Goal: Information Seeking & Learning: Learn about a topic

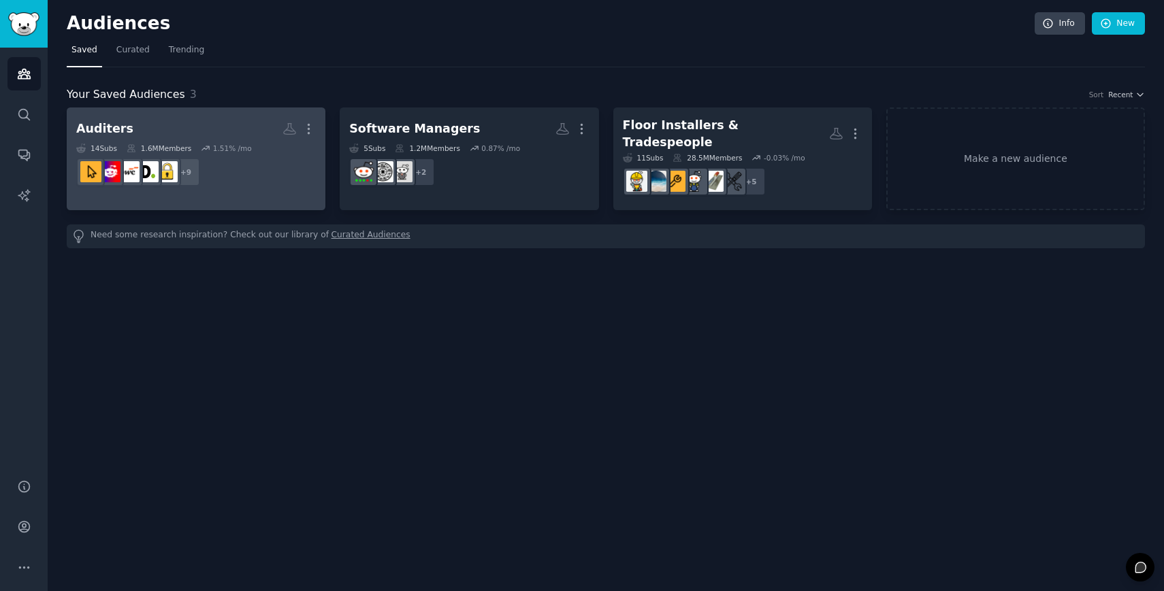
click at [216, 117] on h2 "Auditers Custom Audience More" at bounding box center [196, 129] width 240 height 24
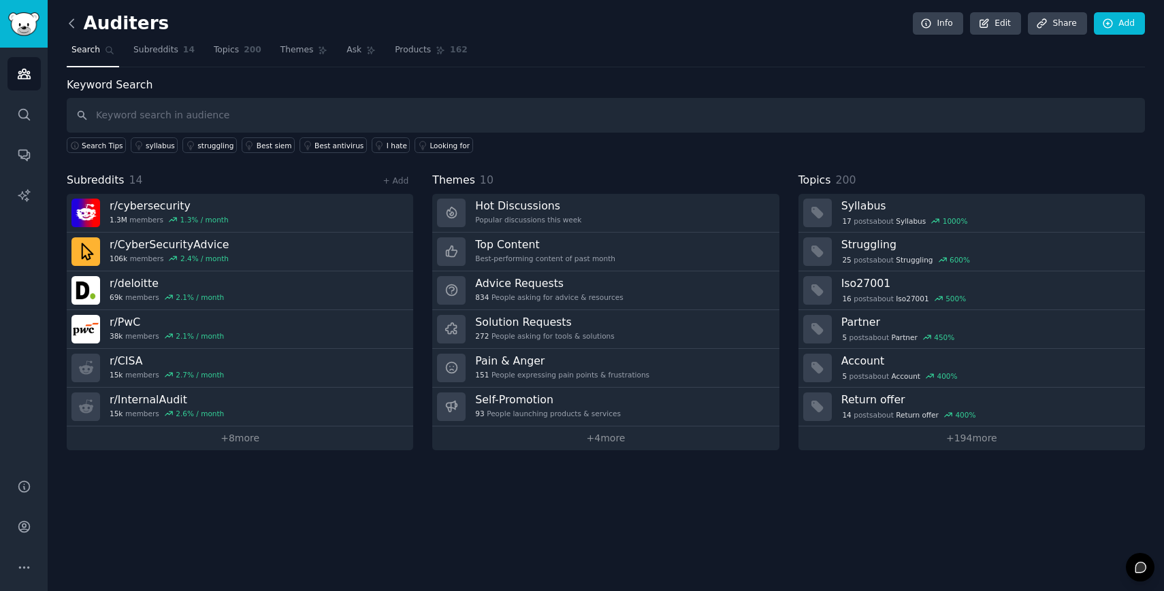
click at [78, 17] on icon at bounding box center [72, 23] width 14 height 14
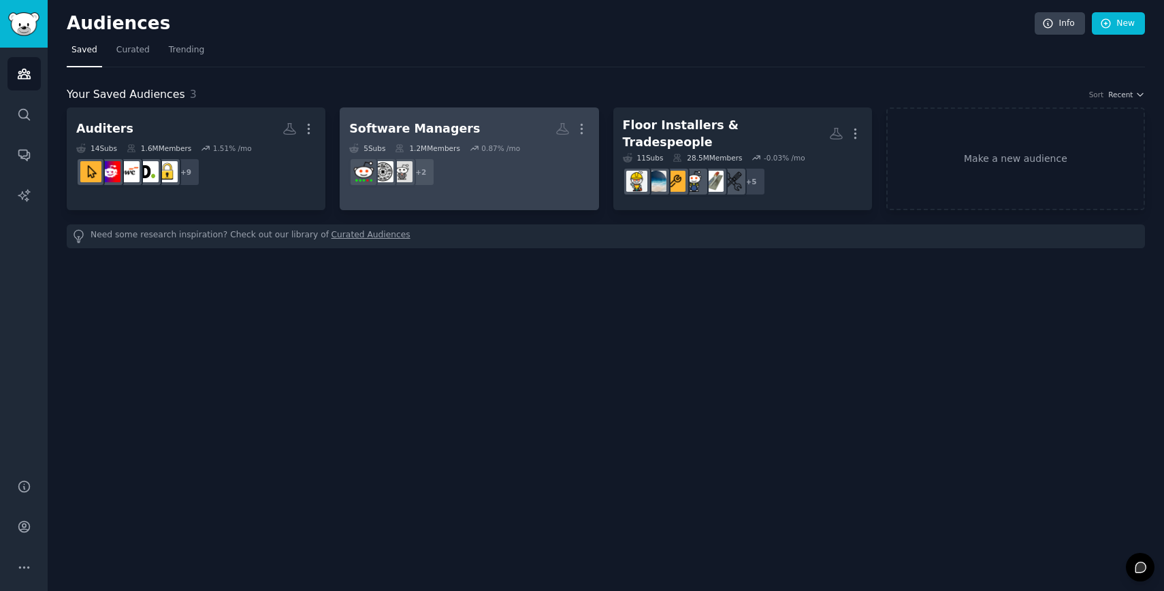
click at [521, 130] on h2 "Software Managers More" at bounding box center [469, 129] width 240 height 24
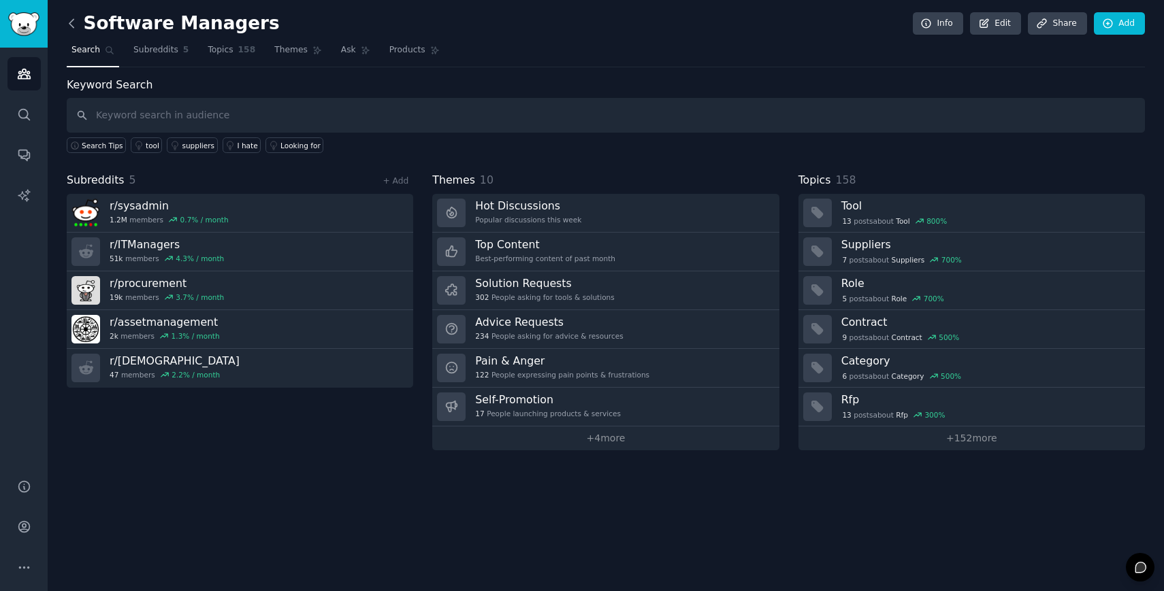
click at [73, 27] on icon at bounding box center [72, 23] width 14 height 14
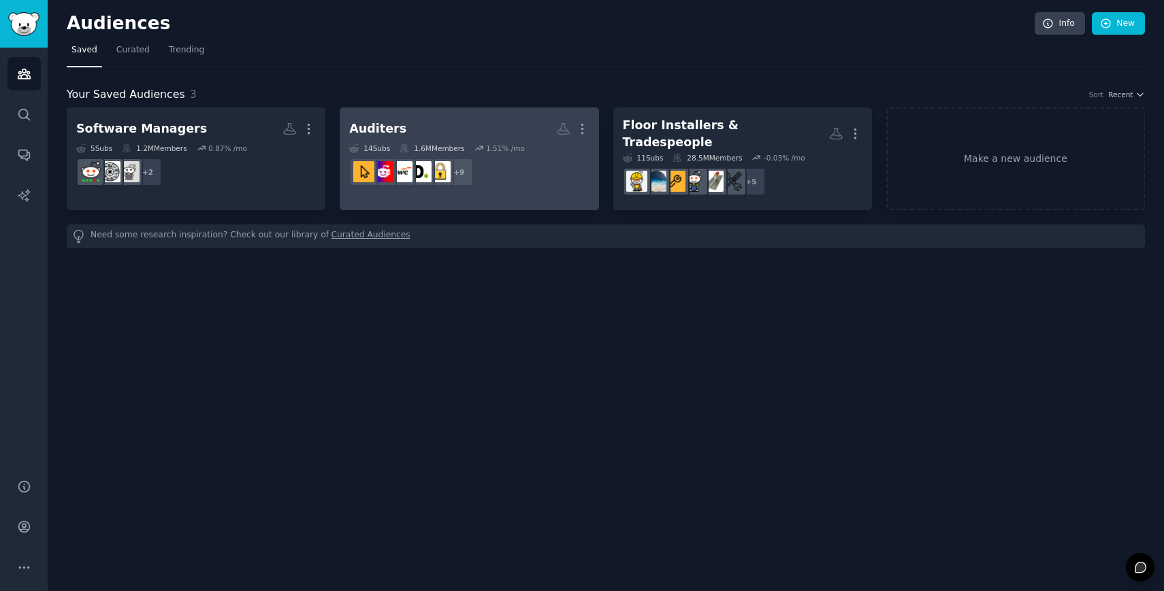
click at [455, 129] on h2 "Auditers More" at bounding box center [469, 129] width 240 height 24
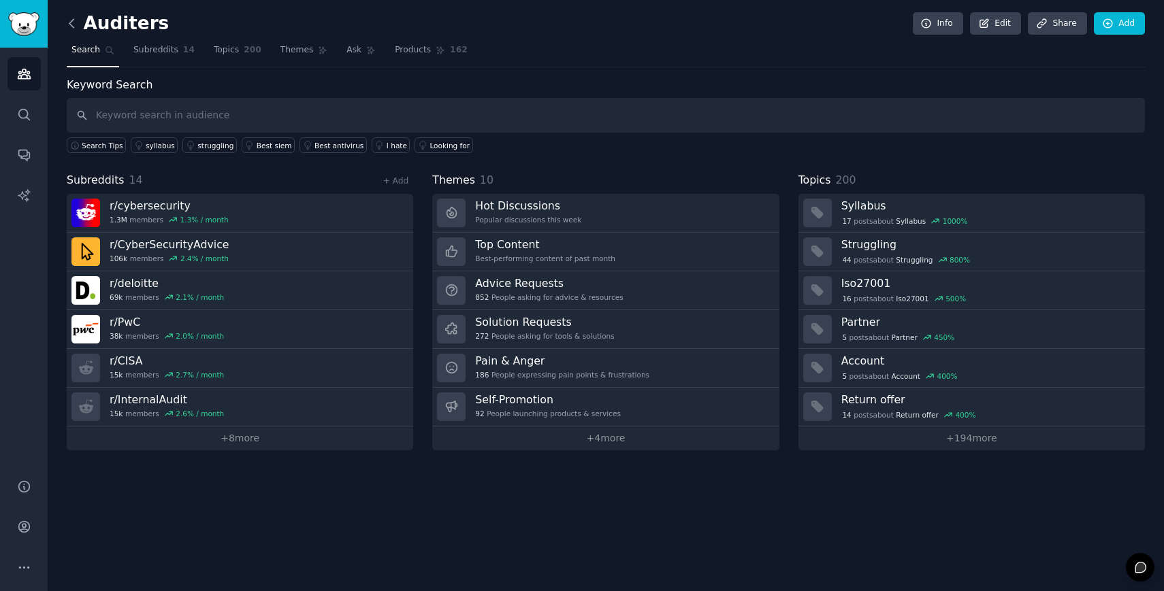
click at [73, 24] on icon at bounding box center [72, 23] width 14 height 14
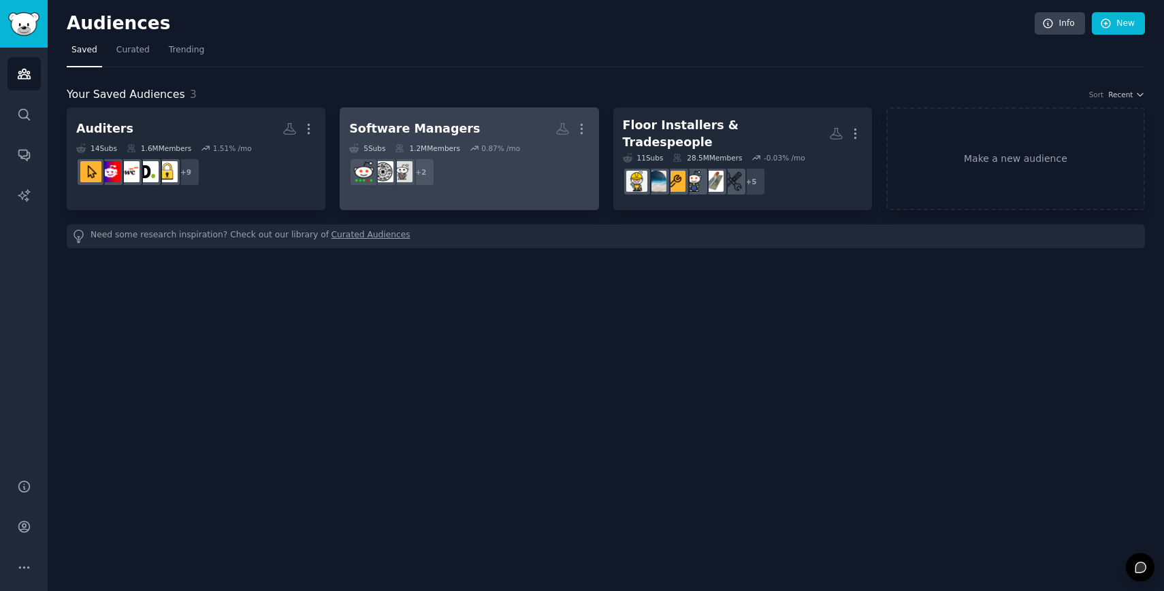
click at [513, 114] on link "Software Managers More 5 Sub s 1.2M Members 0.87 % /mo + 2" at bounding box center [469, 159] width 259 height 103
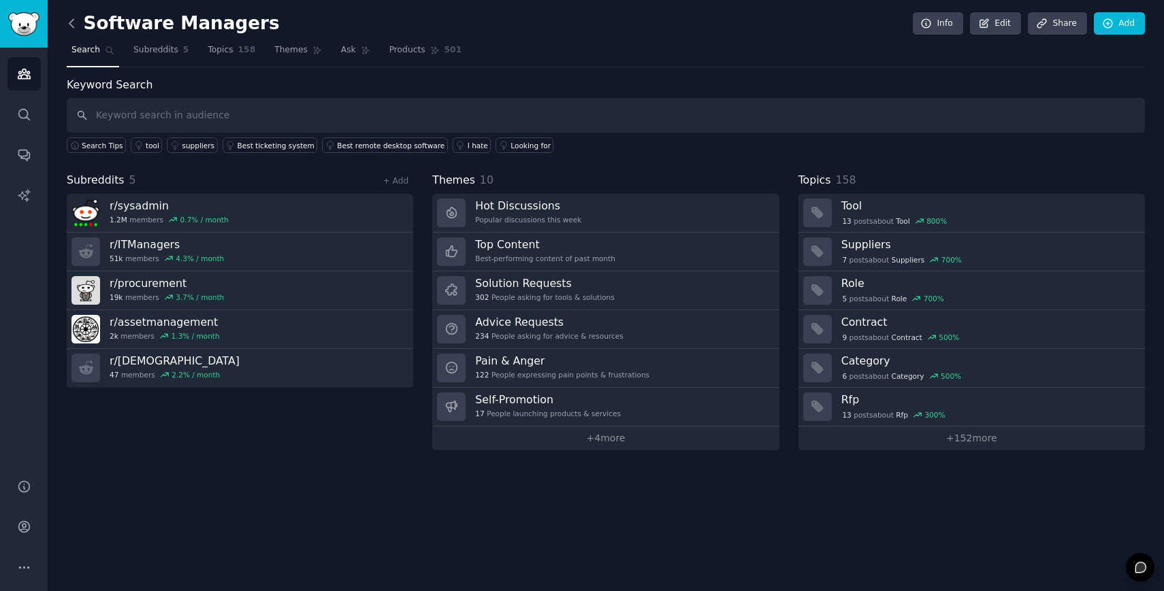
click at [72, 20] on icon at bounding box center [71, 23] width 4 height 8
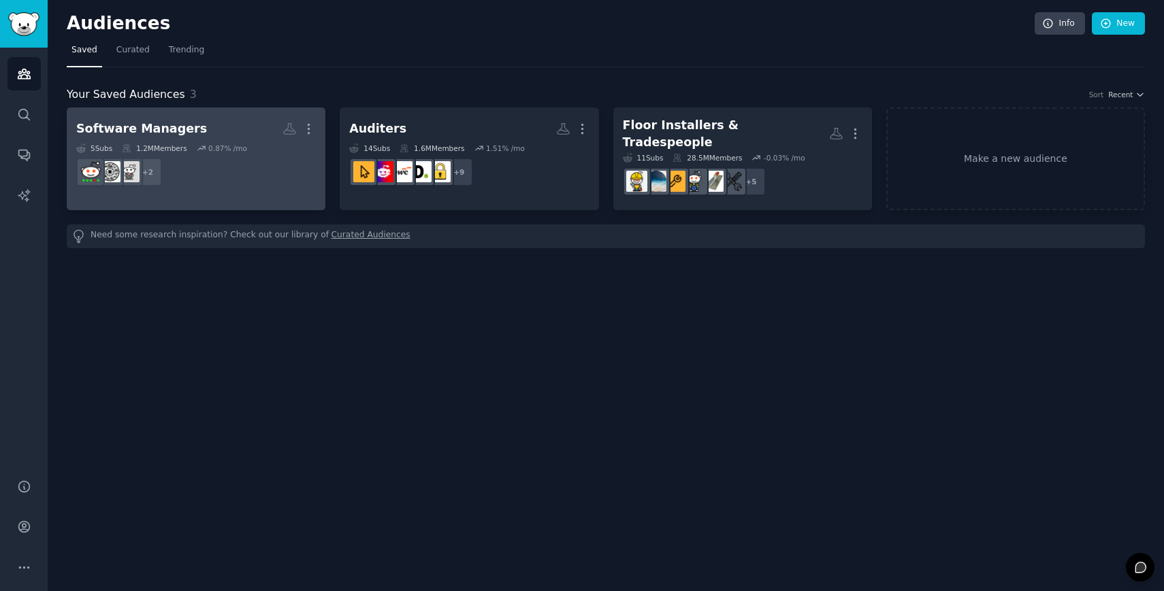
click at [219, 123] on h2 "Software Managers More" at bounding box center [196, 129] width 240 height 24
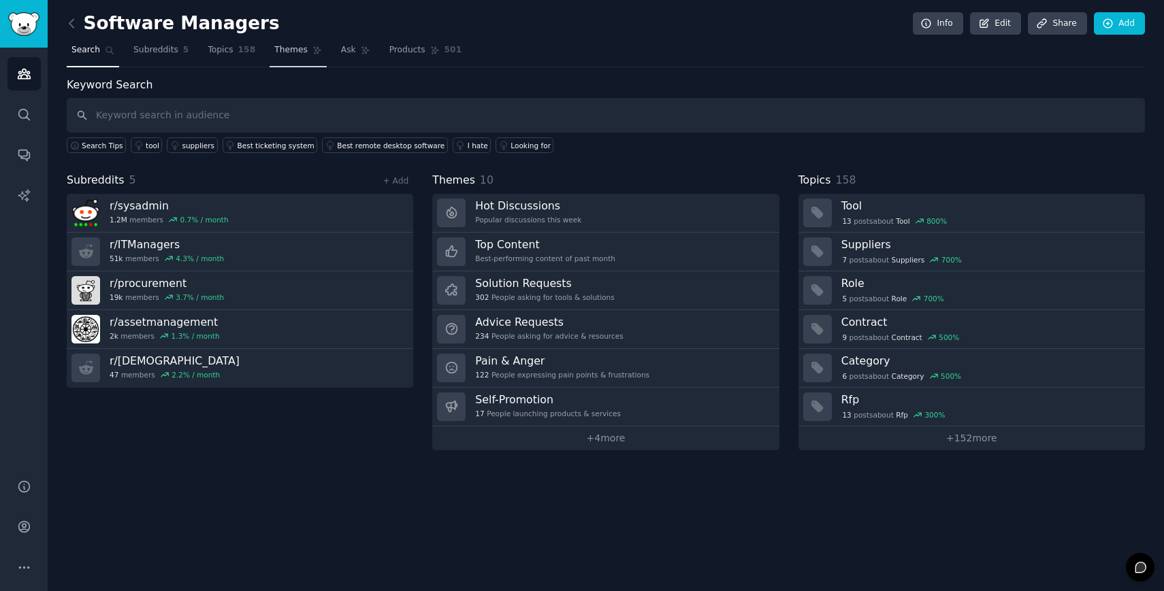
click at [297, 50] on span "Themes" at bounding box center [290, 50] width 33 height 12
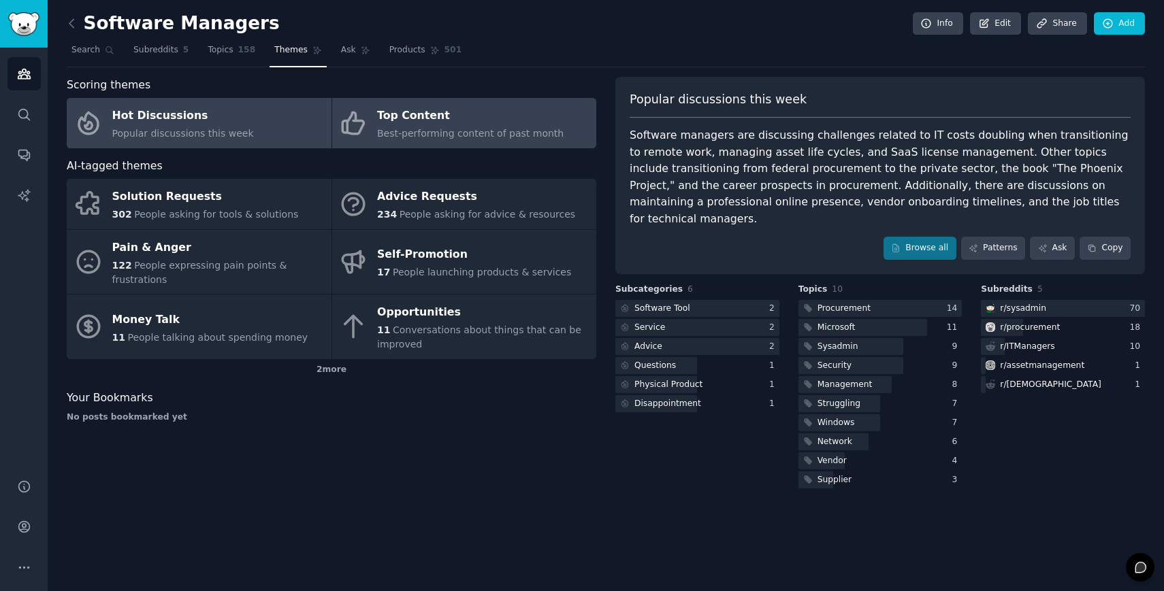
click at [397, 109] on div "Top Content" at bounding box center [470, 116] width 186 height 22
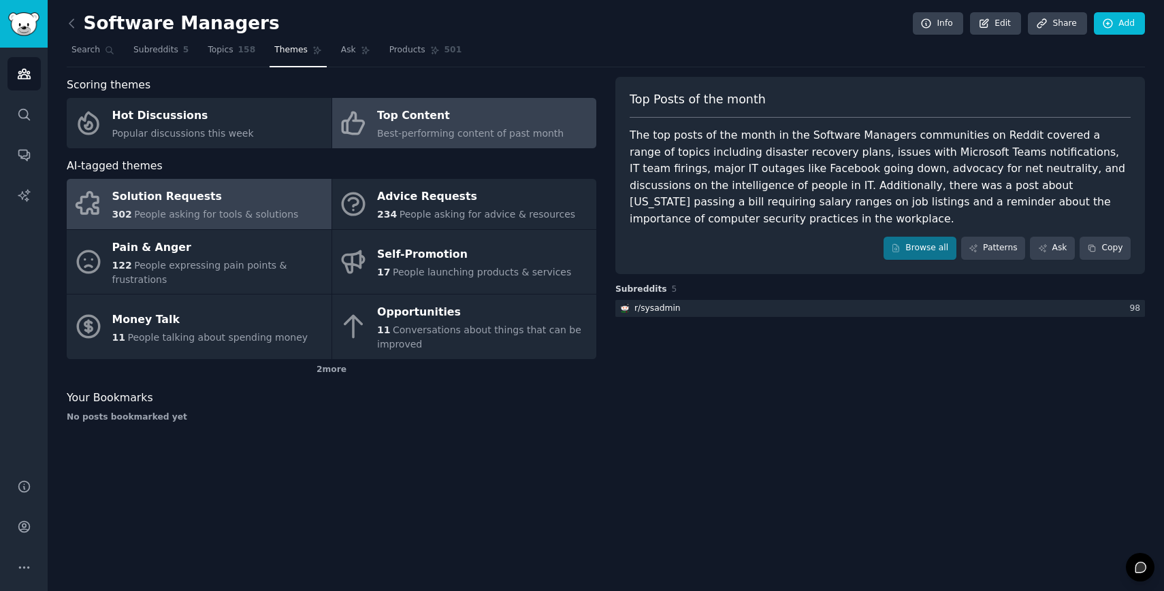
click at [244, 192] on div "Solution Requests" at bounding box center [205, 197] width 186 height 22
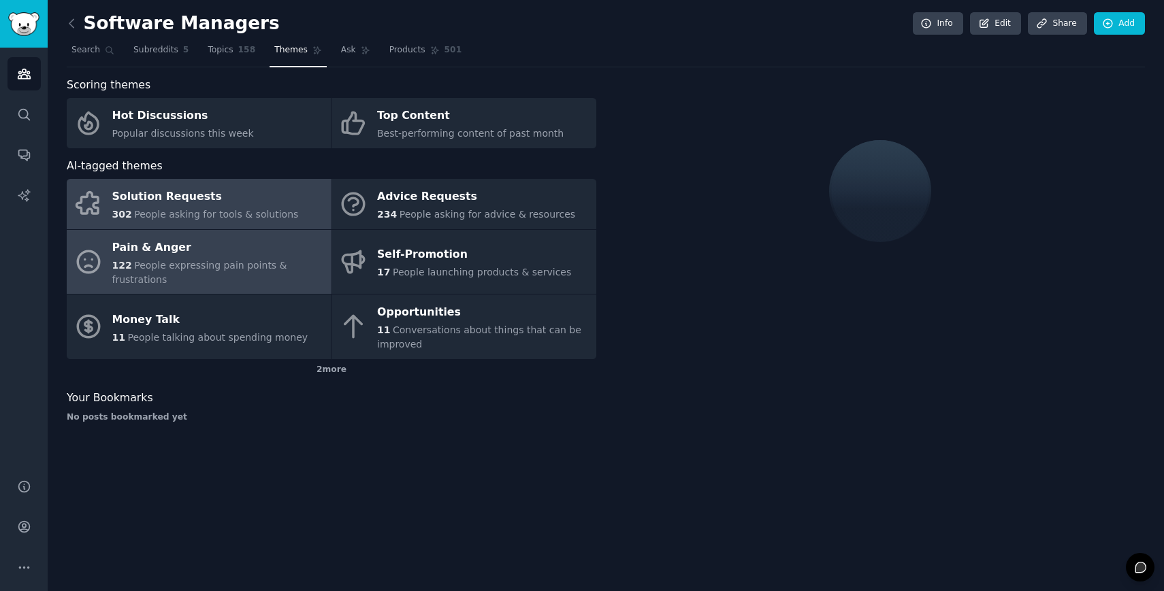
click at [235, 264] on span "People expressing pain points & frustrations" at bounding box center [199, 272] width 175 height 25
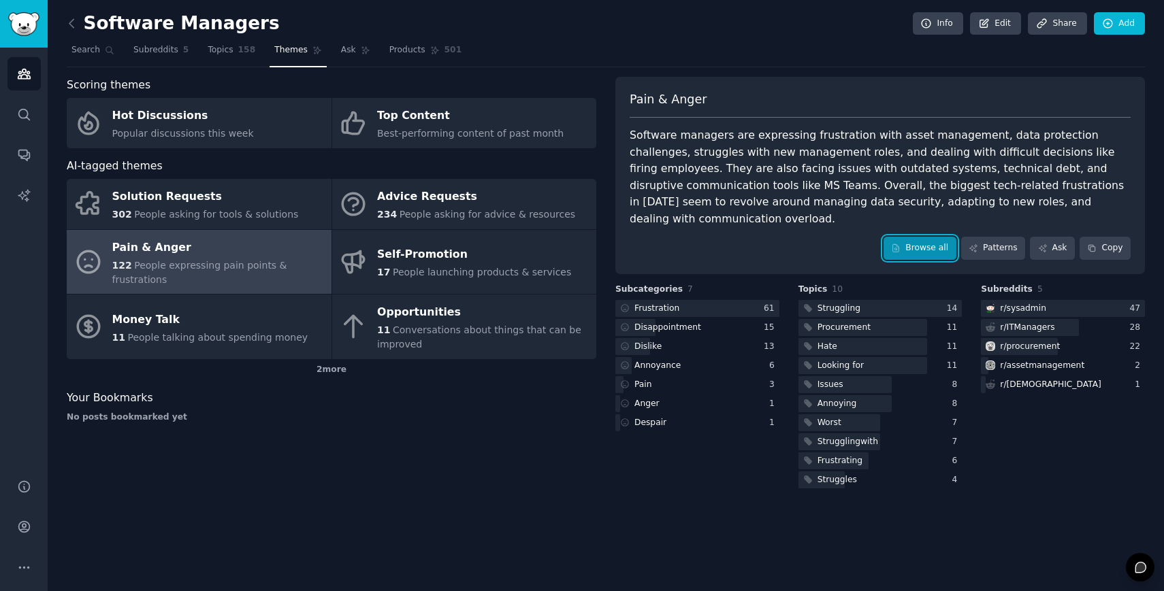
click at [942, 237] on link "Browse all" at bounding box center [919, 248] width 73 height 23
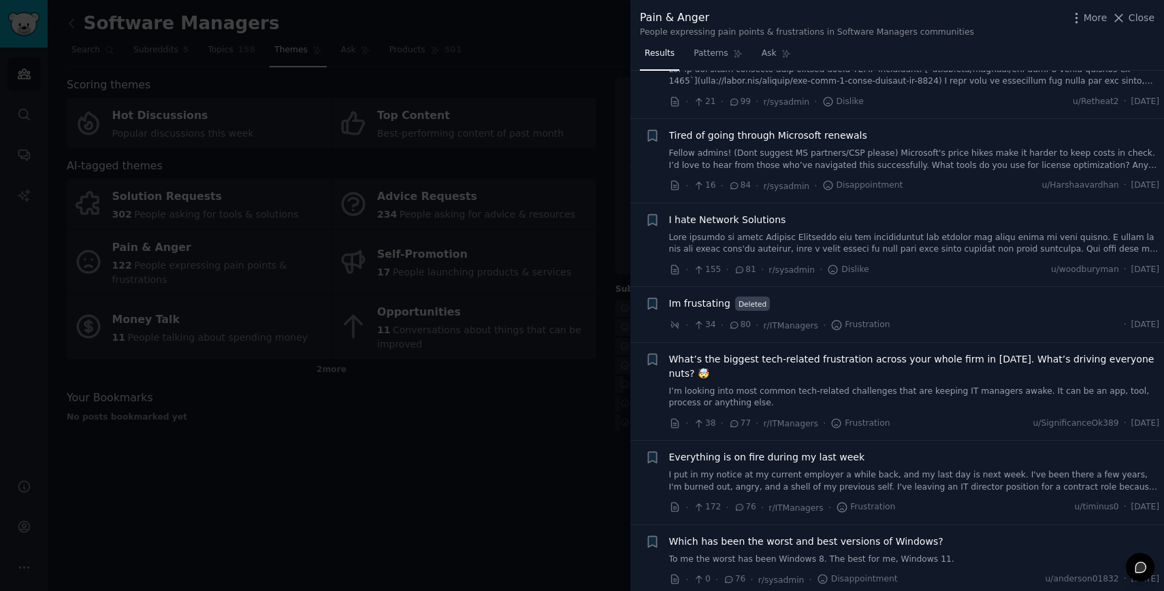
scroll to position [1126, 0]
click at [653, 139] on icon "button" at bounding box center [652, 135] width 8 height 11
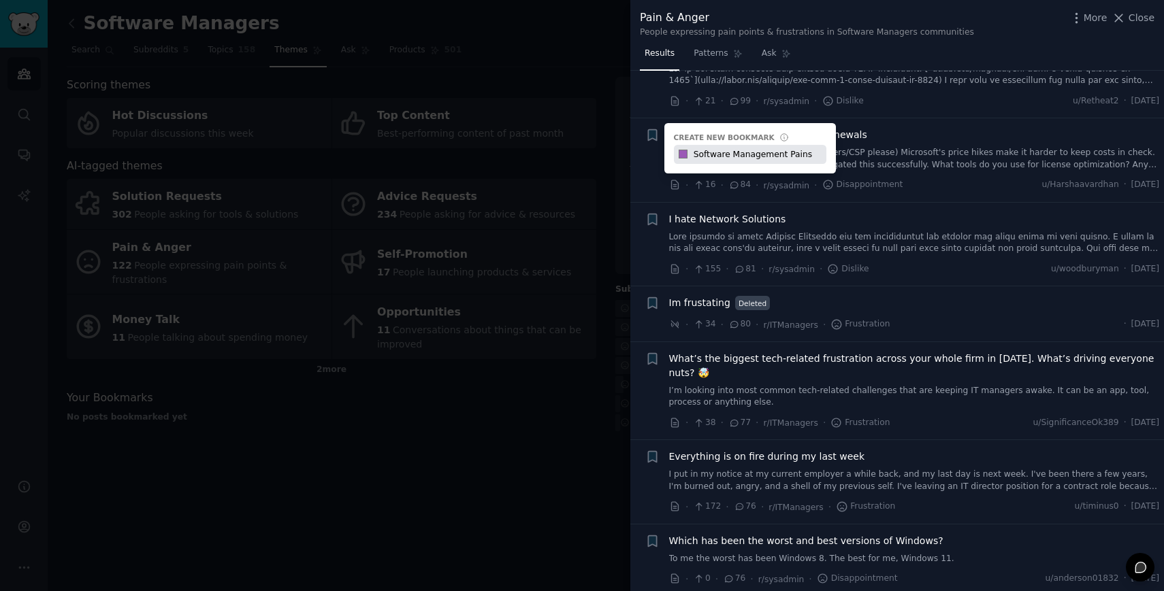
type input "Software Management Pains"
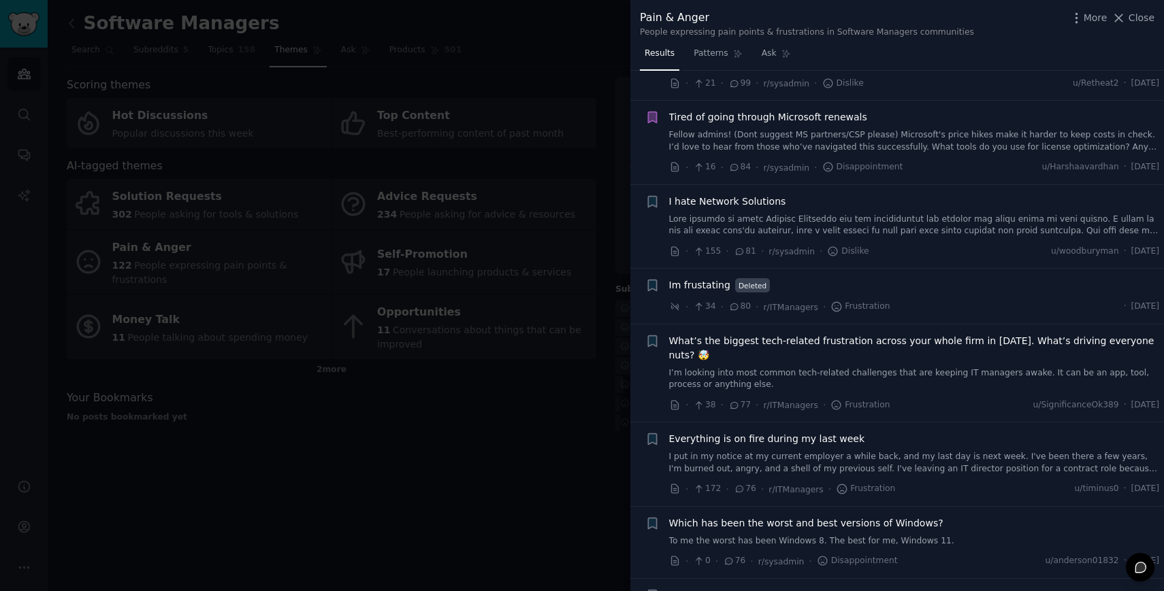
scroll to position [1150, 0]
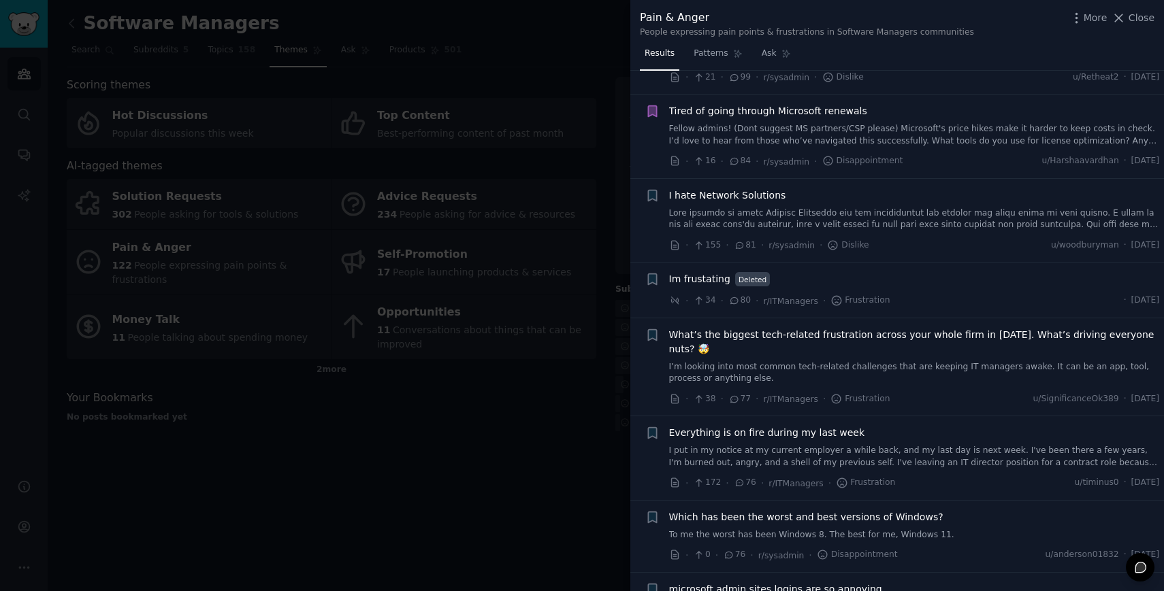
click at [1065, 226] on link at bounding box center [914, 220] width 491 height 24
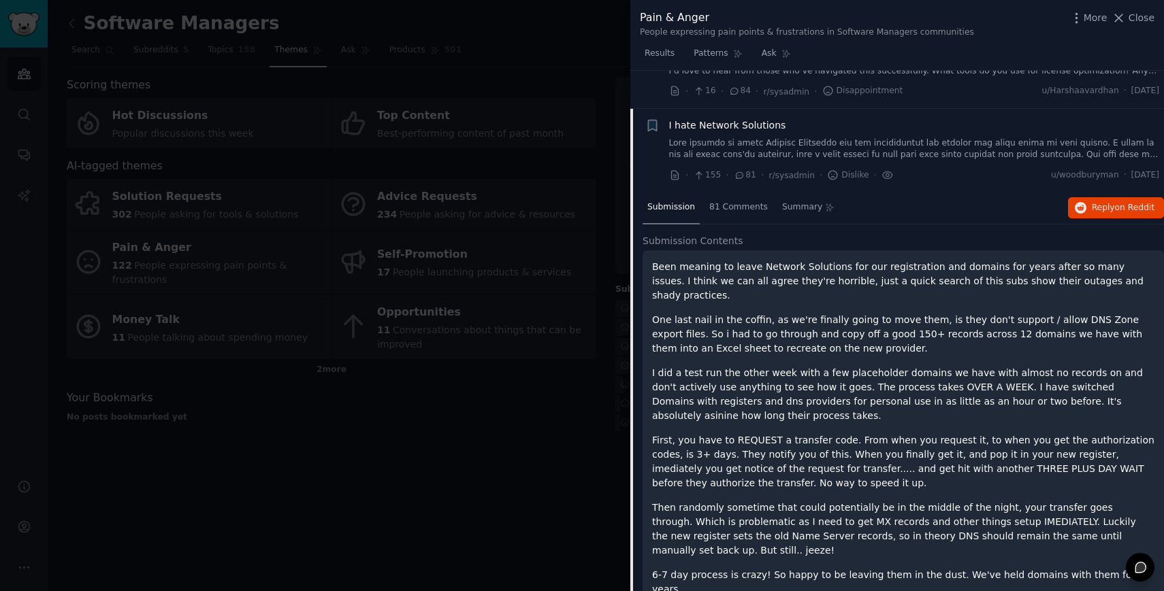
scroll to position [1215, 0]
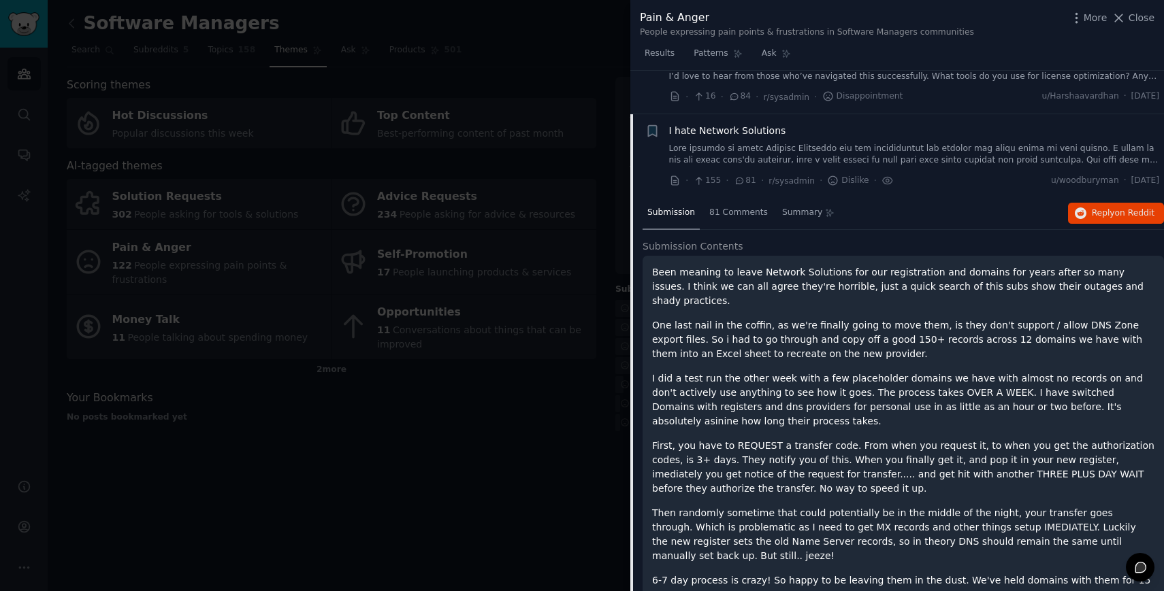
click at [709, 146] on link at bounding box center [914, 155] width 491 height 24
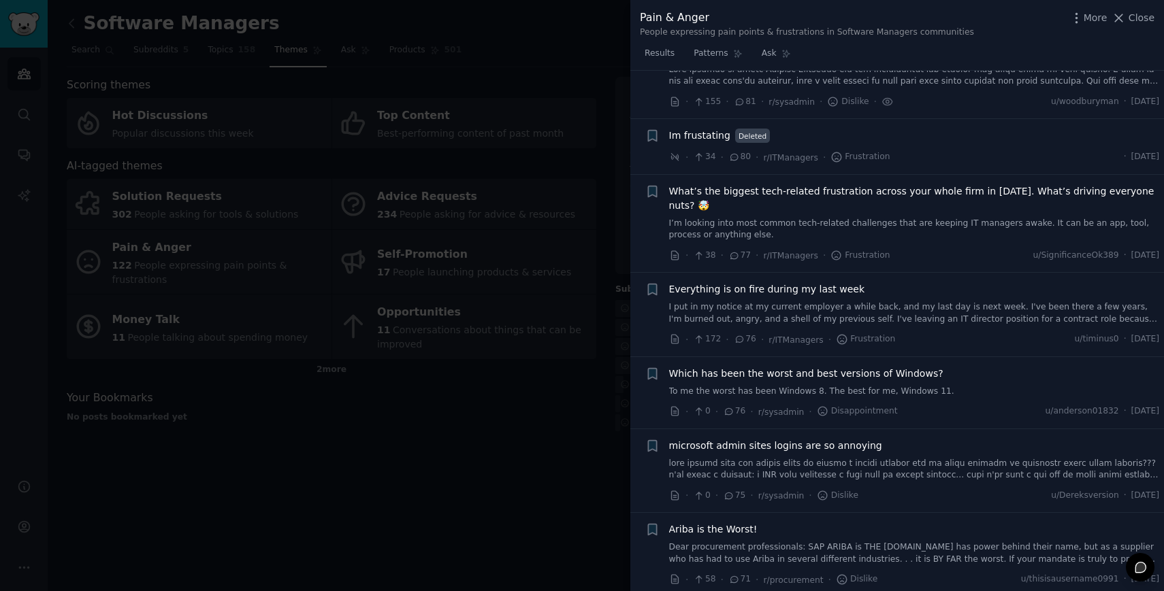
scroll to position [1298, 0]
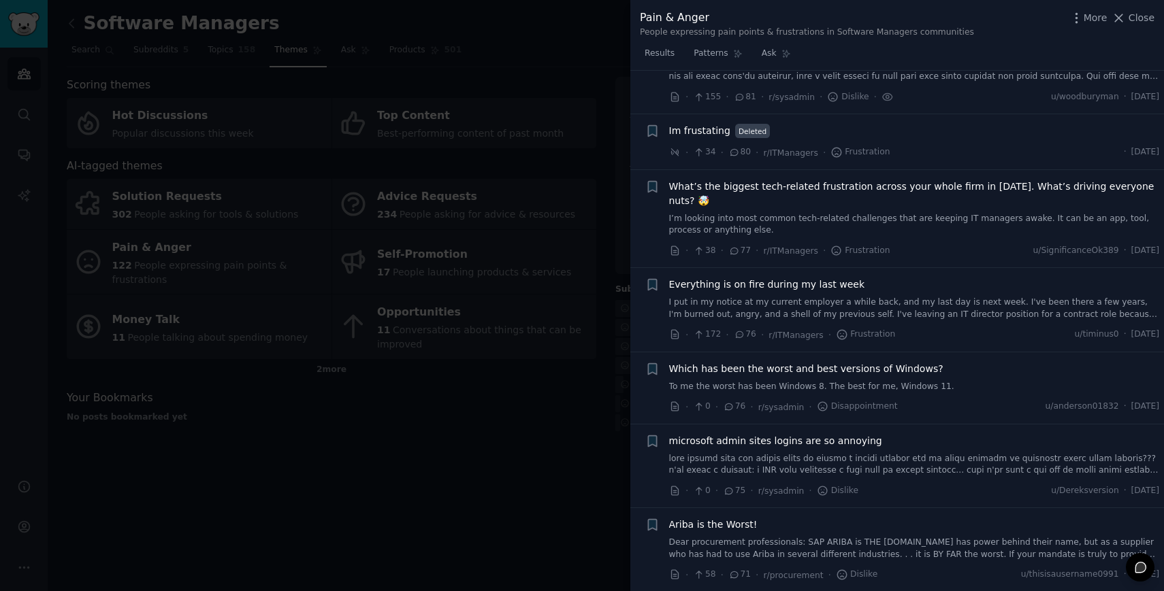
click at [821, 213] on link "I’m looking into most common tech-related challenges that are keeping IT manage…" at bounding box center [914, 225] width 491 height 24
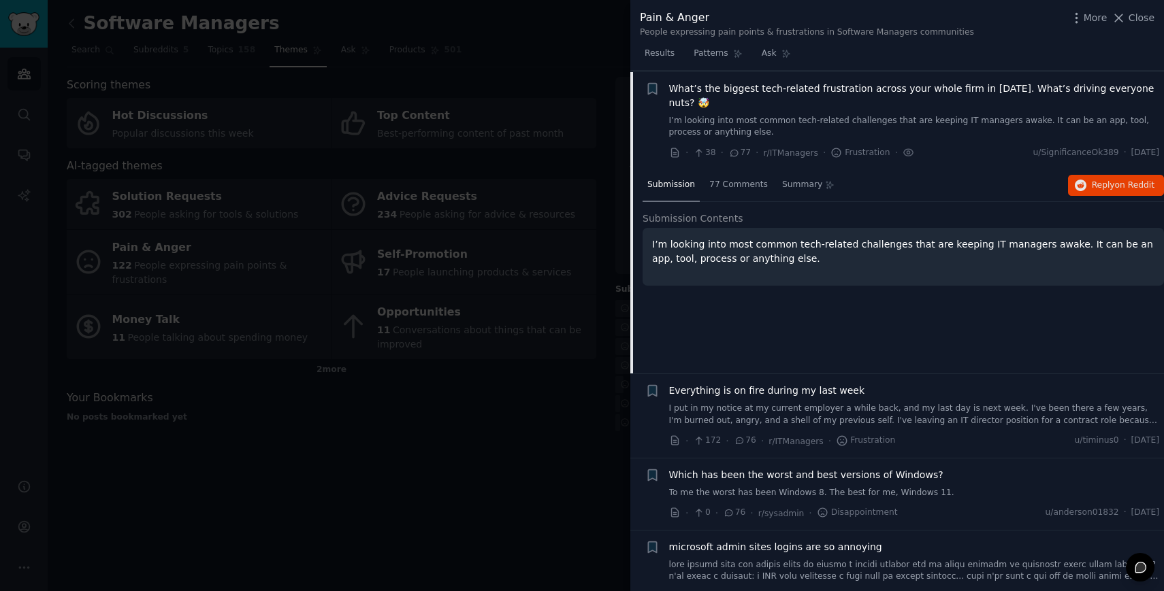
scroll to position [1398, 0]
click at [729, 178] on span "77 Comments" at bounding box center [738, 184] width 59 height 12
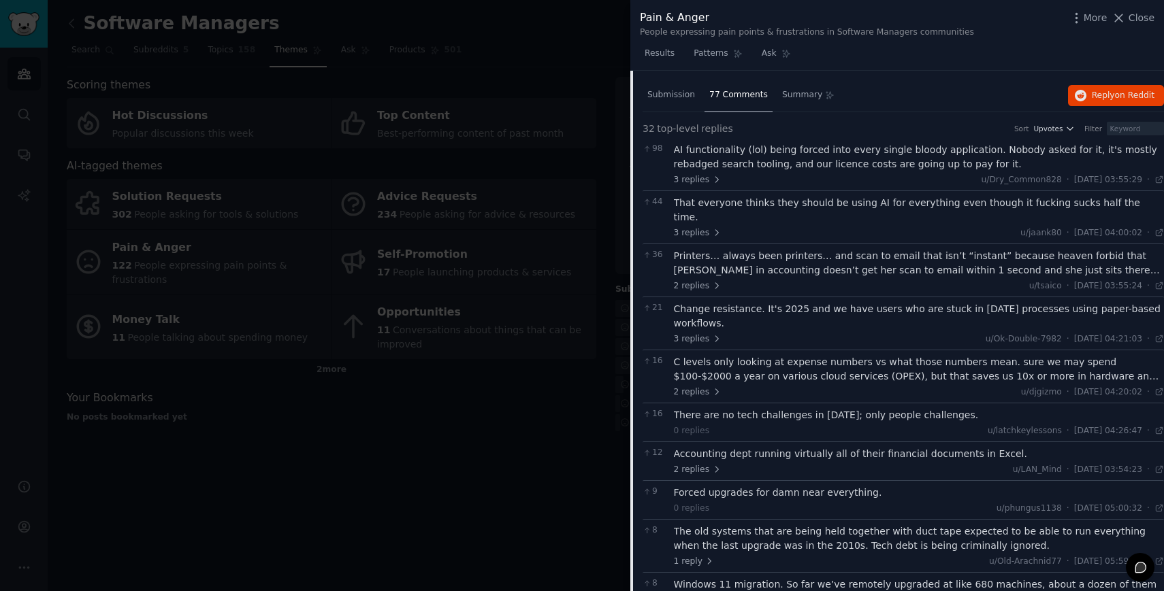
scroll to position [1214, 0]
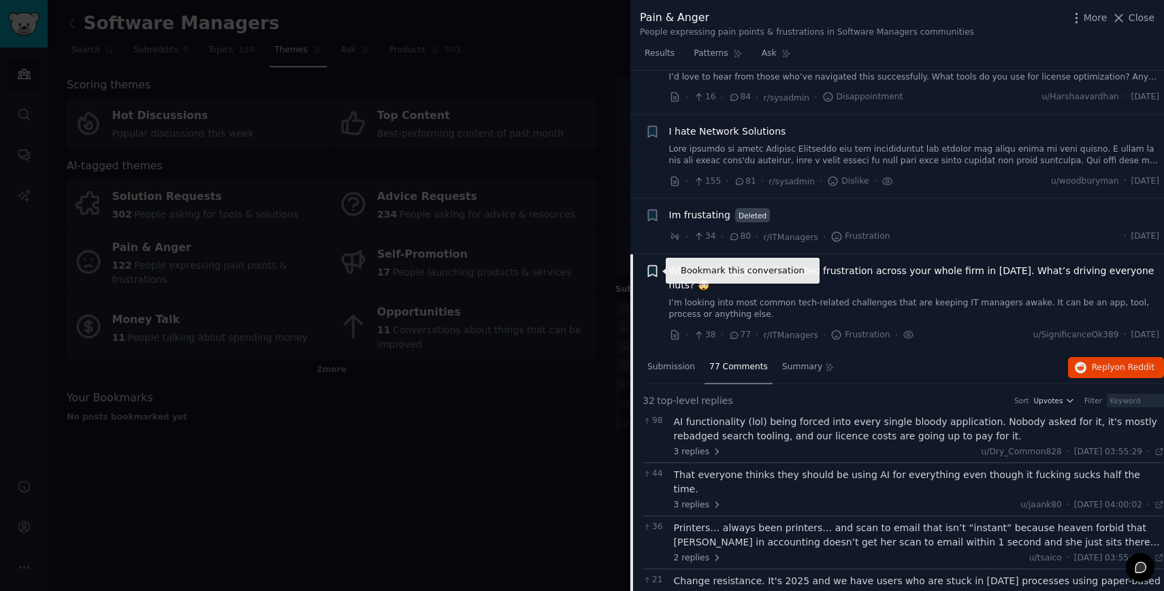
click at [655, 272] on icon "button" at bounding box center [652, 270] width 8 height 11
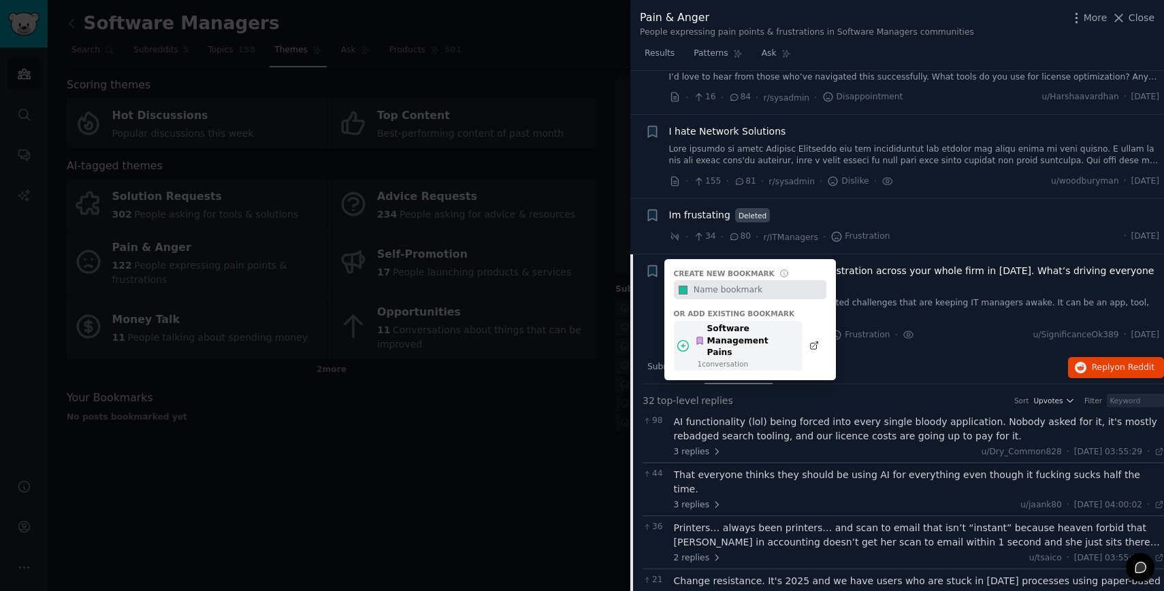
click at [755, 334] on div "Software Management Pains" at bounding box center [745, 341] width 100 height 36
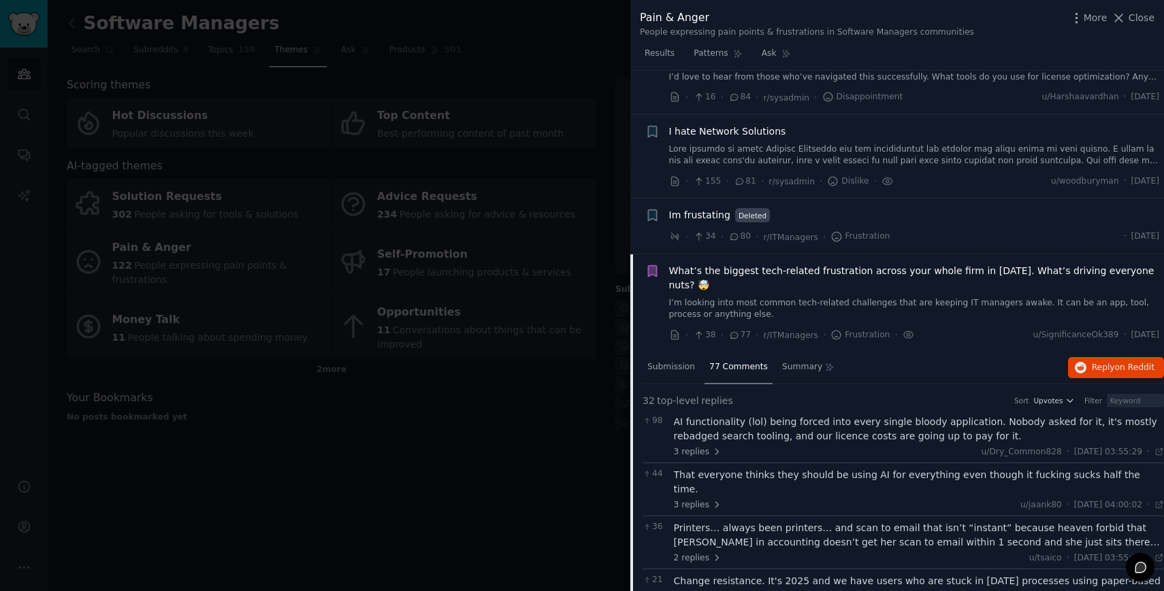
click at [881, 278] on div "What’s the biggest tech-related frustration across your whole firm in 2025. Wha…" at bounding box center [914, 292] width 491 height 57
click at [717, 297] on link "I’m looking into most common tech-related challenges that are keeping IT manage…" at bounding box center [914, 309] width 491 height 24
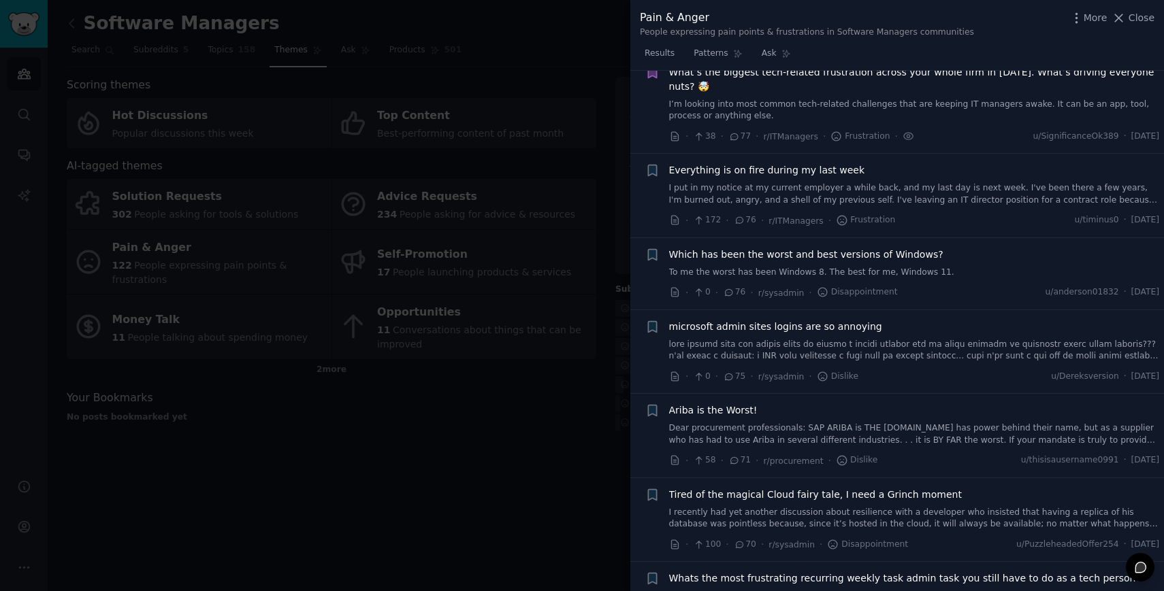
scroll to position [1422, 0]
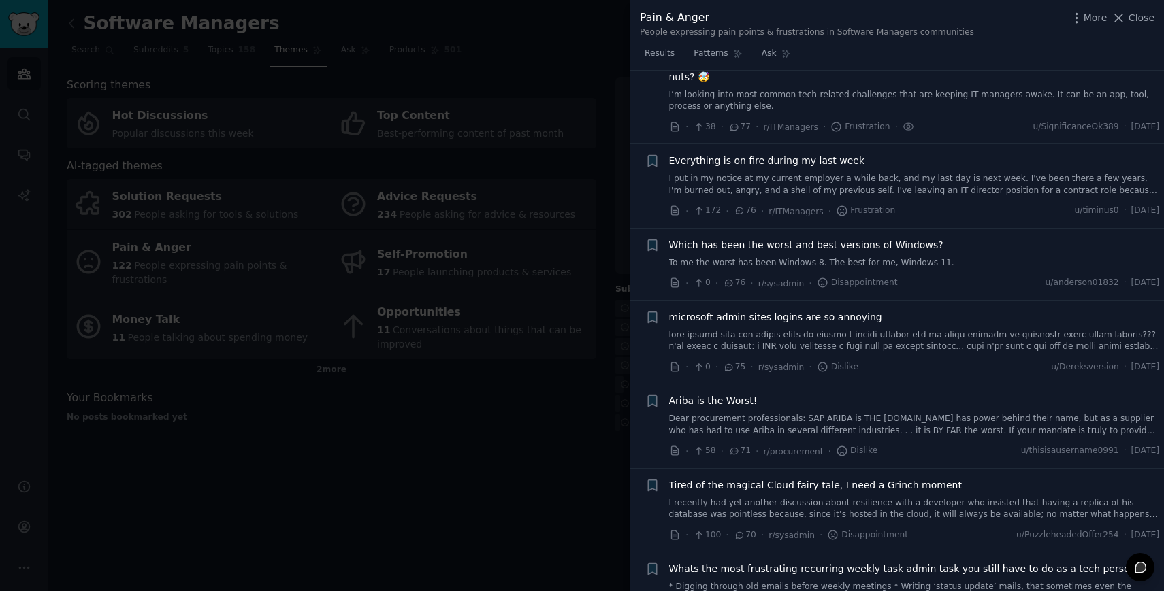
click at [881, 173] on link "I put in my notice at my current employer a while back, and my last day is next…" at bounding box center [914, 185] width 491 height 24
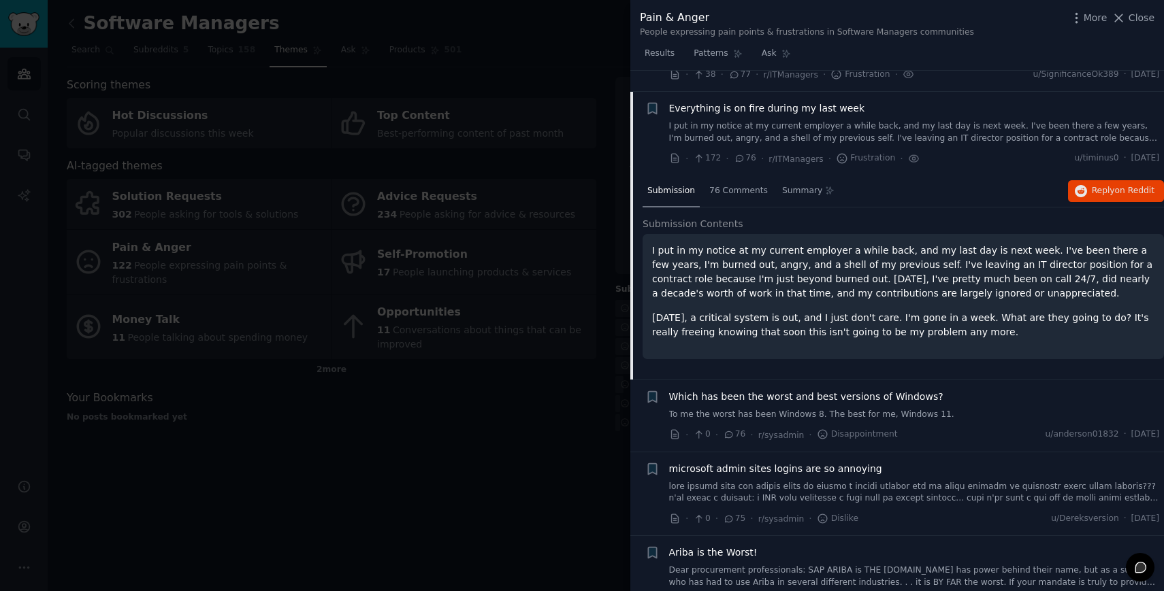
scroll to position [1481, 0]
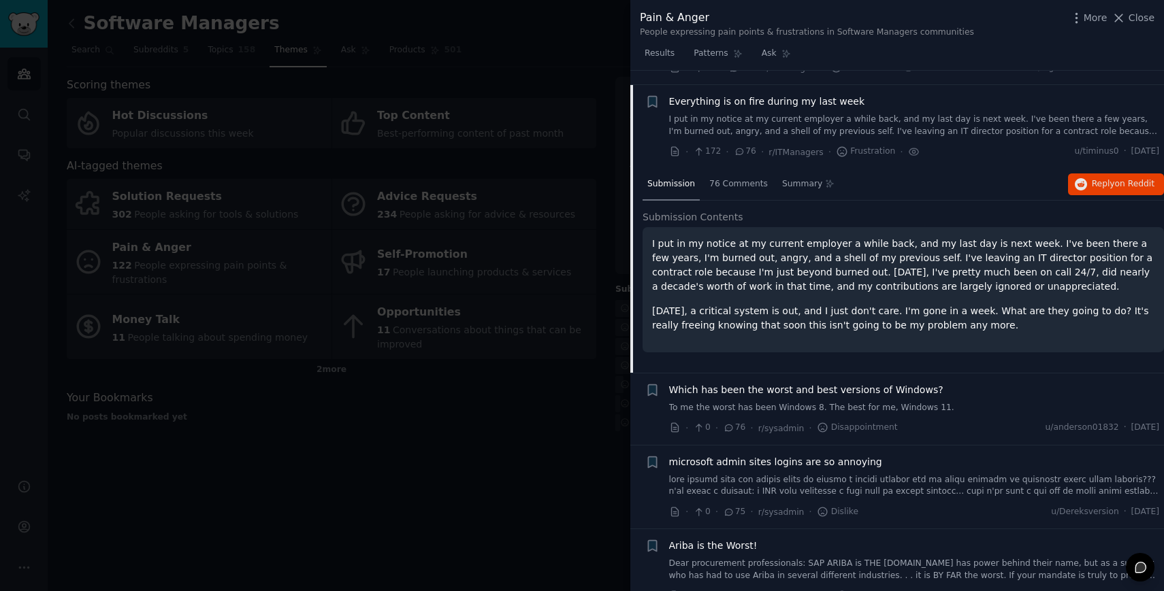
click at [697, 114] on link "I put in my notice at my current employer a while back, and my last day is next…" at bounding box center [914, 126] width 491 height 24
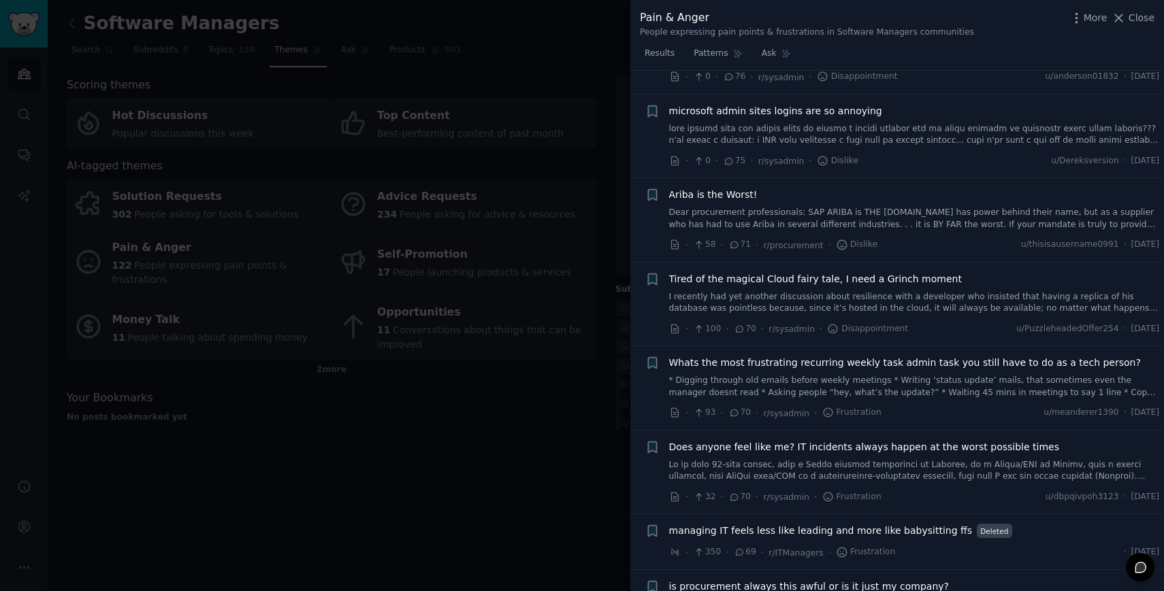
scroll to position [1634, 0]
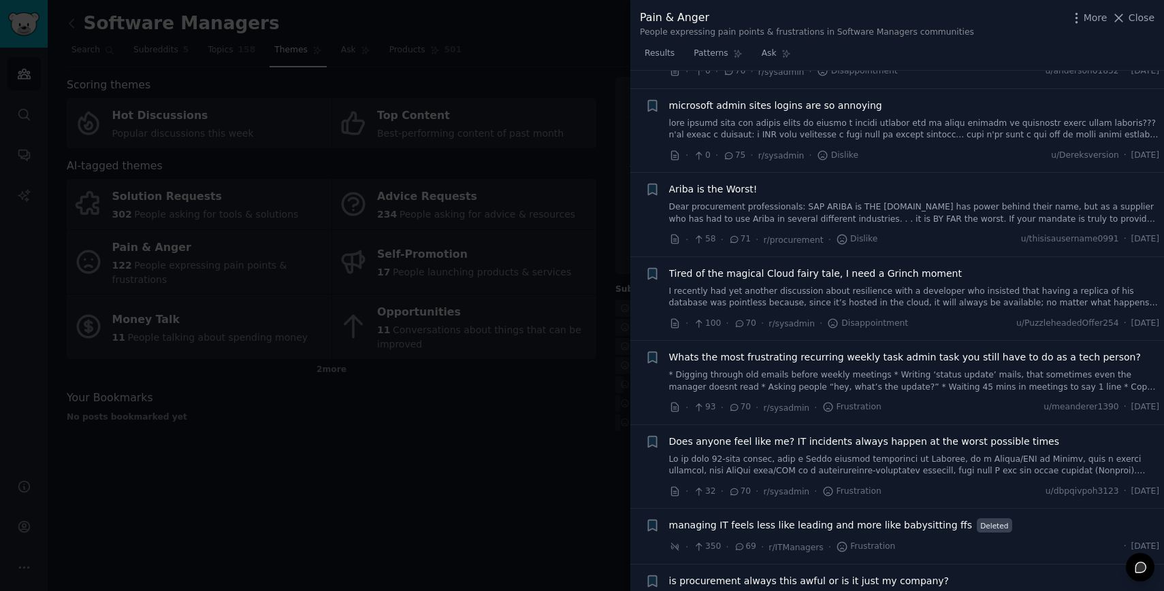
click at [842, 201] on link "Dear procurement professionals: SAP ARIBA is THE WORST.SAP has power behind the…" at bounding box center [914, 213] width 491 height 24
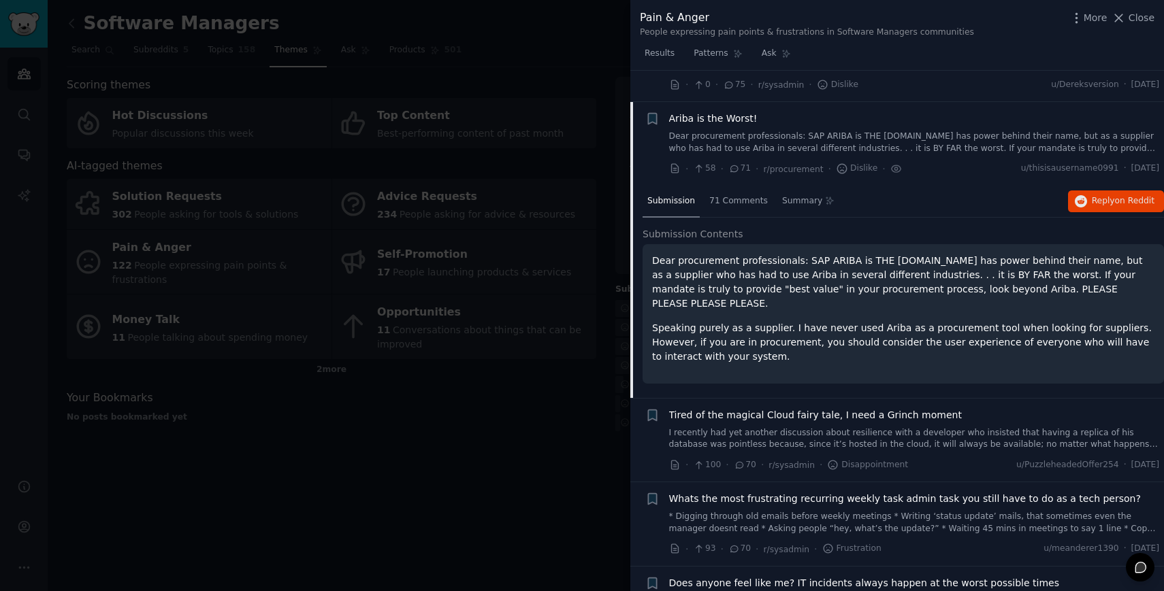
scroll to position [1722, 0]
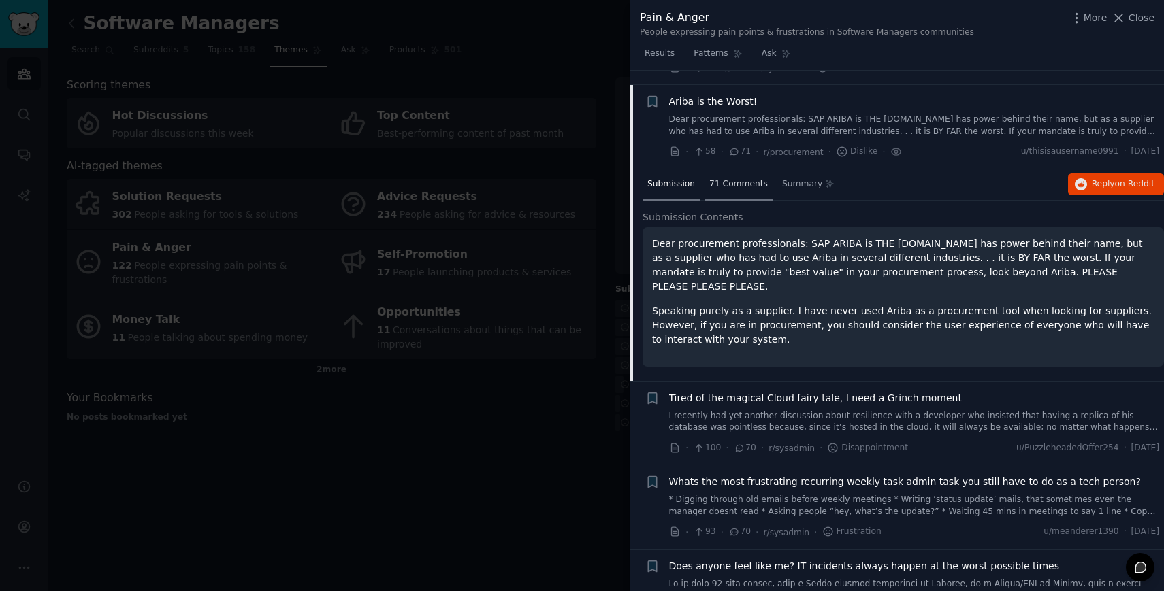
click at [753, 178] on span "71 Comments" at bounding box center [738, 184] width 59 height 12
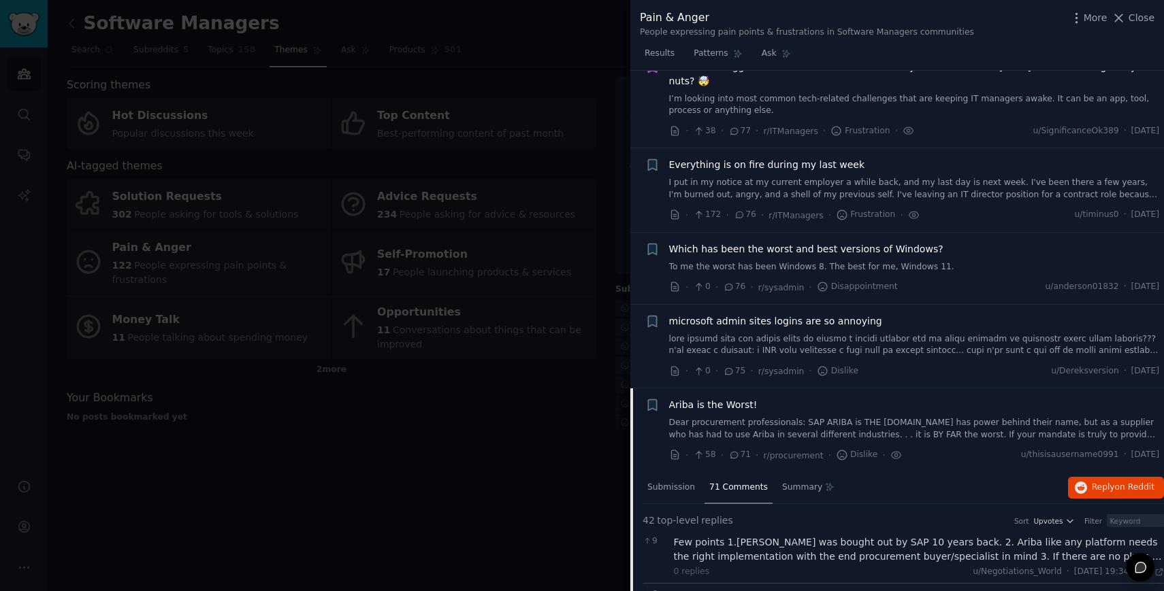
scroll to position [1495, 0]
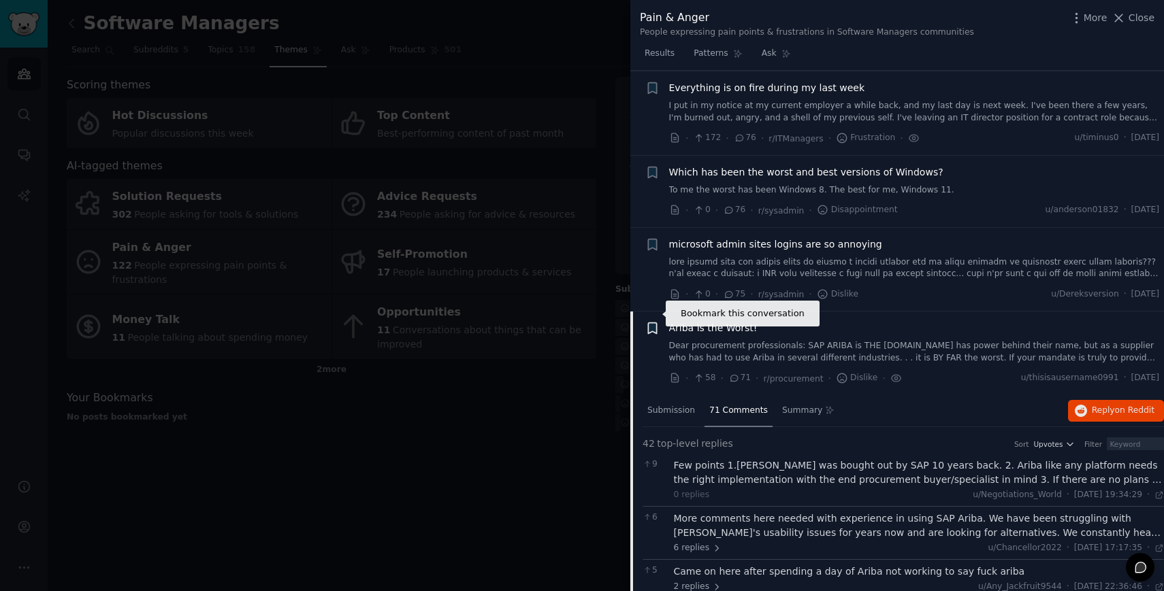
click at [653, 323] on icon "button" at bounding box center [652, 328] width 8 height 11
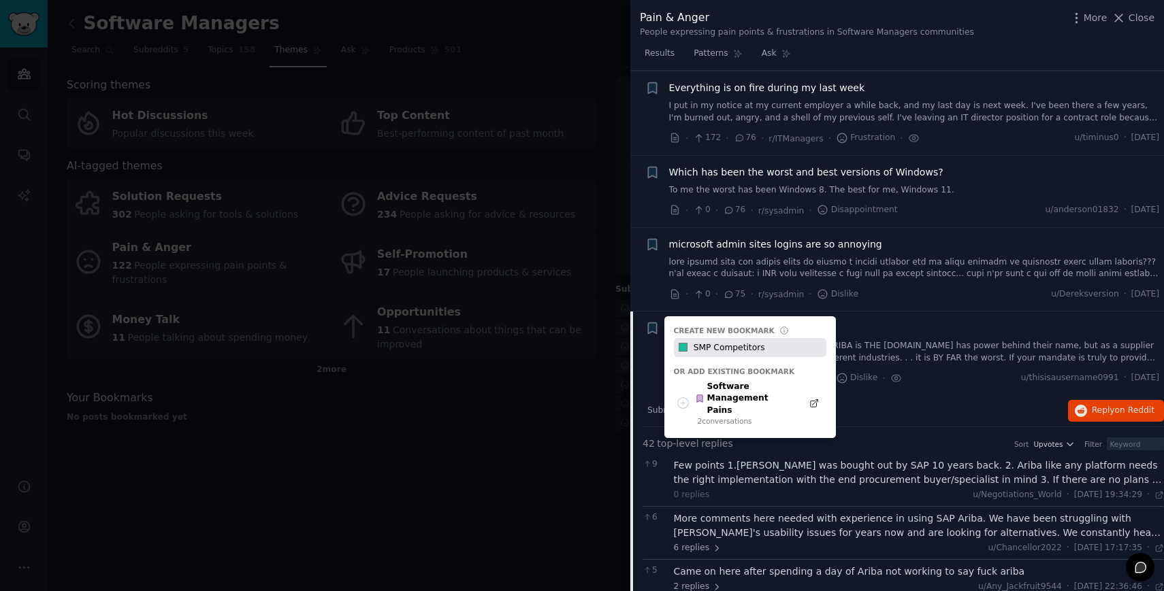
type input "SMP Competitors"
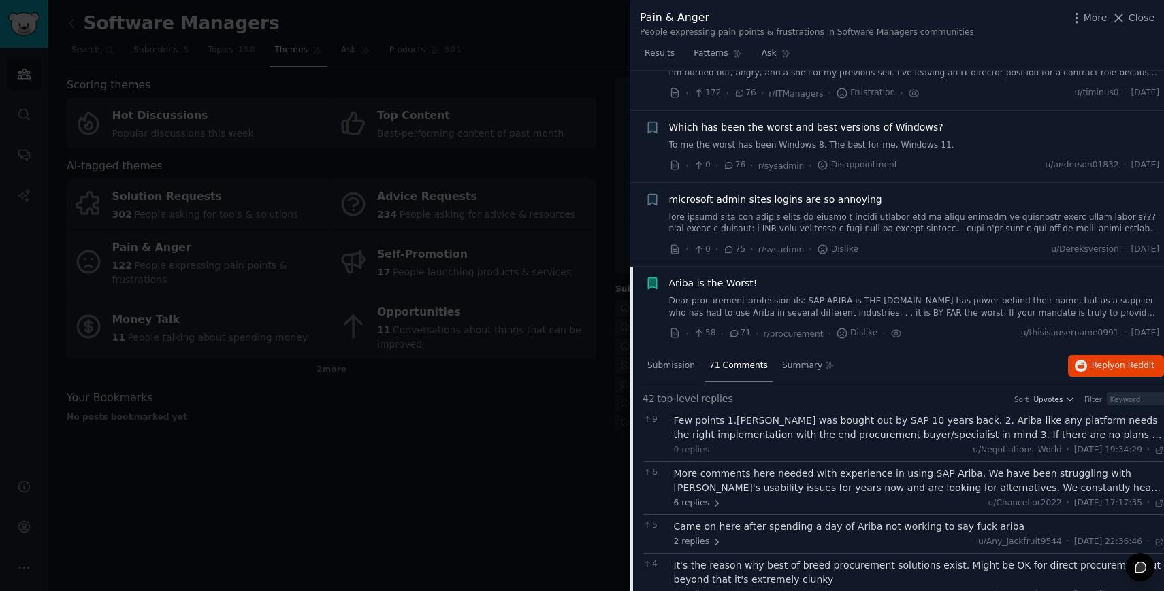
click at [778, 295] on link "Dear procurement professionals: SAP ARIBA is THE WORST.SAP has power behind the…" at bounding box center [914, 307] width 491 height 24
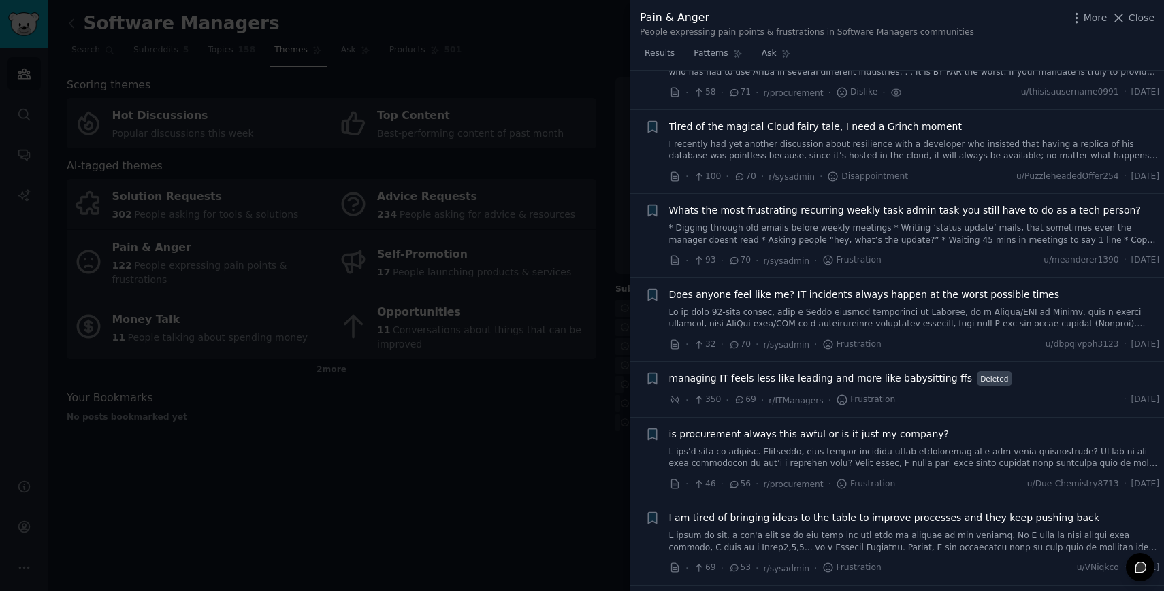
scroll to position [1790, 0]
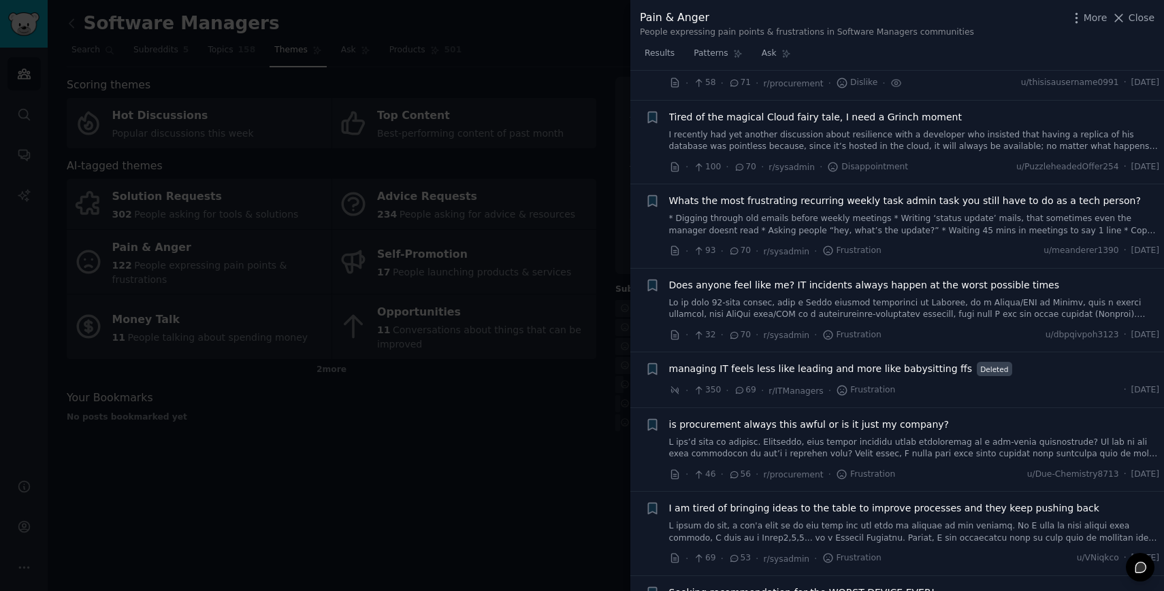
click at [934, 213] on link "* Digging through old emails before weekly meetings * Writing ‘status update’ m…" at bounding box center [914, 225] width 491 height 24
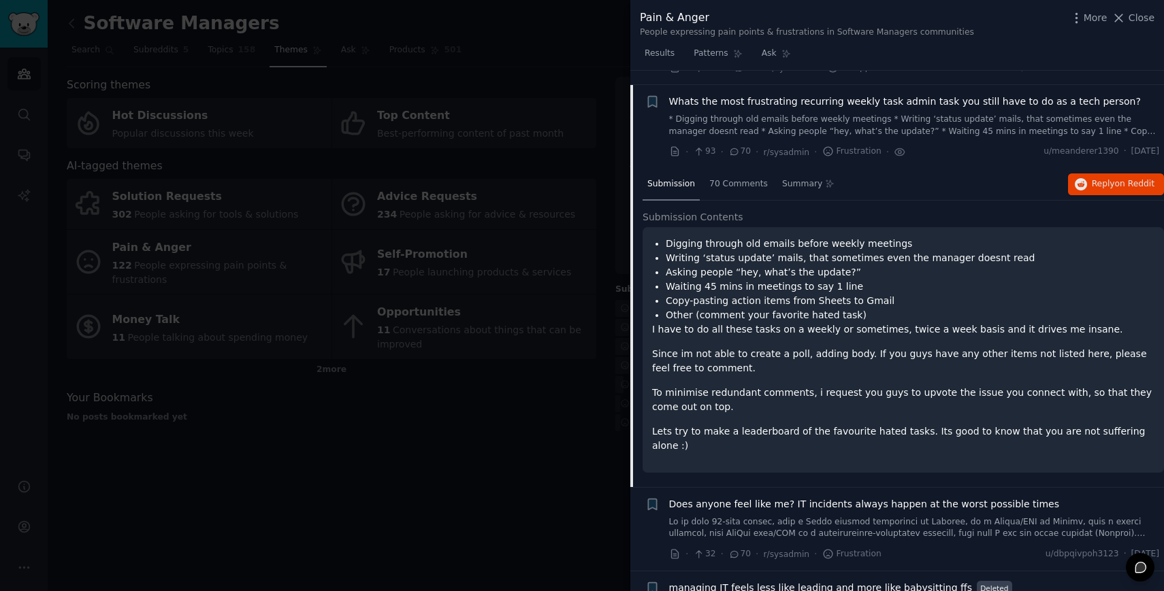
scroll to position [1906, 0]
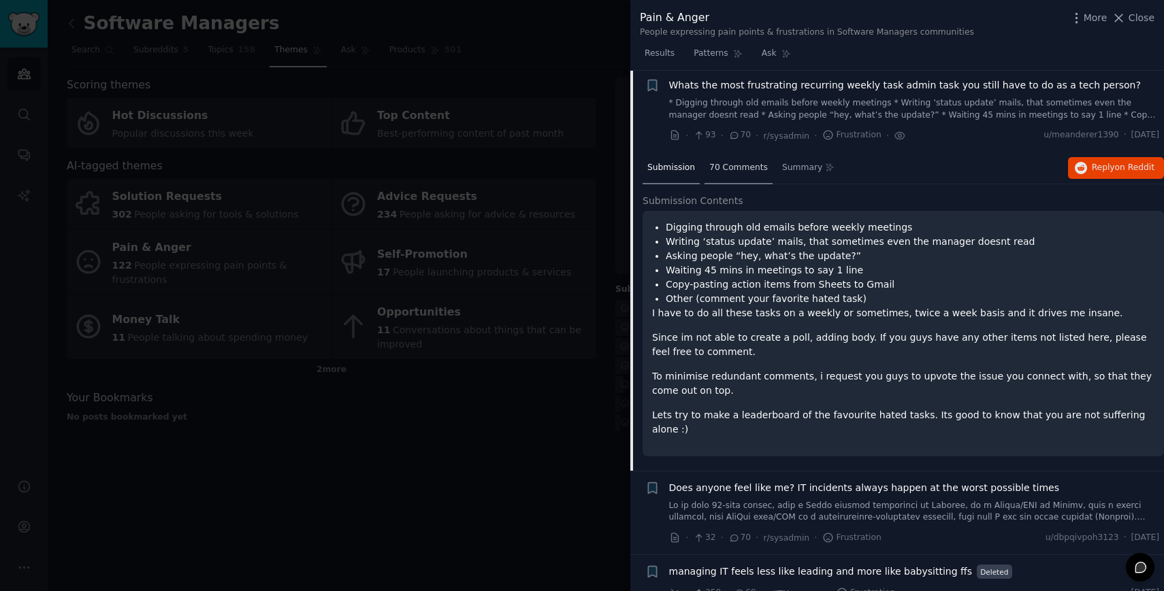
click at [717, 162] on span "70 Comments" at bounding box center [738, 168] width 59 height 12
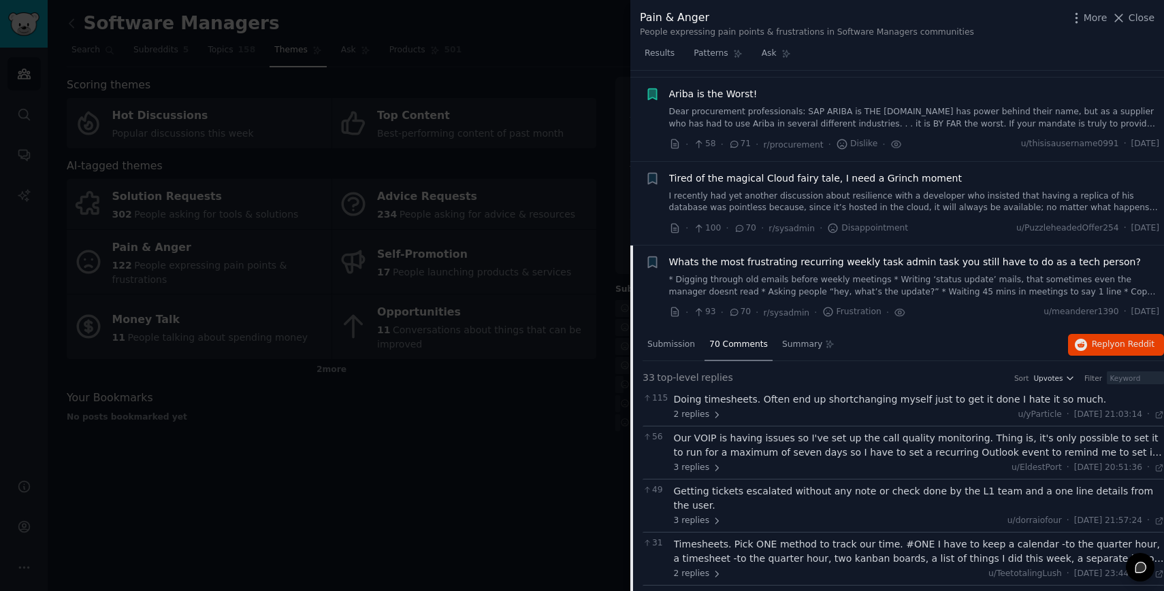
scroll to position [1737, 0]
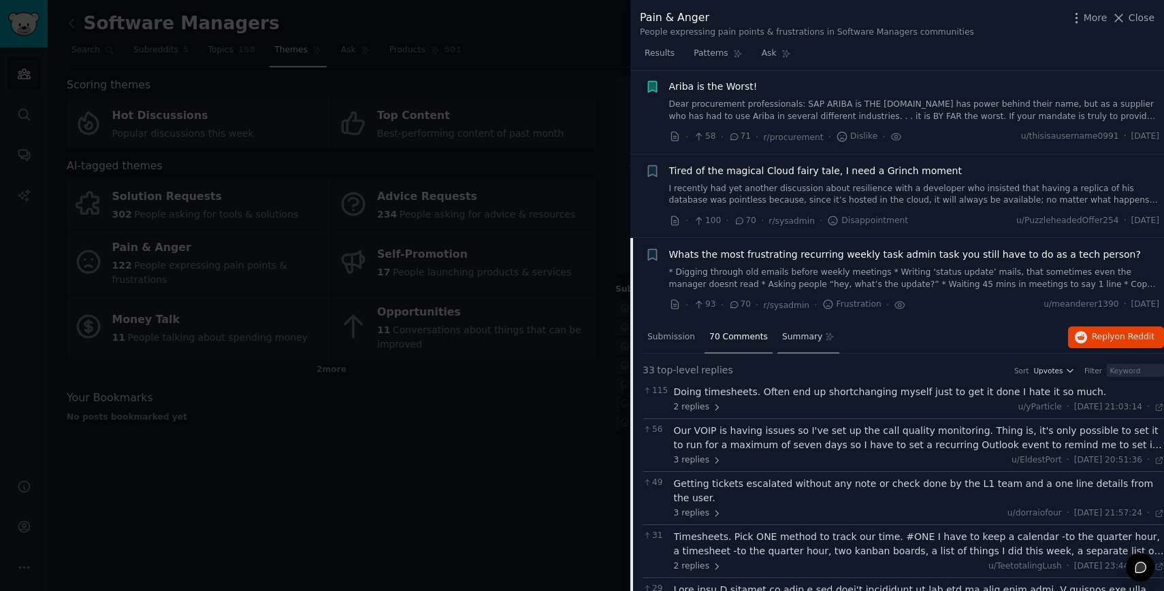
click at [800, 322] on div "Summary" at bounding box center [808, 338] width 62 height 33
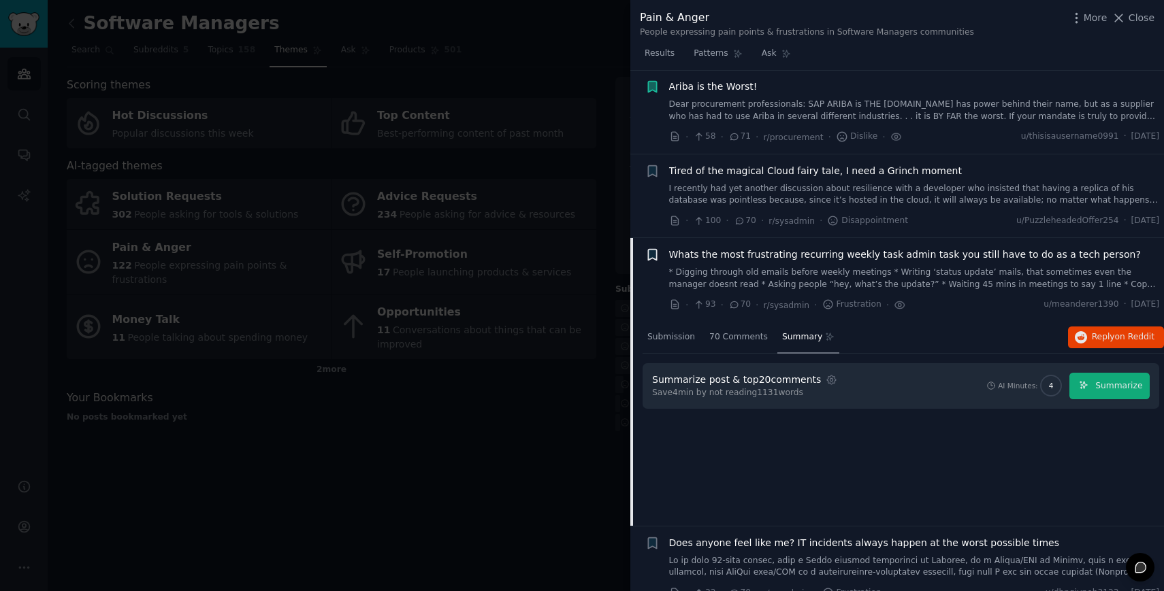
click at [653, 250] on icon "button" at bounding box center [652, 255] width 8 height 11
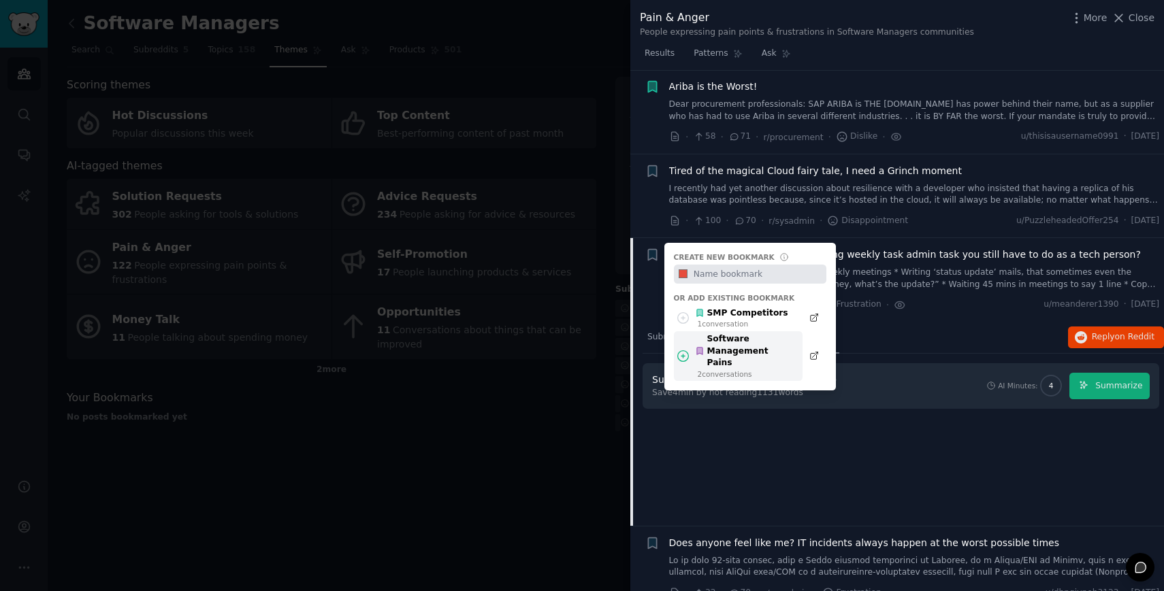
click at [740, 336] on div "Software Management Pains" at bounding box center [745, 351] width 100 height 36
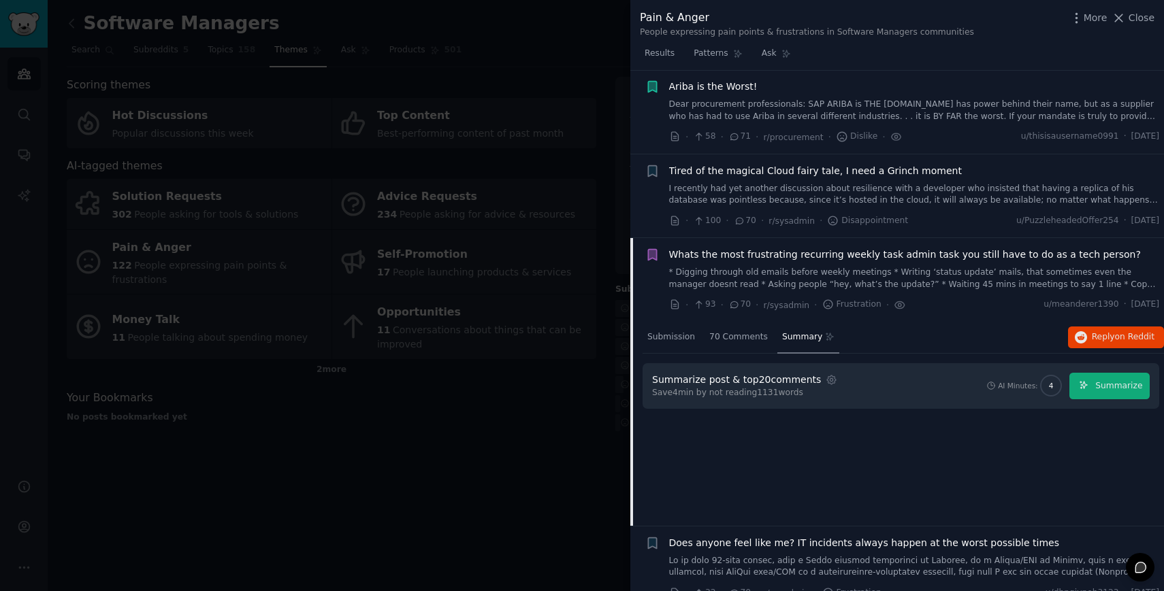
click at [889, 267] on link "* Digging through old emails before weekly meetings * Writing ‘status update’ m…" at bounding box center [914, 279] width 491 height 24
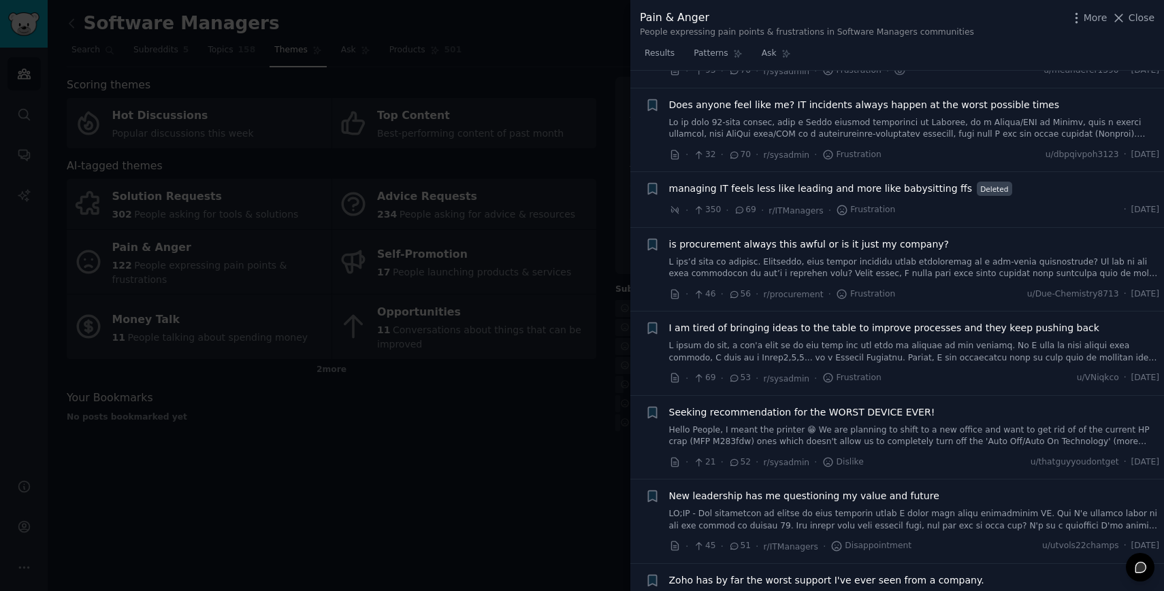
scroll to position [1972, 0]
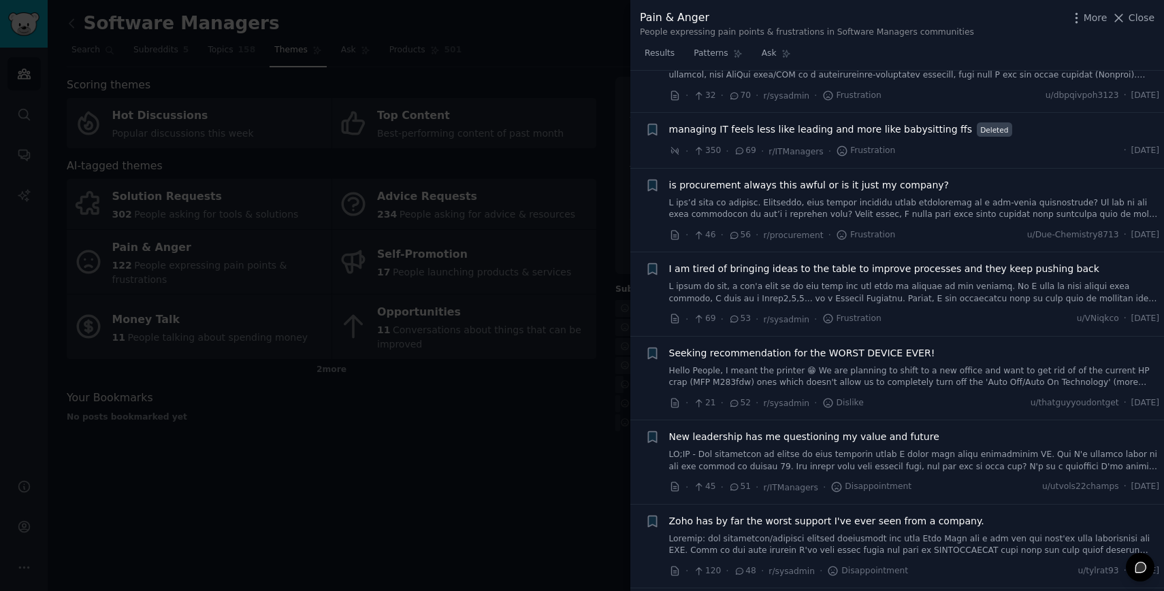
click at [868, 178] on span "is procurement always this awful or is it just my company?" at bounding box center [809, 185] width 280 height 14
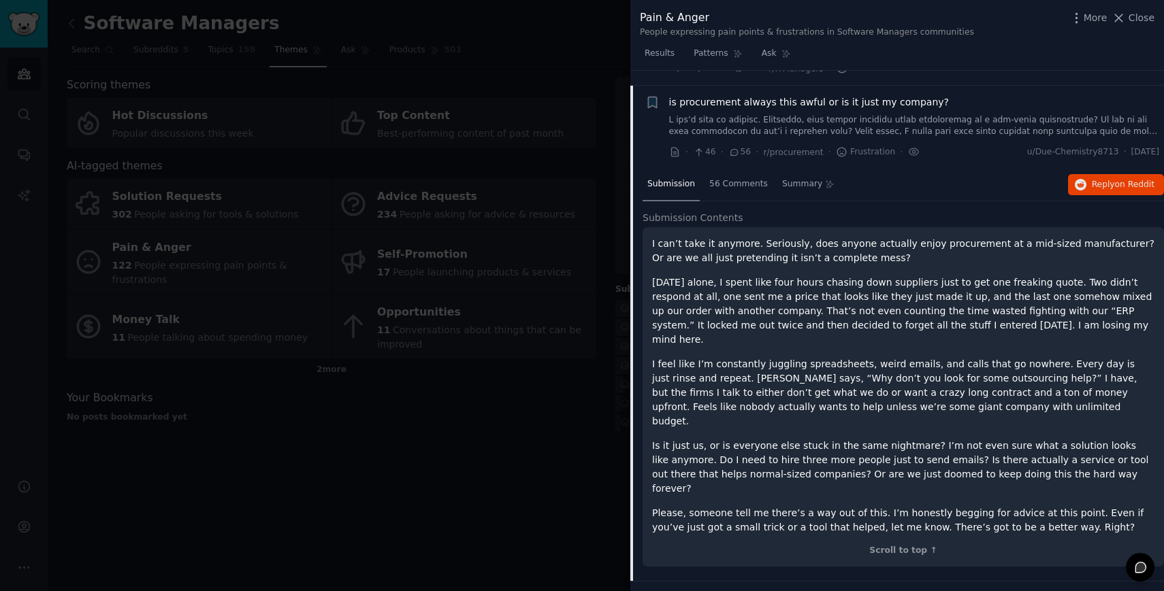
scroll to position [2113, 0]
click at [722, 178] on span "56 Comments" at bounding box center [738, 184] width 59 height 12
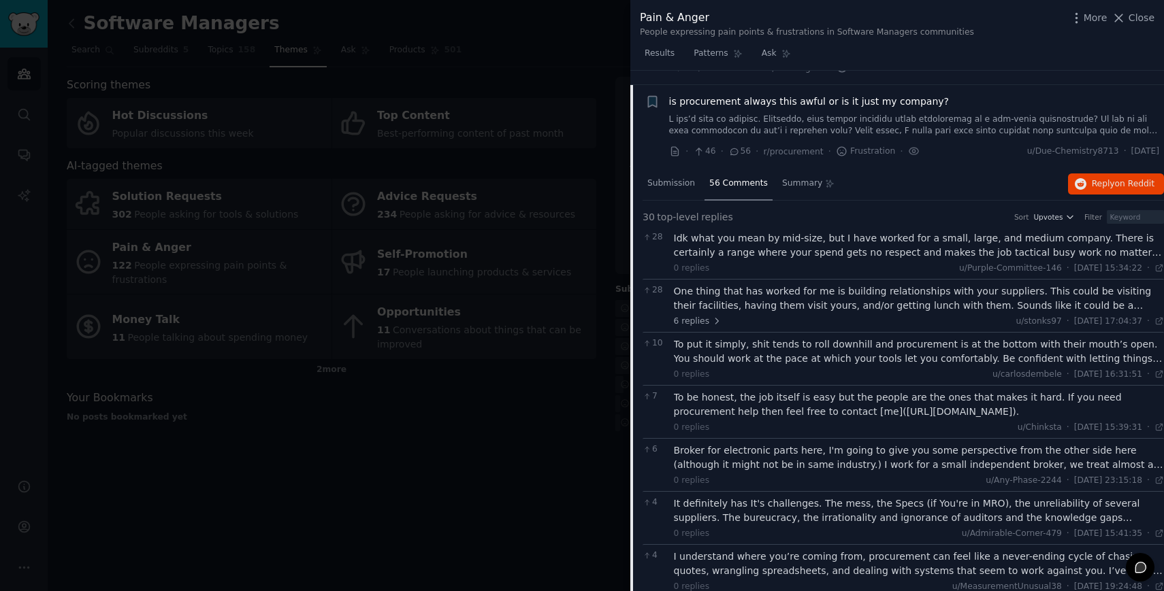
click at [701, 95] on span "is procurement always this awful or is it just my company?" at bounding box center [809, 102] width 280 height 14
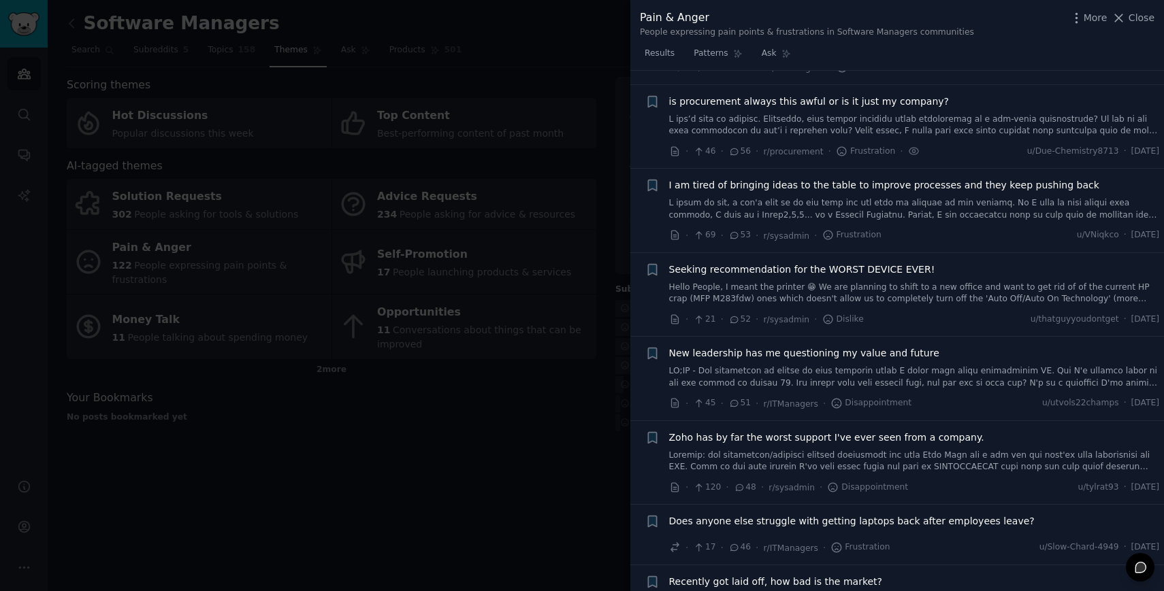
click at [974, 202] on link at bounding box center [914, 209] width 491 height 24
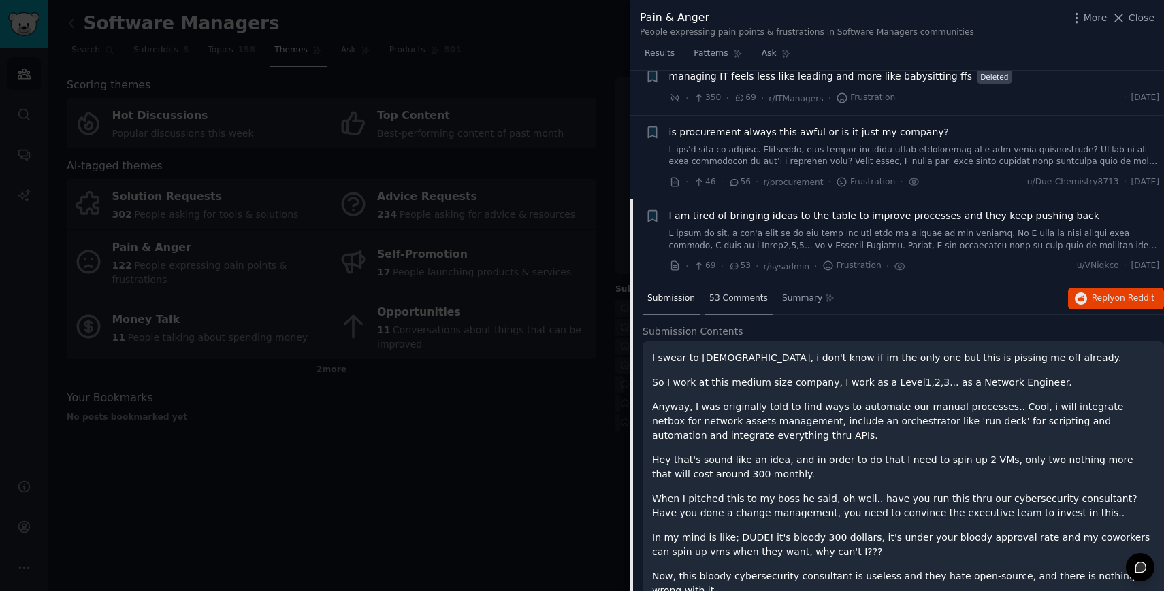
scroll to position [2079, 0]
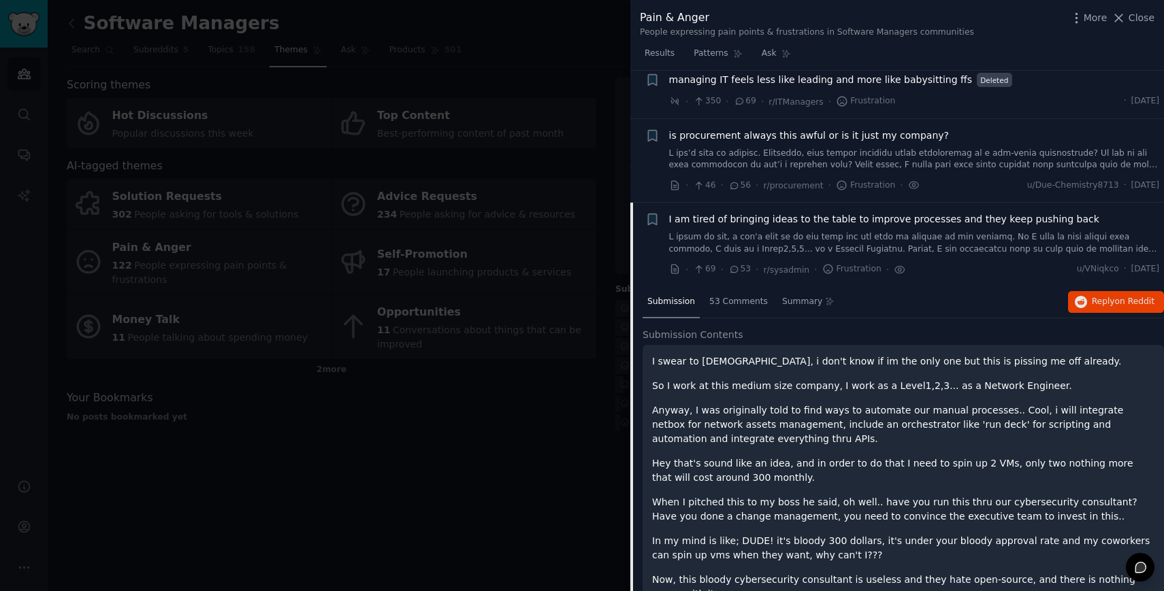
click at [736, 212] on span "I am tired of bringing ideas to the table to improve processes and they keep pu…" at bounding box center [884, 219] width 430 height 14
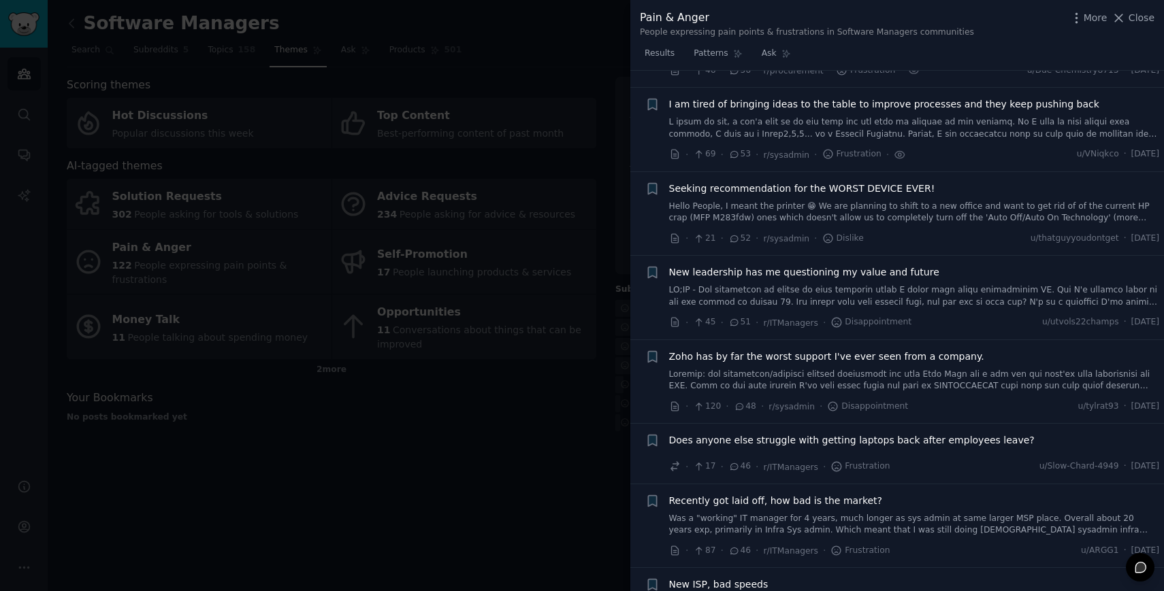
scroll to position [2197, 0]
click at [742, 95] on span "I am tired of bringing ideas to the table to improve processes and they keep pu…" at bounding box center [884, 102] width 430 height 14
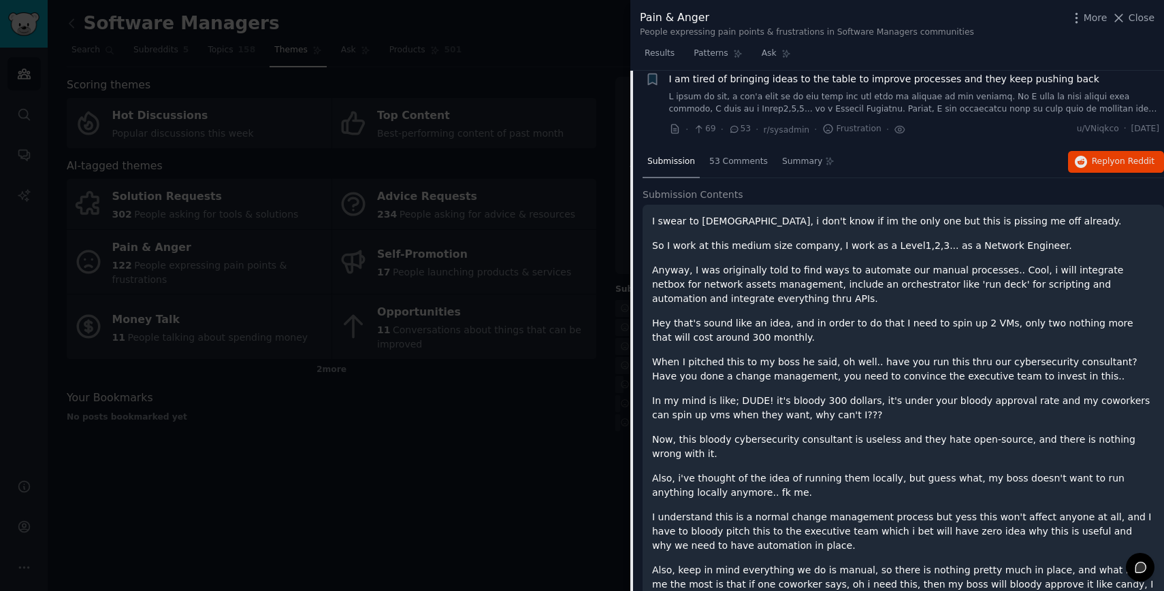
scroll to position [2210, 0]
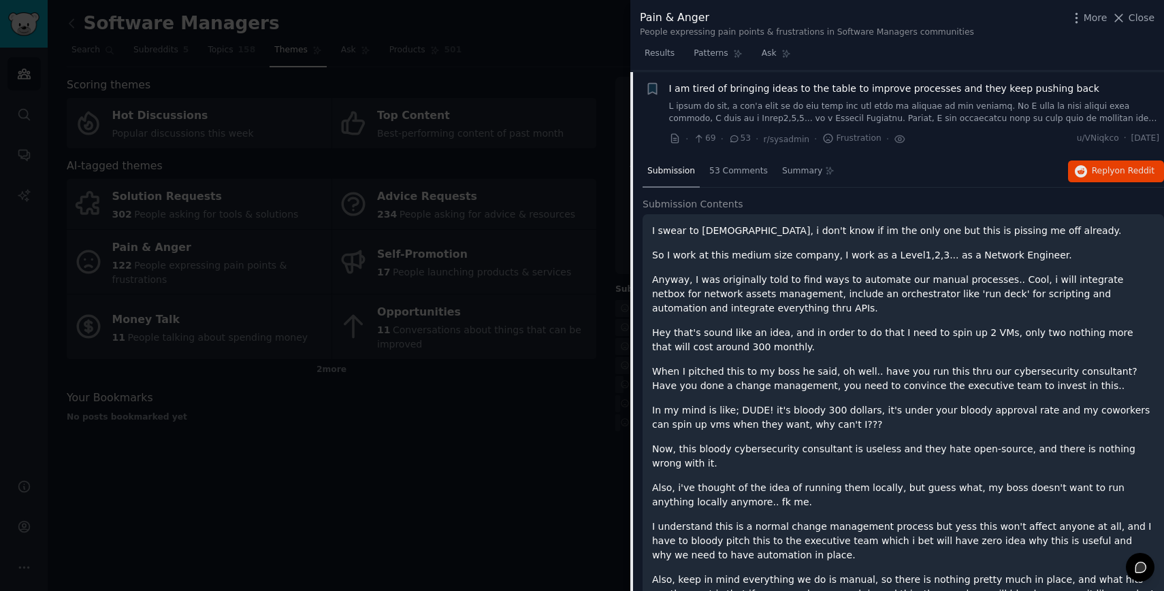
click at [678, 165] on span "Submission" at bounding box center [671, 171] width 48 height 12
click at [670, 165] on span "Submission" at bounding box center [671, 171] width 48 height 12
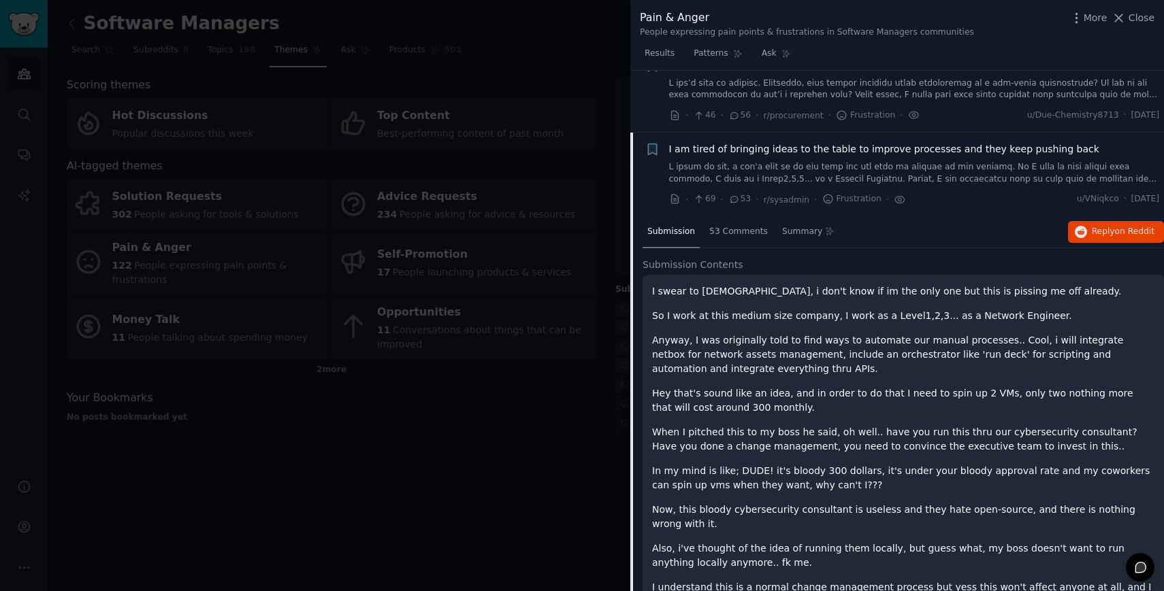
click at [698, 142] on span "I am tired of bringing ideas to the table to improve processes and they keep pu…" at bounding box center [884, 149] width 430 height 14
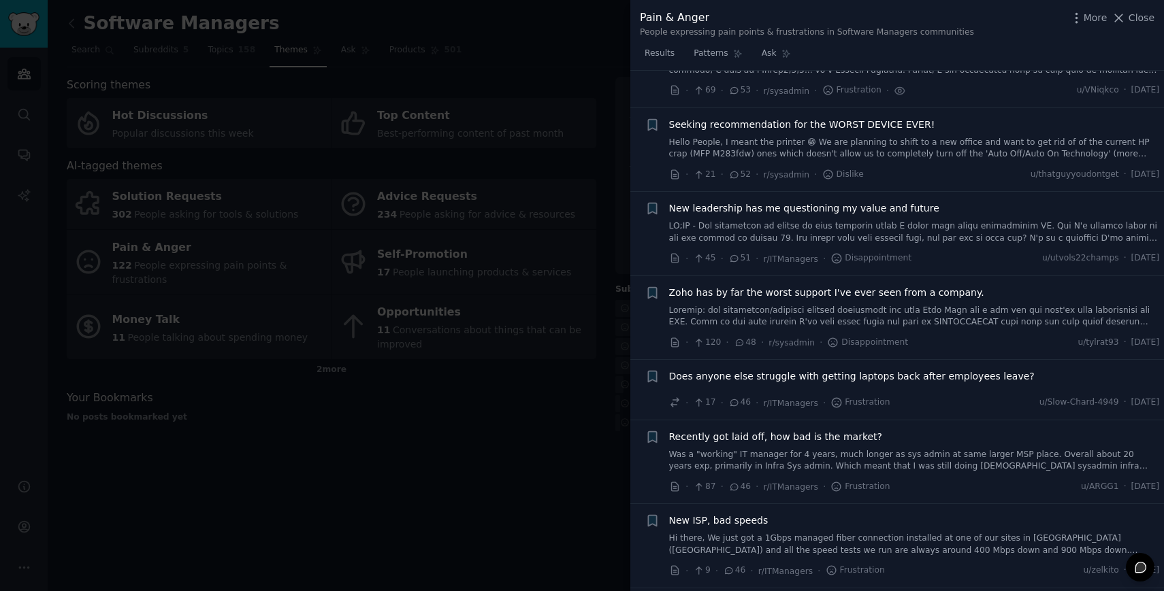
scroll to position [2262, 0]
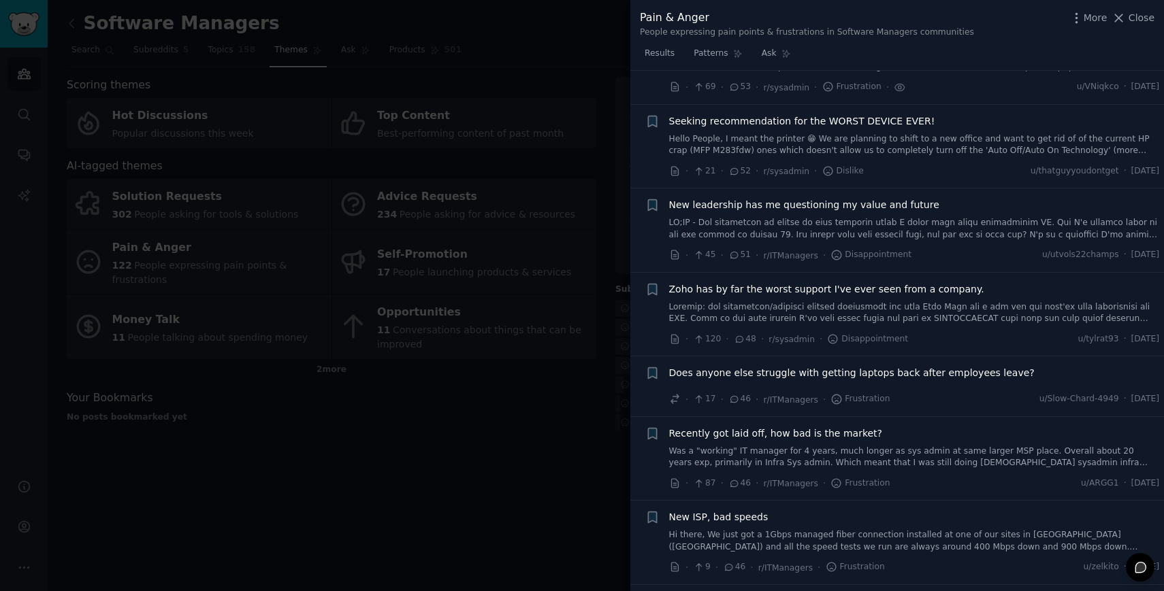
click at [786, 199] on div "New leadership has me questioning my value and future" at bounding box center [914, 219] width 491 height 43
click at [788, 217] on link at bounding box center [914, 229] width 491 height 24
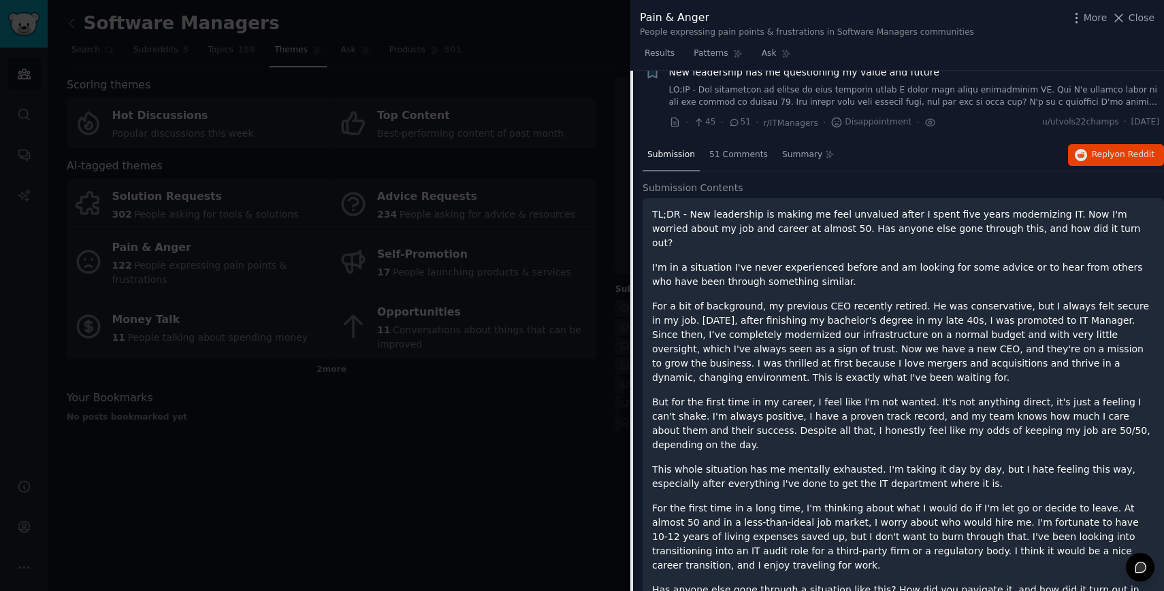
scroll to position [2397, 0]
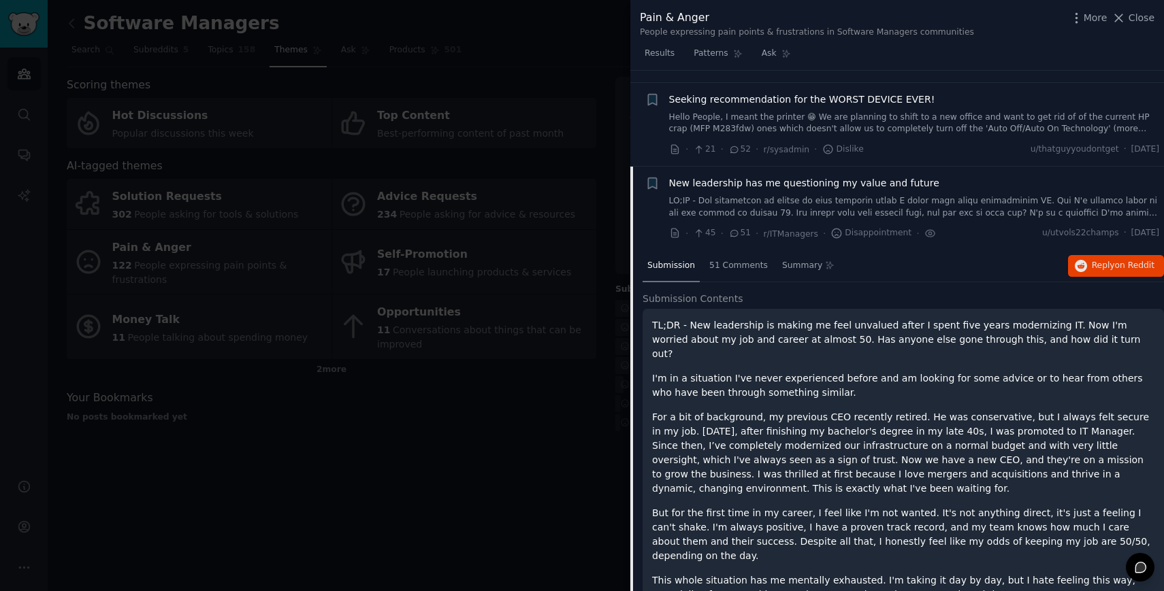
click at [719, 195] on link at bounding box center [914, 207] width 491 height 24
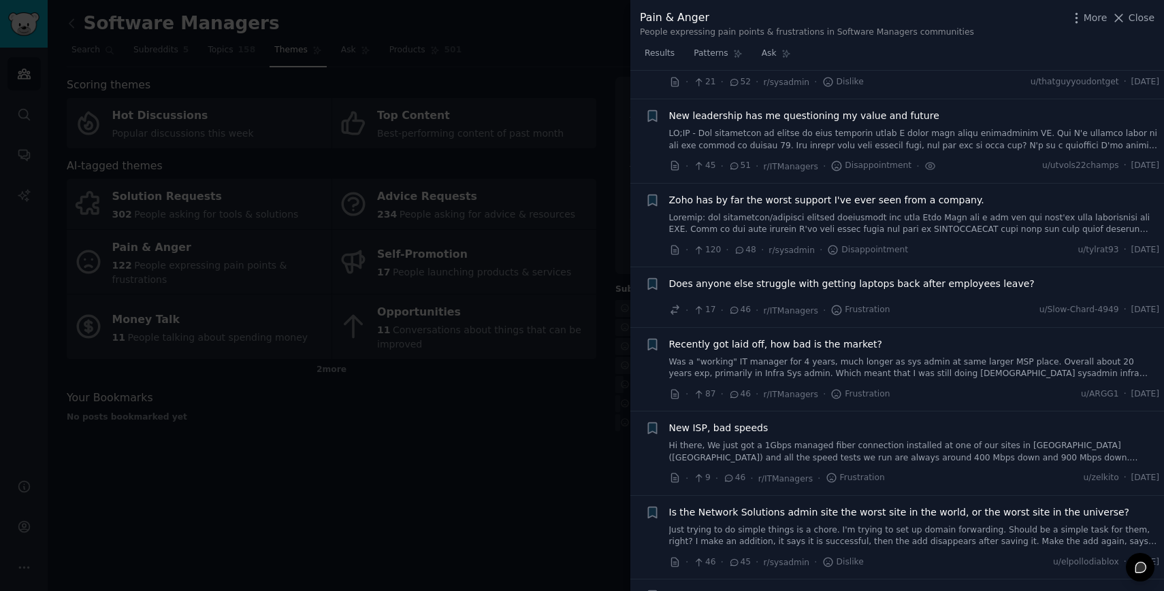
scroll to position [2365, 0]
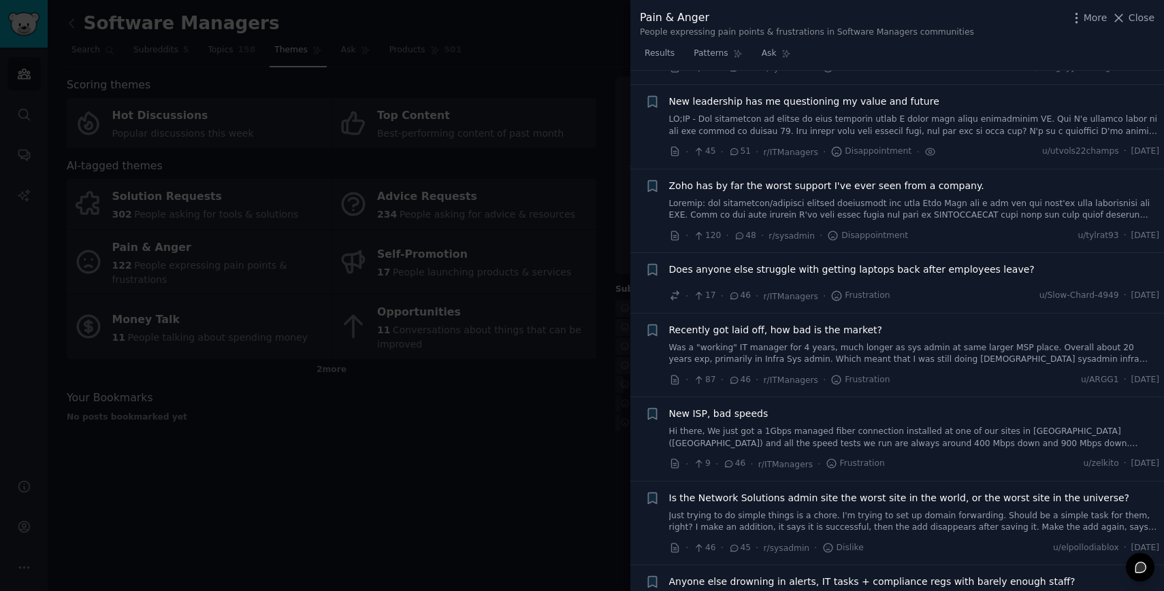
click at [500, 472] on div at bounding box center [582, 295] width 1164 height 591
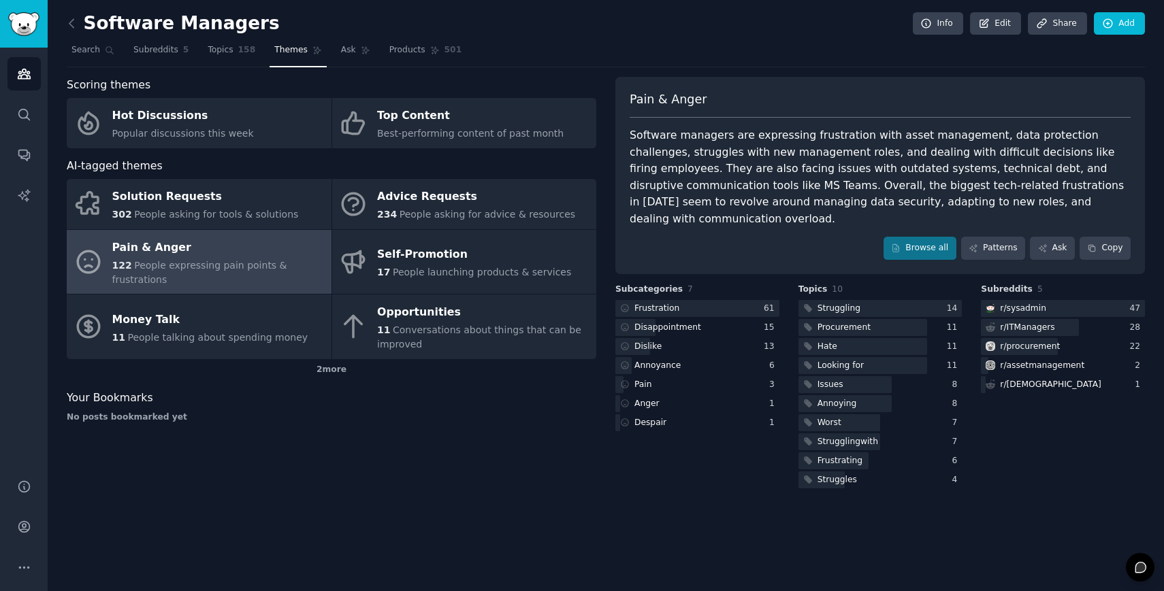
click at [243, 278] on div "122 People expressing pain points & frustrations" at bounding box center [218, 273] width 212 height 29
click at [885, 237] on div "Browse all Patterns Ask Copy" at bounding box center [879, 248] width 501 height 23
click at [887, 237] on link "Browse all" at bounding box center [919, 248] width 73 height 23
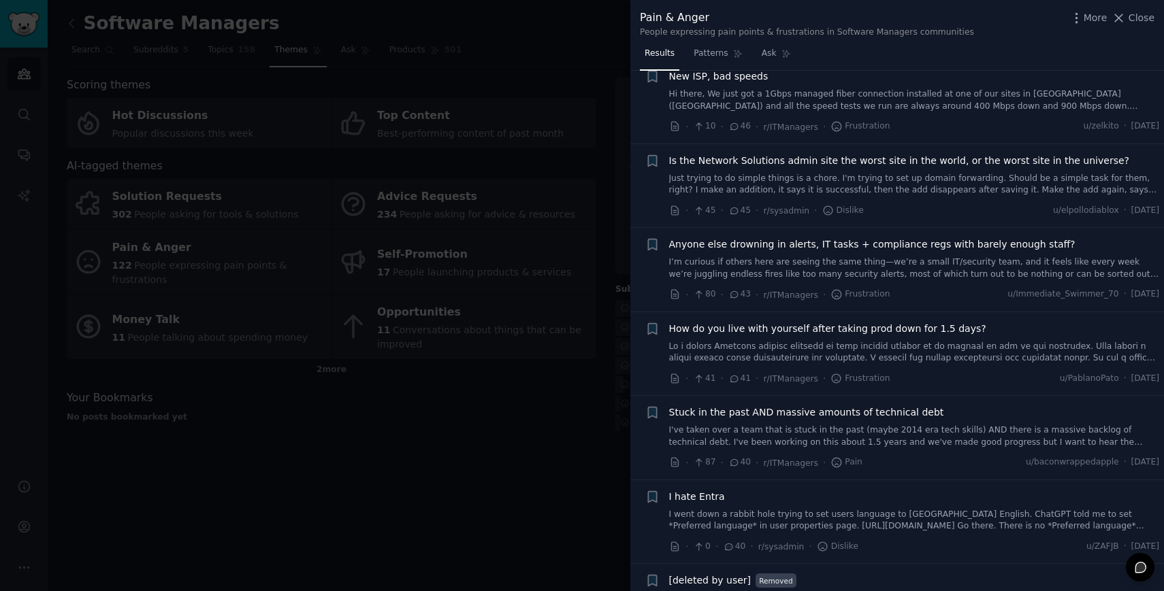
scroll to position [2703, 0]
click at [894, 237] on span "Anyone else drowning in alerts, IT tasks + compliance regs with barely enough s…" at bounding box center [872, 244] width 406 height 14
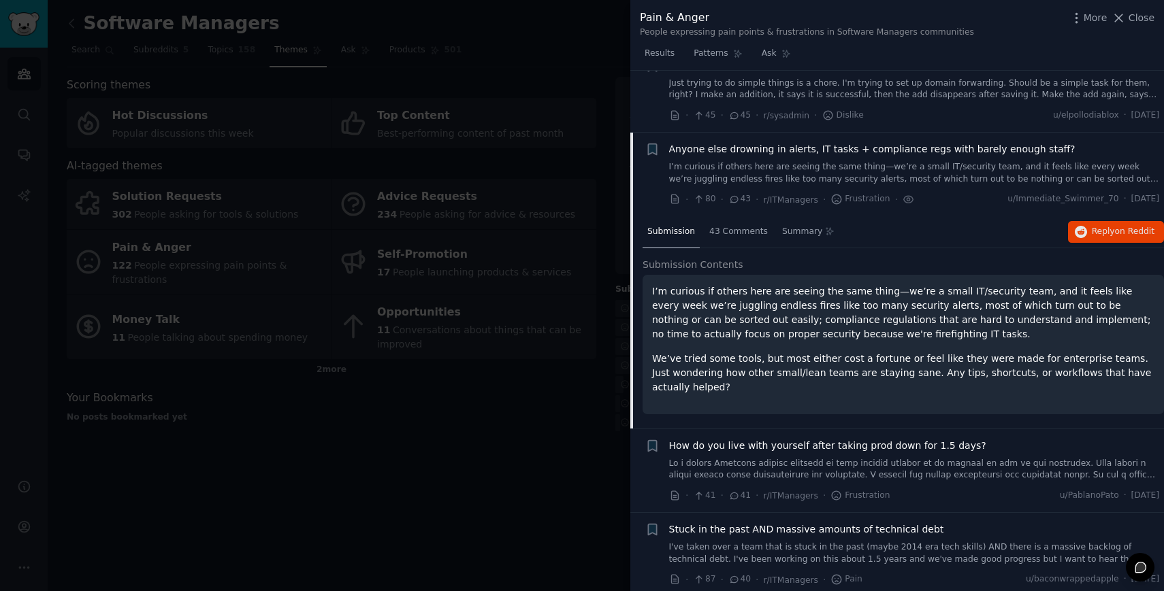
scroll to position [2846, 0]
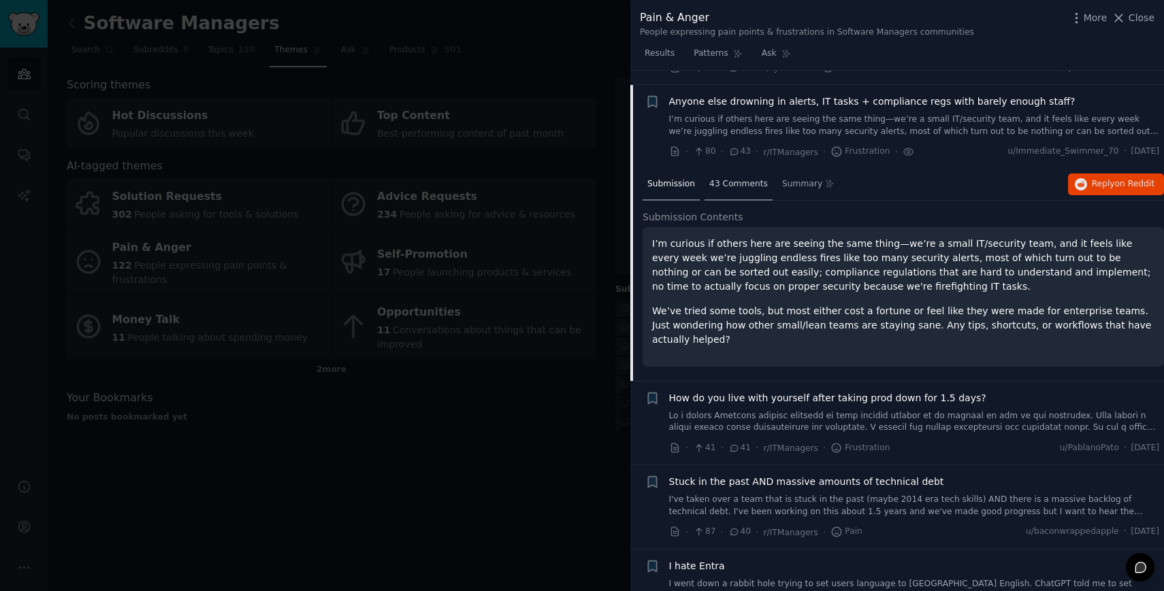
click at [736, 178] on div "43 Comments" at bounding box center [738, 185] width 68 height 33
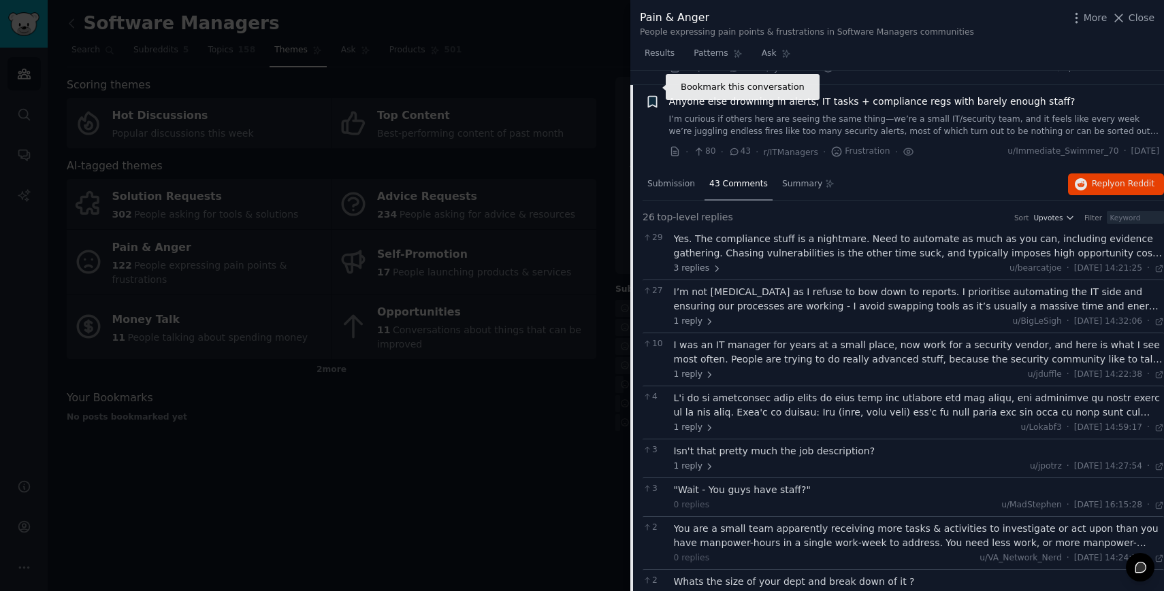
click at [655, 97] on icon "button" at bounding box center [652, 102] width 8 height 11
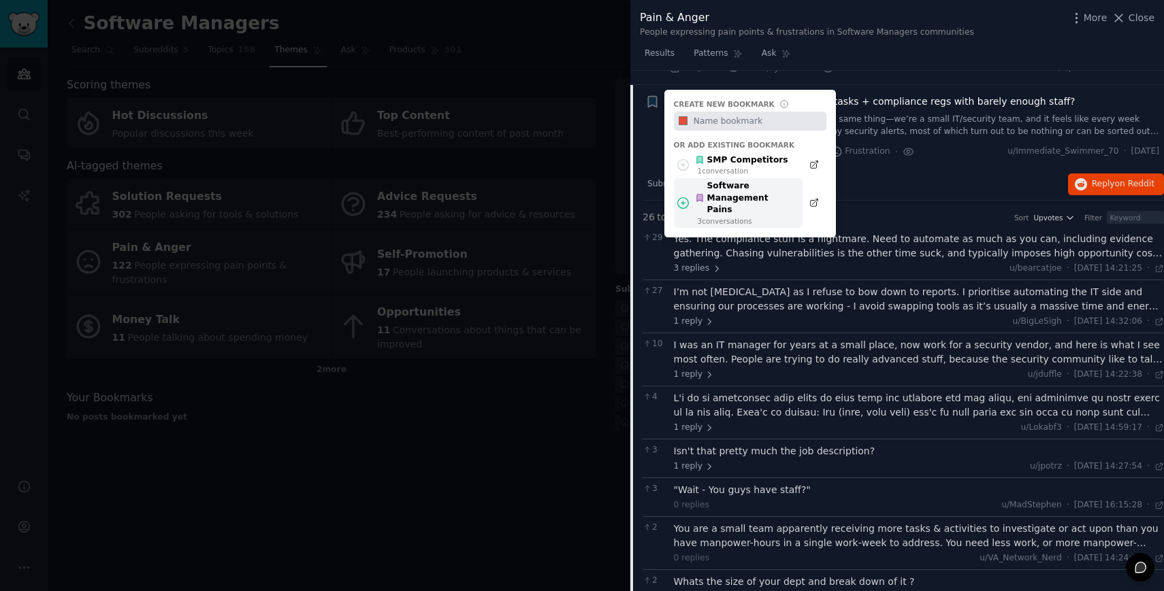
click at [735, 184] on div "Software Management Pains" at bounding box center [745, 198] width 100 height 36
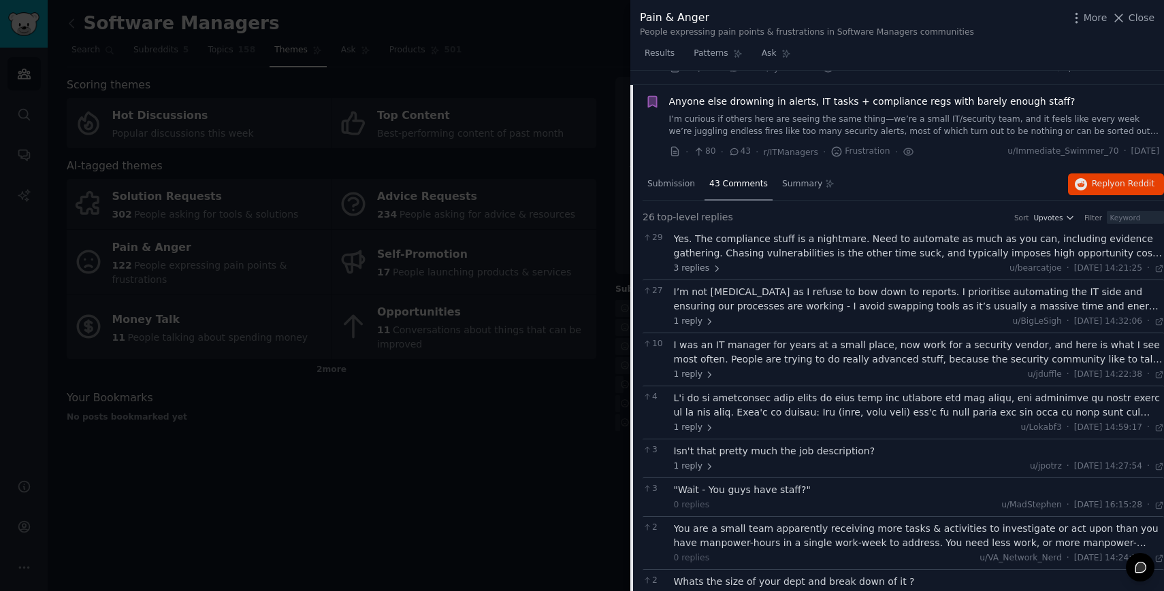
click at [727, 97] on div "Anyone else drowning in alerts, IT tasks + compliance regs with barely enough s…" at bounding box center [914, 116] width 491 height 43
click at [766, 95] on span "Anyone else drowning in alerts, IT tasks + compliance regs with barely enough s…" at bounding box center [872, 102] width 406 height 14
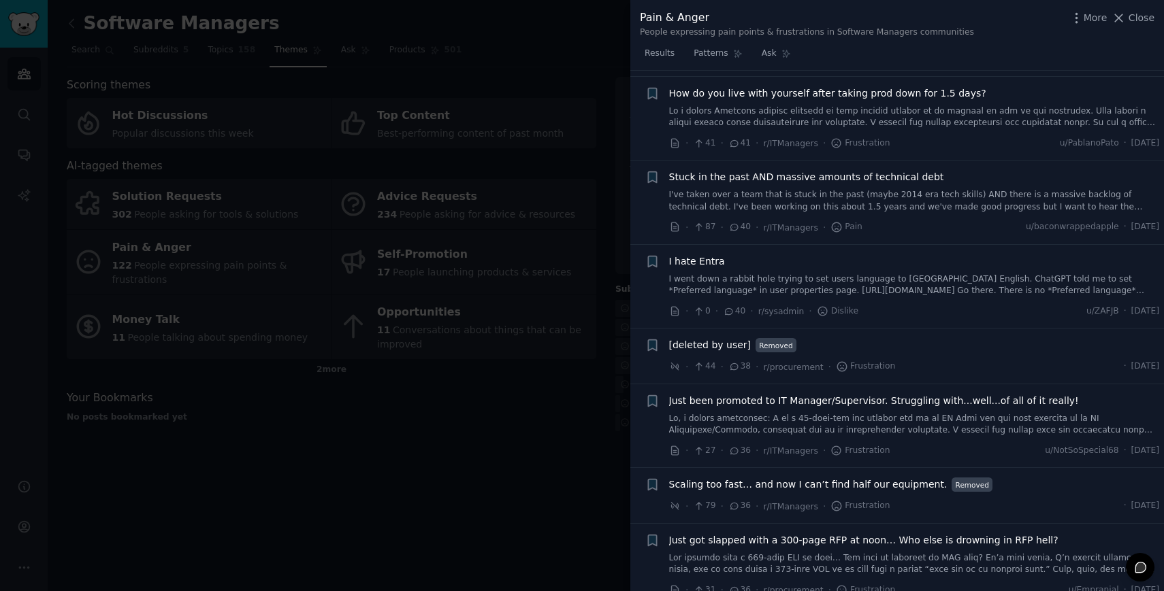
scroll to position [2939, 0]
click at [868, 188] on link "I've taken over a team that is stuck in the past (maybe 2014 era tech skills) A…" at bounding box center [914, 200] width 491 height 24
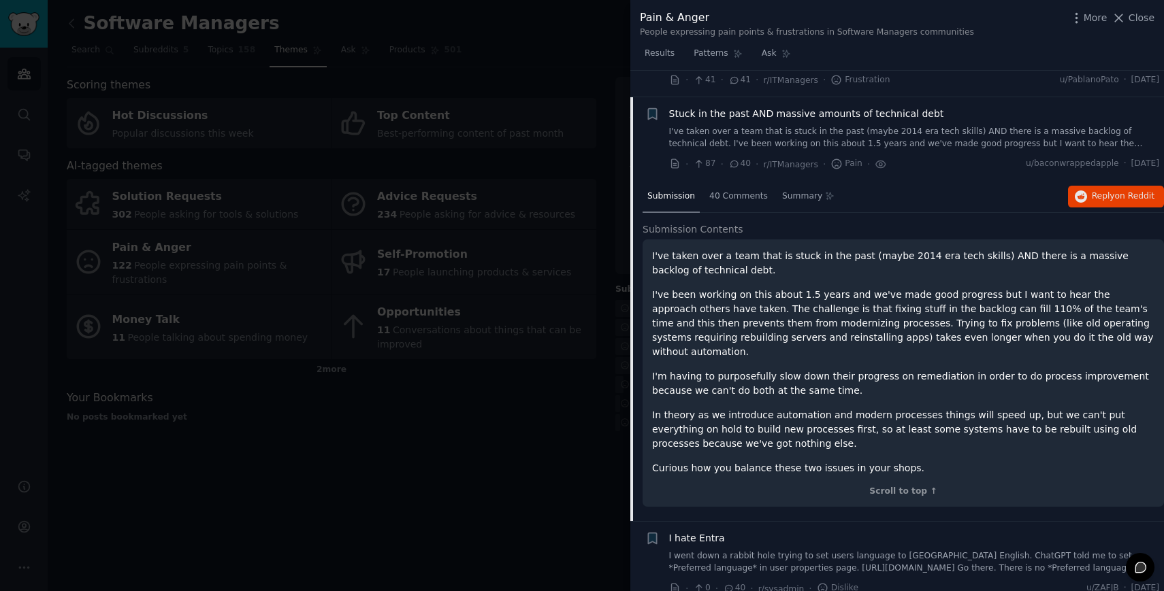
scroll to position [3014, 0]
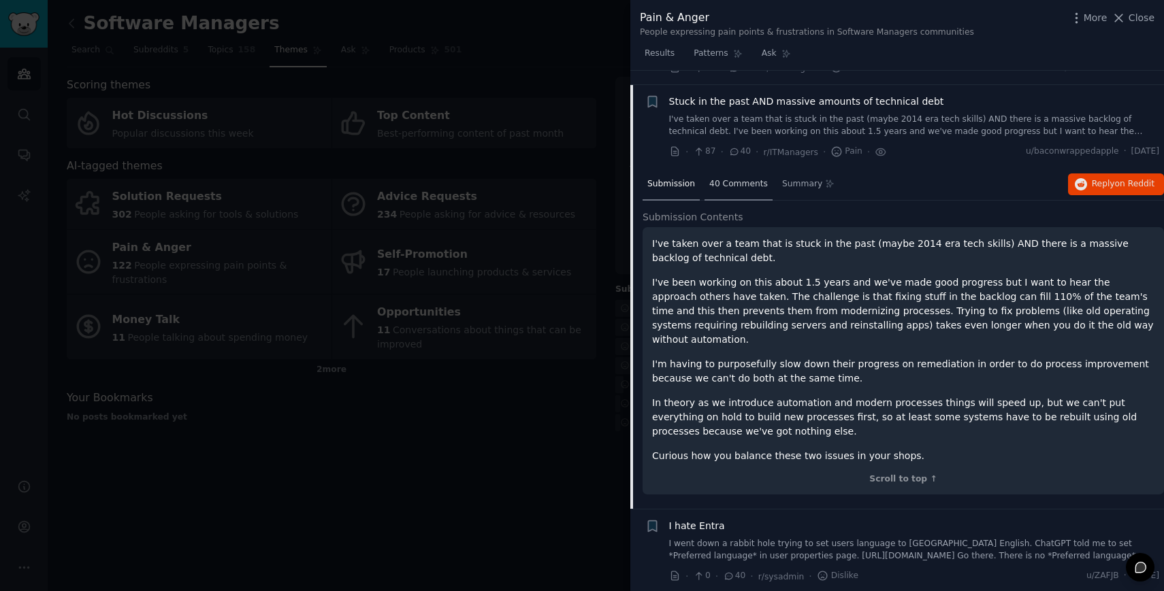
click at [738, 178] on span "40 Comments" at bounding box center [738, 184] width 59 height 12
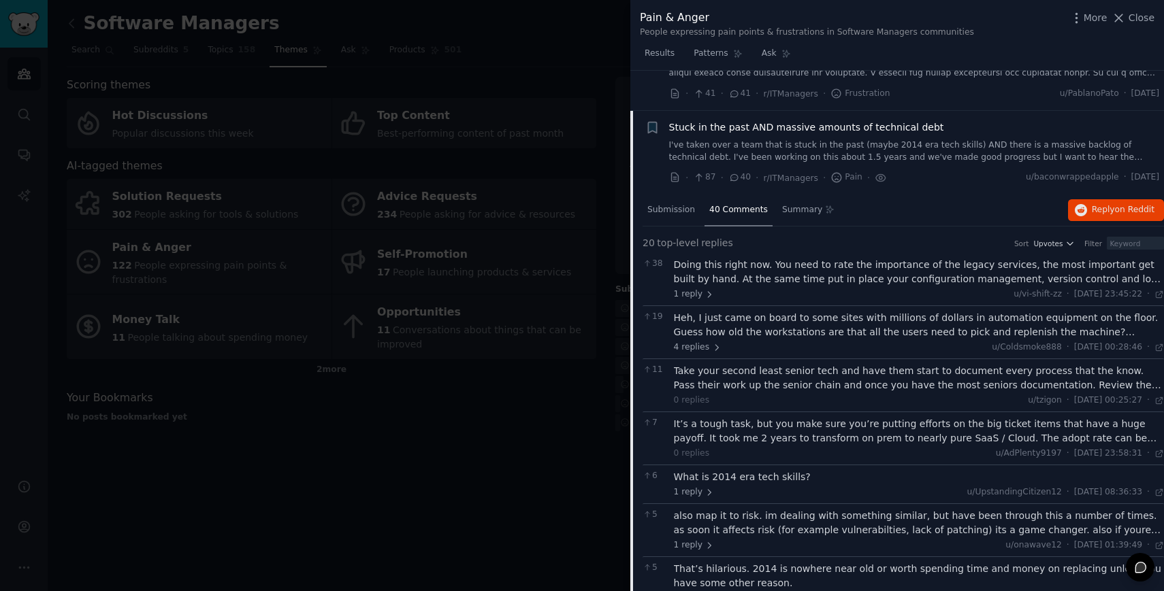
scroll to position [2972, 0]
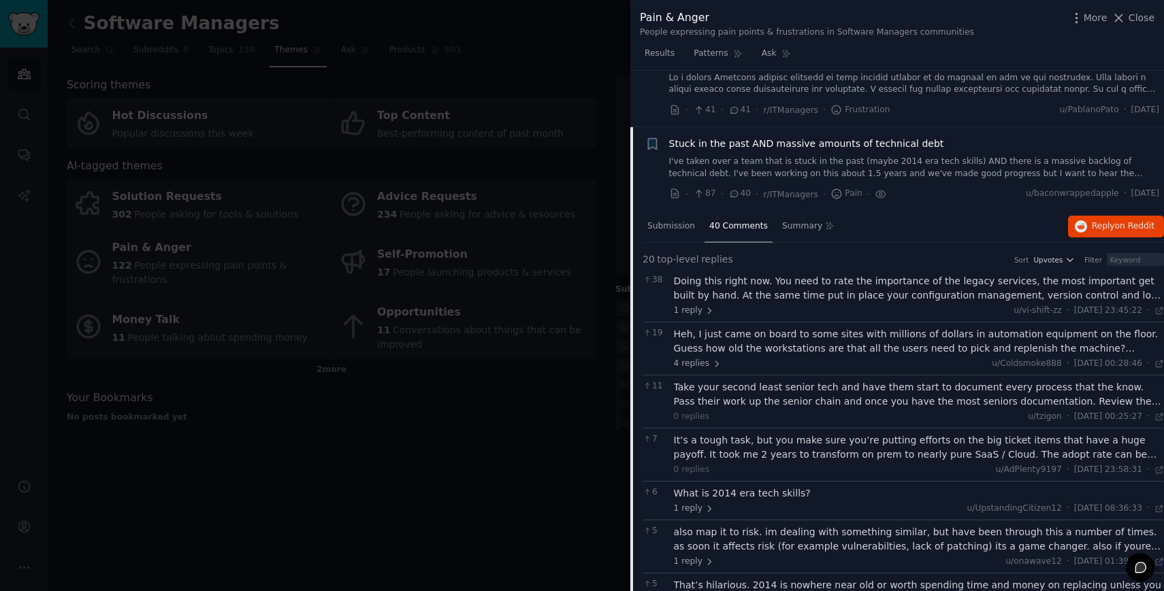
click at [680, 139] on div "Stuck in the past AND massive amounts of technical debt" at bounding box center [914, 158] width 491 height 43
click at [694, 137] on span "Stuck in the past AND massive amounts of technical debt" at bounding box center [806, 144] width 275 height 14
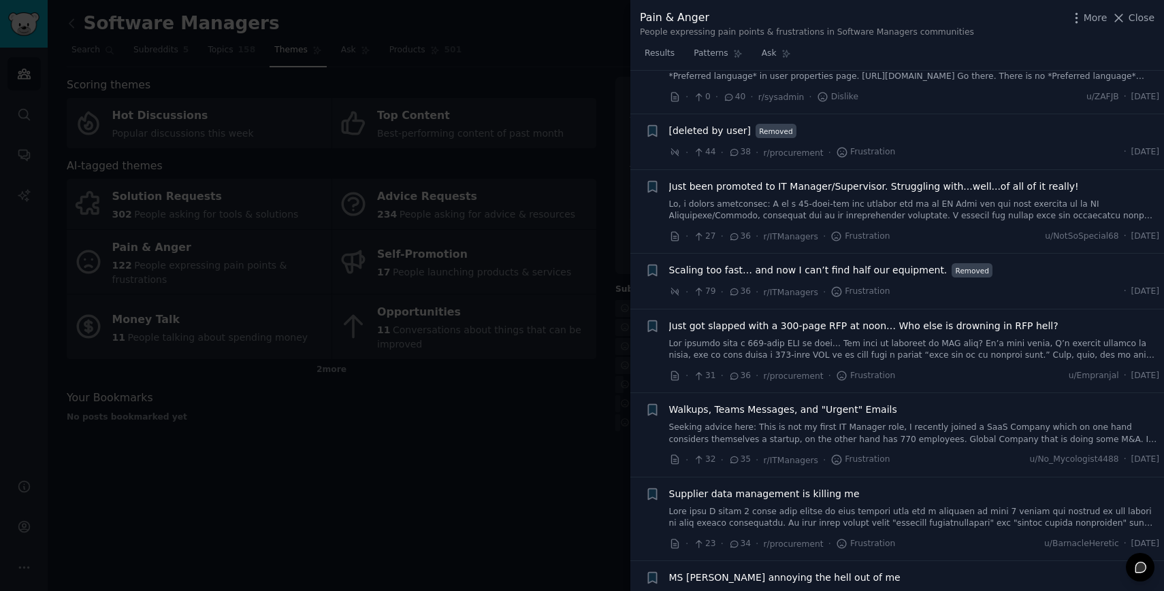
scroll to position [3155, 0]
click at [751, 178] on span "Just been promoted to IT Manager/Supervisor. Struggling with...well...of all of…" at bounding box center [874, 185] width 410 height 14
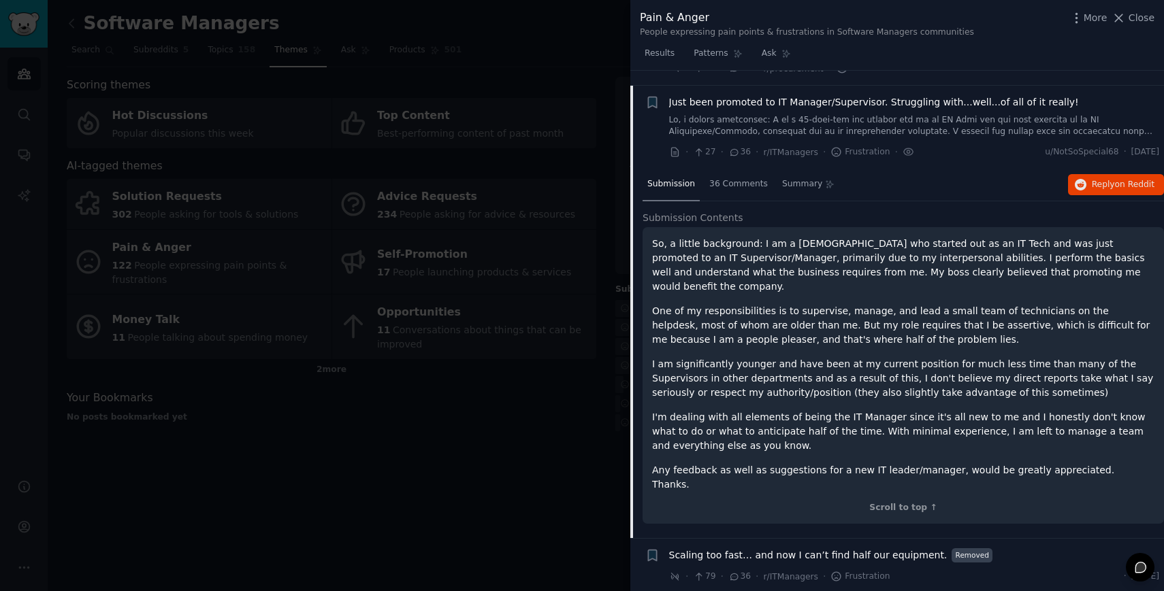
scroll to position [3238, 0]
click at [689, 114] on link at bounding box center [914, 126] width 491 height 24
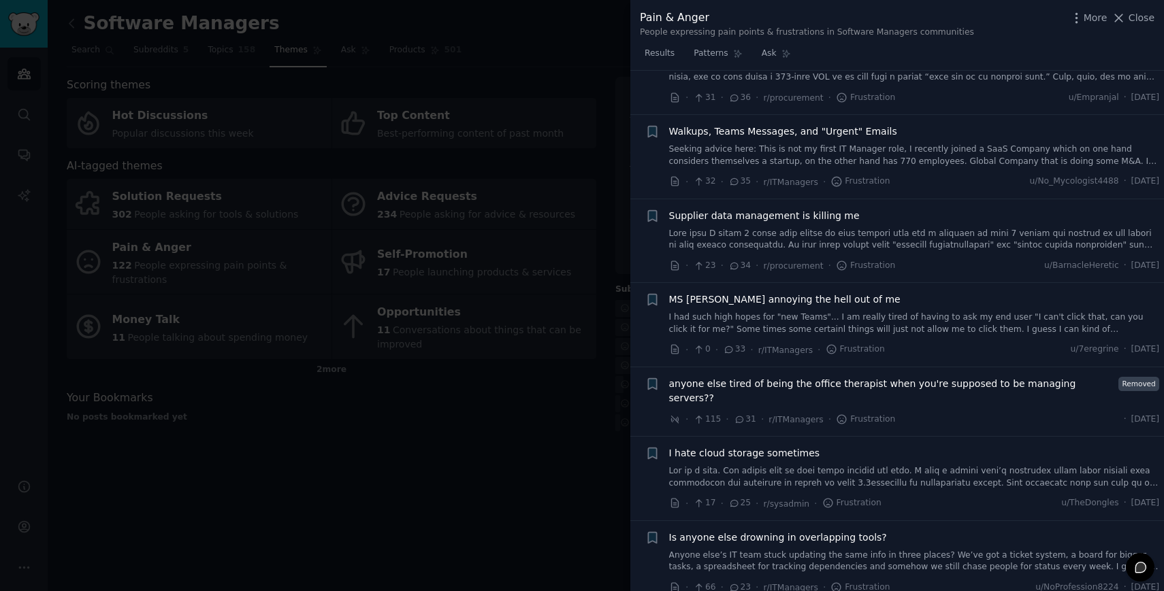
scroll to position [3430, 0]
click at [941, 233] on link at bounding box center [914, 241] width 491 height 24
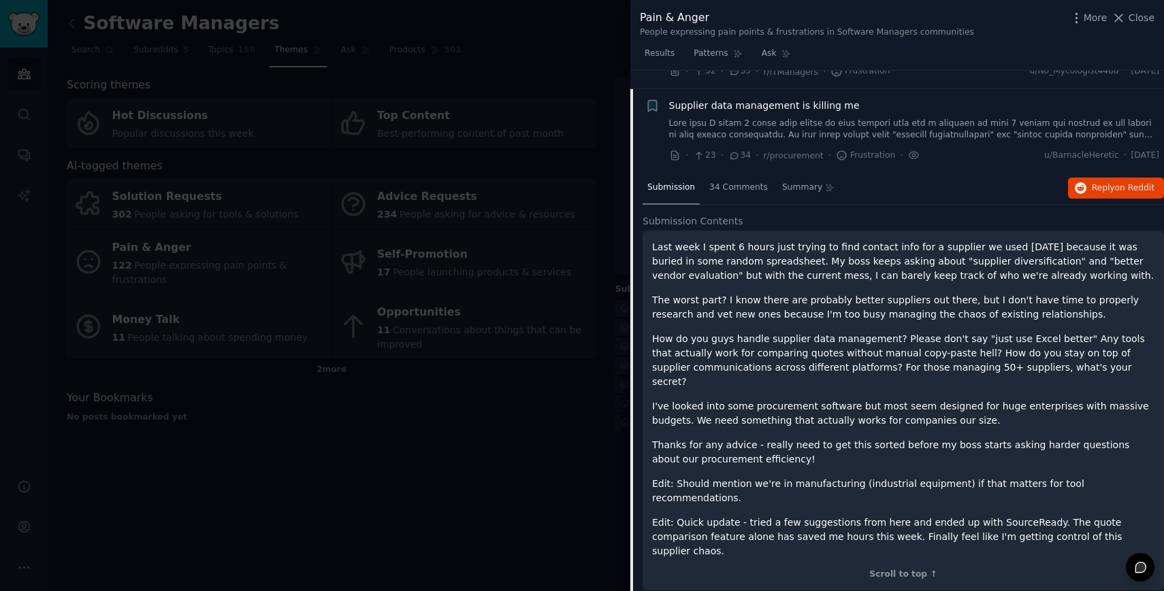
scroll to position [3545, 0]
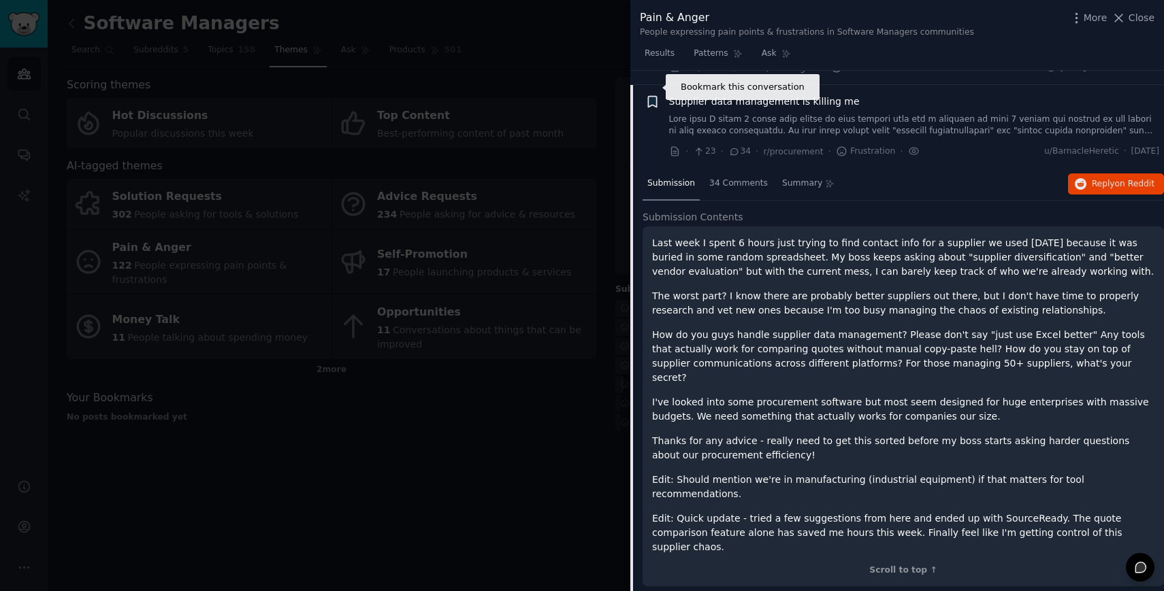
click at [654, 95] on icon "button" at bounding box center [652, 102] width 14 height 14
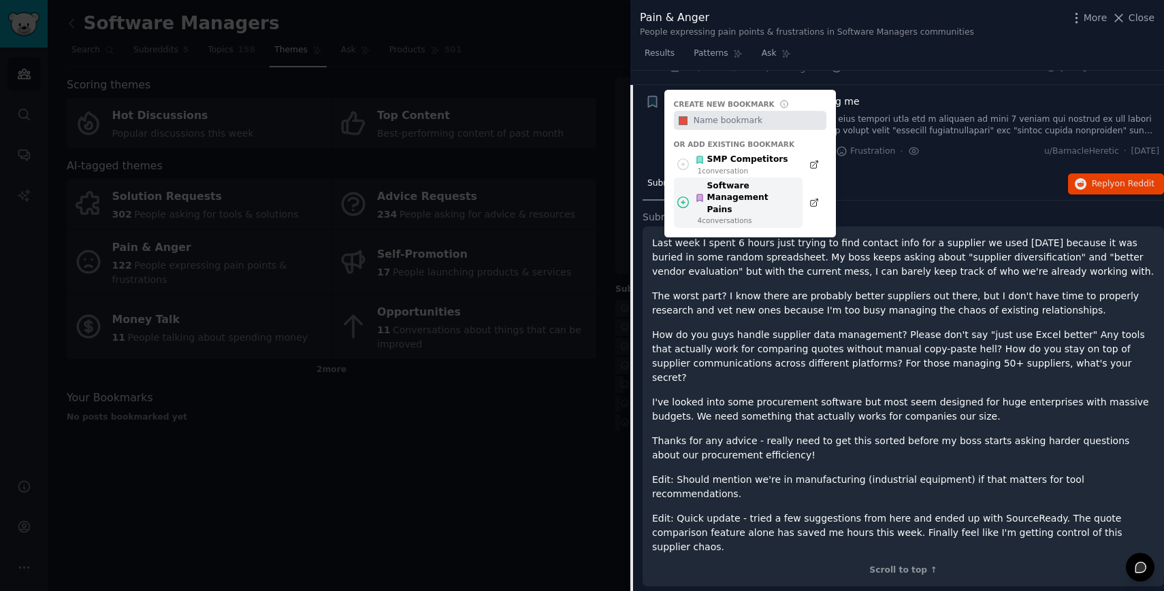
click at [718, 180] on div "Software Management Pains" at bounding box center [745, 198] width 100 height 36
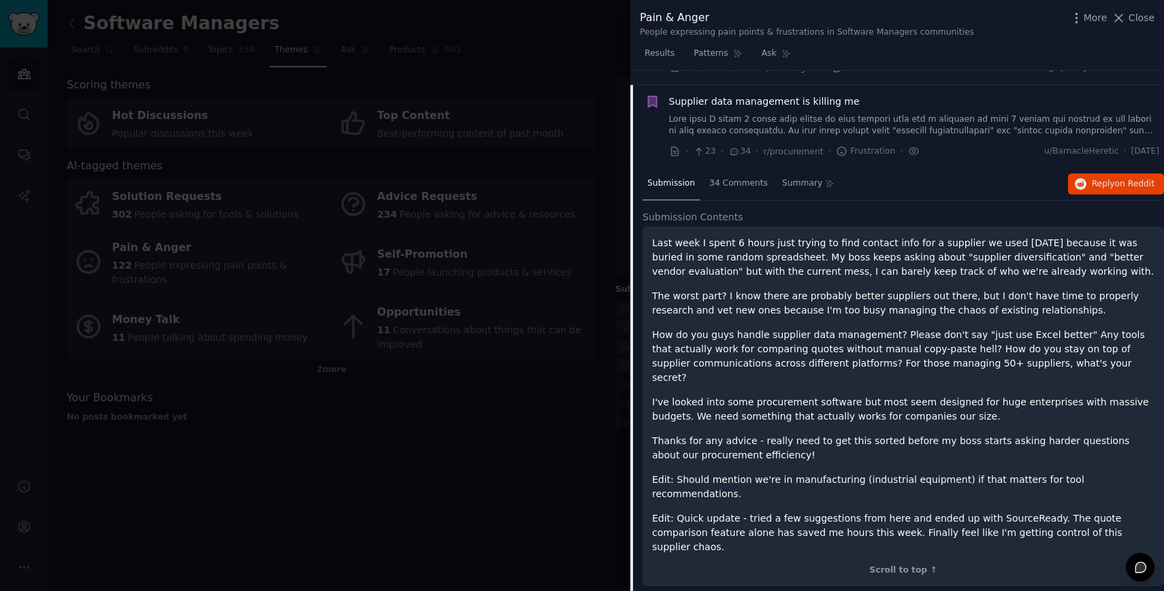
click at [722, 114] on link at bounding box center [914, 126] width 491 height 24
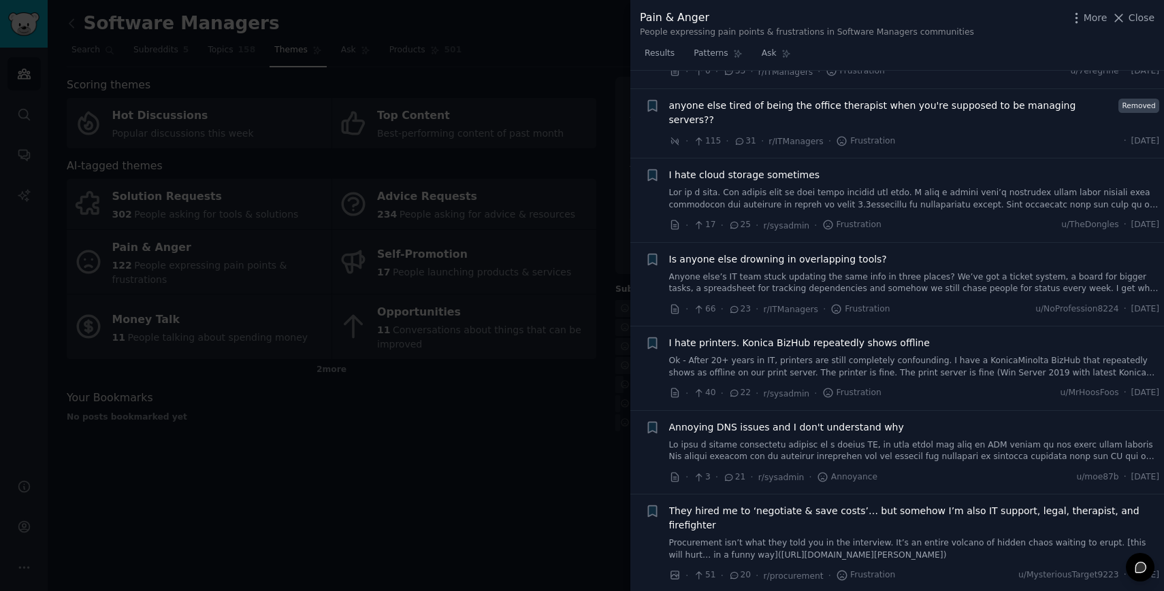
scroll to position [3718, 0]
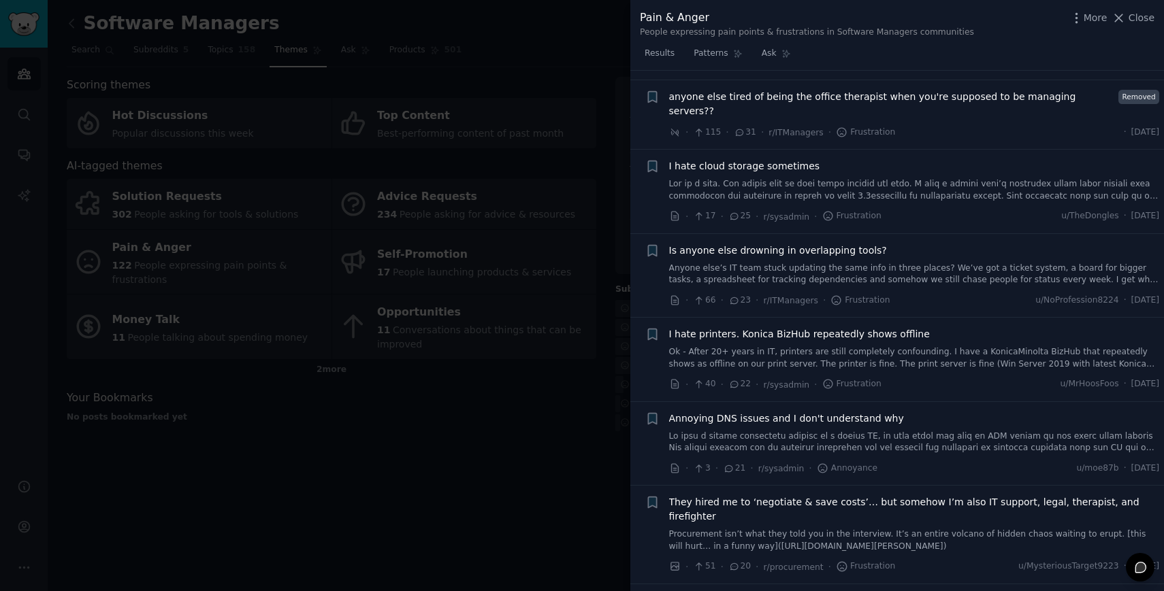
click at [791, 263] on link "Anyone else’s IT team stuck updating the same info in three places? We’ve got a…" at bounding box center [914, 275] width 491 height 24
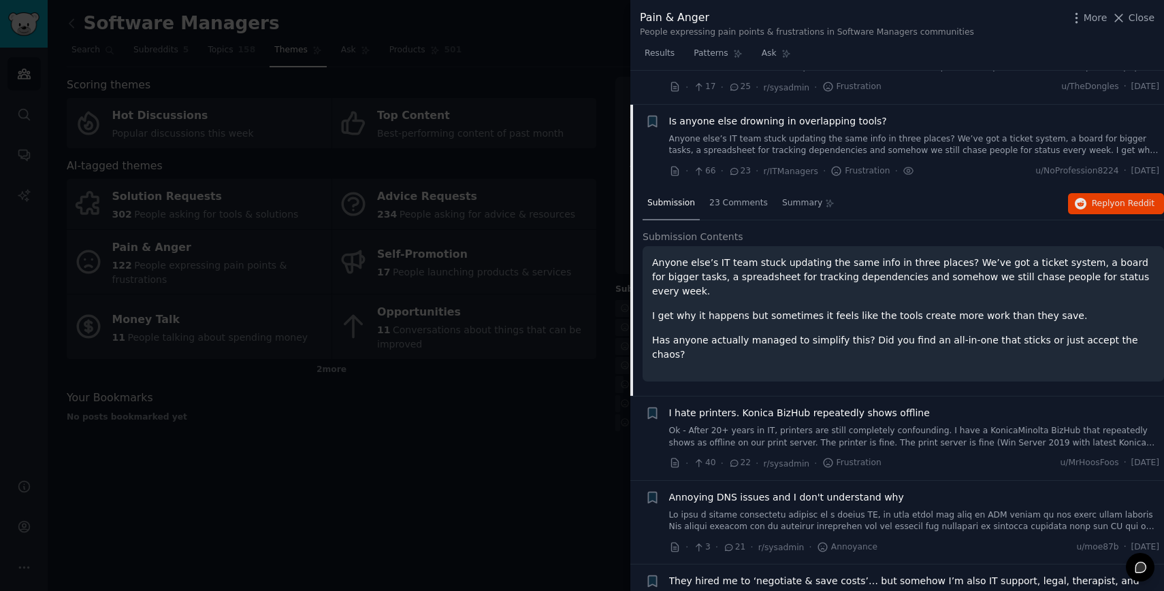
scroll to position [3853, 0]
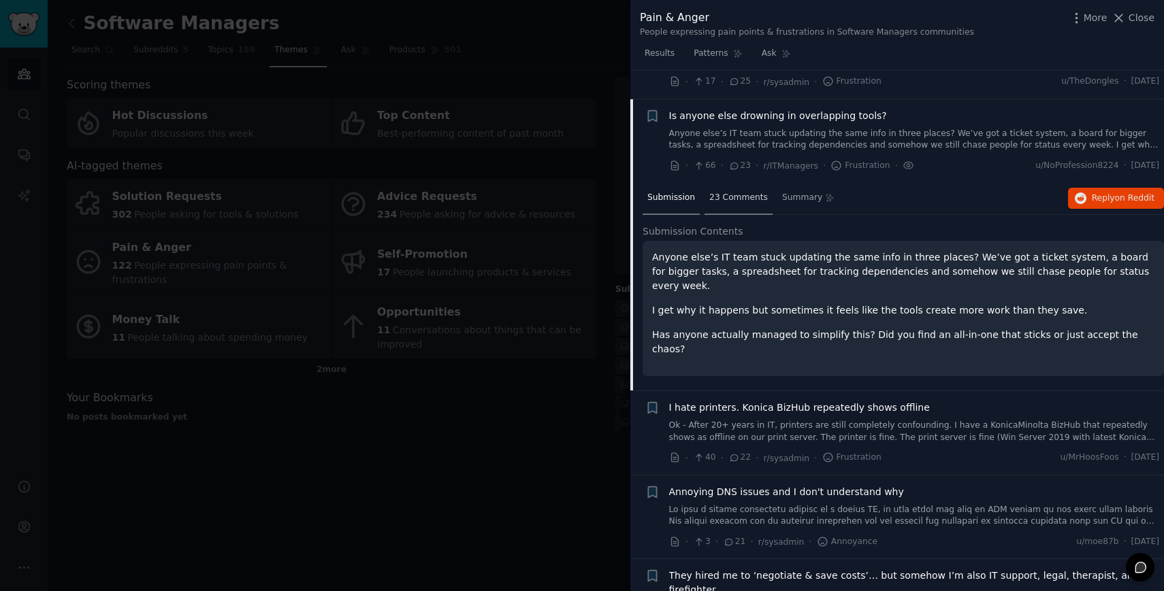
click at [734, 192] on span "23 Comments" at bounding box center [738, 198] width 59 height 12
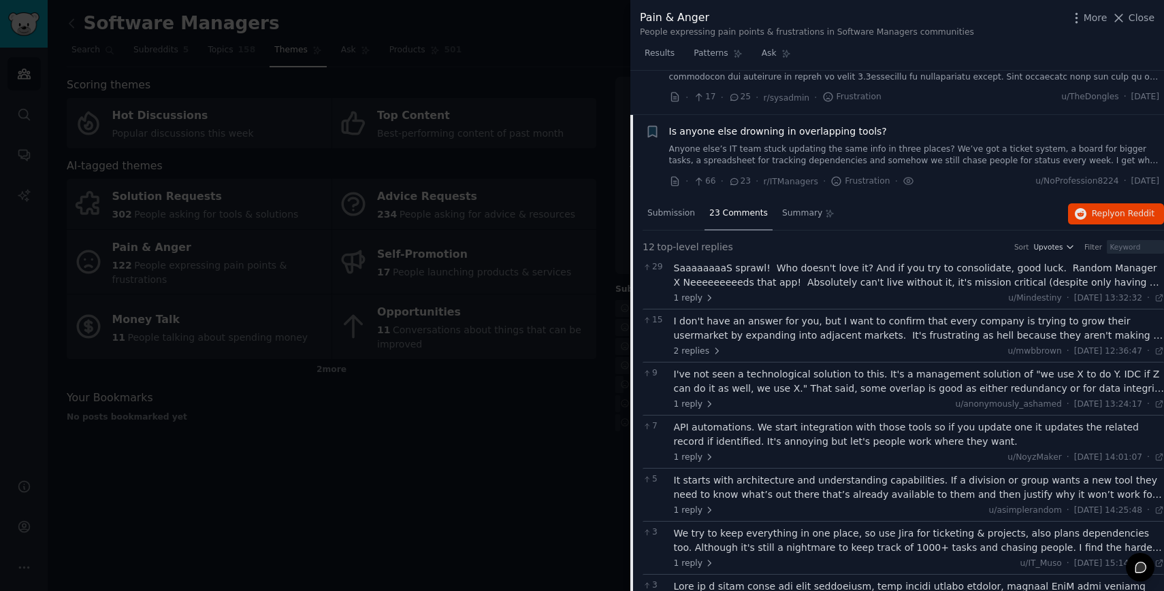
scroll to position [3834, 0]
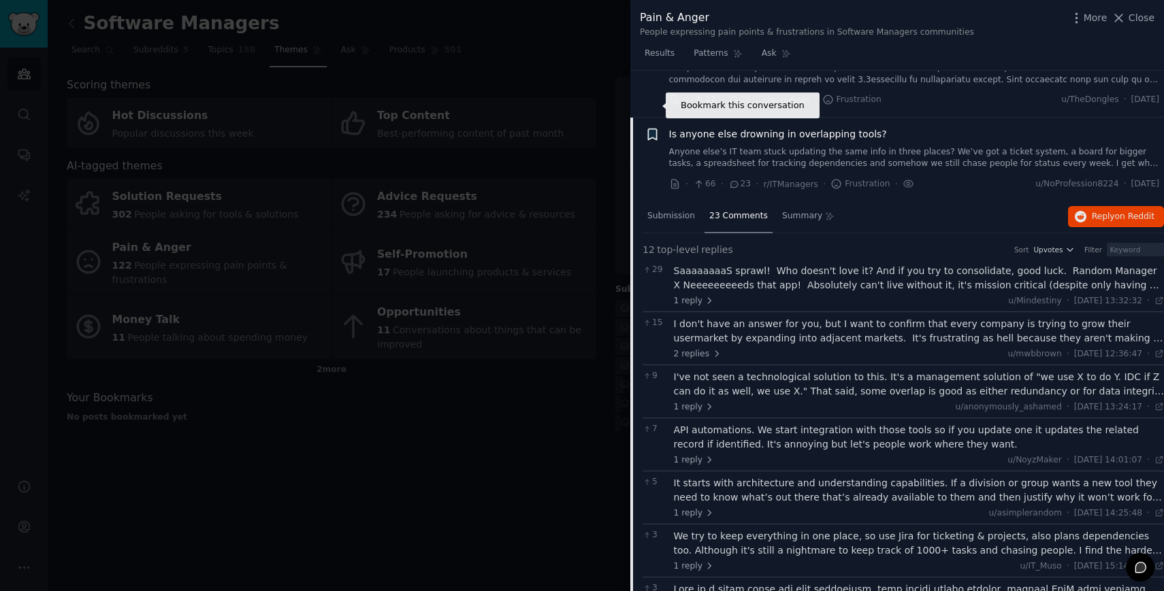
click at [649, 129] on icon "button" at bounding box center [652, 134] width 8 height 11
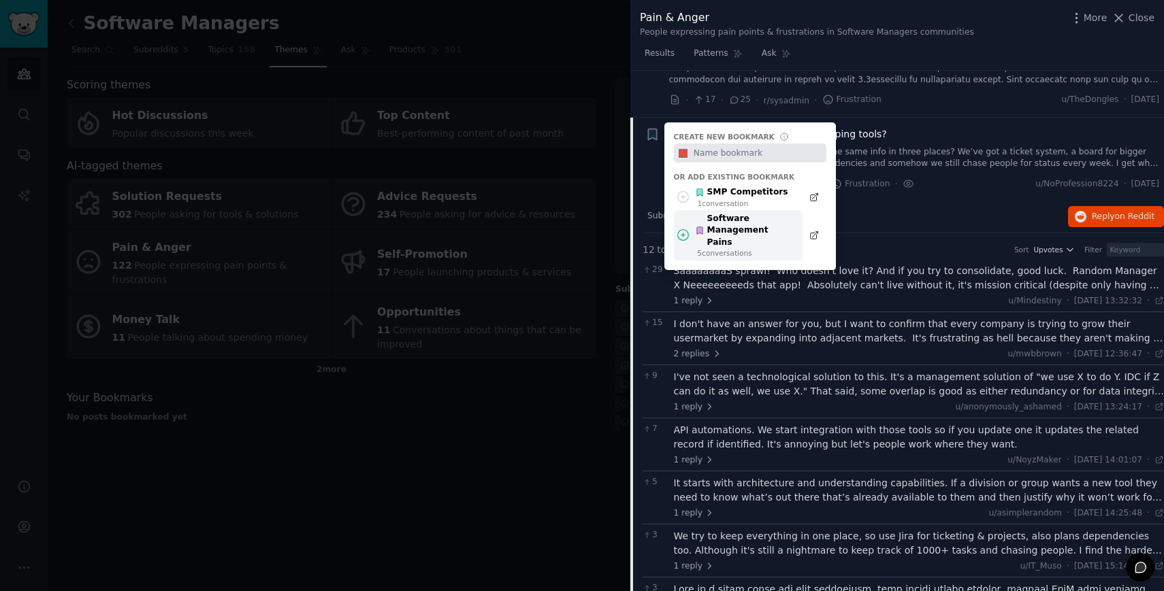
click at [736, 213] on div "Software Management Pains" at bounding box center [745, 231] width 100 height 36
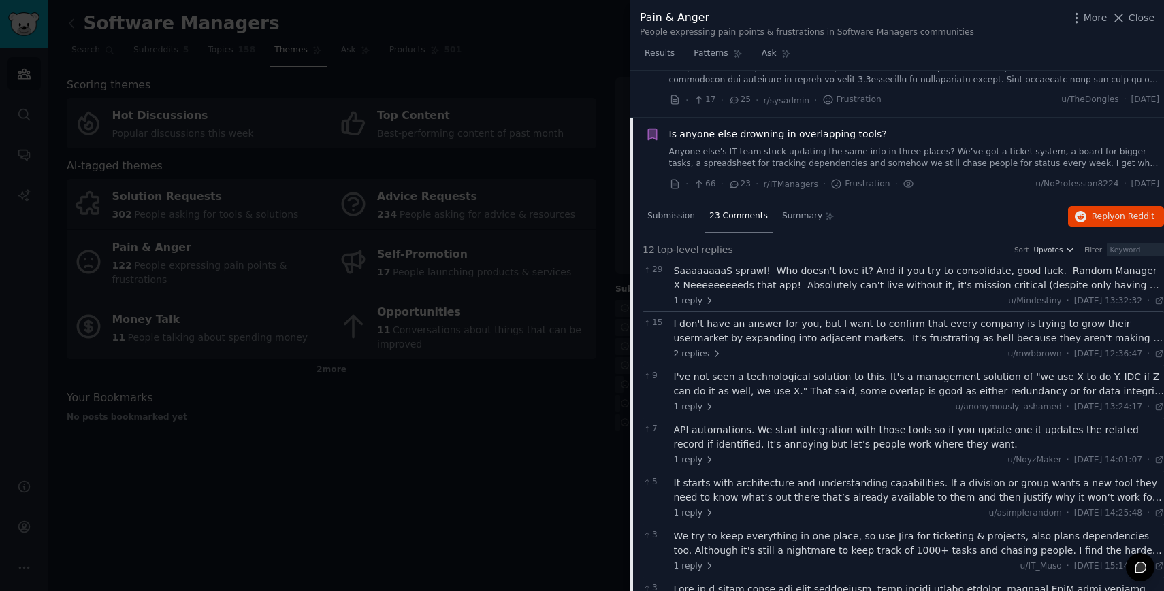
click at [766, 127] on span "Is anyone else drowning in overlapping tools?" at bounding box center [778, 134] width 218 height 14
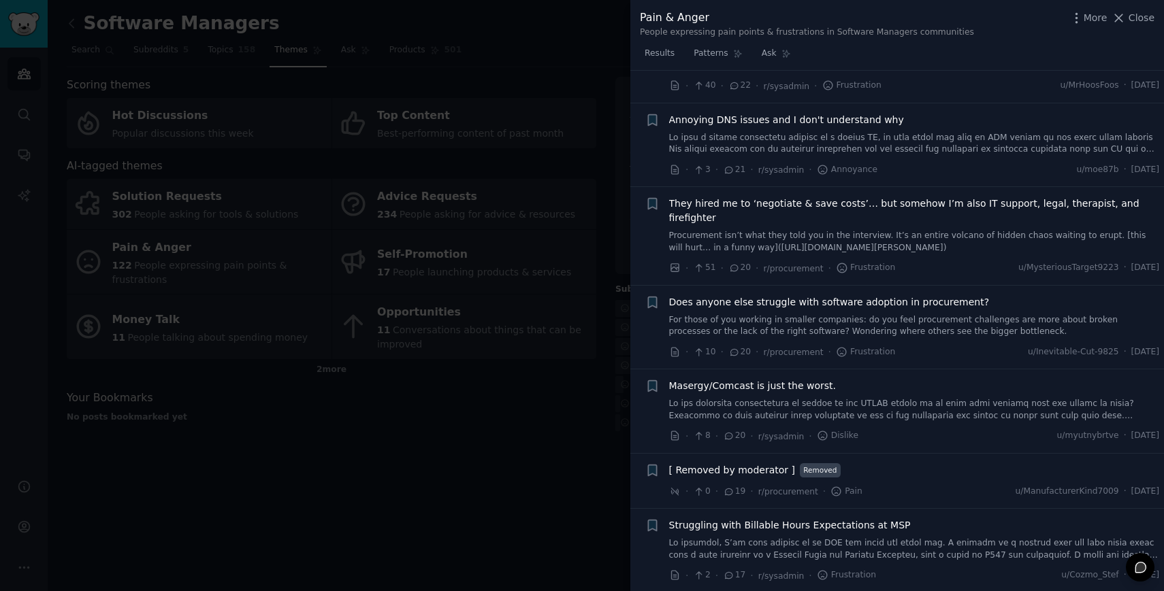
scroll to position [4020, 0]
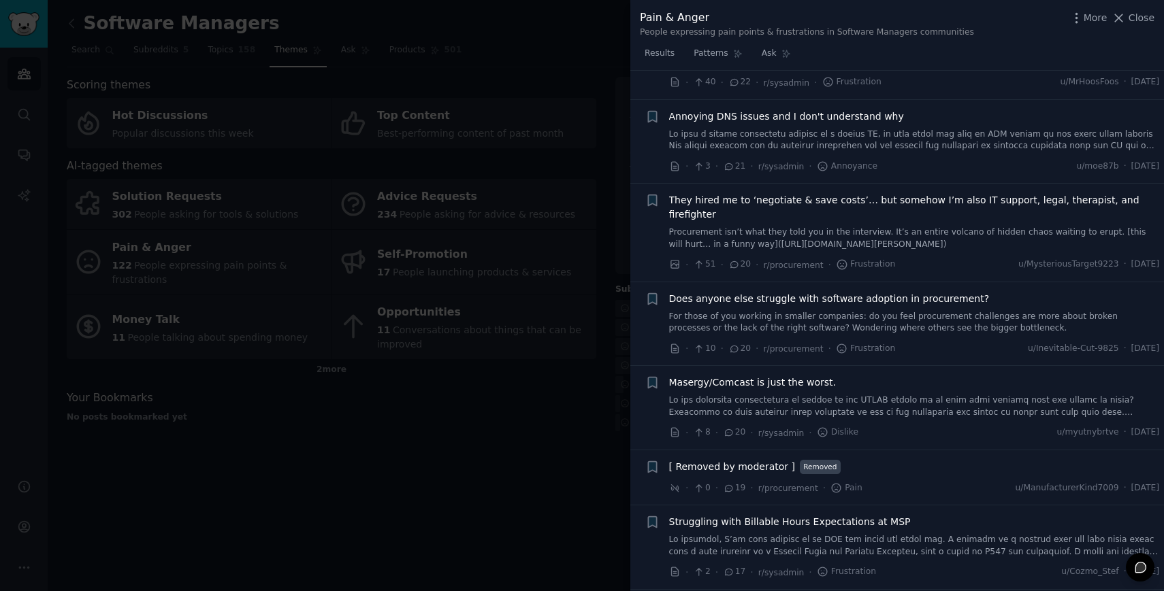
click at [908, 227] on link "Procurement isn’t what they told you in the interview. It’s an entire volcano o…" at bounding box center [914, 239] width 491 height 24
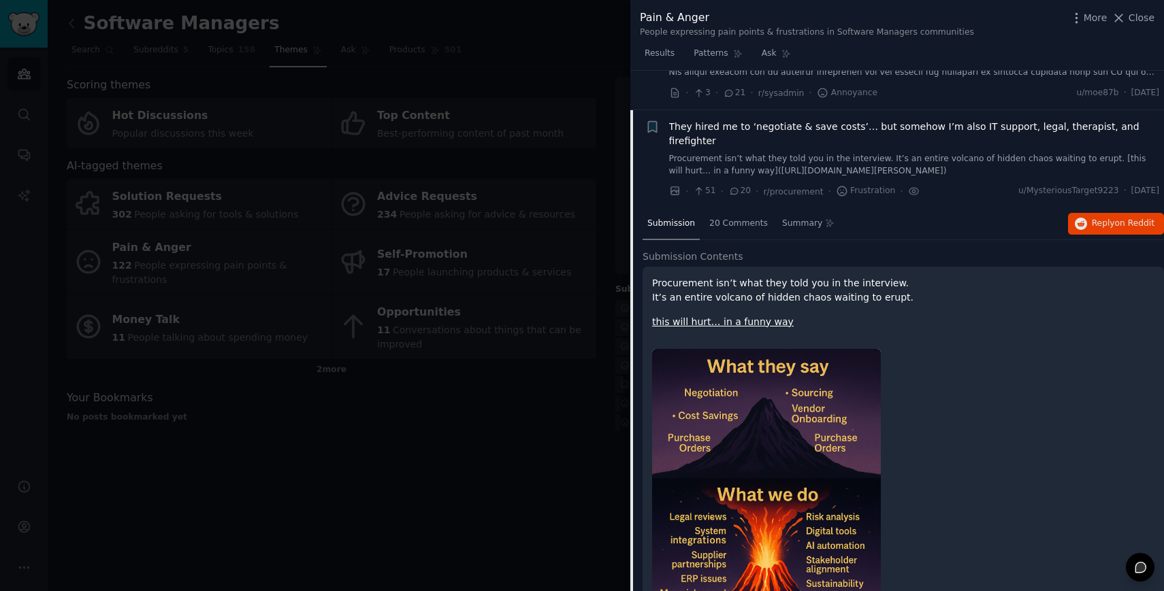
scroll to position [4079, 0]
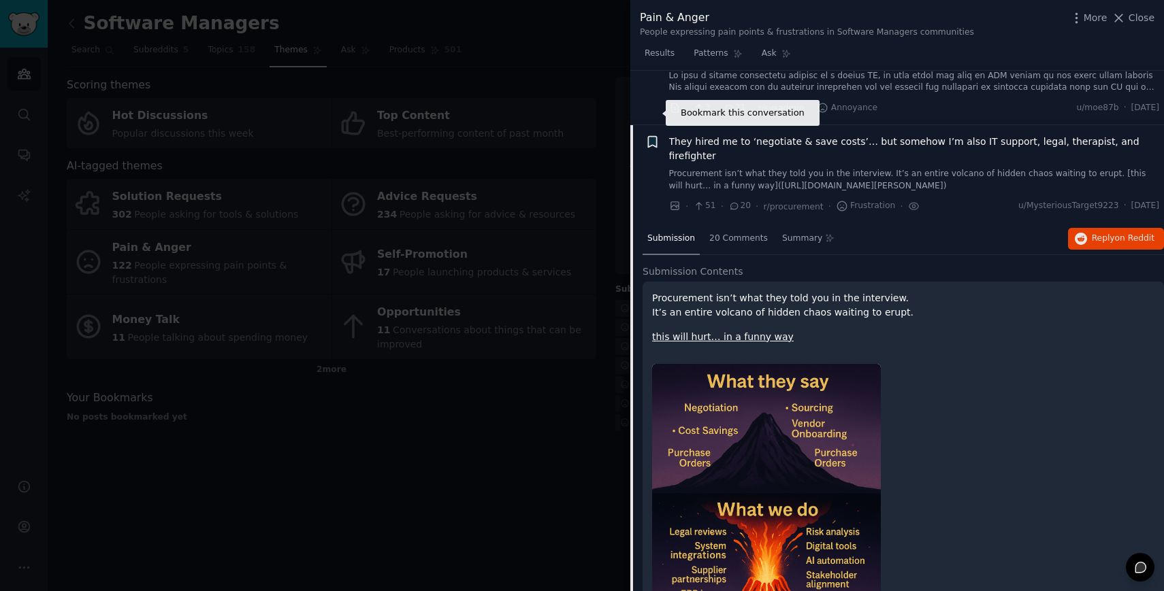
click at [653, 137] on icon "button" at bounding box center [652, 142] width 8 height 11
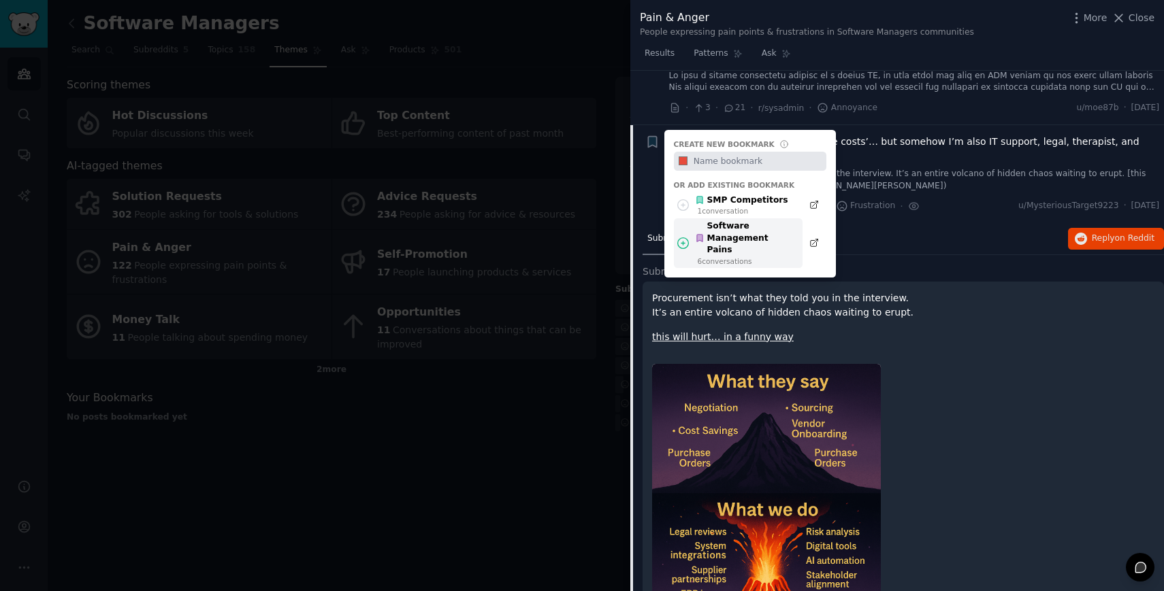
click at [734, 220] on div "Software Management Pains" at bounding box center [745, 238] width 100 height 36
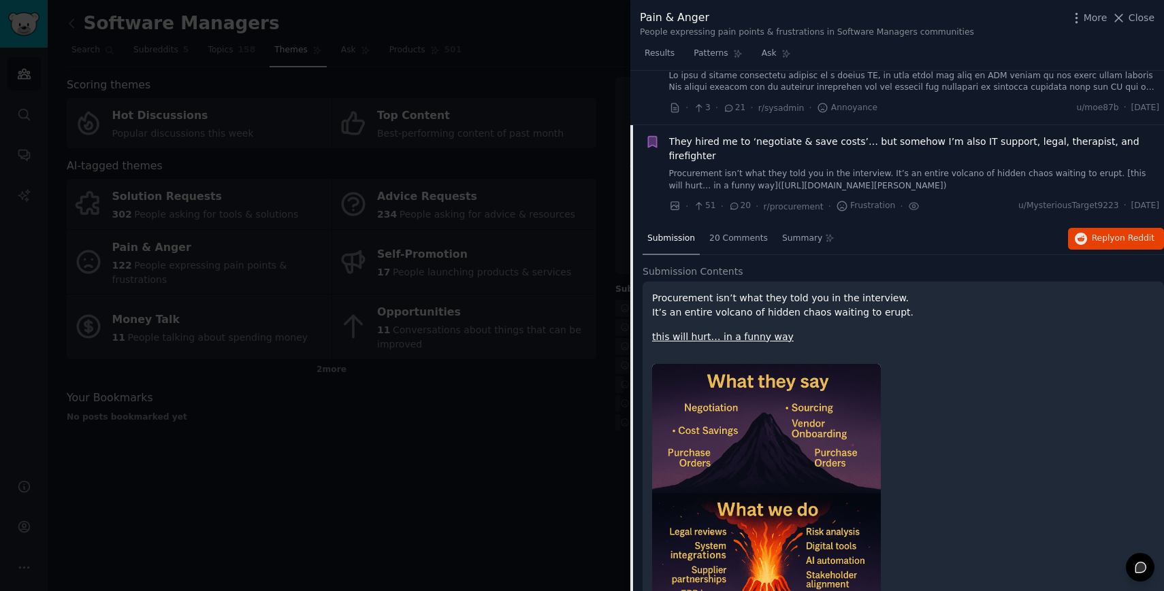
click at [709, 135] on span "They hired me to ‘negotiate & save costs’… but somehow I’m also IT support, leg…" at bounding box center [914, 149] width 491 height 29
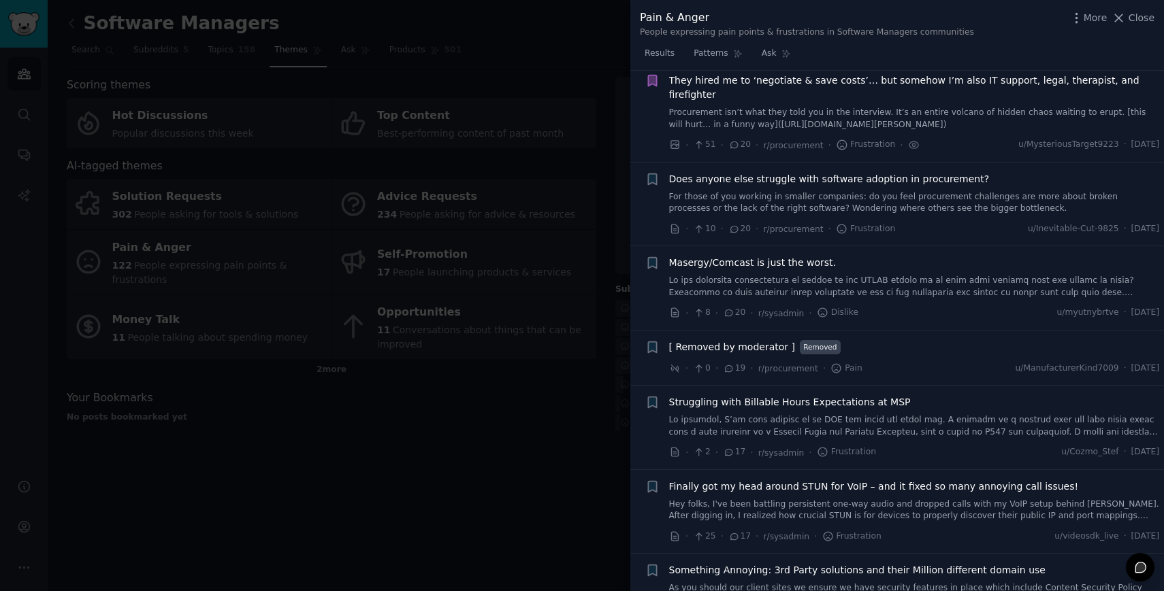
scroll to position [4150, 0]
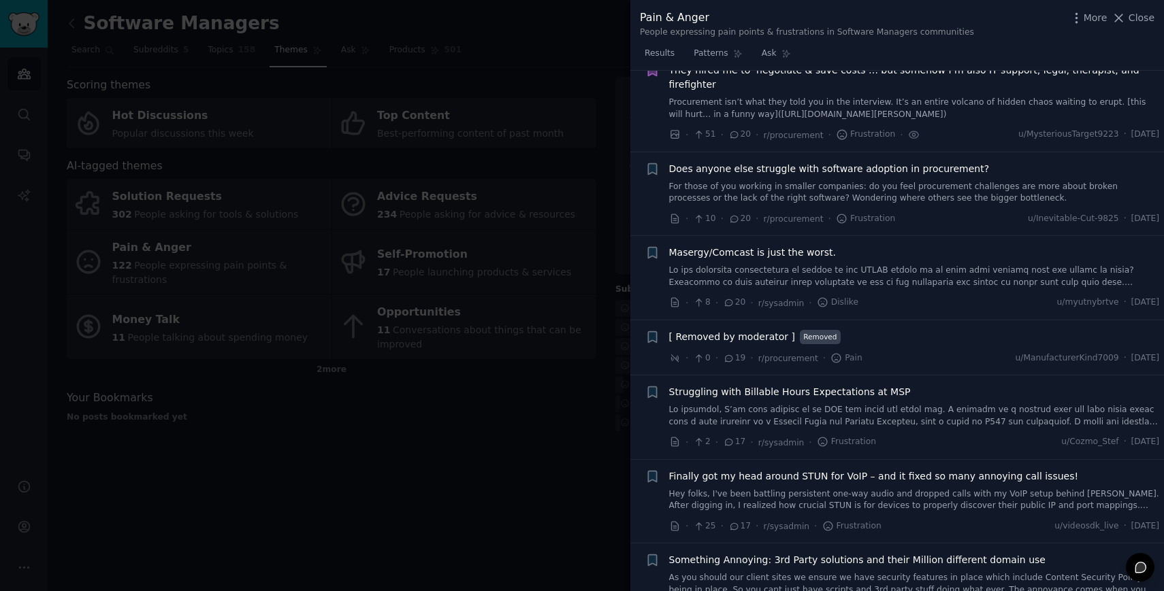
click at [787, 181] on link "For those of you working in smaller companies: do you feel procurement challeng…" at bounding box center [914, 193] width 491 height 24
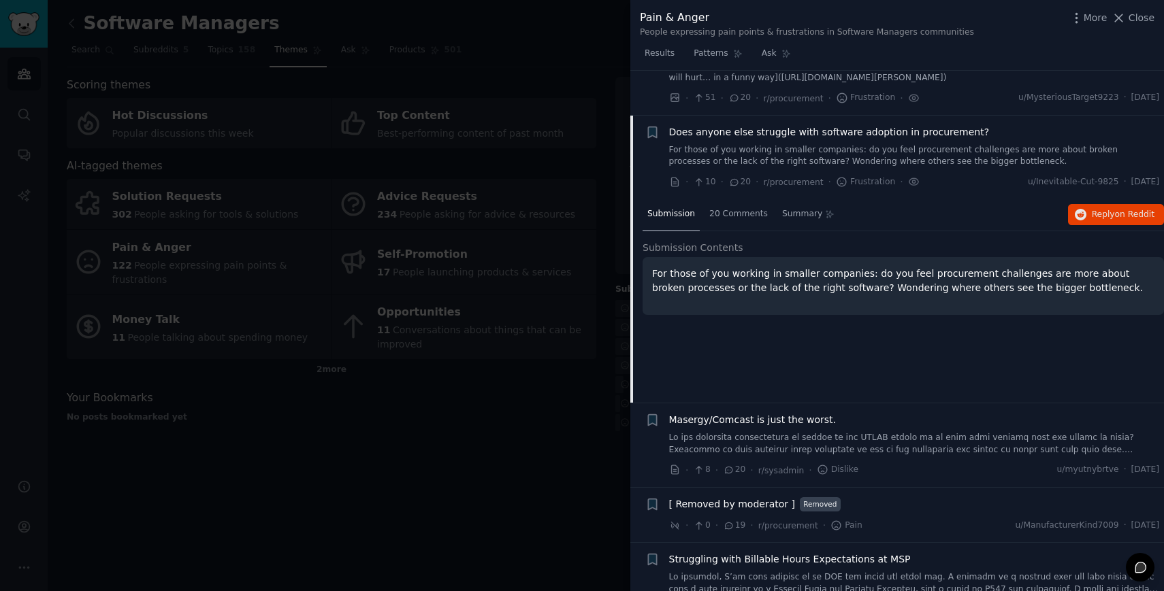
scroll to position [4189, 0]
click at [746, 197] on div "20 Comments" at bounding box center [738, 213] width 68 height 33
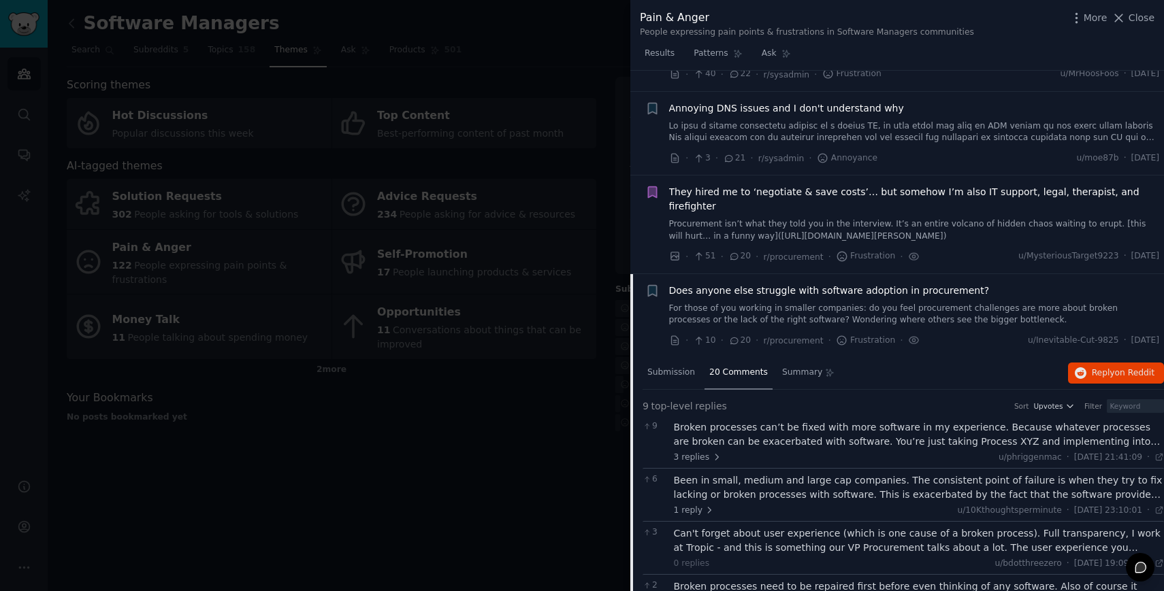
scroll to position [4049, 0]
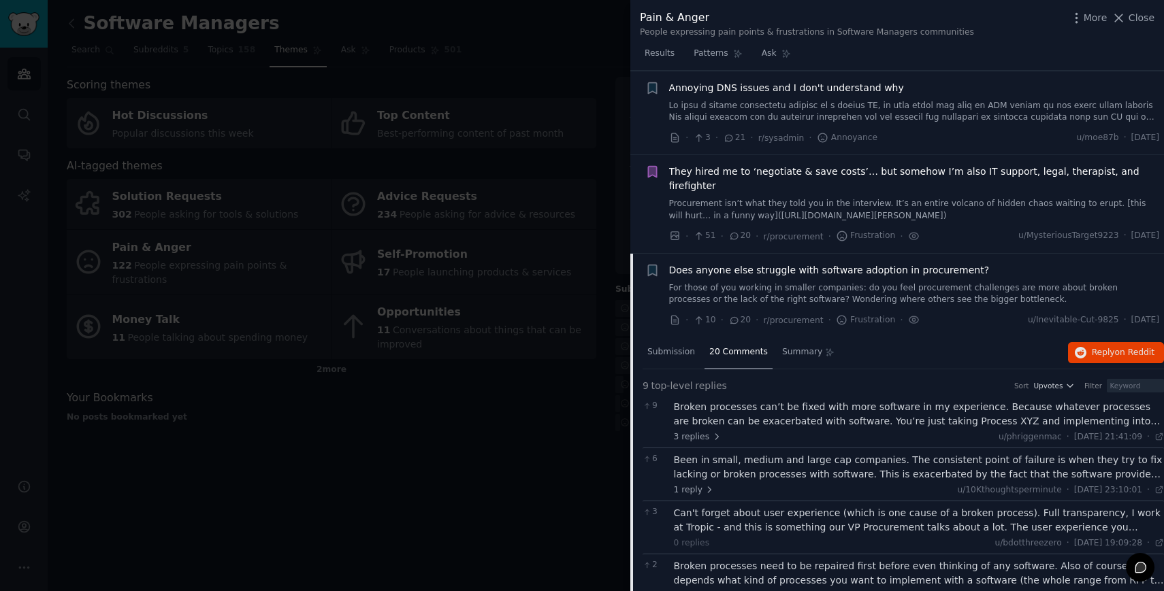
click at [734, 263] on span "Does anyone else struggle with software adoption in procurement?" at bounding box center [829, 270] width 320 height 14
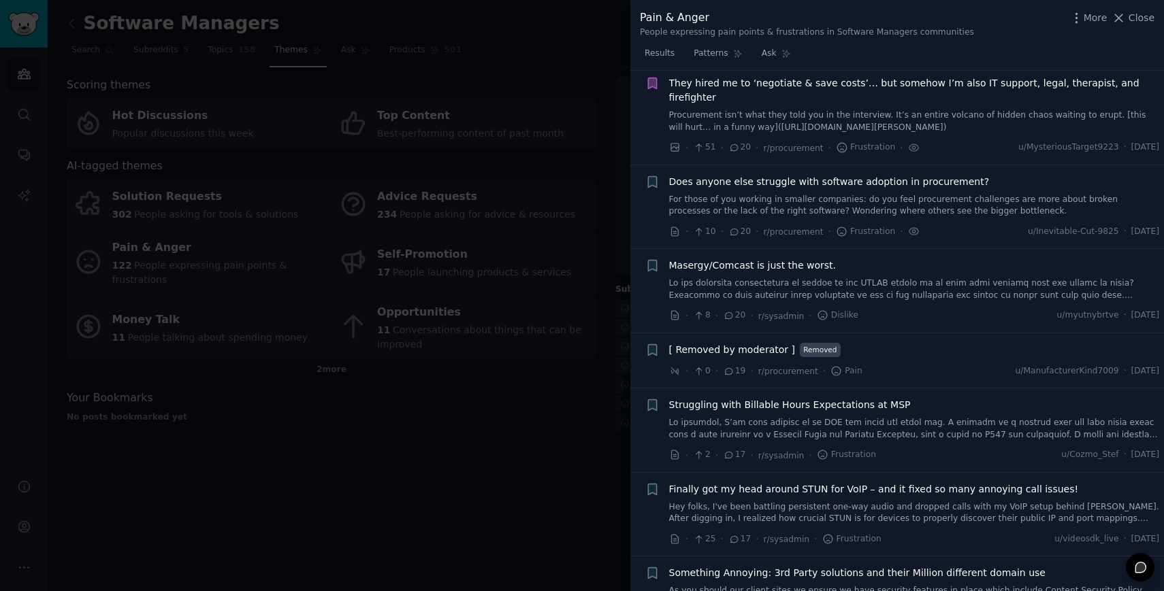
scroll to position [4126, 0]
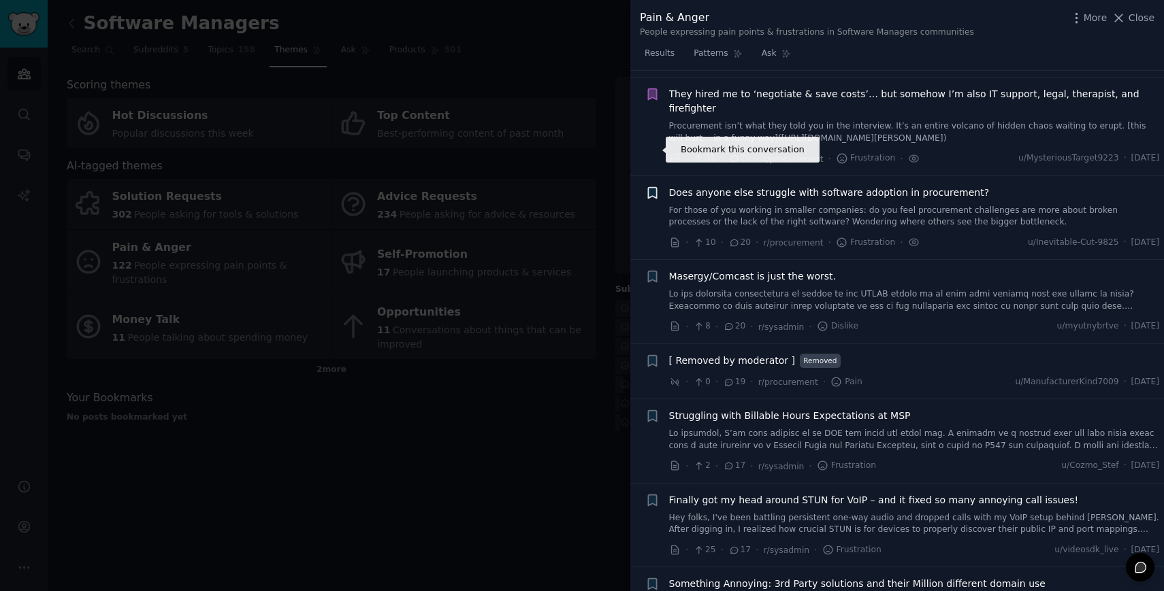
click at [649, 187] on icon "button" at bounding box center [652, 192] width 8 height 11
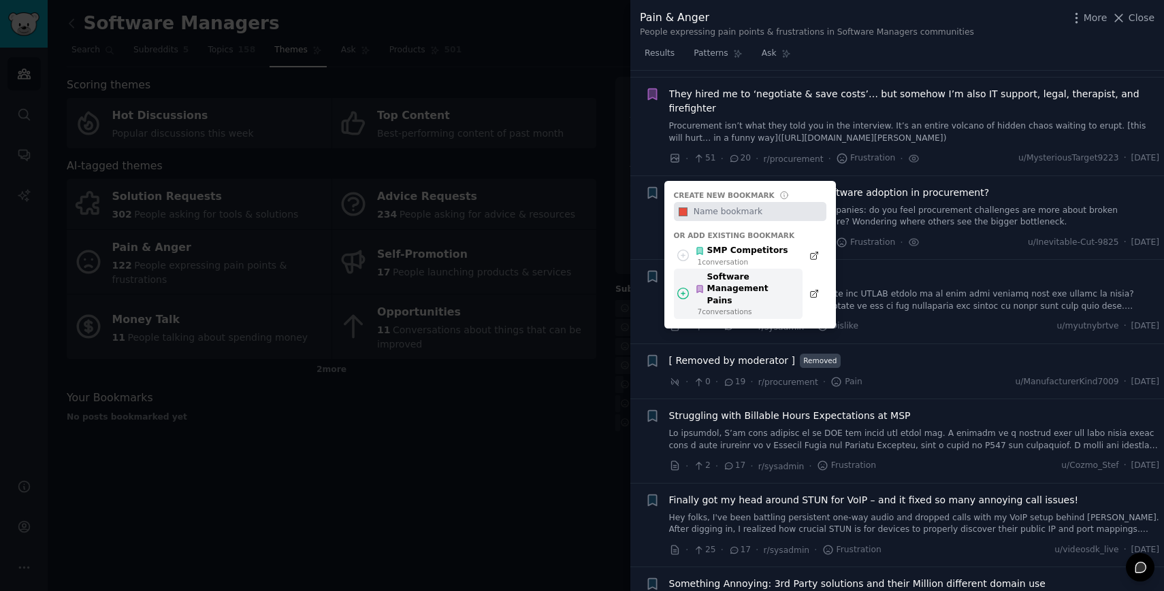
click at [722, 272] on div "Software Management Pains" at bounding box center [745, 290] width 100 height 36
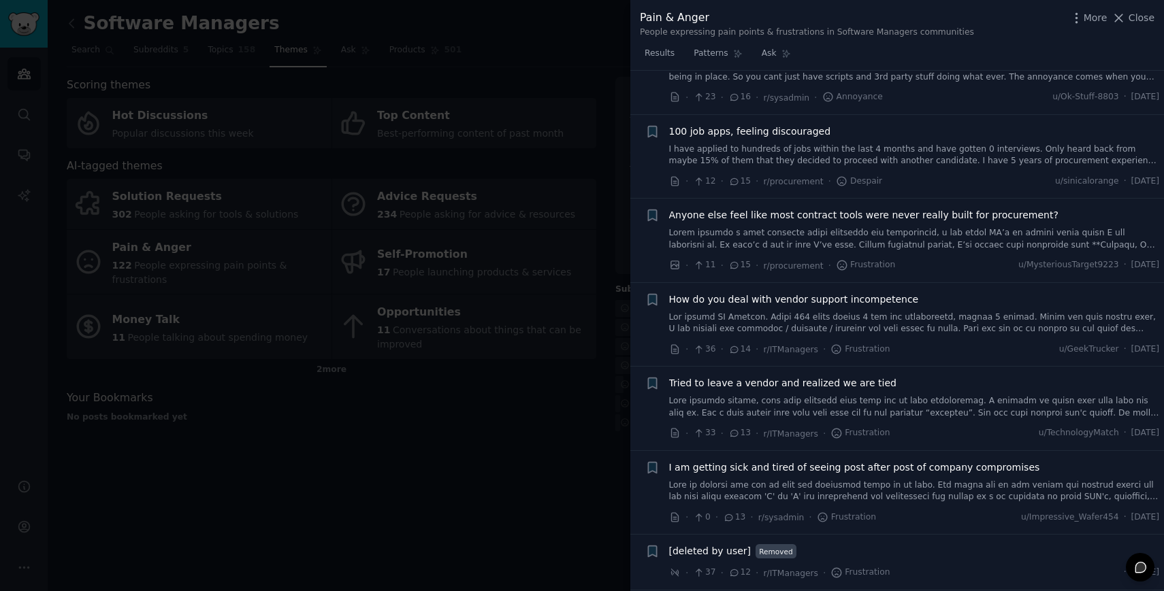
scroll to position [4667, 0]
click at [752, 224] on link at bounding box center [914, 236] width 491 height 24
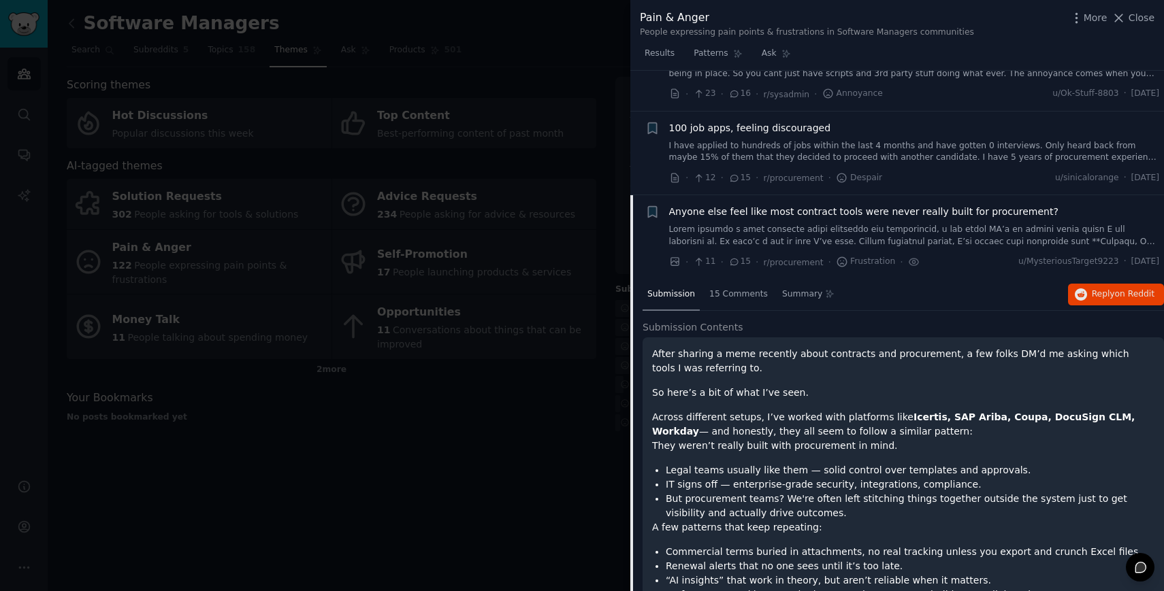
scroll to position [4661, 0]
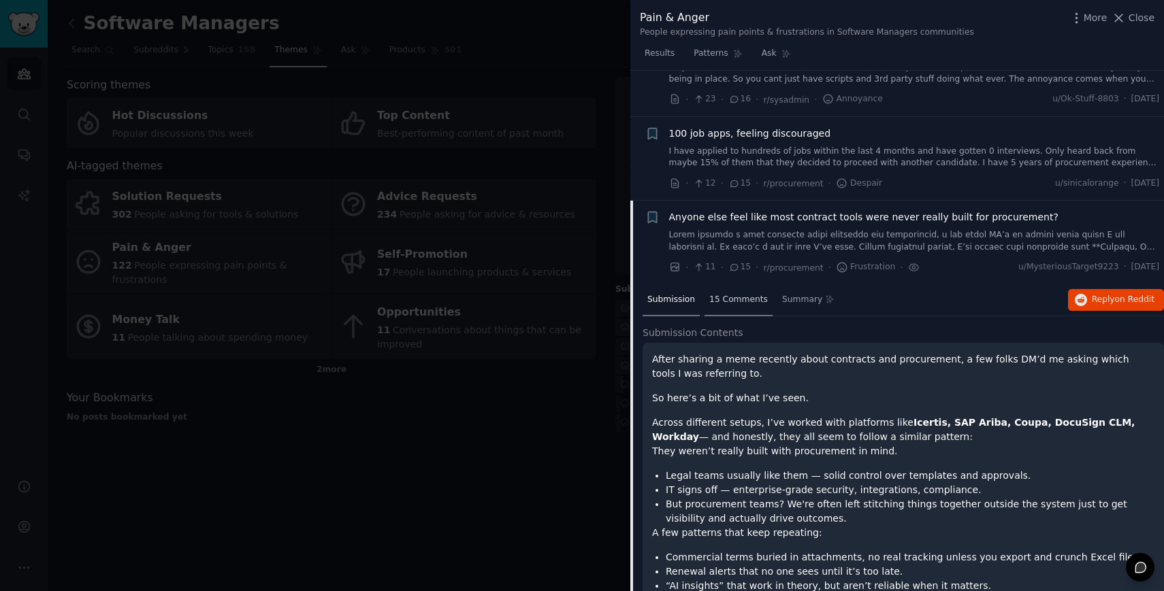
click at [738, 294] on span "15 Comments" at bounding box center [738, 300] width 59 height 12
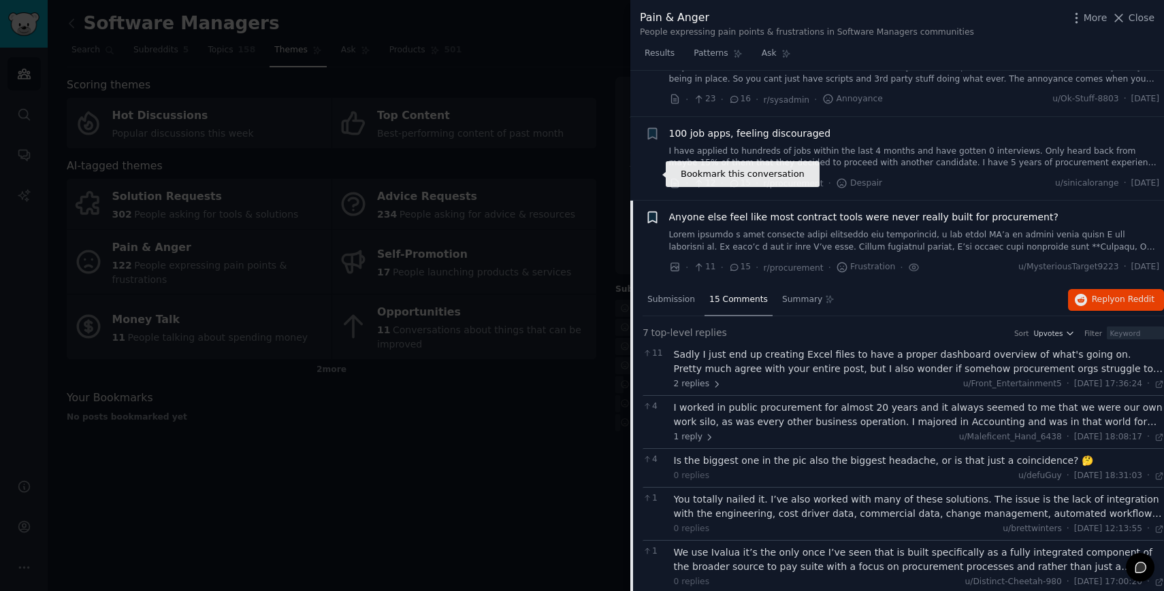
click at [654, 212] on icon "button" at bounding box center [652, 217] width 8 height 11
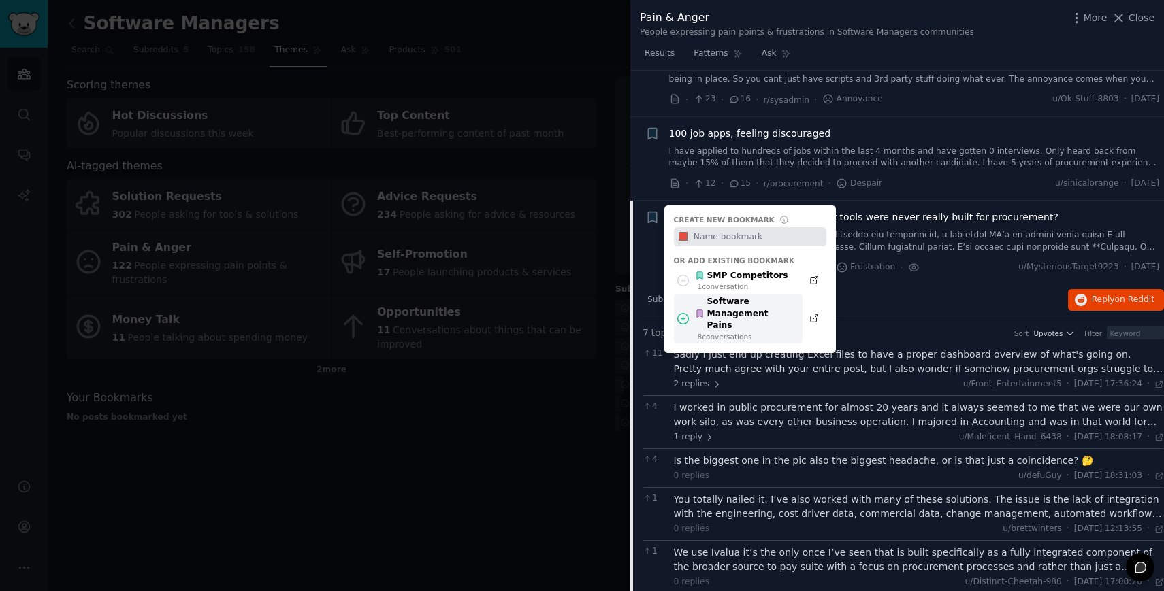
click at [724, 296] on div "Software Management Pains" at bounding box center [745, 314] width 100 height 36
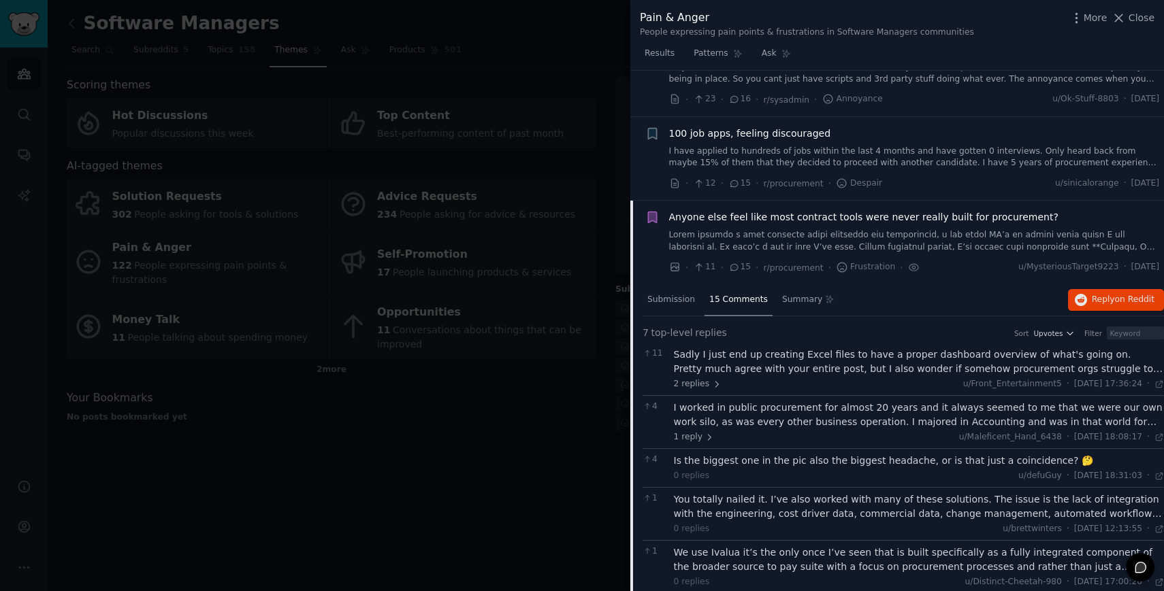
click at [797, 210] on div "Anyone else feel like most contract tools were never really built for procureme…" at bounding box center [914, 231] width 491 height 43
click at [785, 210] on span "Anyone else feel like most contract tools were never really built for procureme…" at bounding box center [863, 217] width 389 height 14
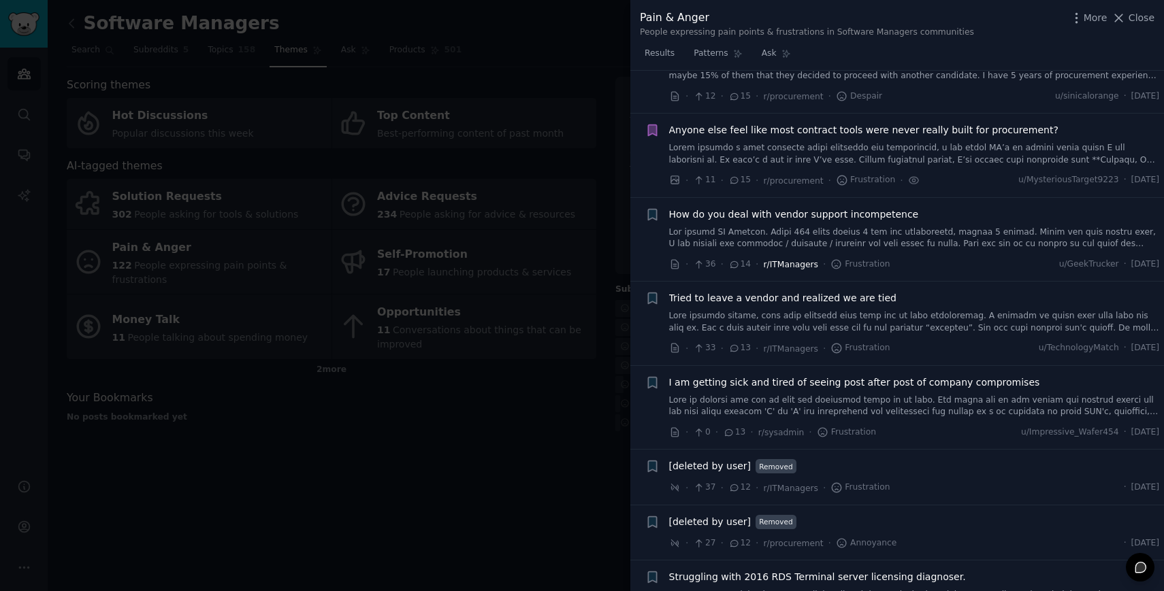
scroll to position [4748, 0]
click at [766, 208] on span "How do you deal with vendor support incompetence" at bounding box center [794, 215] width 250 height 14
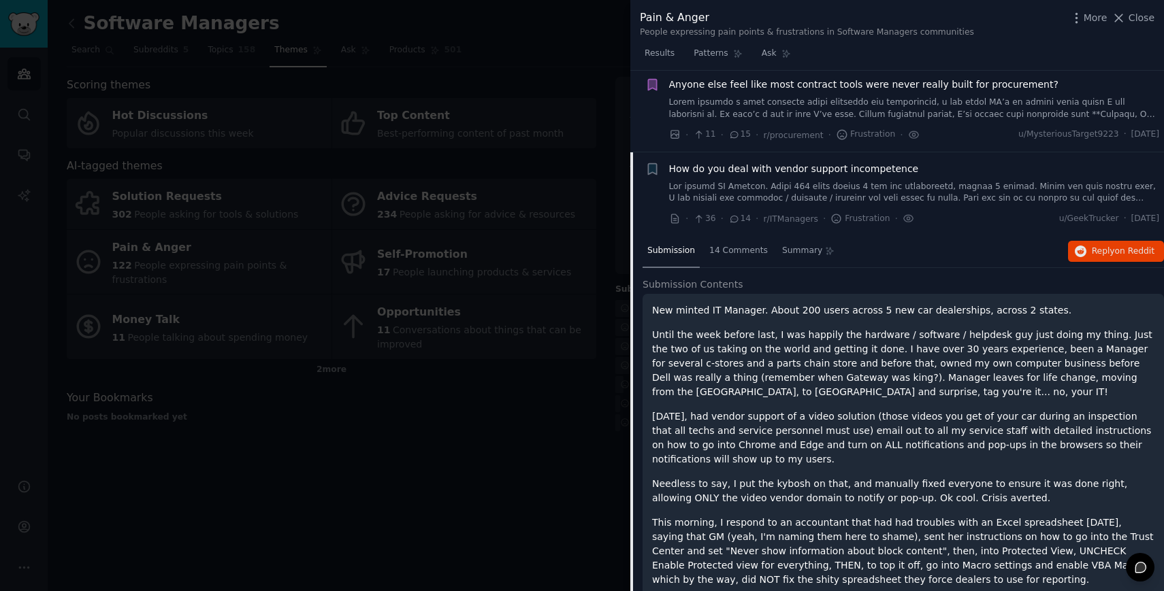
scroll to position [4754, 0]
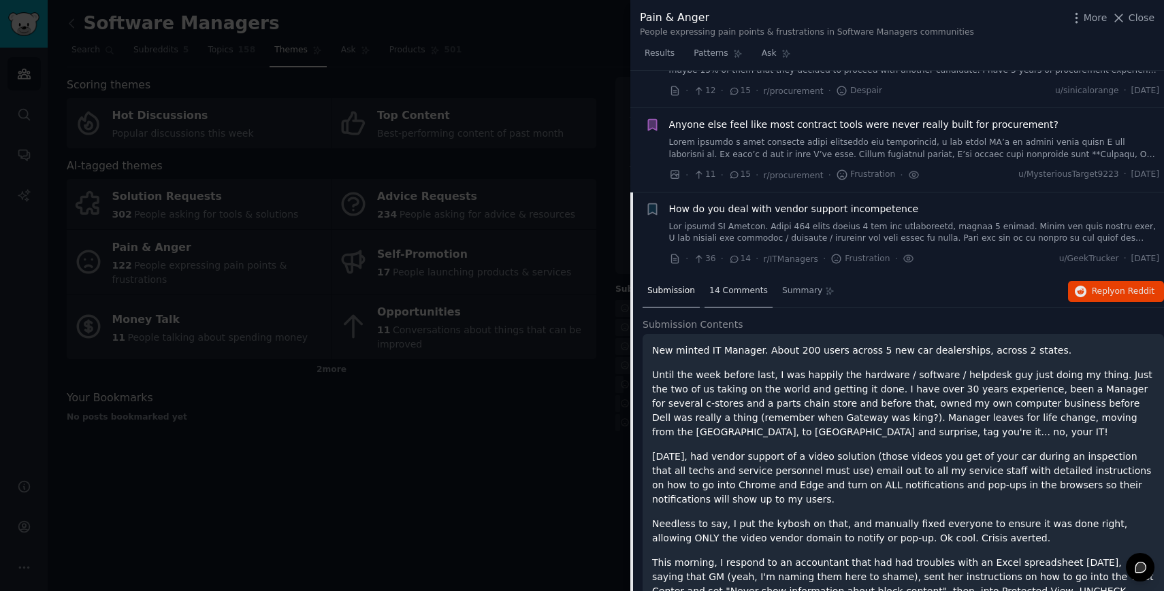
click at [746, 285] on span "14 Comments" at bounding box center [738, 291] width 59 height 12
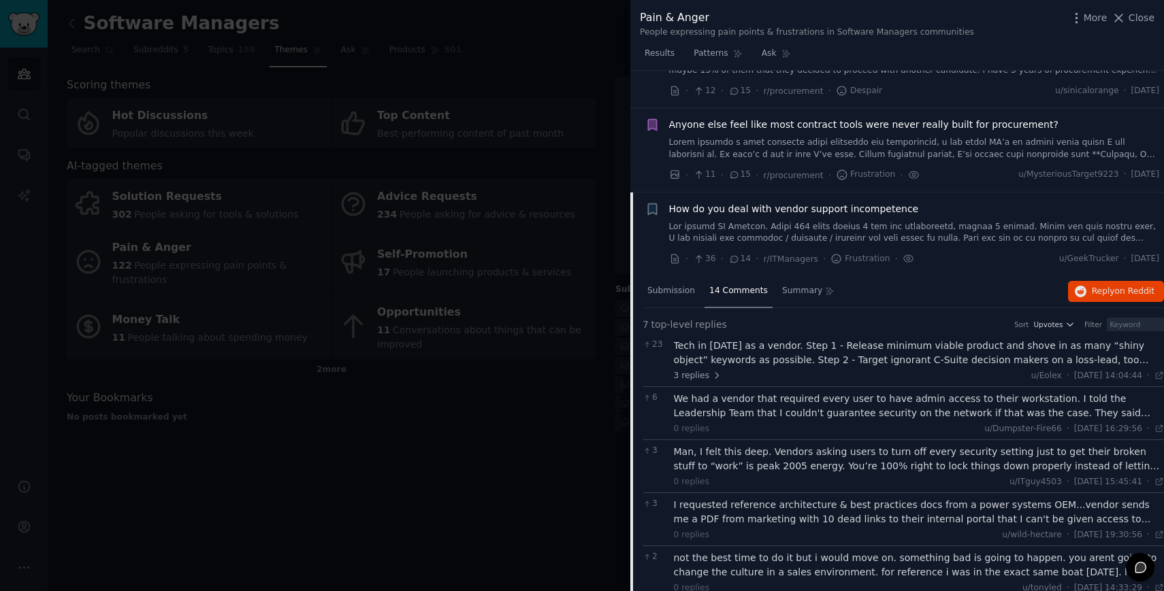
click at [695, 202] on span "How do you deal with vendor support incompetence" at bounding box center [794, 209] width 250 height 14
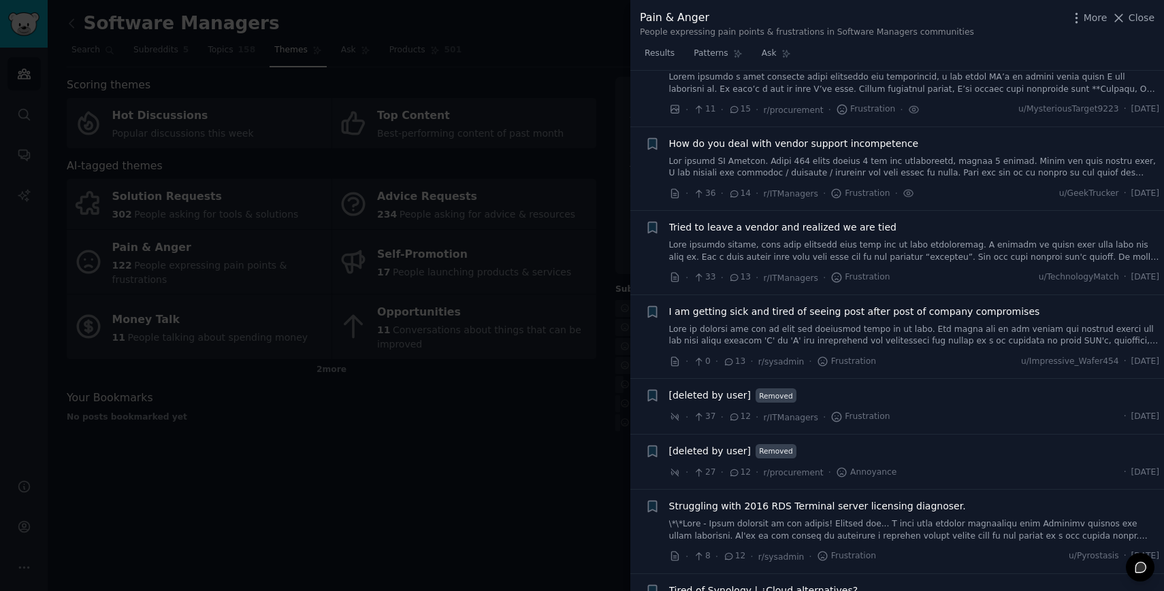
scroll to position [4833, 0]
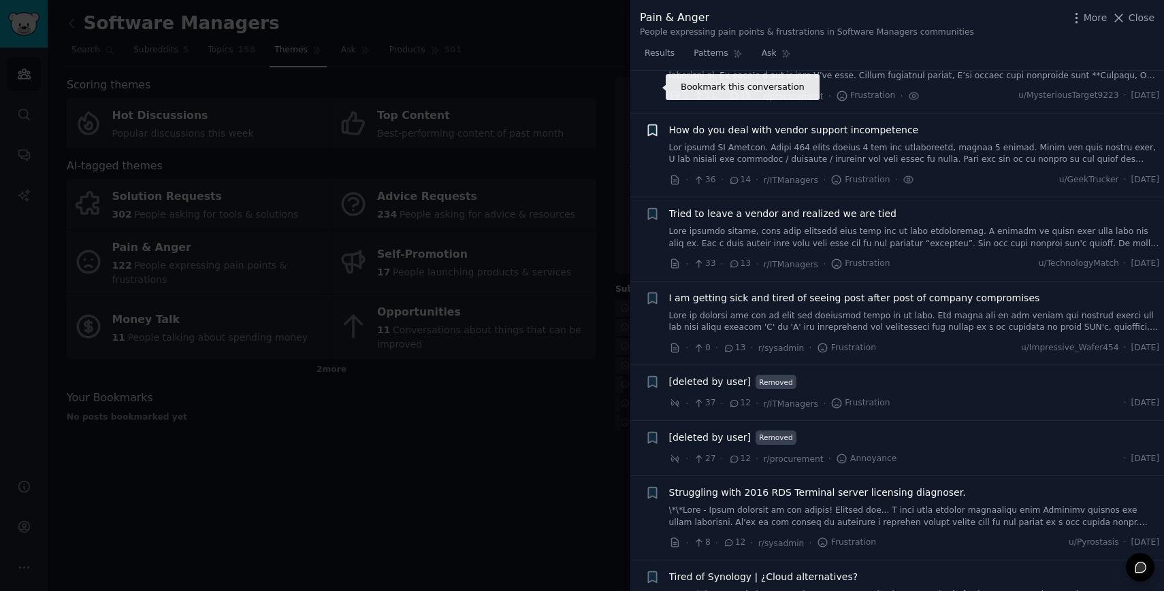
click at [651, 125] on icon "button" at bounding box center [652, 130] width 8 height 11
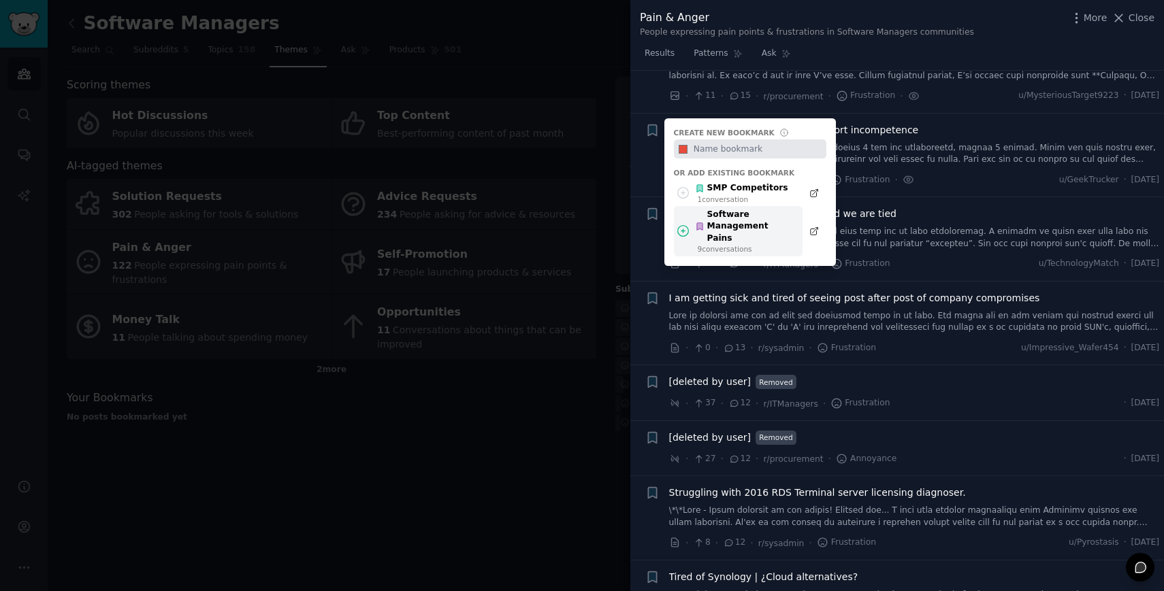
click at [714, 209] on div "Software Management Pains" at bounding box center [745, 227] width 100 height 36
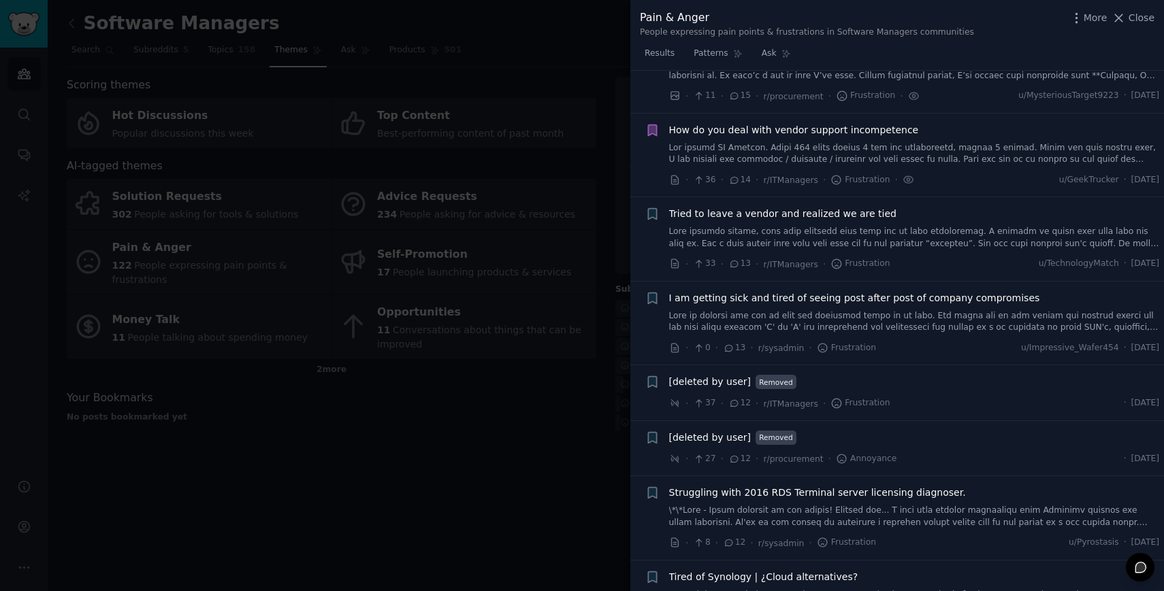
click at [764, 207] on span "Tried to leave a vendor and realized we are tied" at bounding box center [782, 214] width 227 height 14
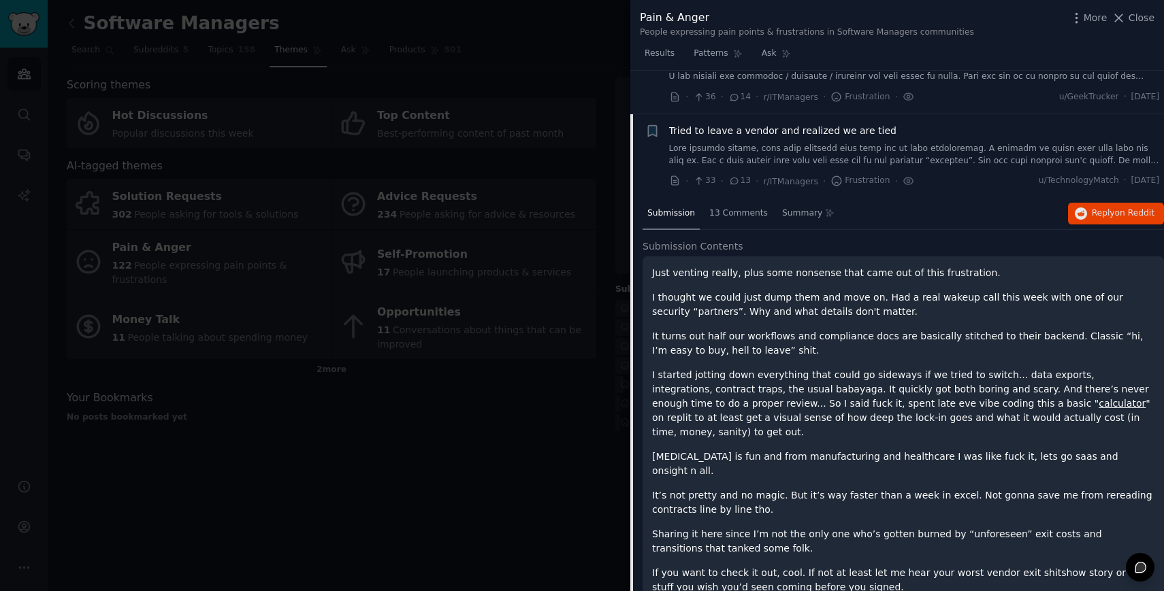
scroll to position [4916, 0]
click at [651, 125] on icon "button" at bounding box center [652, 130] width 8 height 11
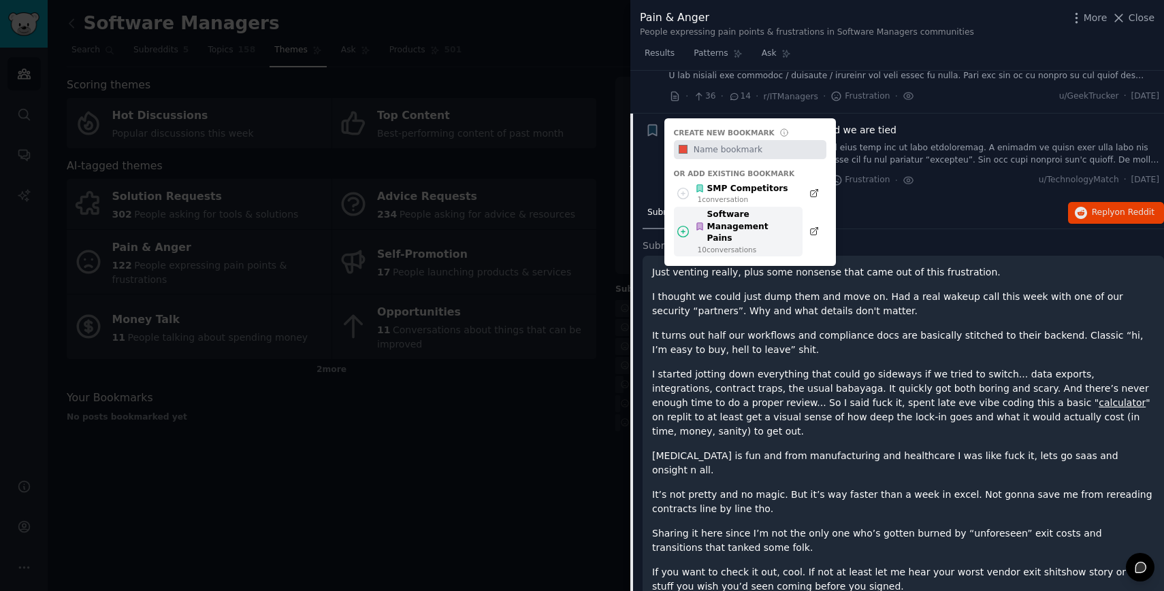
click at [748, 245] on div "10 conversation s" at bounding box center [746, 250] width 98 height 10
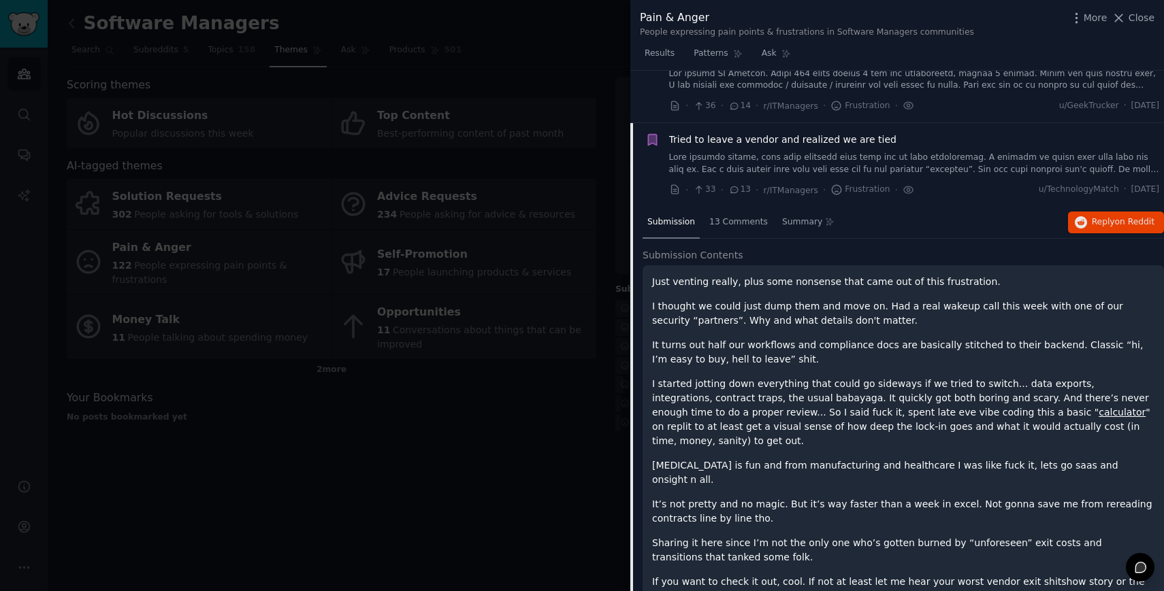
click at [791, 152] on link at bounding box center [914, 164] width 491 height 24
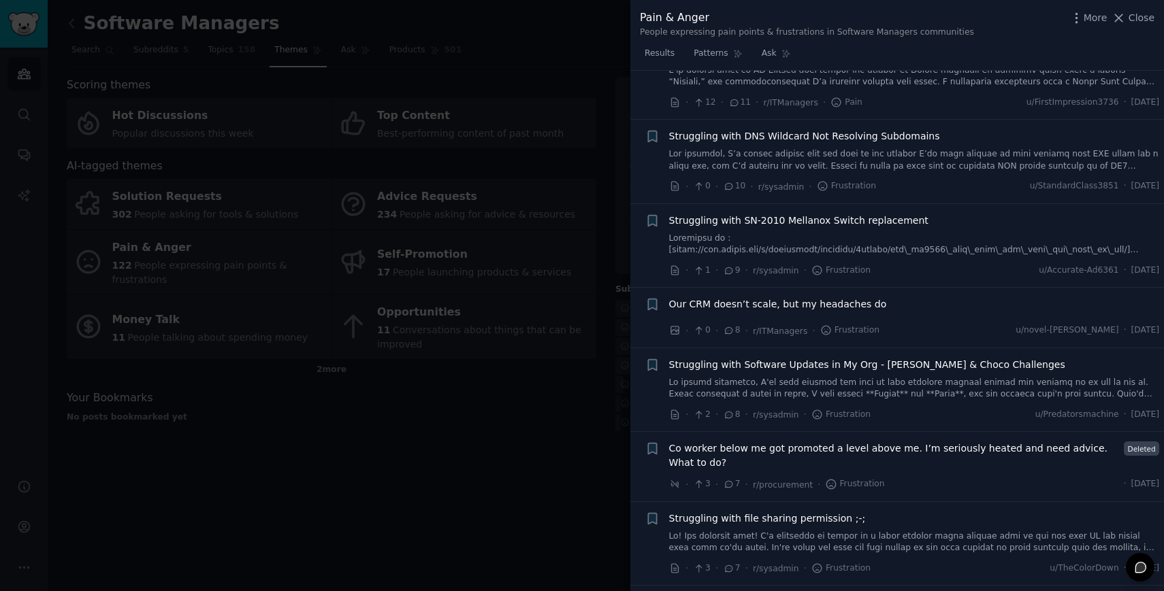
scroll to position [5531, 0]
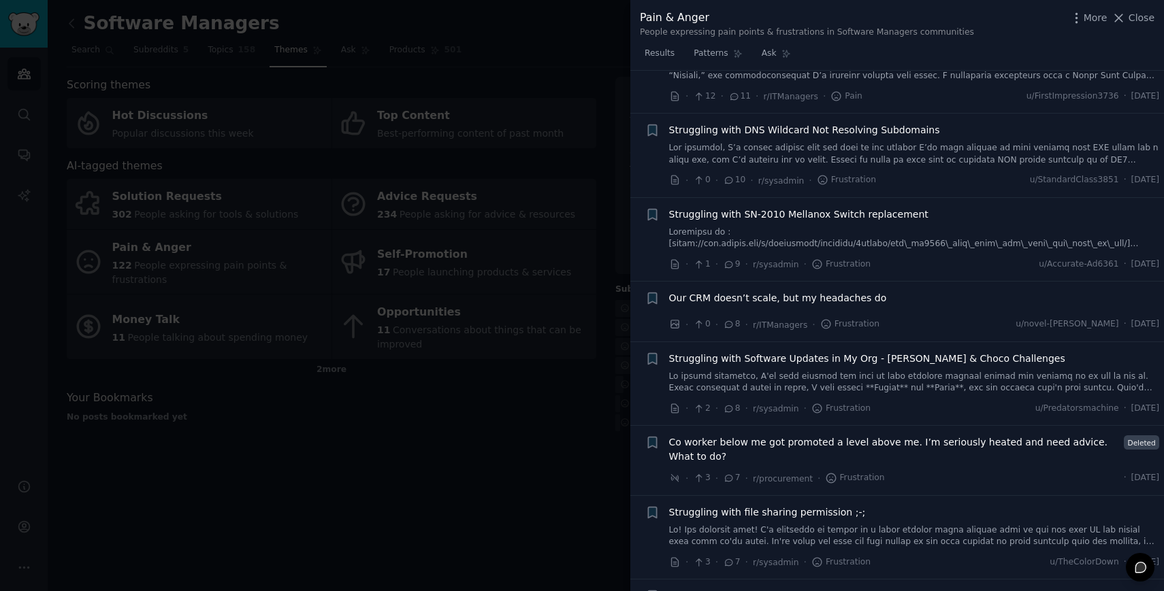
click at [762, 282] on li "+ Our CRM doesn’t scale, but my headaches do · 0 · 8 · r/ITManagers · Frustrati…" at bounding box center [896, 312] width 533 height 60
click at [762, 291] on span "Our CRM doesn’t scale, but my headaches do" at bounding box center [778, 298] width 218 height 14
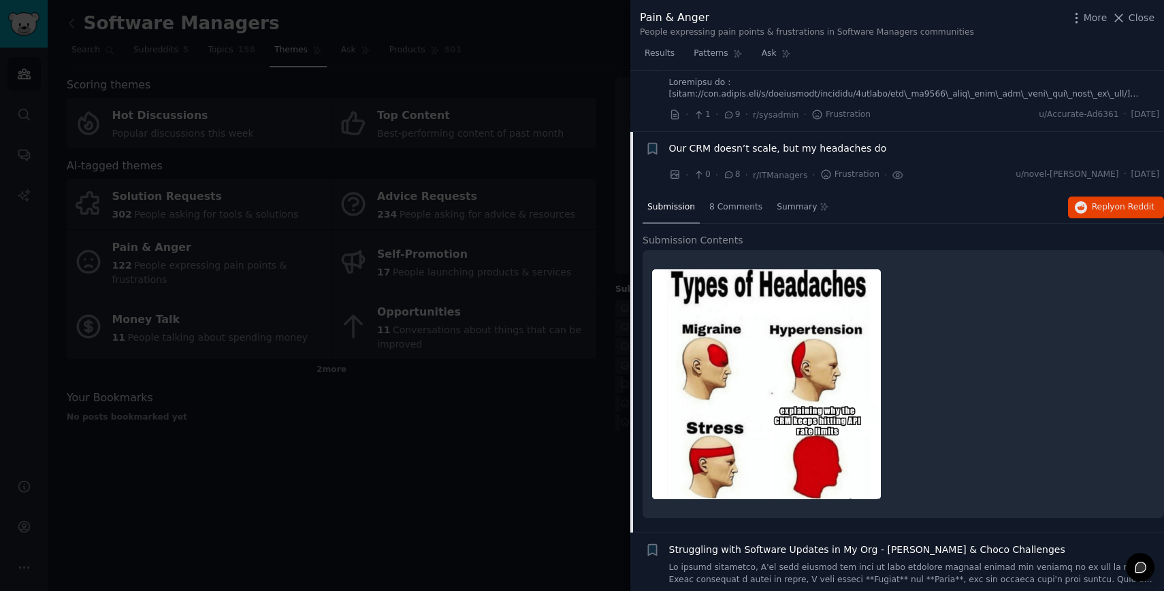
scroll to position [5700, 0]
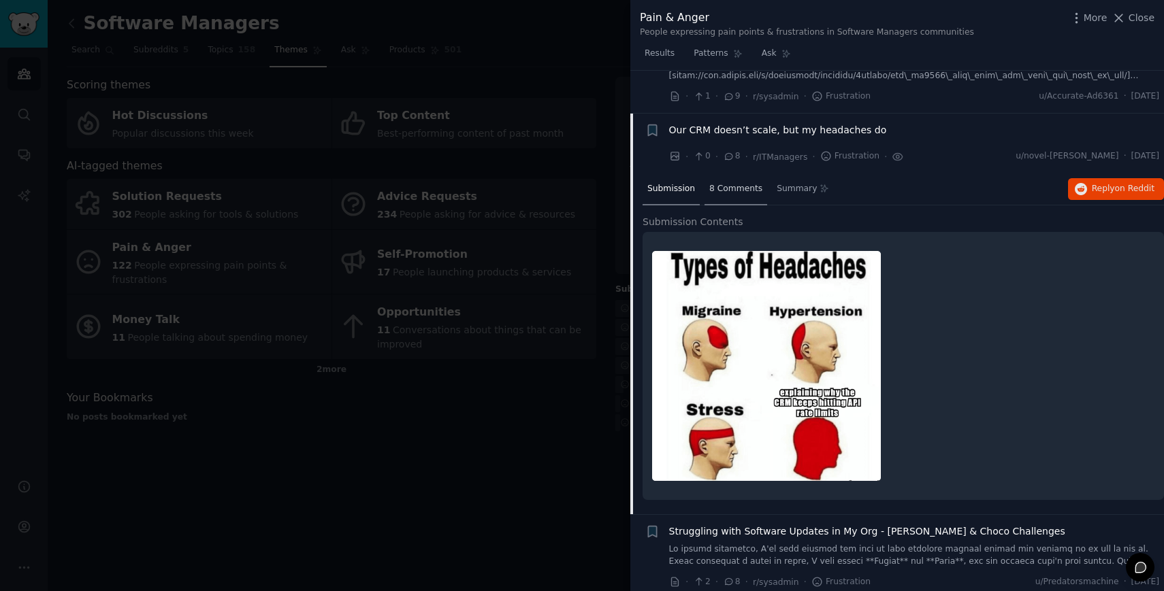
click at [722, 183] on span "8 Comments" at bounding box center [735, 189] width 53 height 12
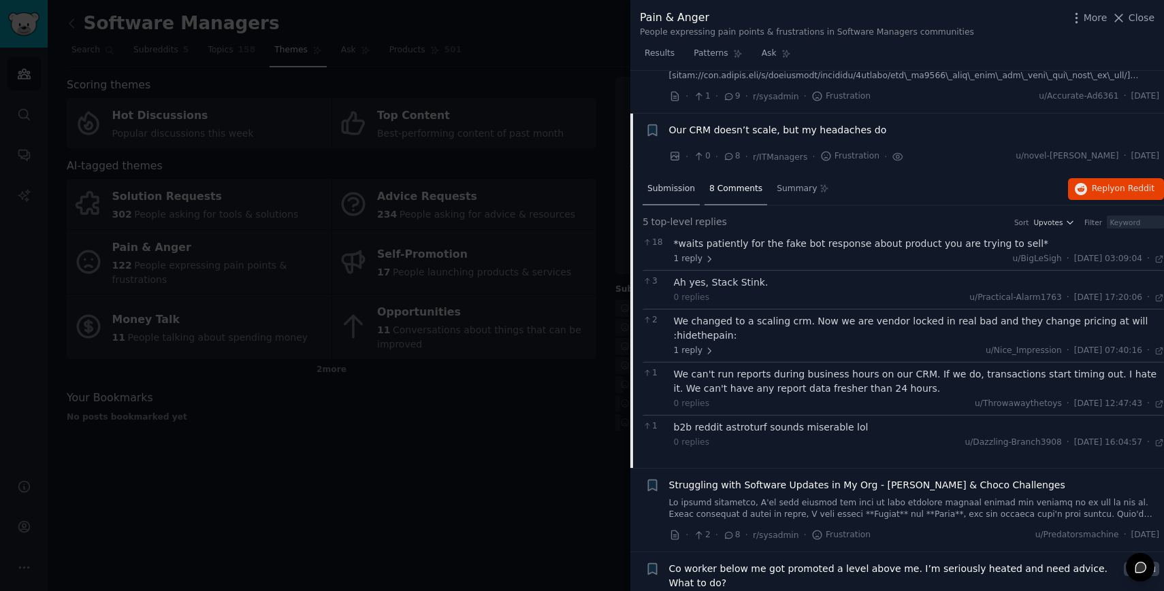
click at [680, 183] on span "Submission" at bounding box center [671, 189] width 48 height 12
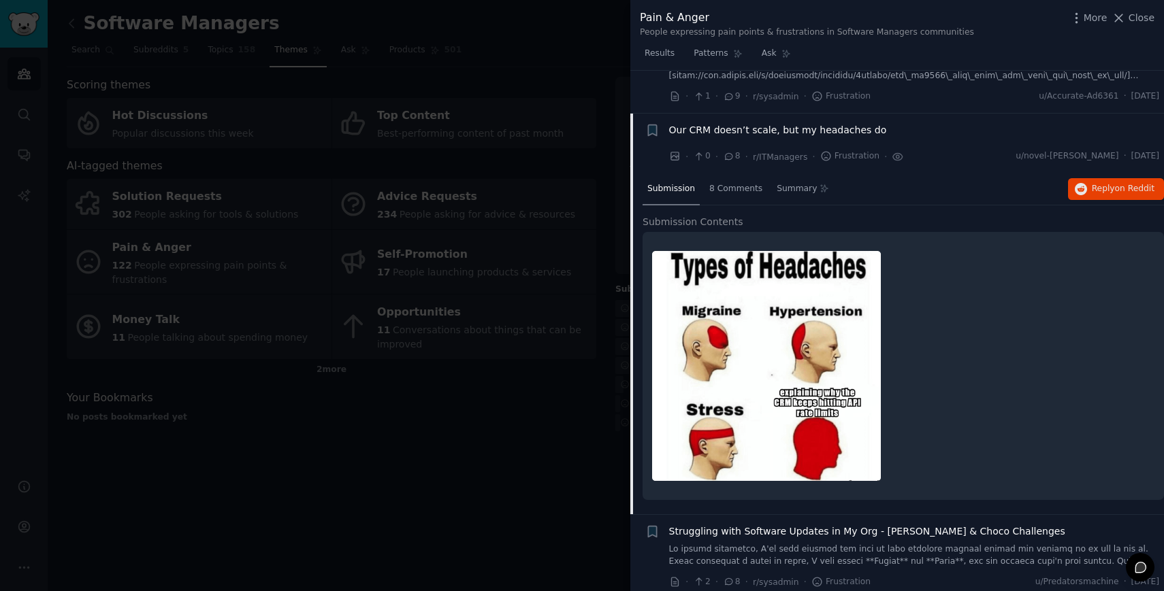
click at [734, 123] on span "Our CRM doesn’t scale, but my headaches do" at bounding box center [778, 130] width 218 height 14
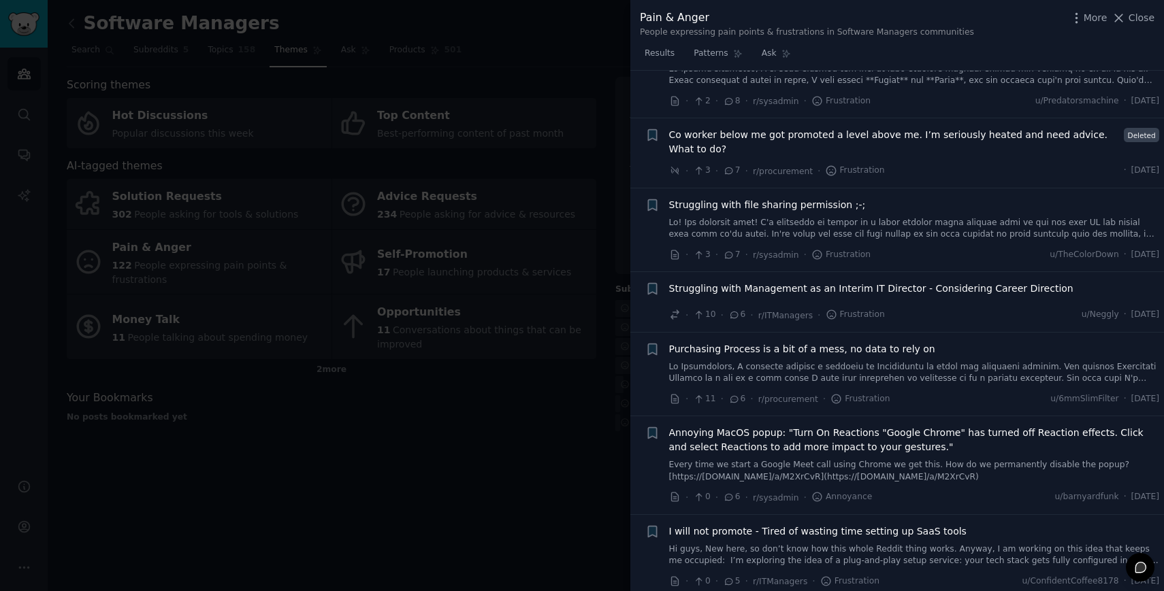
scroll to position [5840, 0]
click at [1001, 360] on link at bounding box center [914, 372] width 491 height 24
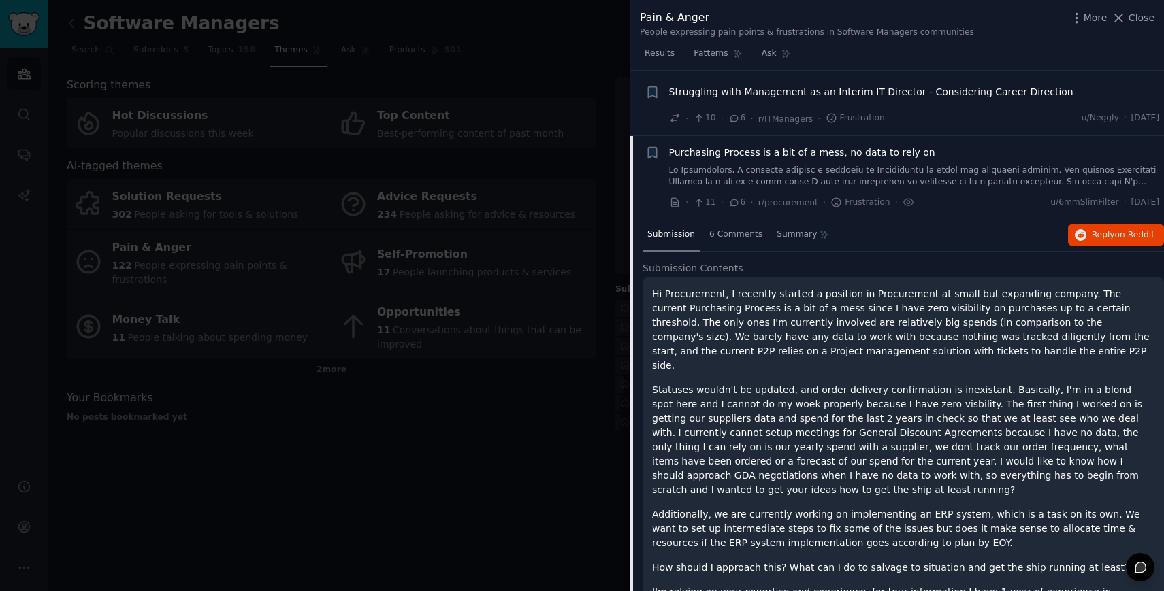
scroll to position [6058, 0]
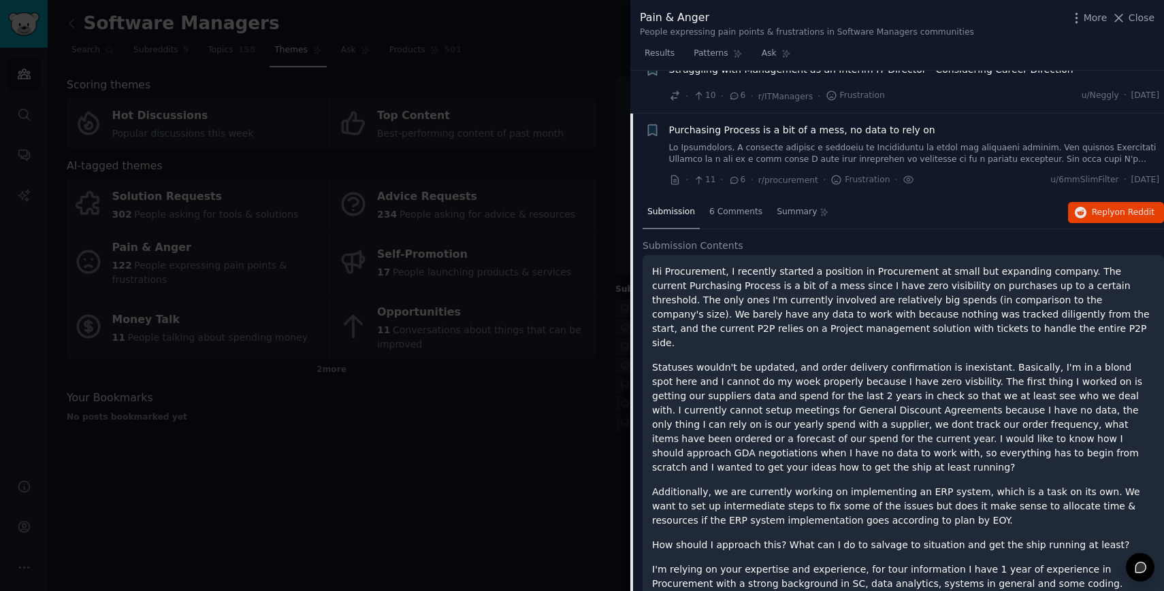
click at [739, 142] on link at bounding box center [914, 154] width 491 height 24
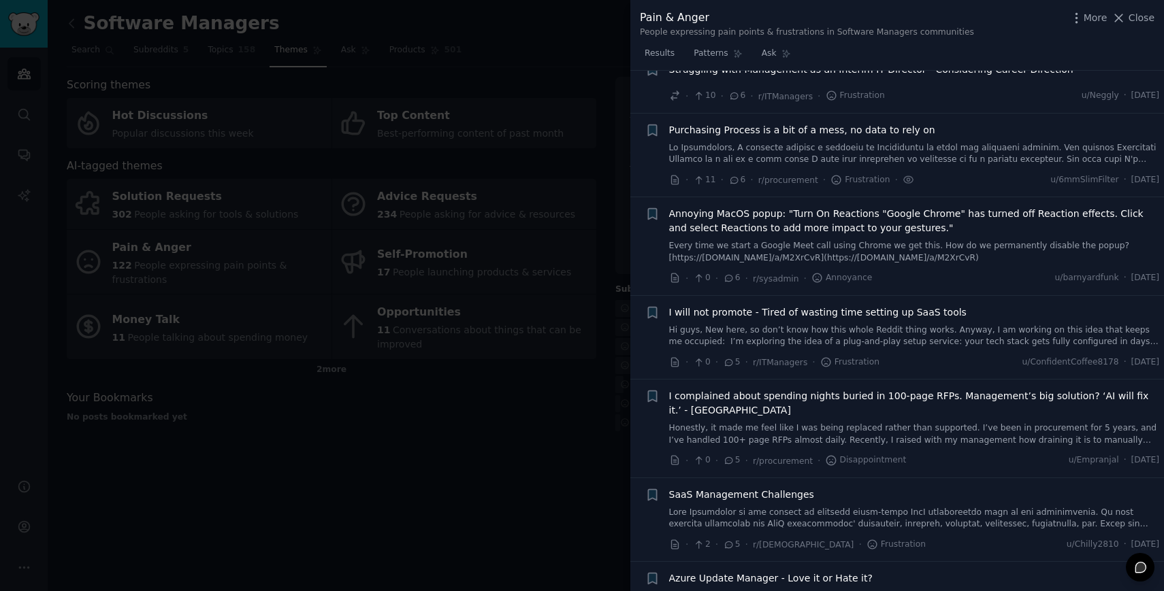
click at [863, 306] on div "I will not promote - Tired of wasting time setting up SaaS tools Hi guys, New h…" at bounding box center [914, 327] width 491 height 43
click at [859, 306] on span "I will not promote - Tired of wasting time setting up SaaS tools" at bounding box center [817, 313] width 297 height 14
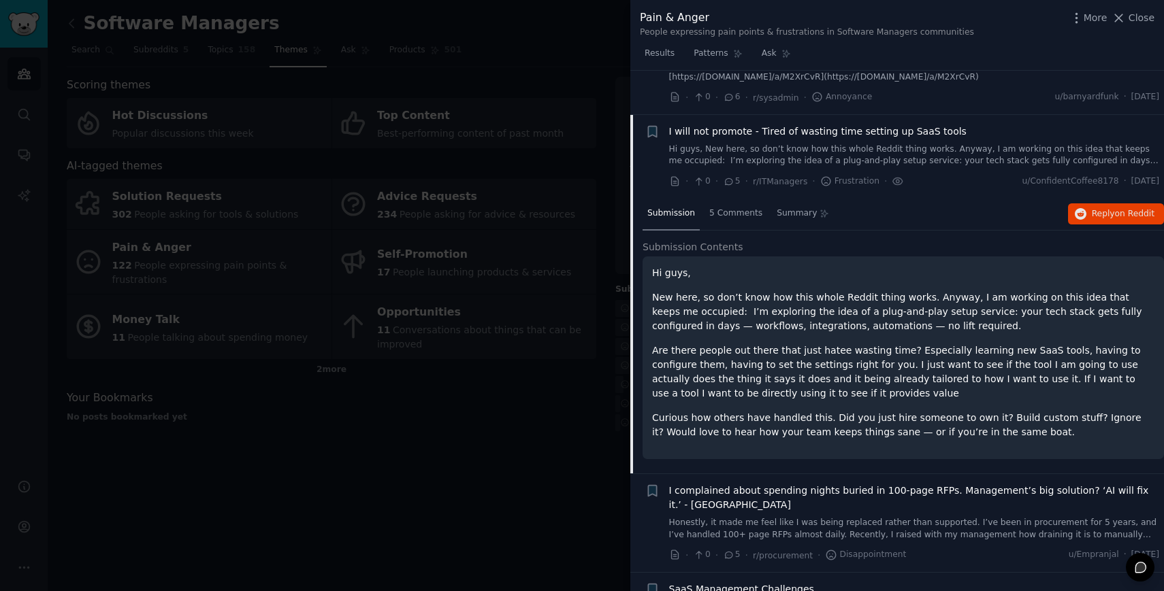
scroll to position [6240, 0]
click at [724, 206] on span "5 Comments" at bounding box center [735, 212] width 53 height 12
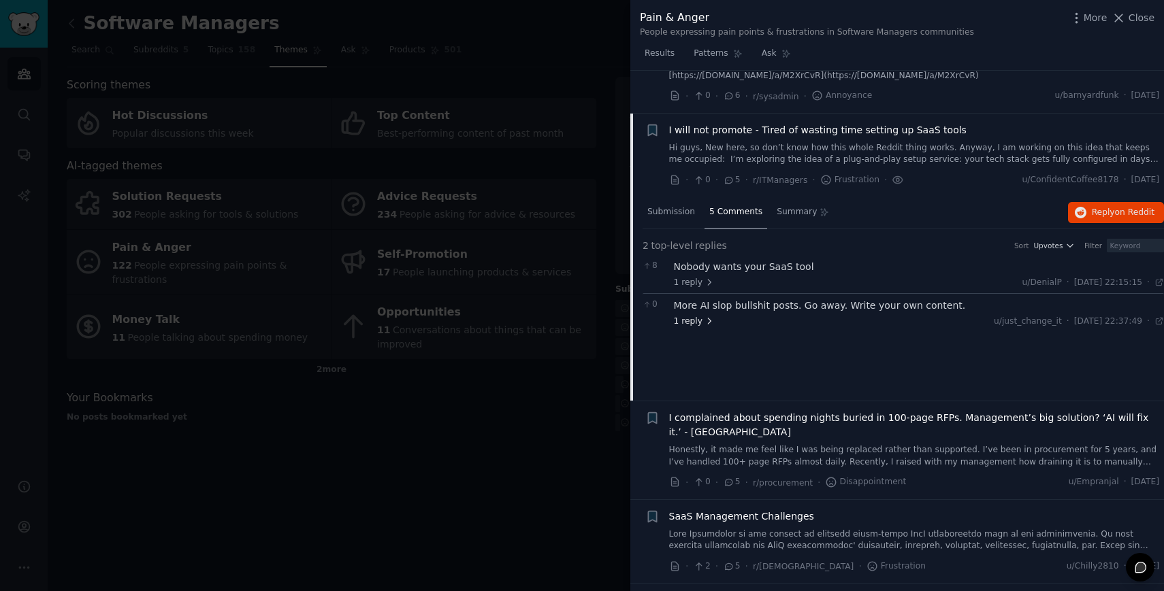
click at [706, 316] on icon at bounding box center [709, 321] width 10 height 10
click at [736, 355] on icon at bounding box center [741, 360] width 10 height 10
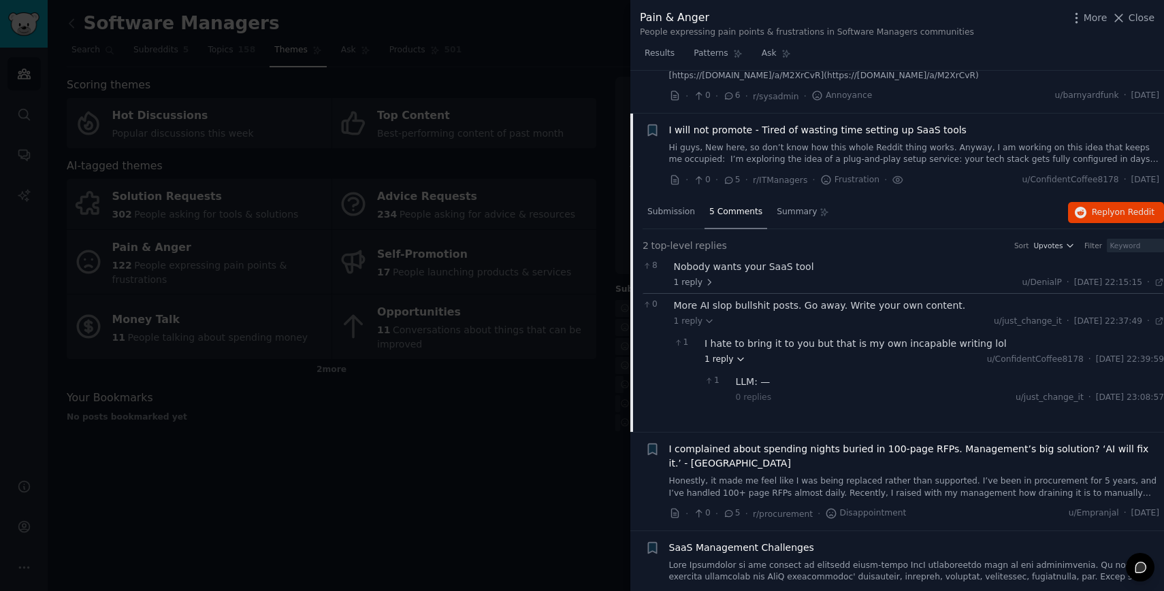
click at [736, 355] on icon at bounding box center [741, 360] width 10 height 10
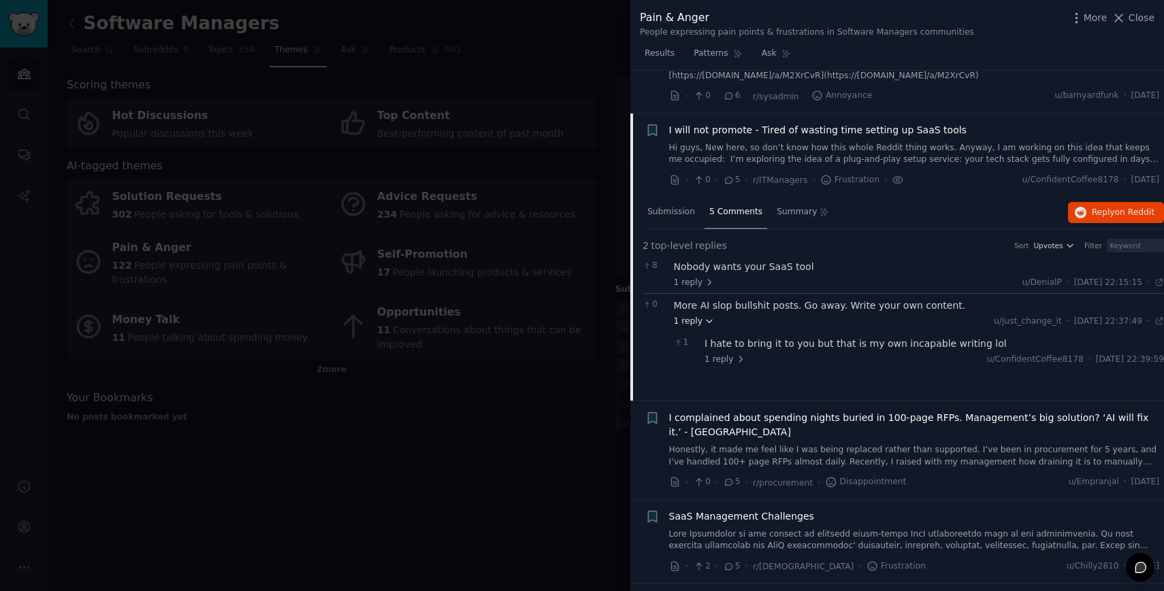
click at [707, 316] on icon at bounding box center [709, 321] width 10 height 10
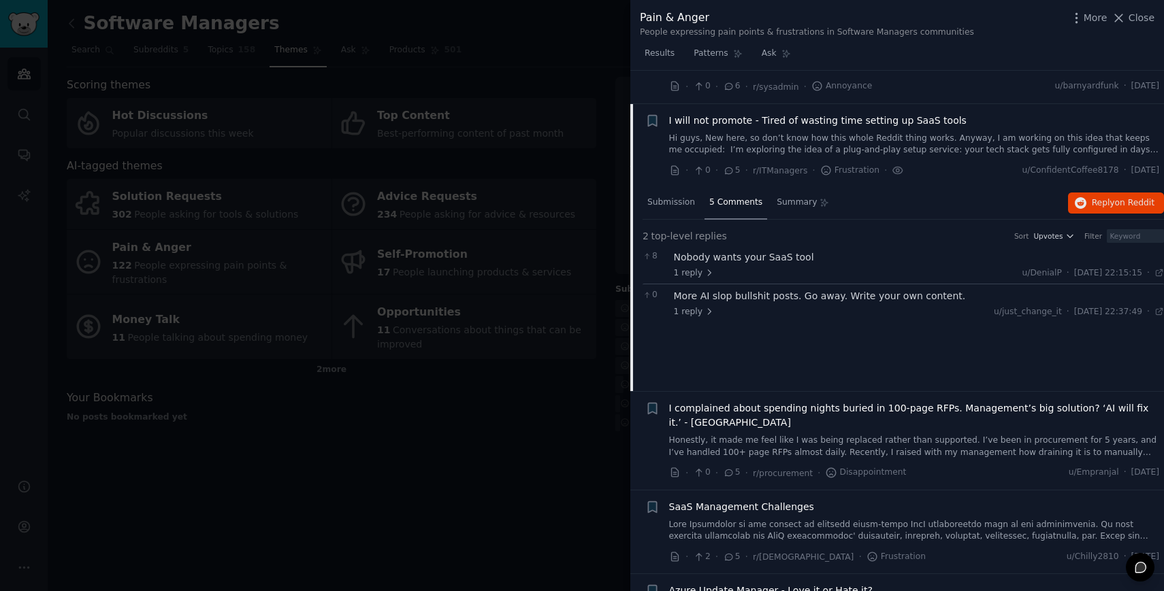
scroll to position [6254, 0]
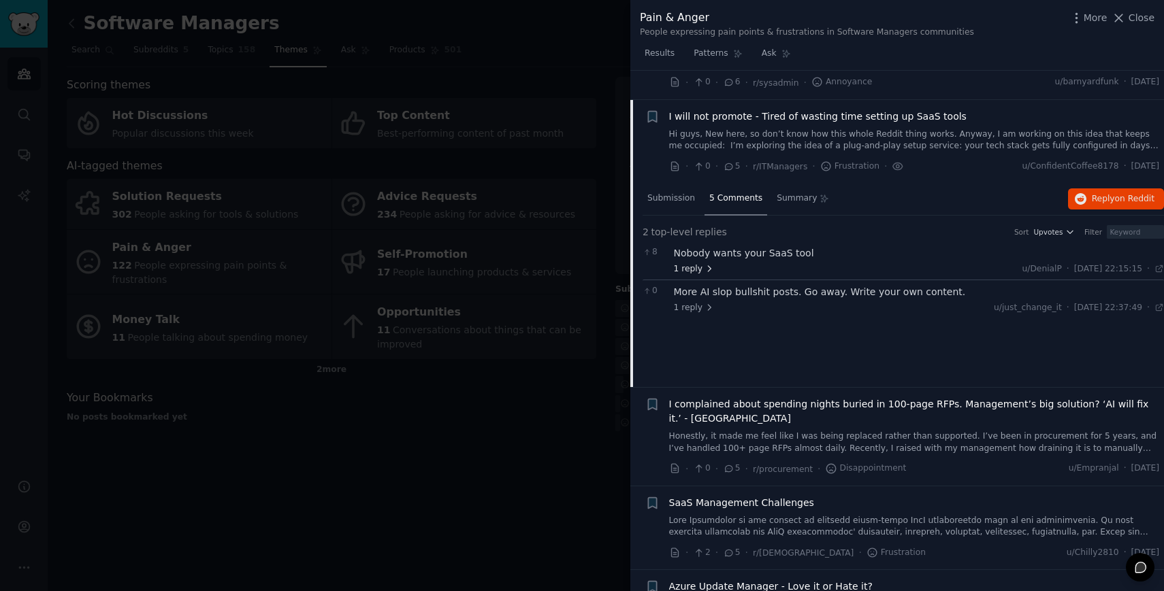
click at [704, 264] on icon at bounding box center [709, 269] width 10 height 10
click at [706, 264] on icon at bounding box center [709, 269] width 10 height 10
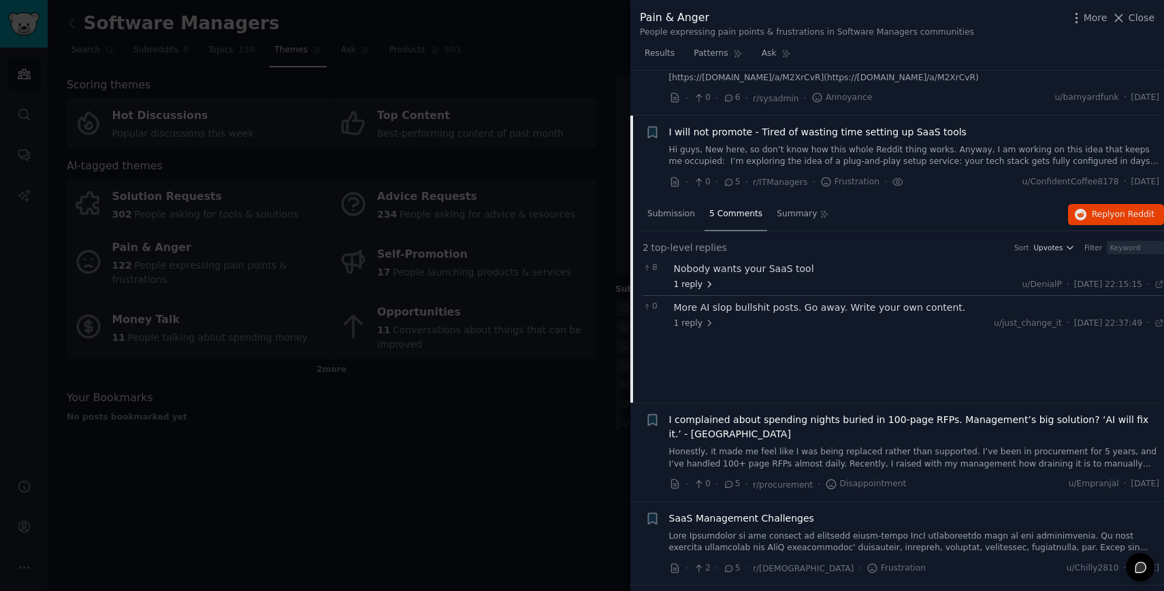
scroll to position [6233, 0]
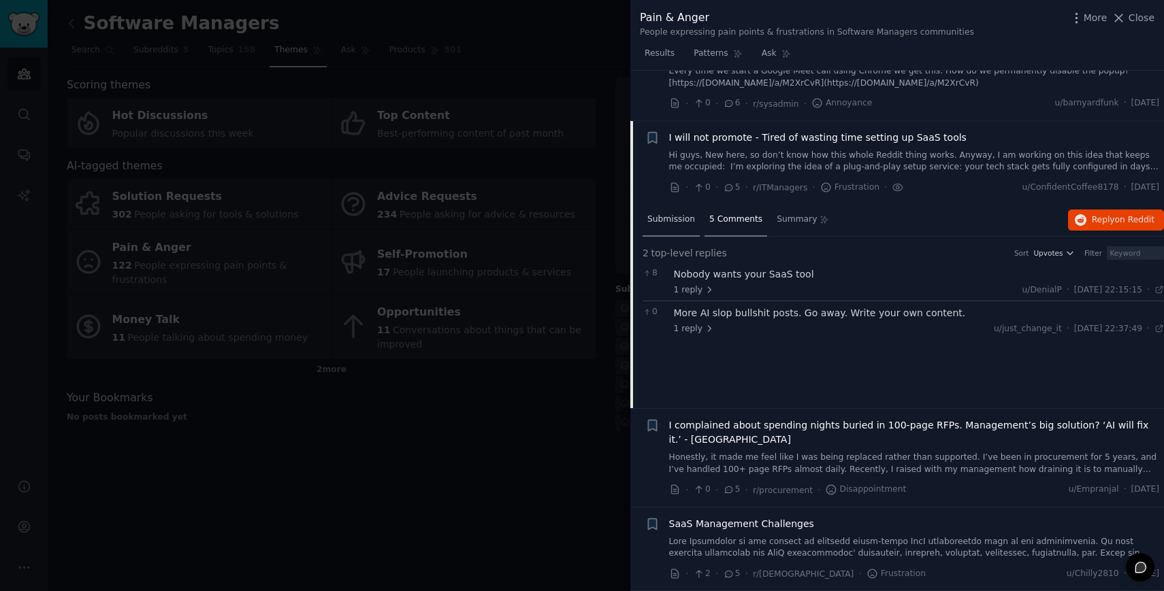
click at [674, 204] on div "Submission" at bounding box center [670, 220] width 57 height 33
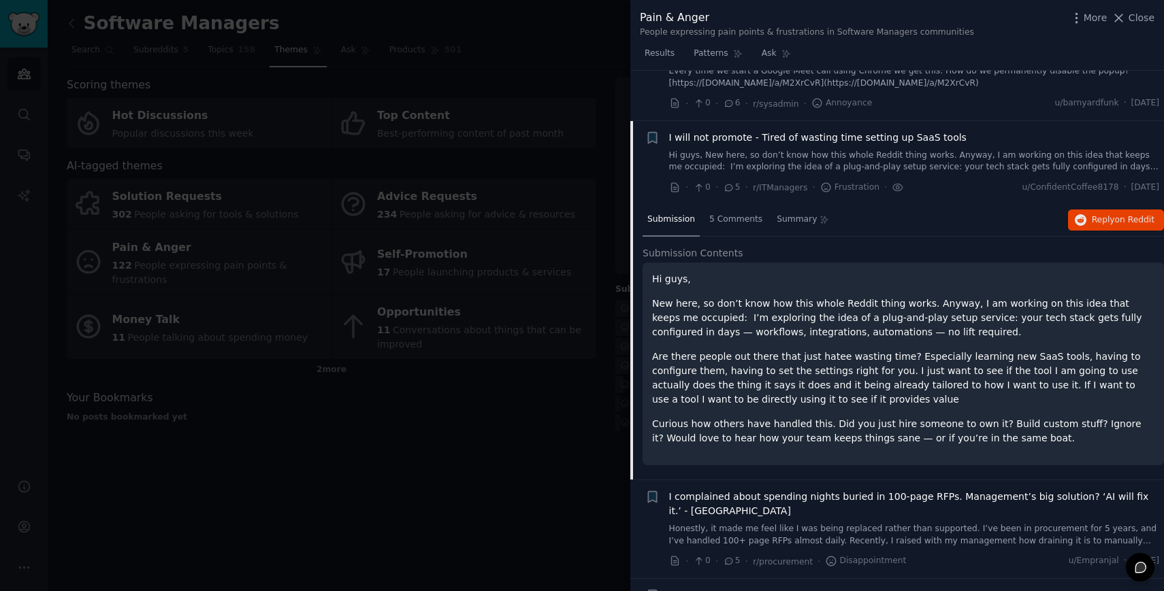
click at [699, 131] on div "I will not promote - Tired of wasting time setting up SaaS tools Hi guys, New h…" at bounding box center [914, 152] width 491 height 43
click at [701, 150] on link "Hi guys, New here, so don’t know how this whole Reddit thing works. Anyway, I a…" at bounding box center [914, 162] width 491 height 24
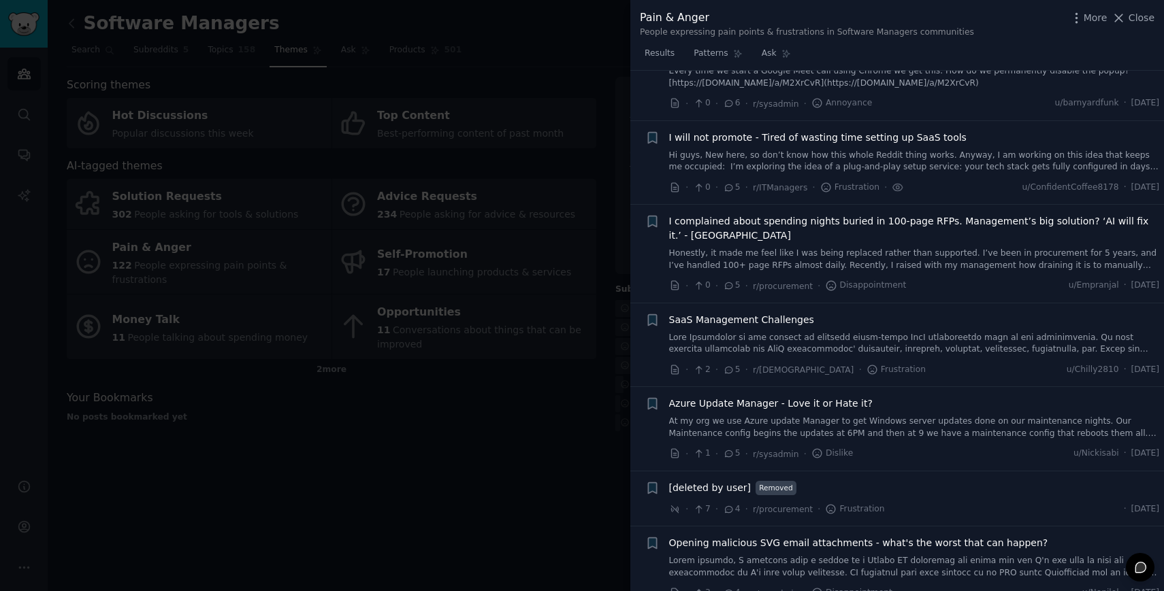
scroll to position [6240, 0]
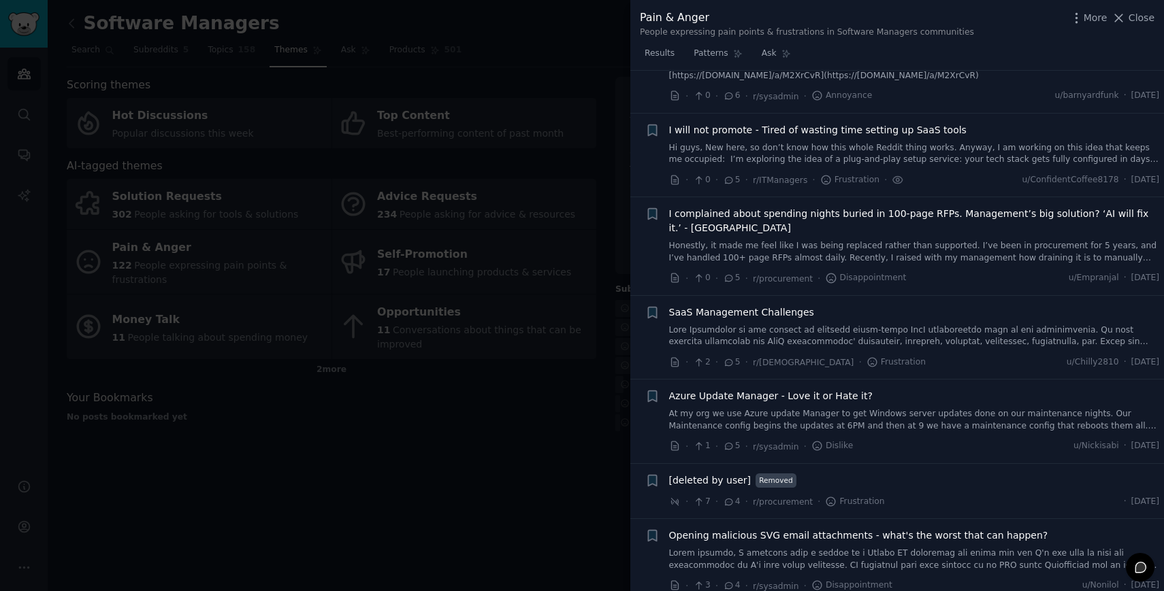
click at [744, 325] on link at bounding box center [914, 337] width 491 height 24
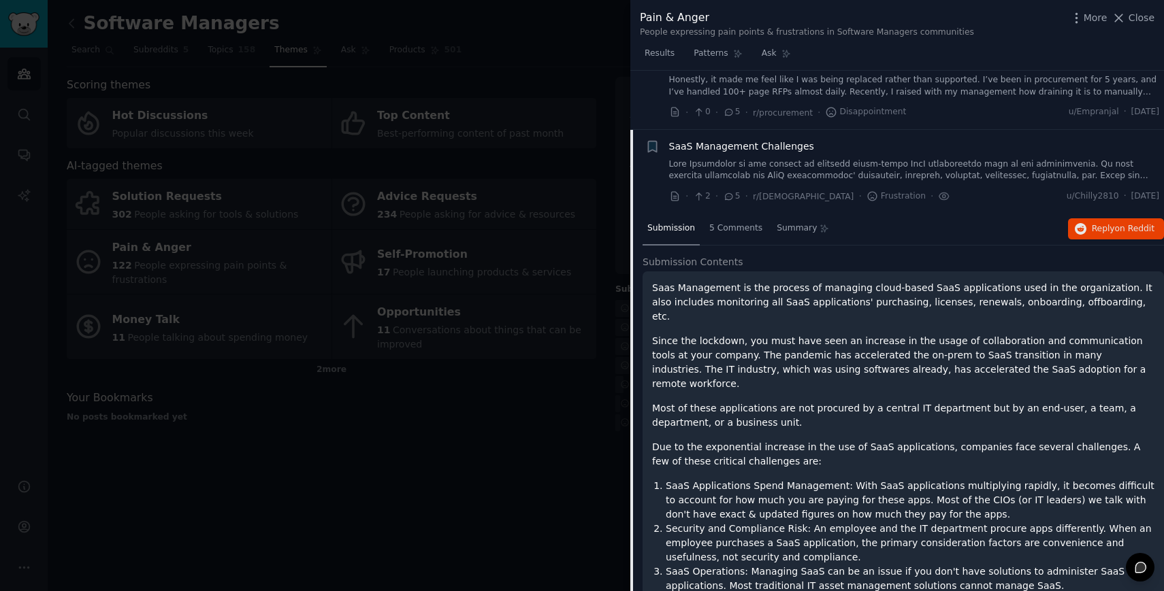
scroll to position [6401, 0]
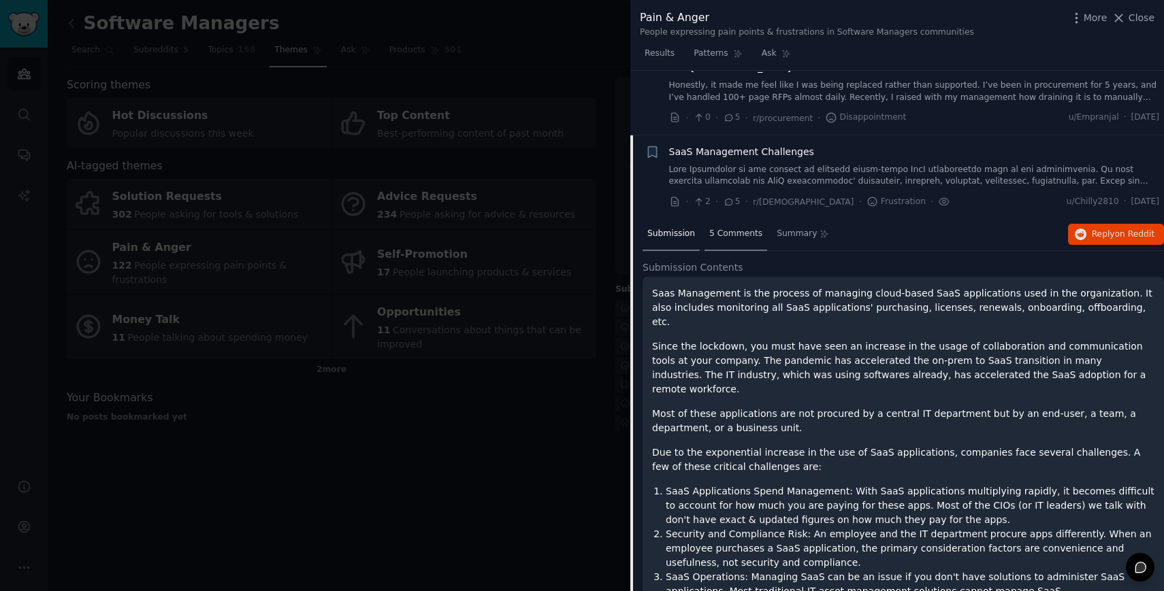
click at [739, 228] on span "5 Comments" at bounding box center [735, 234] width 53 height 12
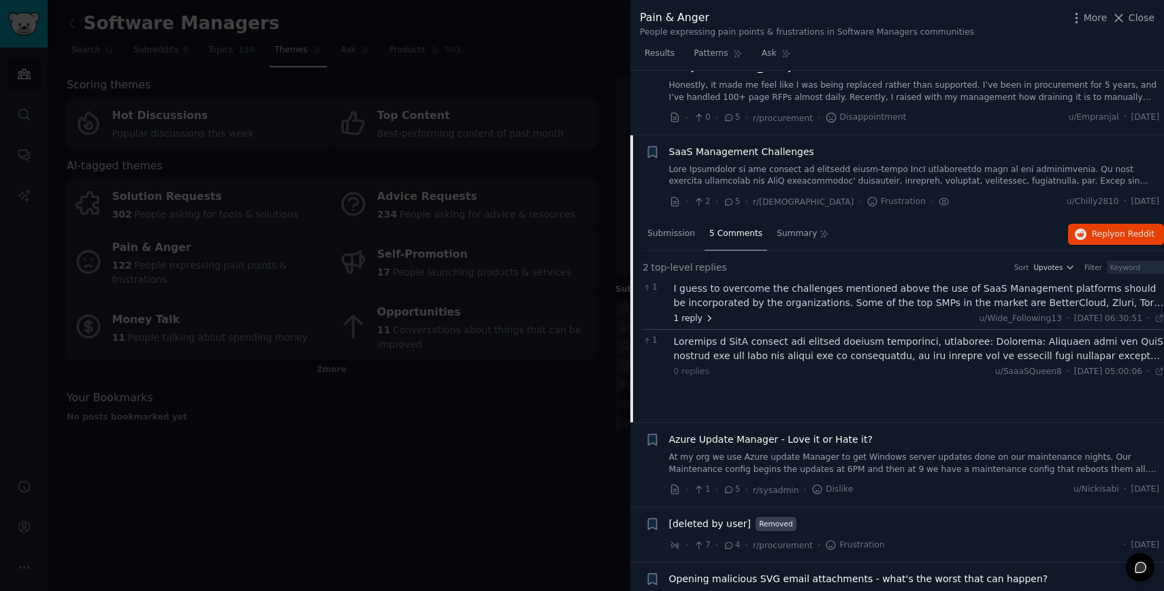
click at [696, 313] on span "1 reply" at bounding box center [694, 319] width 41 height 12
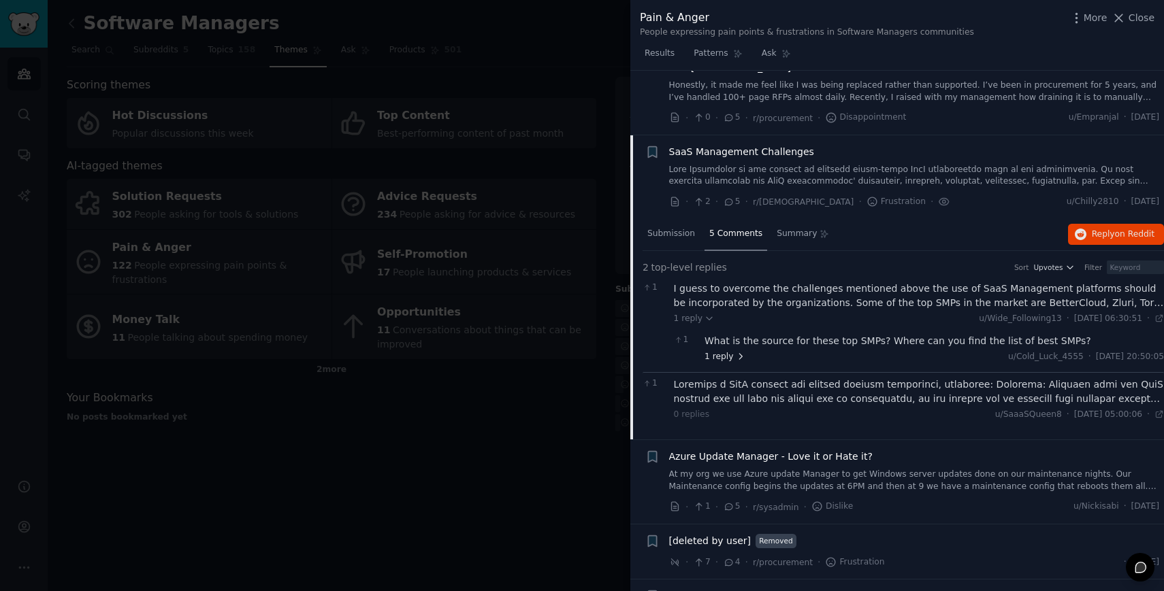
click at [722, 351] on span "1 reply" at bounding box center [724, 357] width 41 height 12
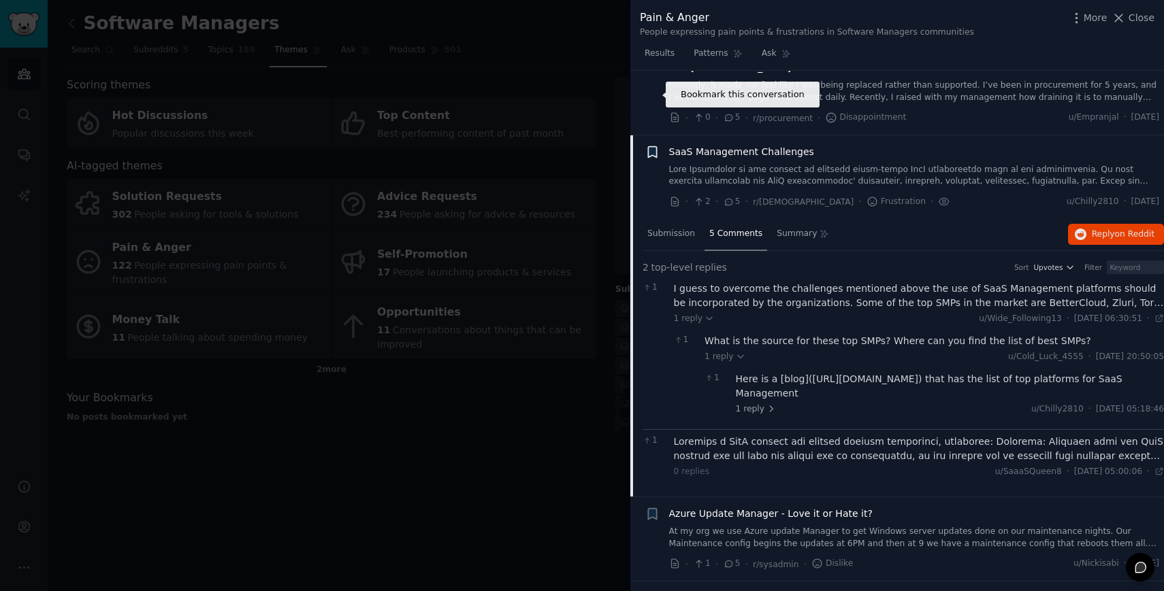
click at [648, 146] on icon "button" at bounding box center [652, 151] width 8 height 11
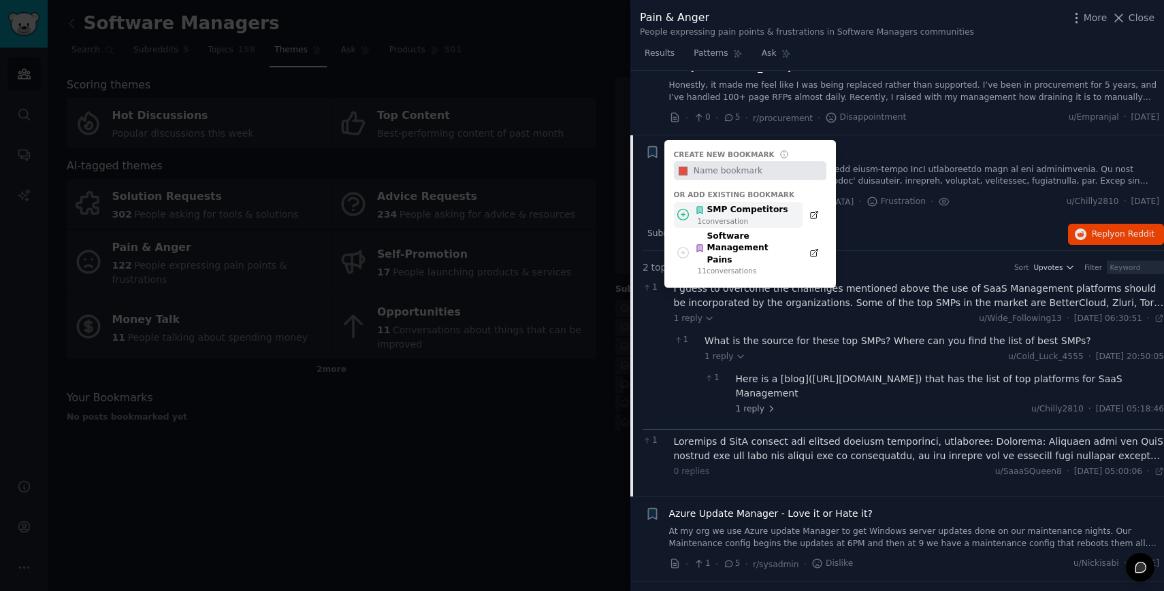
click at [712, 204] on div "SMP Competitors" at bounding box center [741, 210] width 93 height 12
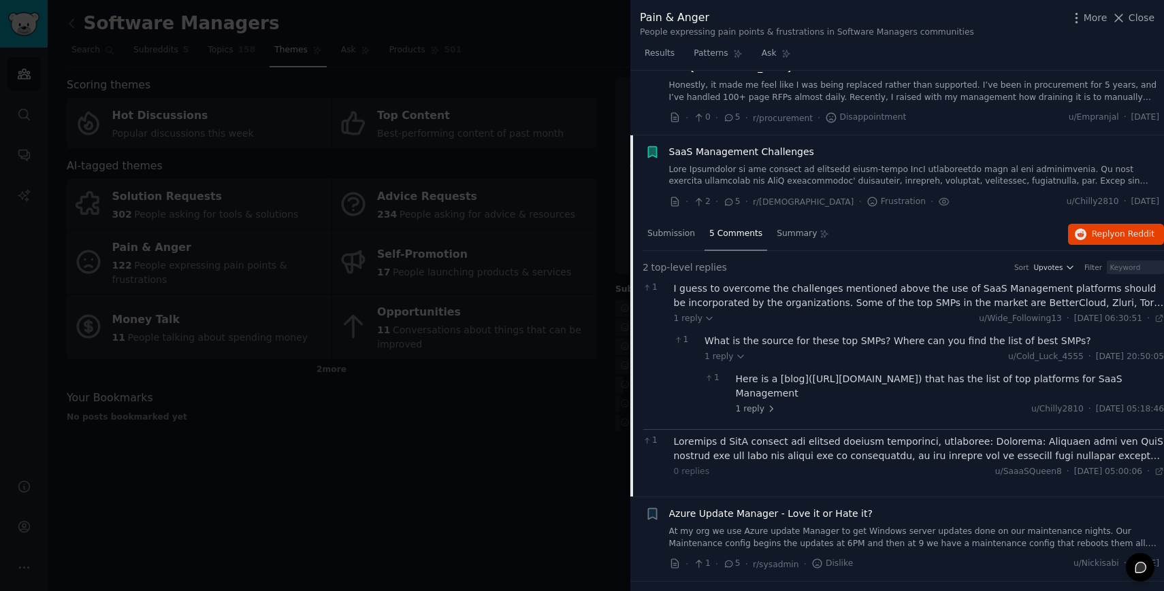
click at [717, 164] on link at bounding box center [914, 176] width 491 height 24
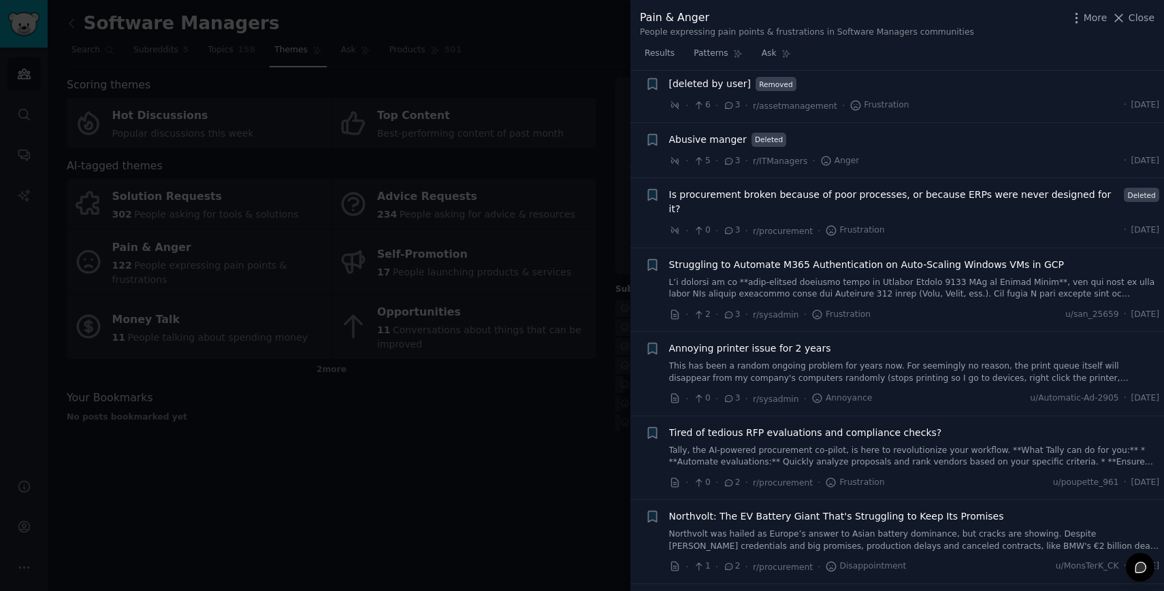
scroll to position [6862, 0]
click at [735, 223] on span "3" at bounding box center [731, 229] width 17 height 12
click at [733, 186] on span "Is procurement broken because of poor processes, or because ERPs were never des…" at bounding box center [894, 200] width 450 height 29
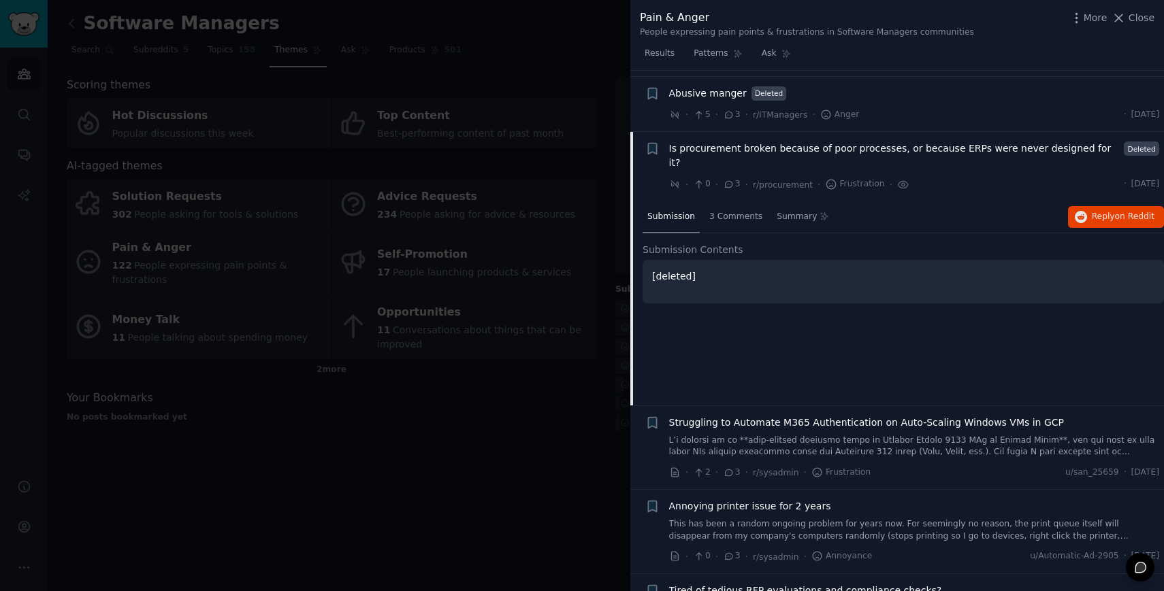
scroll to position [6911, 0]
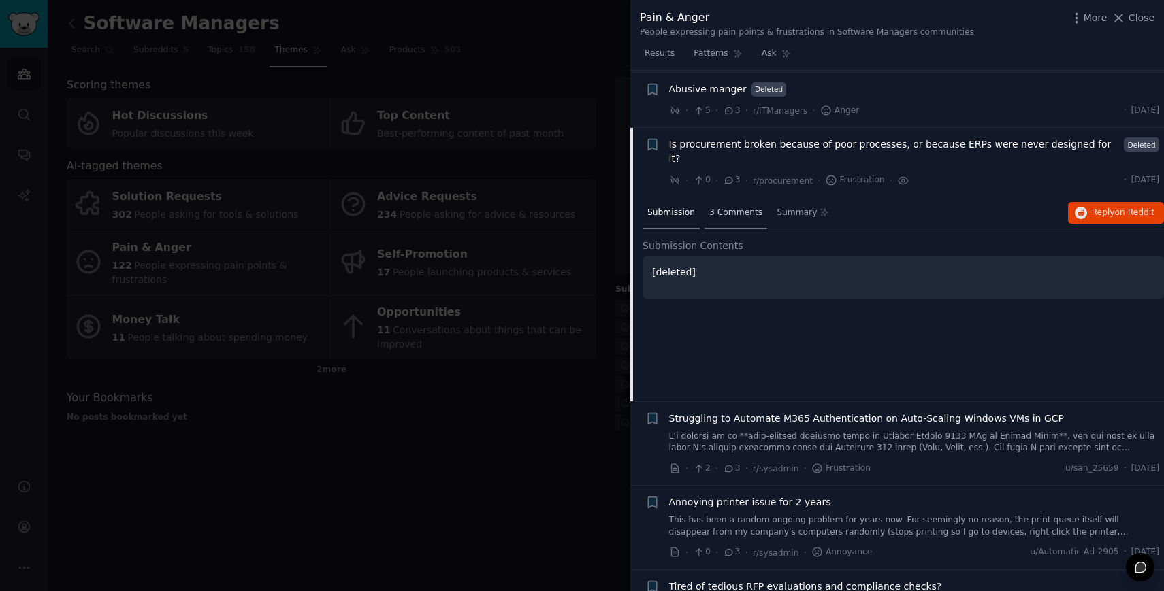
click at [728, 207] on span "3 Comments" at bounding box center [735, 213] width 53 height 12
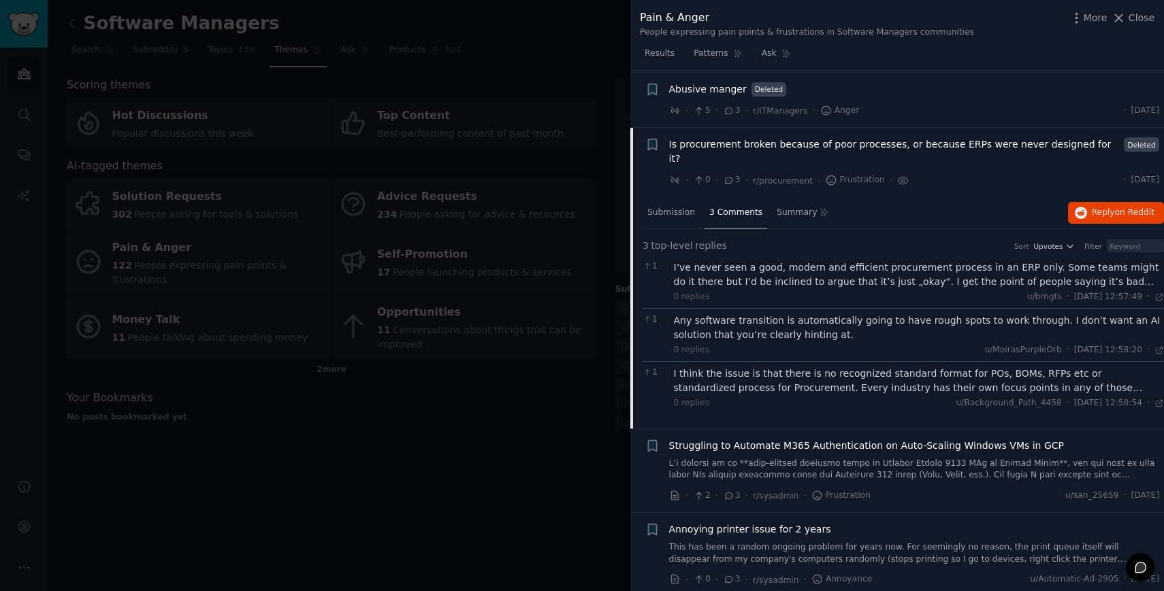
click at [717, 137] on span "Is procurement broken because of poor processes, or because ERPs were never des…" at bounding box center [894, 151] width 450 height 29
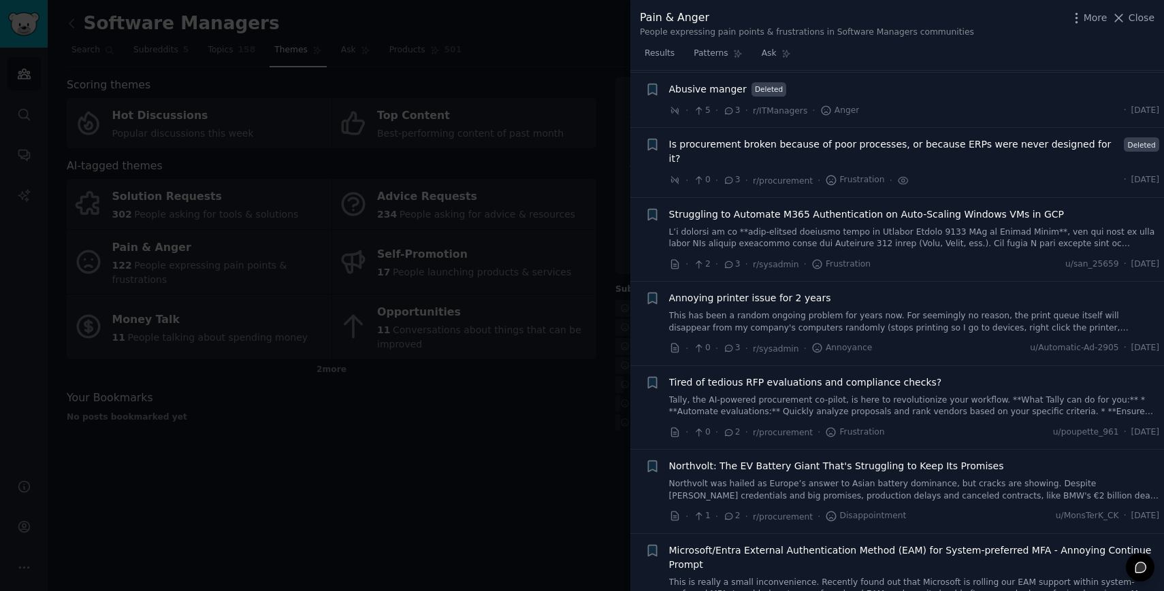
click at [743, 395] on link "Tally, the AI-powered procurement co-pilot, is here to revolutionize your workf…" at bounding box center [914, 407] width 491 height 24
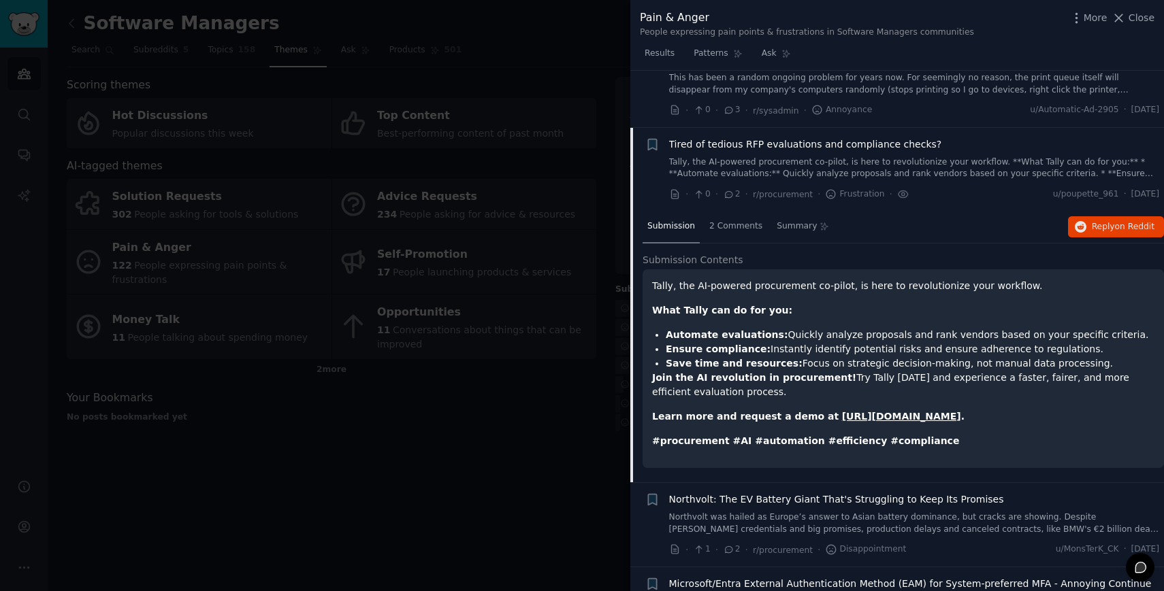
scroll to position [7145, 0]
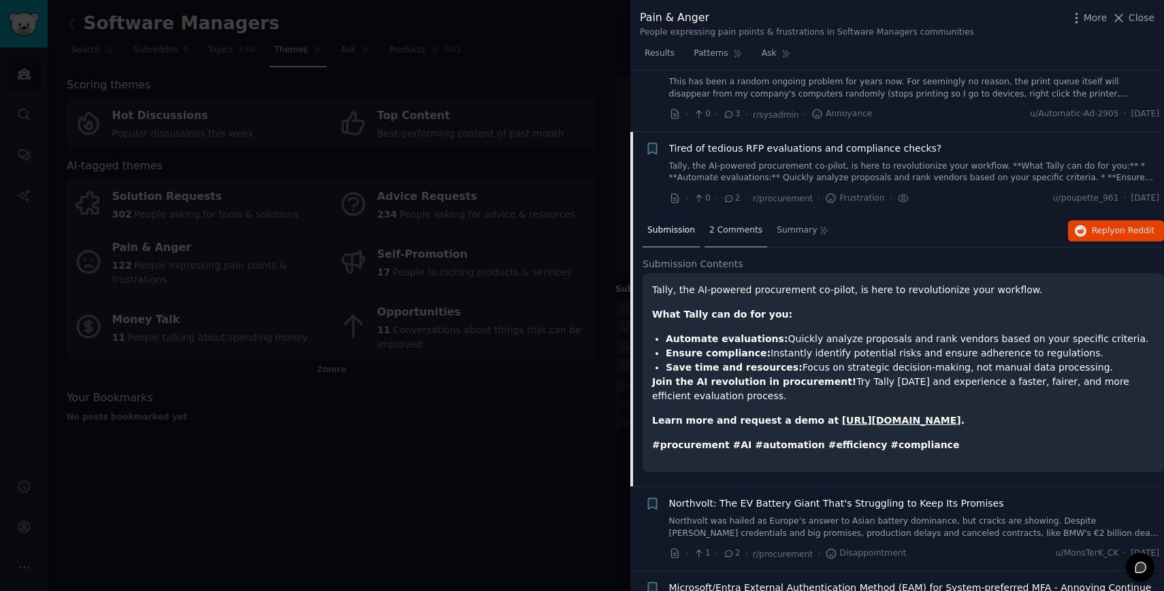
click at [716, 215] on div "2 Comments" at bounding box center [735, 231] width 63 height 33
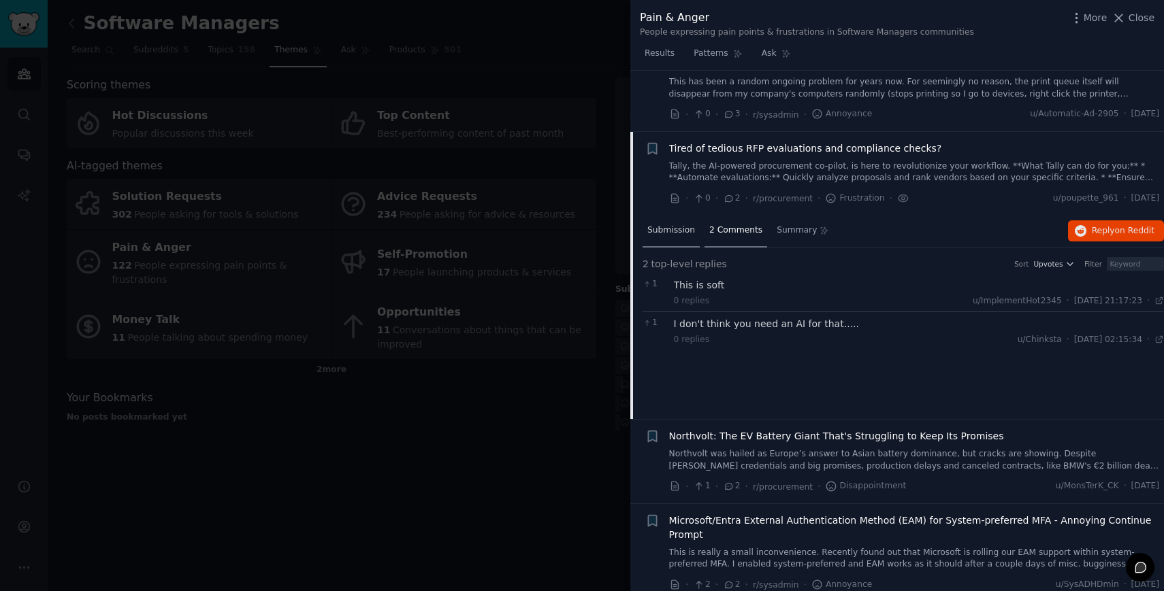
click at [677, 225] on span "Submission" at bounding box center [671, 231] width 48 height 12
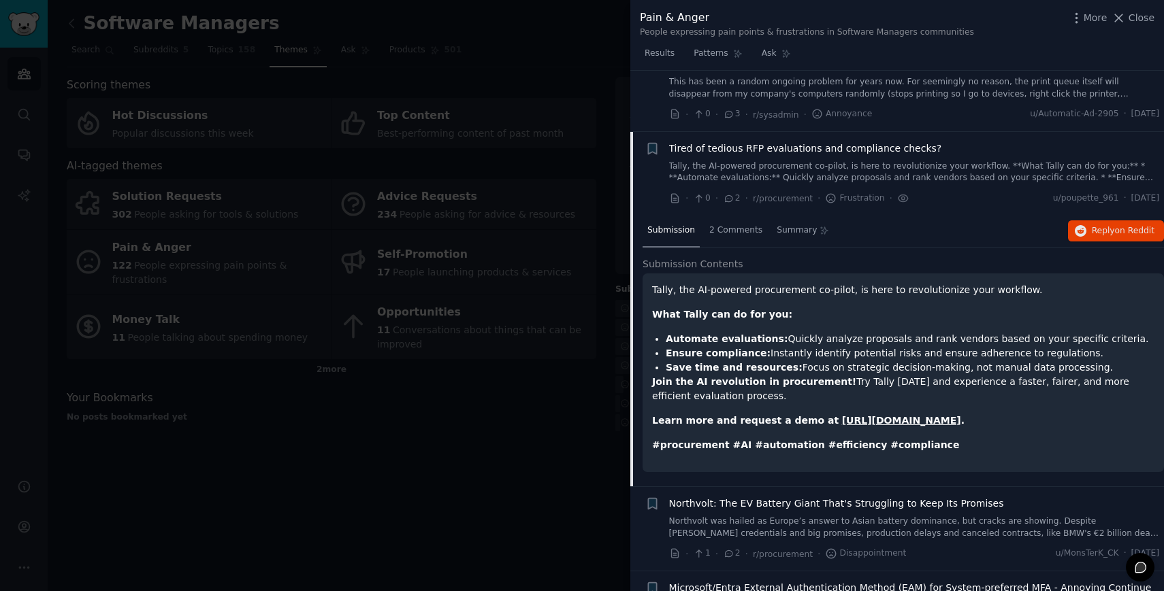
click at [721, 161] on link "Tally, the AI-powered procurement co-pilot, is here to revolutionize your workf…" at bounding box center [914, 173] width 491 height 24
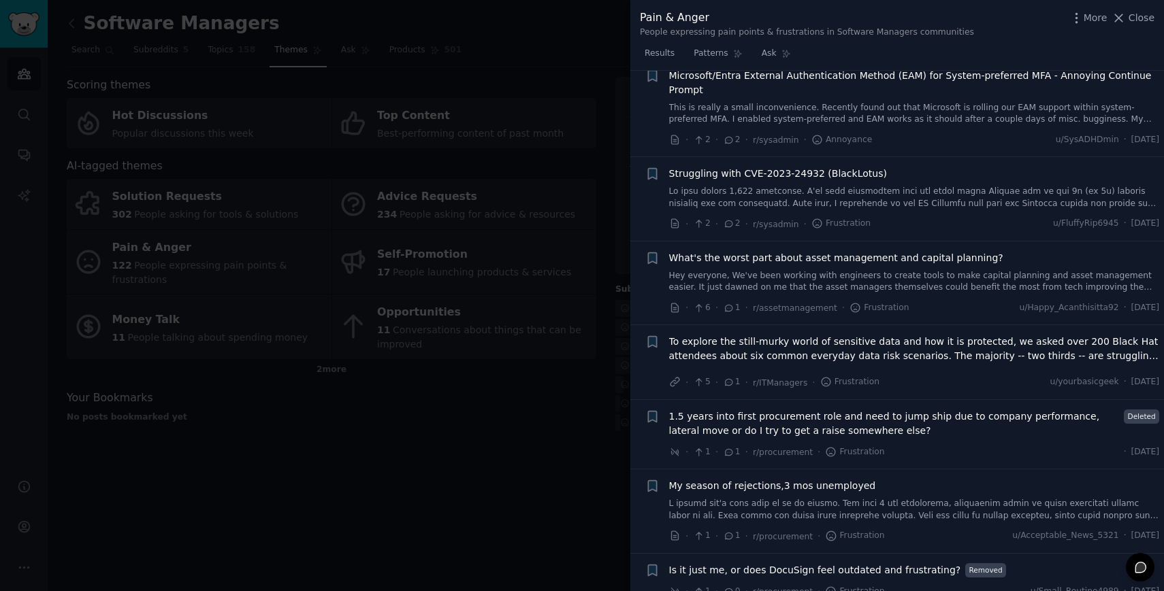
scroll to position [7401, 0]
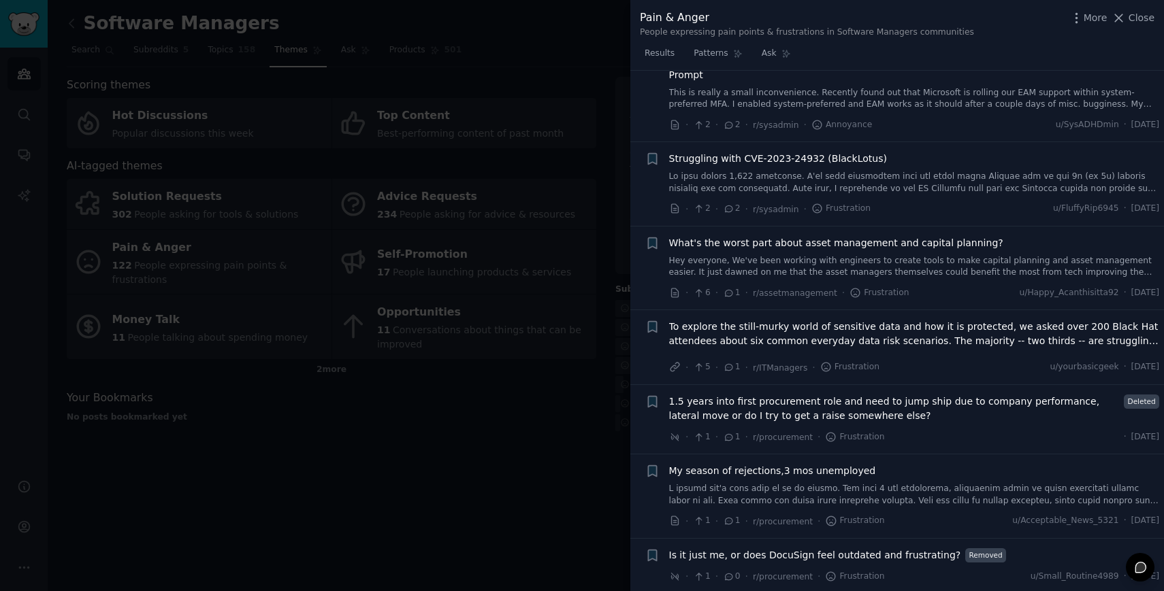
click at [768, 255] on link "Hey everyone, We've been working with engineers to create tools to make capital…" at bounding box center [914, 267] width 491 height 24
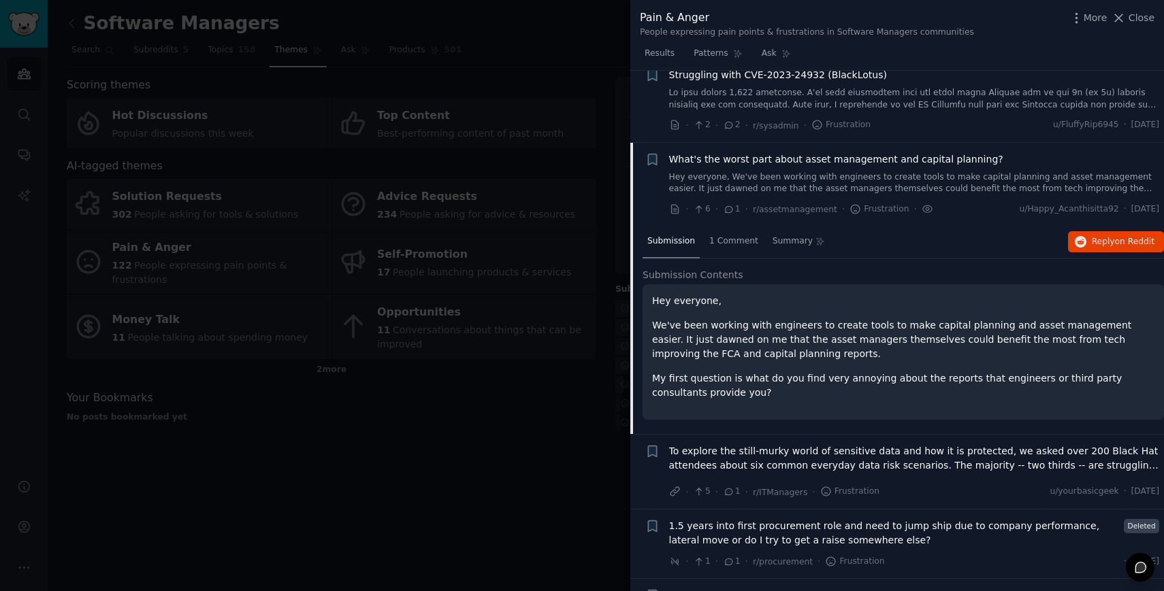
scroll to position [7485, 0]
click at [716, 235] on span "1 Comment" at bounding box center [733, 241] width 49 height 12
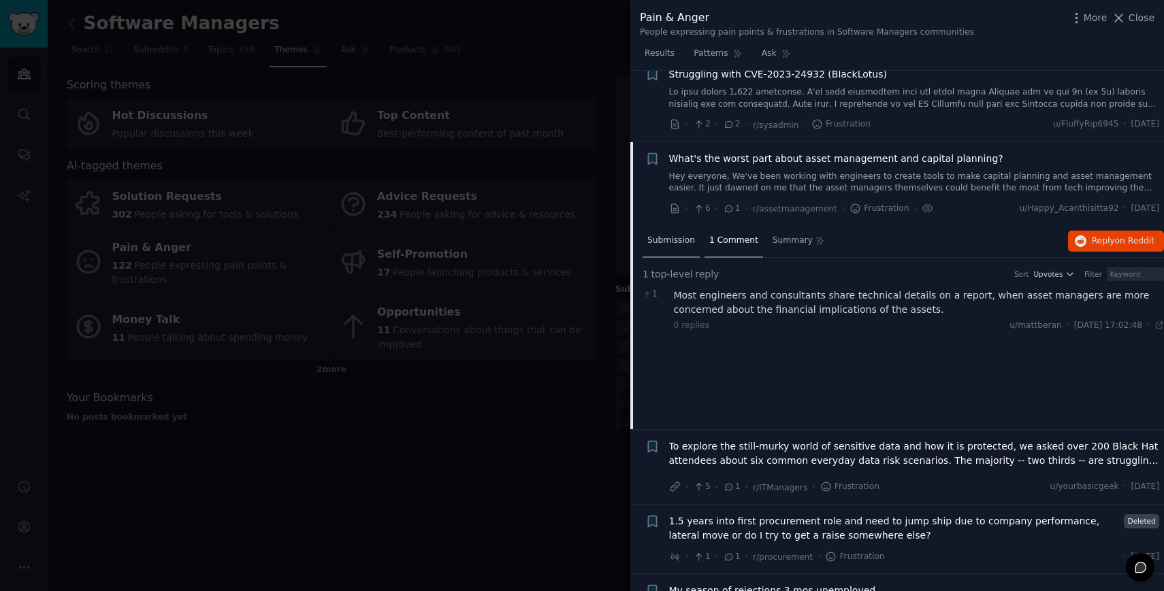
click at [680, 235] on span "Submission" at bounding box center [671, 241] width 48 height 12
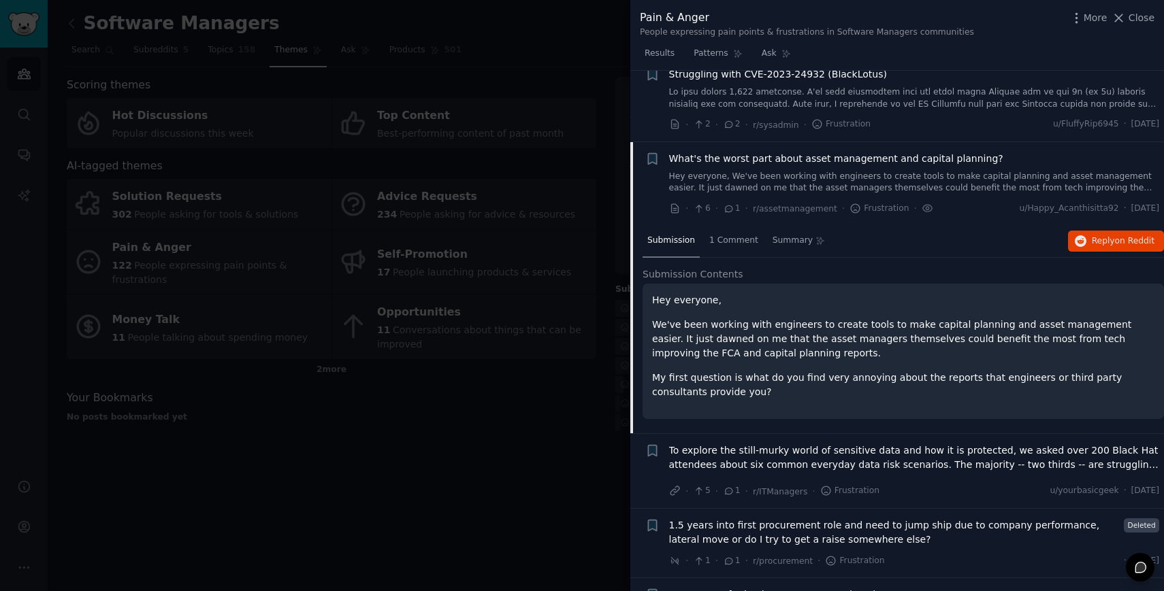
click at [740, 171] on link "Hey everyone, We've been working with engineers to create tools to make capital…" at bounding box center [914, 183] width 491 height 24
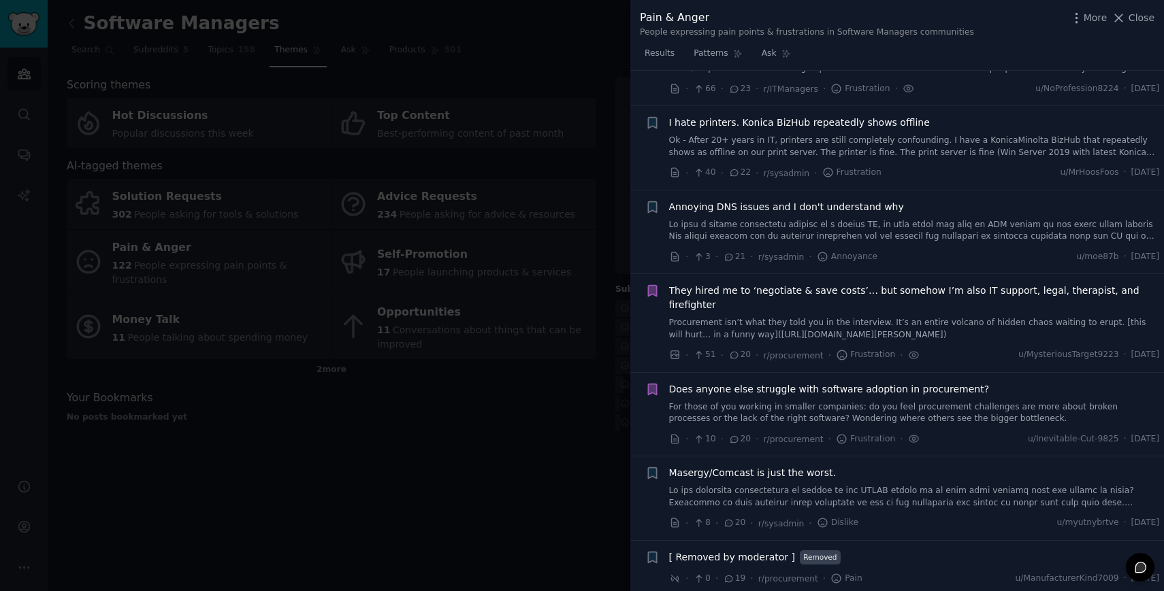
scroll to position [3758, 0]
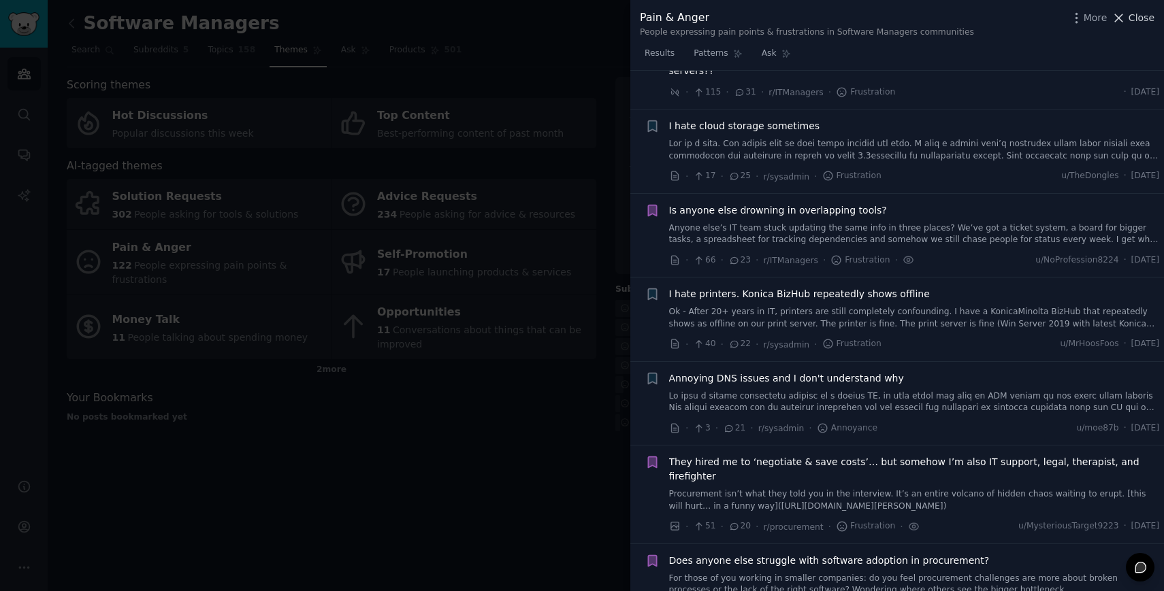
click at [1133, 11] on span "Close" at bounding box center [1141, 18] width 26 height 14
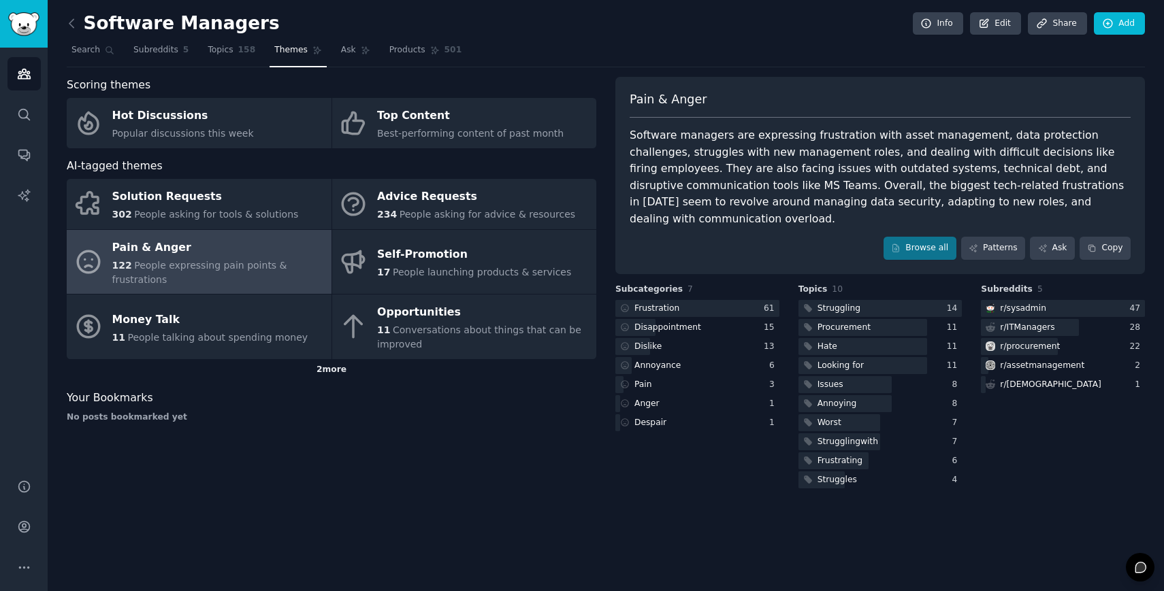
click at [338, 369] on div "2 more" at bounding box center [331, 370] width 529 height 22
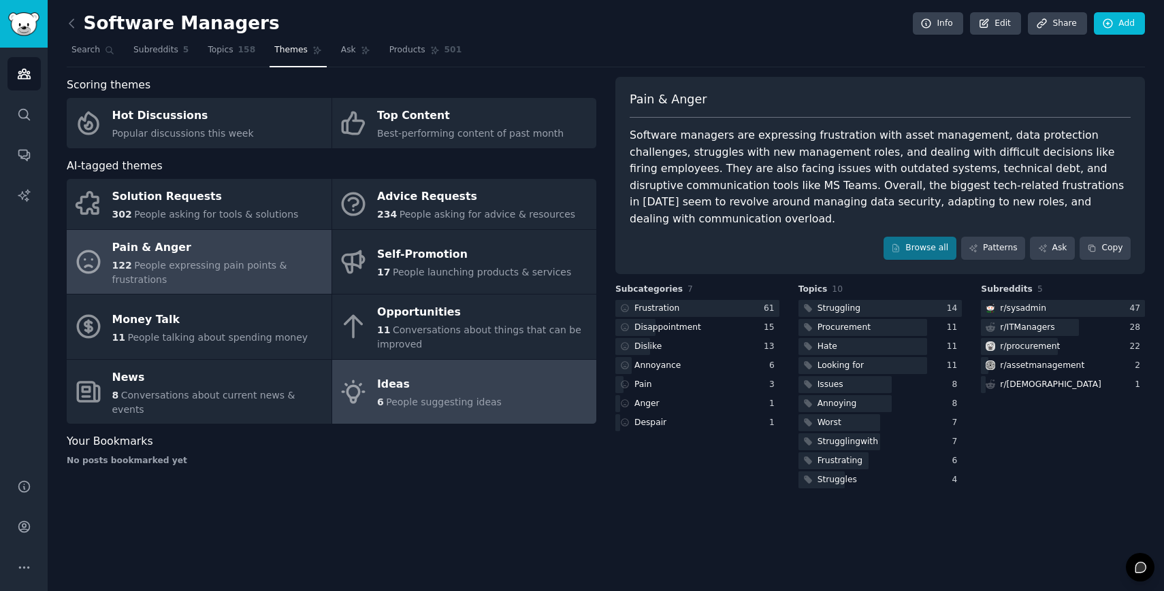
click at [387, 384] on div "Ideas" at bounding box center [439, 385] width 125 height 22
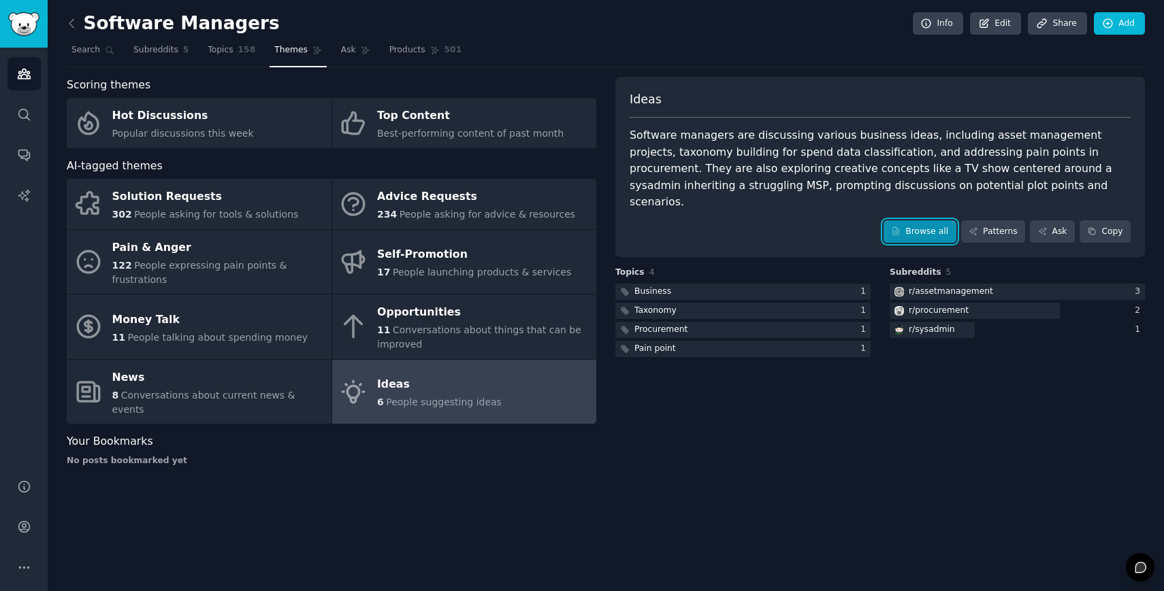
click at [914, 220] on link "Browse all" at bounding box center [919, 231] width 73 height 23
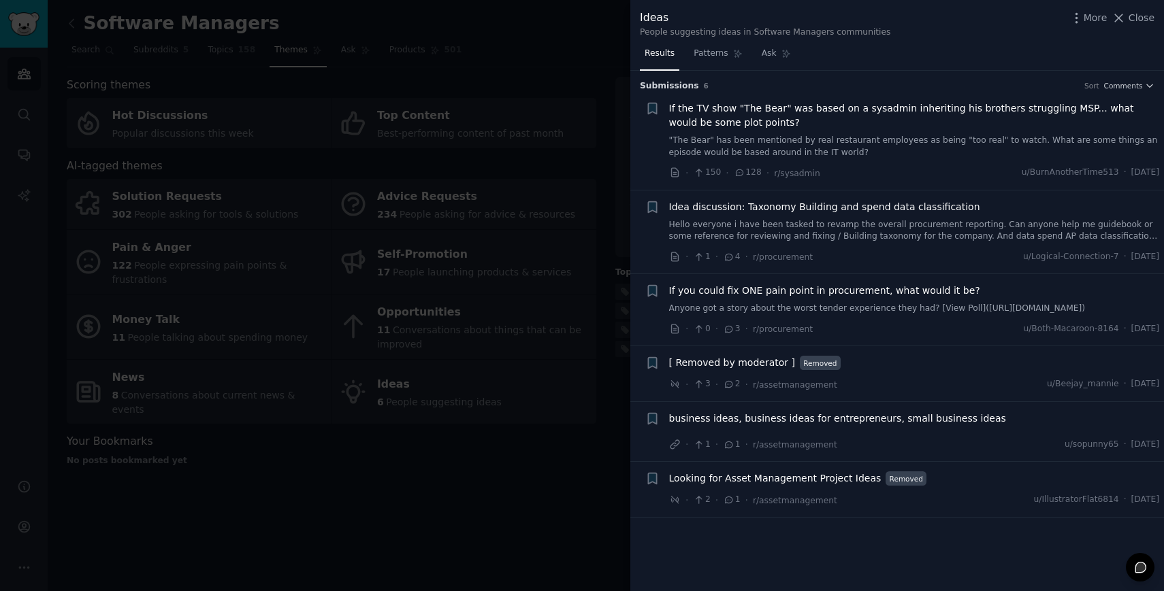
click at [869, 285] on span "If you could fix ONE pain point in procurement, what would it be?" at bounding box center [824, 291] width 311 height 14
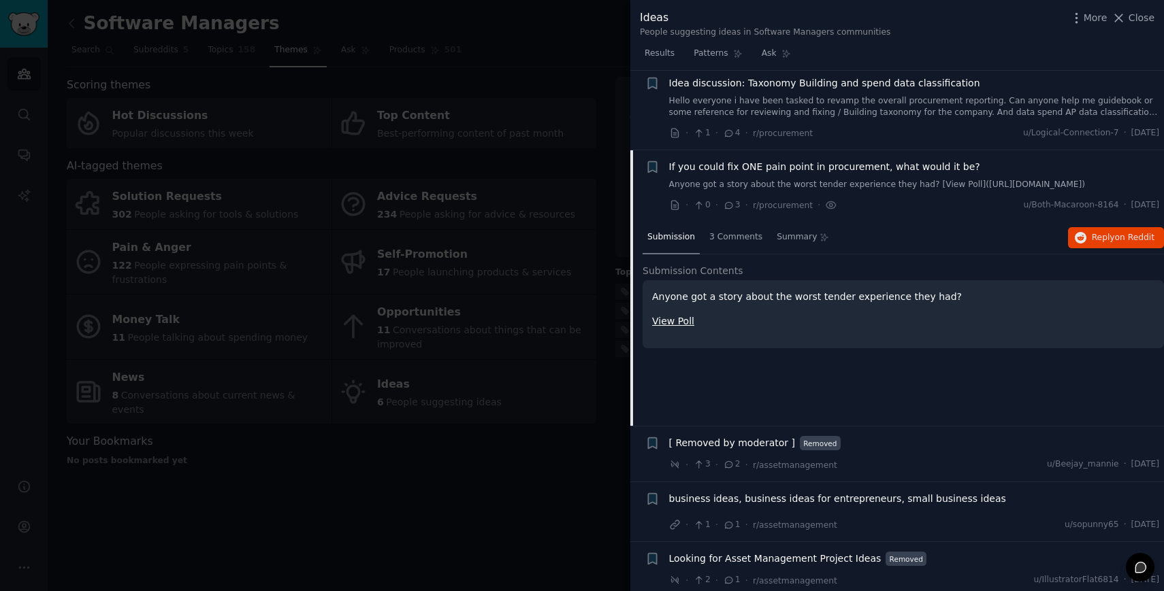
scroll to position [130, 0]
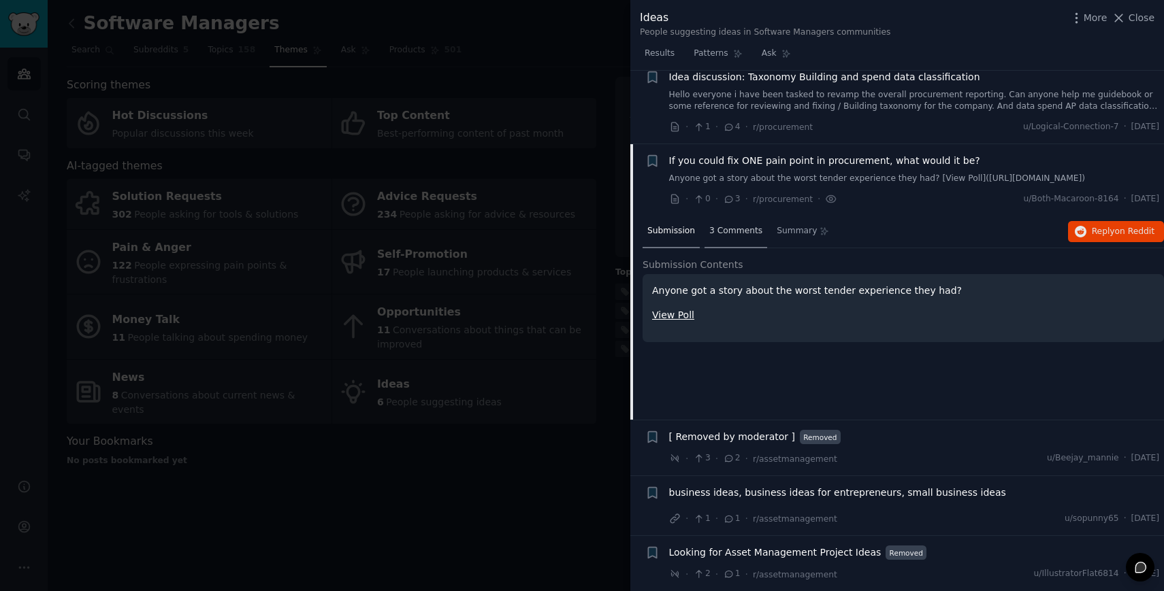
click at [729, 239] on div "3 Comments" at bounding box center [735, 232] width 63 height 33
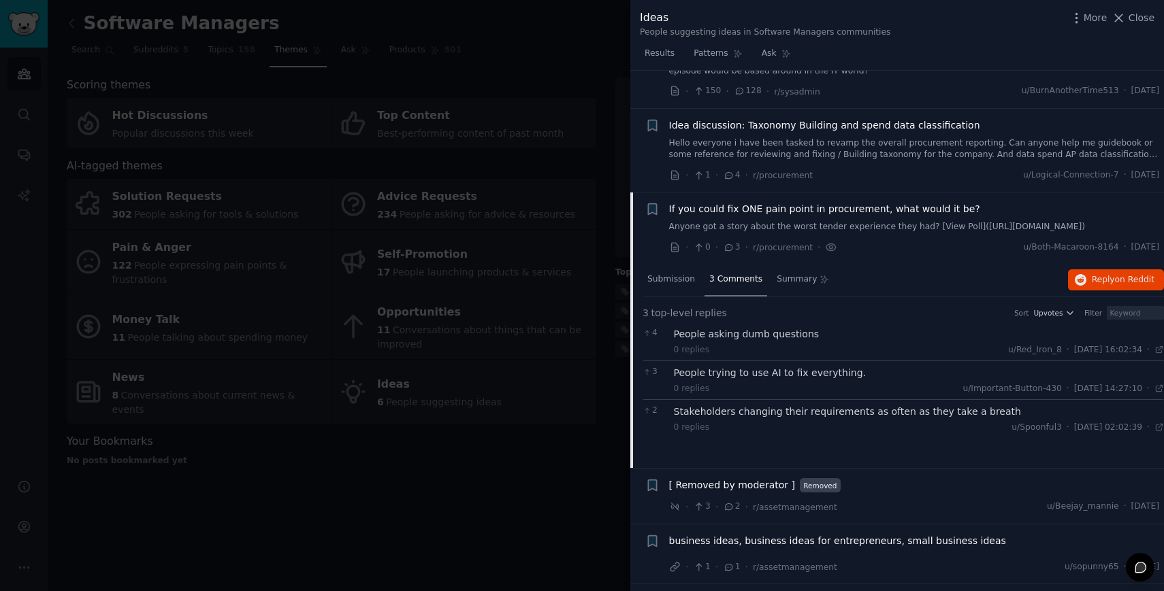
scroll to position [0, 0]
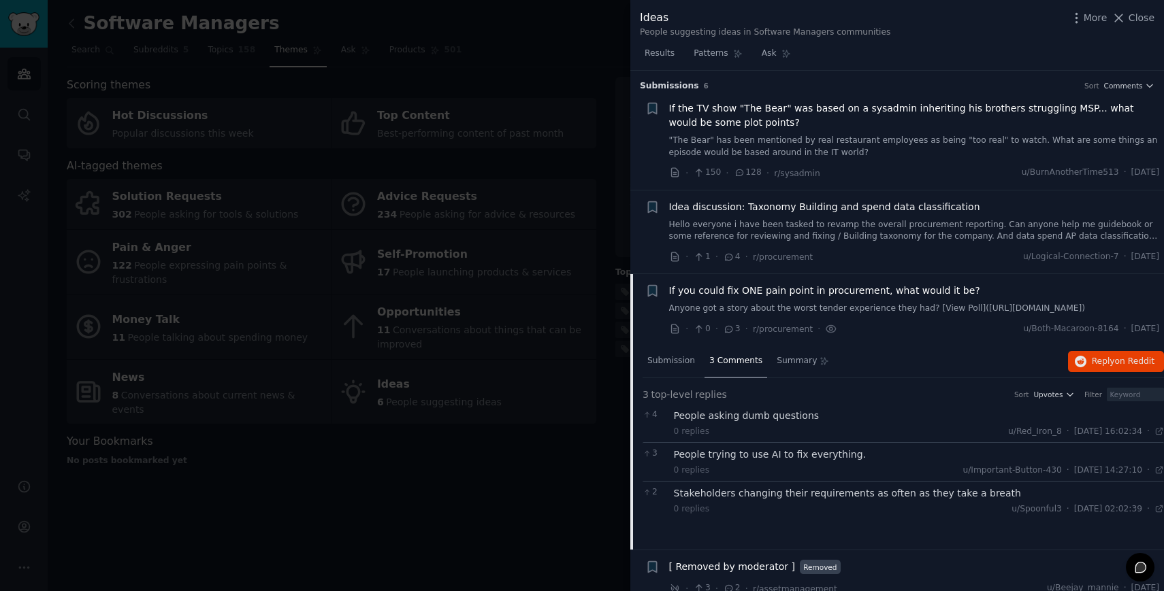
click at [801, 294] on span "If you could fix ONE pain point in procurement, what would it be?" at bounding box center [824, 291] width 311 height 14
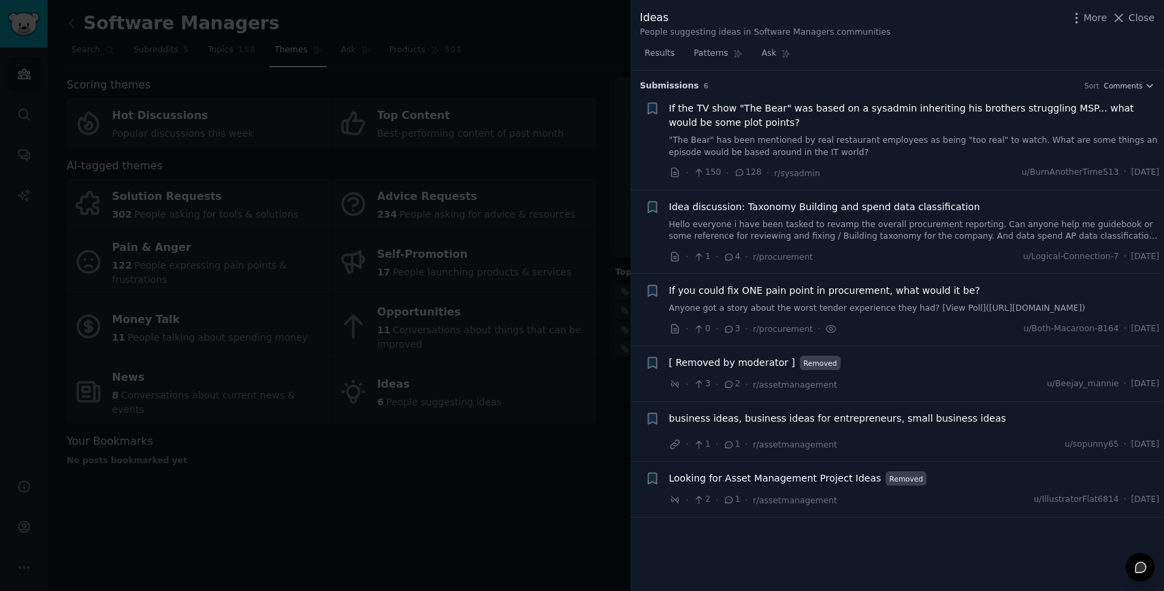
click at [529, 472] on div at bounding box center [582, 295] width 1164 height 591
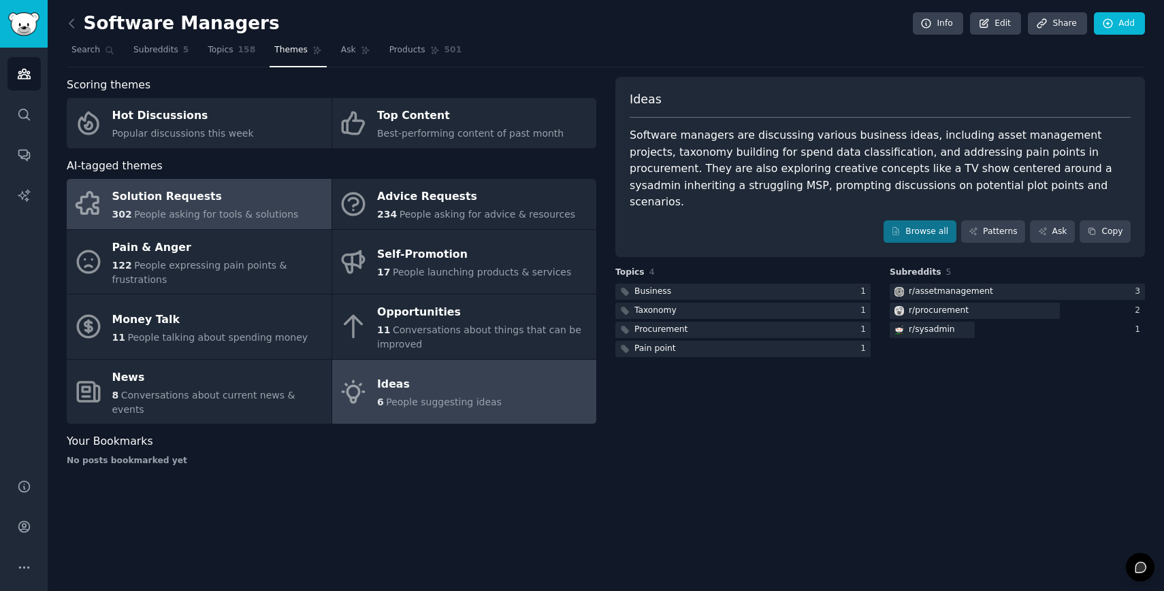
click at [243, 209] on span "People asking for tools & solutions" at bounding box center [216, 214] width 164 height 11
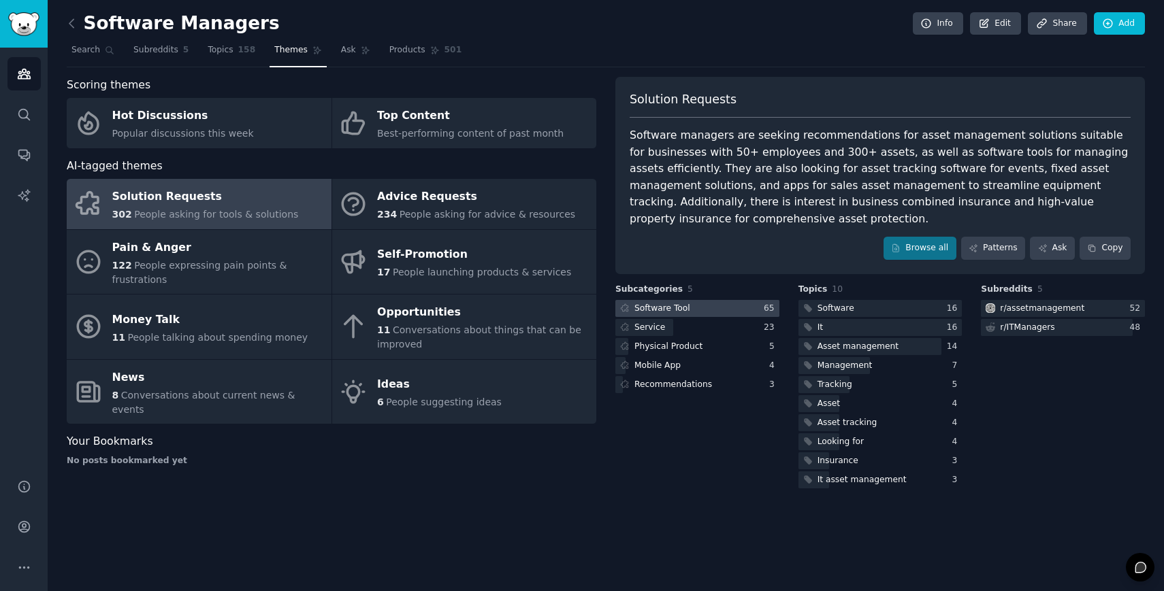
click at [759, 312] on div at bounding box center [697, 308] width 164 height 17
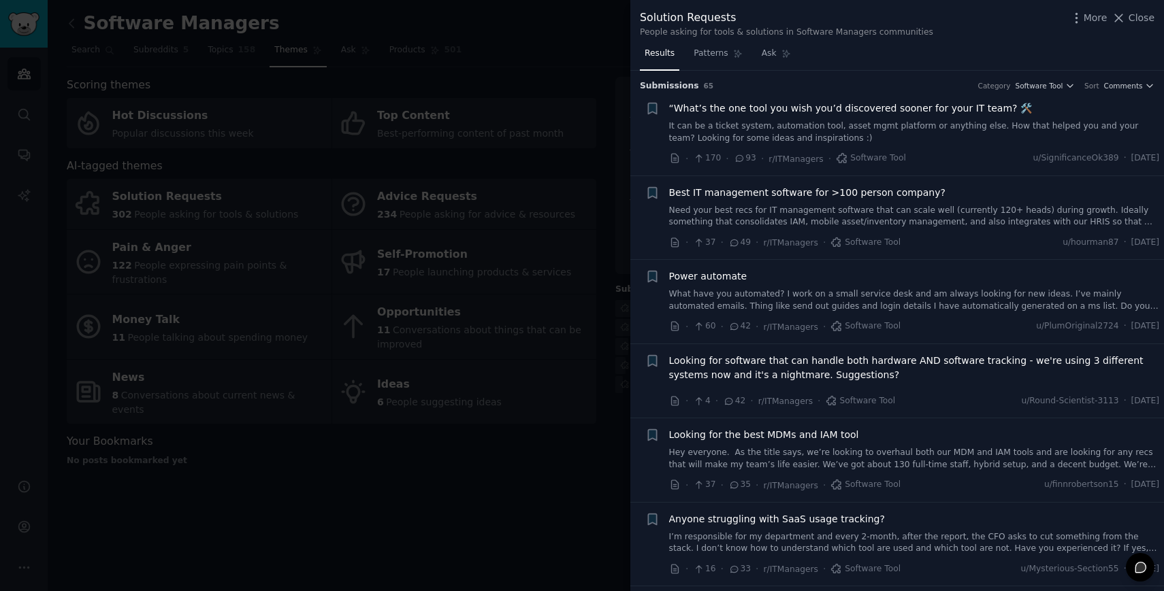
click at [812, 119] on div "“What’s the one tool you wish you’d discovered sooner for your IT team? 🛠️ It c…" at bounding box center [914, 122] width 491 height 43
click at [795, 110] on span "“What’s the one tool you wish you’d discovered sooner for your IT team? 🛠️" at bounding box center [850, 108] width 363 height 14
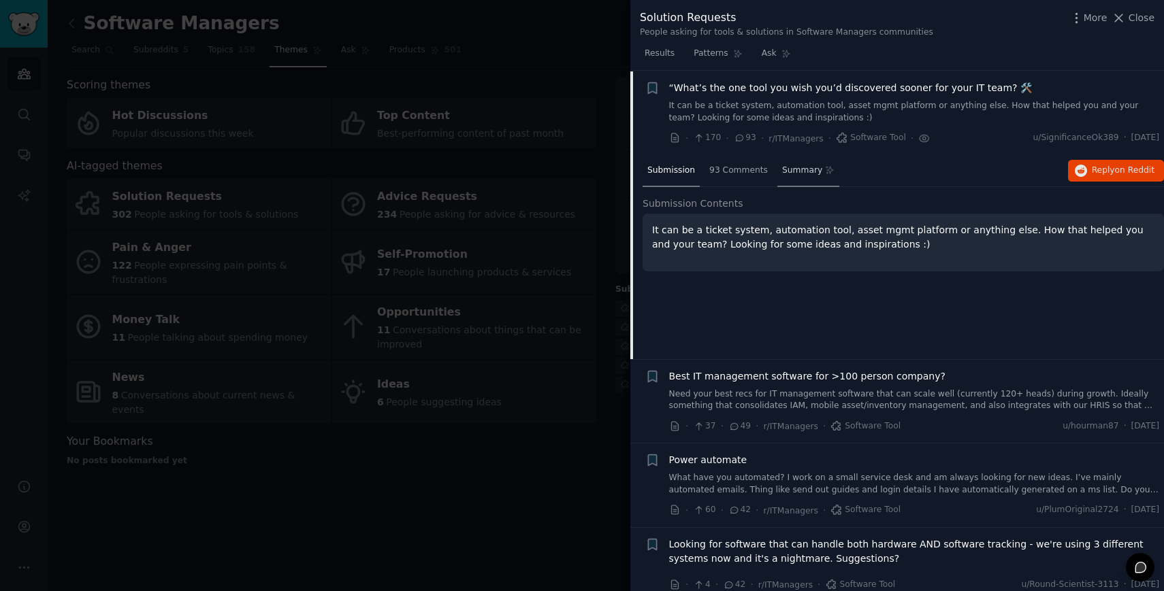
scroll to position [21, 0]
click at [738, 175] on span "93 Comments" at bounding box center [738, 170] width 59 height 12
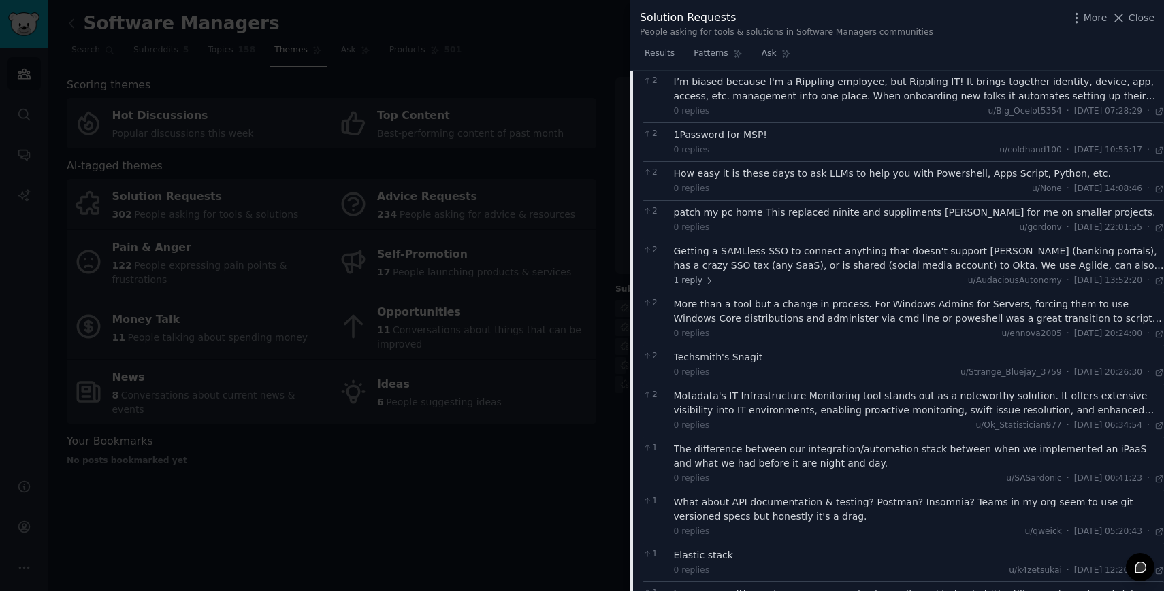
scroll to position [0, 0]
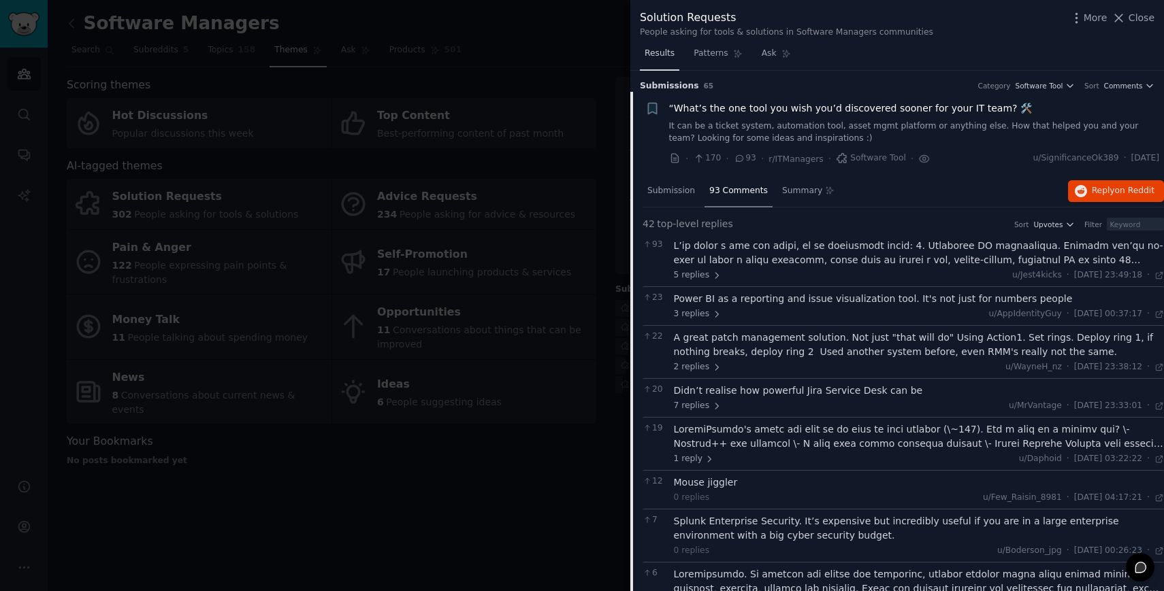
click at [669, 55] on span "Results" at bounding box center [659, 54] width 30 height 12
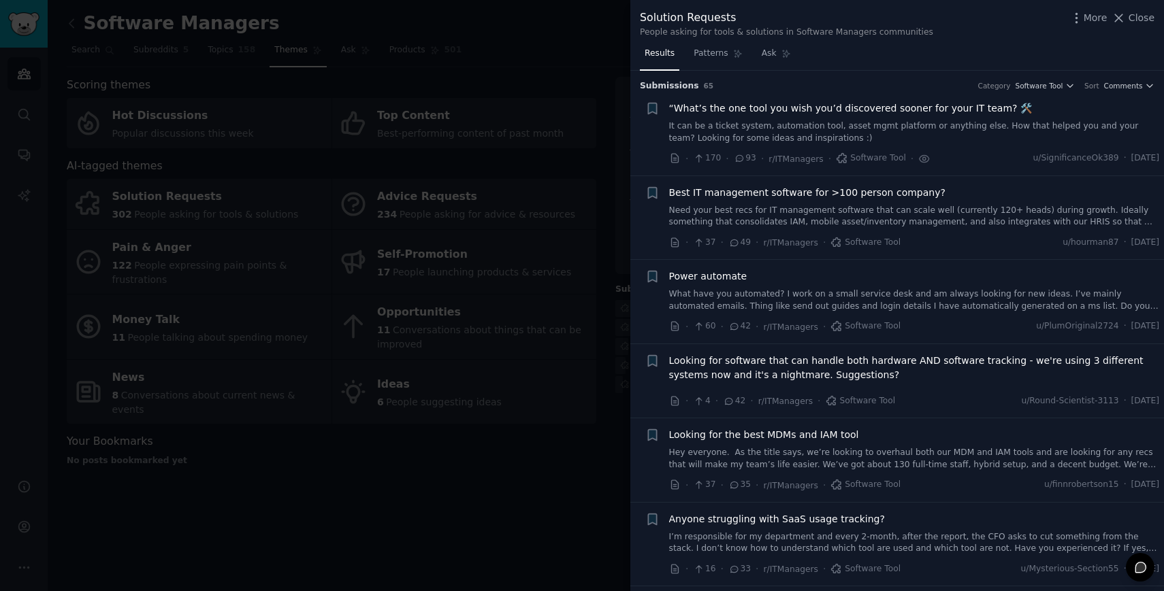
click at [501, 483] on div at bounding box center [582, 295] width 1164 height 591
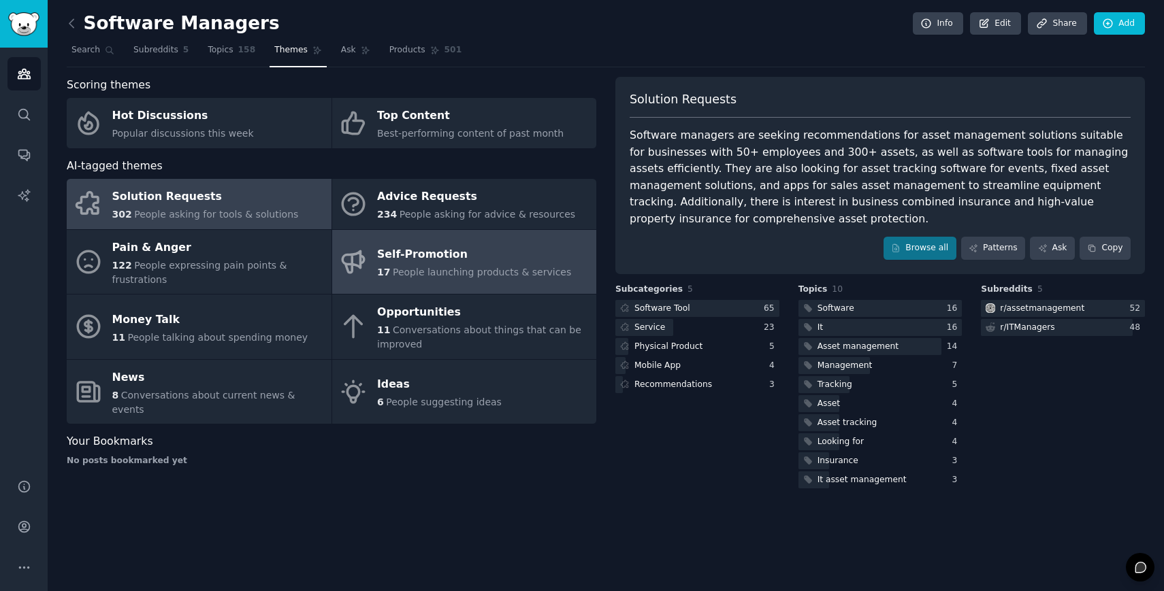
click at [421, 249] on div "Self-Promotion" at bounding box center [474, 255] width 194 height 22
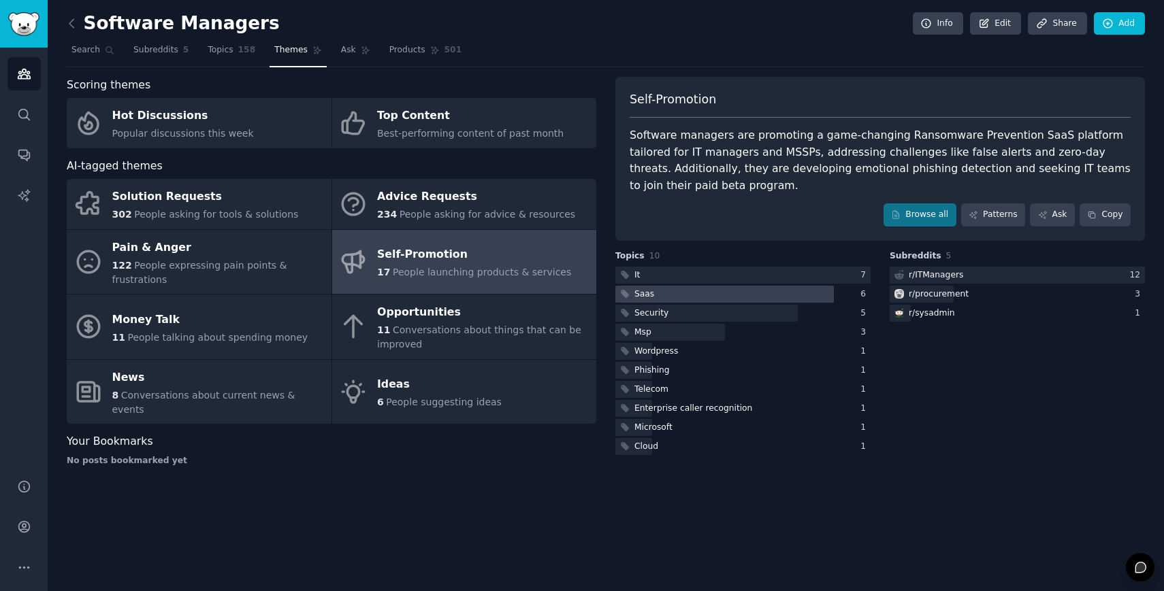
click at [815, 286] on div at bounding box center [724, 294] width 218 height 17
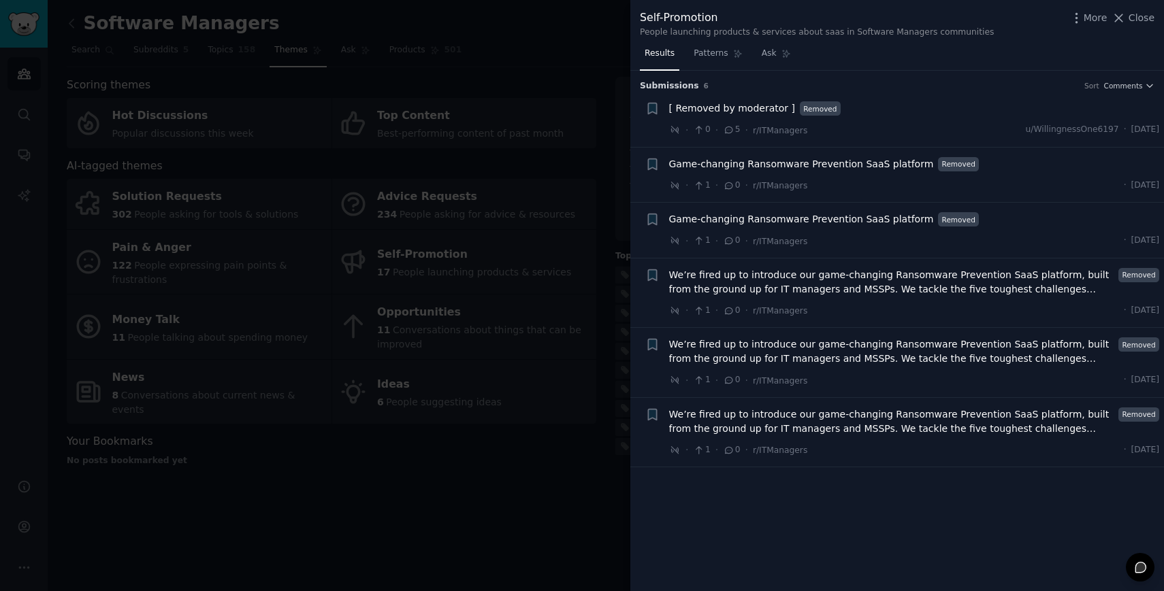
click at [570, 463] on div at bounding box center [582, 295] width 1164 height 591
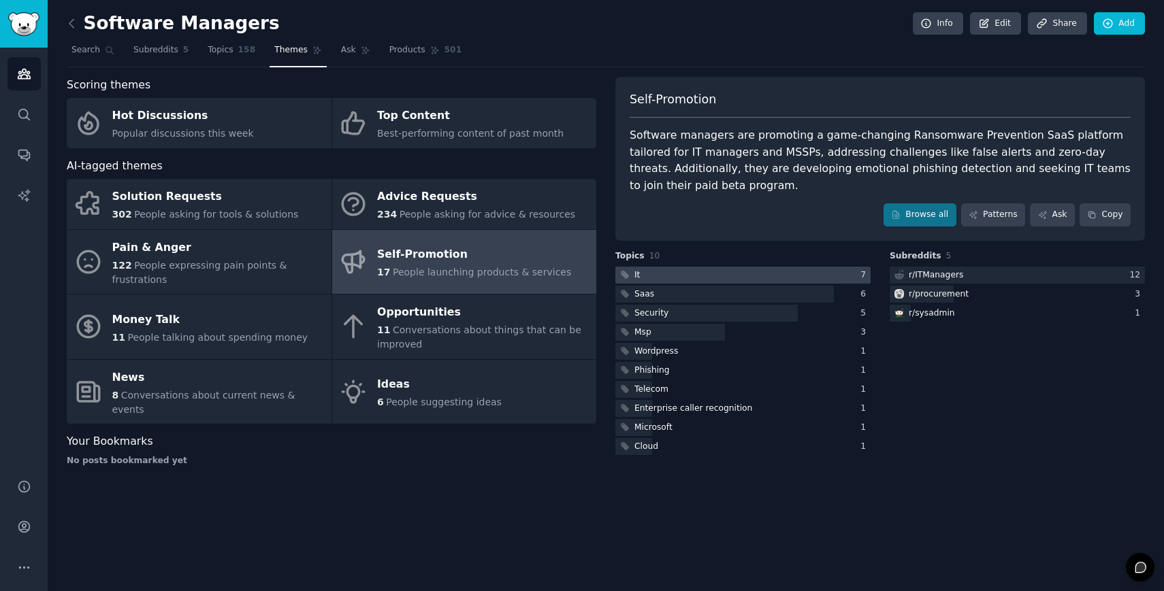
click at [770, 267] on div at bounding box center [742, 275] width 255 height 17
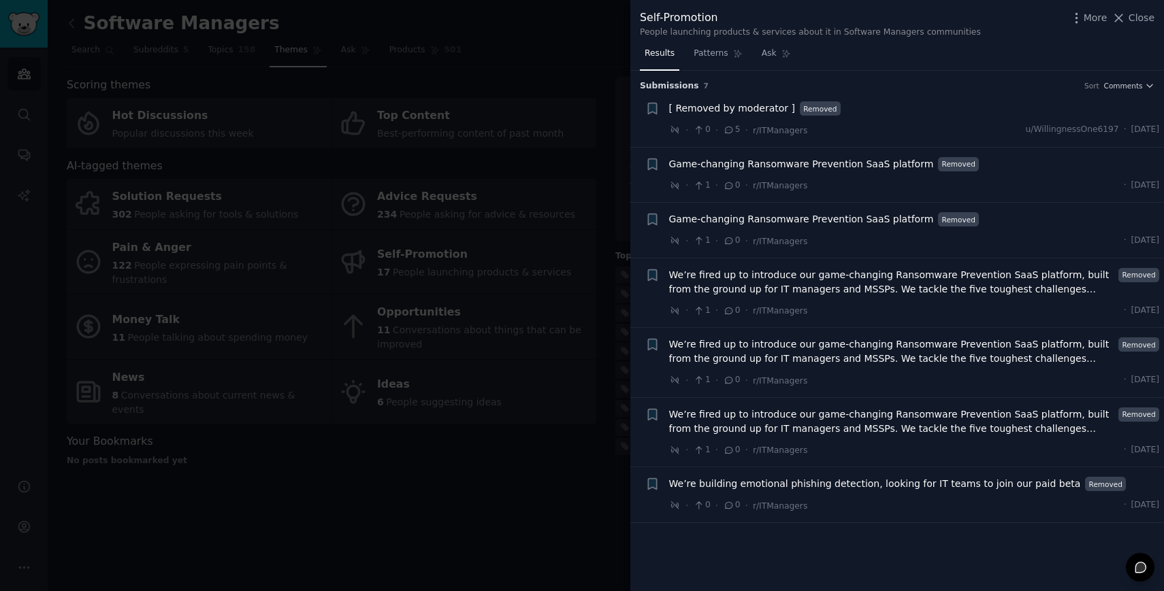
click at [555, 479] on div at bounding box center [582, 295] width 1164 height 591
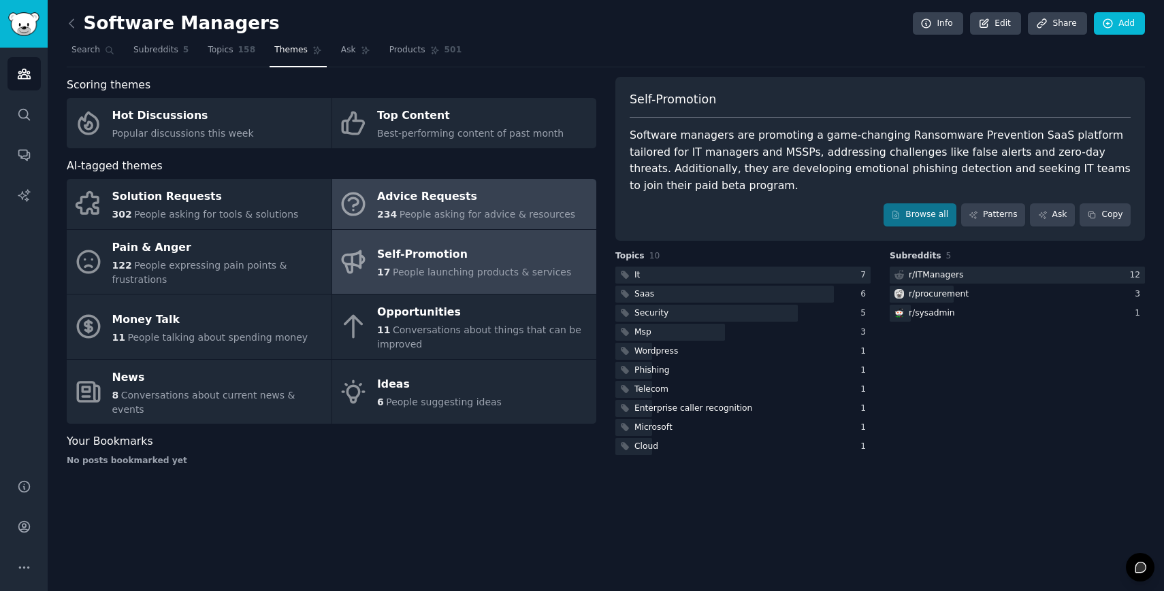
click at [438, 215] on span "People asking for advice & resources" at bounding box center [487, 214] width 176 height 11
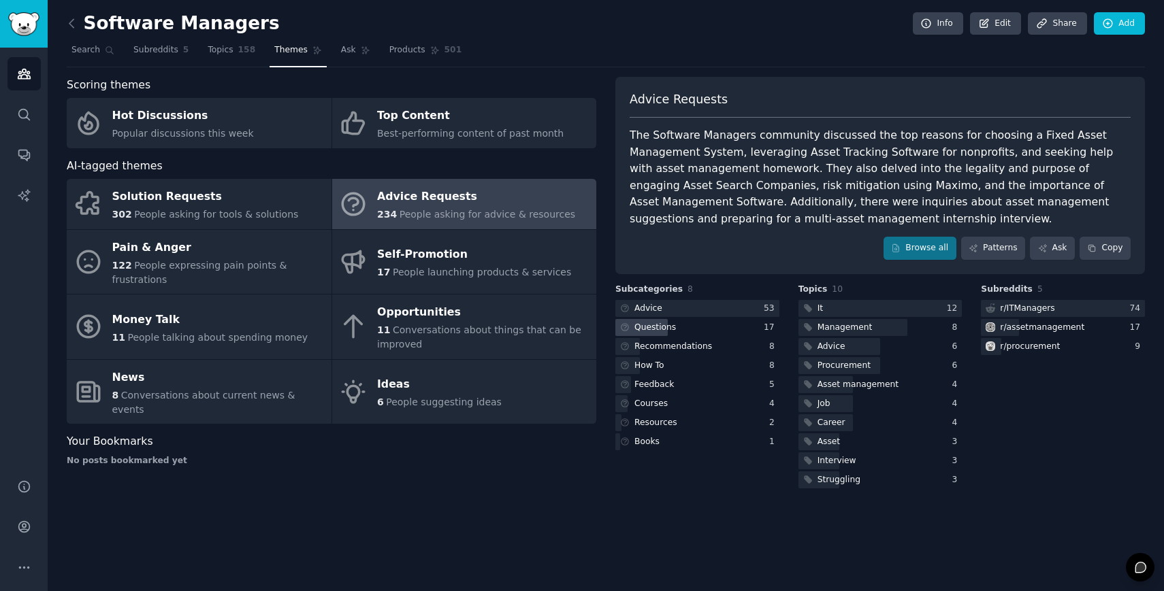
click at [661, 330] on div "Questions" at bounding box center [655, 328] width 42 height 12
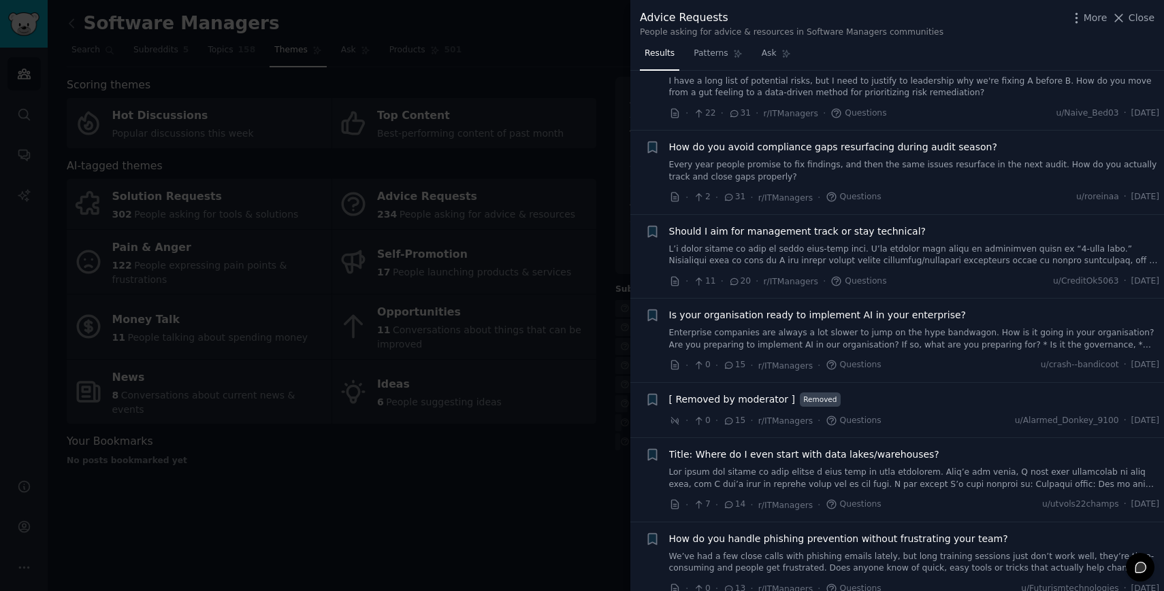
scroll to position [261, 0]
click at [655, 146] on icon "button" at bounding box center [652, 146] width 8 height 11
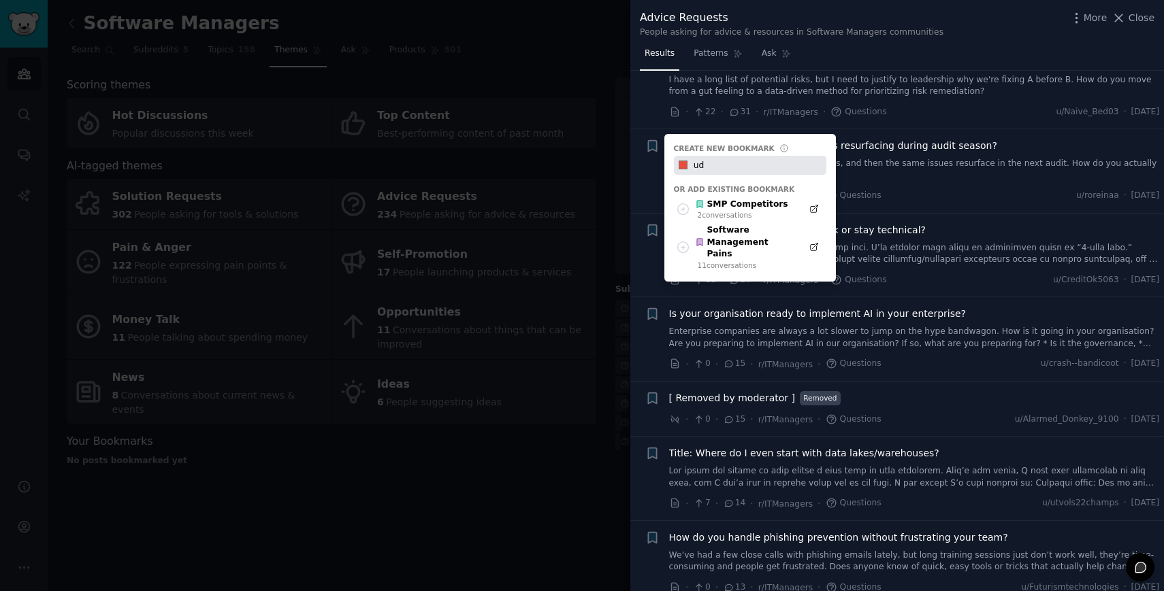
type input "u"
type input "a"
type input "Audit Pains"
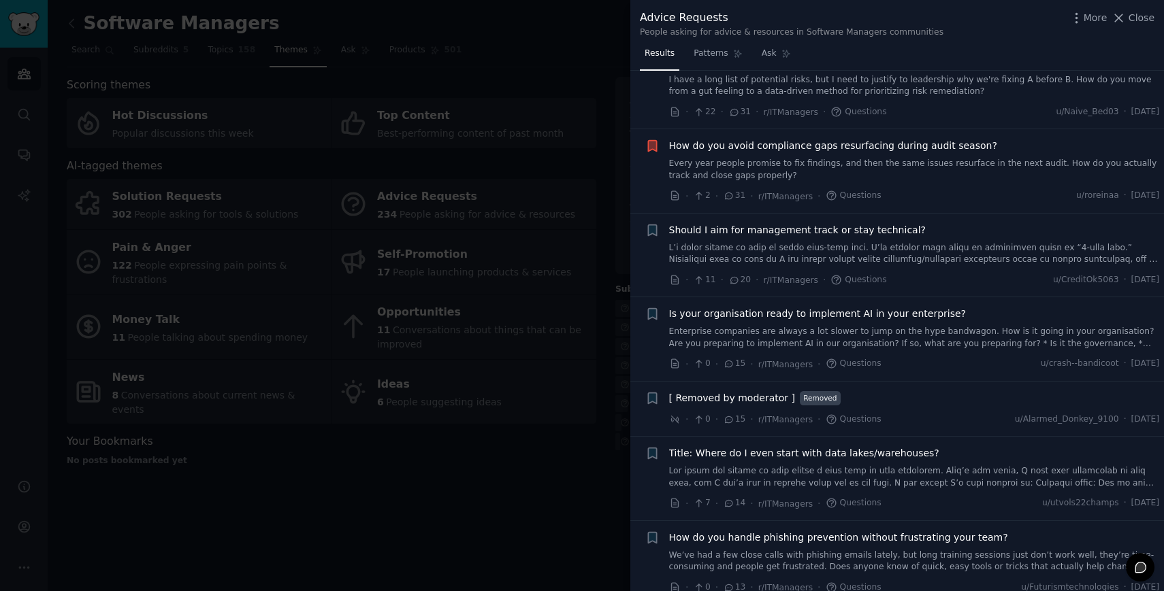
click at [839, 176] on link "Every year people promise to fix findings, and then the same issues resurface i…" at bounding box center [914, 170] width 491 height 24
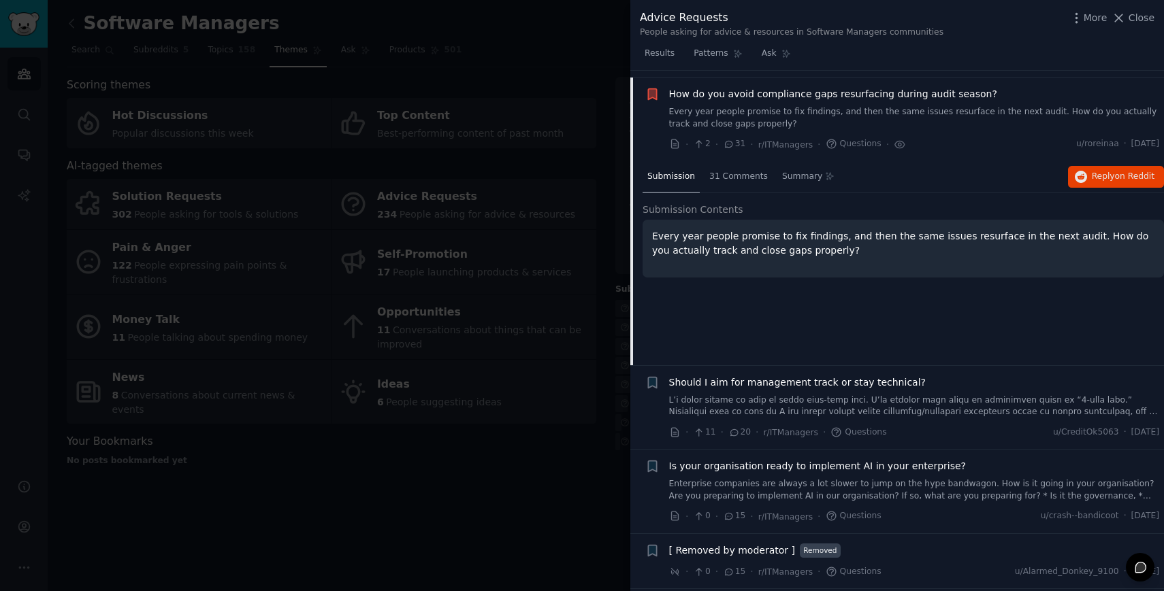
scroll to position [319, 0]
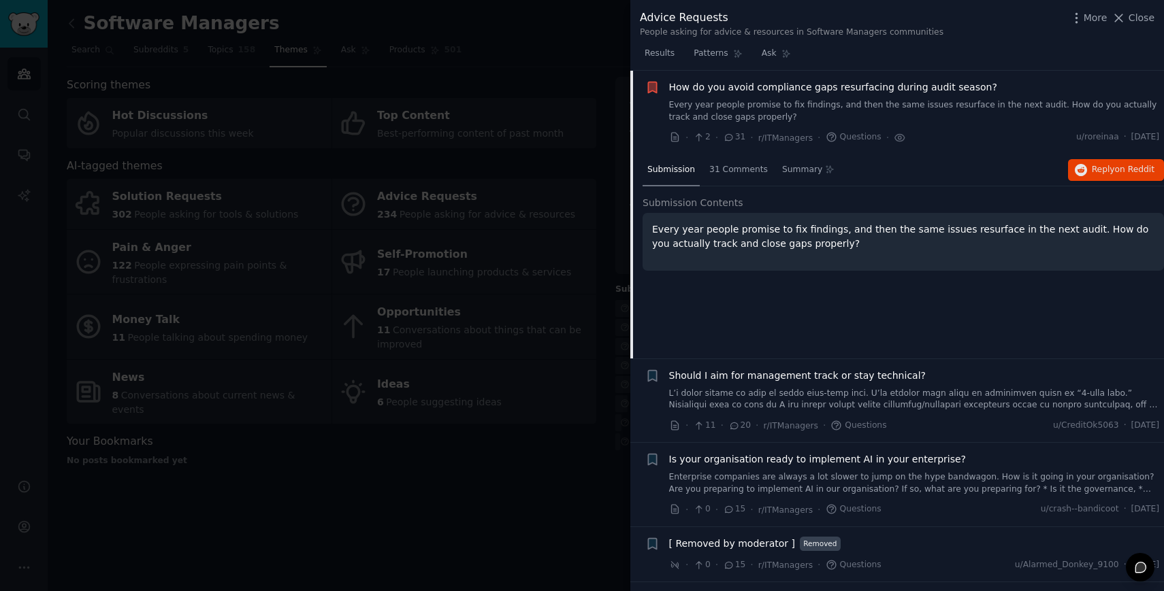
click at [508, 411] on div at bounding box center [582, 295] width 1164 height 591
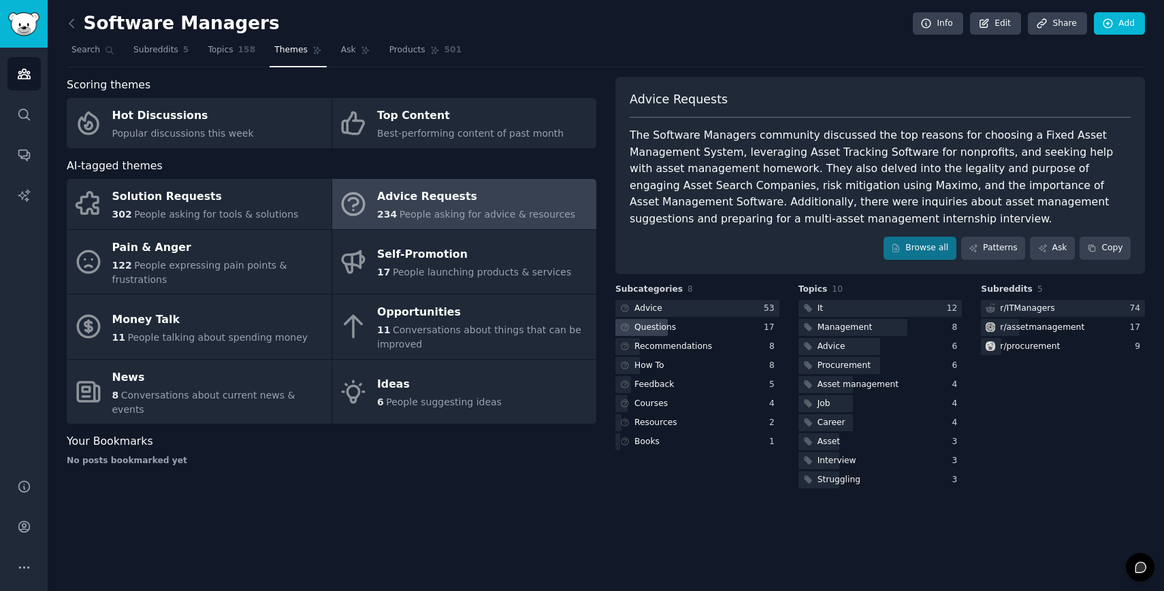
click at [733, 325] on div "Questions" at bounding box center [697, 327] width 164 height 17
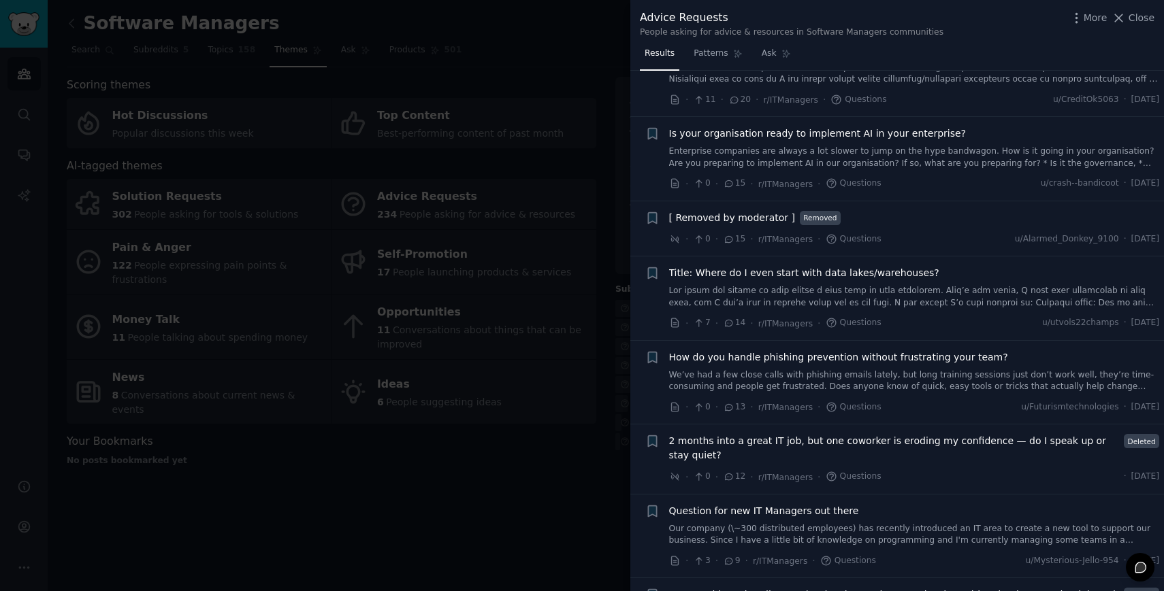
scroll to position [444, 0]
click at [765, 161] on link "Enterprise companies are always a lot slower to jump on the hype bandwagon. How…" at bounding box center [914, 155] width 491 height 24
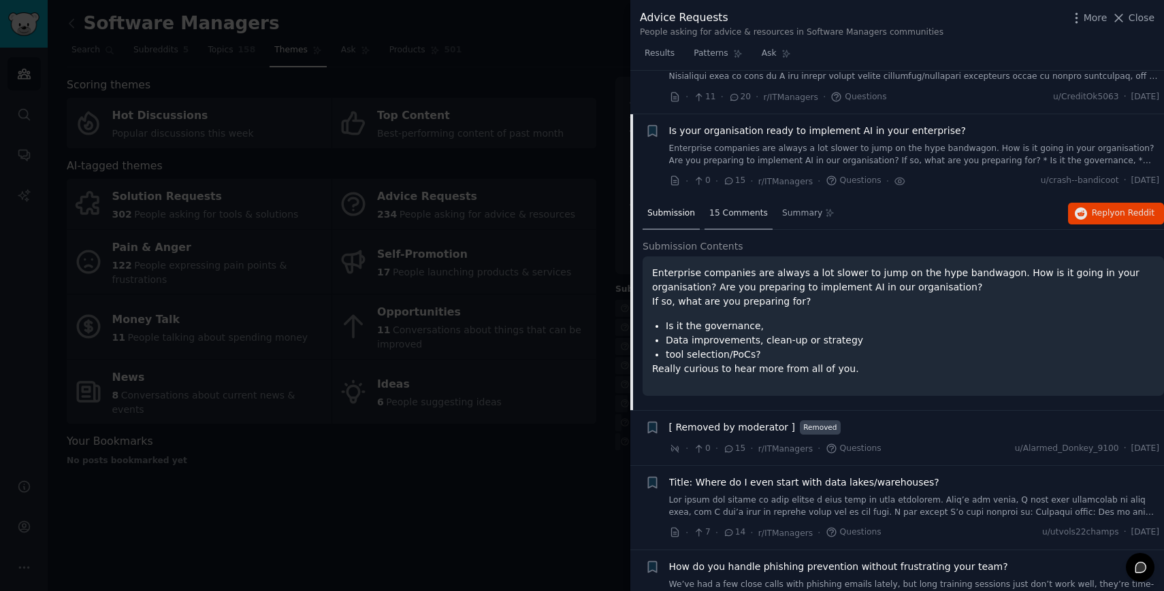
scroll to position [487, 0]
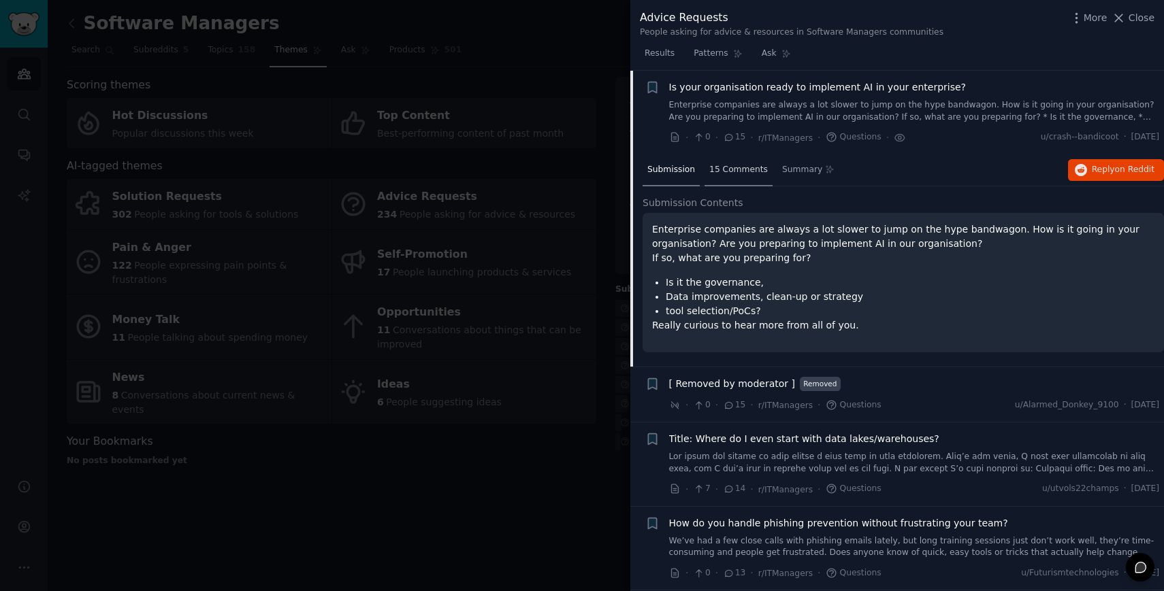
click at [722, 175] on span "15 Comments" at bounding box center [738, 170] width 59 height 12
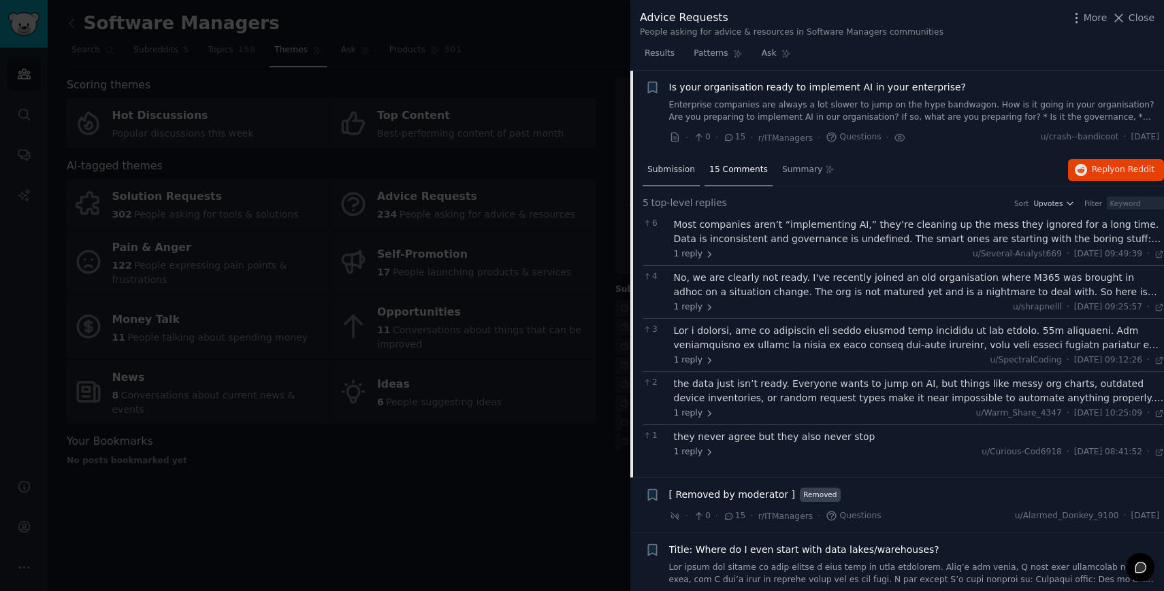
click at [682, 171] on span "Submission" at bounding box center [671, 170] width 48 height 12
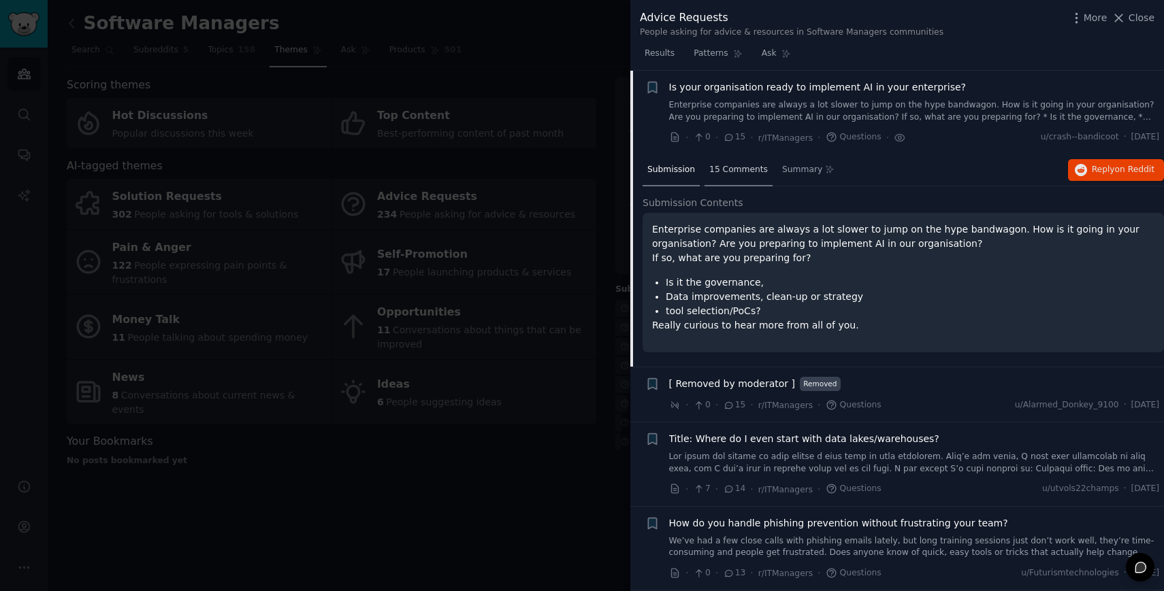
click at [734, 165] on span "15 Comments" at bounding box center [738, 170] width 59 height 12
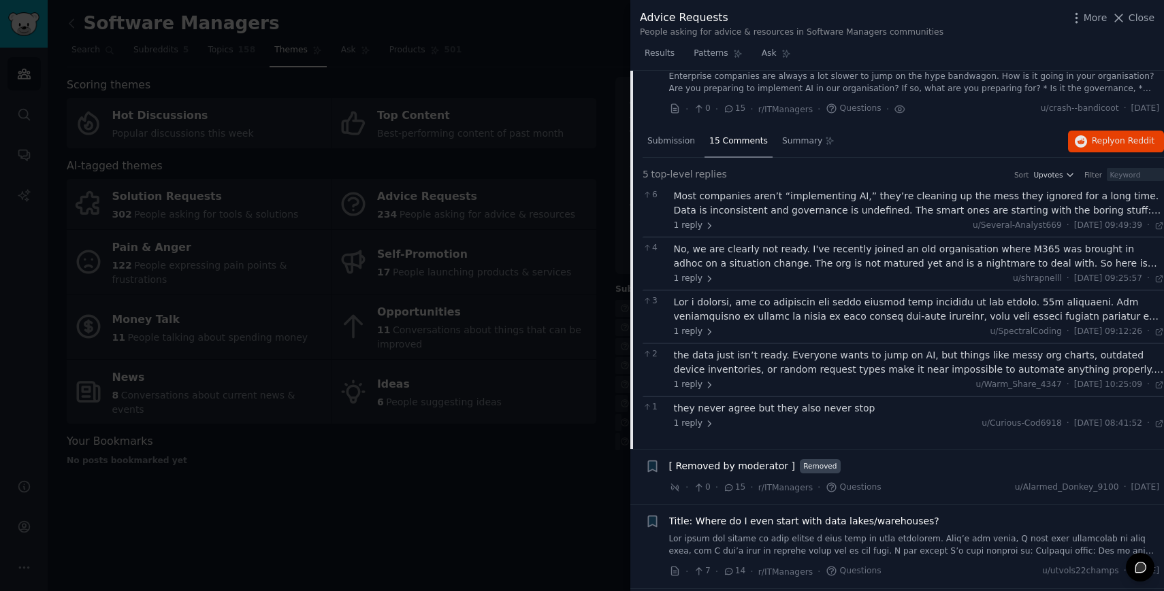
scroll to position [517, 0]
click at [815, 263] on div "No, we are clearly not ready. I've recently joined an old organisation where M3…" at bounding box center [919, 255] width 491 height 29
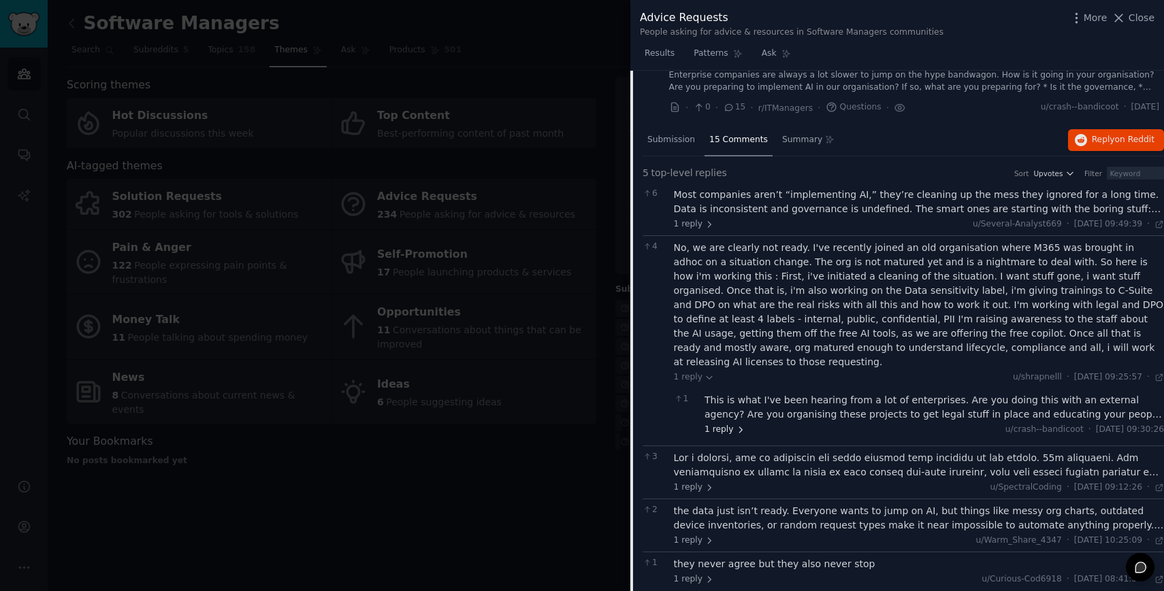
click at [731, 424] on span "1 reply" at bounding box center [724, 430] width 41 height 12
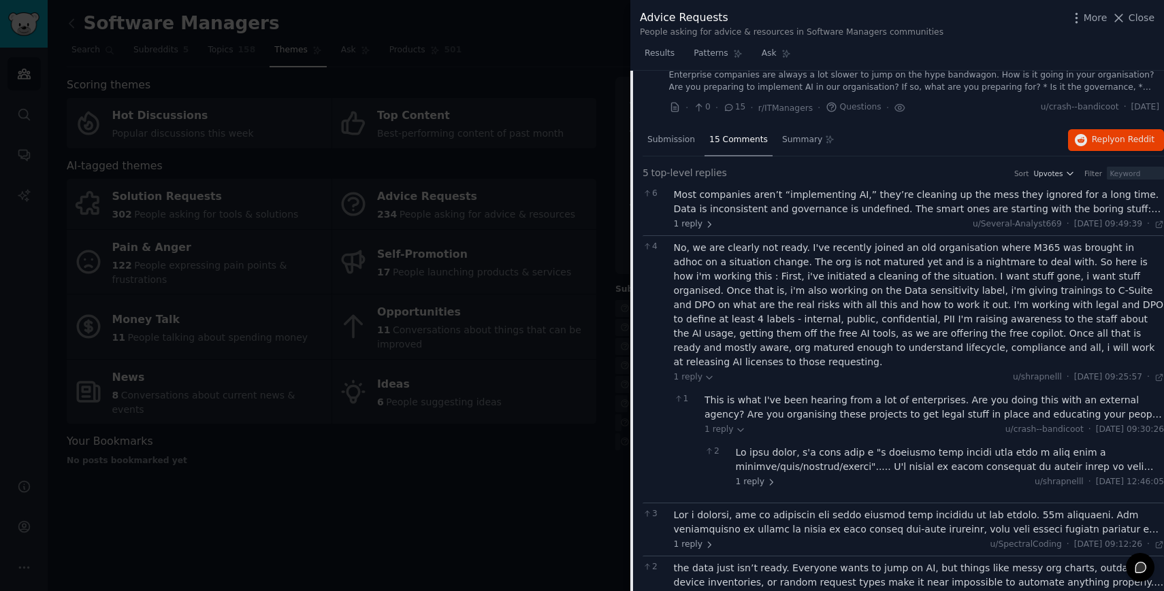
click at [797, 446] on div at bounding box center [950, 460] width 429 height 29
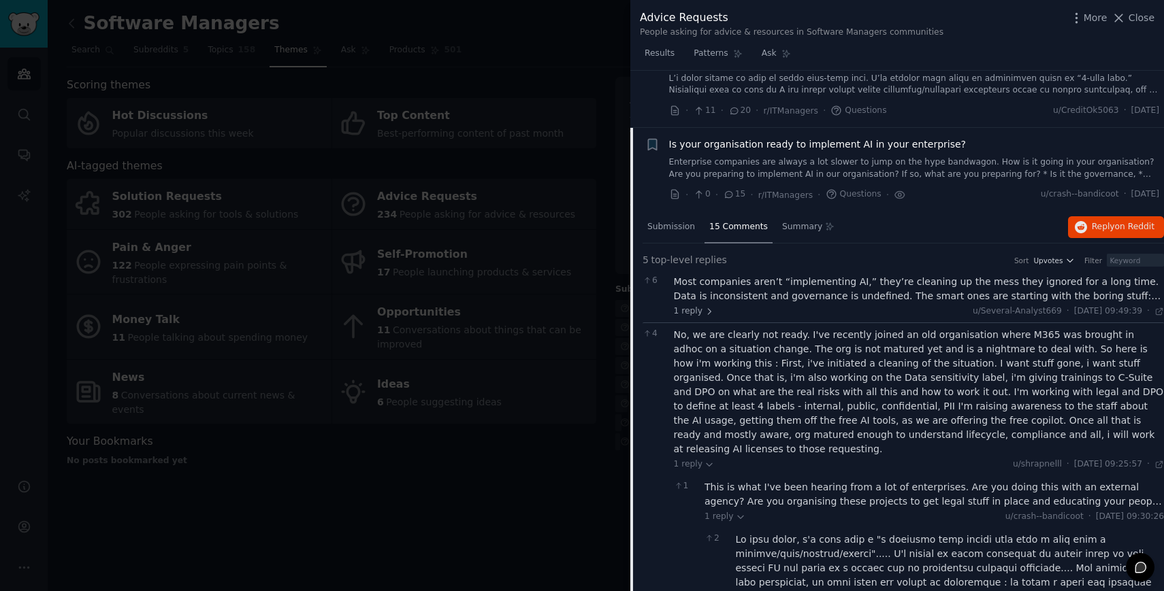
scroll to position [429, 0]
click at [642, 142] on li "Reddit text submission Bookmark this conversation + Is your organisation ready …" at bounding box center [896, 171] width 533 height 84
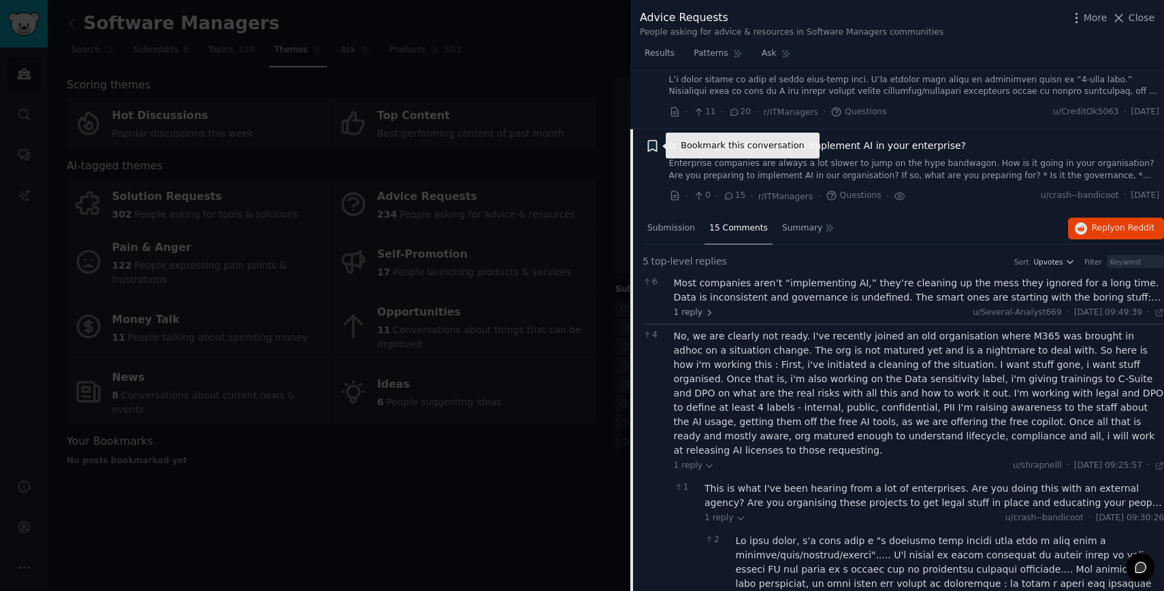
click at [655, 145] on icon "button" at bounding box center [652, 146] width 8 height 11
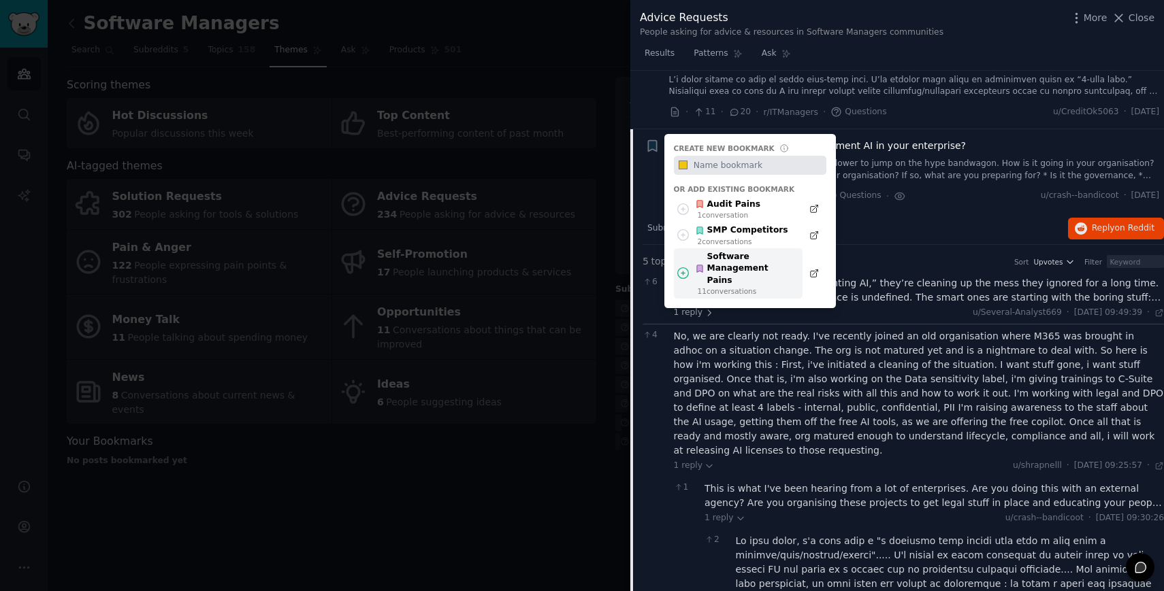
click at [728, 268] on div "Software Management Pains" at bounding box center [745, 269] width 100 height 36
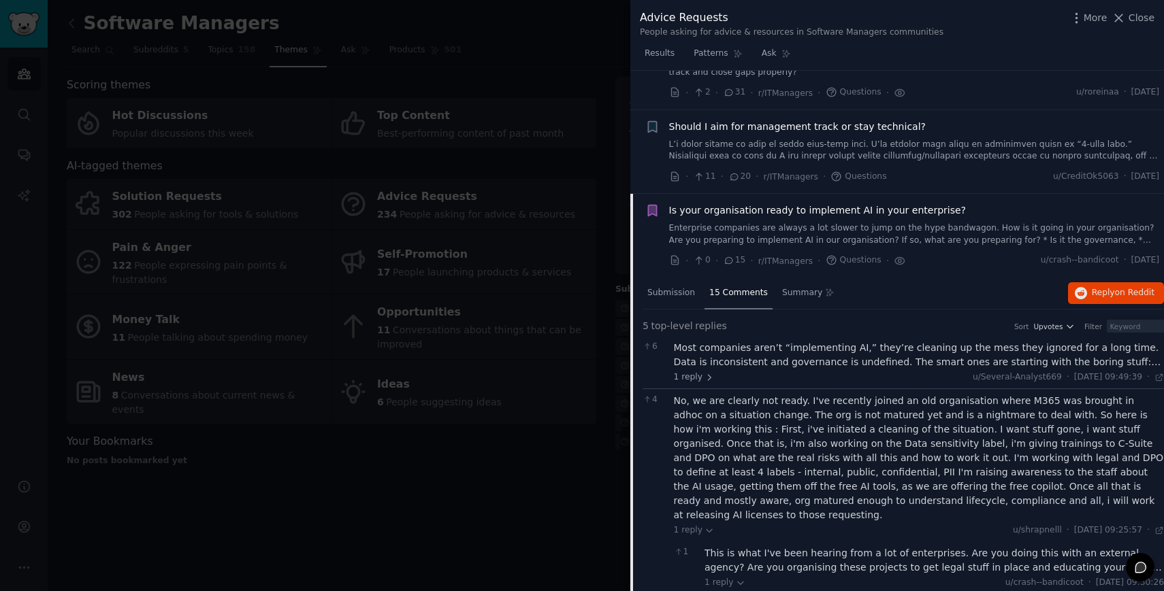
click at [714, 237] on link "Enterprise companies are always a lot slower to jump on the hype bandwagon. How…" at bounding box center [914, 235] width 491 height 24
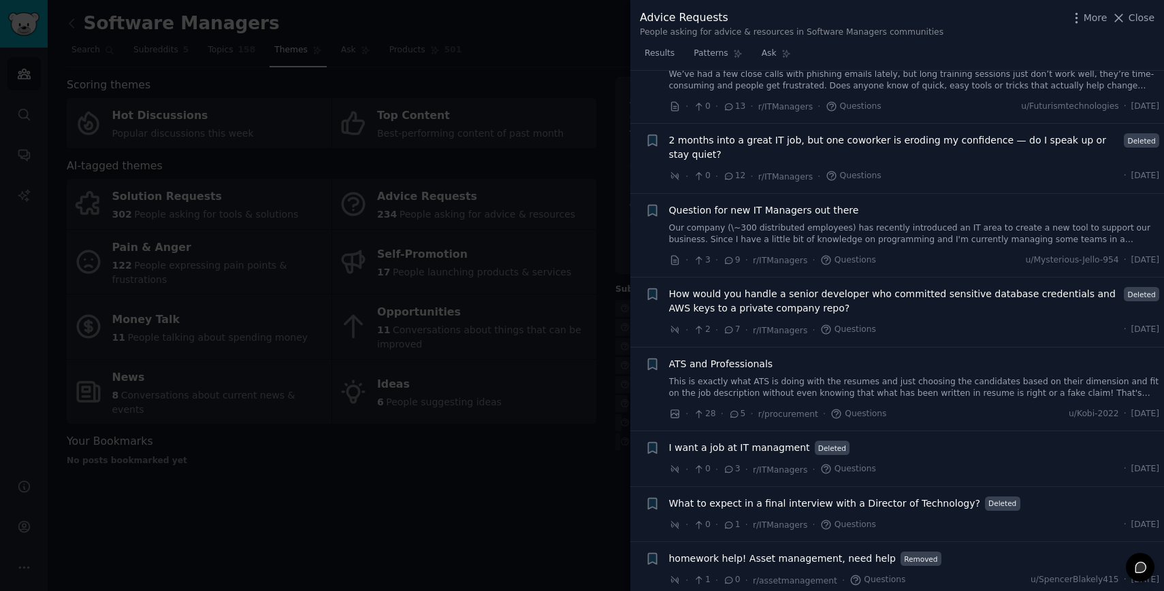
scroll to position [748, 0]
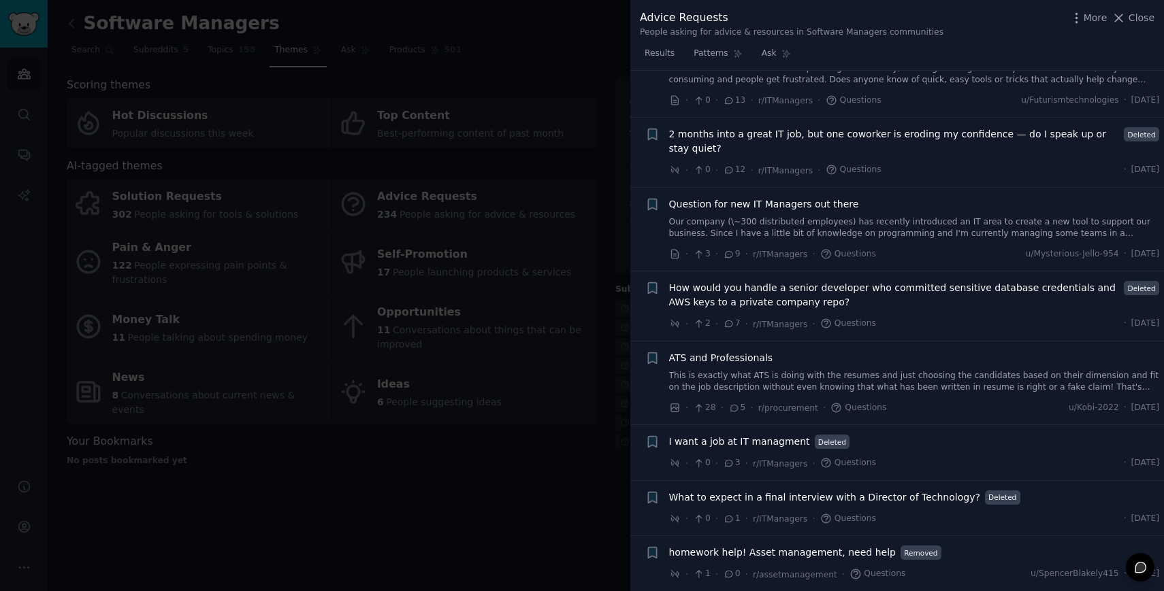
click at [860, 230] on link "Our company (\~300 distributed employees) has recently introduced an IT area to…" at bounding box center [914, 228] width 491 height 24
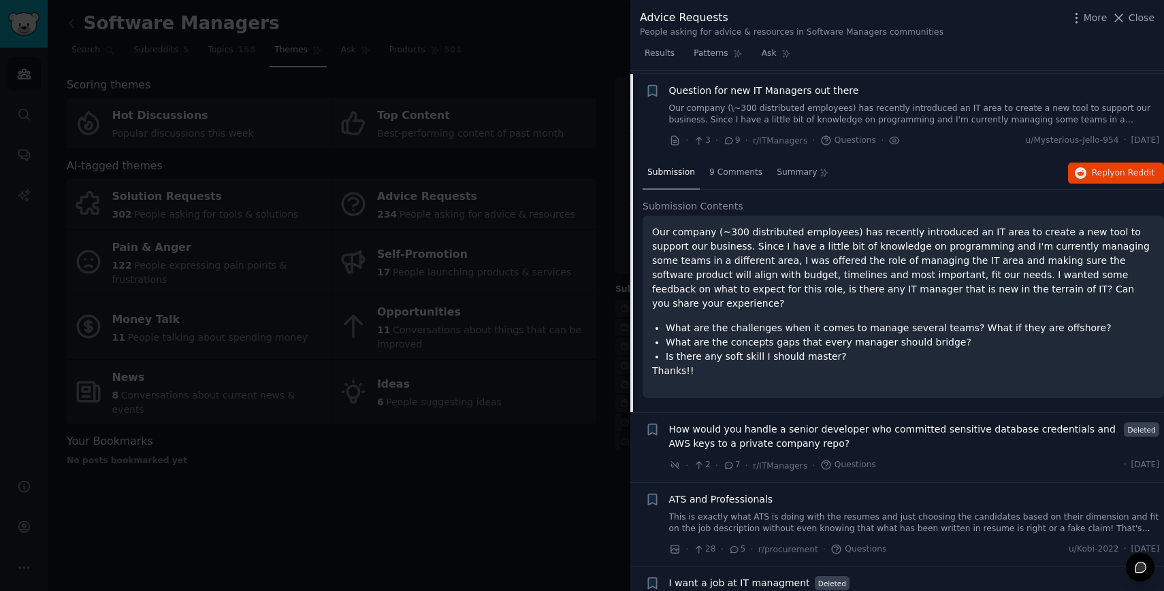
scroll to position [865, 0]
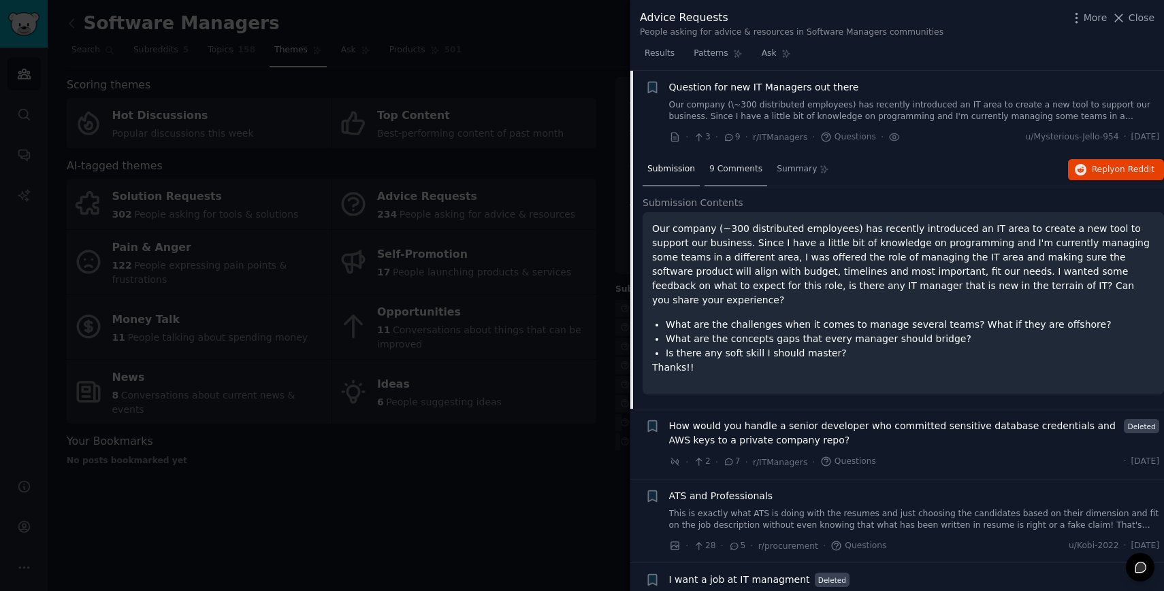
click at [733, 171] on span "9 Comments" at bounding box center [735, 169] width 53 height 12
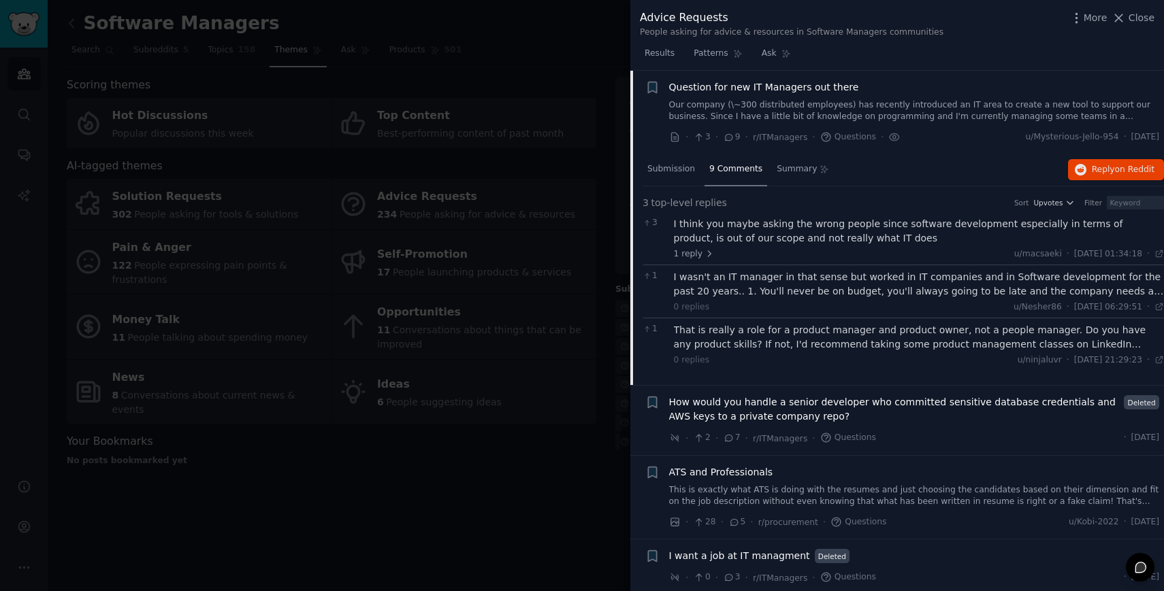
click at [744, 110] on link "Our company (\~300 distributed employees) has recently introduced an IT area to…" at bounding box center [914, 111] width 491 height 24
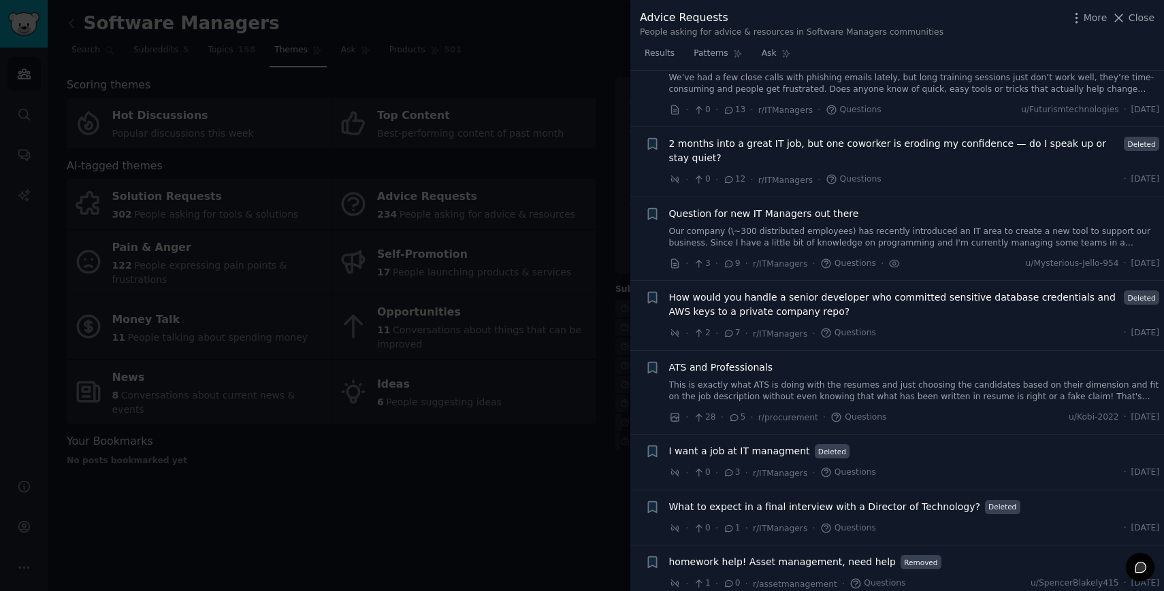
scroll to position [748, 0]
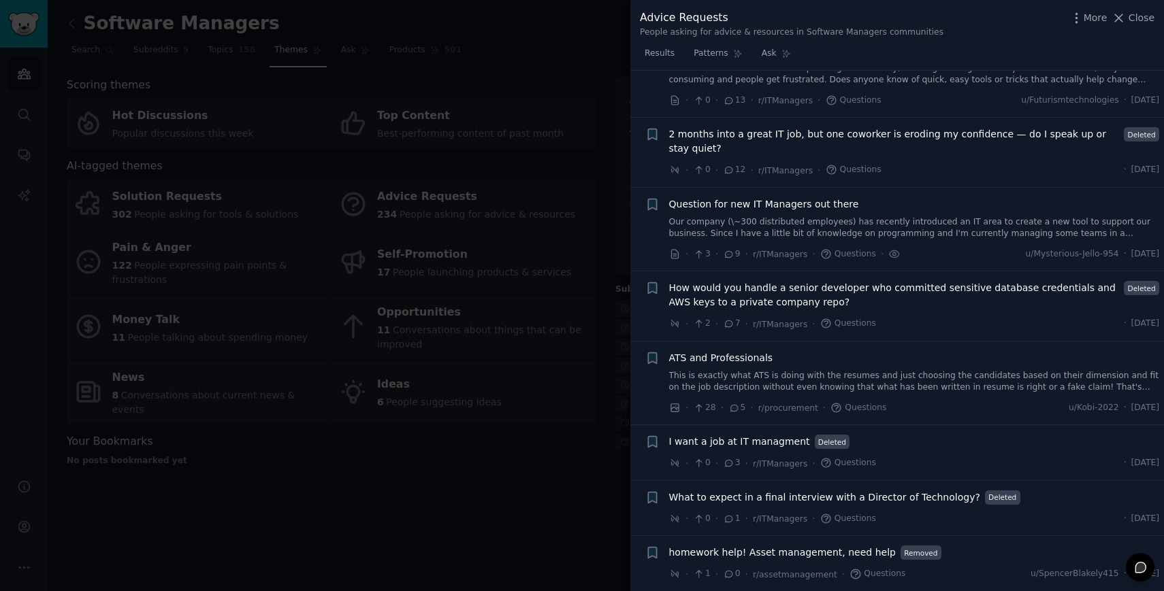
click at [572, 448] on div at bounding box center [582, 295] width 1164 height 591
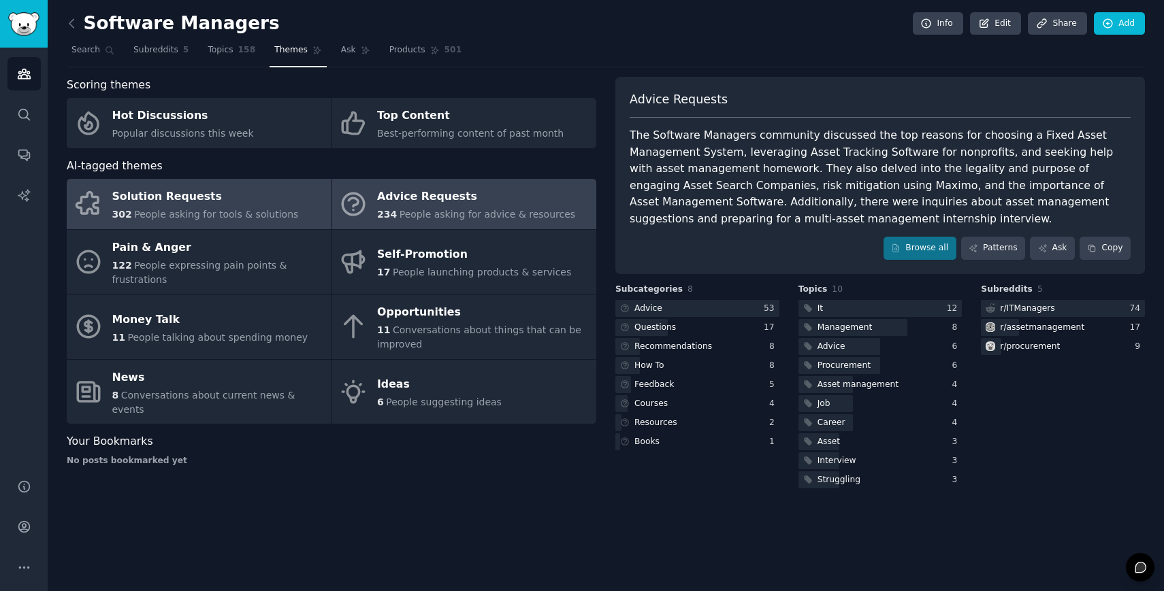
click at [171, 215] on span "People asking for tools & solutions" at bounding box center [216, 214] width 164 height 11
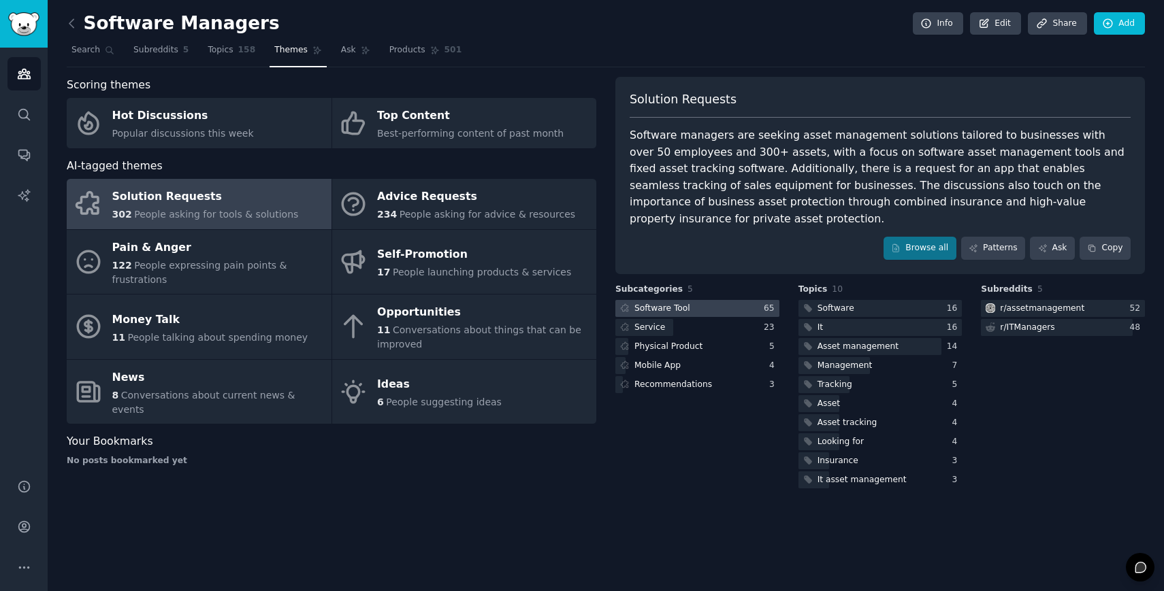
click at [752, 300] on div at bounding box center [697, 308] width 164 height 17
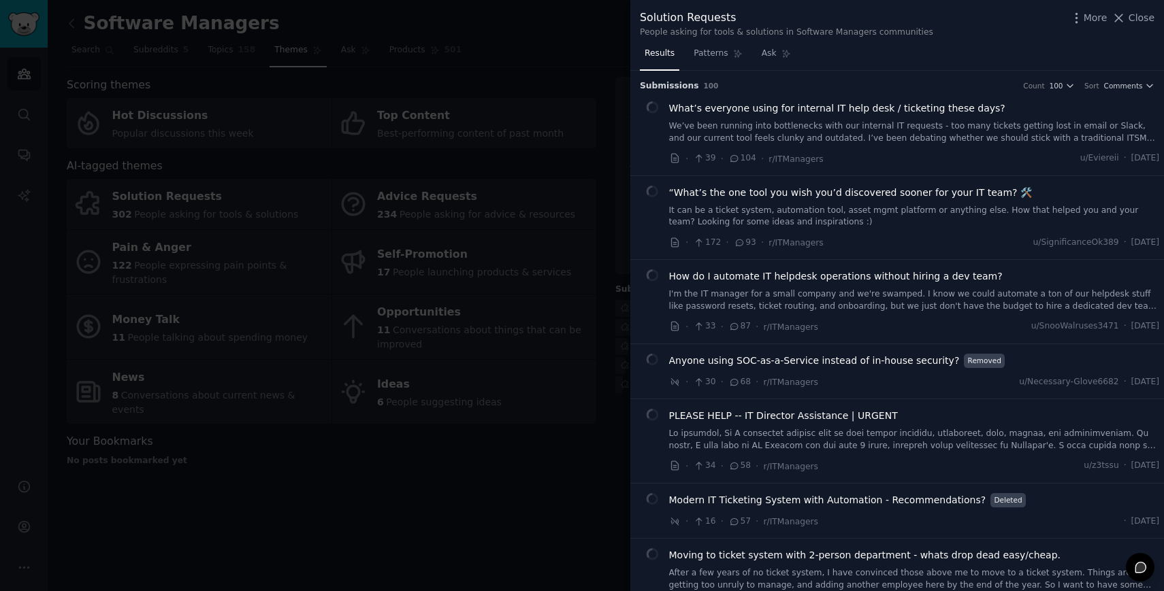
click at [602, 431] on div at bounding box center [582, 295] width 1164 height 591
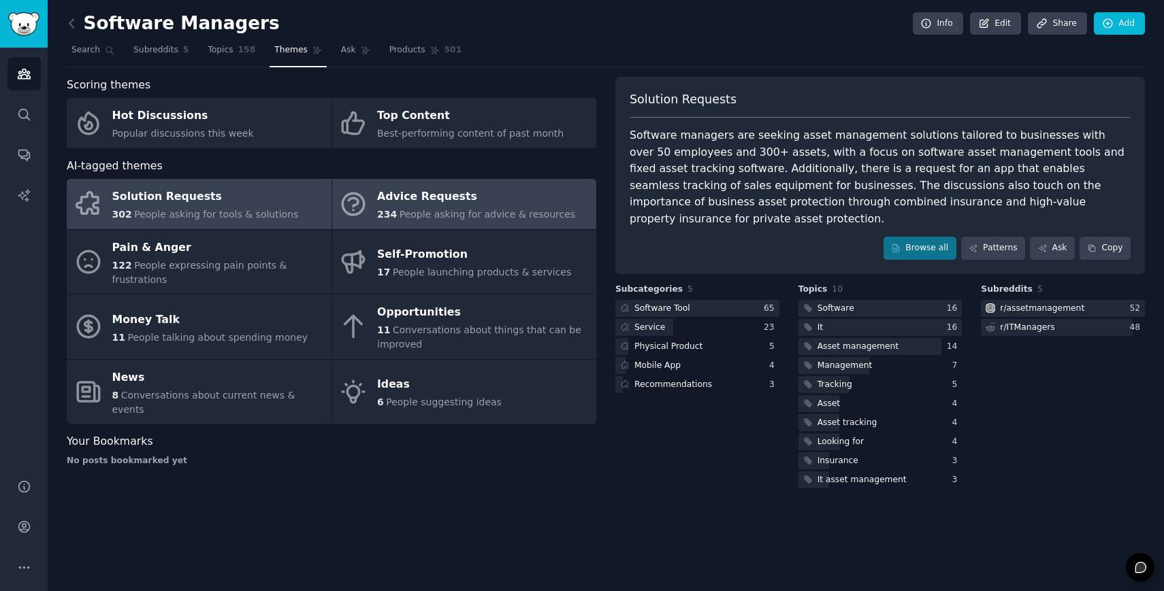
click at [512, 197] on div "Advice Requests" at bounding box center [476, 197] width 198 height 22
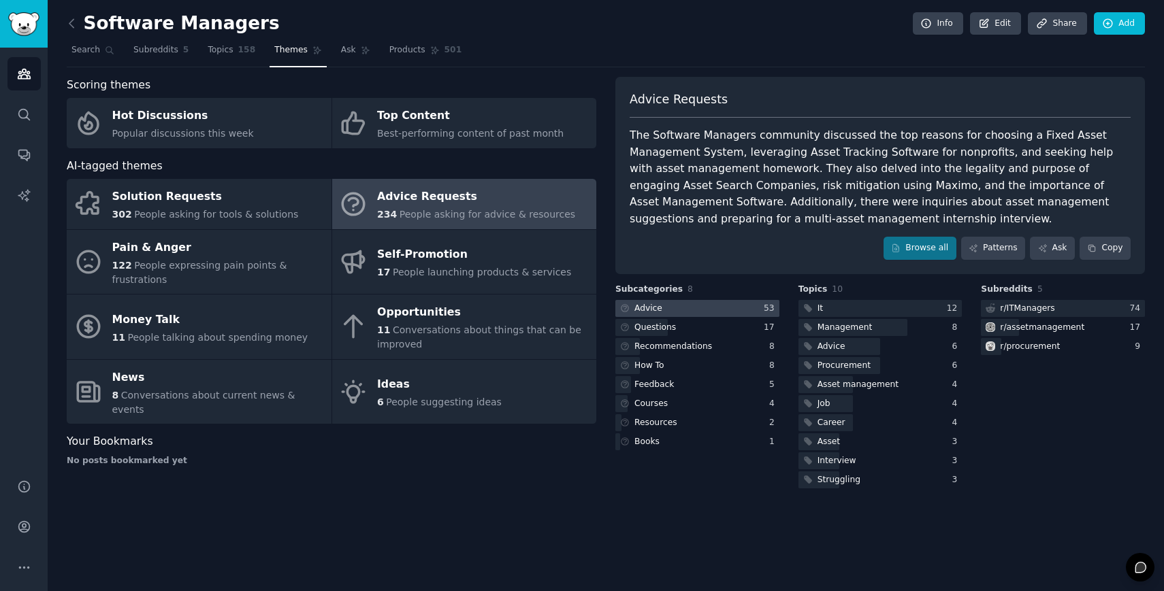
click at [710, 310] on div at bounding box center [697, 308] width 164 height 17
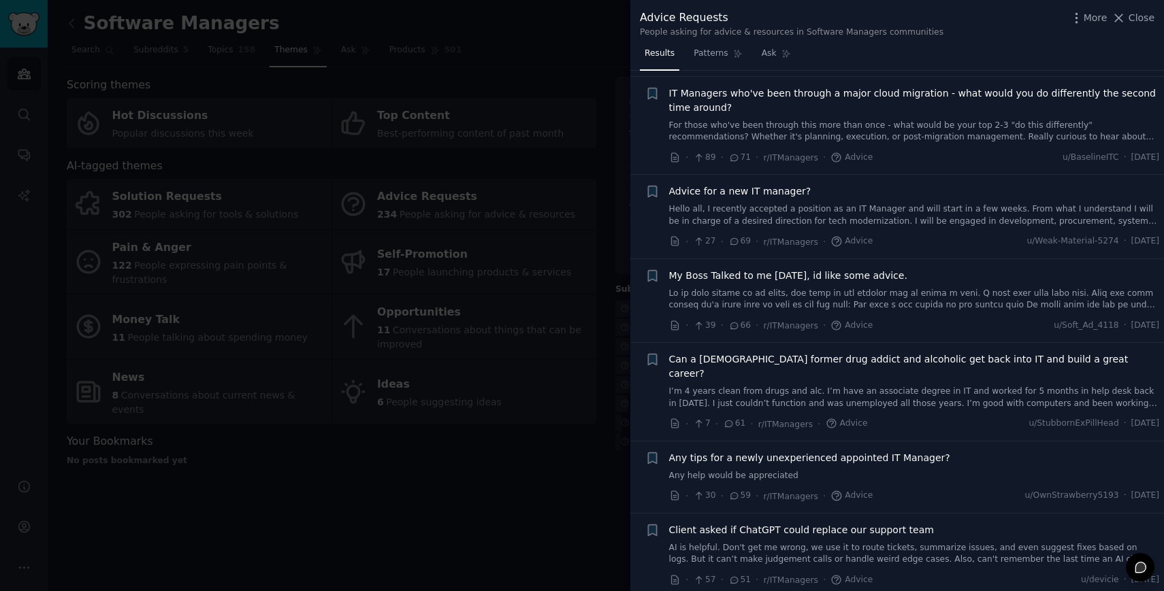
scroll to position [259, 0]
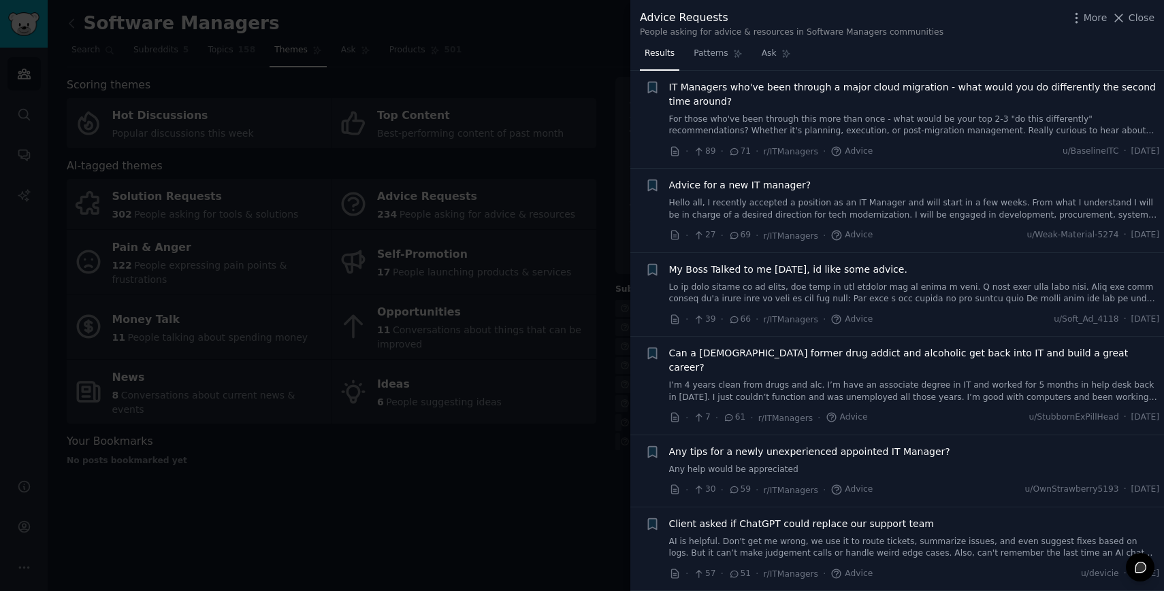
click at [823, 210] on link "Hello all, I recently accepted a position as an IT Manager and will start in a …" at bounding box center [914, 209] width 491 height 24
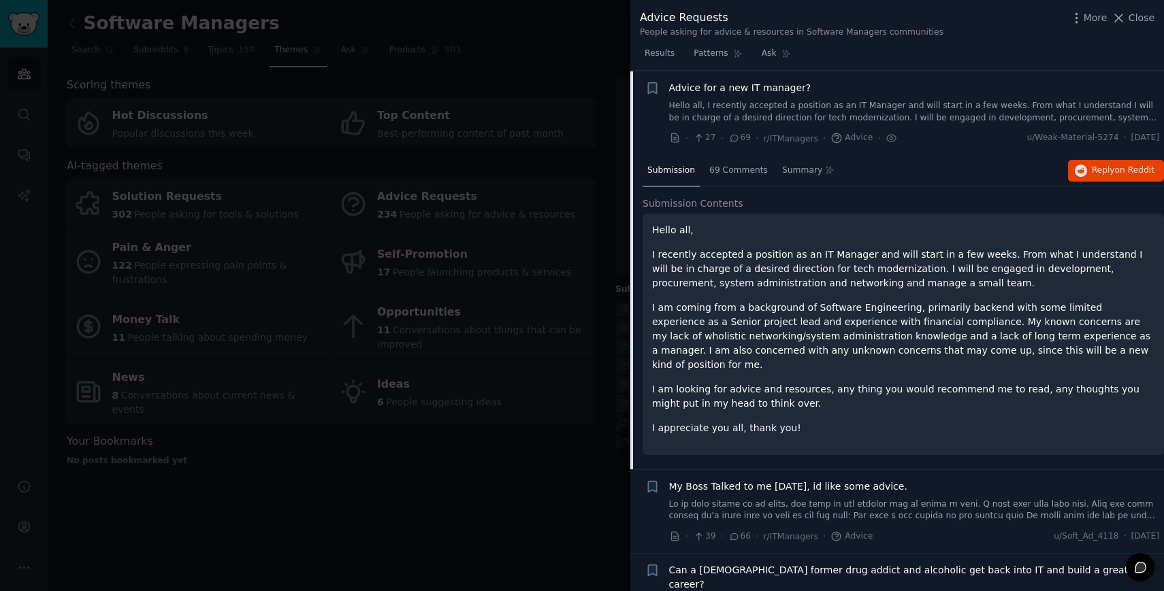
scroll to position [357, 0]
click at [738, 175] on div "69 Comments" at bounding box center [738, 170] width 68 height 33
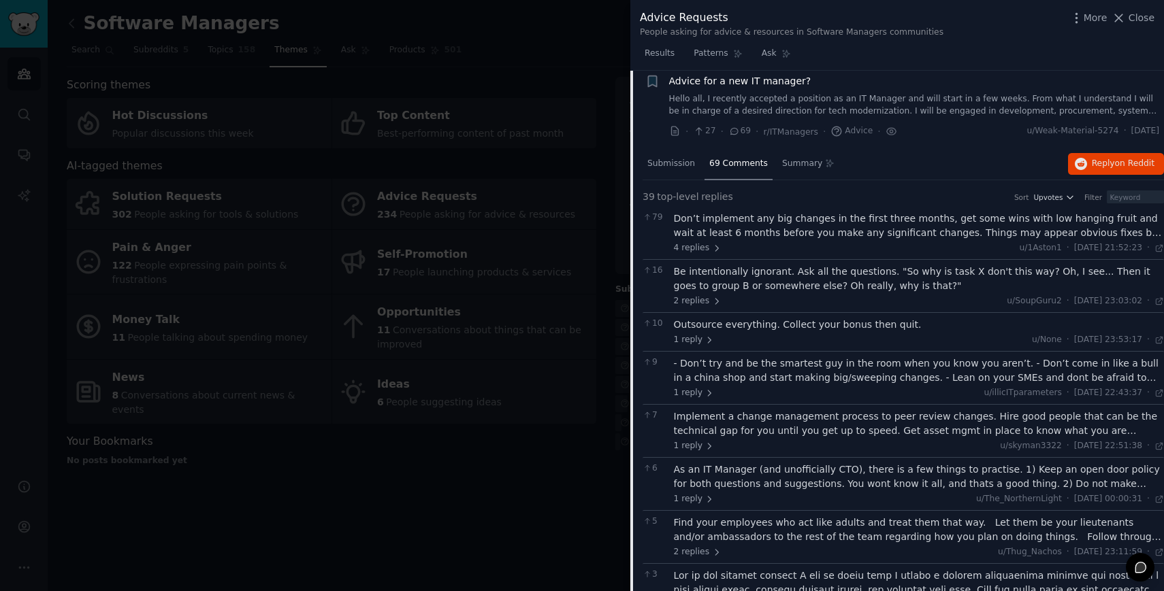
scroll to position [364, 0]
click at [713, 227] on div "Don’t implement any big changes in the first three months, get some wins with l…" at bounding box center [919, 225] width 491 height 29
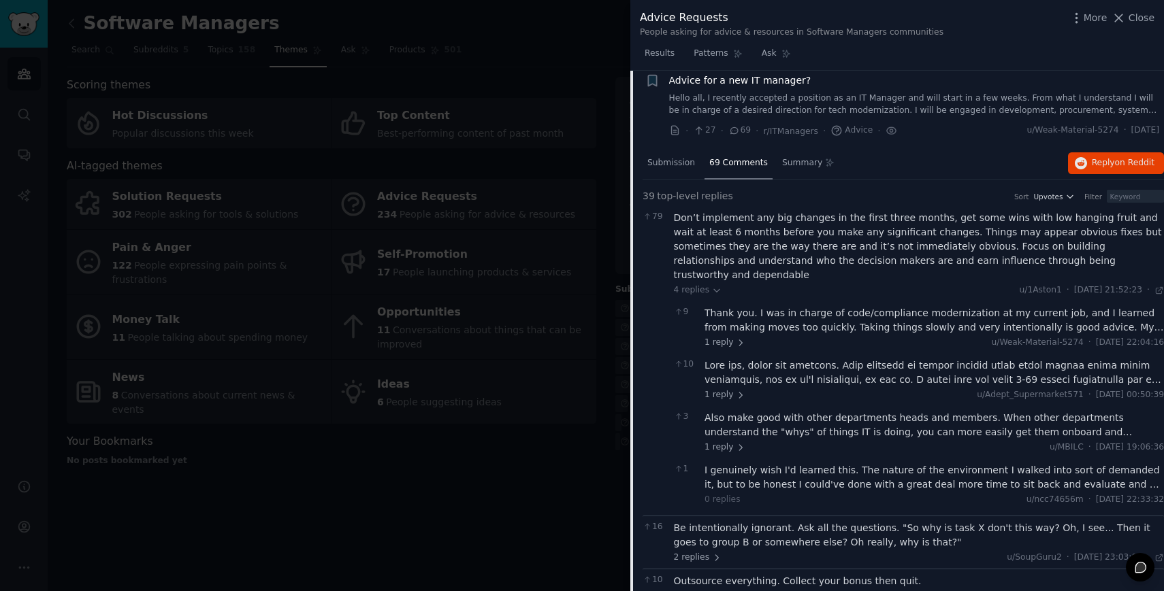
click at [713, 269] on div "Don’t implement any big changes in the first three months, get some wins with l…" at bounding box center [919, 361] width 491 height 300
click at [715, 286] on icon at bounding box center [717, 291] width 10 height 10
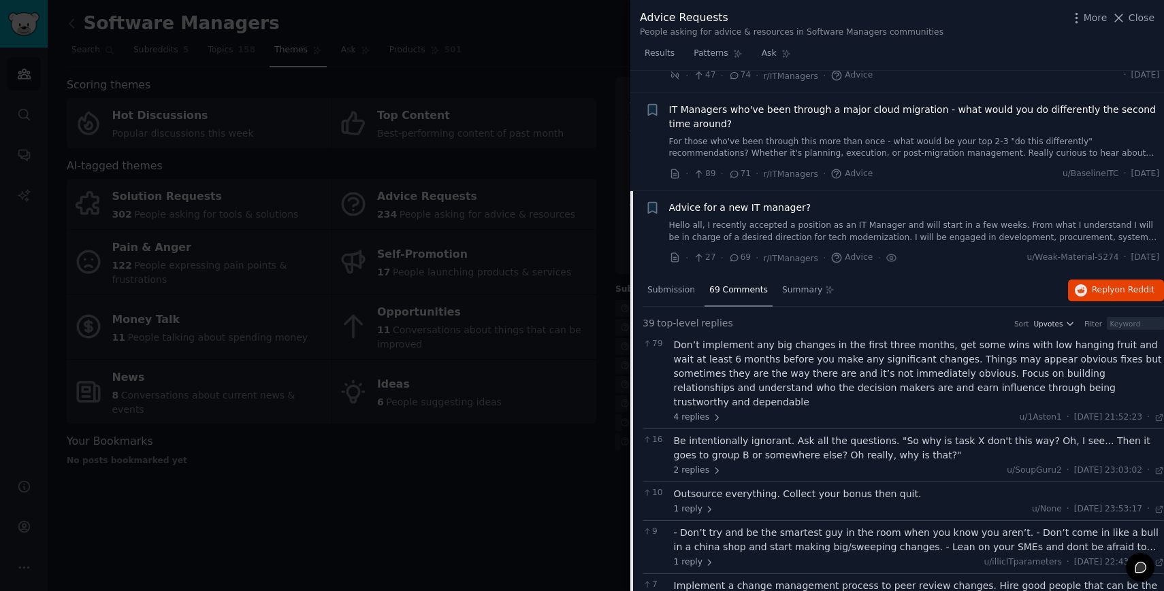
scroll to position [261, 0]
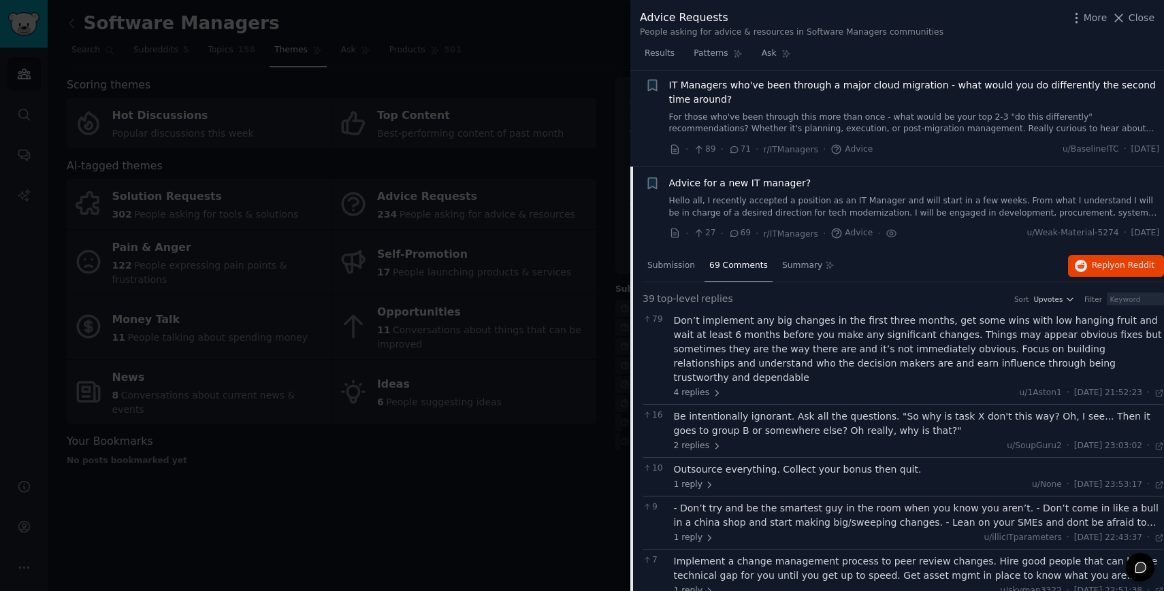
click at [765, 196] on link "Hello all, I recently accepted a position as an IT Manager and will start in a …" at bounding box center [914, 207] width 491 height 24
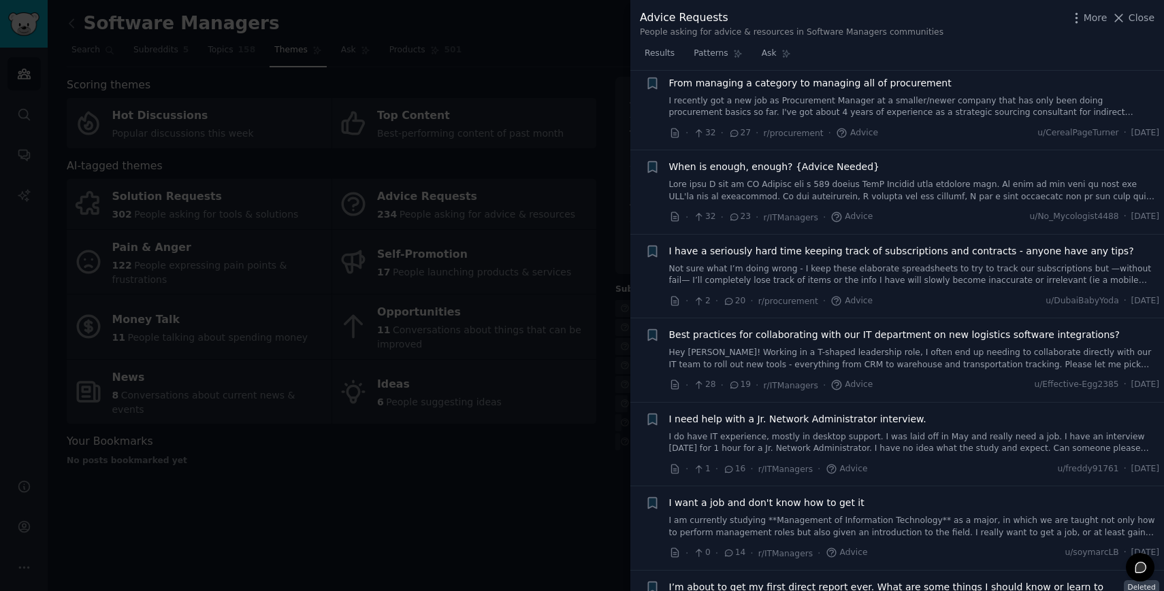
scroll to position [1317, 0]
click at [792, 244] on div "I have a seriously hard time keeping track of subscriptions and contracts - any…" at bounding box center [914, 264] width 491 height 43
click at [797, 262] on link "Not sure what I’m doing wrong - I keep these elaborate spreadsheets to try to t…" at bounding box center [914, 274] width 491 height 24
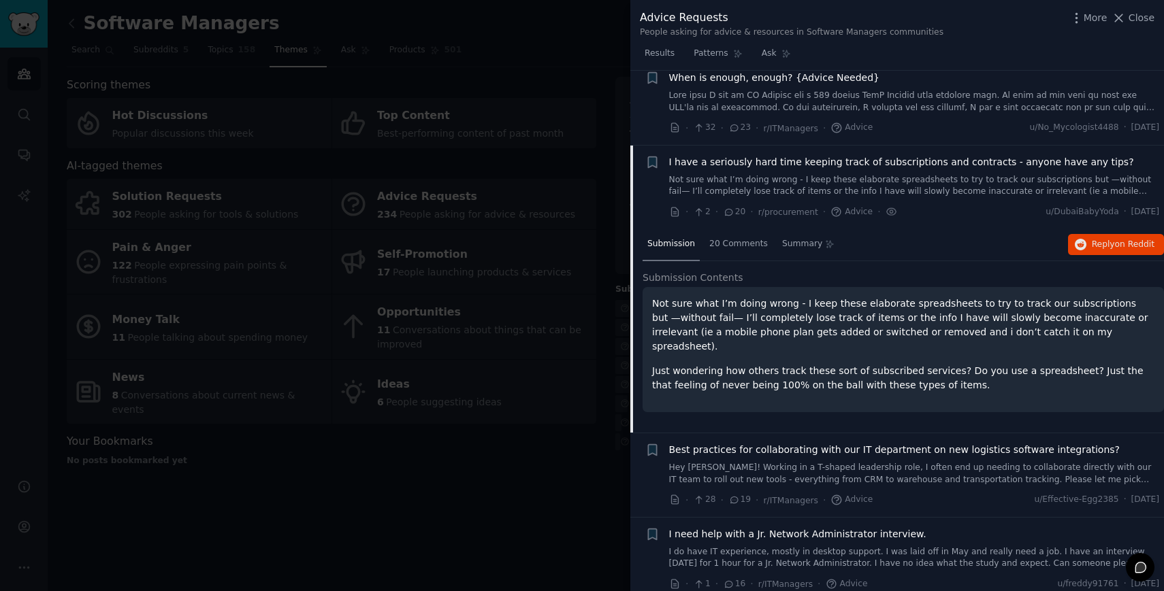
scroll to position [1385, 0]
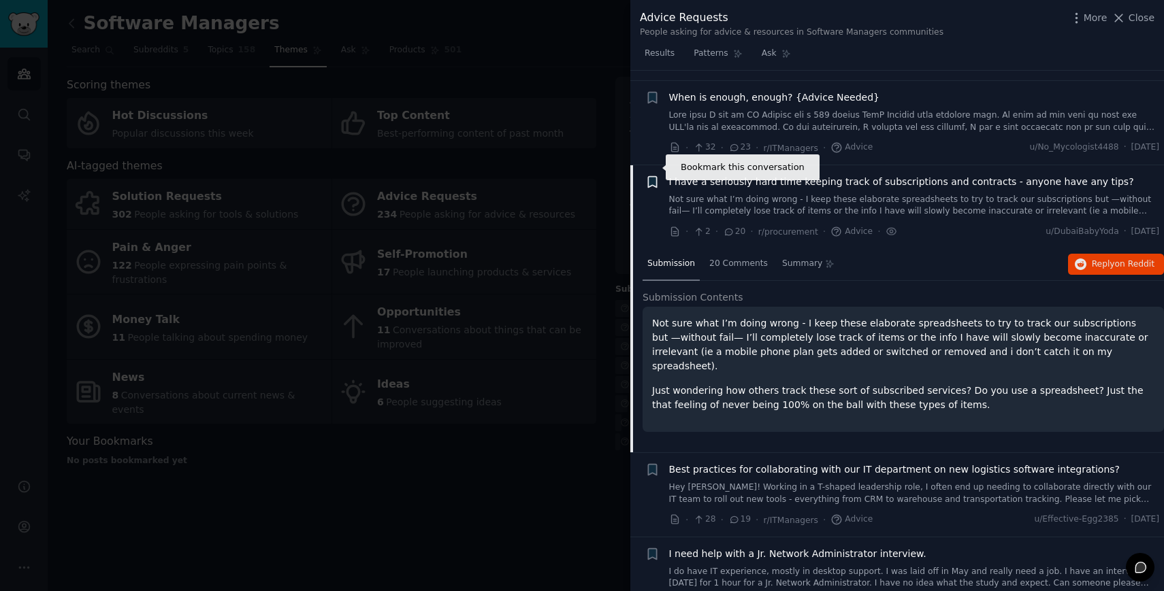
click at [655, 176] on icon "button" at bounding box center [652, 181] width 8 height 11
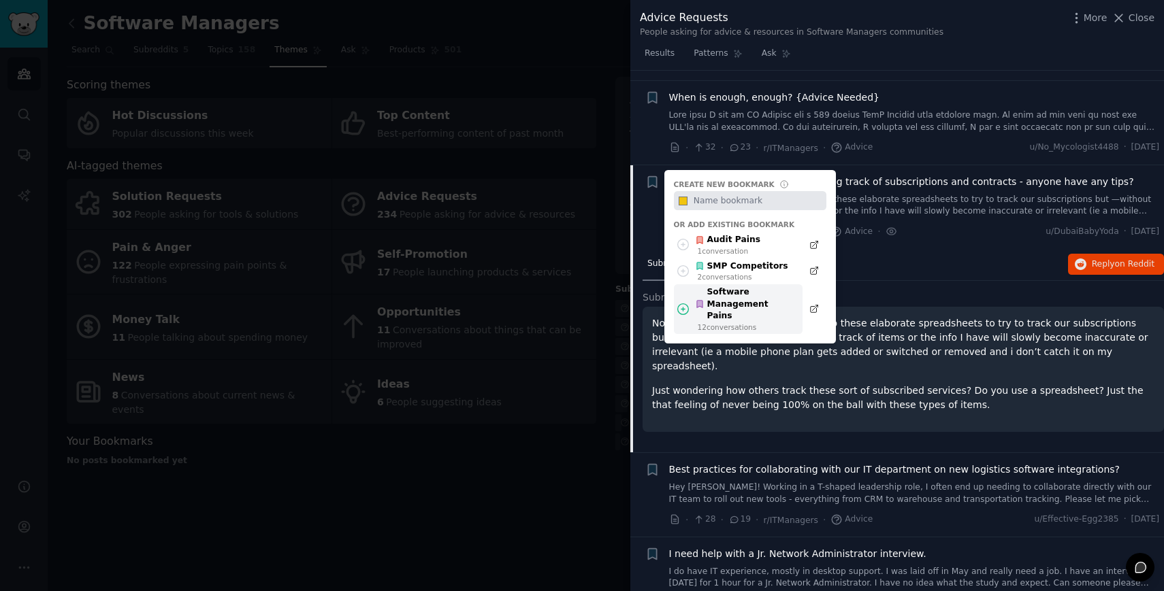
click at [725, 289] on div "Software Management Pains" at bounding box center [745, 304] width 100 height 36
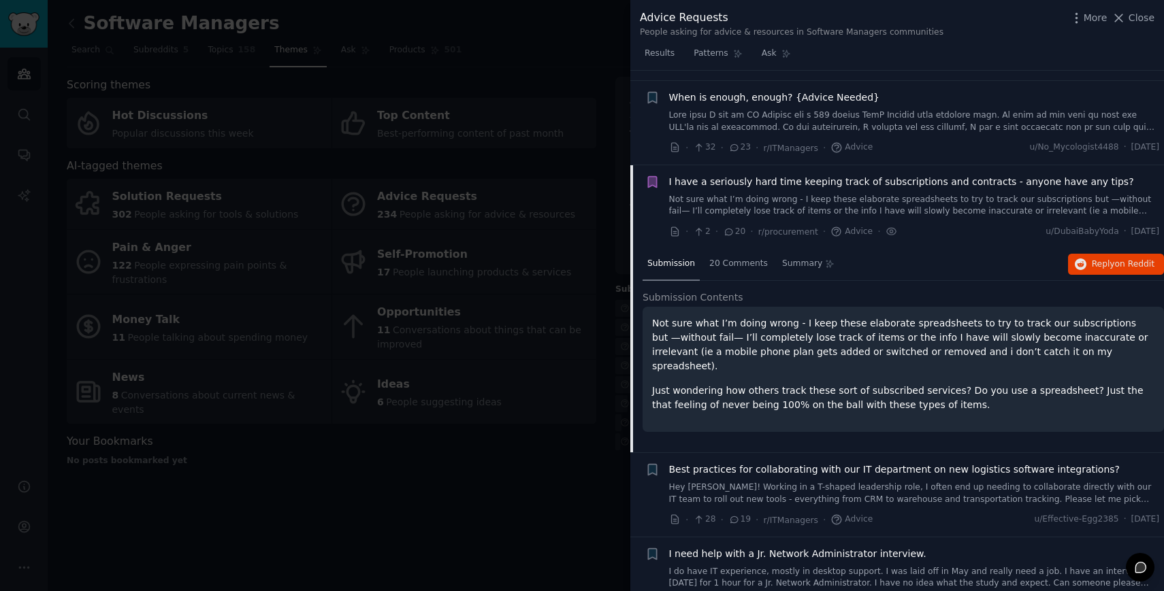
click at [728, 194] on link "Not sure what I’m doing wrong - I keep these elaborate spreadsheets to try to t…" at bounding box center [914, 206] width 491 height 24
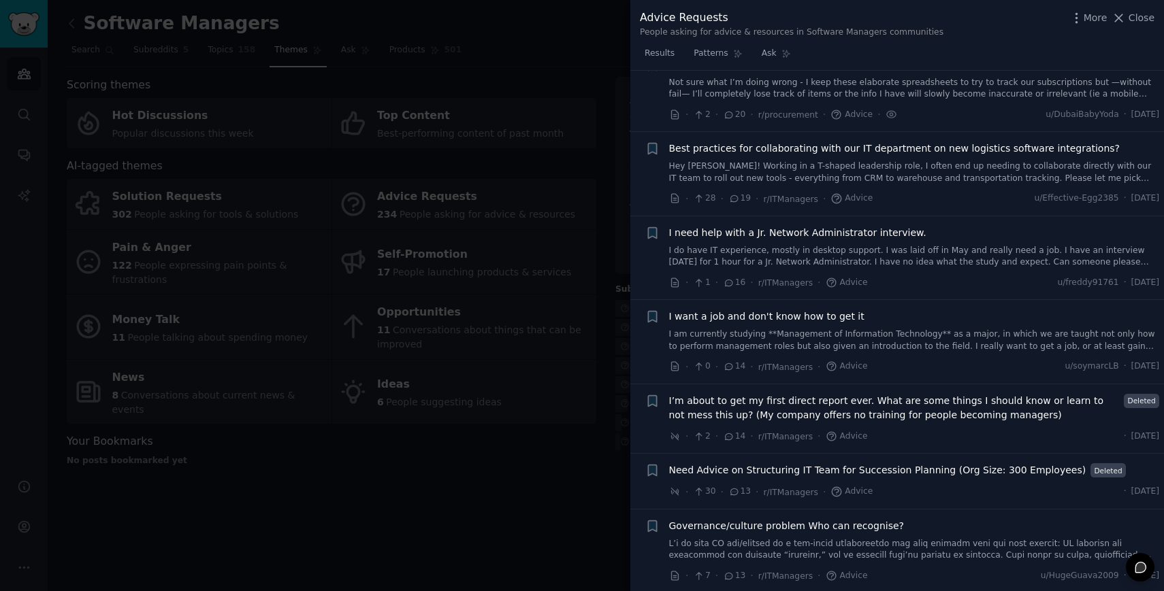
scroll to position [1502, 0]
click at [783, 142] on div "Best practices for collaborating with our IT department on new logistics softwa…" at bounding box center [914, 162] width 491 height 43
click at [842, 145] on div "Best practices for collaborating with our IT department on new logistics softwa…" at bounding box center [914, 162] width 491 height 43
click at [883, 141] on span "Best practices for collaborating with our IT department on new logistics softwa…" at bounding box center [894, 148] width 451 height 14
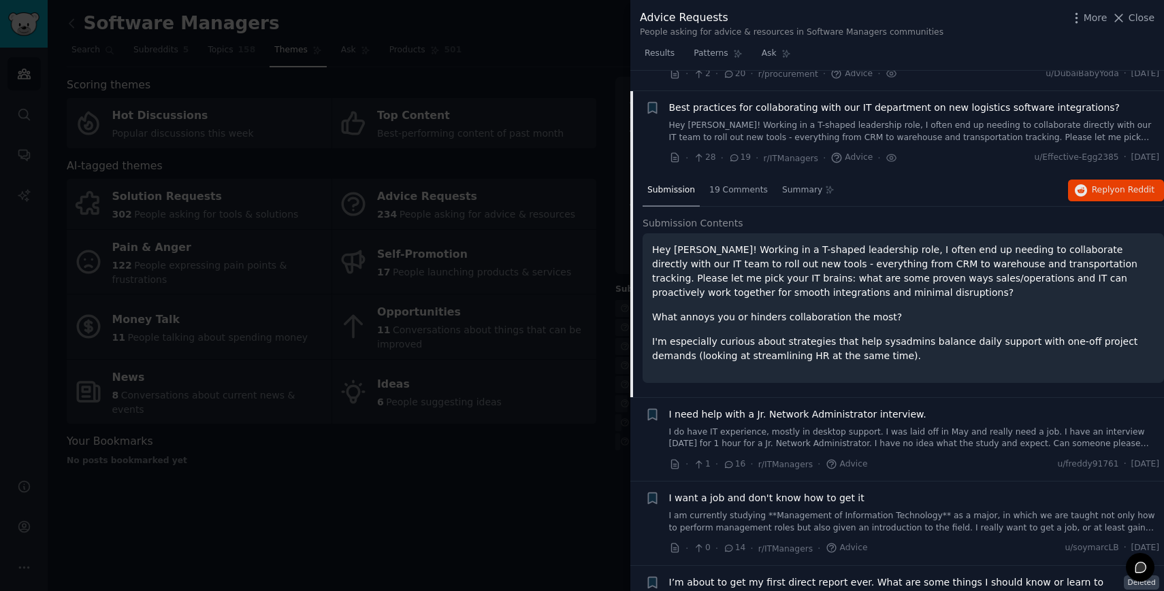
scroll to position [1549, 0]
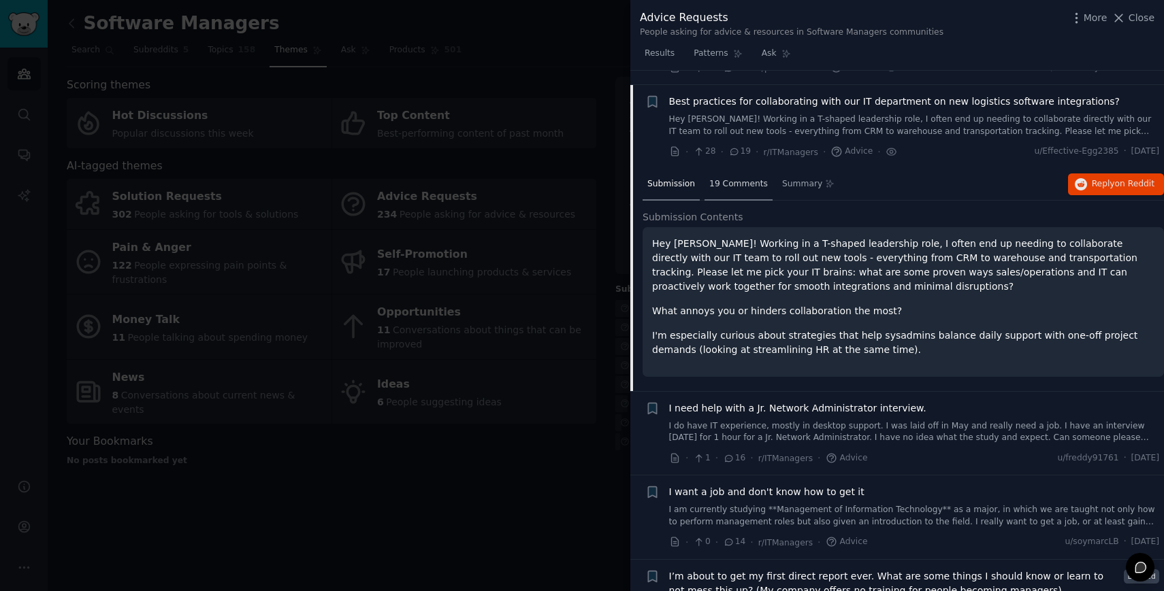
click at [746, 178] on span "19 Comments" at bounding box center [738, 184] width 59 height 12
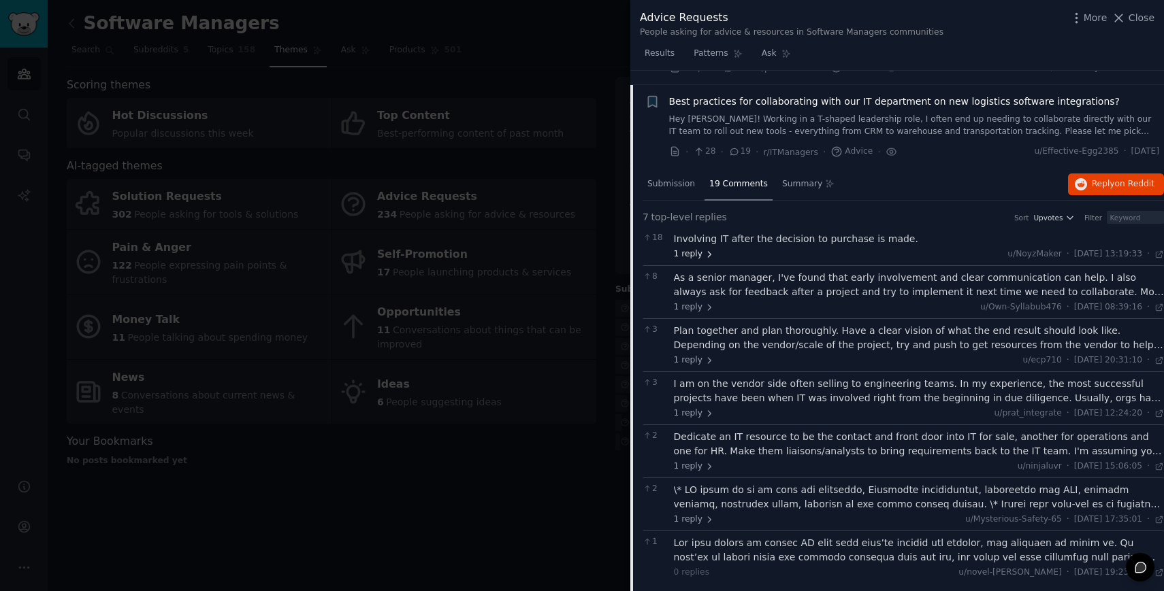
click at [708, 250] on icon at bounding box center [709, 255] width 10 height 10
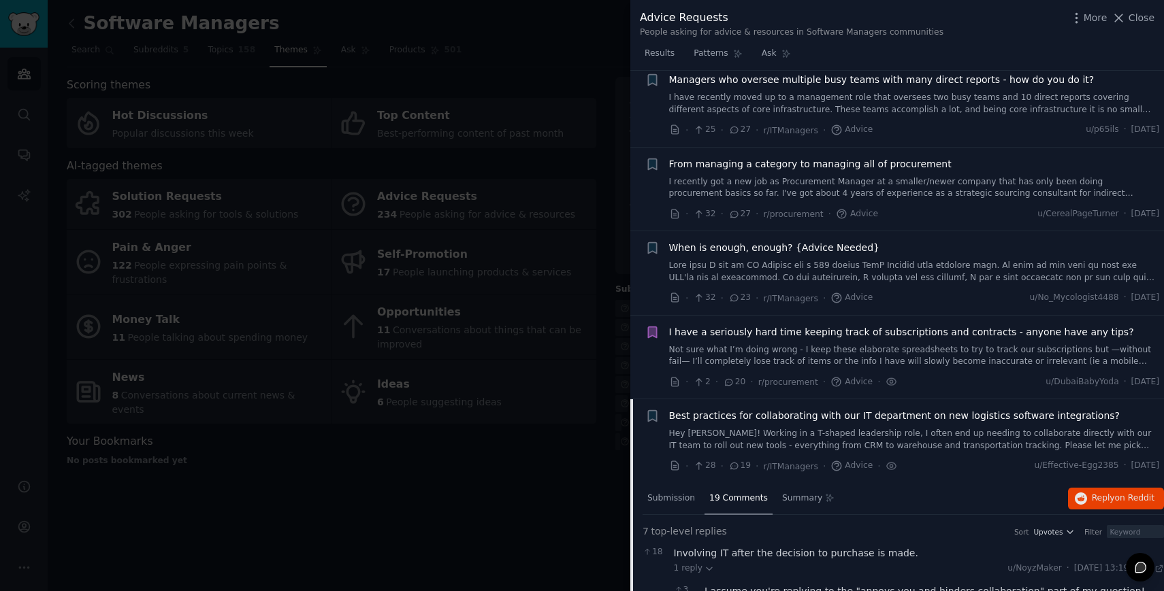
scroll to position [1306, 0]
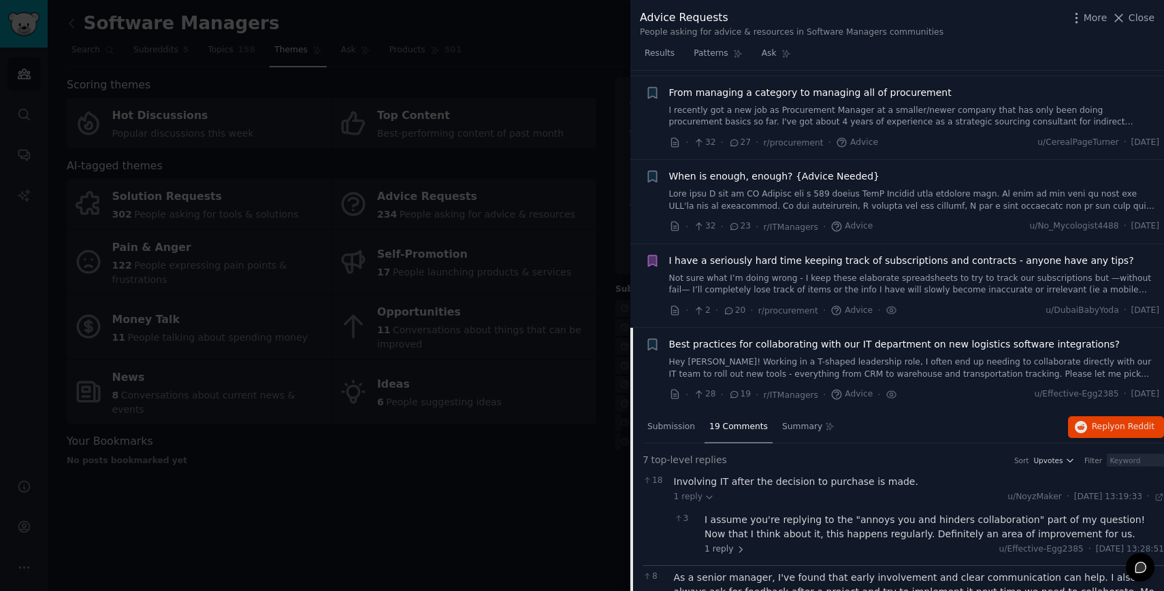
click at [690, 338] on span "Best practices for collaborating with our IT department on new logistics softwa…" at bounding box center [894, 345] width 451 height 14
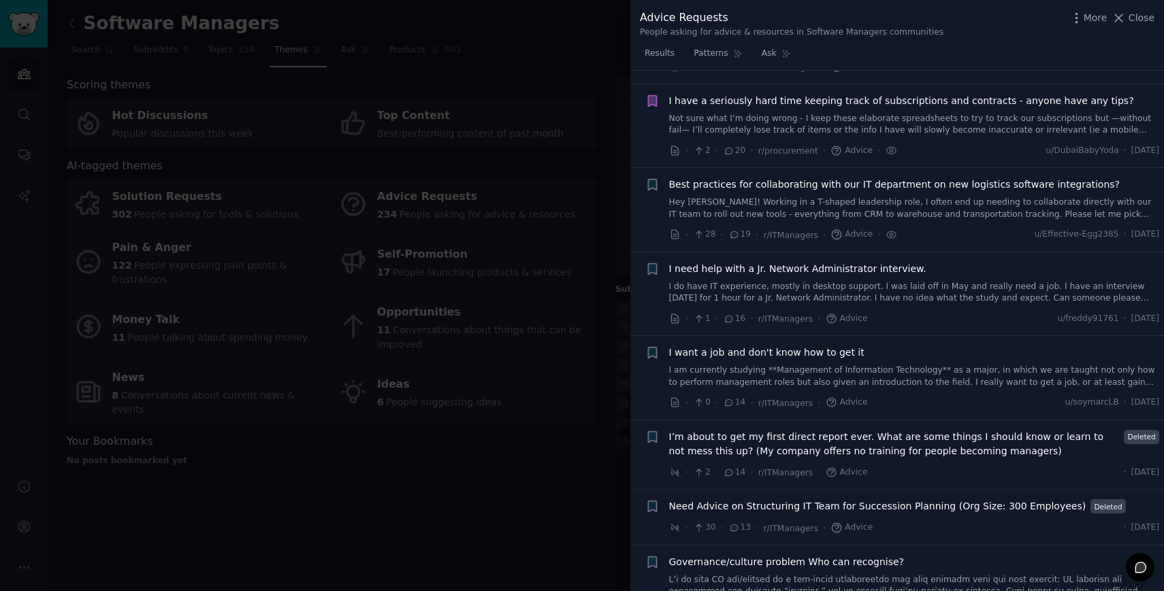
scroll to position [1458, 0]
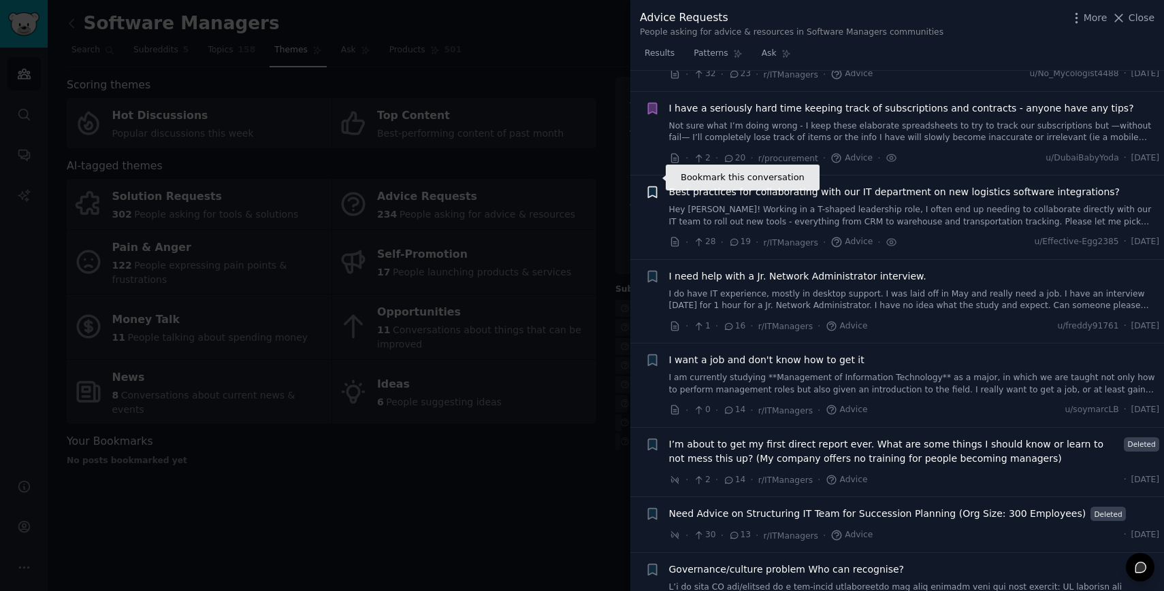
click at [653, 187] on icon "button" at bounding box center [652, 192] width 8 height 11
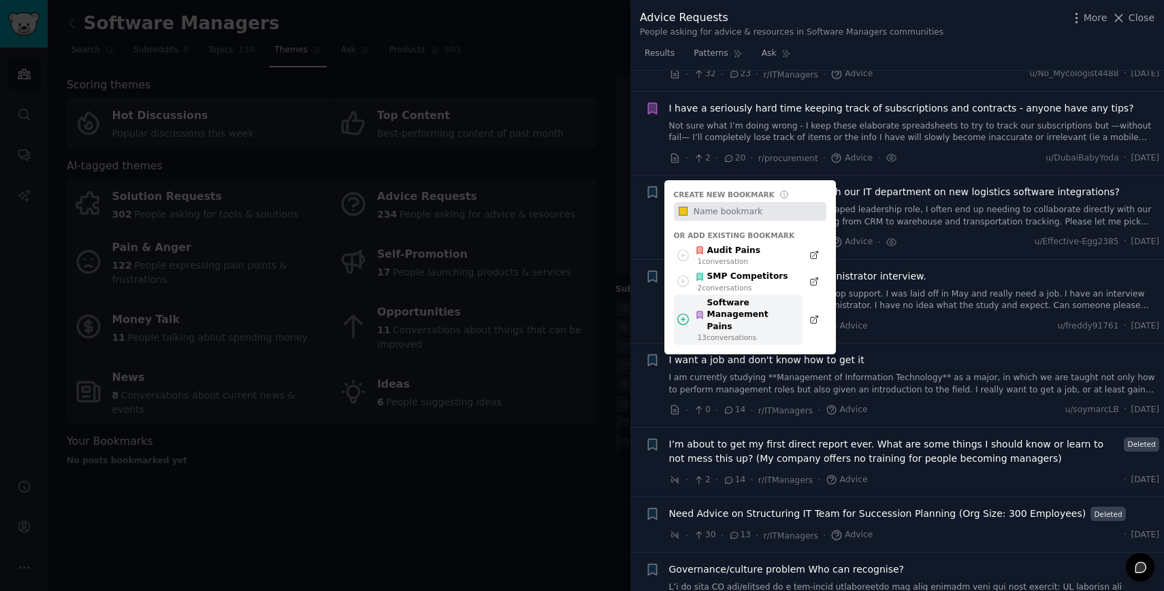
click at [713, 297] on div "Software Management Pains" at bounding box center [745, 315] width 100 height 36
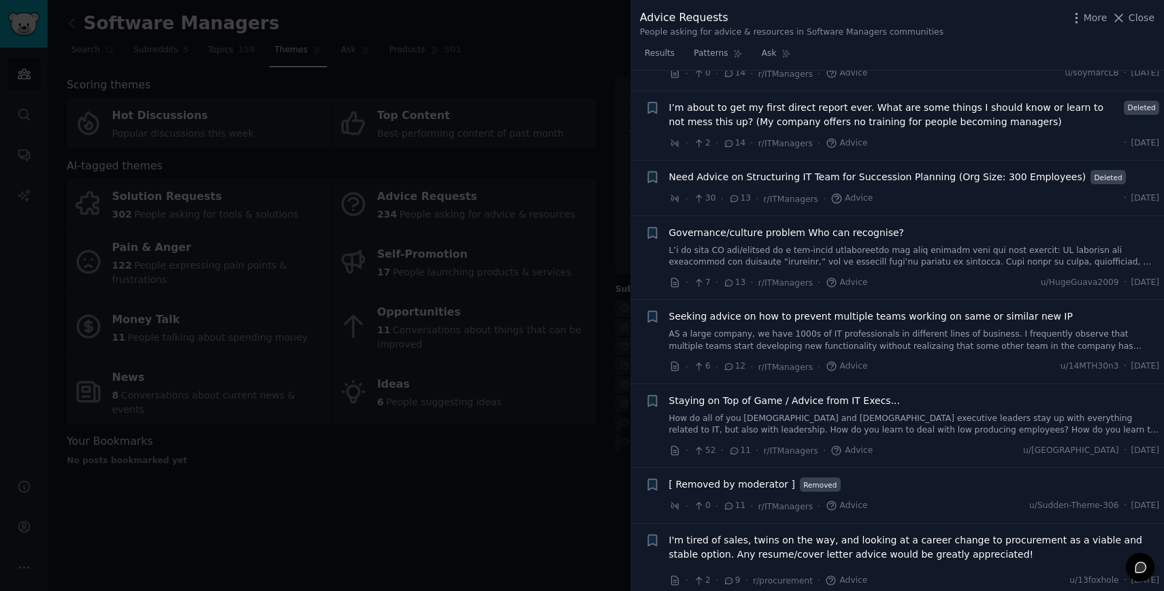
scroll to position [1796, 0]
click at [839, 244] on link at bounding box center [914, 256] width 491 height 24
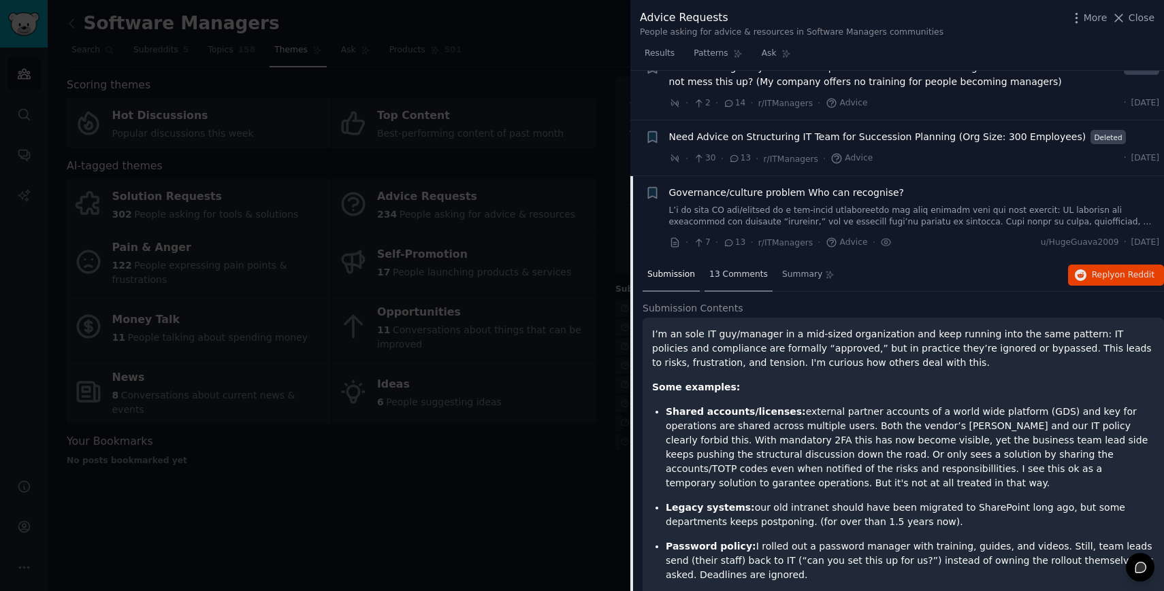
scroll to position [1840, 0]
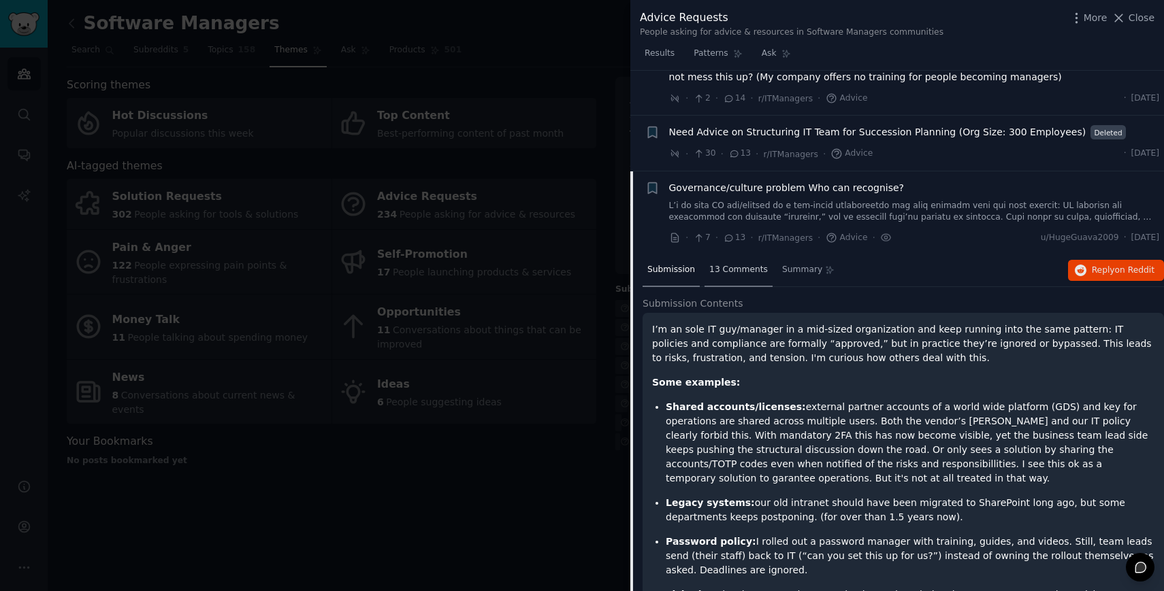
click at [738, 264] on span "13 Comments" at bounding box center [738, 270] width 59 height 12
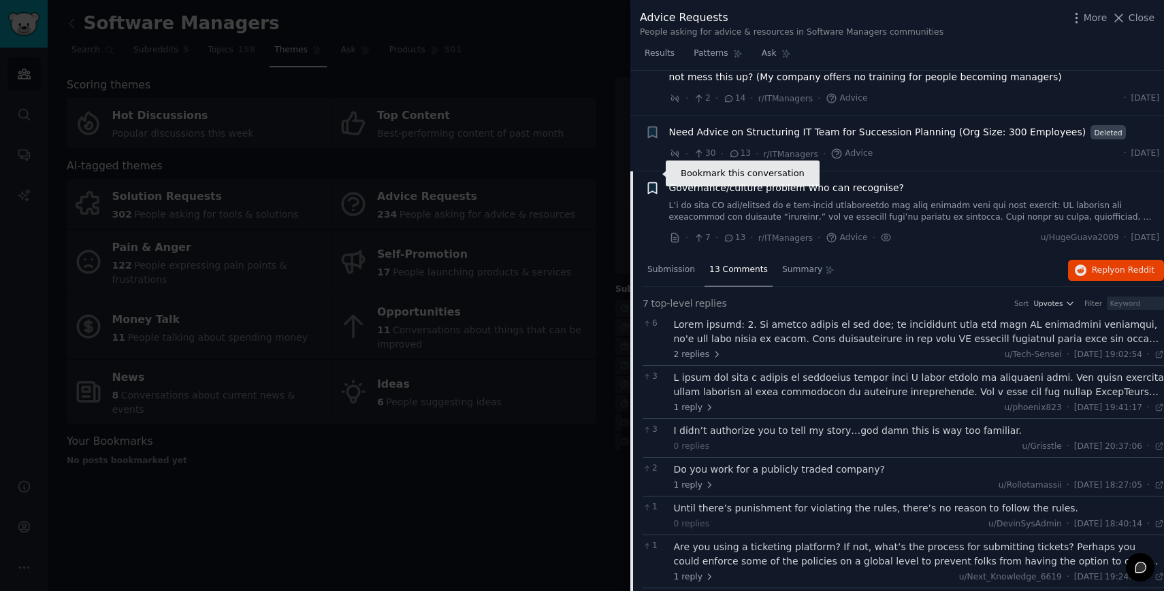
click at [655, 182] on icon "button" at bounding box center [652, 187] width 8 height 11
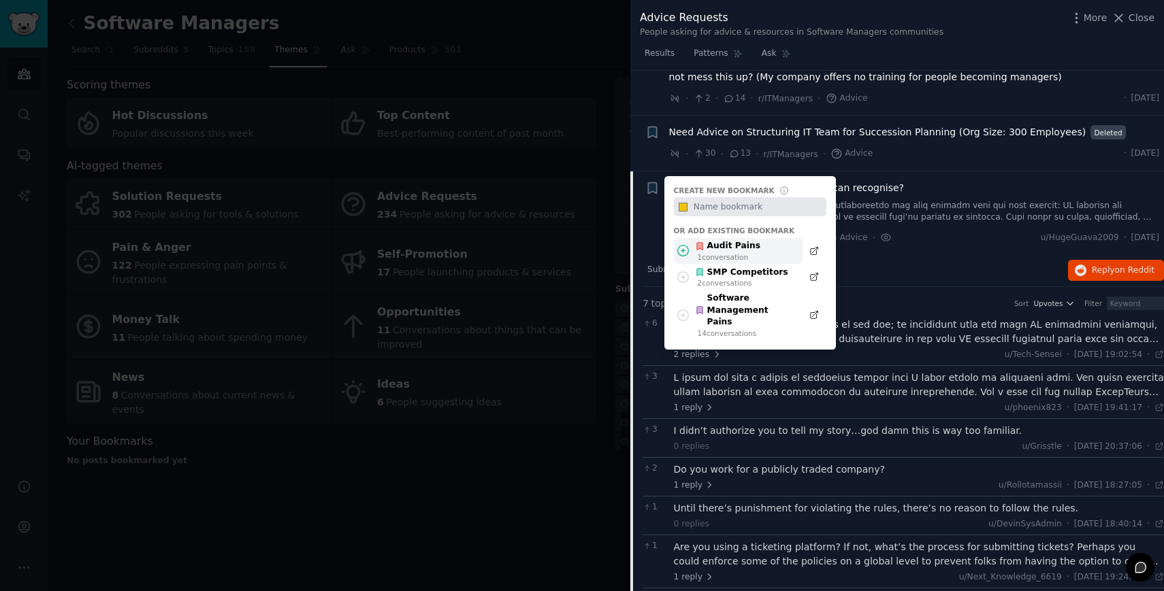
click at [720, 240] on div "Audit Pains" at bounding box center [727, 246] width 65 height 12
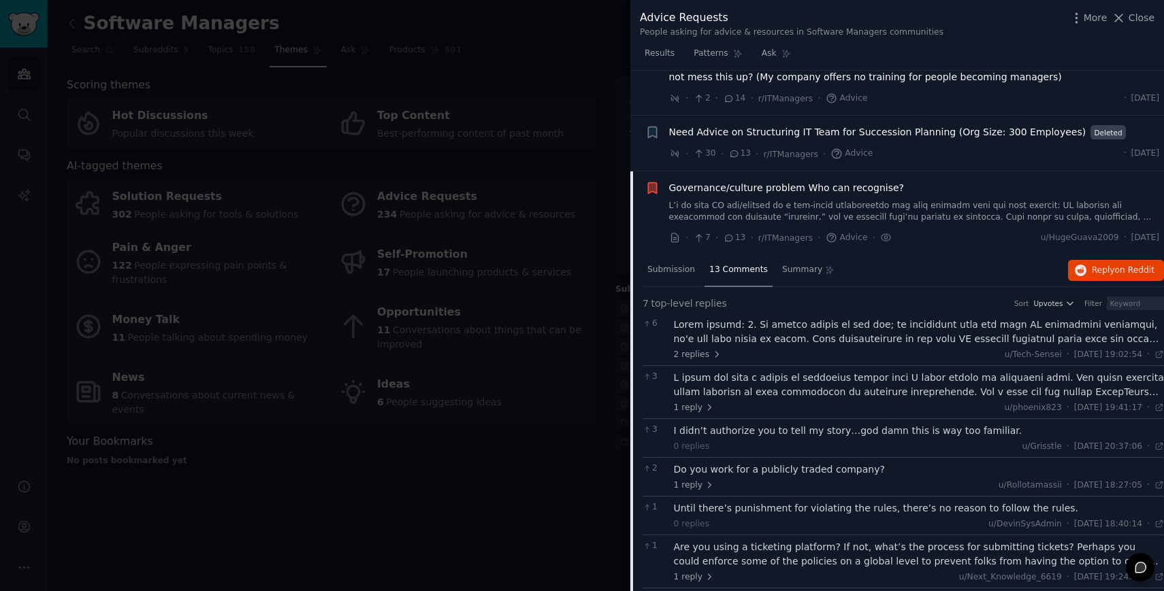
click at [743, 200] on link at bounding box center [914, 212] width 491 height 24
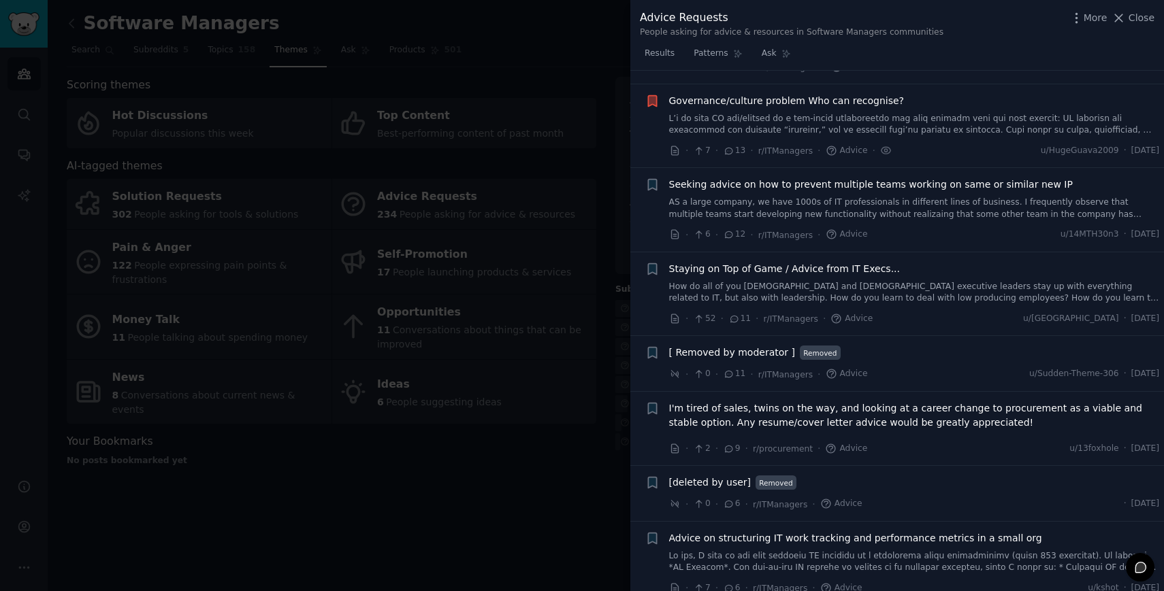
scroll to position [1938, 0]
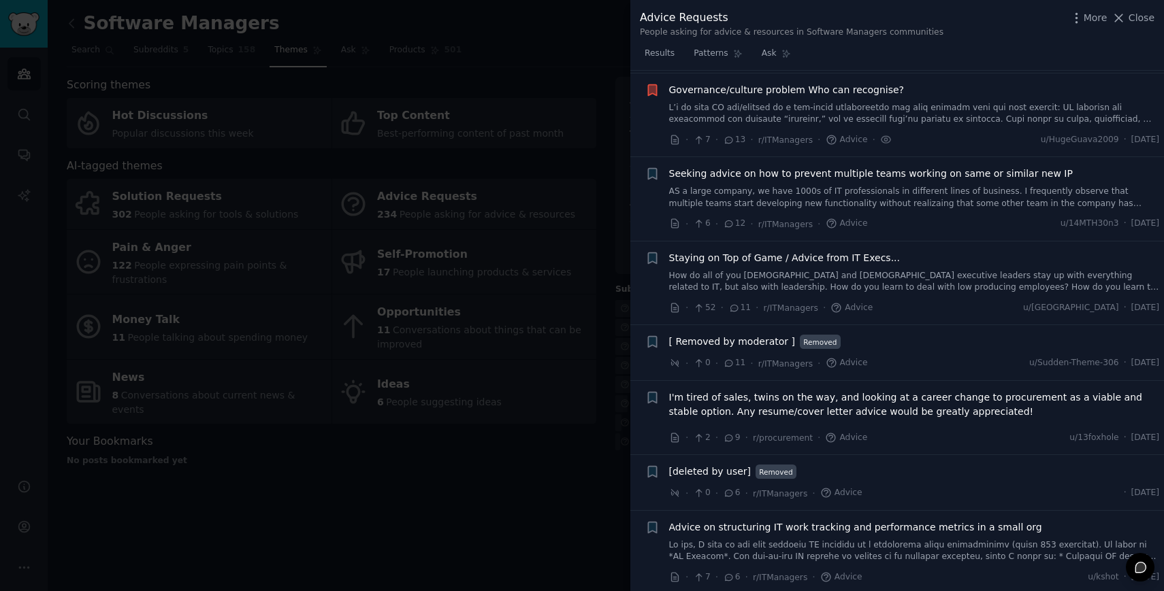
click at [862, 171] on div "Seeking advice on how to prevent multiple teams working on same or similar new …" at bounding box center [914, 188] width 491 height 43
click at [861, 186] on link "AS a large company, we have 1000s of IT professionals in different lines of bus…" at bounding box center [914, 198] width 491 height 24
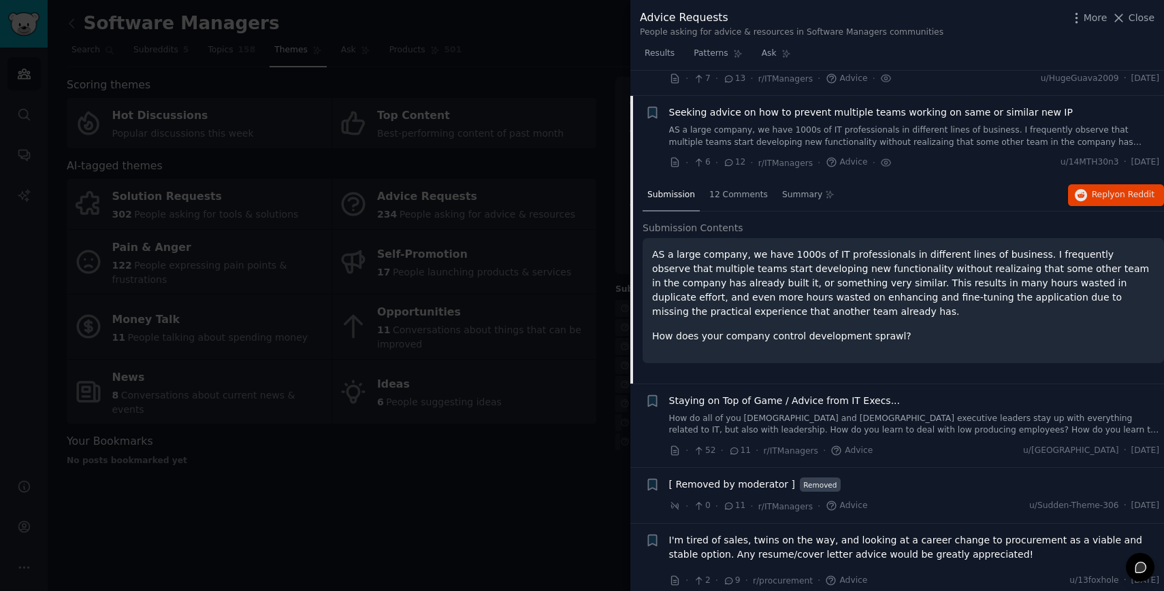
scroll to position [2010, 0]
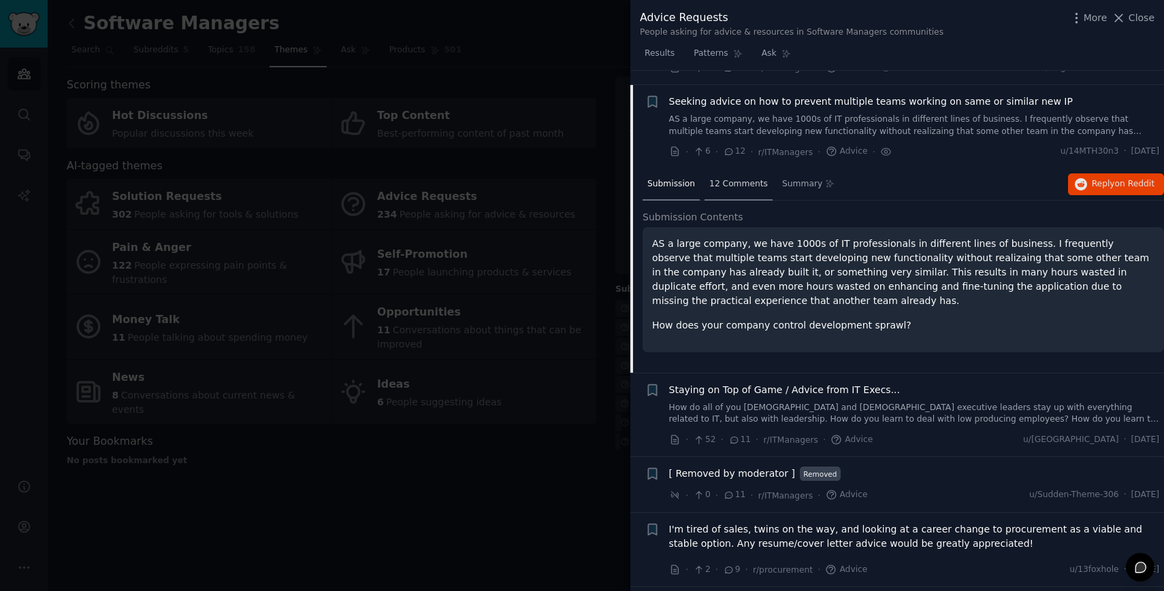
click at [738, 178] on span "12 Comments" at bounding box center [738, 184] width 59 height 12
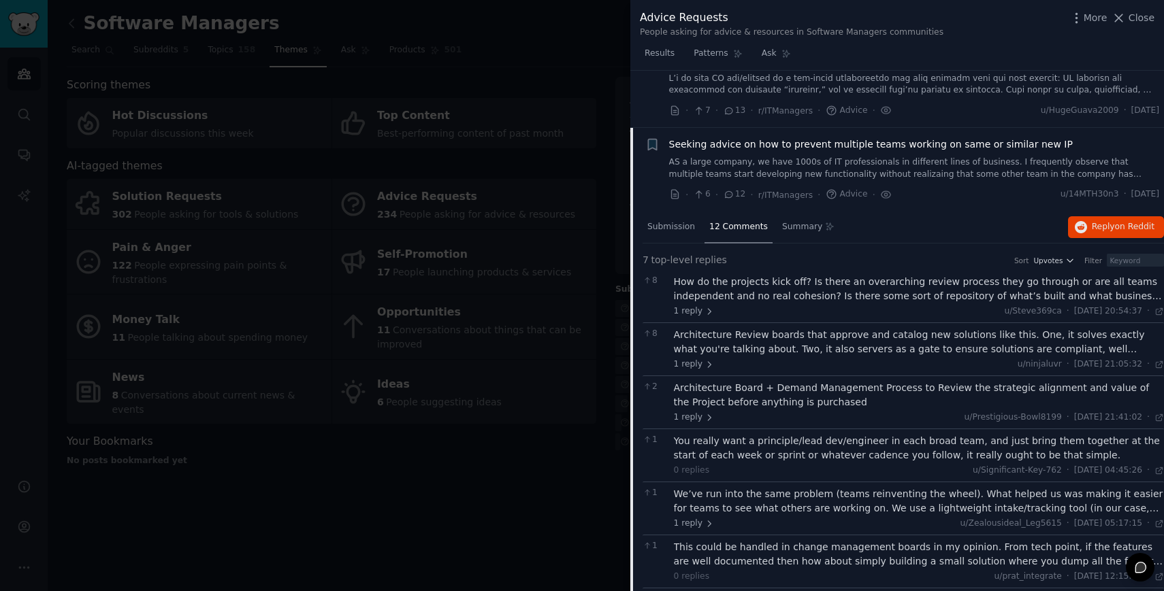
scroll to position [1958, 0]
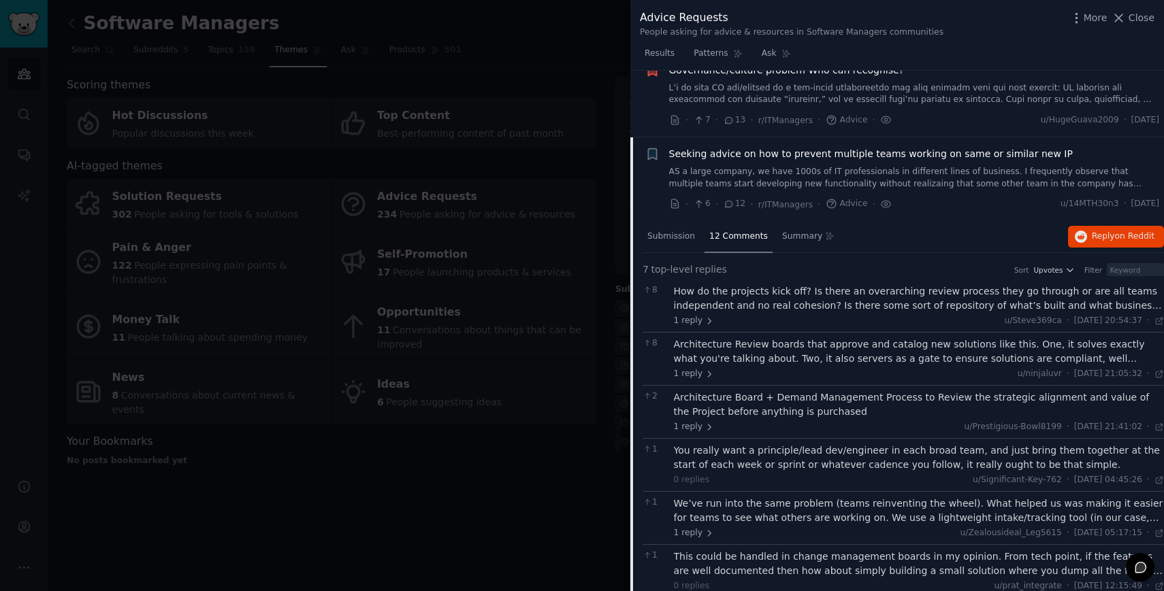
click at [719, 231] on span "12 Comments" at bounding box center [738, 237] width 59 height 12
click at [703, 149] on div "Seeking advice on how to prevent multiple teams working on same or similar new …" at bounding box center [914, 168] width 491 height 43
click at [719, 147] on span "Seeking advice on how to prevent multiple teams working on same or similar new …" at bounding box center [871, 154] width 404 height 14
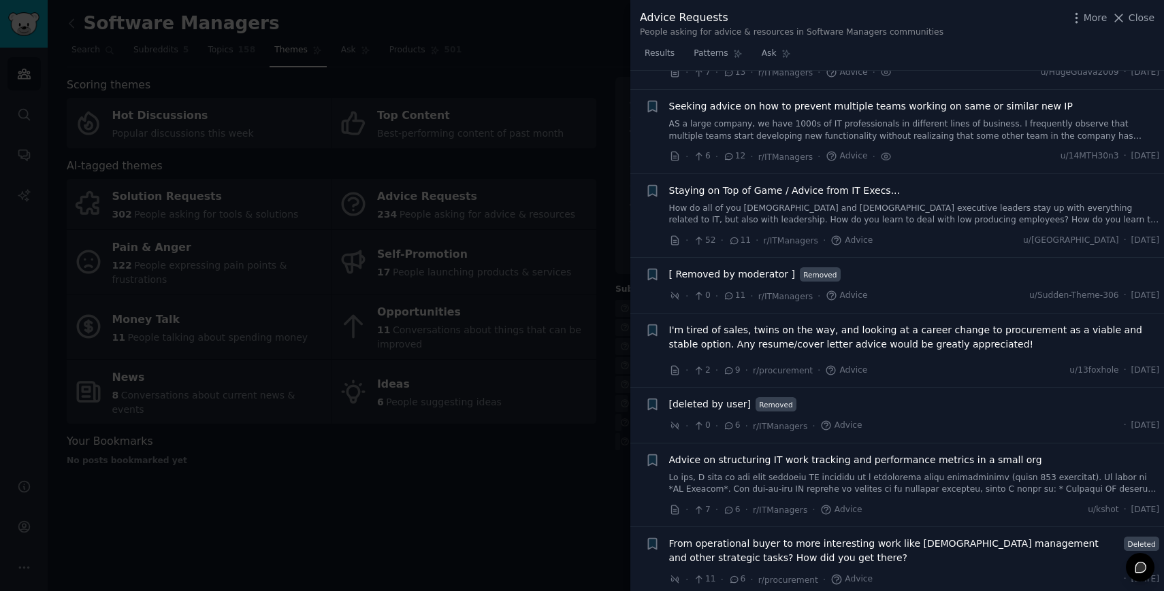
scroll to position [2010, 0]
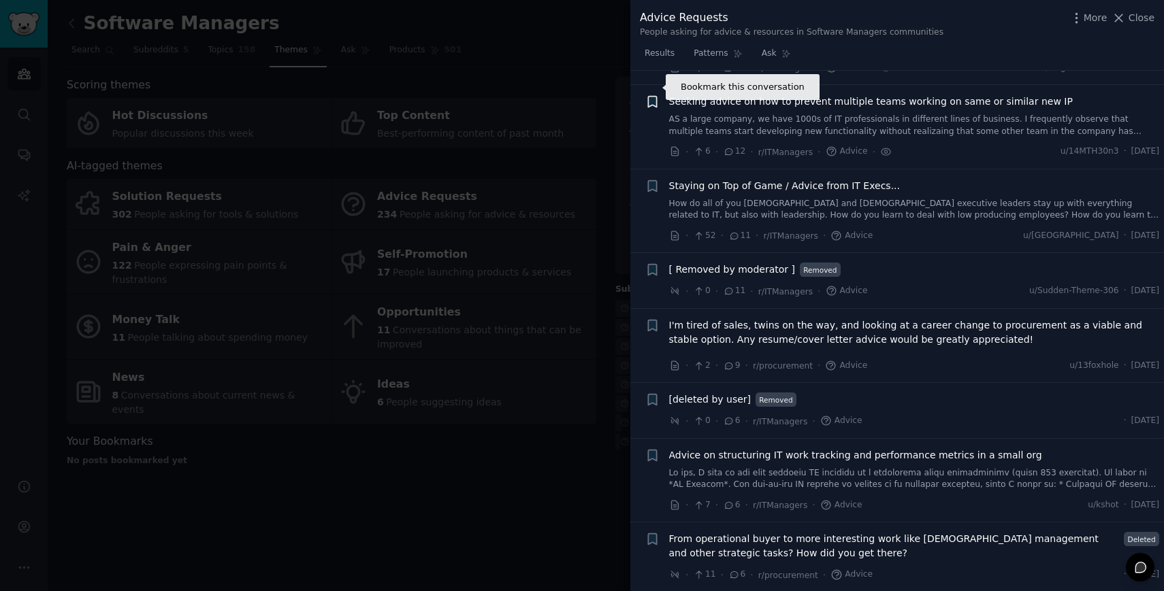
click at [658, 95] on icon "button" at bounding box center [652, 102] width 14 height 14
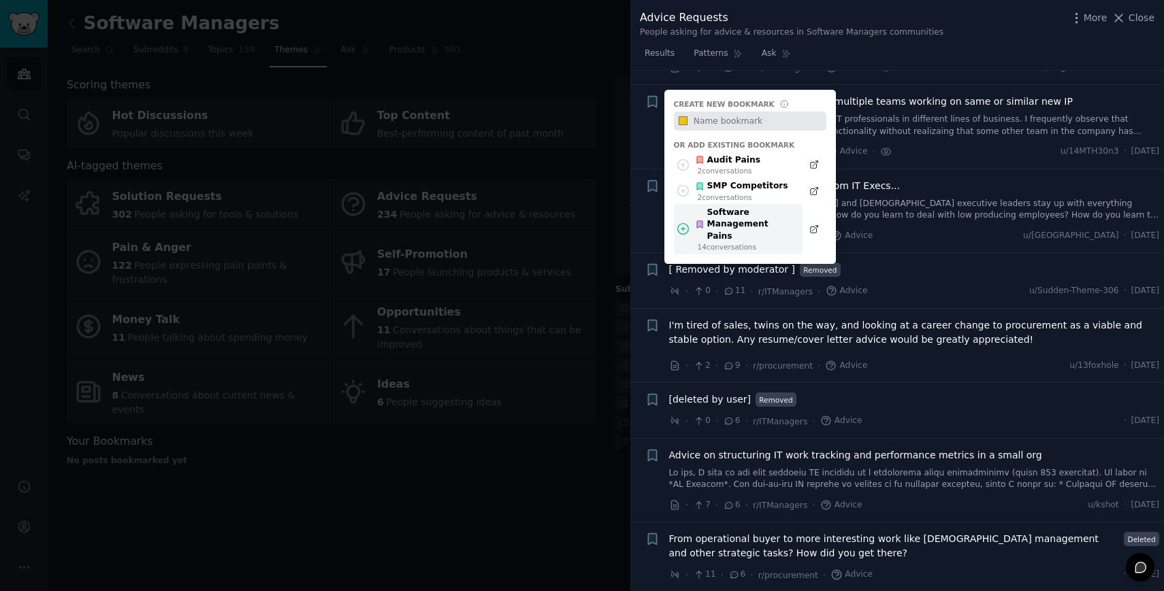
click at [726, 210] on div "Software Management Pains" at bounding box center [745, 225] width 100 height 36
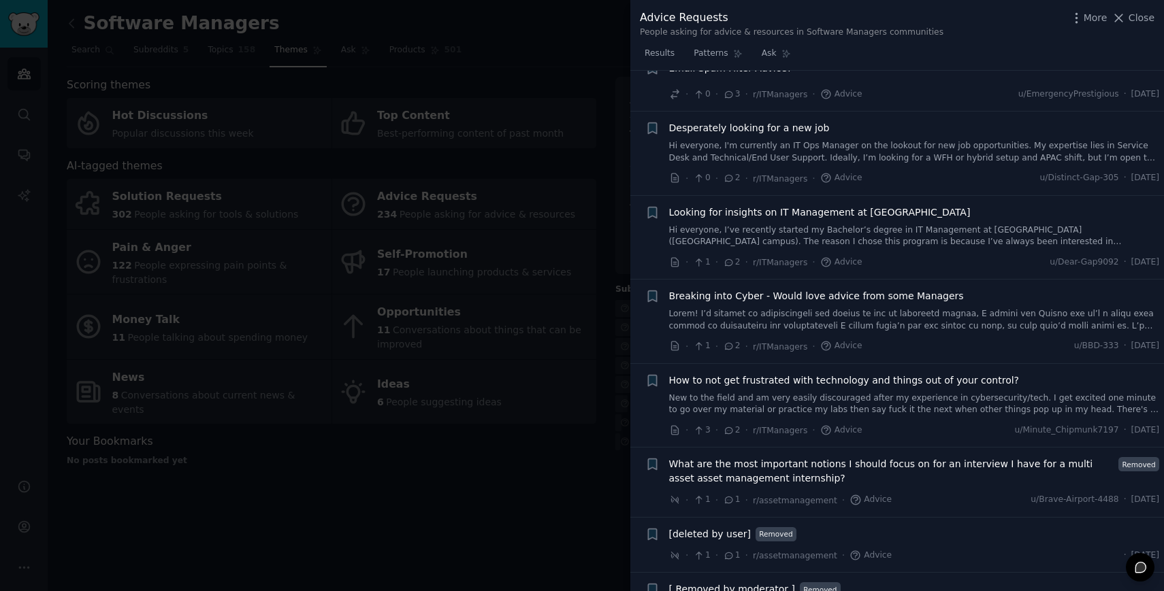
scroll to position [2860, 0]
click at [844, 223] on link "Hi everyone, I’ve recently started my Bachelor’s degree in IT Management at TH …" at bounding box center [914, 235] width 491 height 24
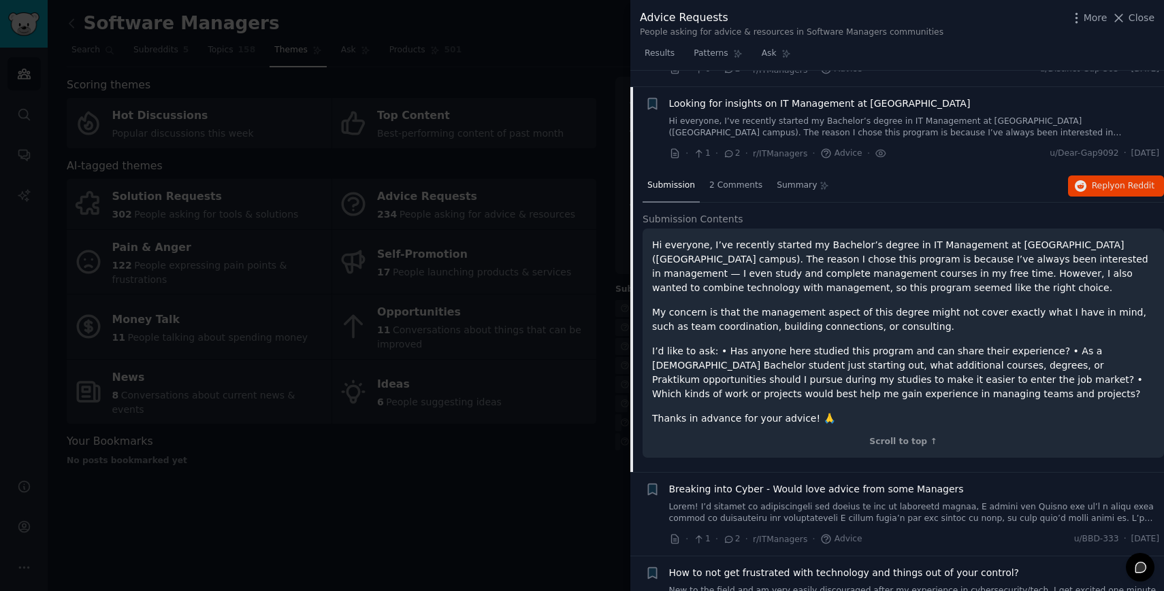
scroll to position [2970, 0]
click at [712, 96] on div "Looking for insights on IT Management at TH Köln Gummersbach" at bounding box center [914, 116] width 491 height 43
click at [776, 95] on span "Looking for insights on IT Management at TH Köln Gummersbach" at bounding box center [819, 102] width 301 height 14
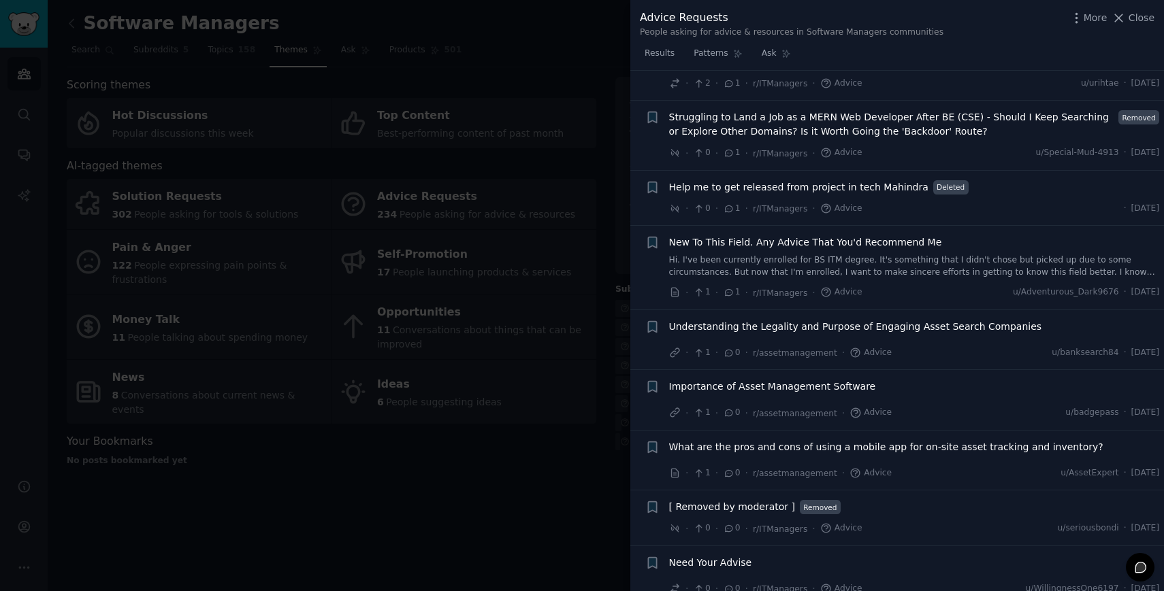
scroll to position [3447, 0]
click at [835, 379] on span "Importance of Asset Management Software" at bounding box center [772, 386] width 207 height 14
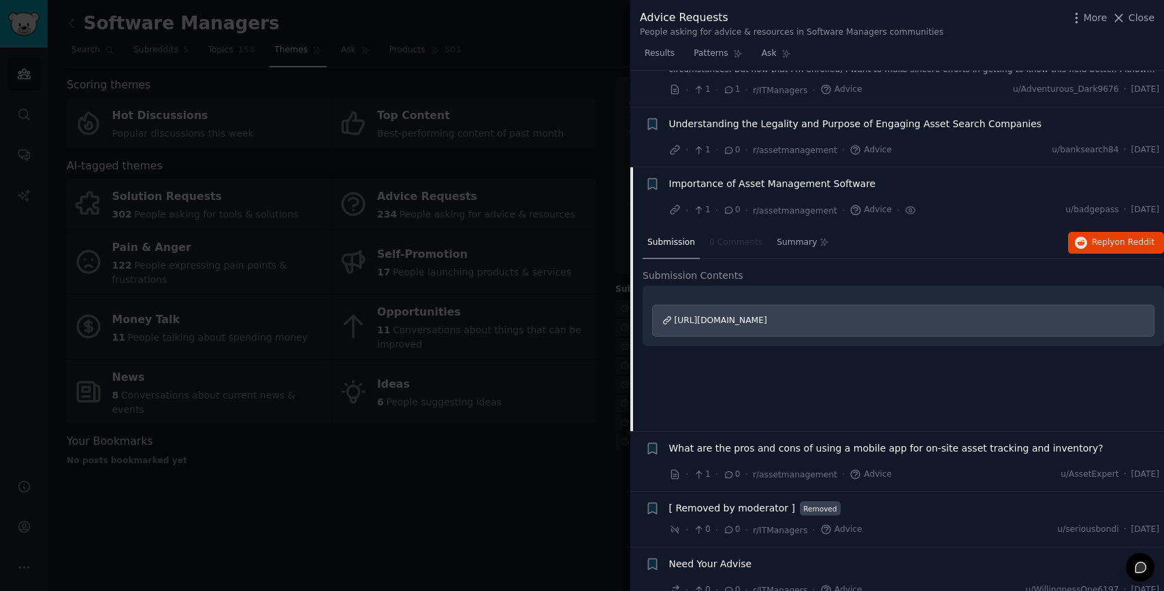
scroll to position [3651, 0]
click at [776, 165] on li "+ Importance of Asset Management Software · 1 · 0 · r/assetmanagement · Advice …" at bounding box center [896, 195] width 533 height 60
click at [776, 175] on span "Importance of Asset Management Software" at bounding box center [772, 182] width 207 height 14
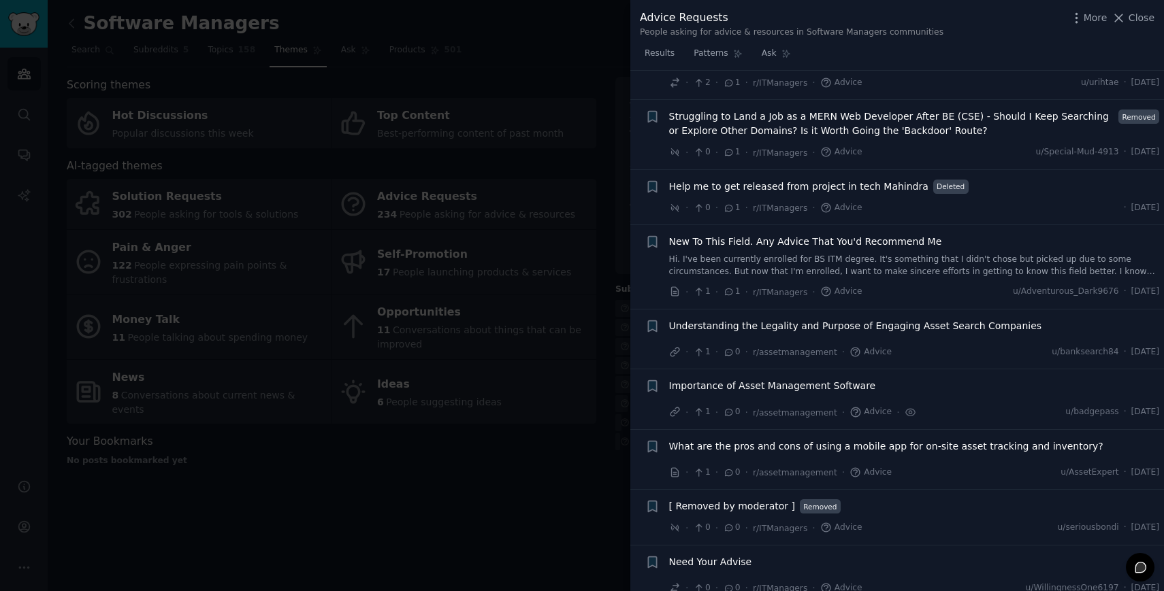
click at [545, 479] on div at bounding box center [582, 295] width 1164 height 591
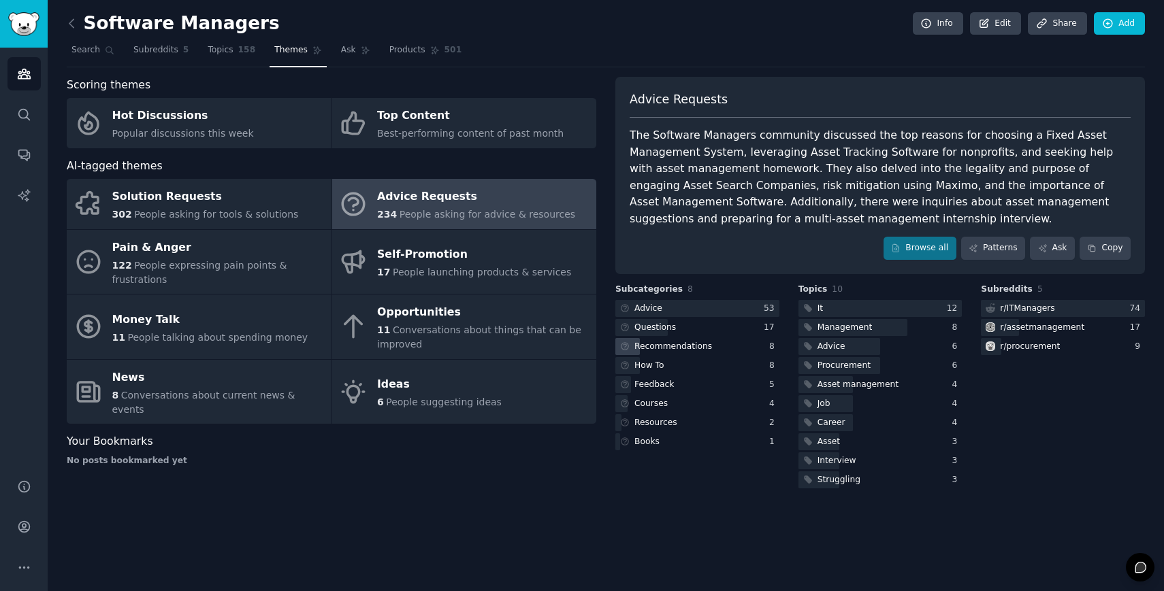
click at [714, 345] on div "Recommendations" at bounding box center [697, 346] width 164 height 17
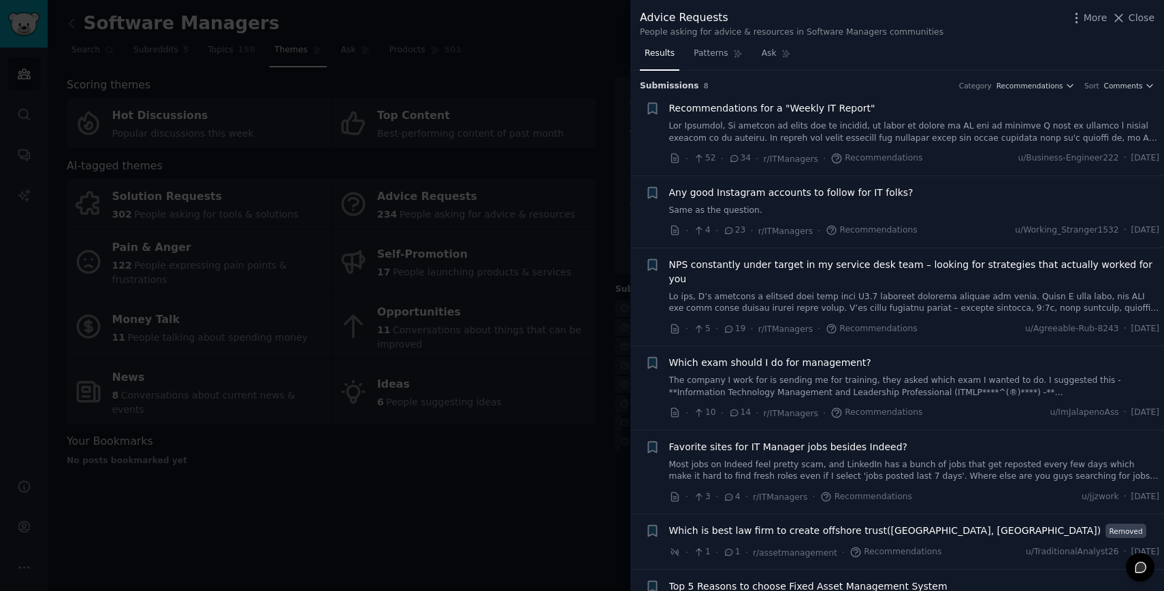
click at [831, 128] on link at bounding box center [914, 132] width 491 height 24
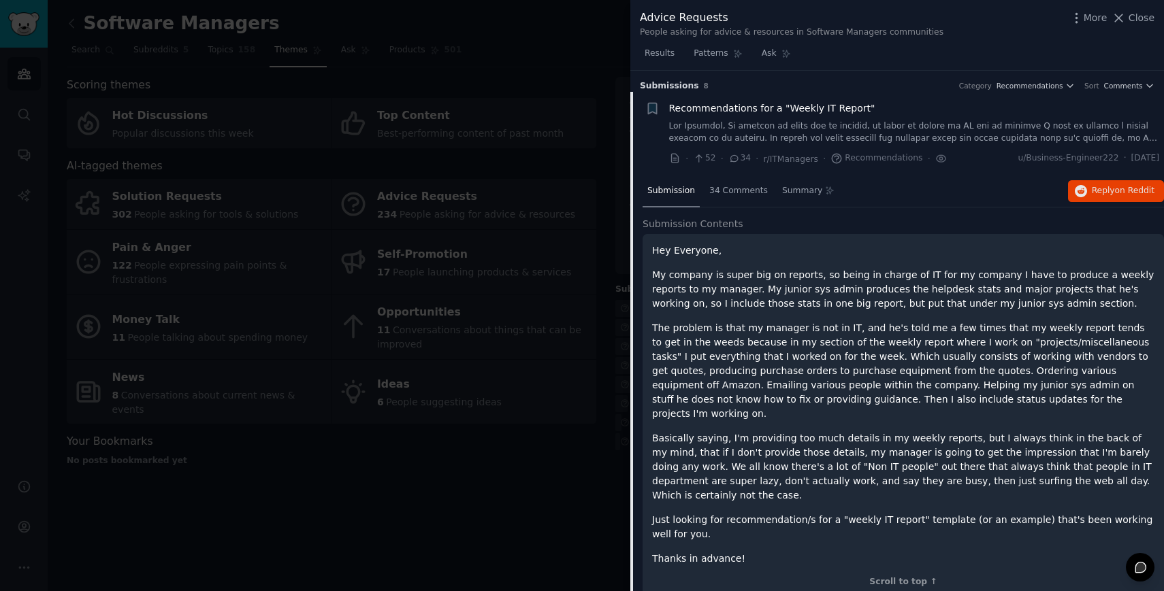
scroll to position [21, 0]
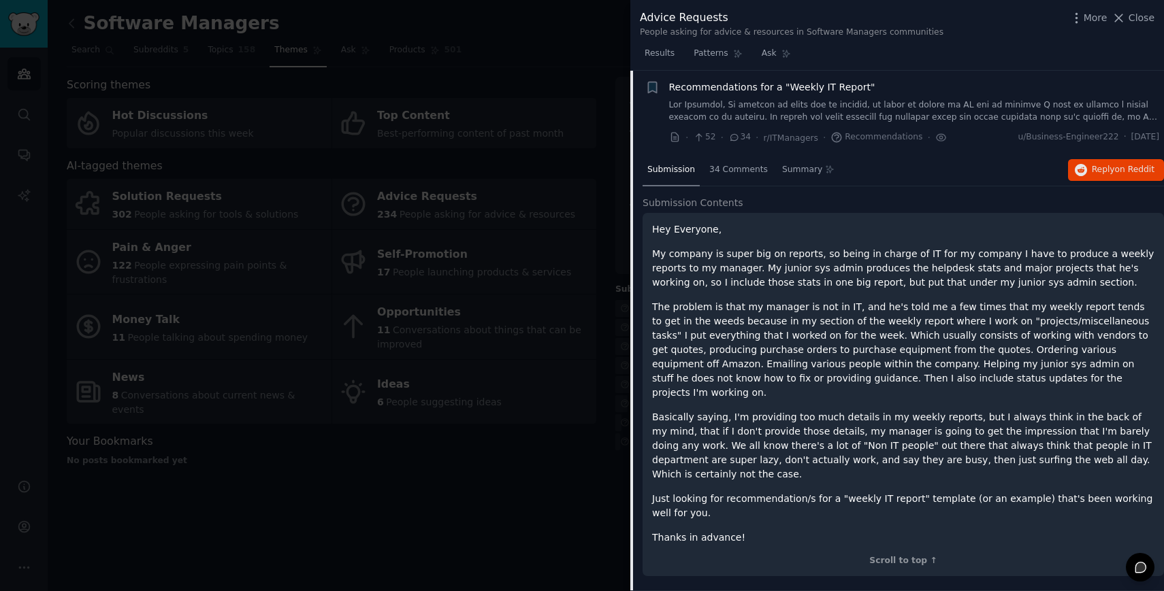
click at [821, 80] on span "Recommendations for a "Weekly IT Report"" at bounding box center [772, 87] width 206 height 14
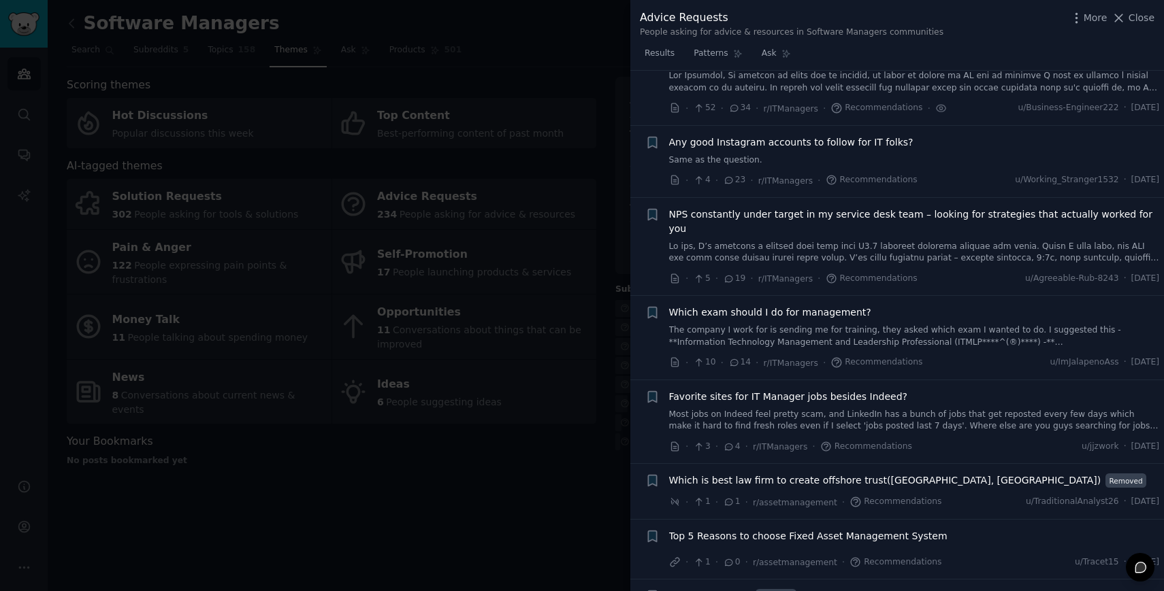
scroll to position [80, 0]
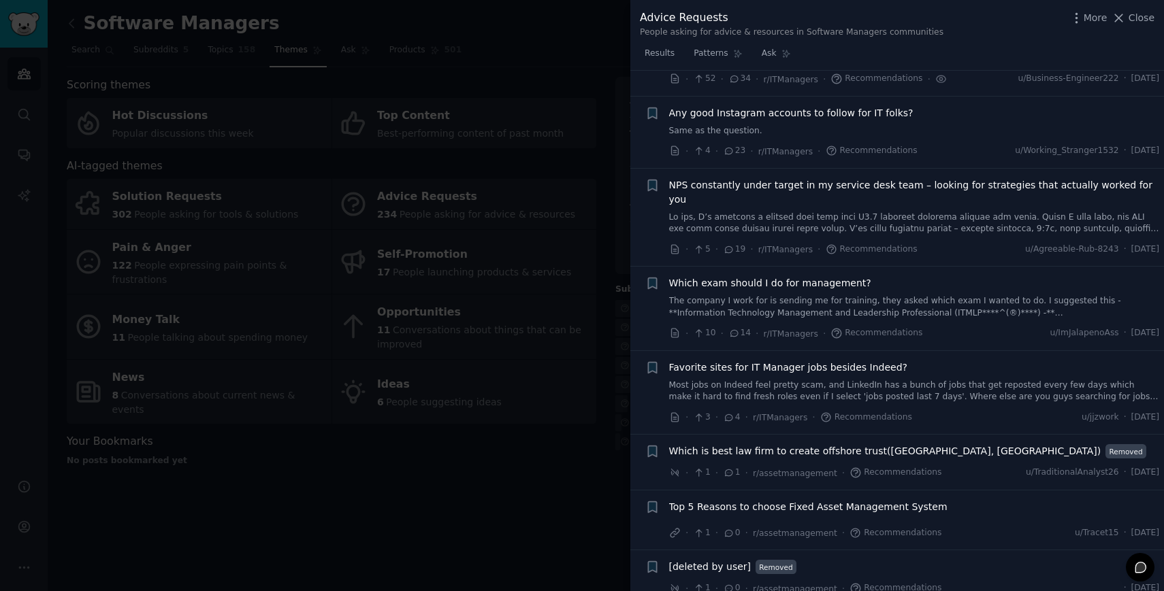
click at [577, 502] on div at bounding box center [582, 295] width 1164 height 591
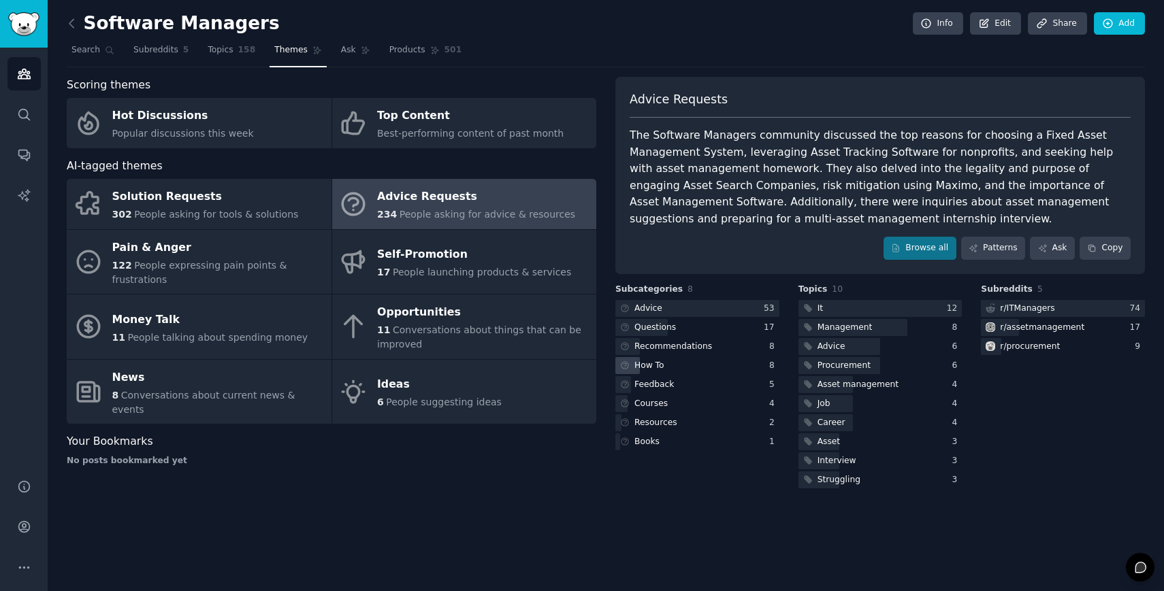
click at [703, 362] on div "How To" at bounding box center [697, 365] width 164 height 17
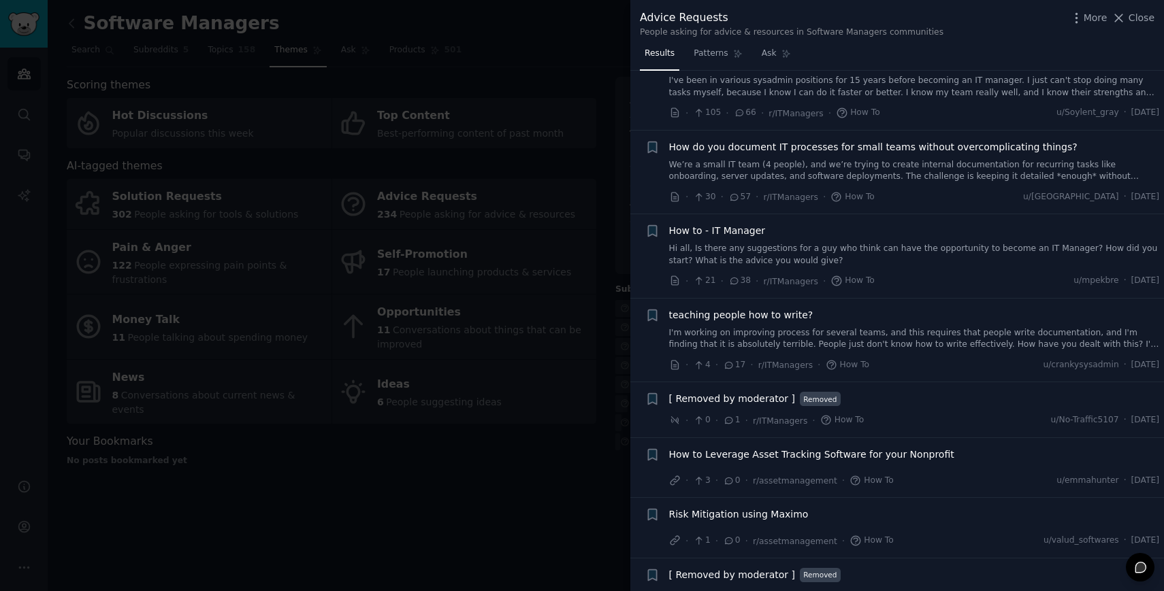
scroll to position [68, 0]
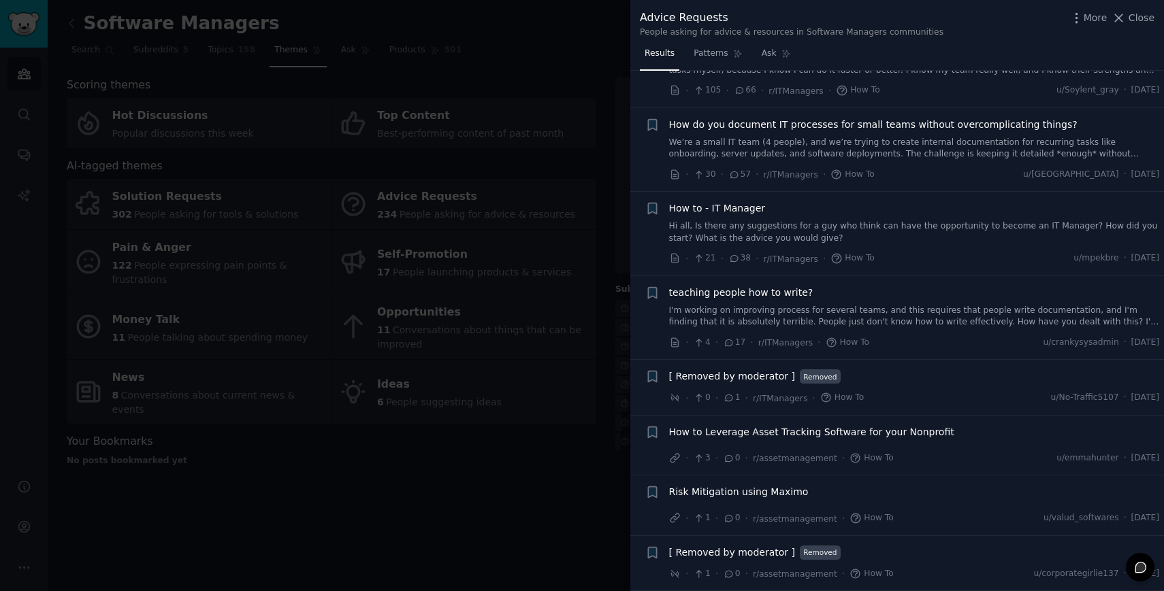
click at [787, 428] on span "How to Leverage Asset Tracking Software for your Nonprofit" at bounding box center [811, 432] width 285 height 14
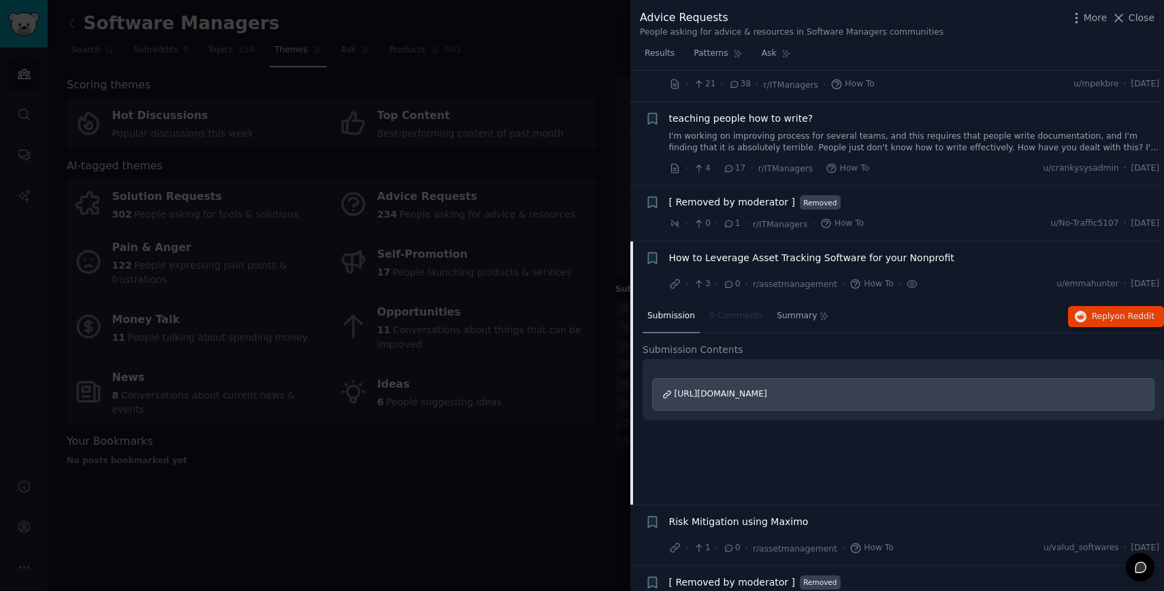
scroll to position [272, 0]
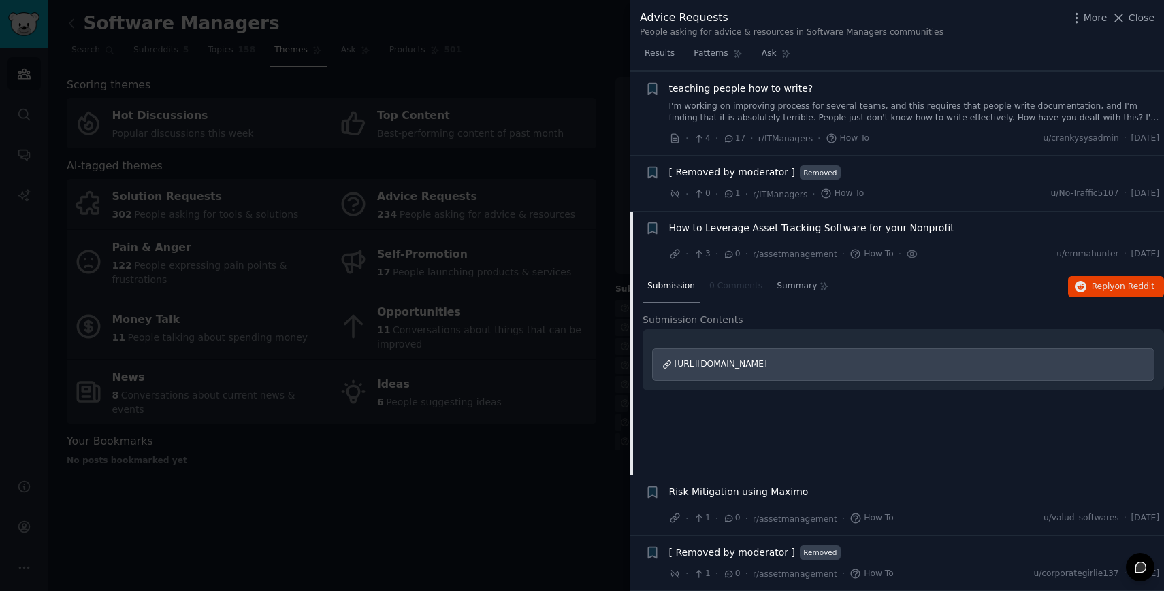
click at [509, 497] on div at bounding box center [582, 295] width 1164 height 591
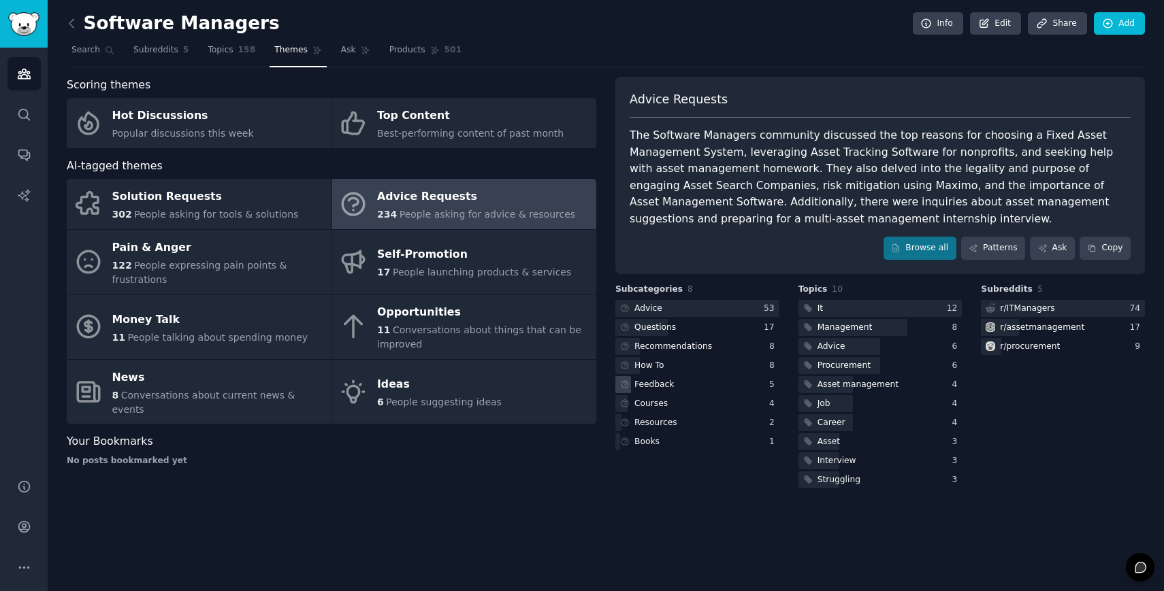
click at [689, 387] on div "Feedback" at bounding box center [697, 384] width 164 height 17
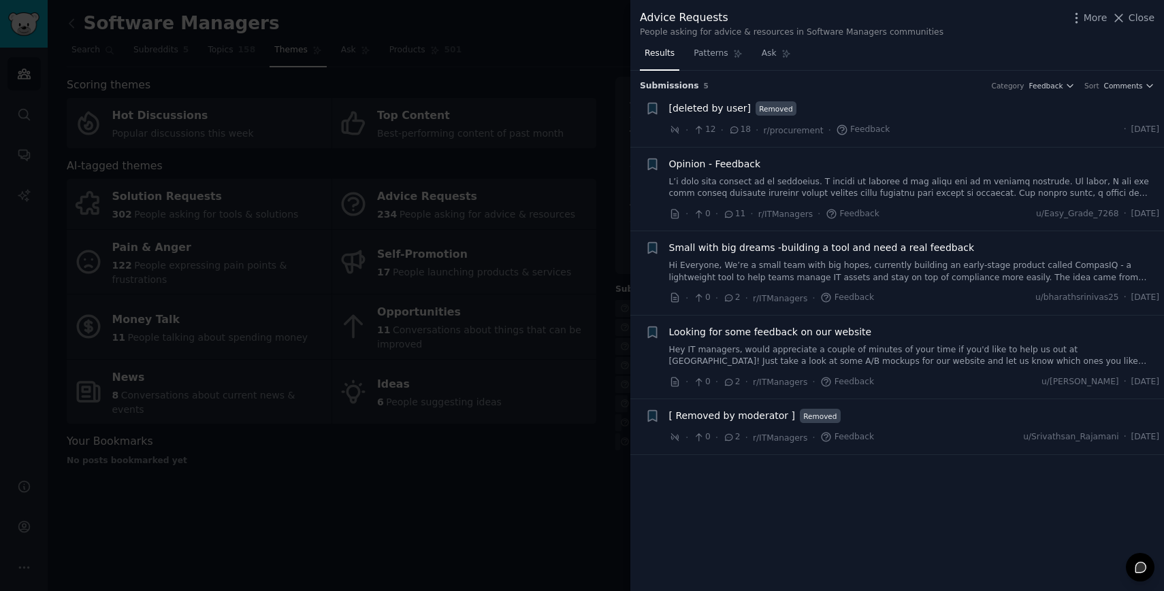
click at [763, 252] on span "Small with big dreams -building a tool and need a real feedback" at bounding box center [822, 248] width 306 height 14
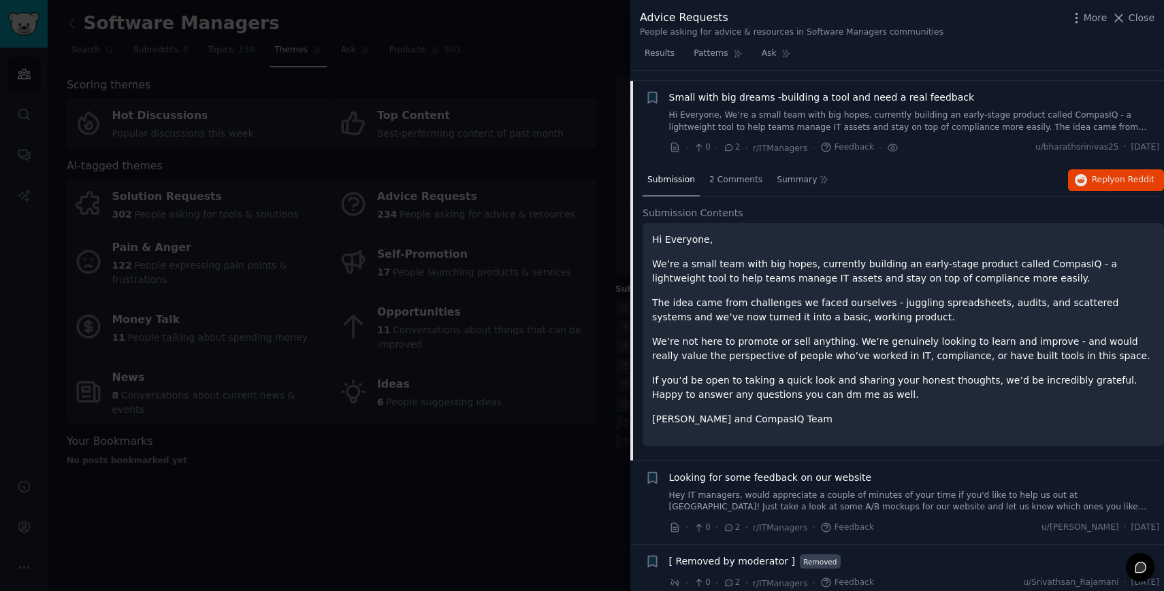
scroll to position [159, 0]
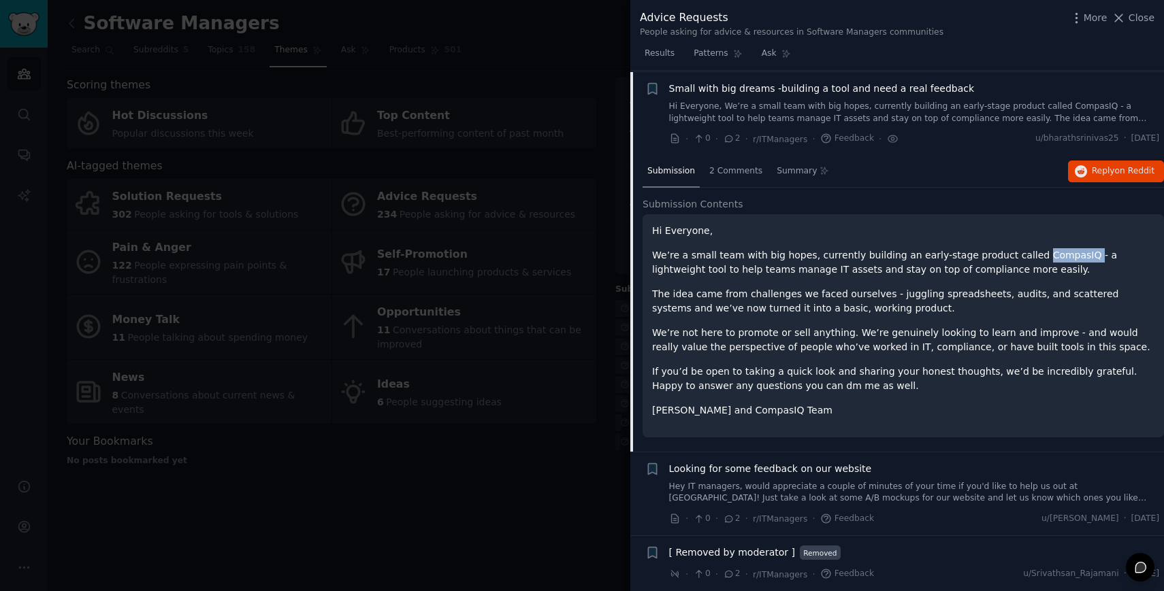
drag, startPoint x: 1066, startPoint y: 257, endPoint x: 1017, endPoint y: 259, distance: 49.1
click at [1017, 259] on p "We’re a small team with big hopes, currently building an early-stage product ca…" at bounding box center [903, 262] width 502 height 29
copy p "CompasIQ"
click at [749, 183] on div "2 Comments" at bounding box center [735, 172] width 63 height 33
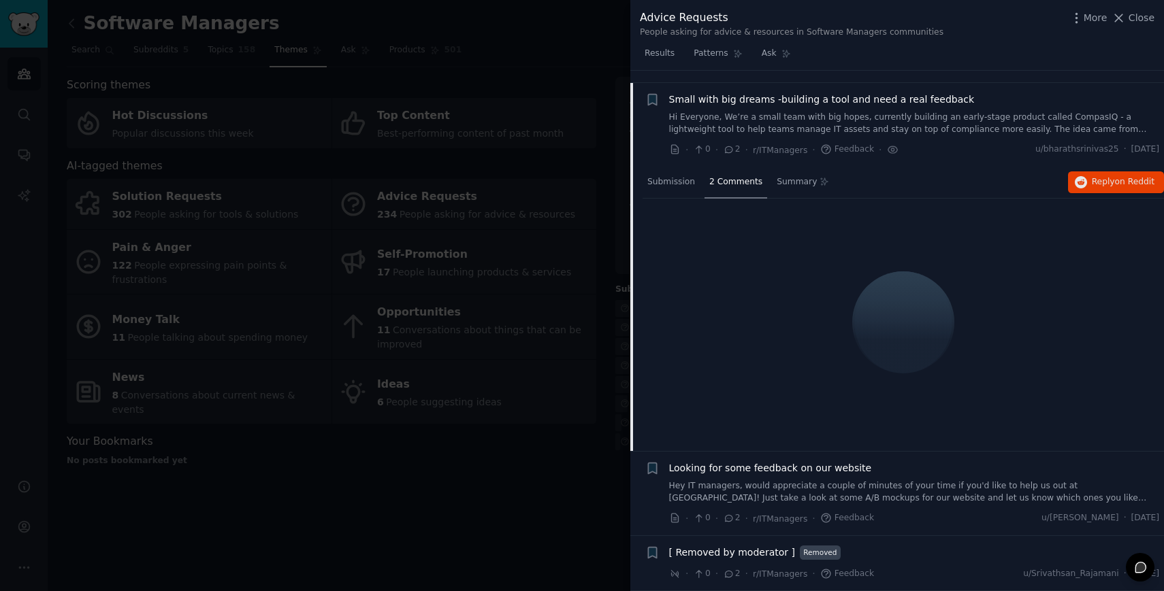
scroll to position [67, 0]
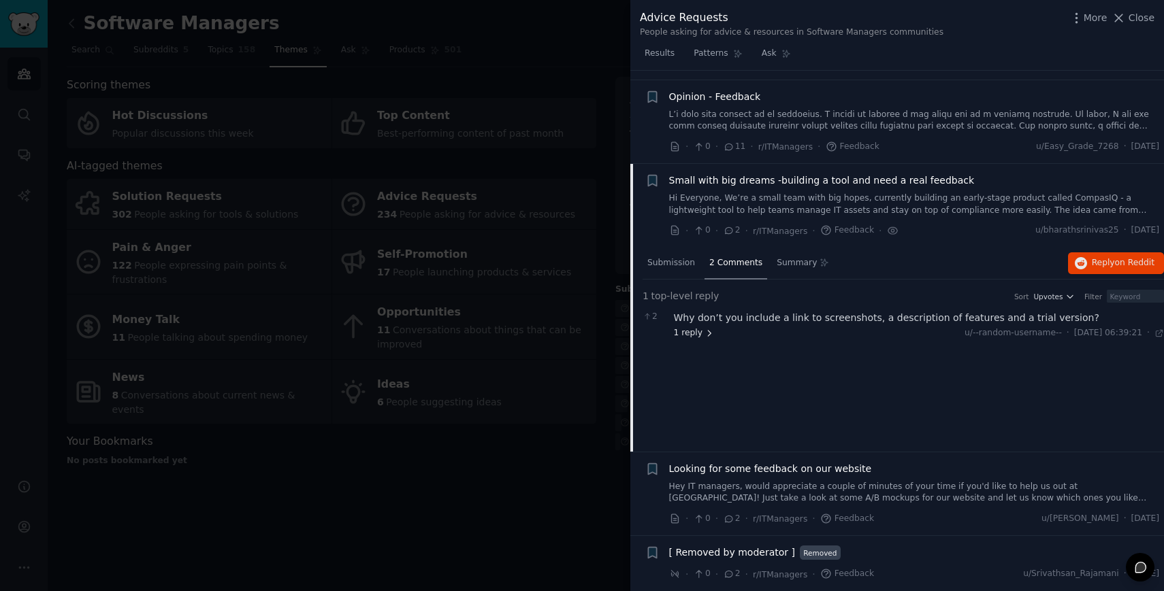
click at [707, 329] on icon at bounding box center [709, 334] width 10 height 10
click at [921, 359] on div "Hi Please find our website https://compasiq.com/ also please dm me if you need …" at bounding box center [933, 363] width 459 height 29
click at [906, 361] on div "Hi Please find our website https://compasiq.com/ also please dm me if you need …" at bounding box center [933, 363] width 459 height 29
click at [903, 357] on div "Hi Please find our website https://compasiq.com/ also please dm me if you need …" at bounding box center [933, 363] width 459 height 29
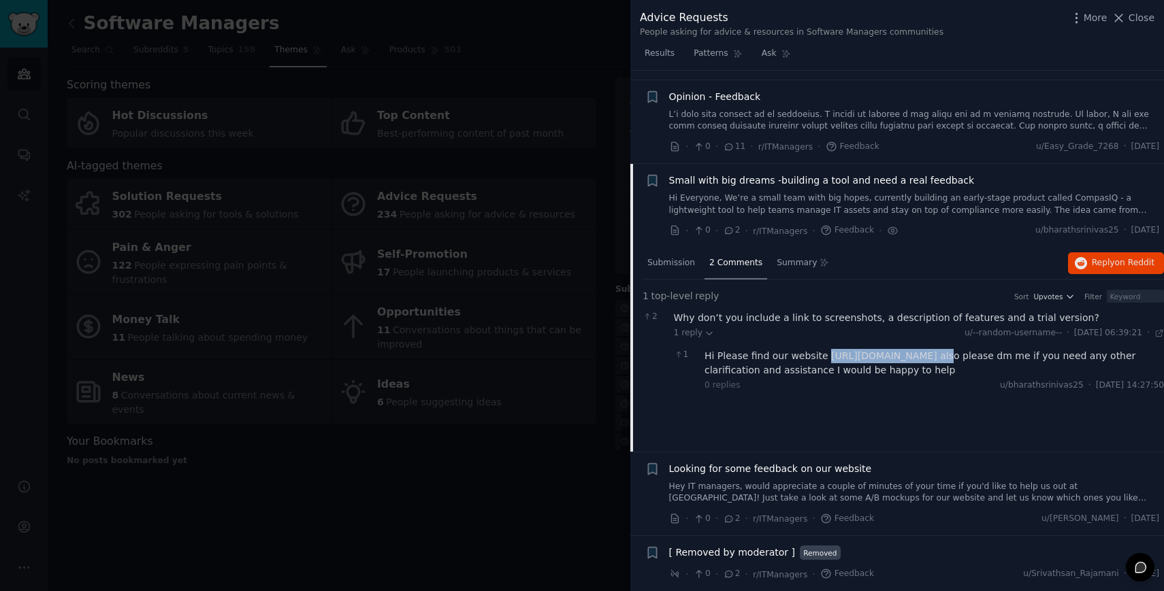
drag, startPoint x: 922, startPoint y: 357, endPoint x: 822, endPoint y: 355, distance: 100.0
click at [822, 355] on div "Hi Please find our website https://compasiq.com/ also please dm me if you need …" at bounding box center [933, 363] width 459 height 29
copy div "https://compasiq.com/"
click at [724, 521] on icon at bounding box center [729, 519] width 12 height 10
click at [732, 517] on icon at bounding box center [729, 519] width 12 height 10
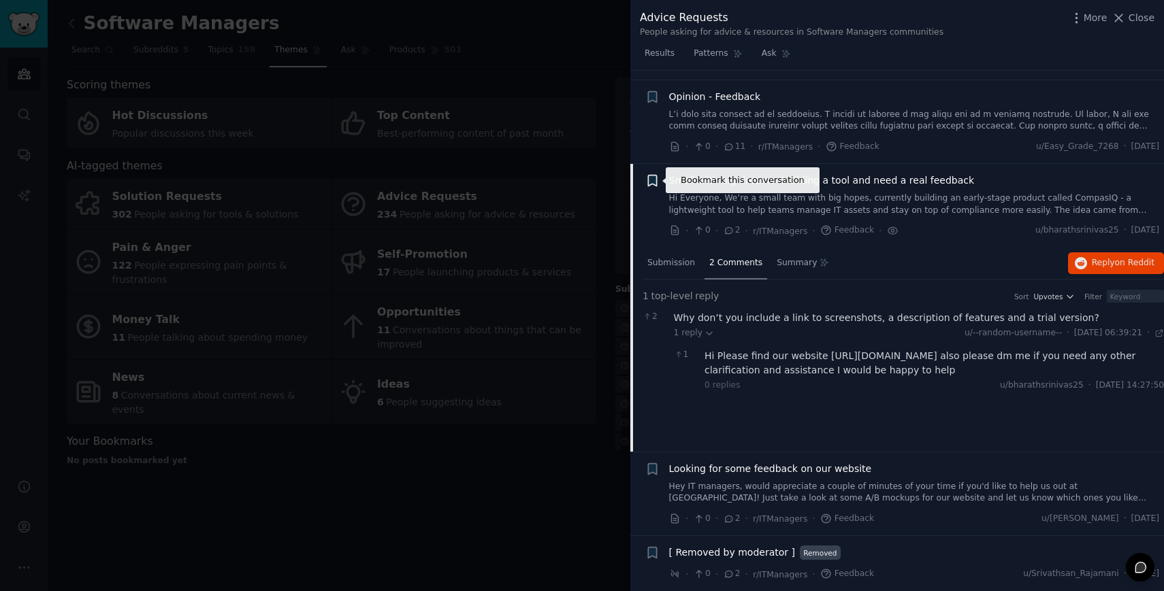
click at [653, 182] on icon "button" at bounding box center [652, 181] width 8 height 11
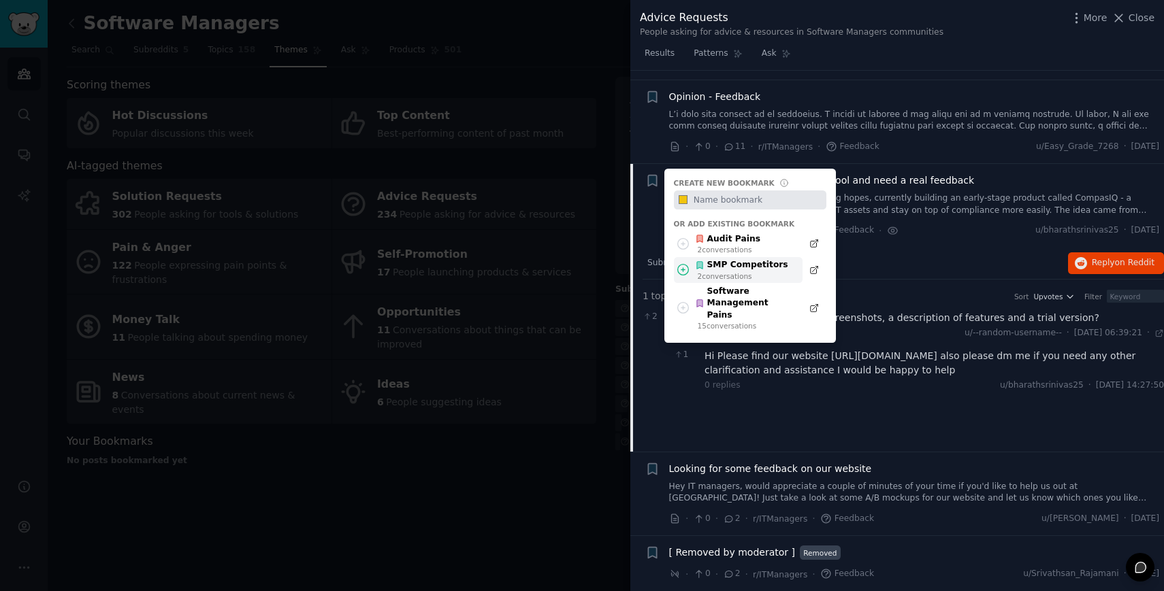
click at [728, 264] on div "SMP Competitors" at bounding box center [741, 265] width 93 height 12
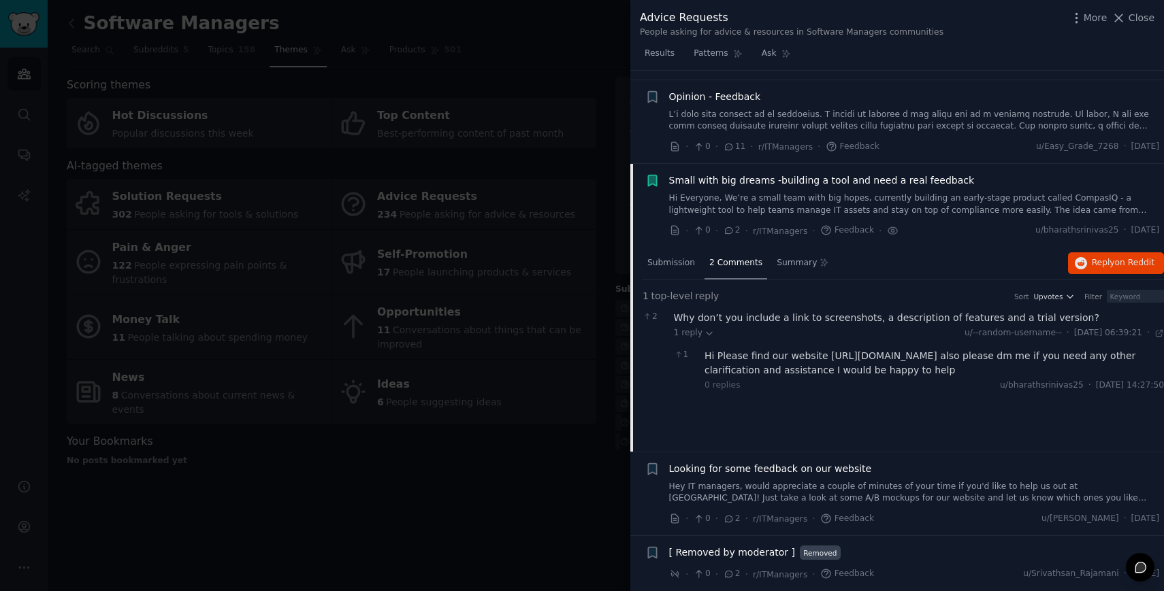
click at [812, 188] on div "Small with big dreams -building a tool and need a real feedback Hi Everyone, We…" at bounding box center [914, 195] width 491 height 43
click at [786, 177] on span "Small with big dreams -building a tool and need a real feedback" at bounding box center [822, 181] width 306 height 14
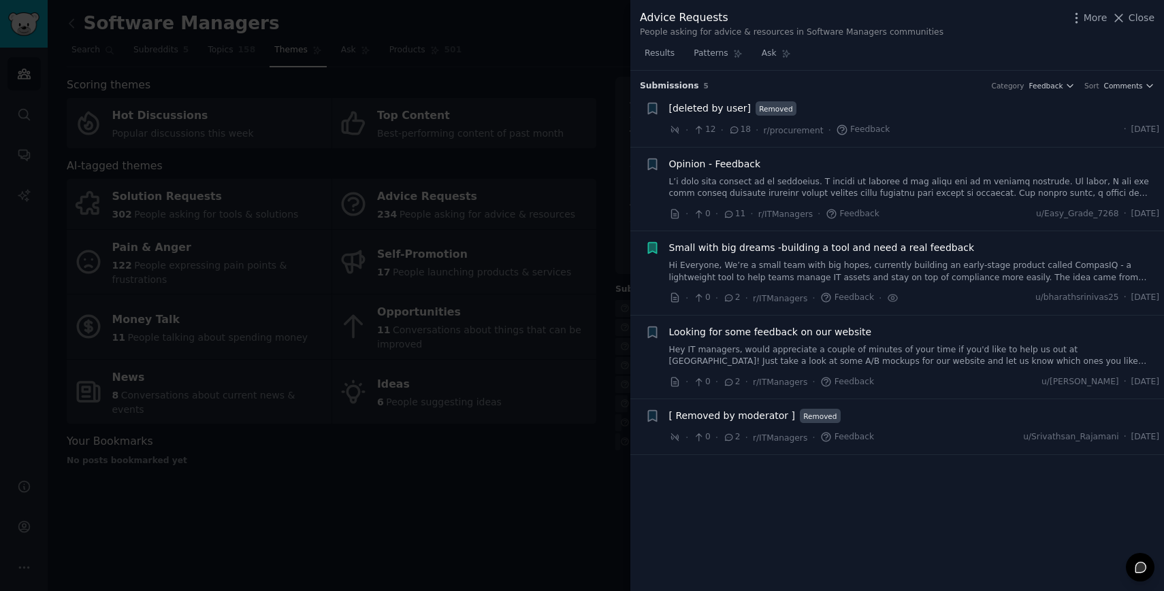
click at [784, 332] on span "Looking for some feedback on our website" at bounding box center [770, 332] width 203 height 14
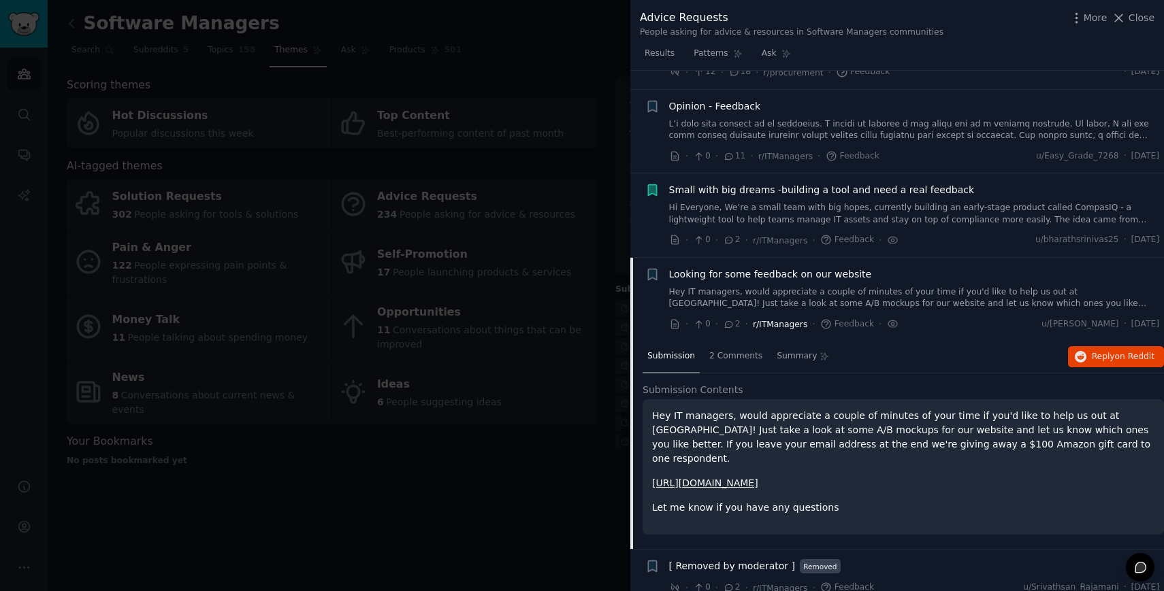
scroll to position [67, 0]
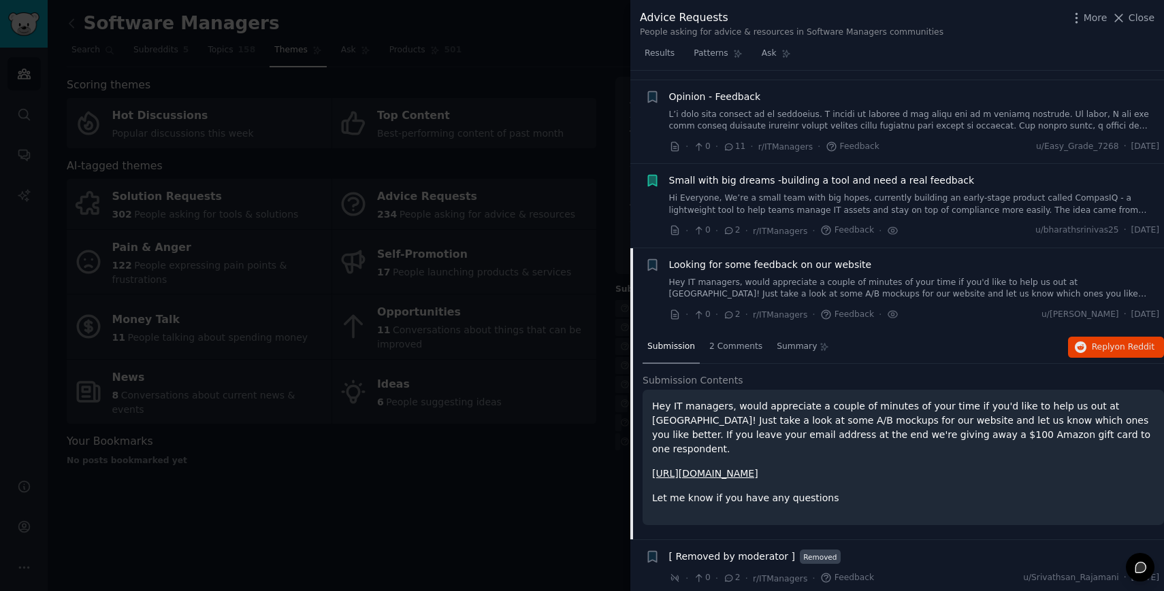
click at [922, 284] on link "Hey IT managers, would appreciate a couple of minutes of your time if you'd lik…" at bounding box center [914, 289] width 491 height 24
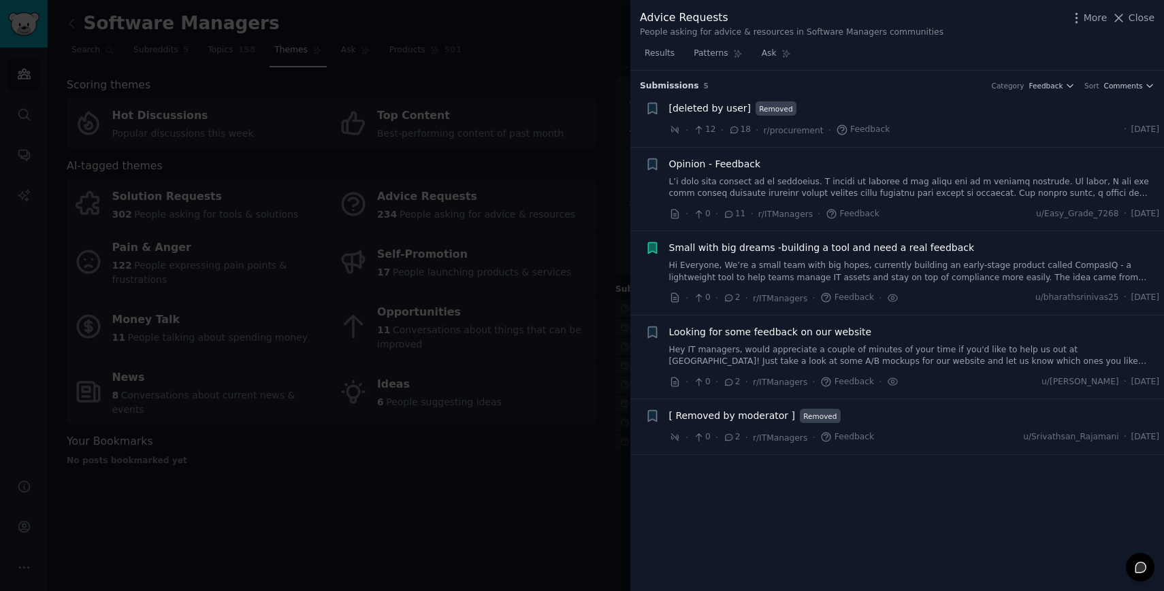
click at [521, 475] on div at bounding box center [582, 295] width 1164 height 591
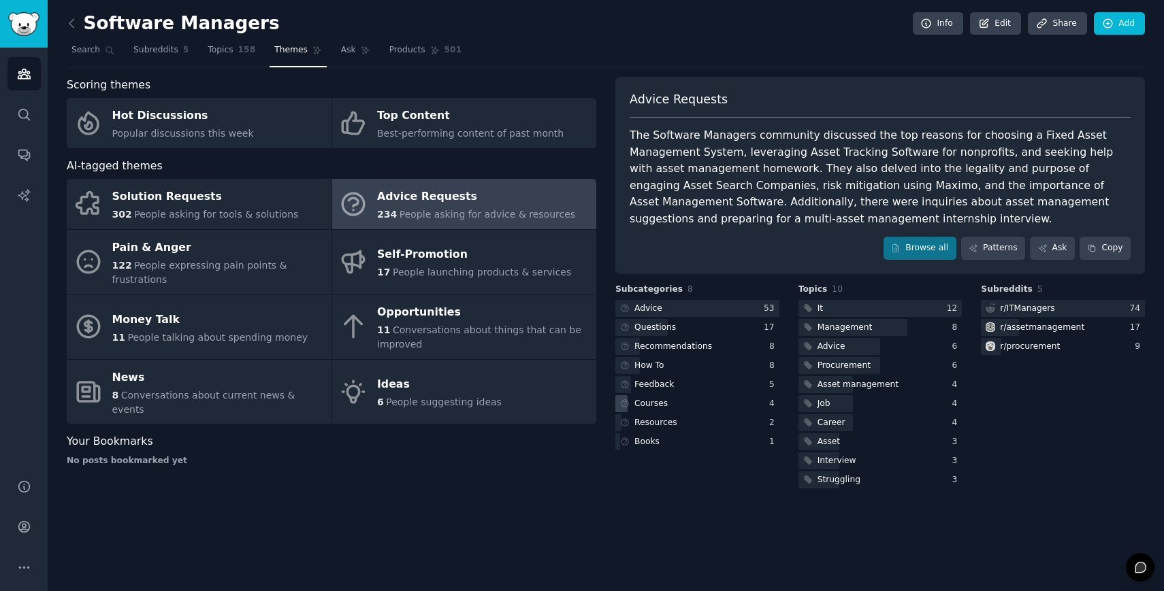
click at [681, 405] on div "Courses" at bounding box center [697, 403] width 164 height 17
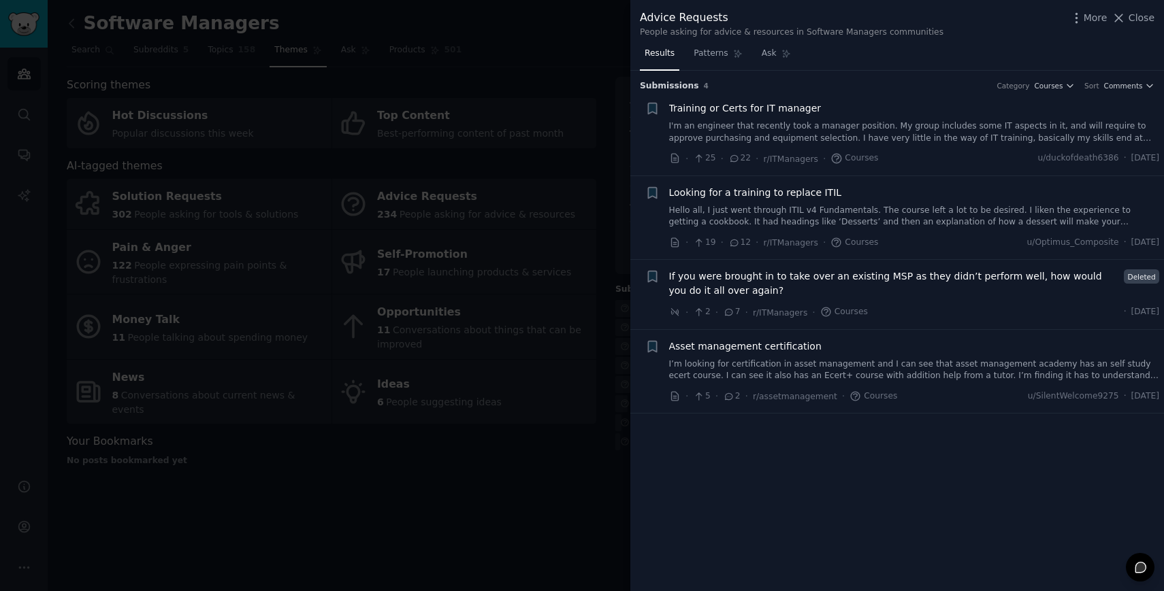
click at [564, 477] on div at bounding box center [582, 295] width 1164 height 591
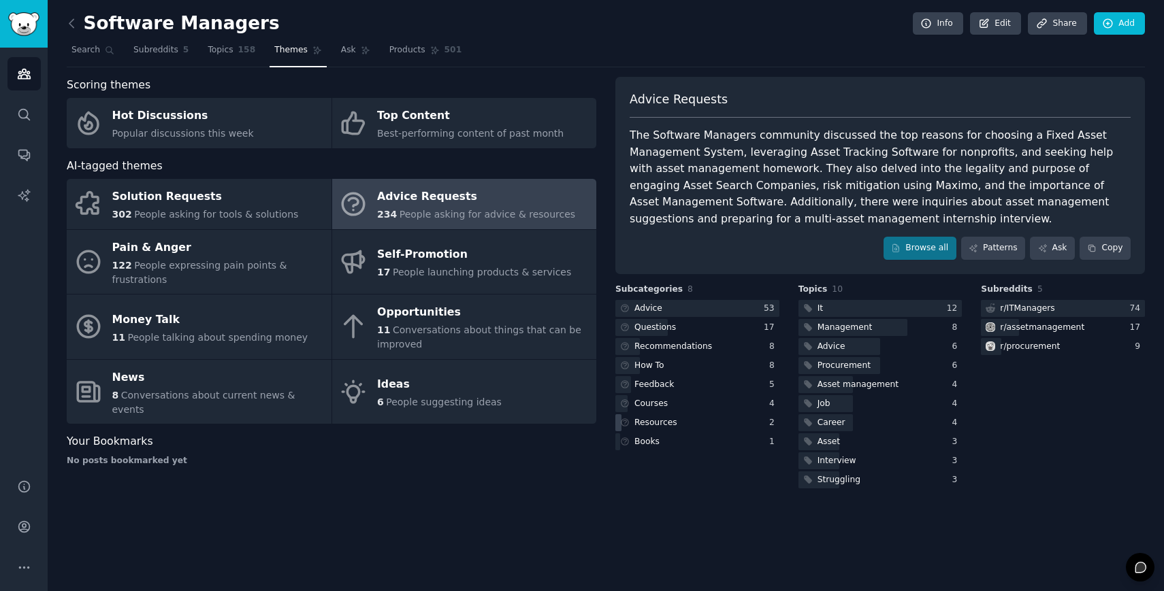
click at [728, 418] on div "Resources" at bounding box center [697, 422] width 164 height 17
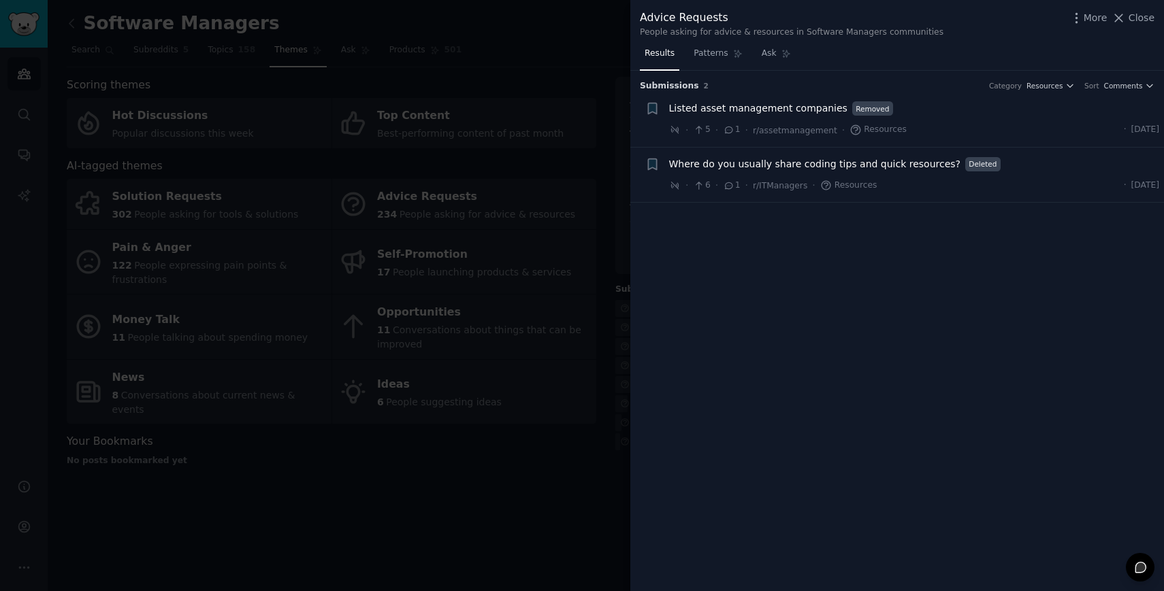
click at [752, 103] on span "Listed asset management companies" at bounding box center [758, 108] width 178 height 14
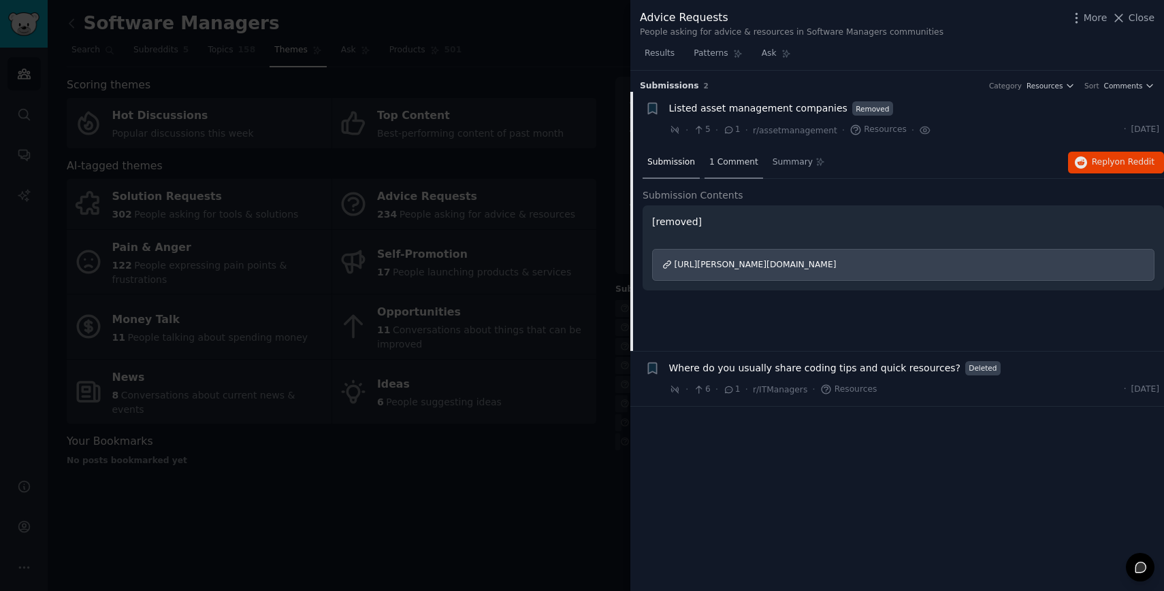
click at [723, 154] on div "1 Comment" at bounding box center [733, 163] width 59 height 33
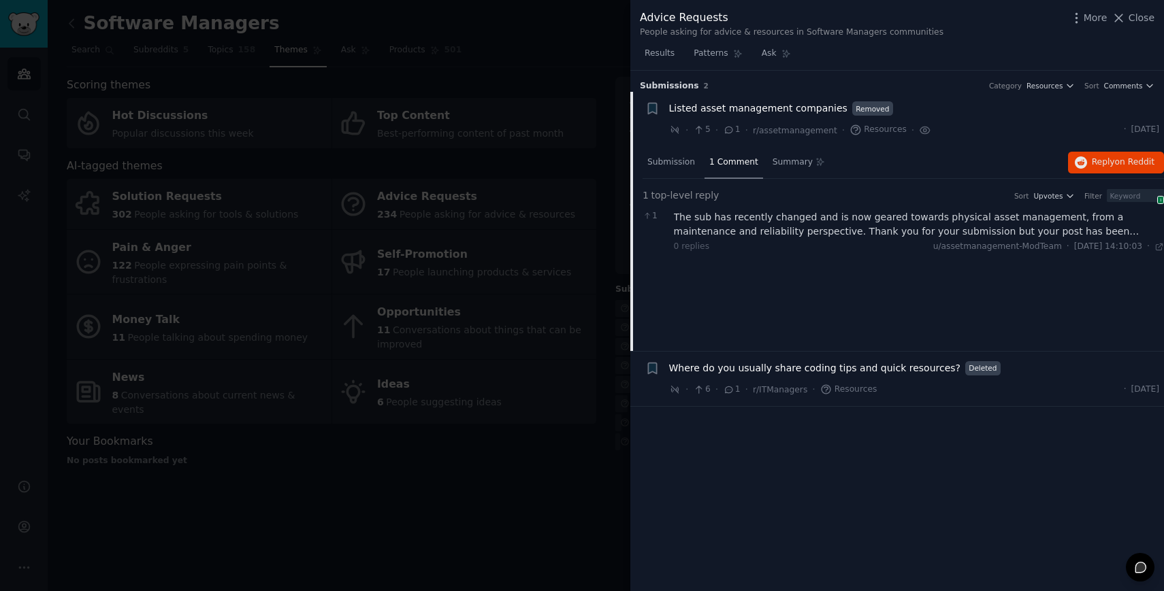
click at [524, 513] on div at bounding box center [582, 295] width 1164 height 591
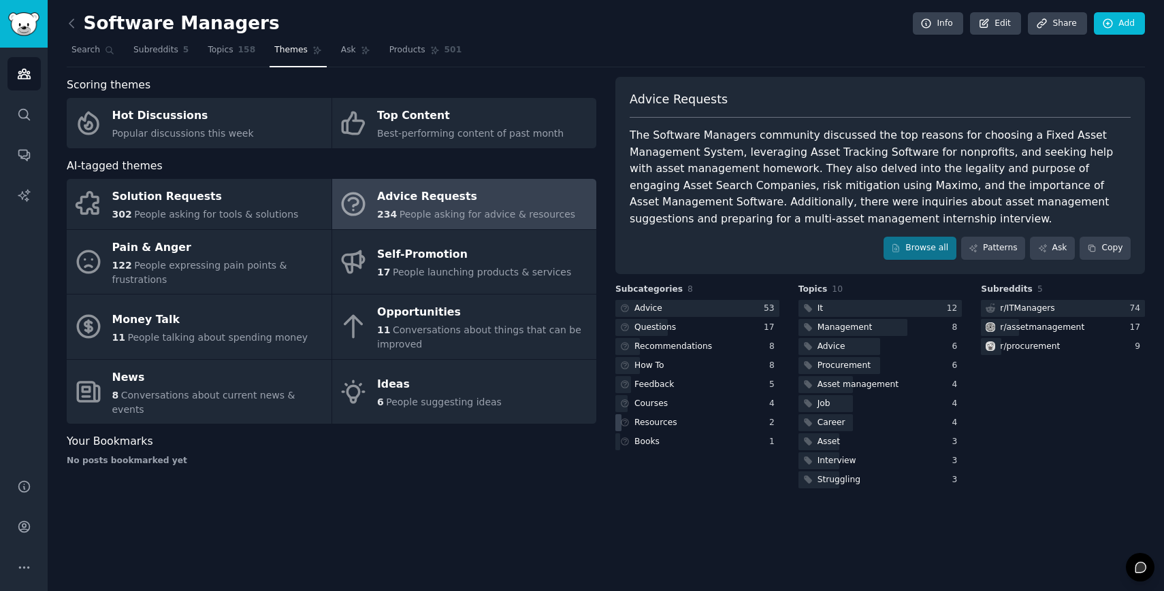
click at [685, 420] on div "Resources" at bounding box center [697, 422] width 164 height 17
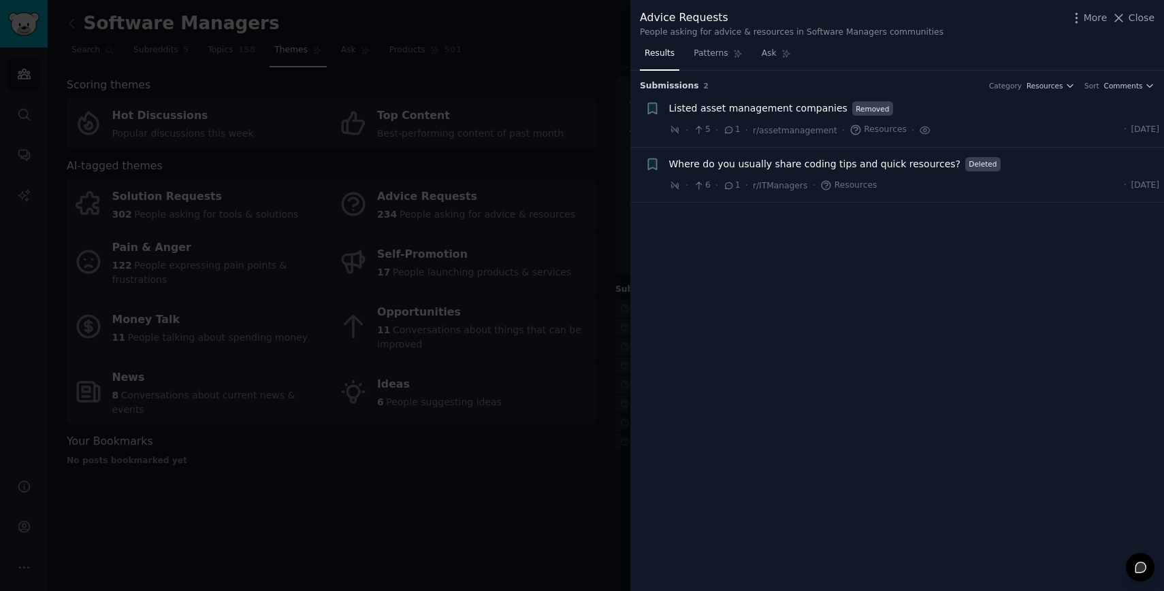
click at [520, 465] on div at bounding box center [582, 295] width 1164 height 591
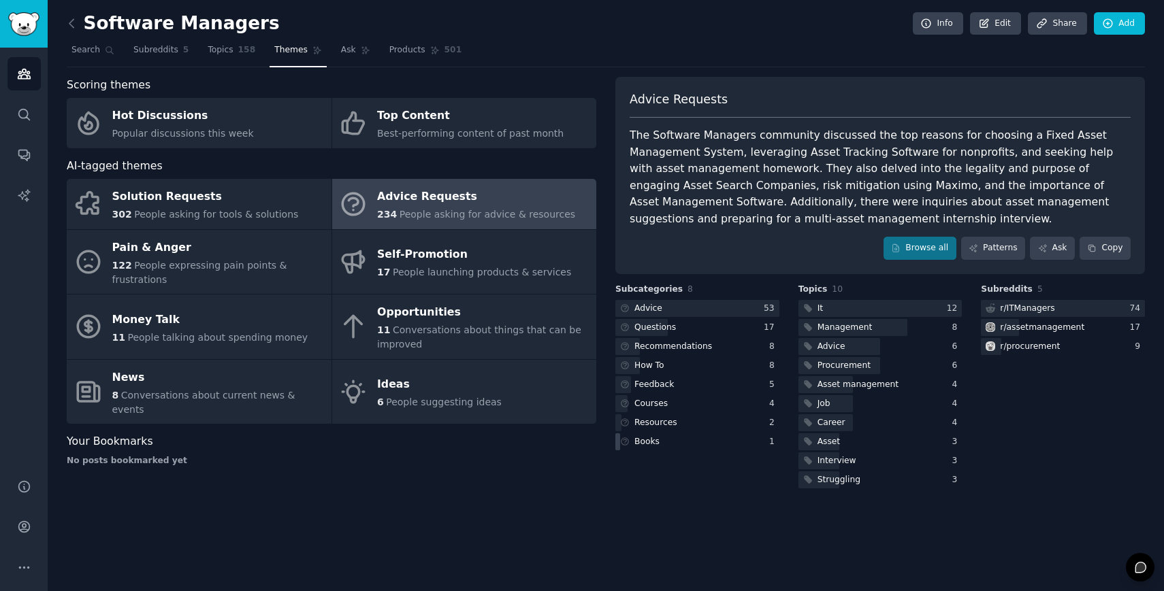
click at [678, 440] on div "Books" at bounding box center [697, 441] width 164 height 17
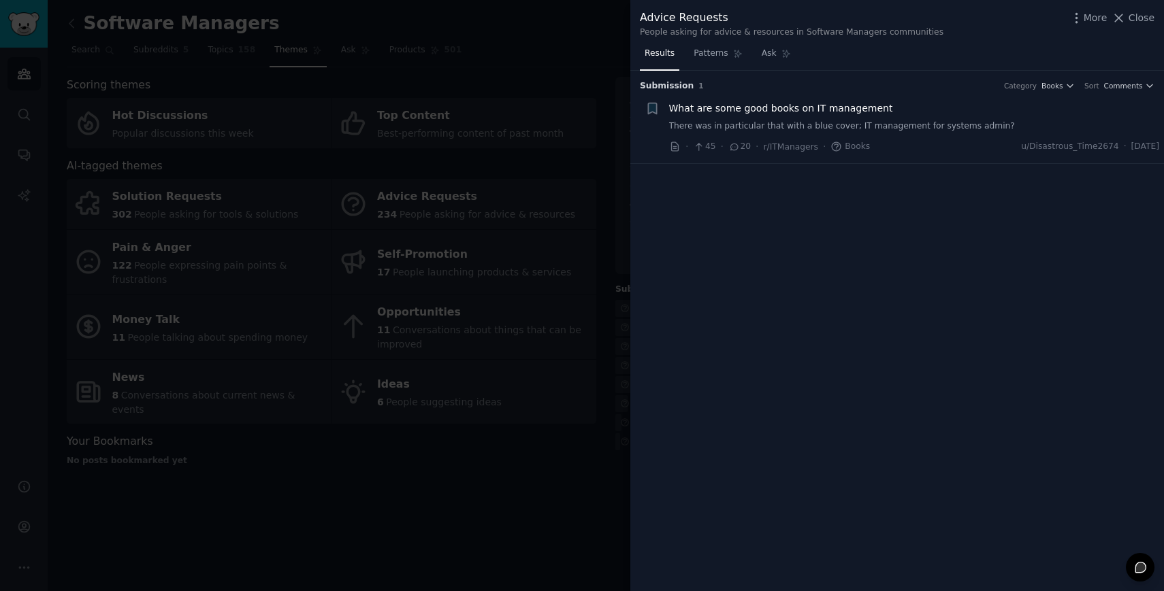
click at [563, 482] on div at bounding box center [582, 295] width 1164 height 591
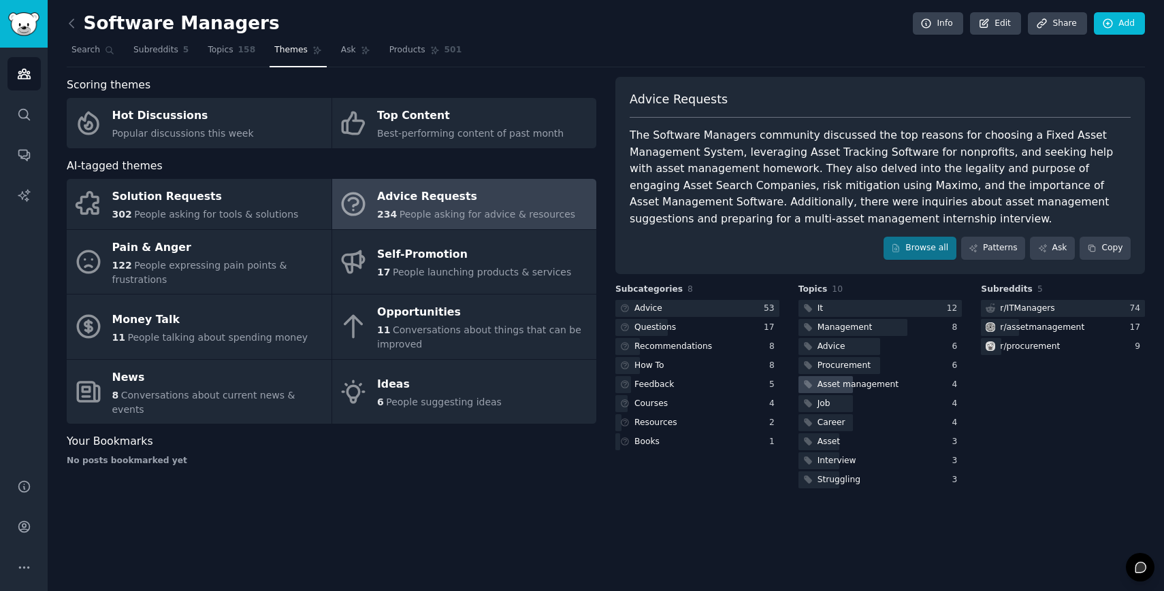
click at [859, 380] on div "Asset management" at bounding box center [857, 385] width 81 height 12
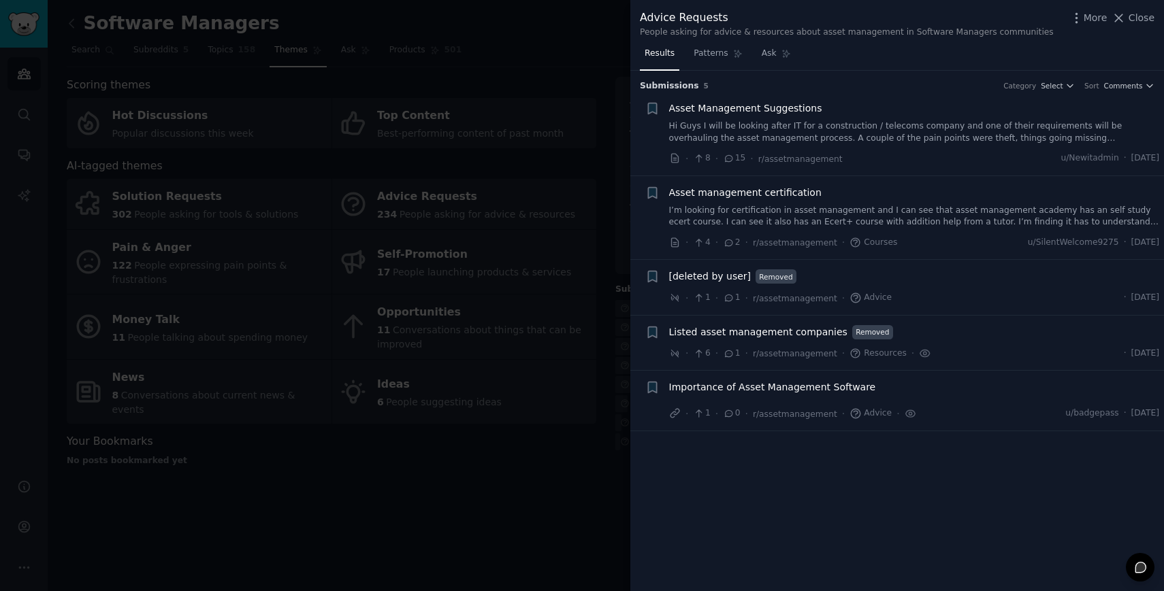
click at [544, 448] on div at bounding box center [582, 295] width 1164 height 591
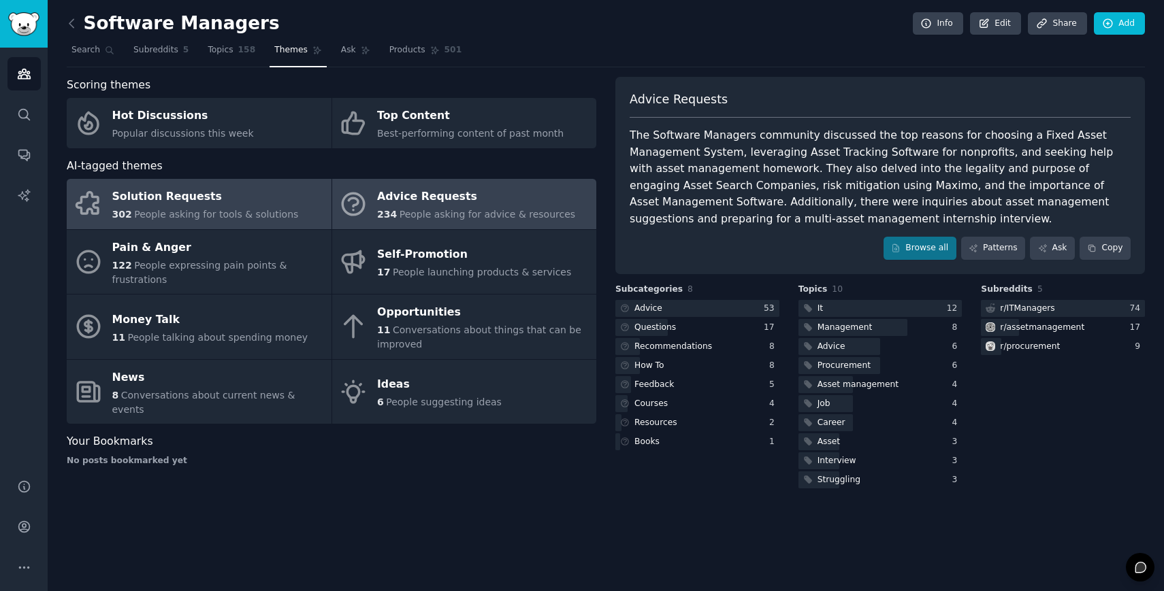
click at [252, 209] on span "People asking for tools & solutions" at bounding box center [216, 214] width 164 height 11
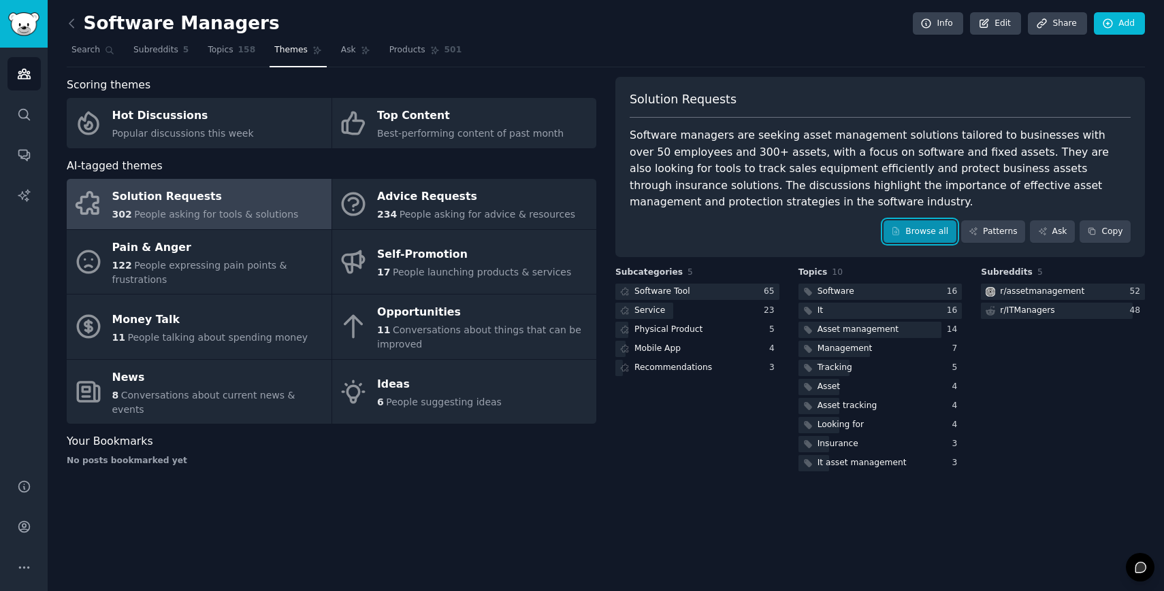
click at [912, 225] on link "Browse all" at bounding box center [919, 231] width 73 height 23
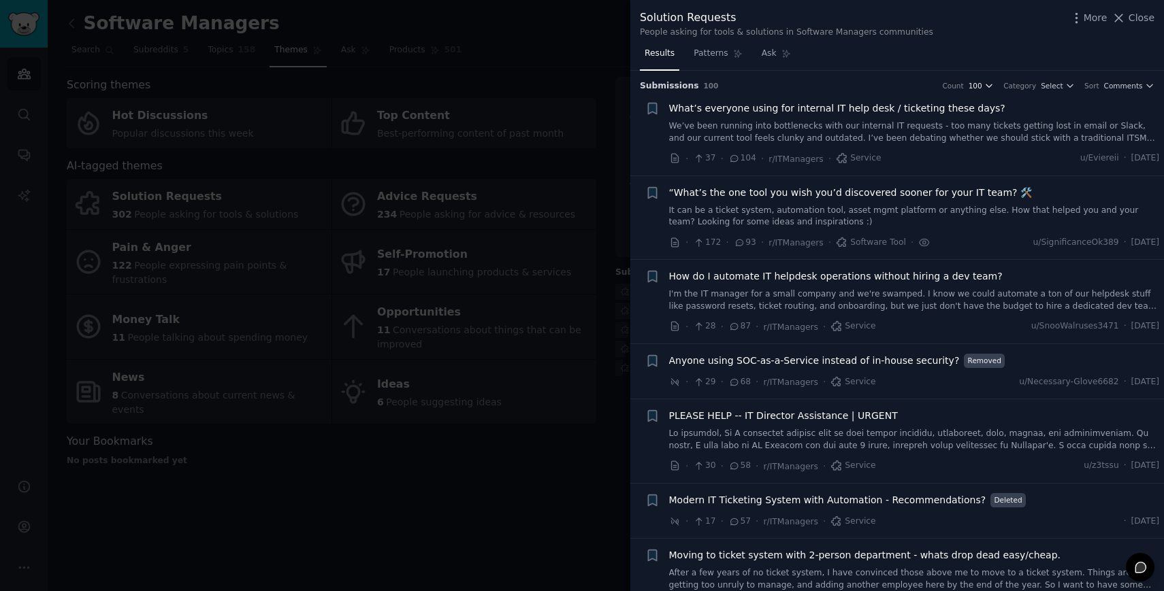
click at [1070, 88] on icon "button" at bounding box center [1070, 86] width 10 height 10
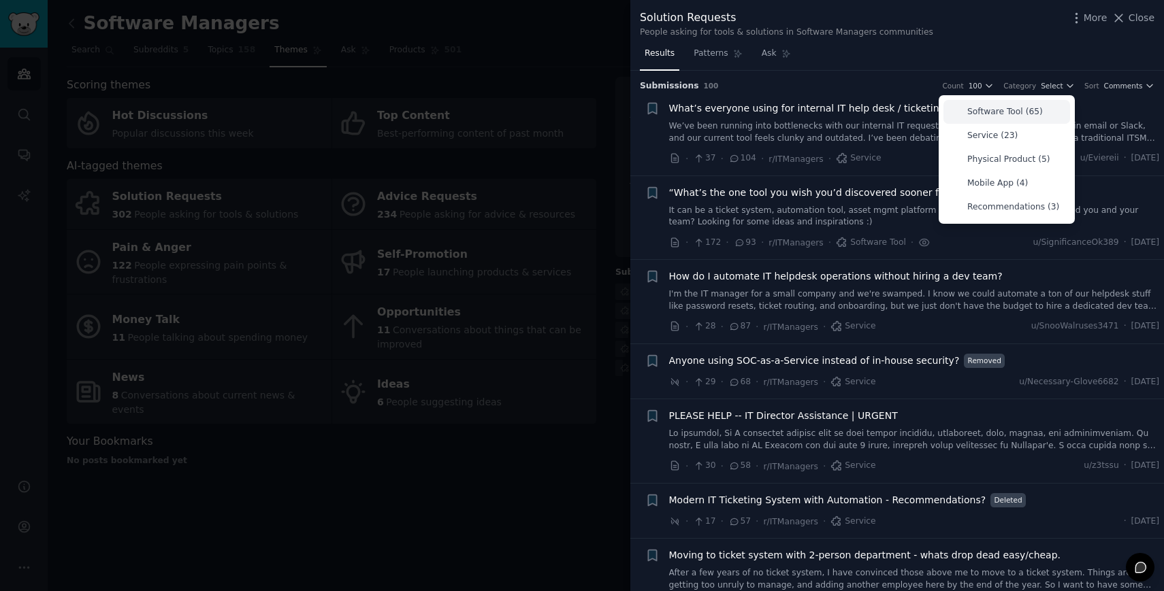
click at [1021, 108] on p "Software Tool (65)" at bounding box center [1005, 112] width 76 height 12
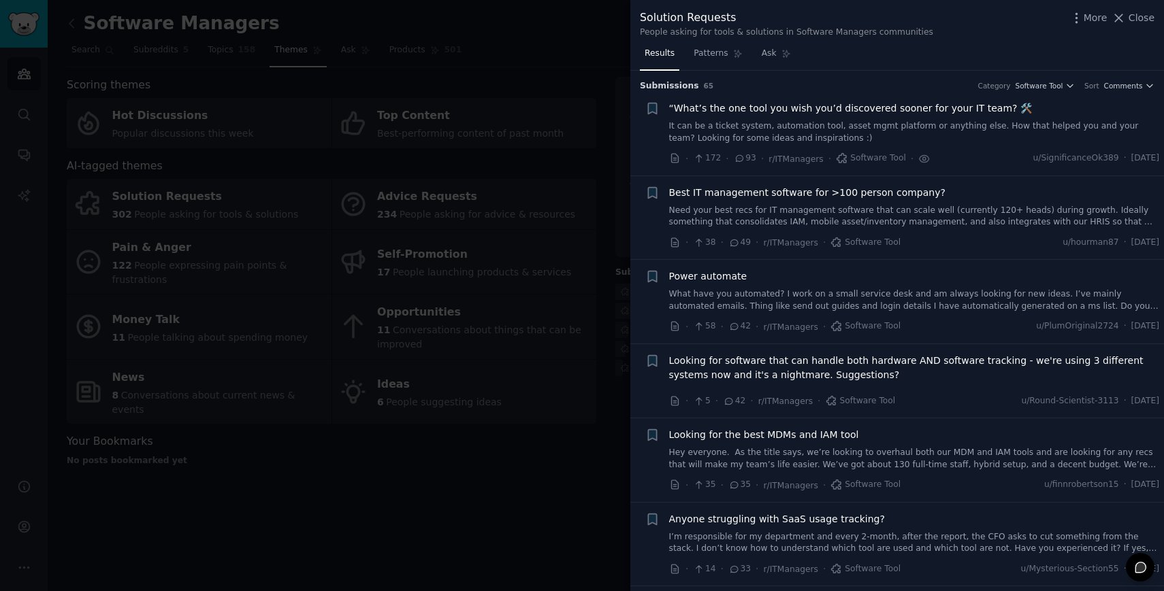
click at [725, 125] on link "It can be a ticket system, automation tool, asset mgmt platform or anything els…" at bounding box center [914, 132] width 491 height 24
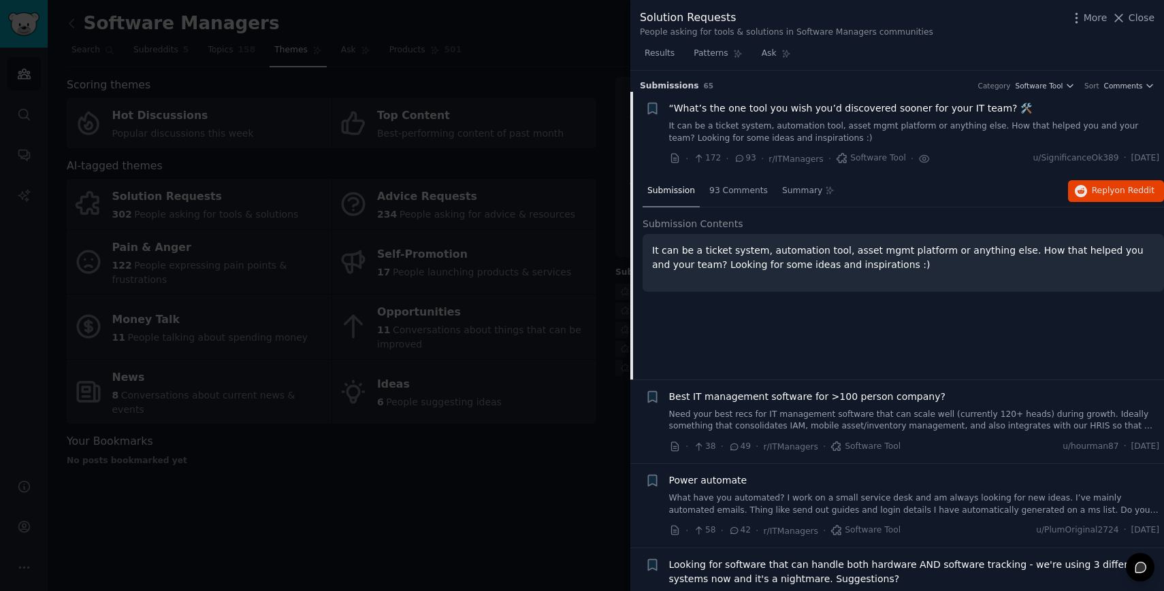
scroll to position [21, 0]
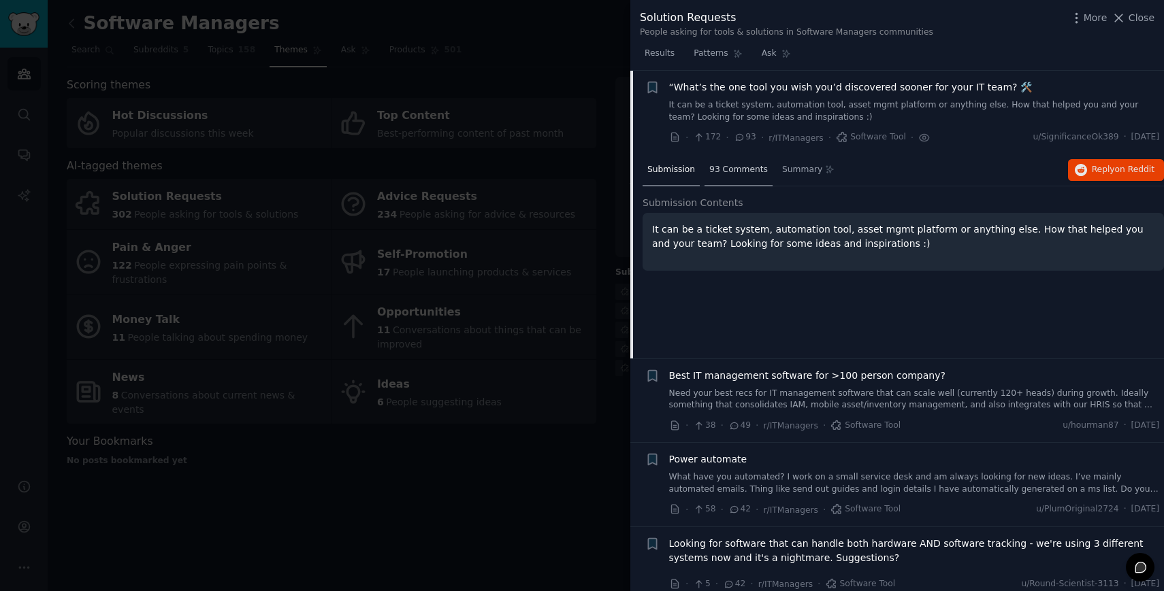
click at [738, 167] on span "93 Comments" at bounding box center [738, 170] width 59 height 12
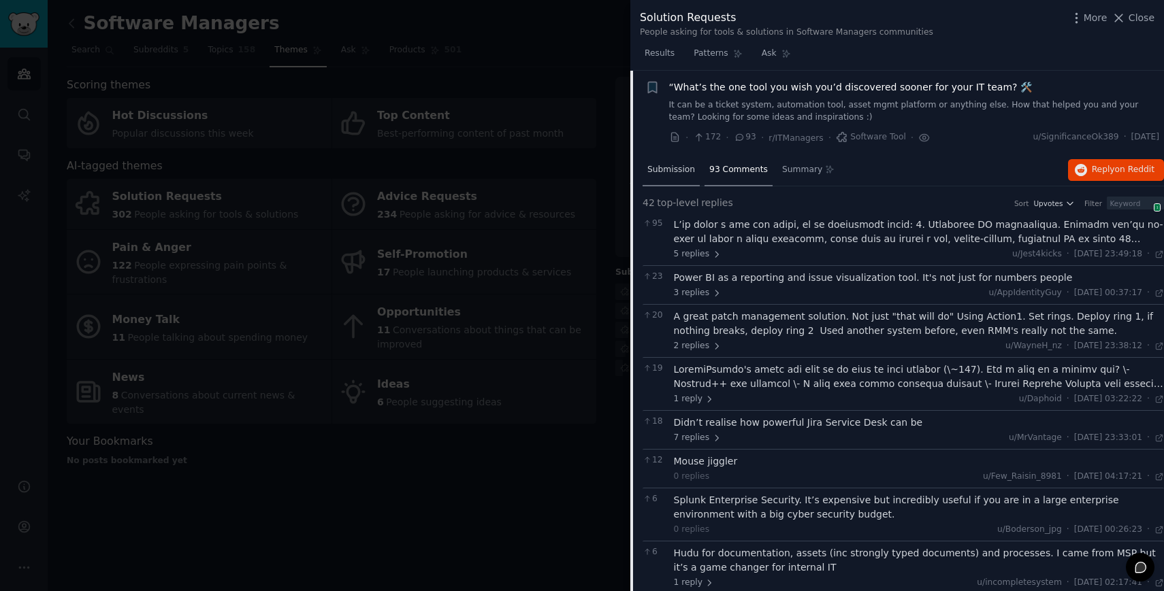
click at [674, 175] on div "Submission" at bounding box center [670, 170] width 57 height 33
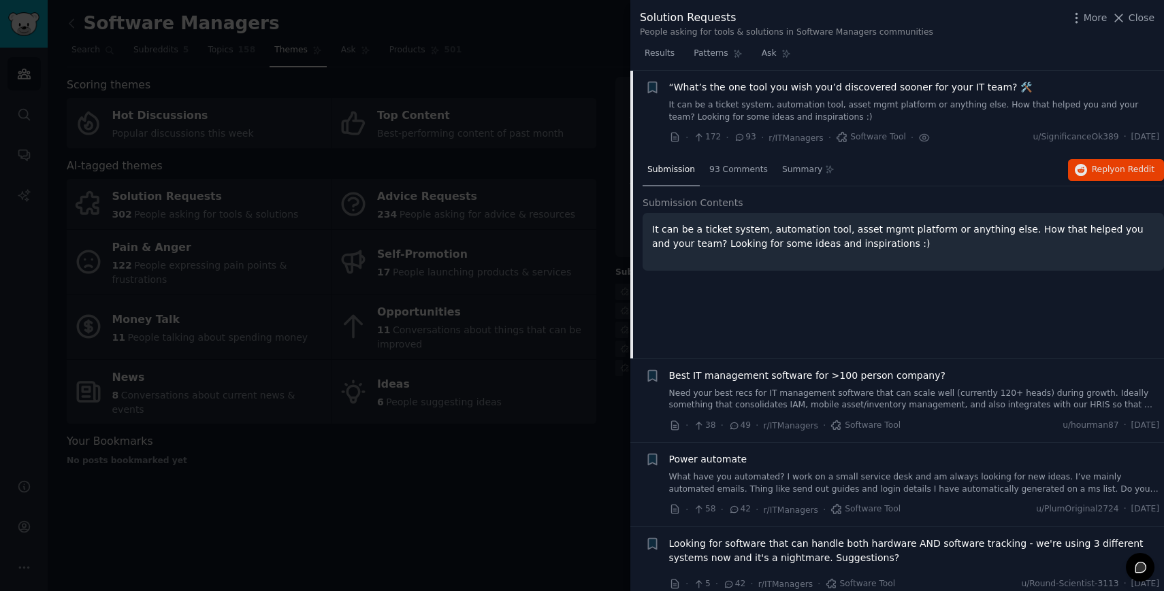
scroll to position [0, 0]
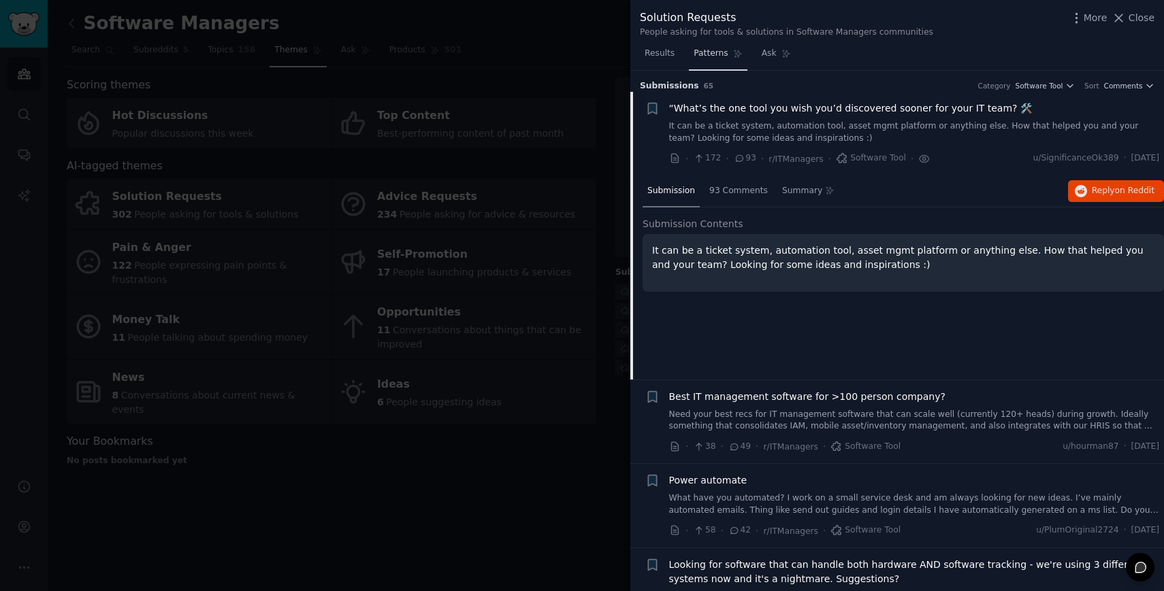
click at [706, 54] on span "Patterns" at bounding box center [710, 54] width 34 height 12
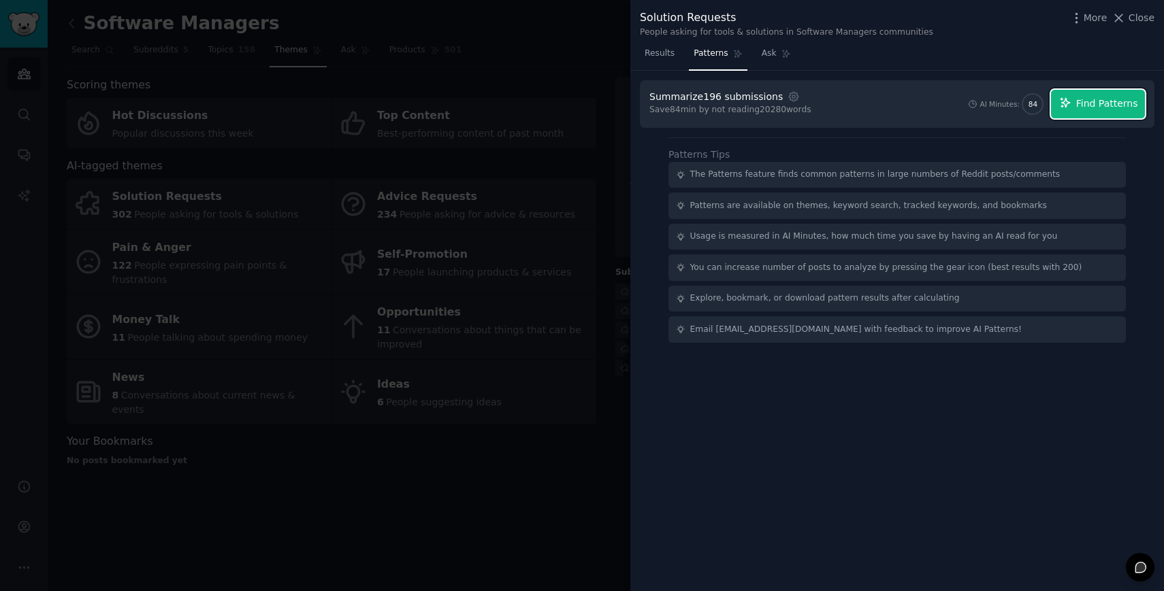
click at [1091, 105] on span "Find Patterns" at bounding box center [1107, 104] width 62 height 14
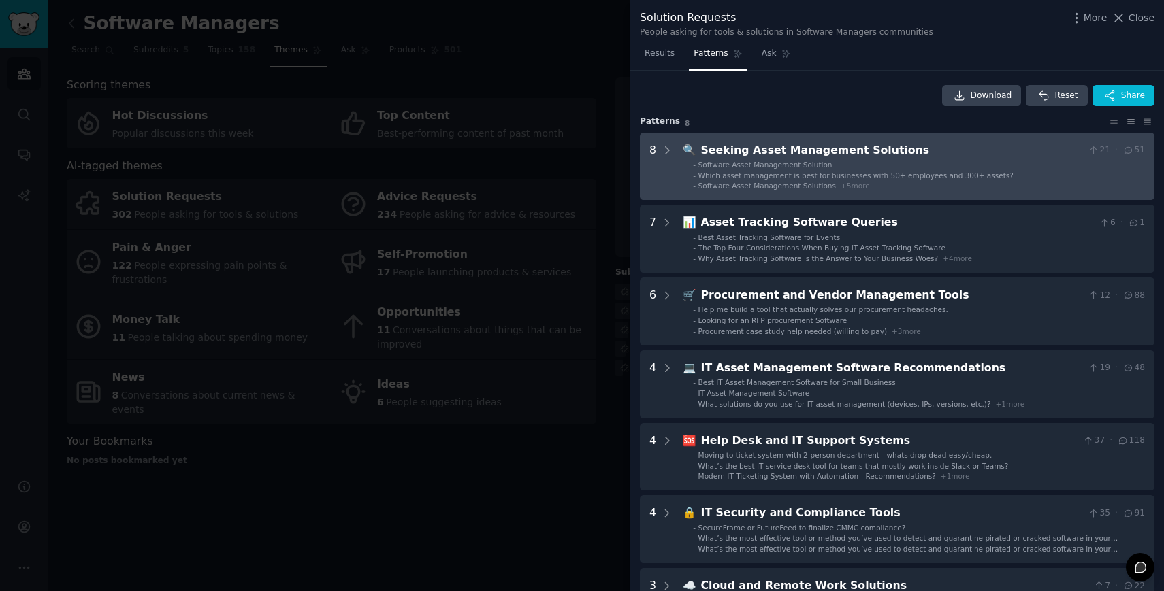
click at [751, 164] on span "Software Asset Management Solution" at bounding box center [765, 165] width 134 height 8
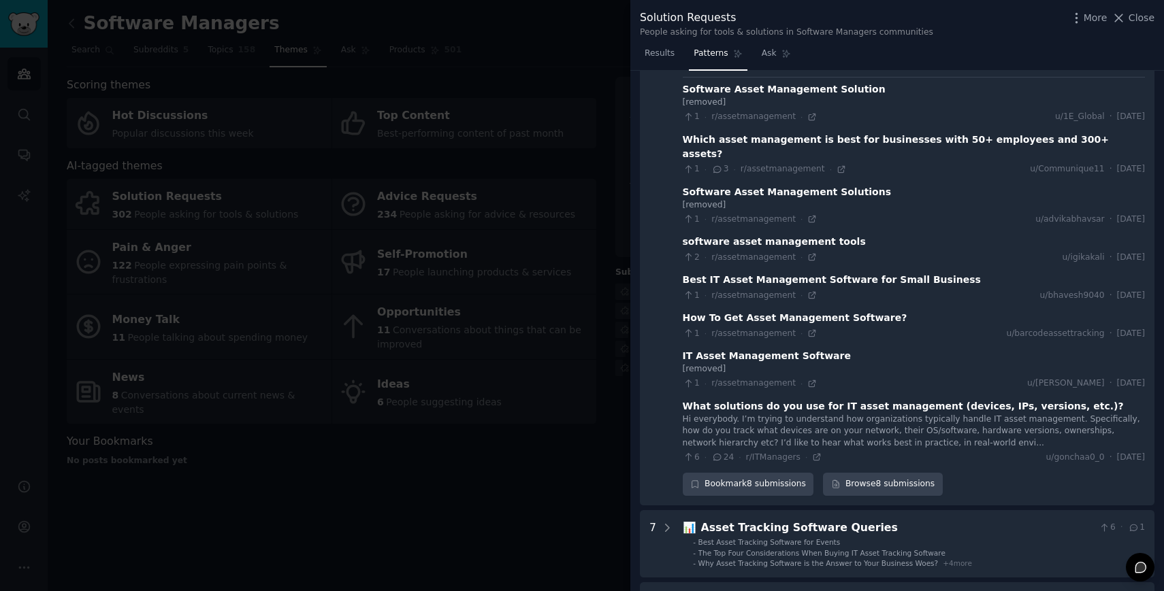
scroll to position [59, 0]
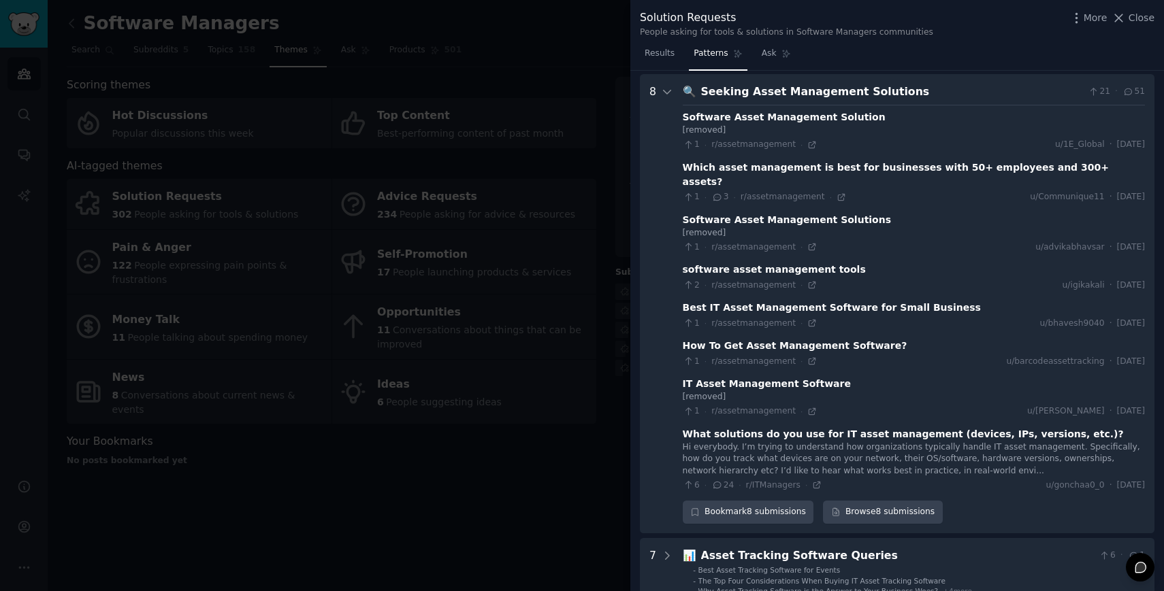
click at [716, 193] on icon at bounding box center [717, 198] width 12 height 10
click at [724, 171] on div "Which asset management is best for businesses with 50+ employees and 300+ asset…" at bounding box center [913, 175] width 462 height 29
click at [724, 169] on div "Which asset management is best for businesses with 50+ employees and 300+ asset…" at bounding box center [913, 175] width 462 height 29
click at [749, 161] on div "Which asset management is best for businesses with 50+ employees and 300+ asset…" at bounding box center [913, 175] width 462 height 29
click at [712, 93] on div "Seeking Asset Management Solutions" at bounding box center [892, 92] width 382 height 17
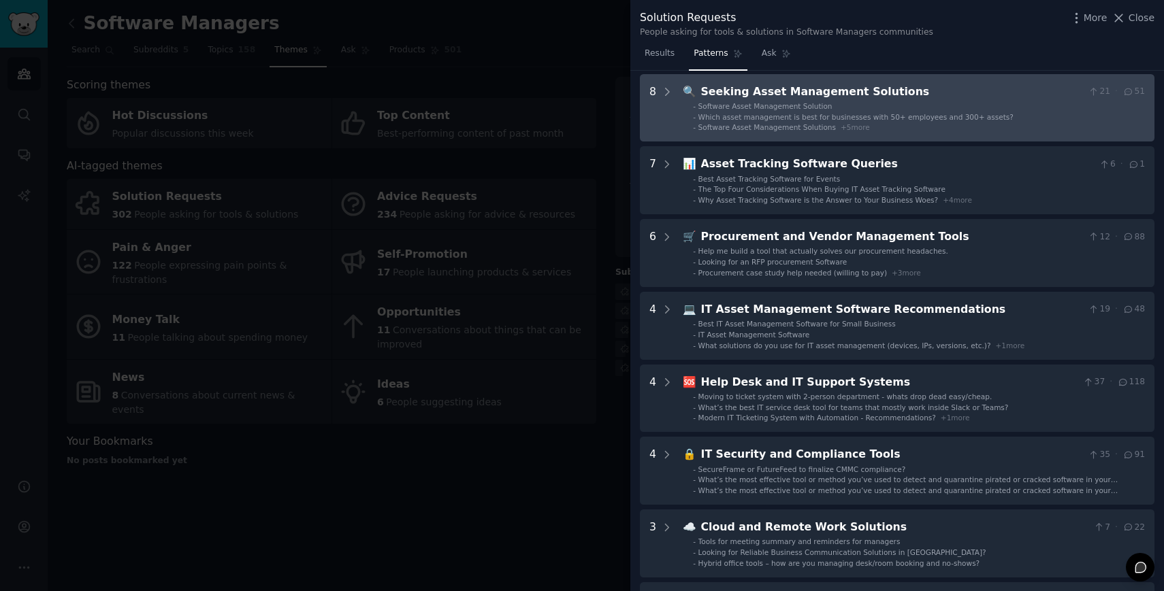
click at [717, 92] on div "Seeking Asset Management Solutions" at bounding box center [892, 92] width 382 height 17
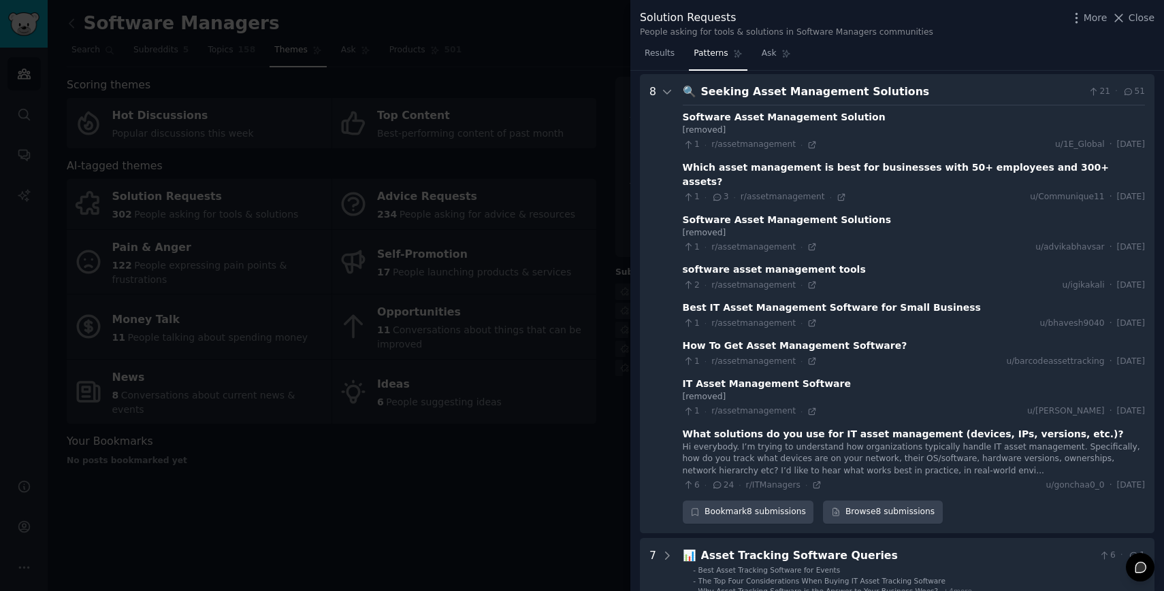
scroll to position [62, 0]
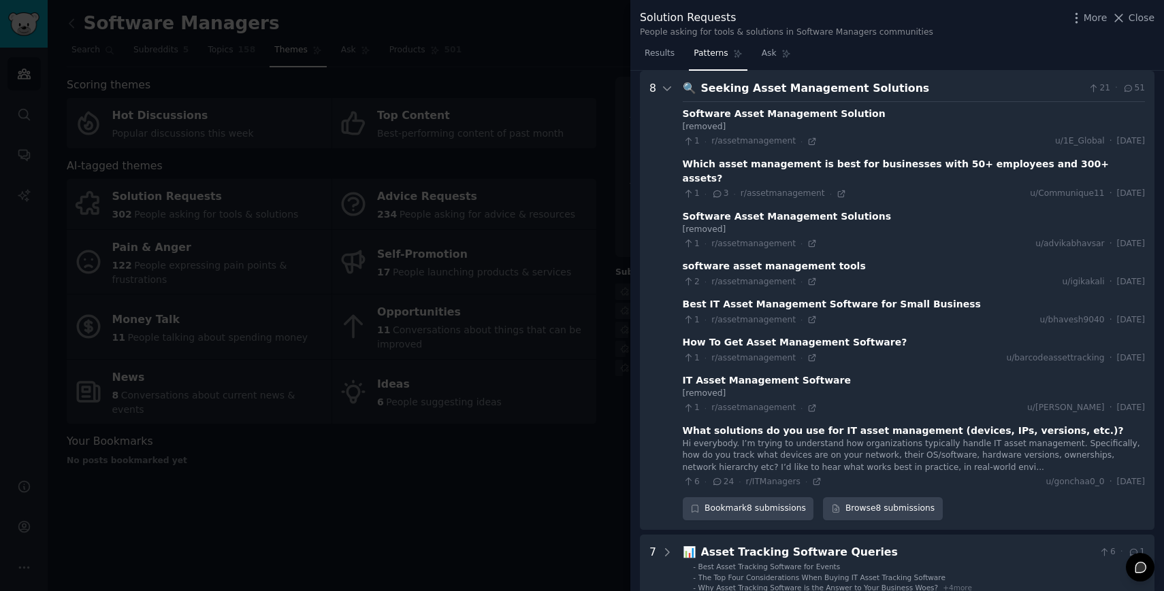
click at [1128, 91] on icon at bounding box center [1128, 89] width 12 height 10
click at [883, 497] on link "Browse 8 submissions" at bounding box center [882, 508] width 119 height 23
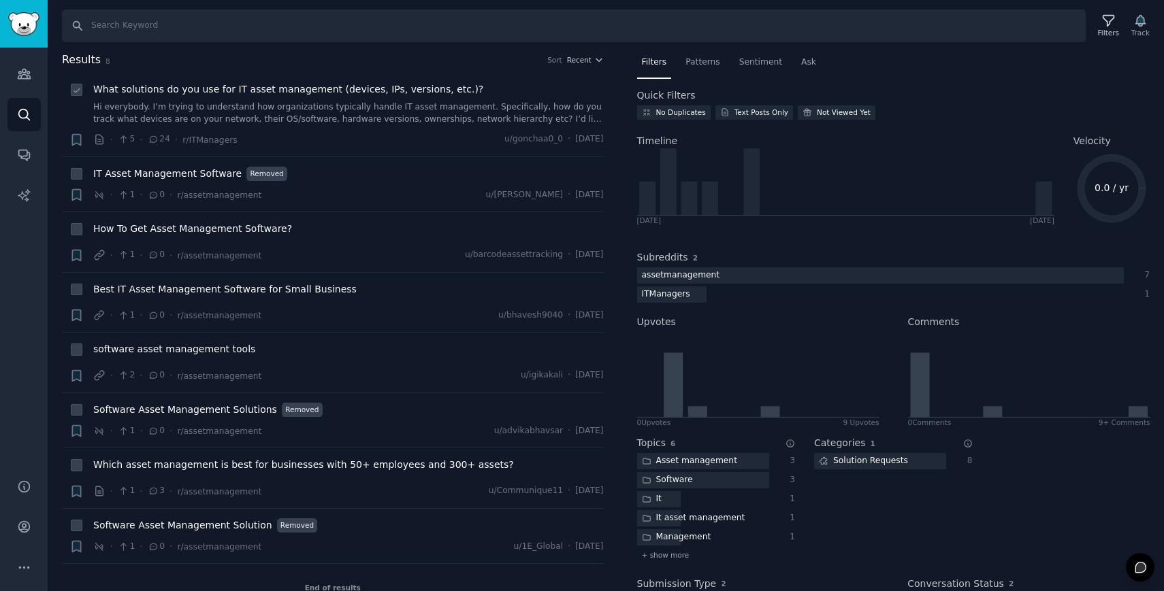
click at [246, 102] on link "Hi everybody. I’m trying to understand how organizations typically handle IT as…" at bounding box center [348, 113] width 510 height 24
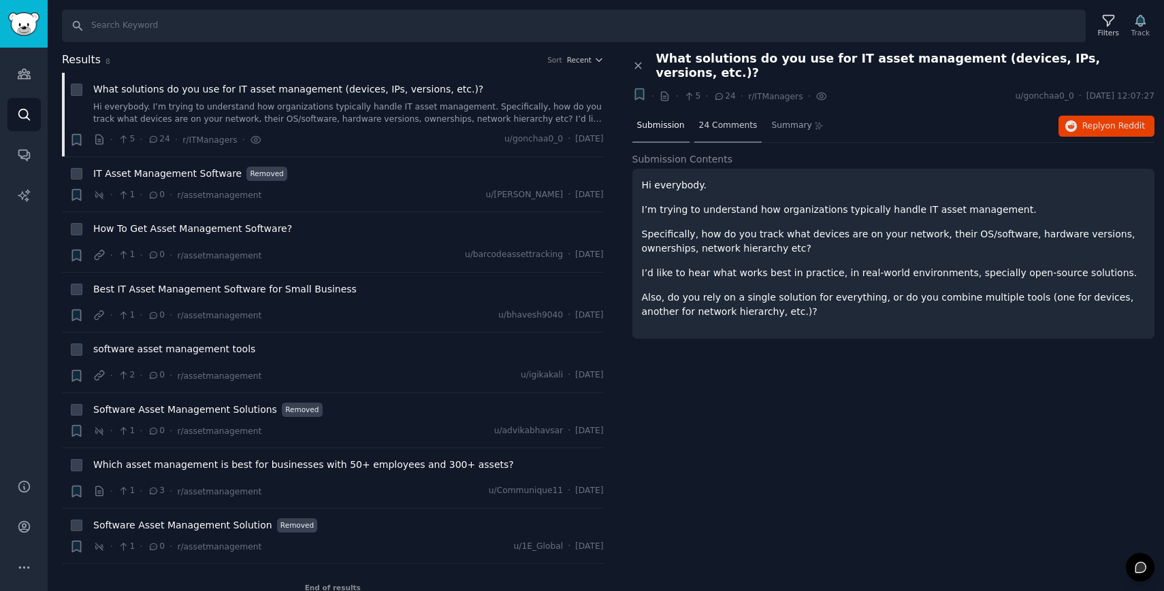
click at [727, 120] on span "24 Comments" at bounding box center [728, 126] width 59 height 12
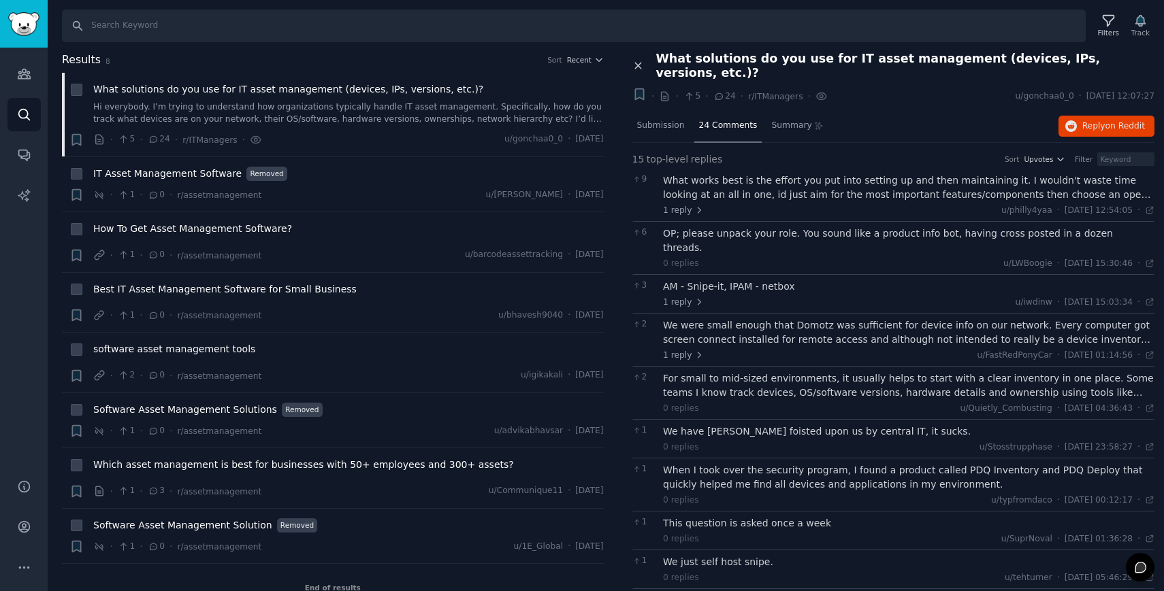
click at [641, 63] on icon at bounding box center [638, 66] width 6 height 6
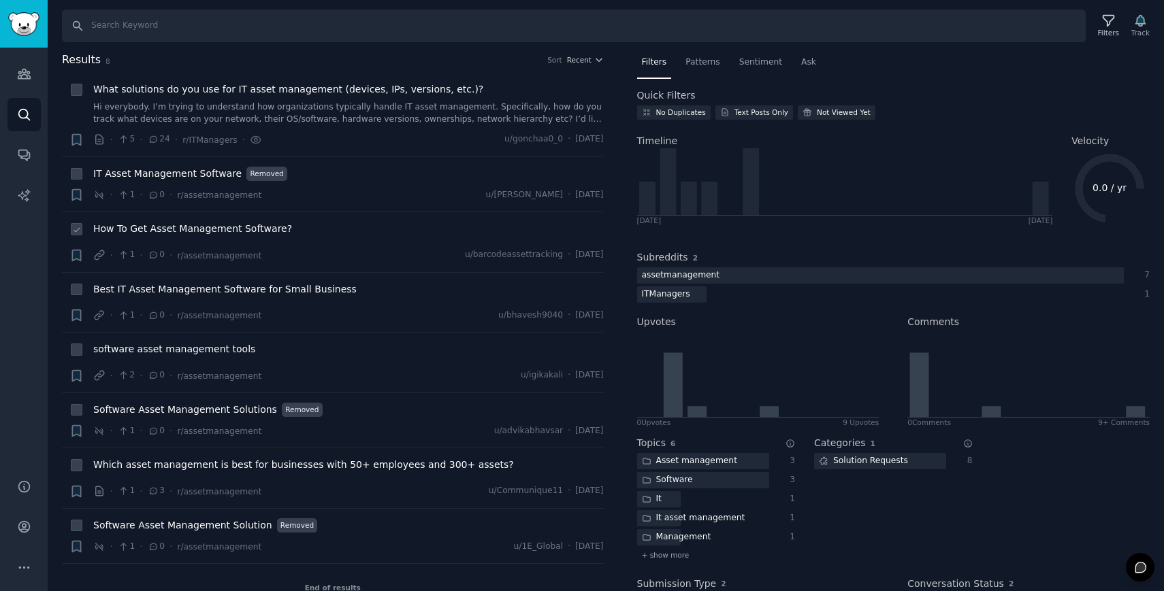
click at [310, 232] on div "How To Get Asset Management Software?" at bounding box center [348, 229] width 510 height 14
click at [231, 229] on span "How To Get Asset Management Software?" at bounding box center [192, 229] width 199 height 14
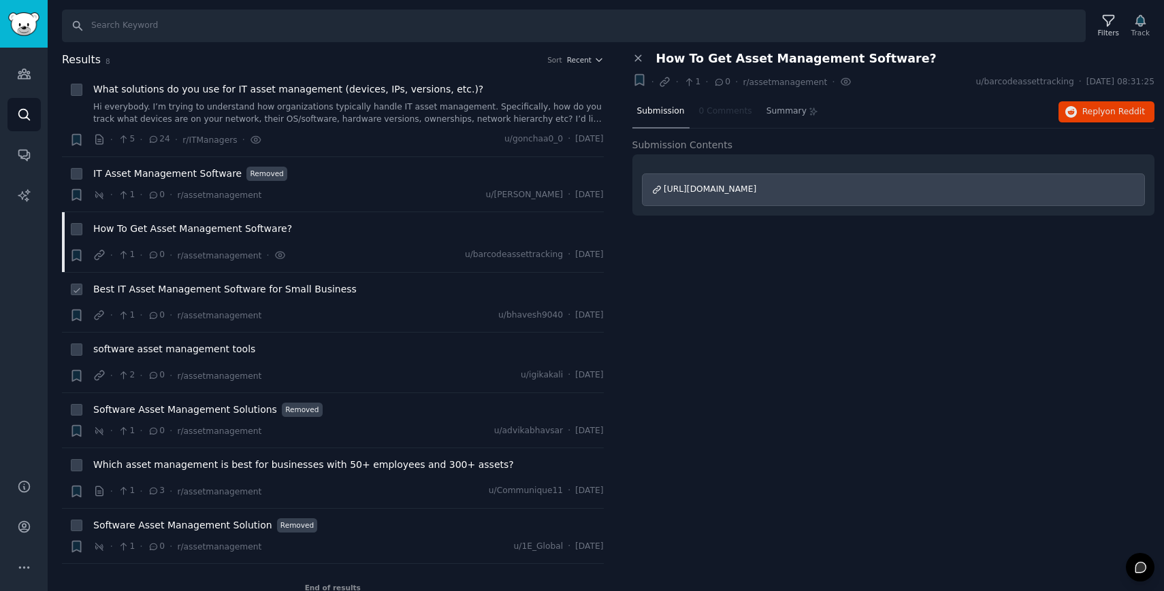
click at [242, 288] on span "Best IT Asset Management Software for Small Business" at bounding box center [224, 289] width 263 height 14
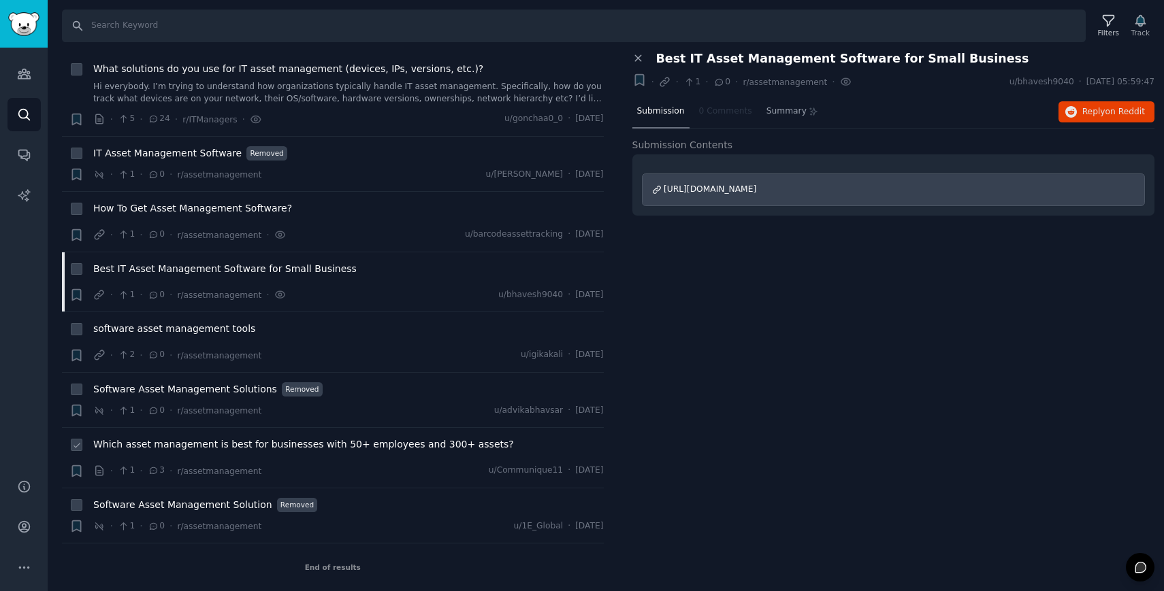
click at [237, 446] on span "Which asset management is best for businesses with 50+ employees and 300+ asset…" at bounding box center [303, 445] width 421 height 14
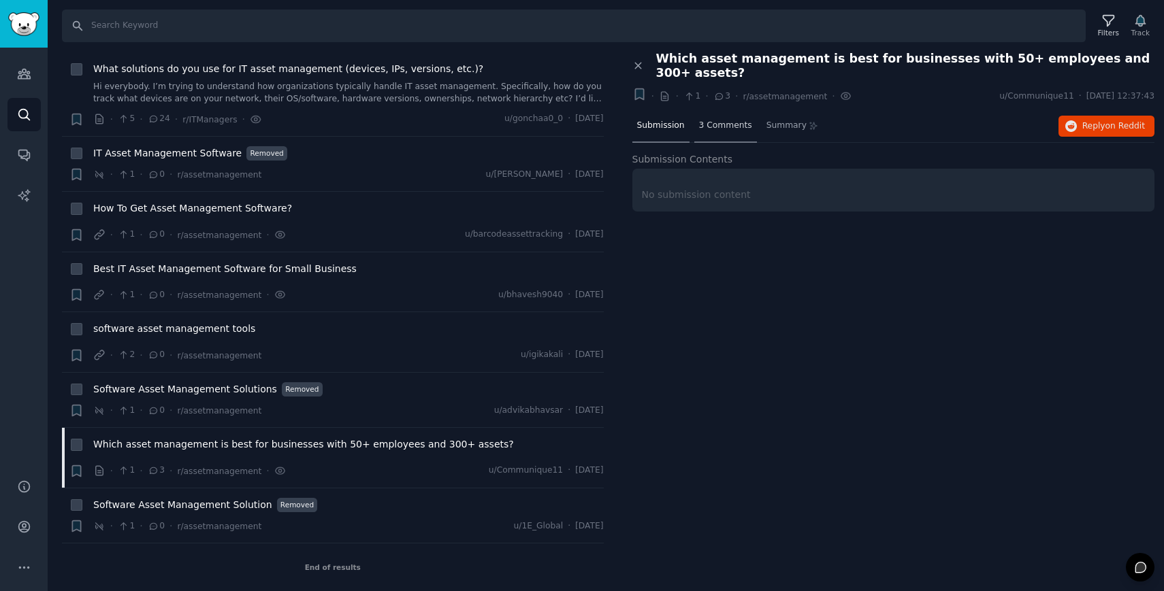
click at [727, 118] on div "3 Comments" at bounding box center [725, 126] width 63 height 33
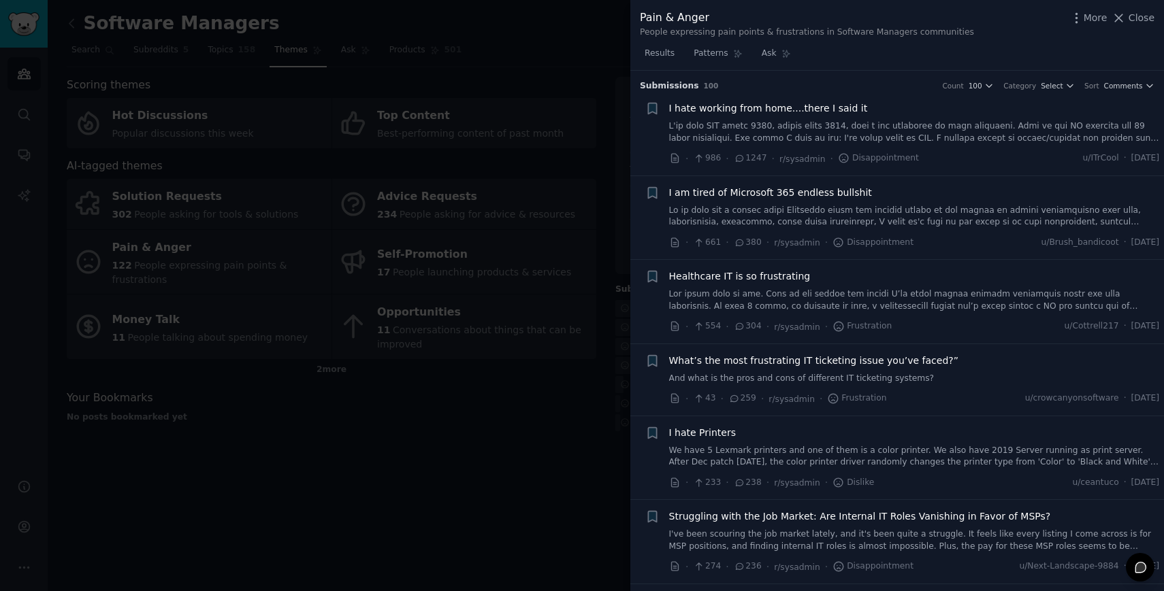
click at [319, 427] on div at bounding box center [582, 295] width 1164 height 591
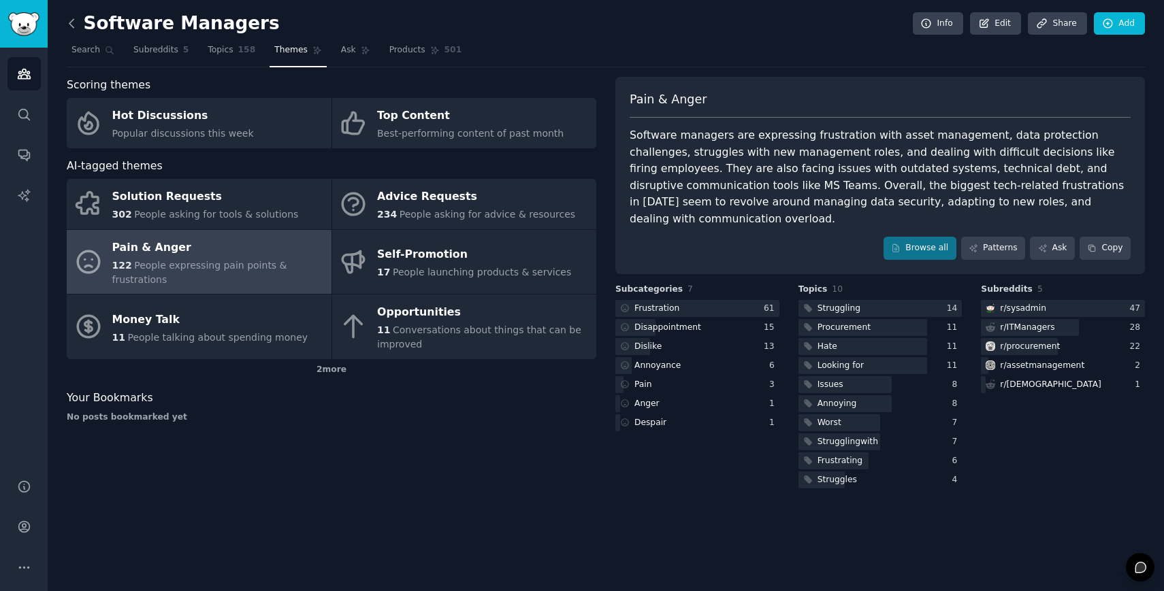
click at [70, 23] on icon at bounding box center [72, 23] width 14 height 14
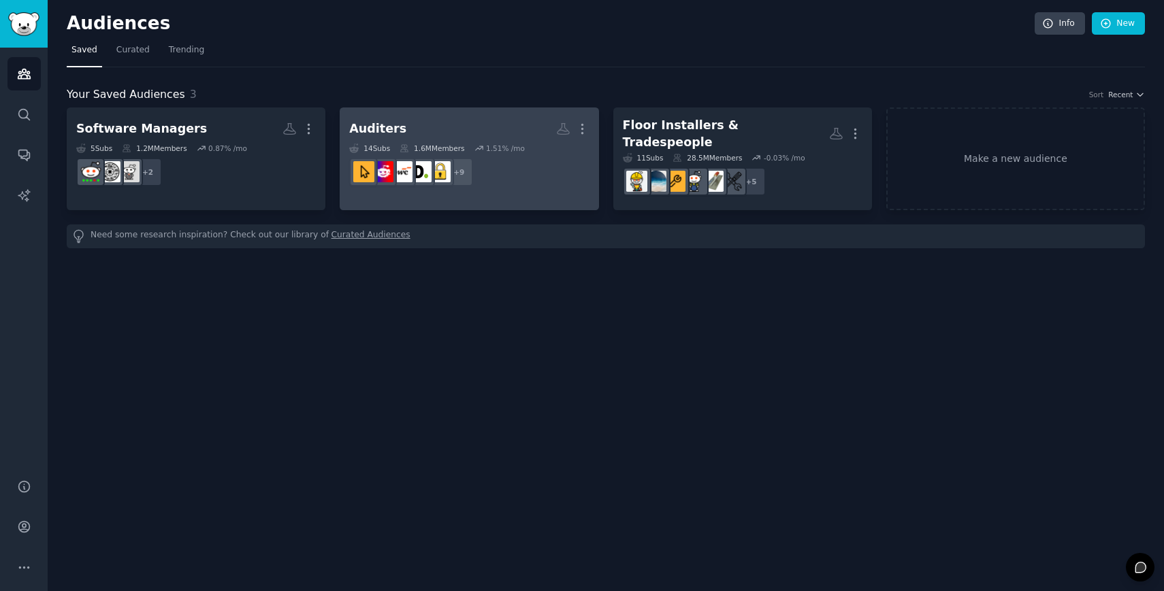
click at [401, 127] on h2 "Auditers More" at bounding box center [469, 129] width 240 height 24
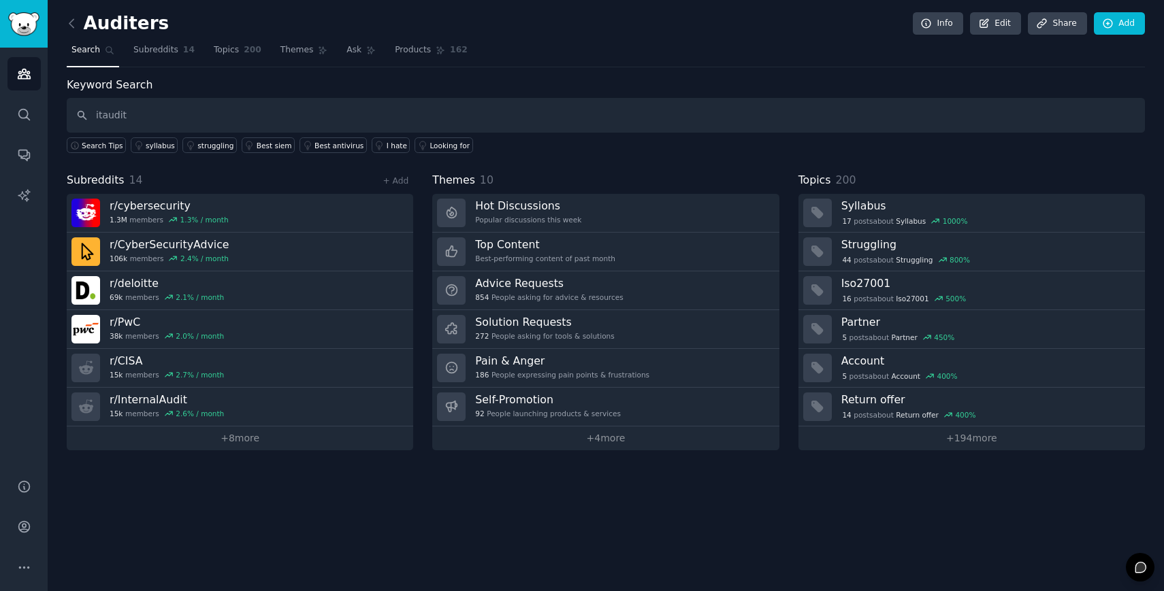
type input "itaudit"
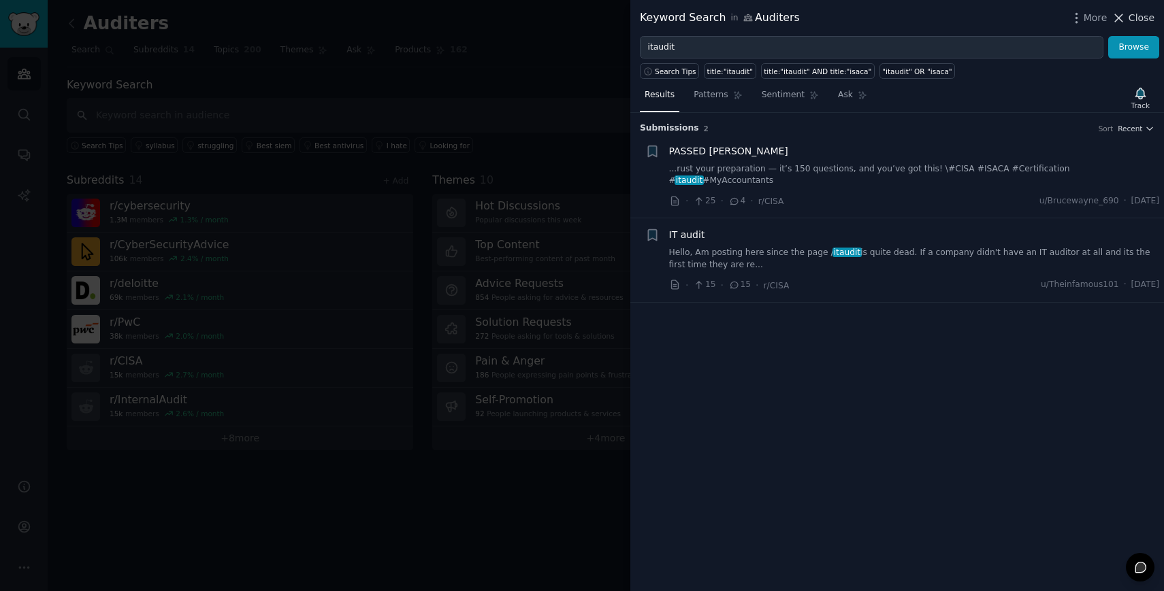
click at [1142, 15] on span "Close" at bounding box center [1141, 18] width 26 height 14
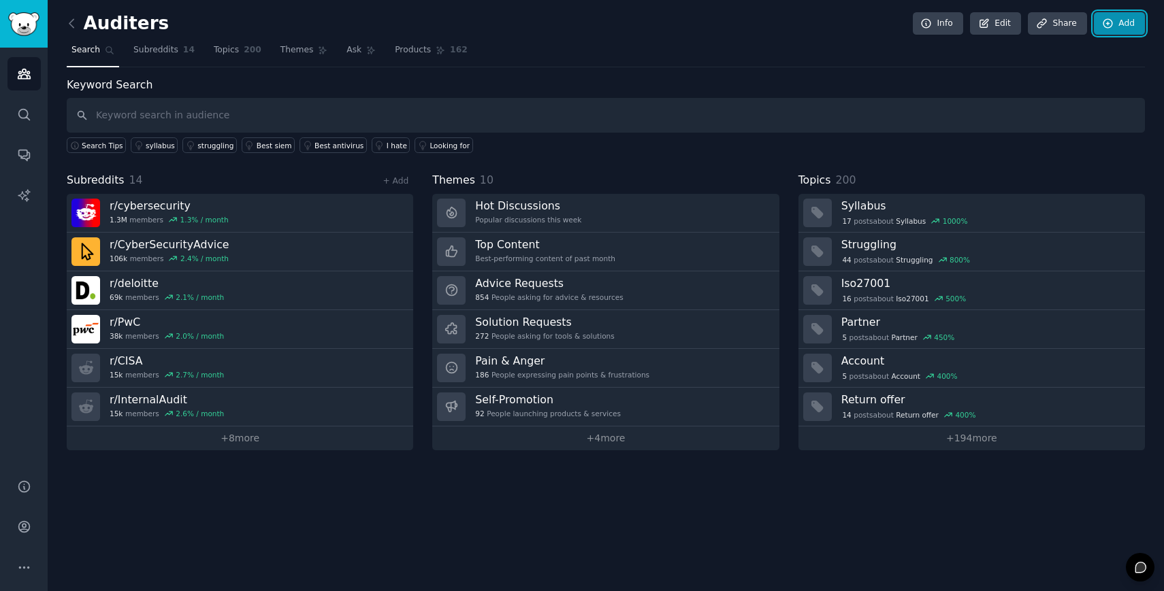
click at [1119, 27] on link "Add" at bounding box center [1118, 23] width 51 height 23
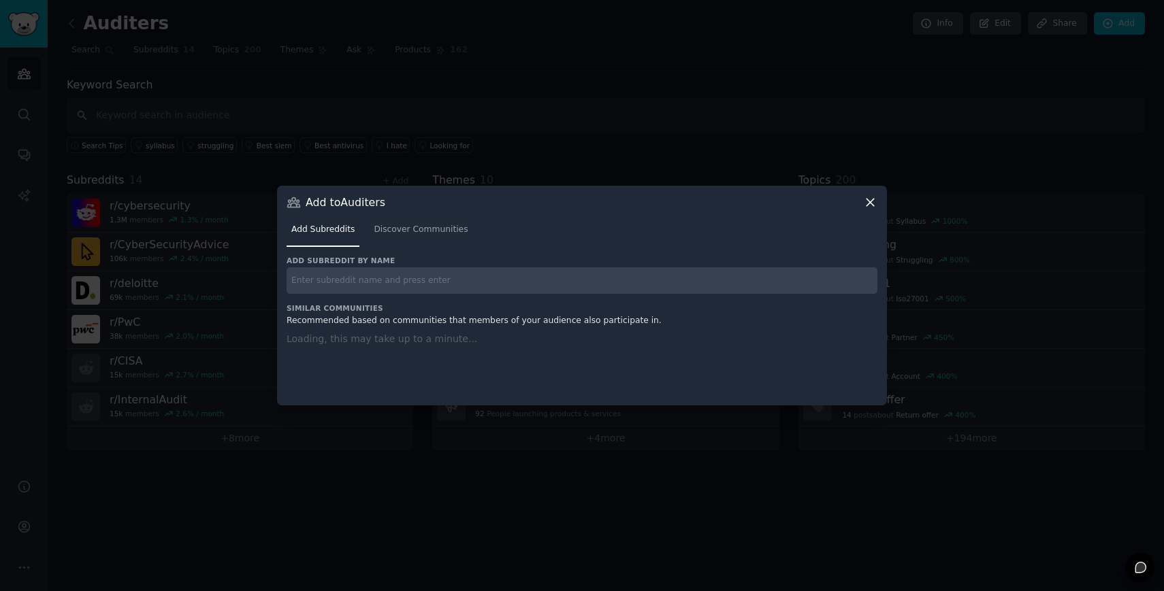
click at [435, 278] on input "text" at bounding box center [581, 280] width 591 height 27
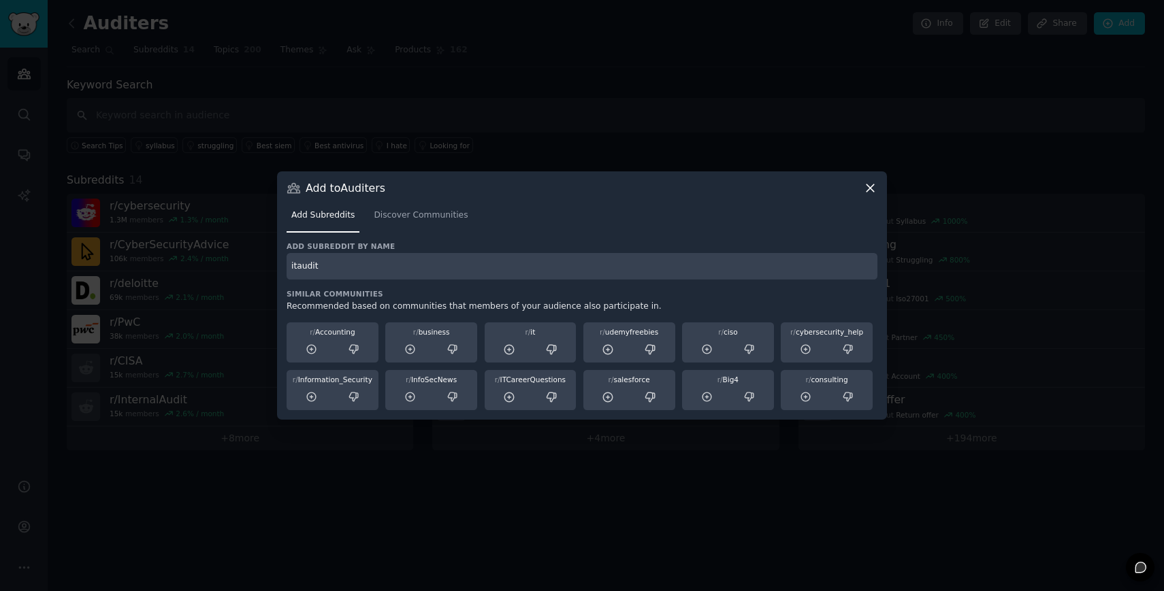
type input "itaudit"
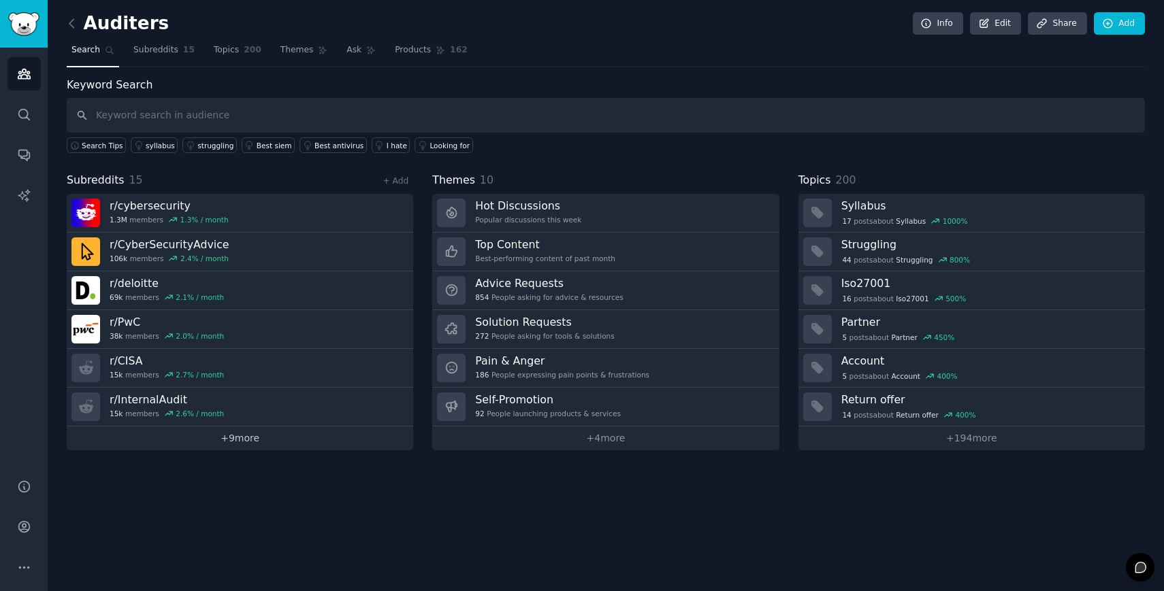
click at [263, 435] on link "+ 9 more" at bounding box center [240, 439] width 346 height 24
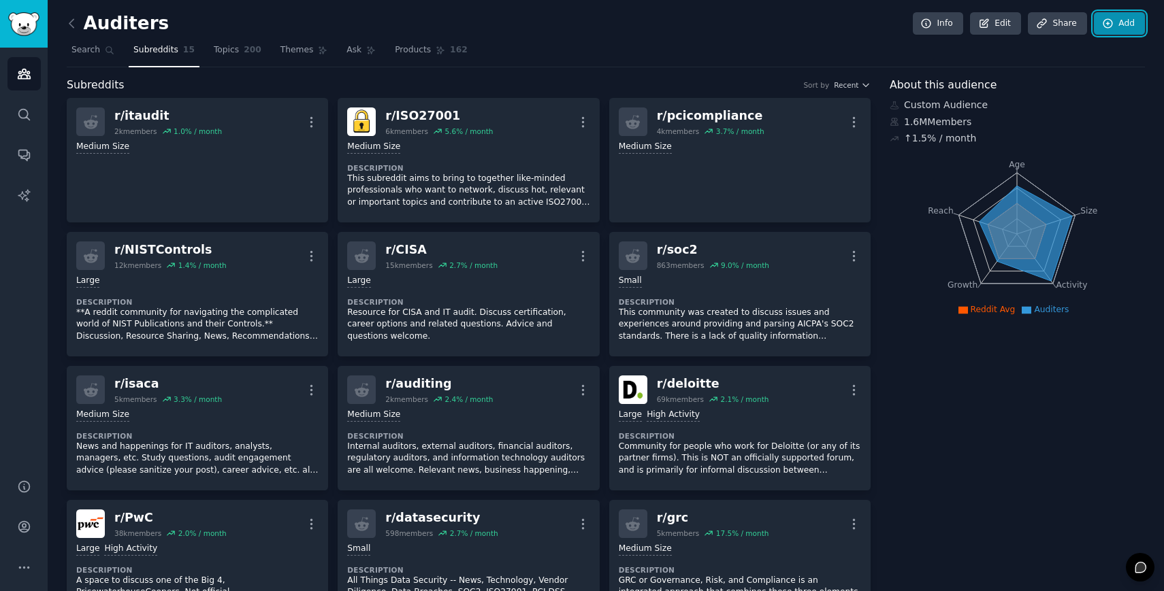
click at [1111, 27] on link "Add" at bounding box center [1118, 23] width 51 height 23
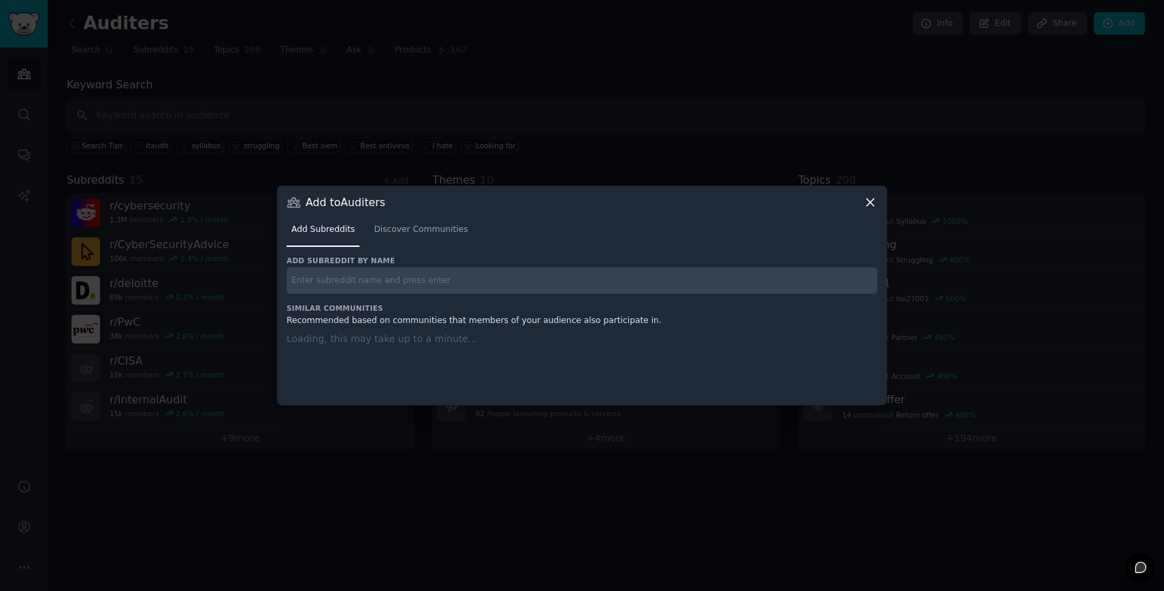
click at [576, 274] on input "text" at bounding box center [581, 280] width 591 height 27
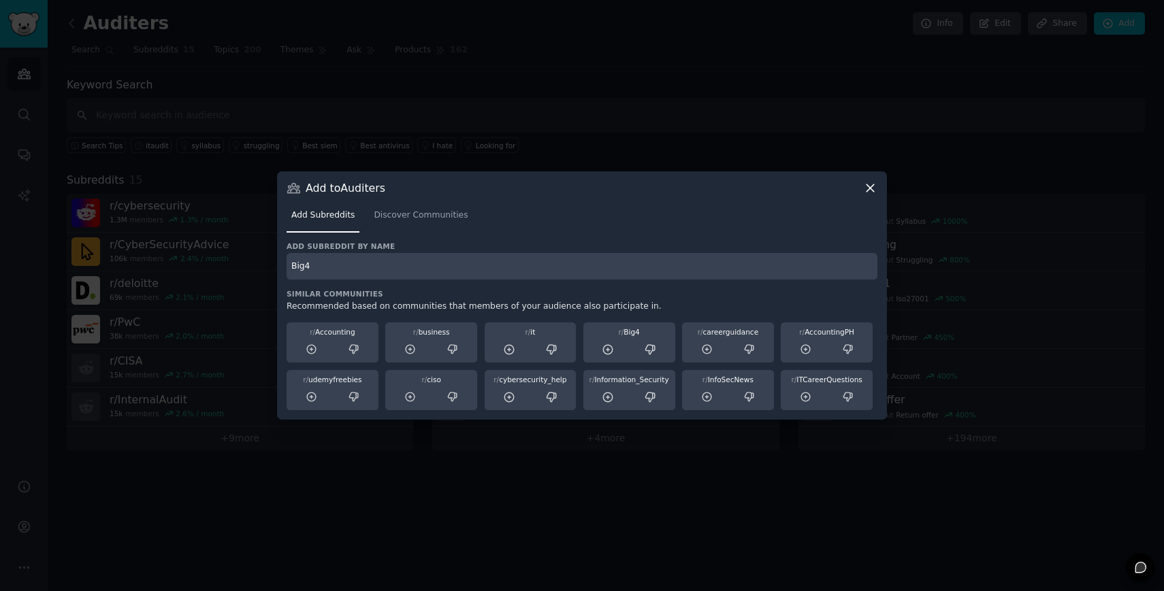
type input "Big4"
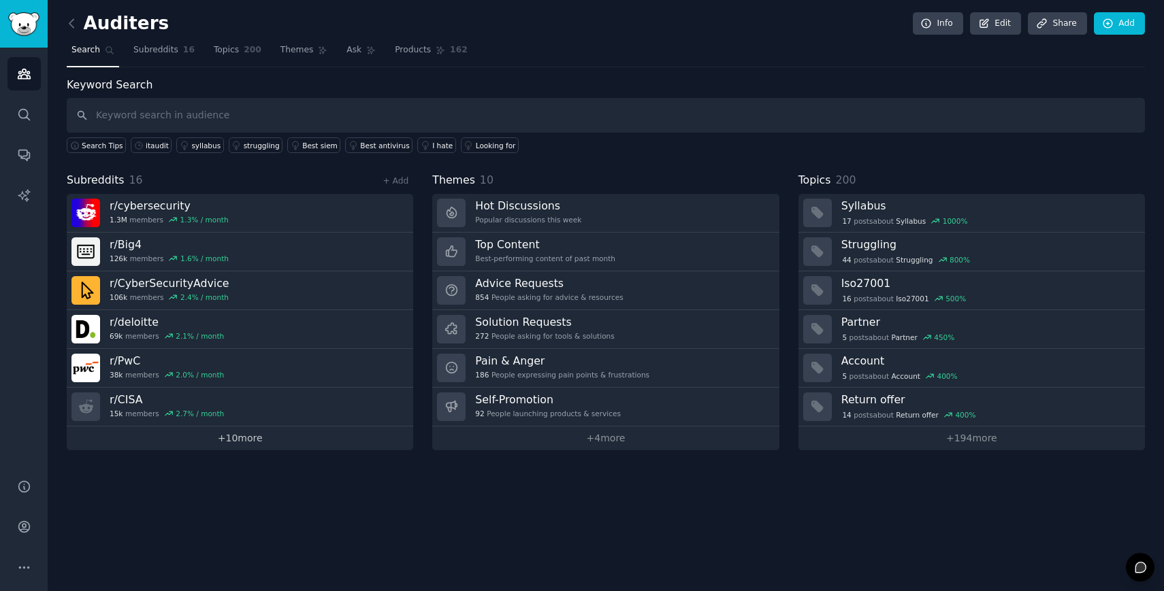
click at [266, 444] on link "+ 10 more" at bounding box center [240, 439] width 346 height 24
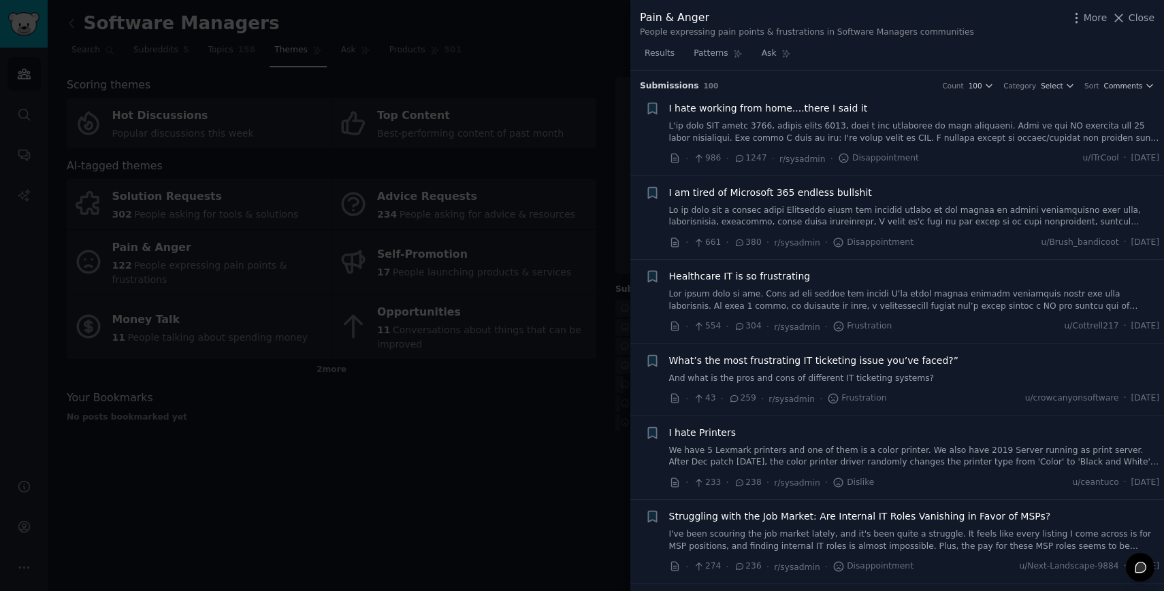
click at [70, 22] on div at bounding box center [582, 295] width 1164 height 591
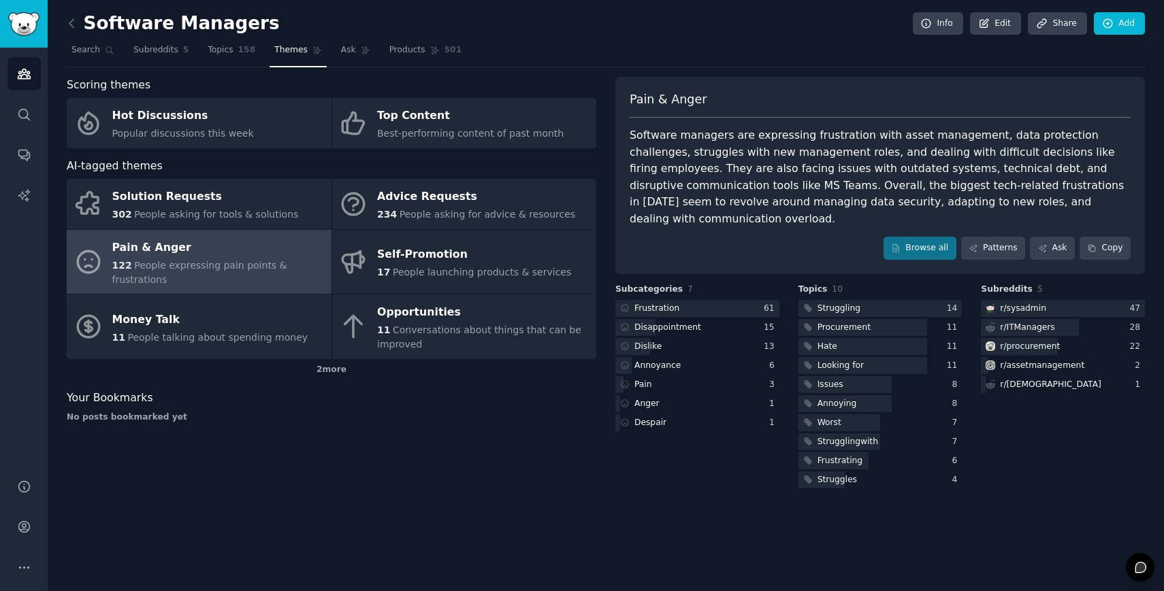
click at [70, 22] on icon at bounding box center [71, 23] width 4 height 8
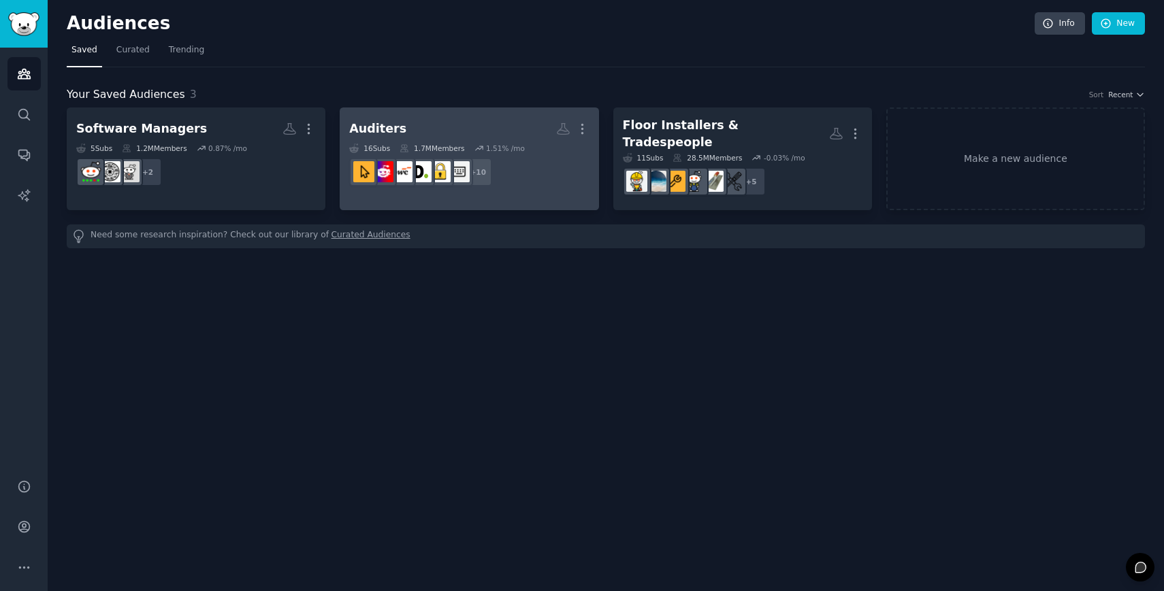
click at [440, 126] on h2 "Auditers More" at bounding box center [469, 129] width 240 height 24
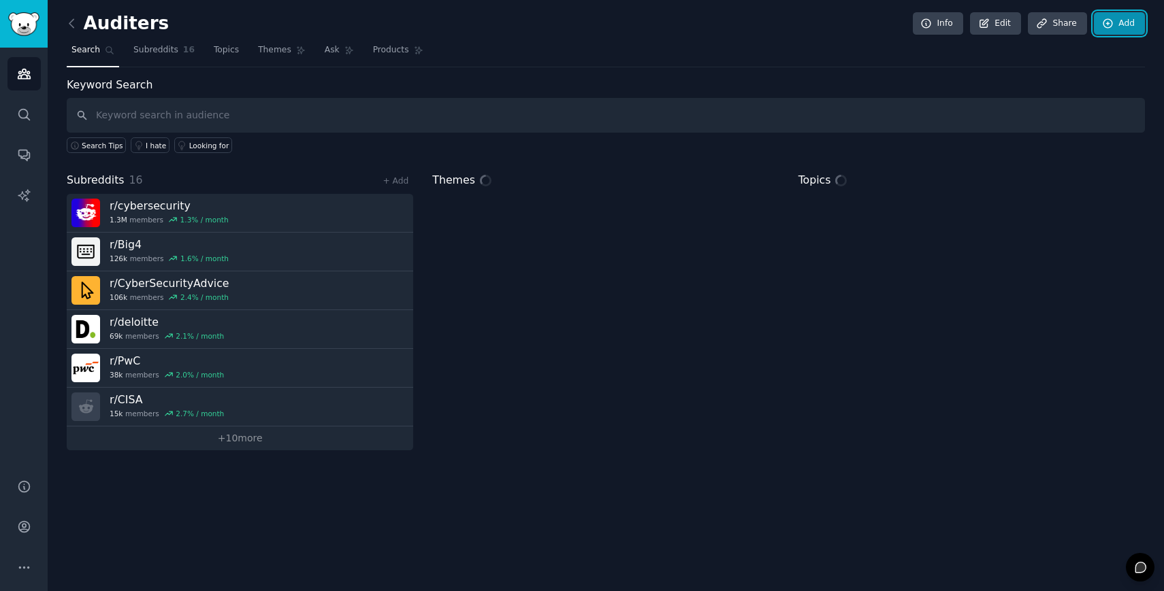
click at [1128, 24] on link "Add" at bounding box center [1118, 23] width 51 height 23
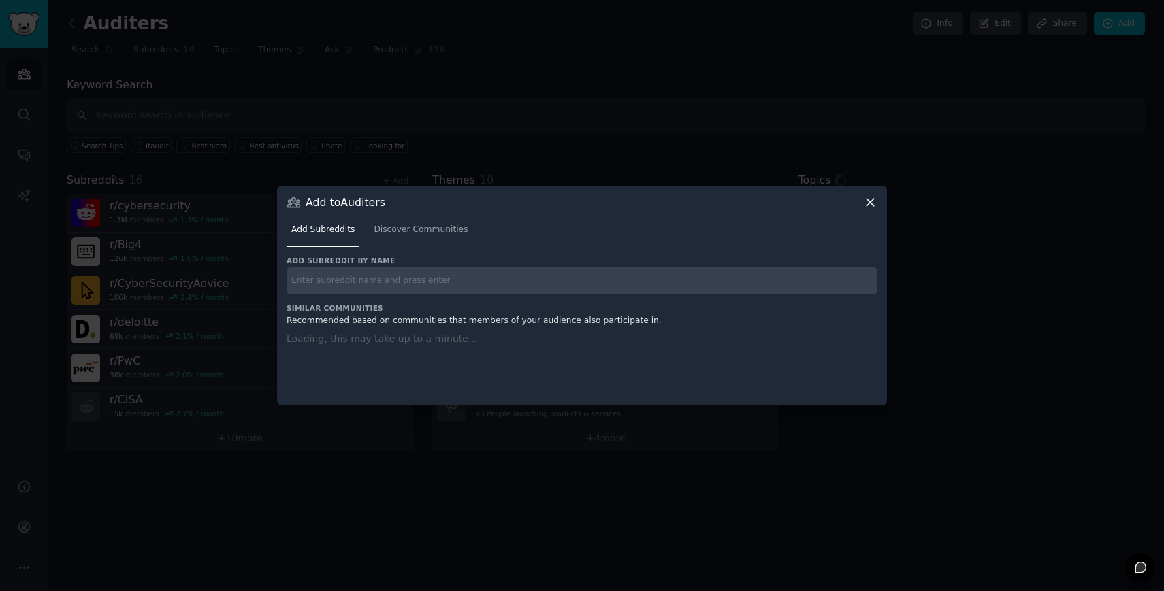
click at [488, 273] on input "text" at bounding box center [581, 280] width 591 height 27
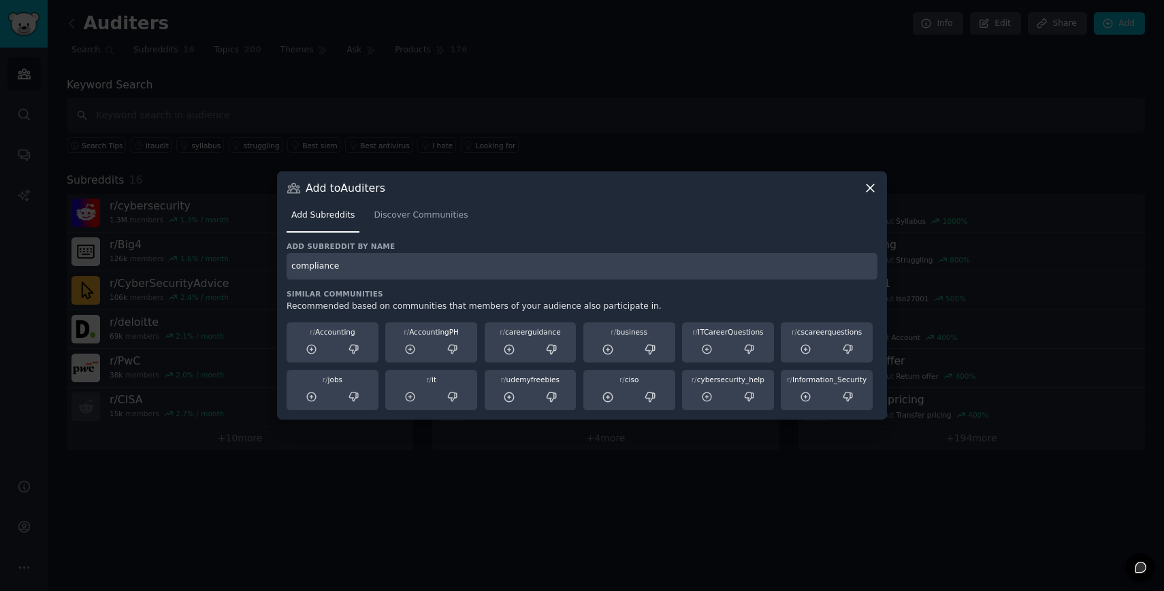
type input "compliance"
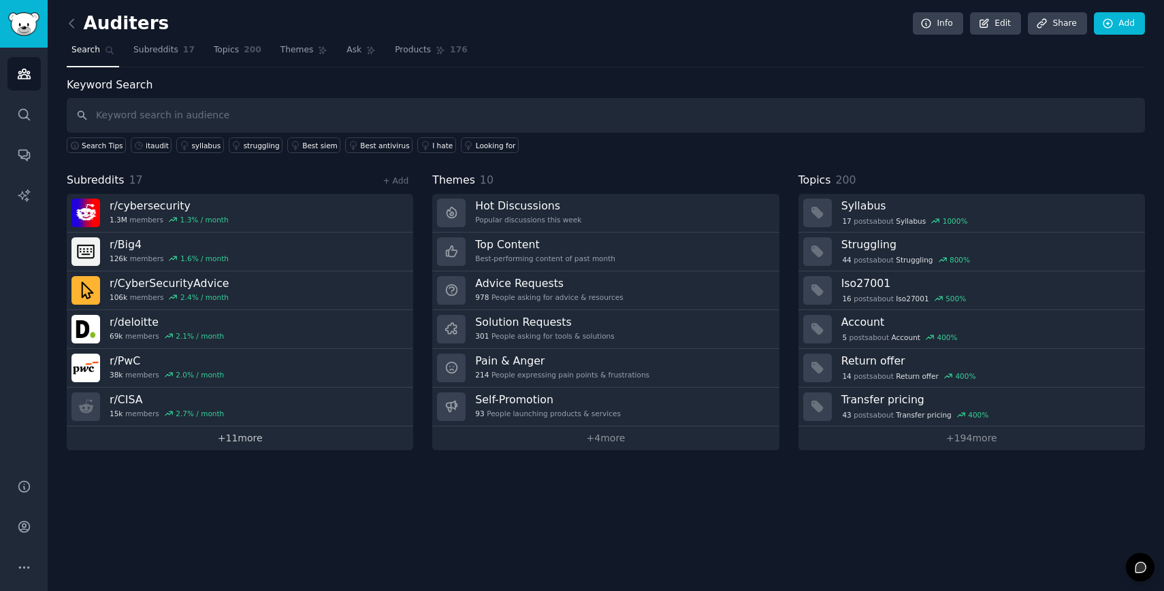
click at [254, 445] on link "+ 11 more" at bounding box center [240, 439] width 346 height 24
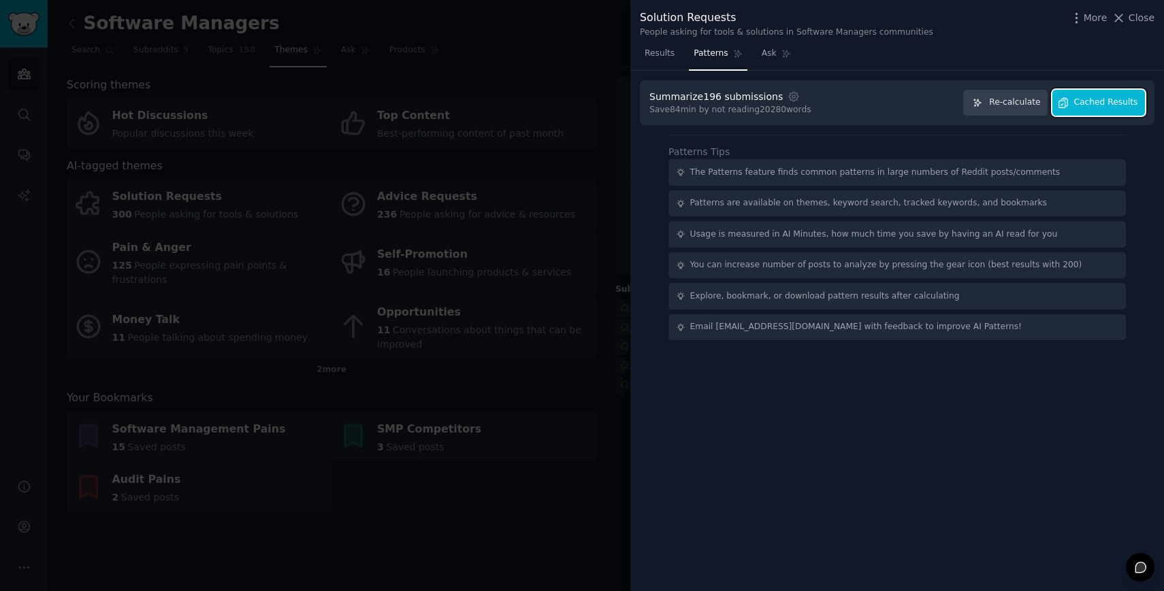
click at [1074, 105] on button "Cached Results" at bounding box center [1098, 103] width 93 height 27
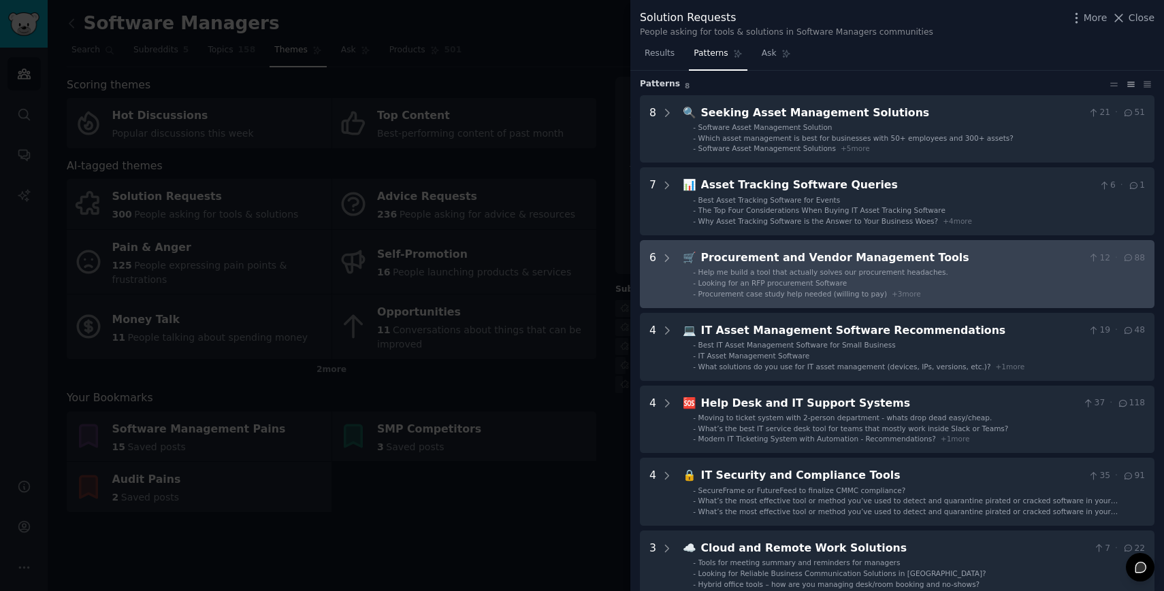
scroll to position [42, 0]
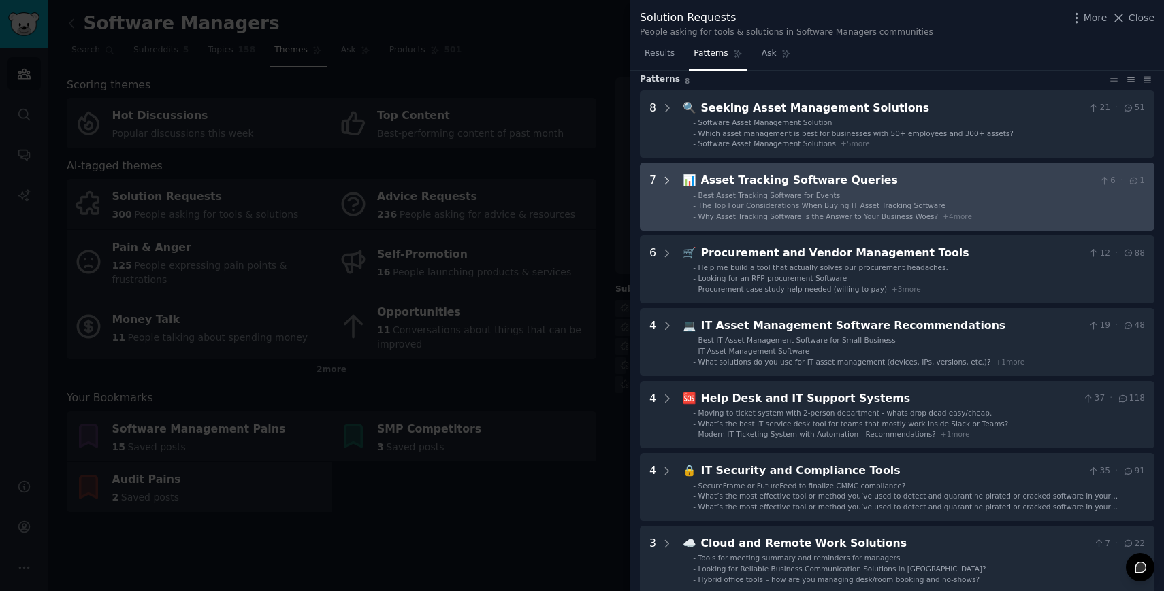
click at [667, 179] on icon at bounding box center [667, 181] width 12 height 12
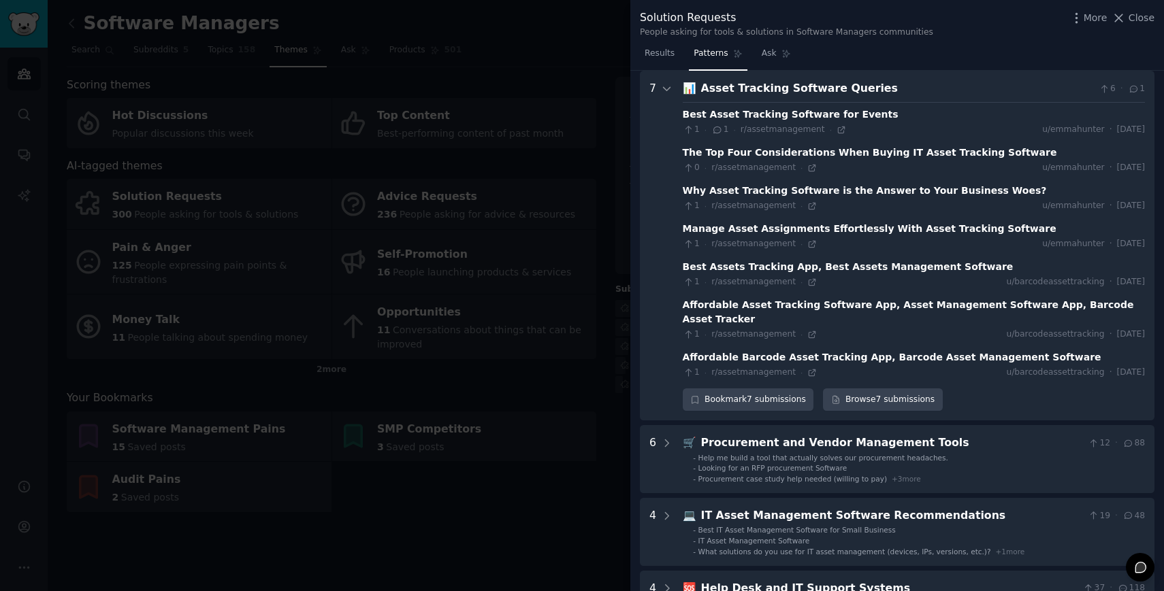
scroll to position [135, 0]
click at [667, 86] on icon at bounding box center [667, 88] width 12 height 12
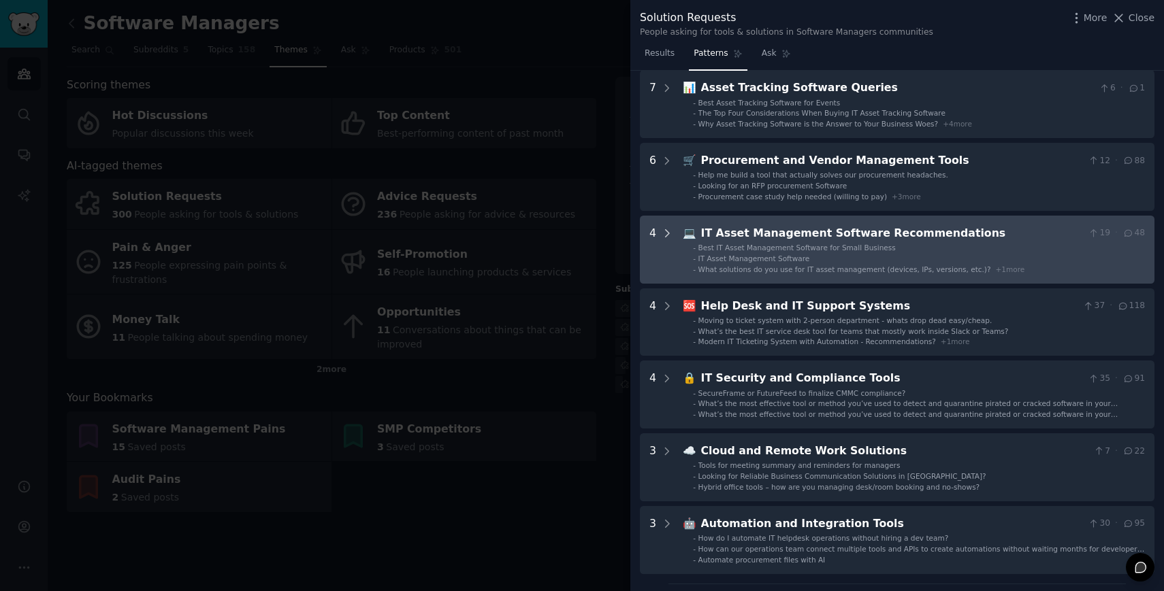
click at [662, 232] on icon at bounding box center [667, 233] width 12 height 12
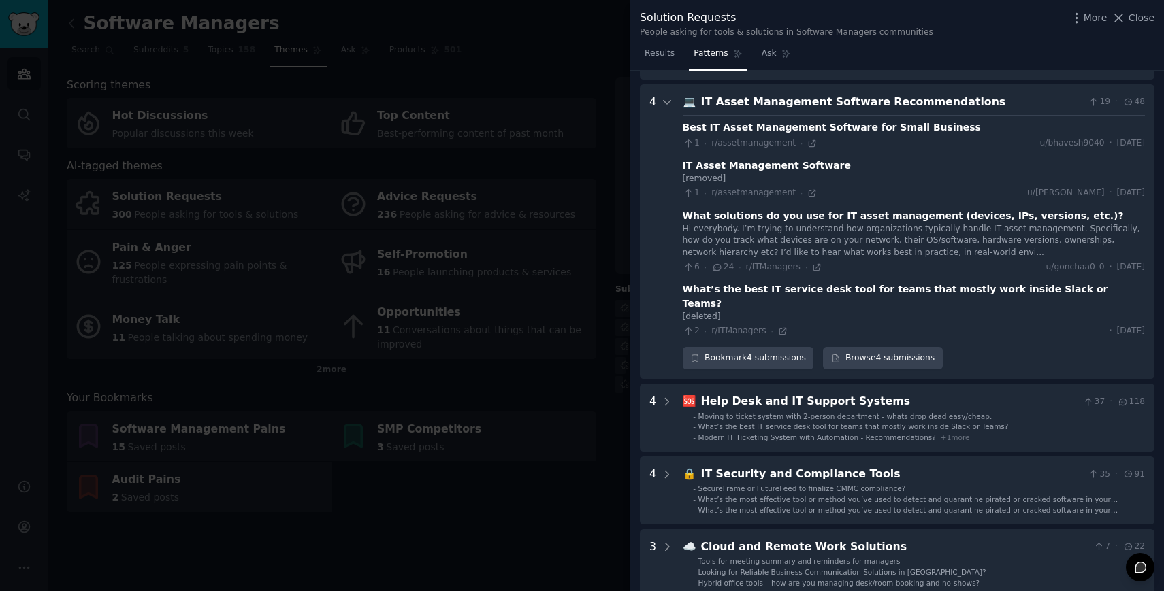
scroll to position [265, 0]
click at [667, 108] on icon at bounding box center [667, 103] width 12 height 12
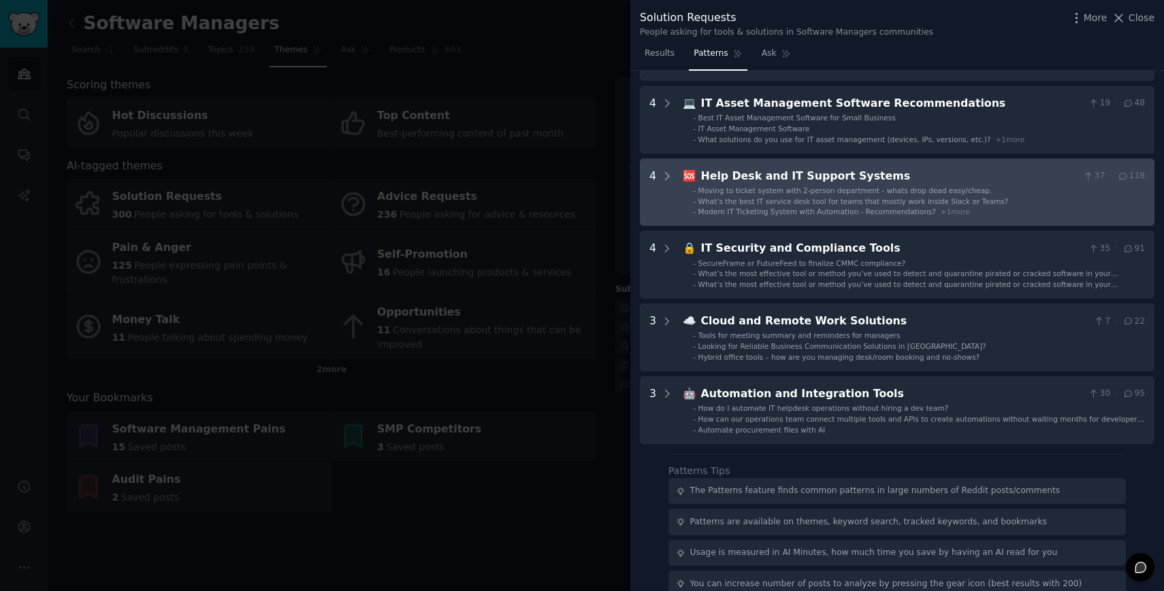
click at [659, 174] on div "4" at bounding box center [661, 192] width 24 height 49
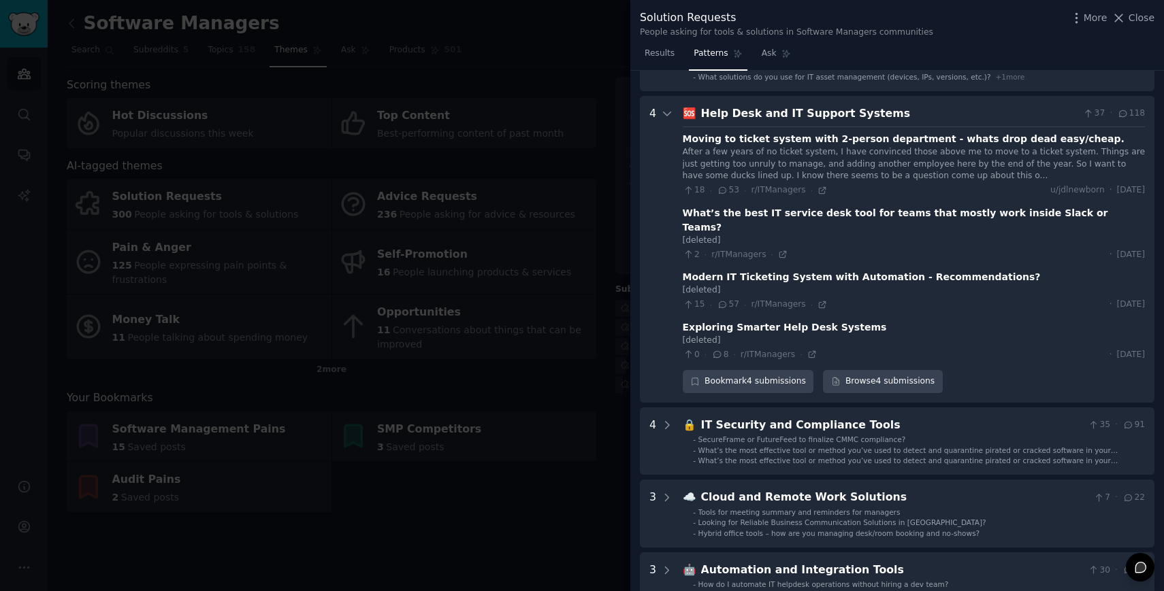
scroll to position [327, 0]
click at [667, 114] on icon at bounding box center [667, 114] width 12 height 12
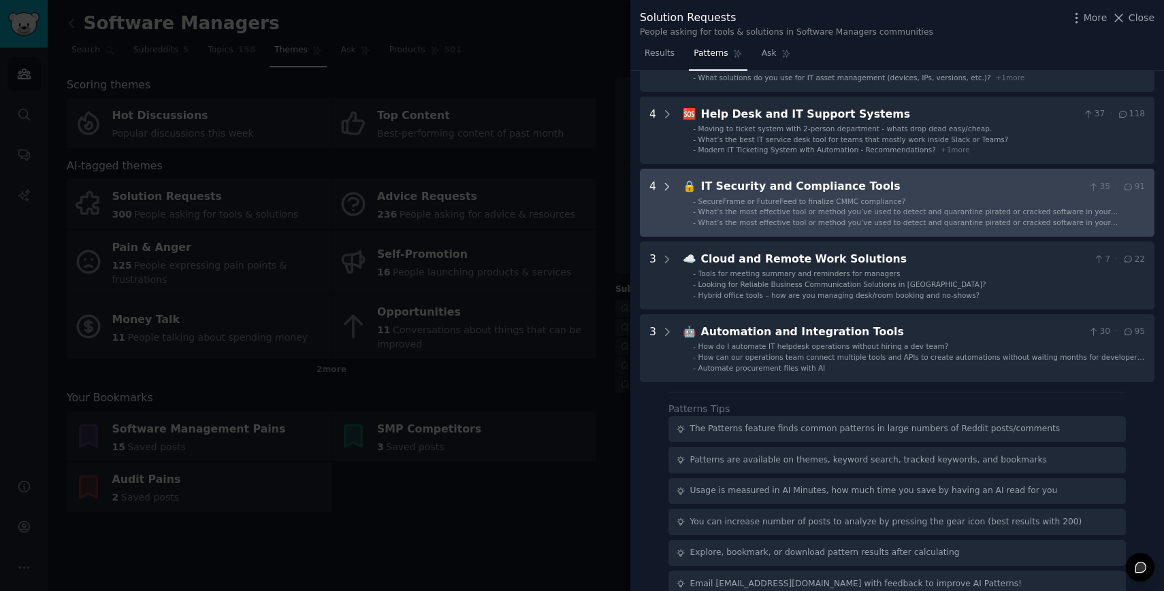
click at [669, 191] on icon at bounding box center [667, 187] width 12 height 12
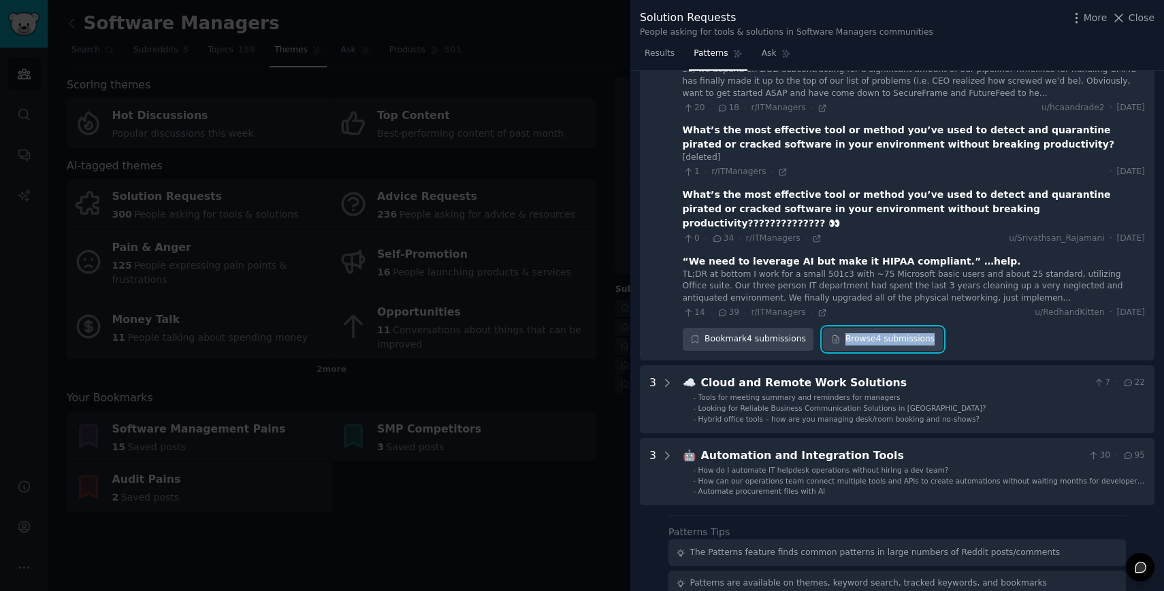
scroll to position [483, 0]
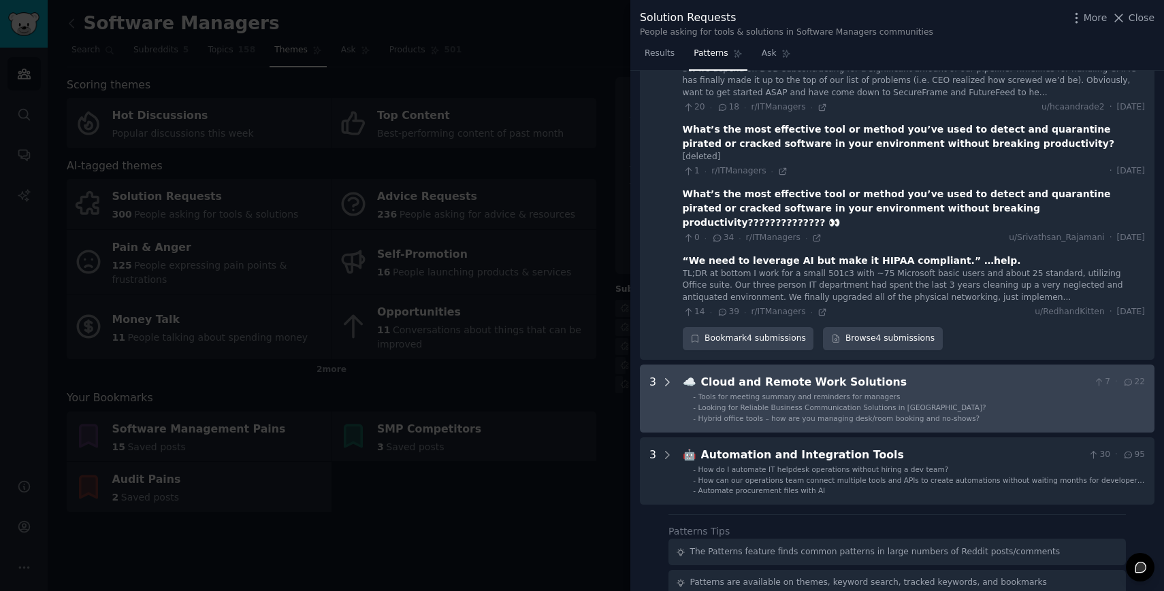
click at [665, 376] on icon at bounding box center [667, 382] width 12 height 12
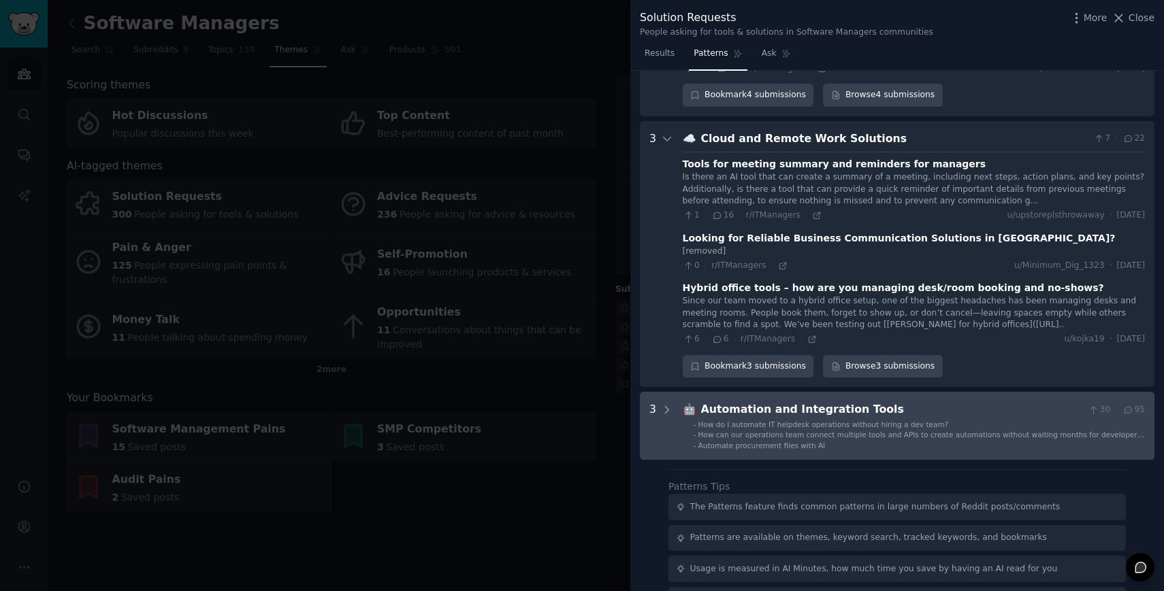
scroll to position [721, 0]
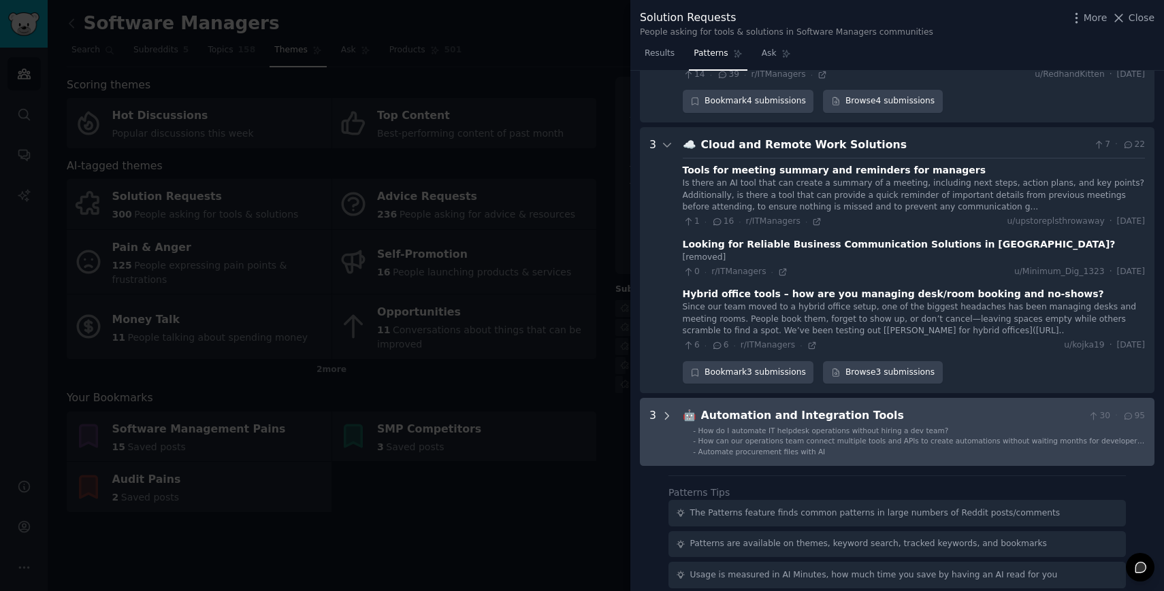
click at [666, 412] on icon at bounding box center [666, 415] width 3 height 7
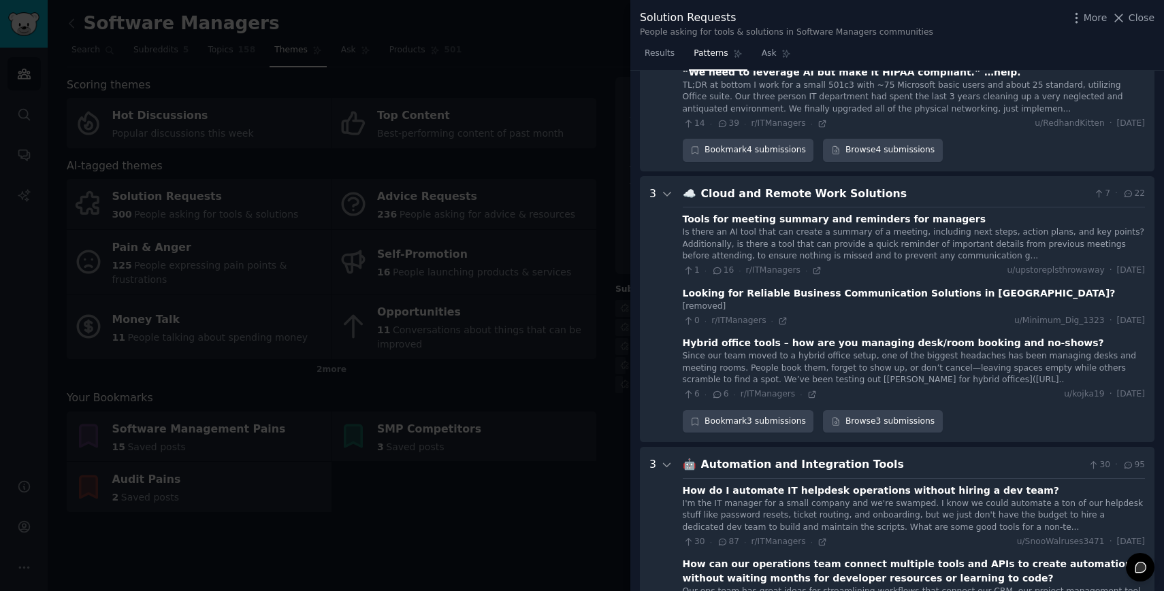
scroll to position [570, 0]
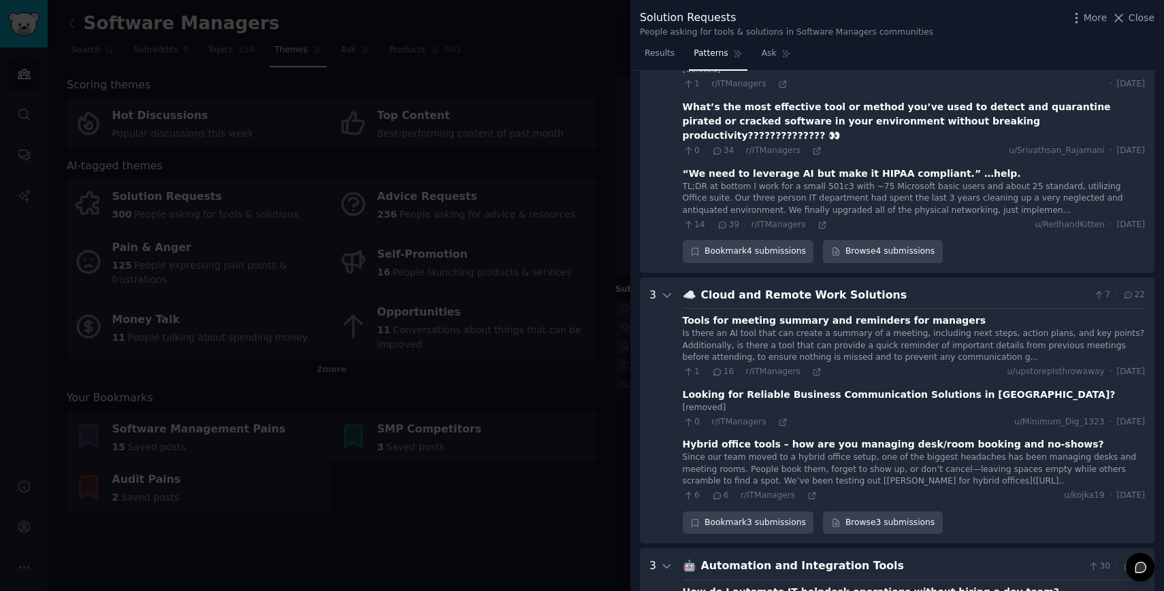
click at [580, 82] on div at bounding box center [582, 295] width 1164 height 591
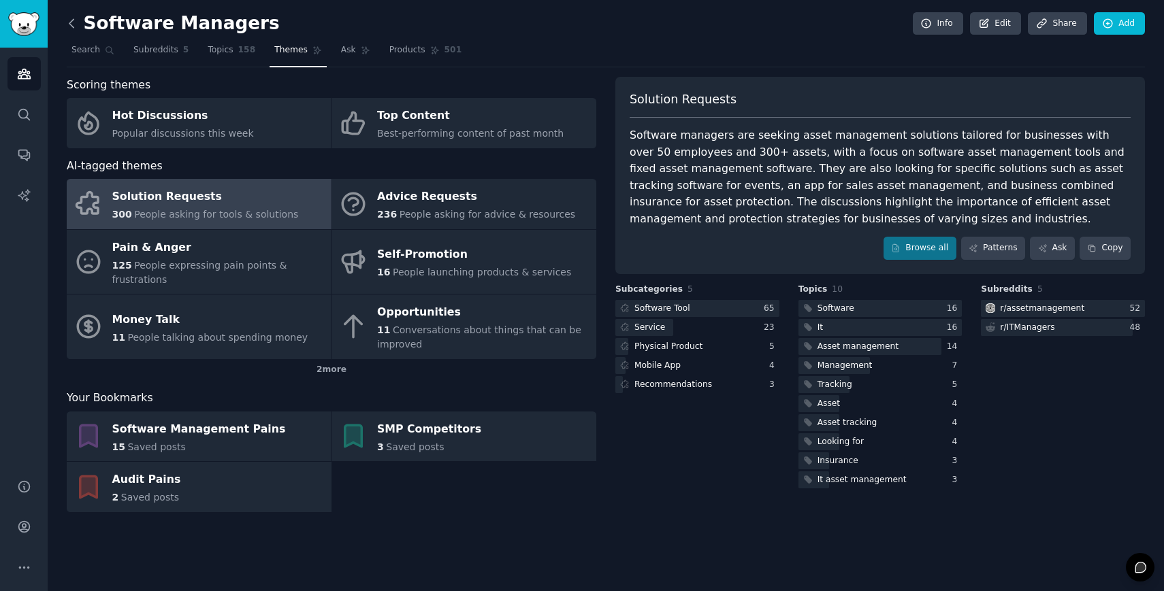
click at [71, 21] on icon at bounding box center [71, 23] width 4 height 8
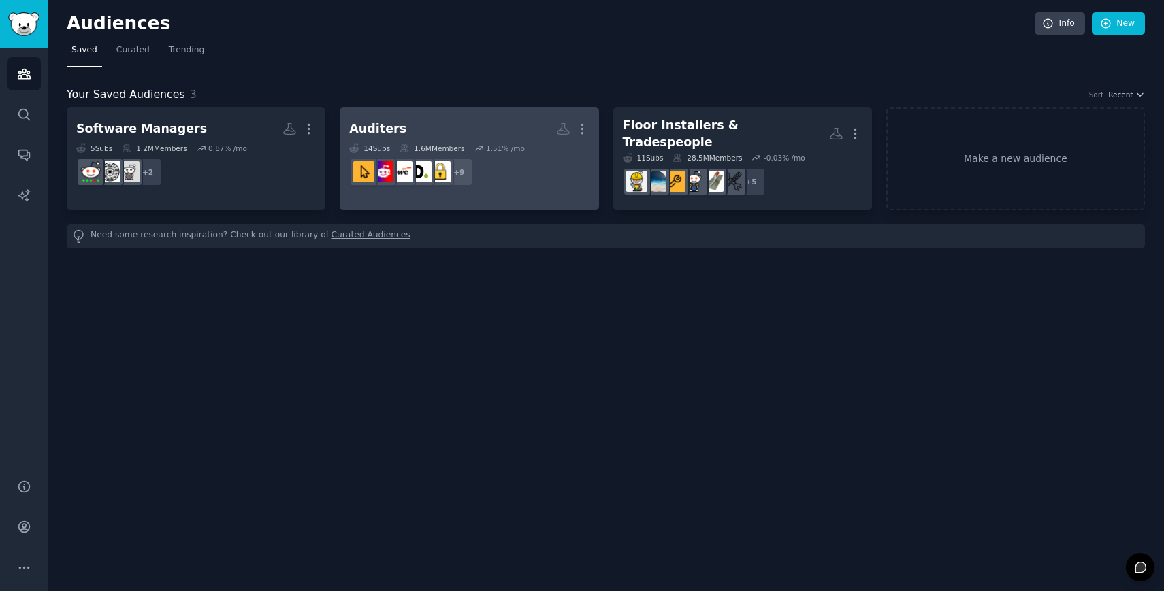
click at [418, 120] on h2 "Auditers More" at bounding box center [469, 129] width 240 height 24
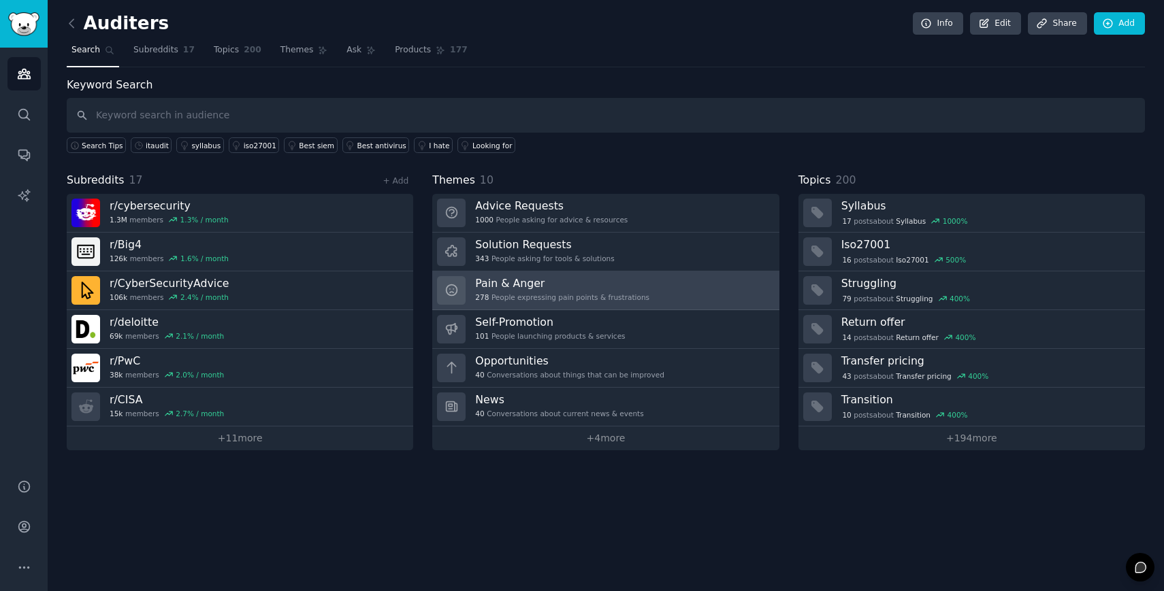
click at [591, 285] on h3 "Pain & Anger" at bounding box center [562, 283] width 174 height 14
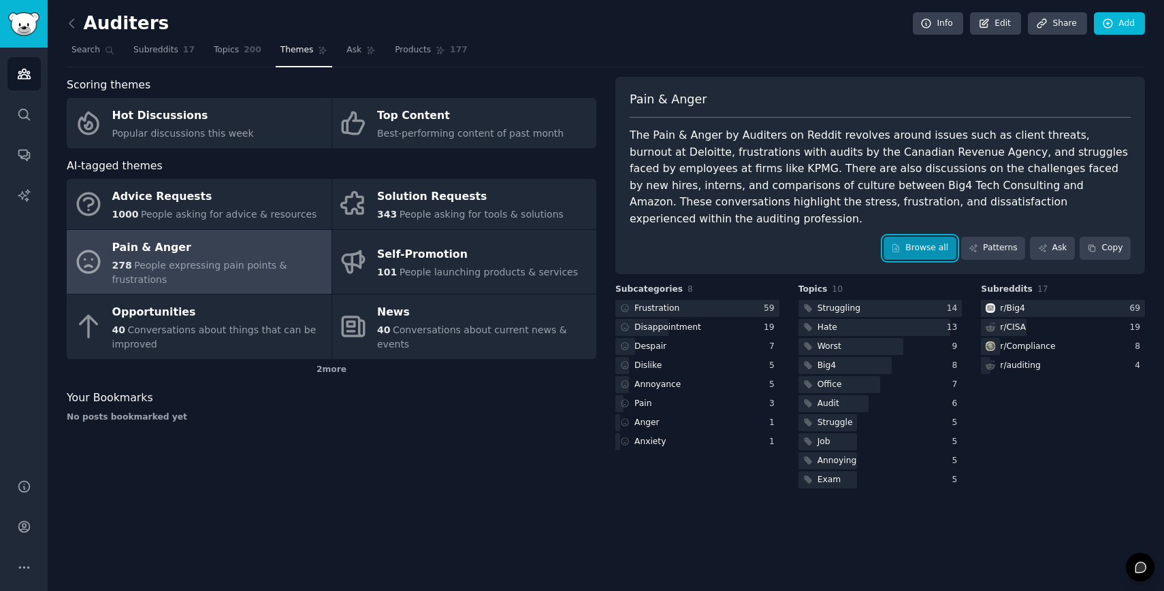
click at [921, 237] on link "Browse all" at bounding box center [919, 248] width 73 height 23
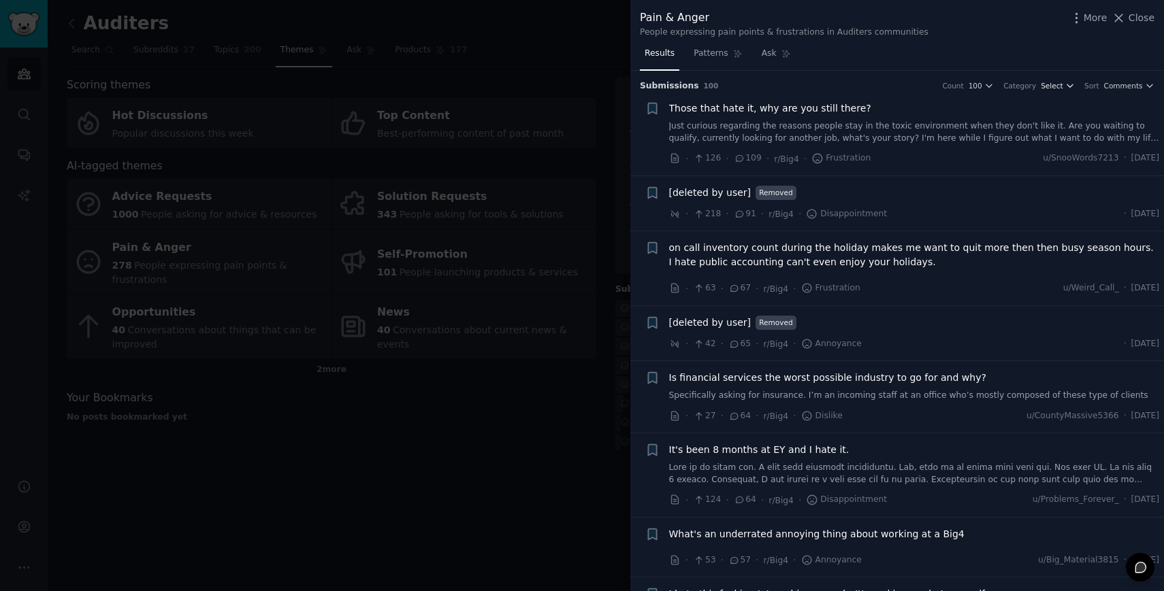
click at [1068, 84] on icon "button" at bounding box center [1070, 86] width 10 height 10
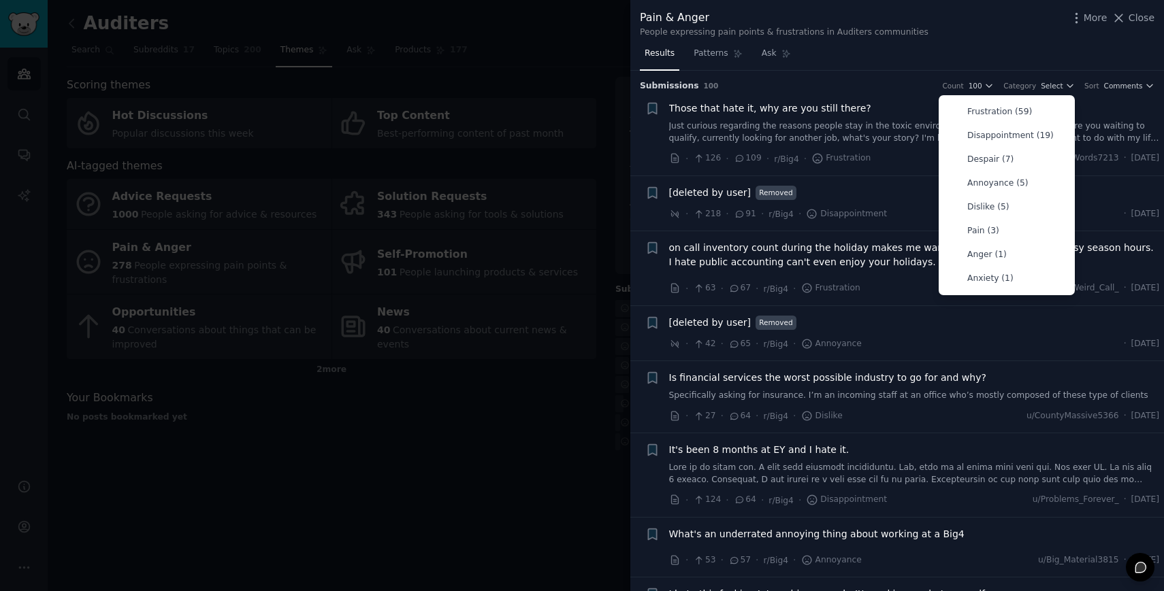
click at [914, 61] on div "Results Patterns Ask" at bounding box center [896, 57] width 533 height 28
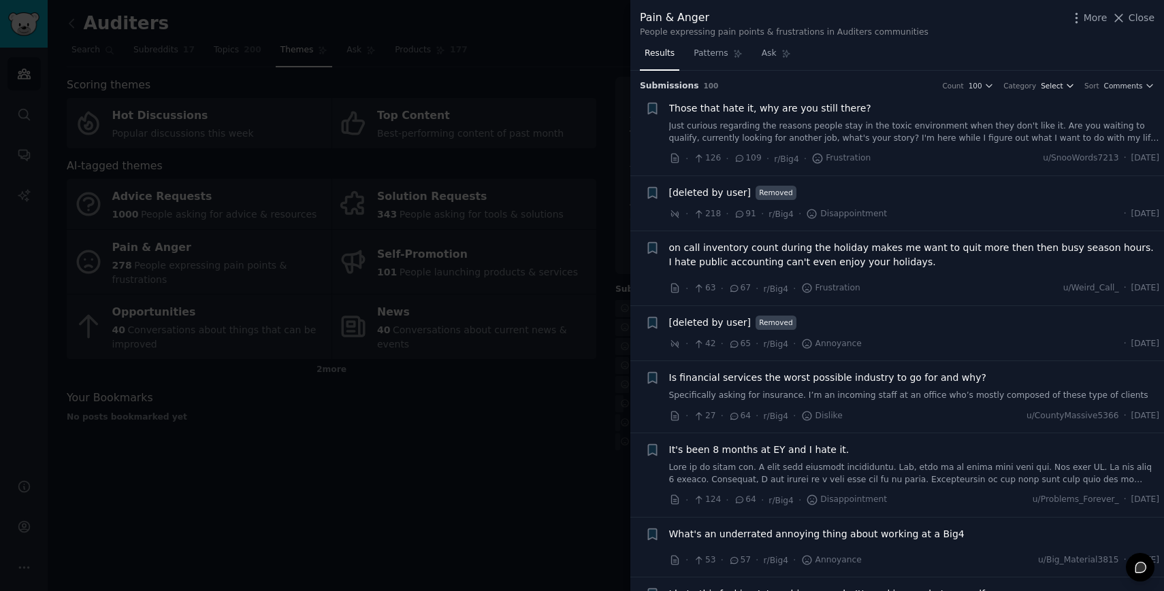
click at [1051, 86] on span "Select" at bounding box center [1051, 86] width 22 height 10
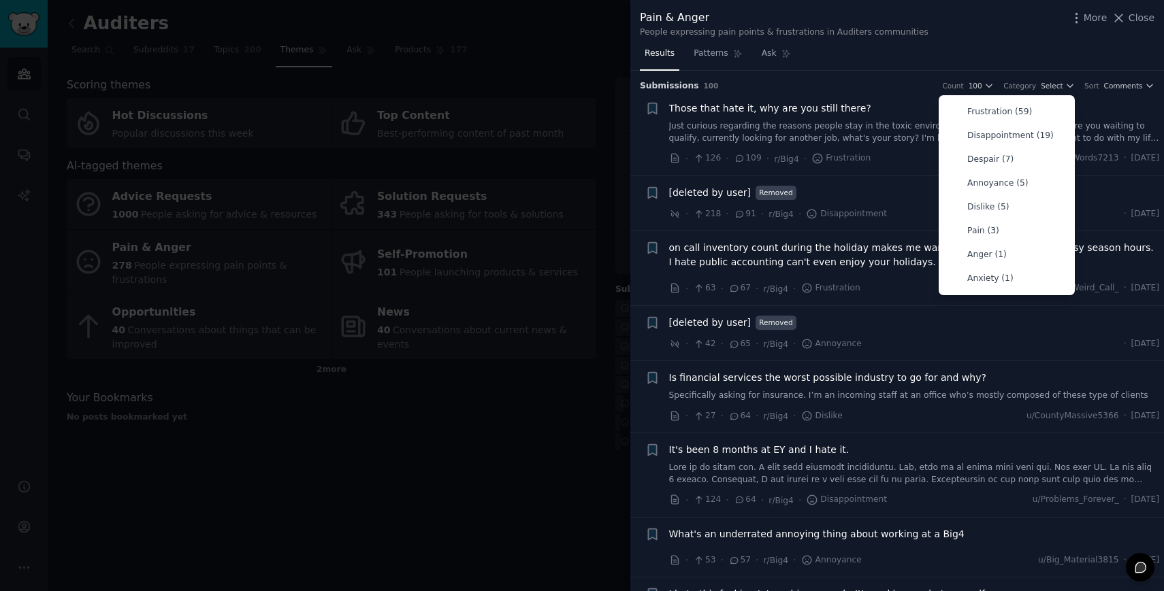
click at [861, 80] on h3 "Submission s 100 Count 100 Category Select Frustration (59) Disappointment (19)…" at bounding box center [897, 86] width 514 height 12
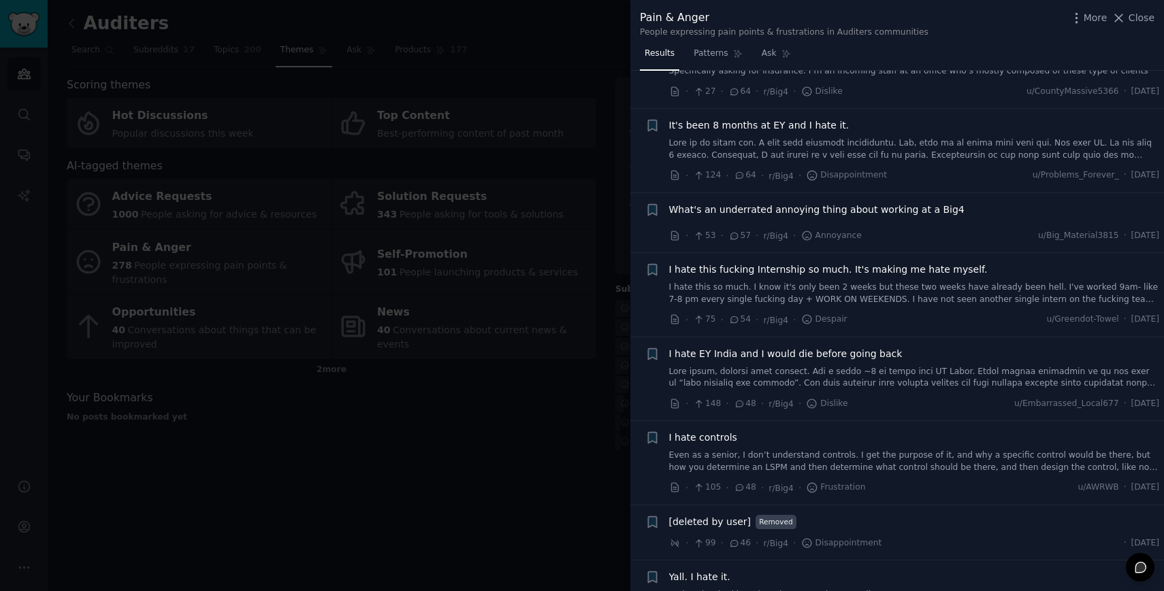
scroll to position [327, 0]
click at [810, 140] on link at bounding box center [914, 147] width 491 height 24
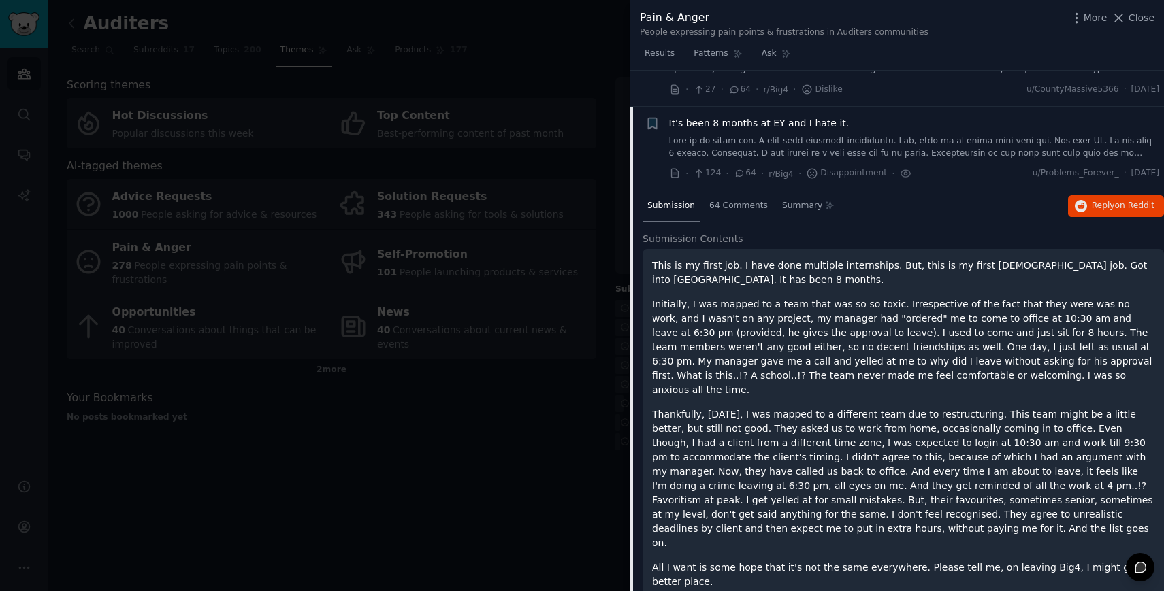
scroll to position [363, 0]
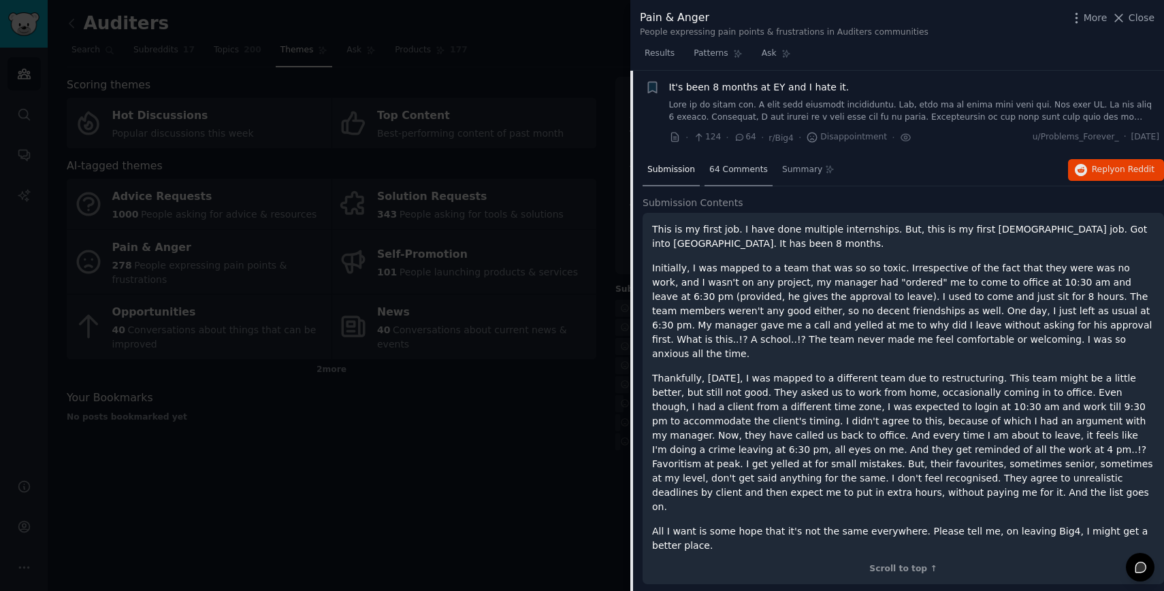
click at [727, 179] on div "64 Comments" at bounding box center [738, 170] width 68 height 33
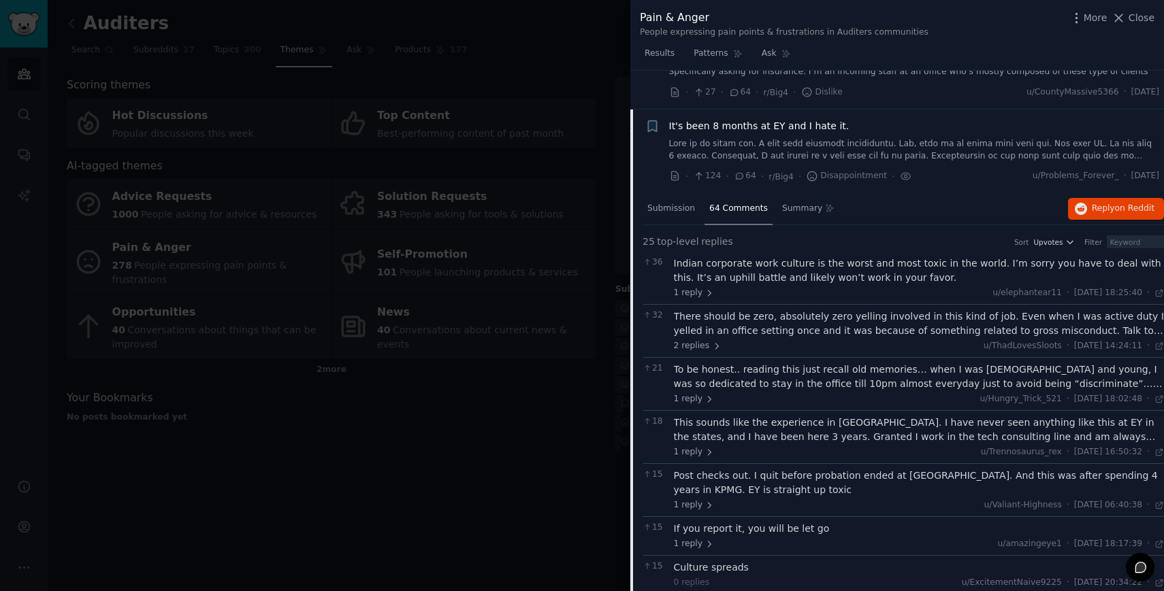
scroll to position [290, 0]
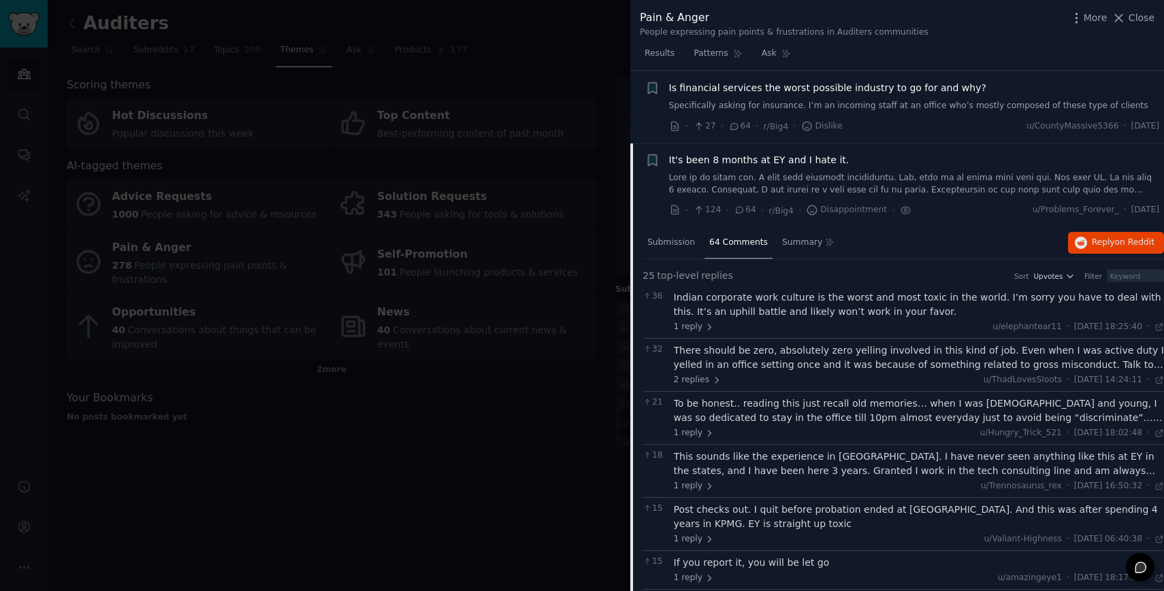
click at [755, 165] on span "It's been 8 months at EY and I hate it." at bounding box center [759, 160] width 180 height 14
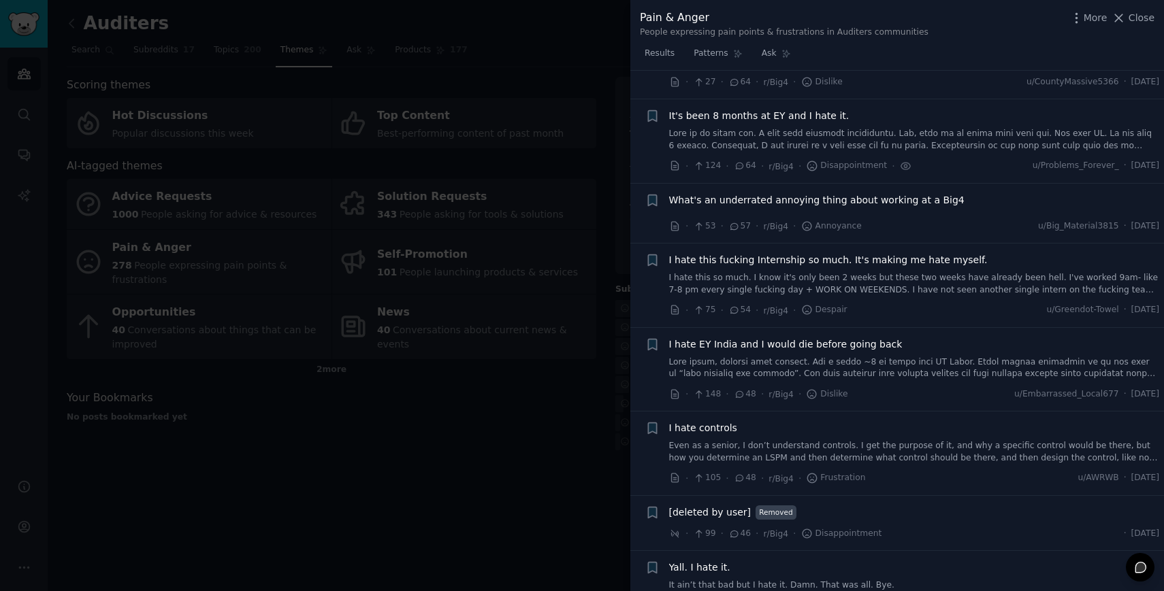
scroll to position [329, 0]
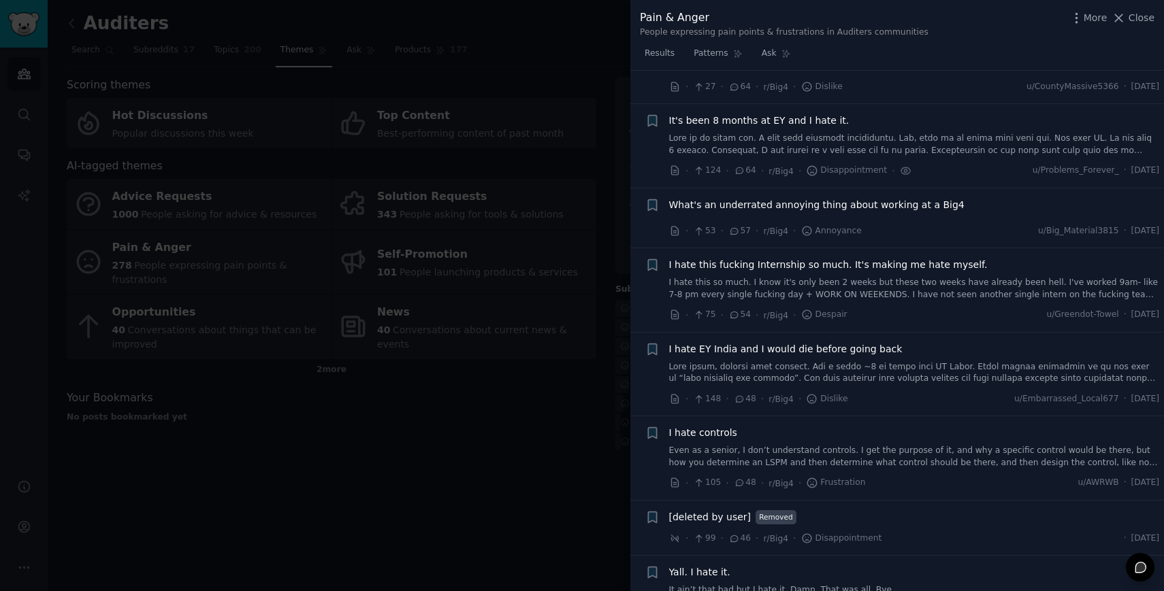
click at [743, 207] on span "What's an underrated annoying thing about working at a Big4" at bounding box center [816, 205] width 295 height 14
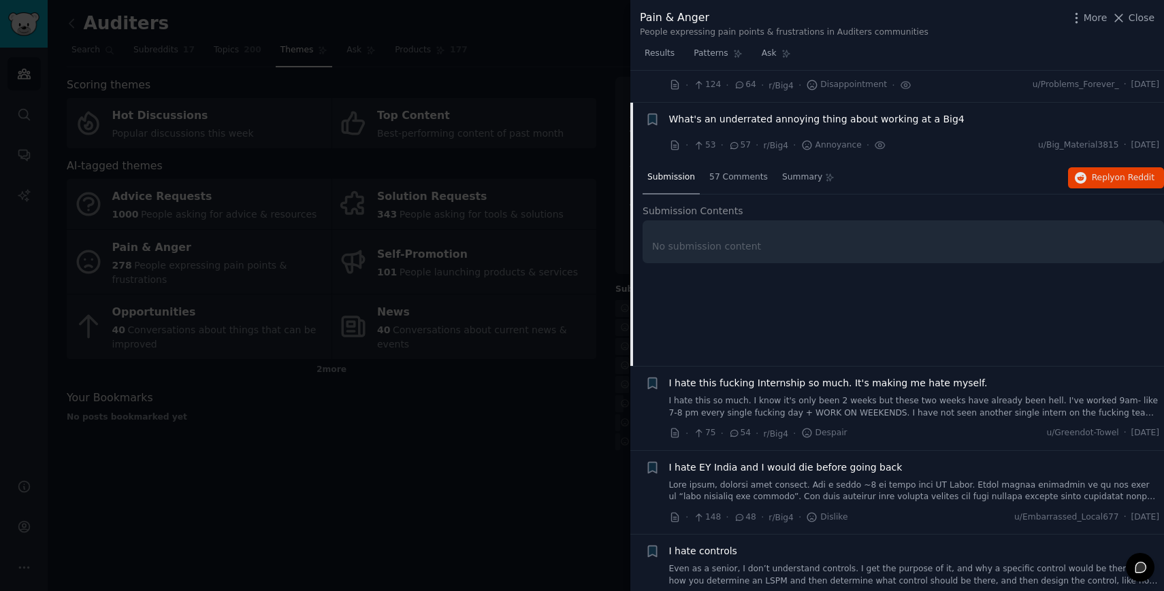
scroll to position [447, 0]
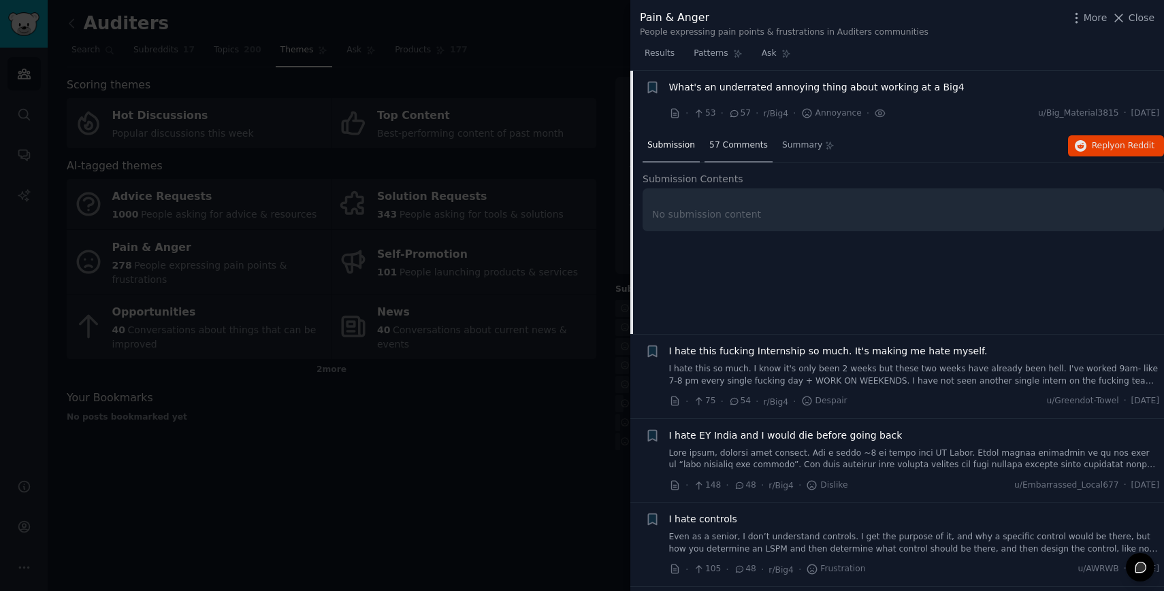
click at [741, 143] on span "57 Comments" at bounding box center [738, 145] width 59 height 12
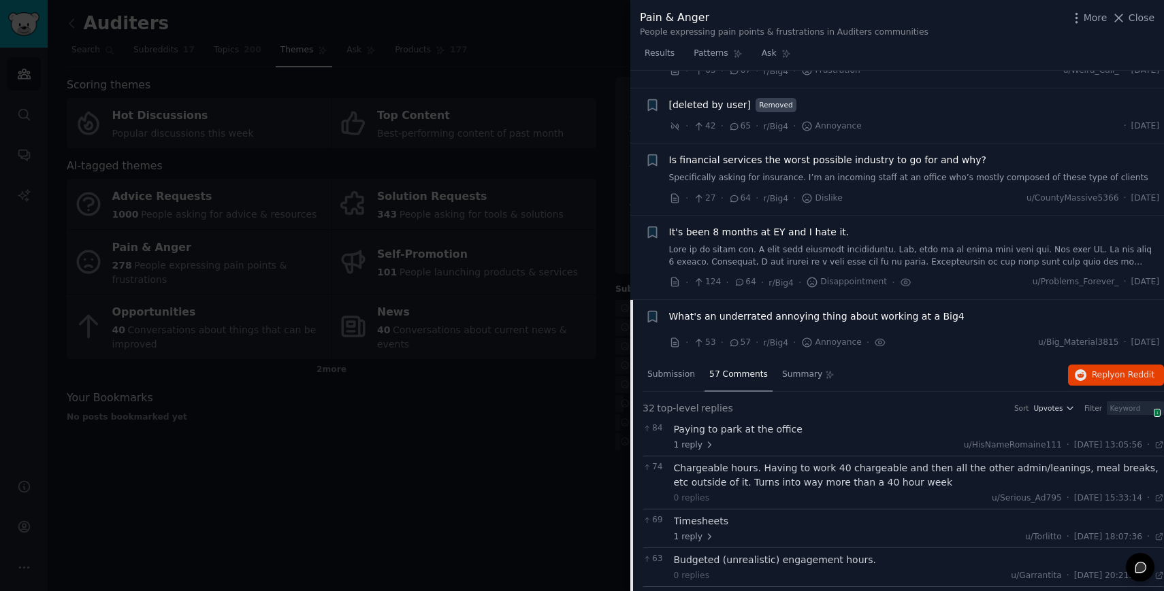
scroll to position [214, 0]
click at [790, 324] on span "What's an underrated annoying thing about working at a Big4" at bounding box center [816, 320] width 295 height 14
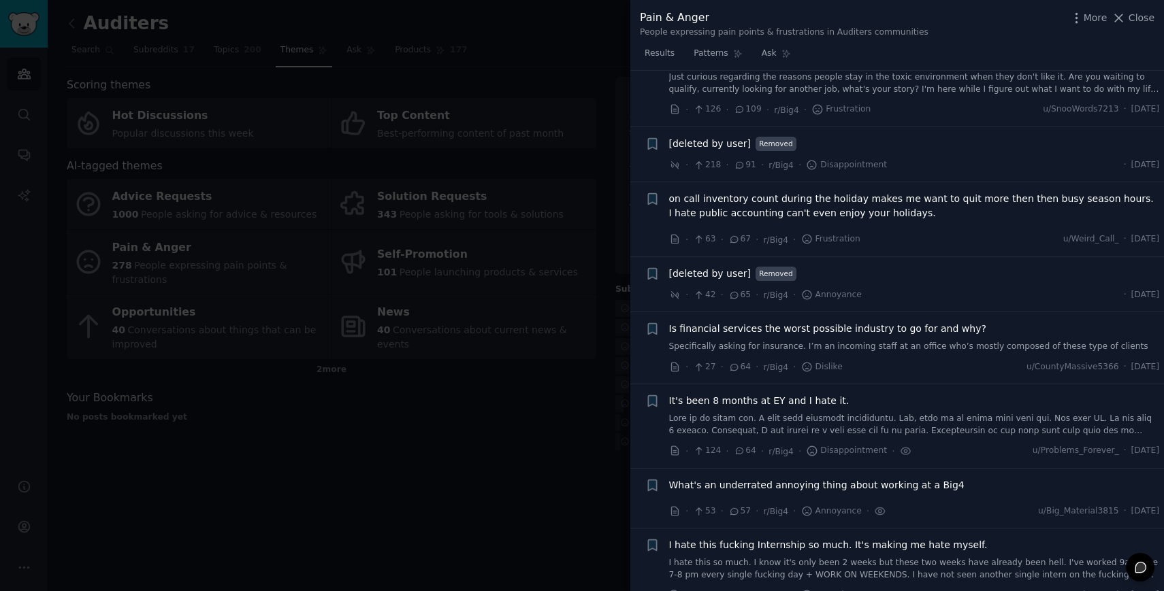
scroll to position [53, 0]
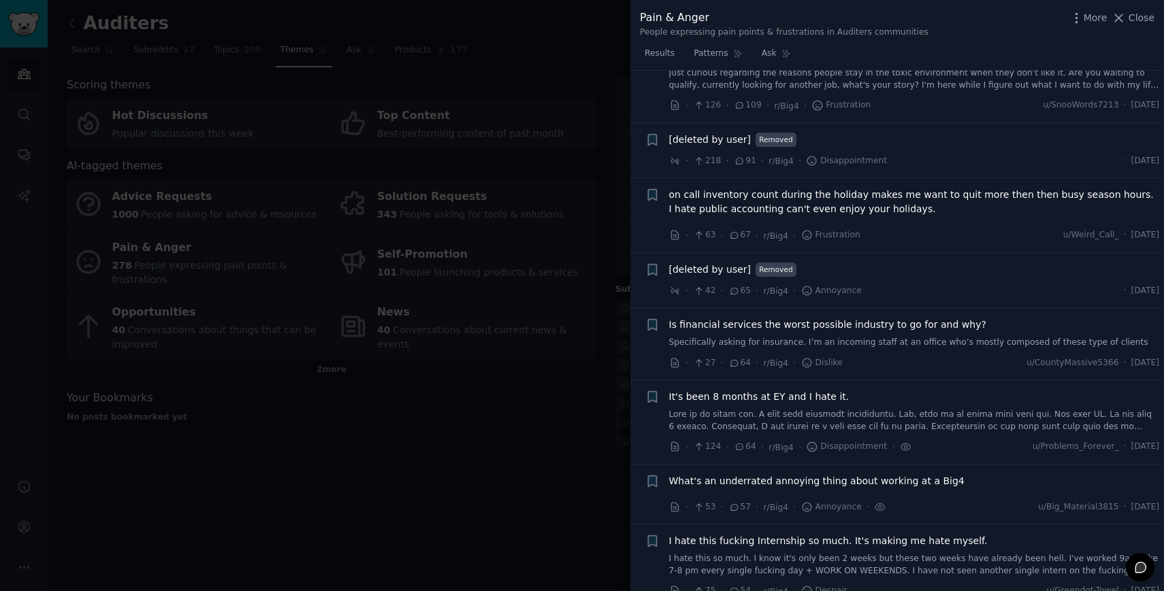
click at [442, 444] on div at bounding box center [582, 295] width 1164 height 591
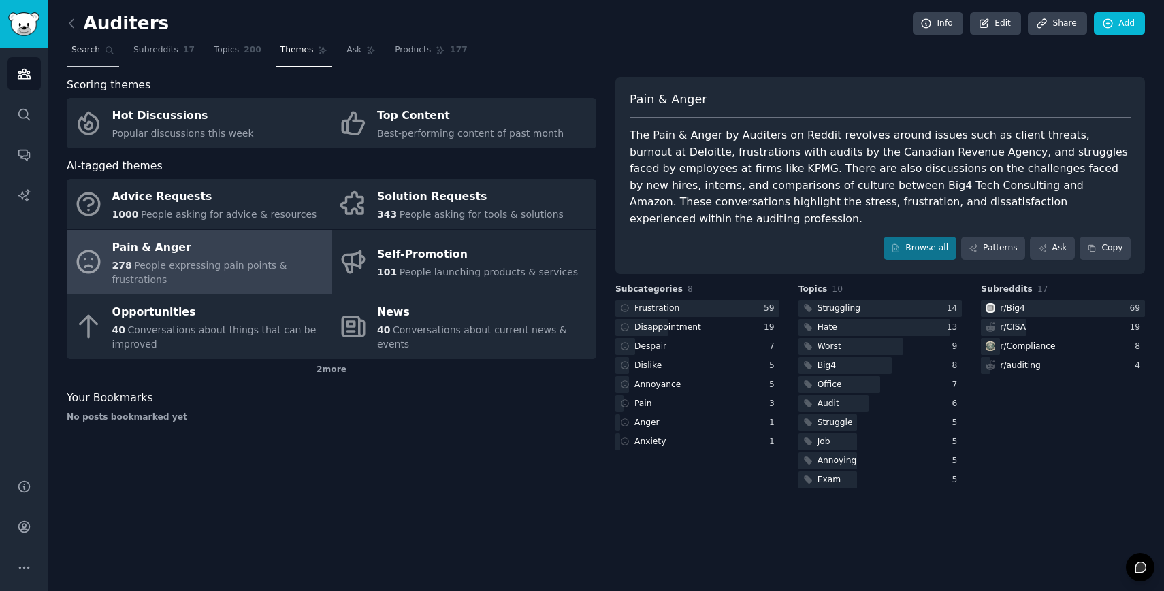
click at [98, 43] on link "Search" at bounding box center [93, 53] width 52 height 28
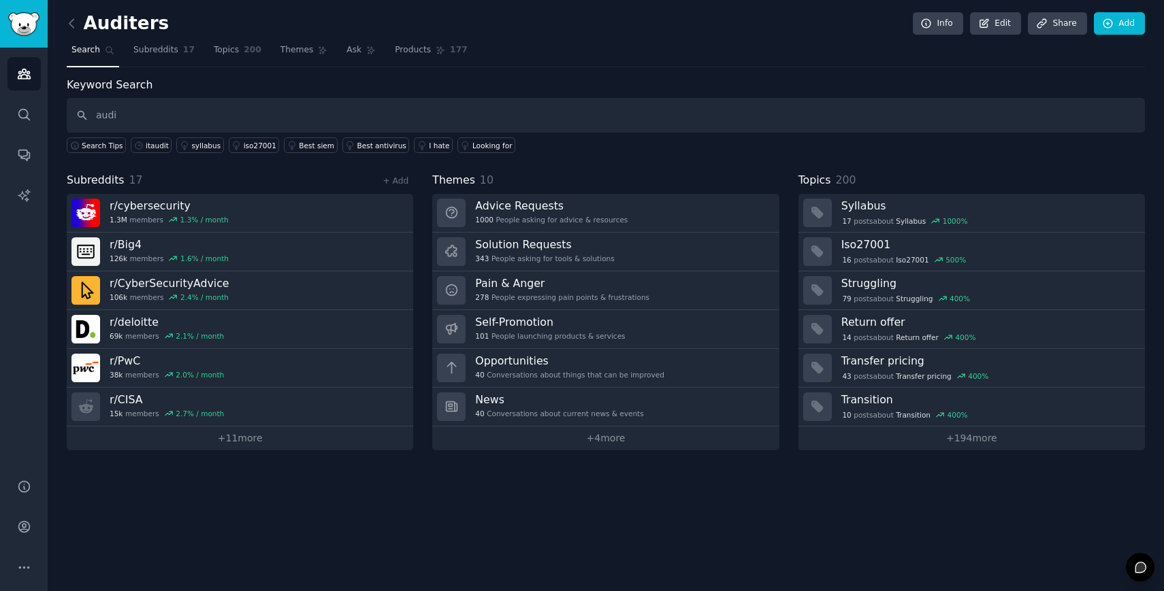
type input "audi"
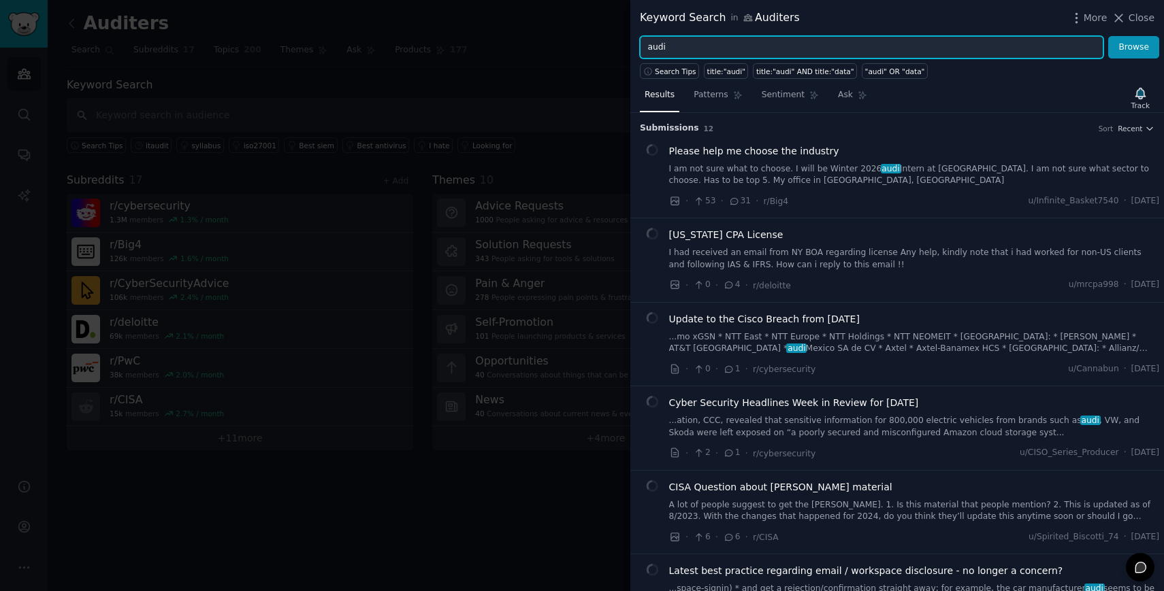
click at [683, 39] on input "audi" at bounding box center [871, 47] width 463 height 23
click at [698, 45] on input "audi" at bounding box center [871, 47] width 463 height 23
type input "audit"
click at [1108, 36] on button "Browse" at bounding box center [1133, 47] width 51 height 23
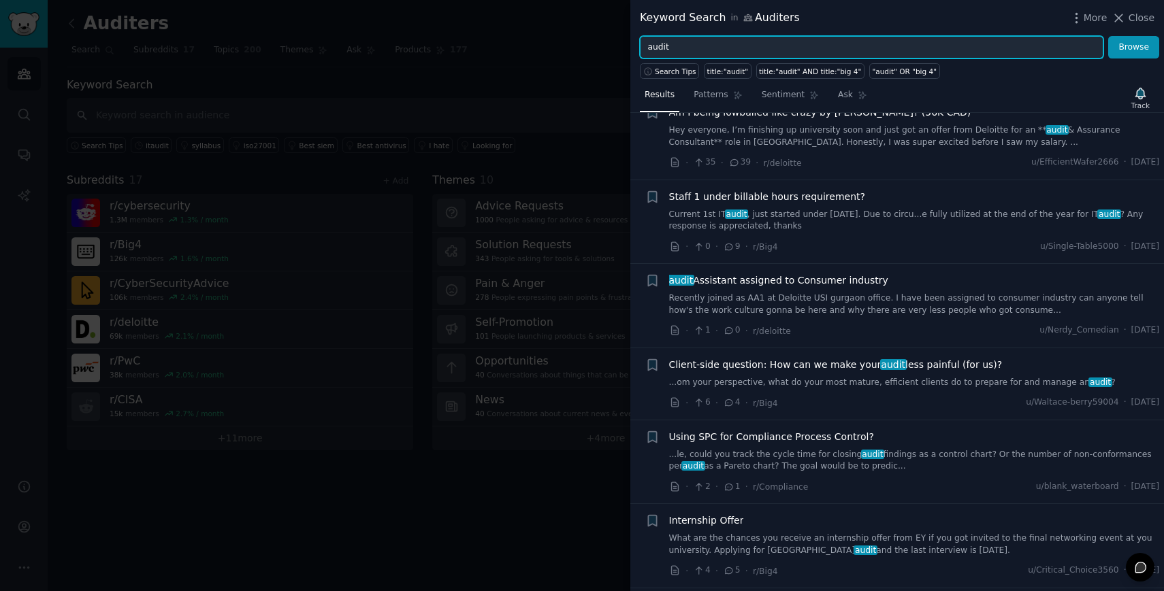
scroll to position [1229, 0]
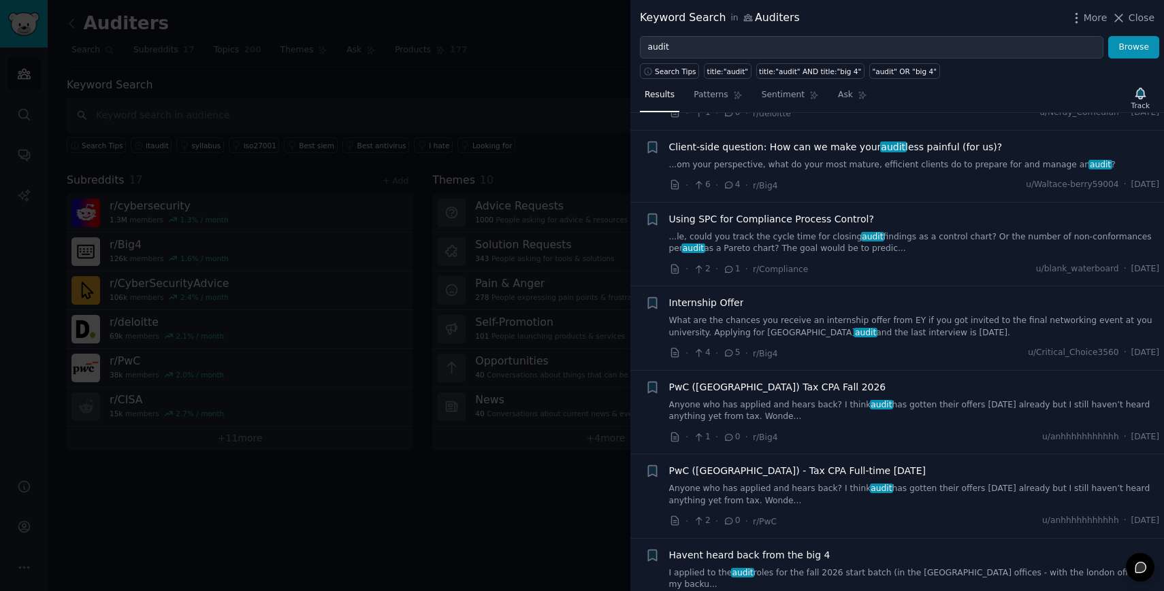
click at [365, 525] on div at bounding box center [582, 295] width 1164 height 591
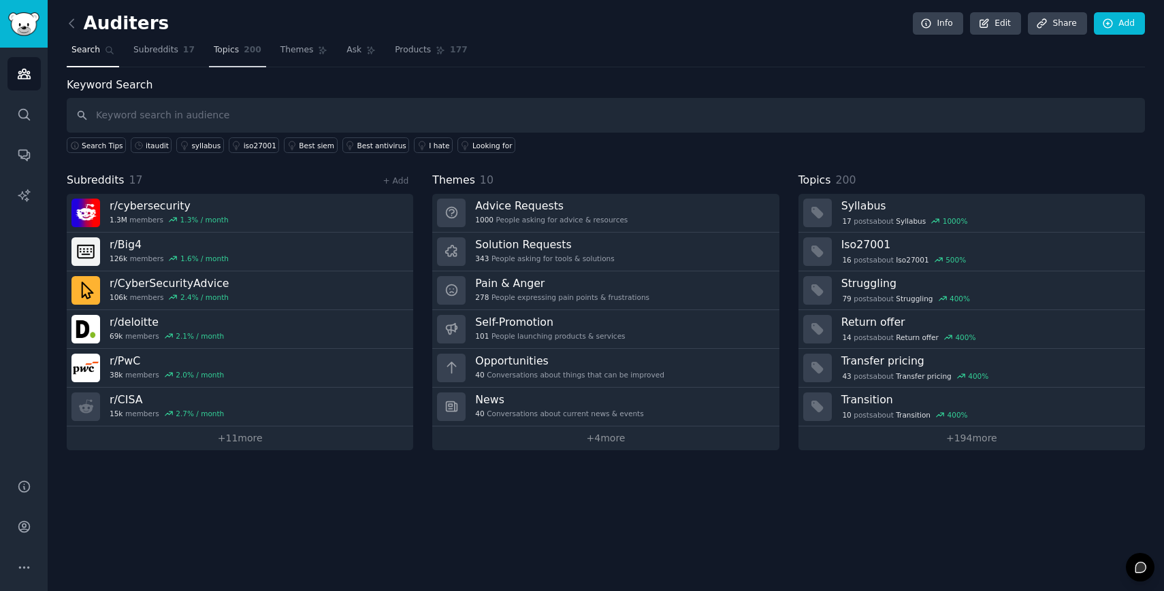
click at [235, 48] on span "Topics" at bounding box center [226, 50] width 25 height 12
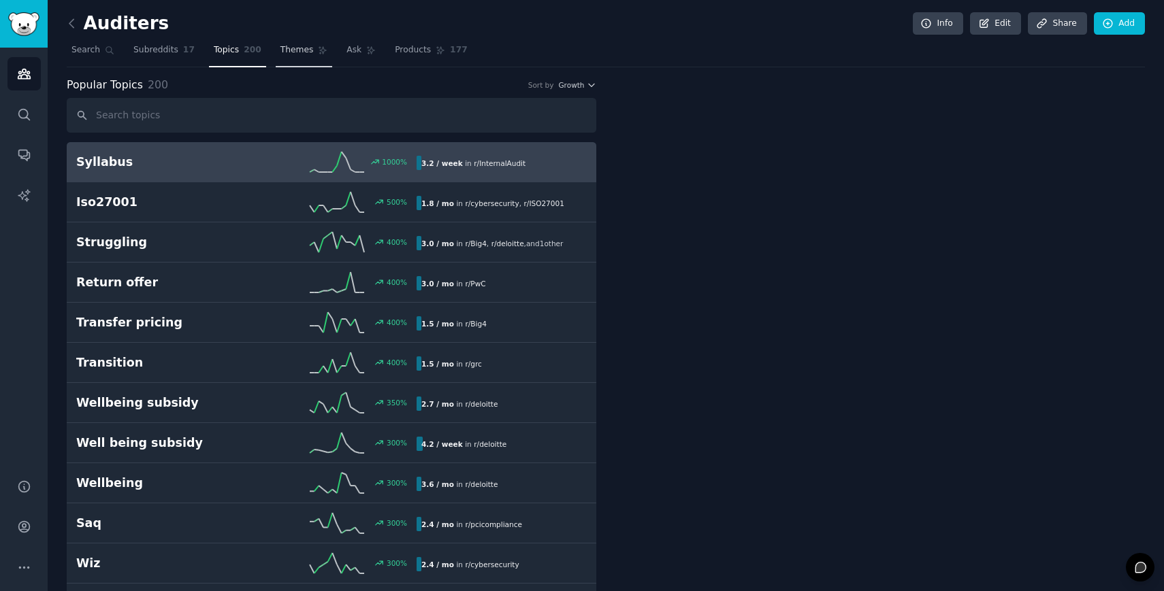
click at [286, 46] on span "Themes" at bounding box center [296, 50] width 33 height 12
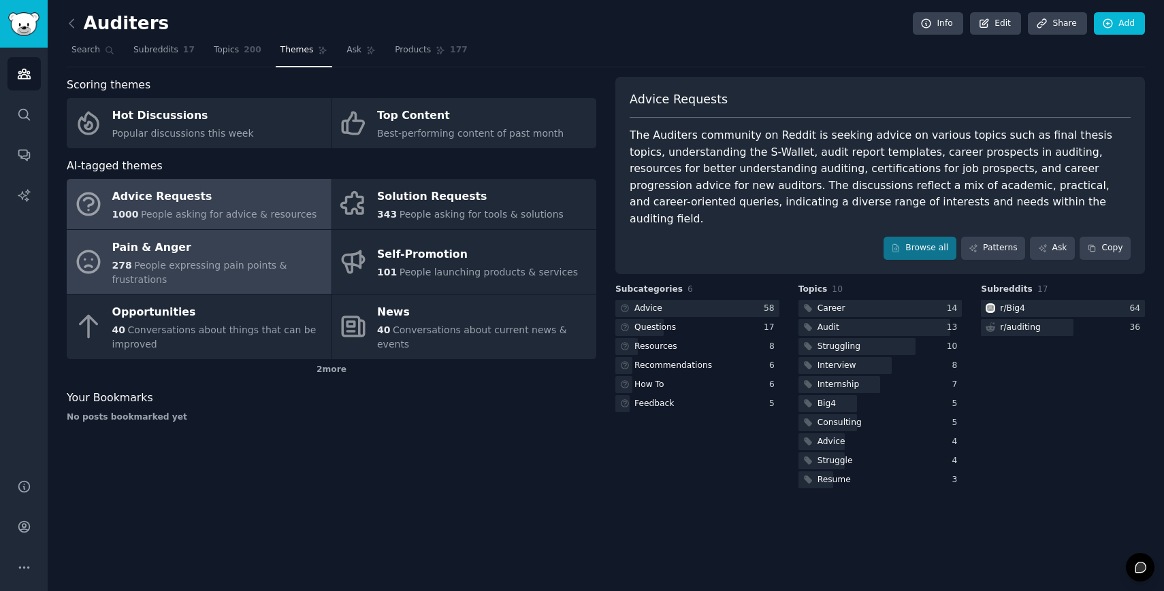
click at [191, 269] on span "People expressing pain points & frustrations" at bounding box center [199, 272] width 175 height 25
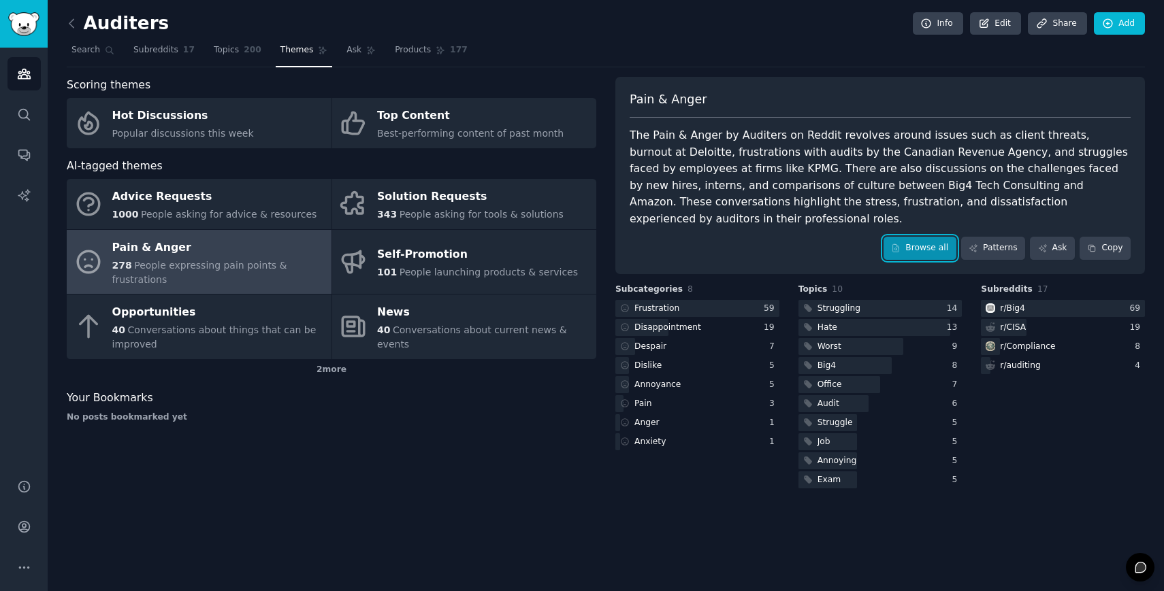
click at [922, 237] on link "Browse all" at bounding box center [919, 248] width 73 height 23
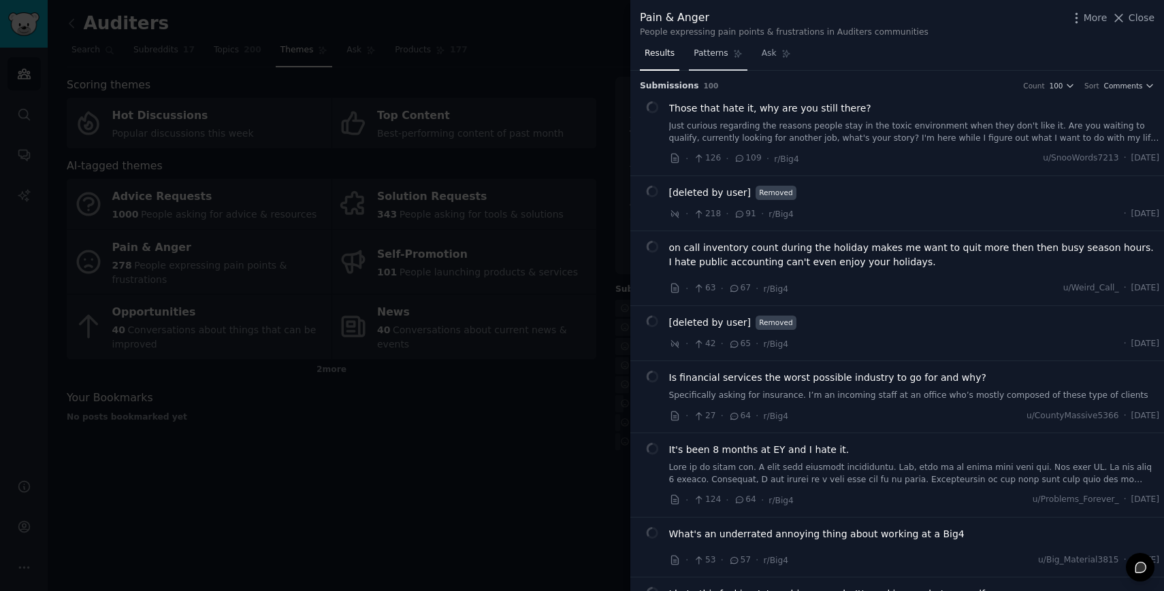
click at [717, 56] on span "Patterns" at bounding box center [710, 54] width 34 height 12
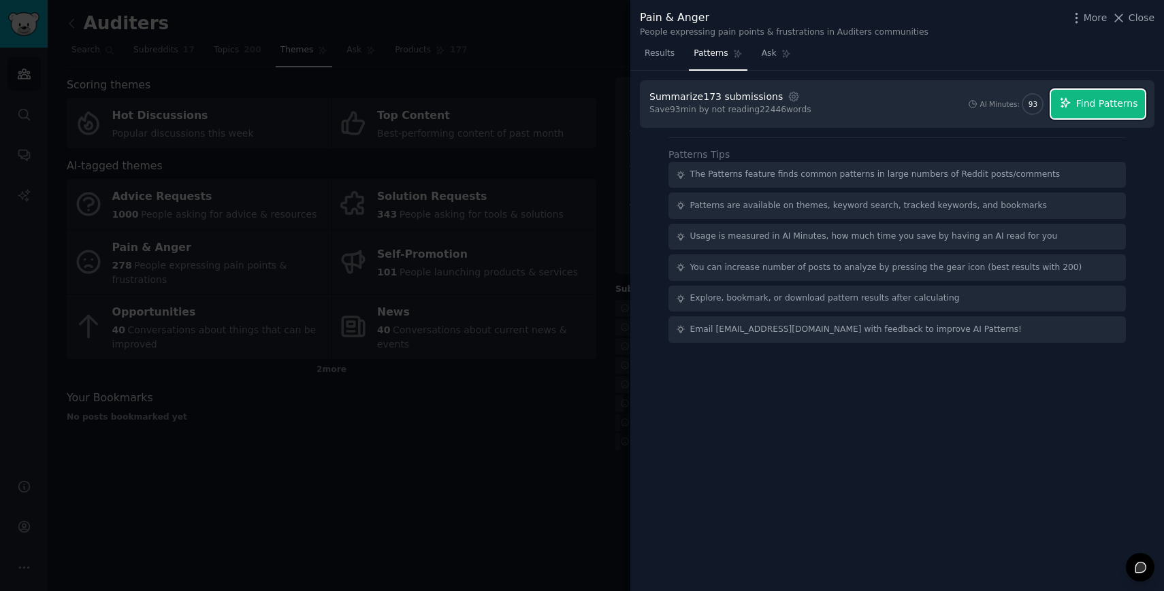
click at [1081, 103] on span "Find Patterns" at bounding box center [1107, 104] width 62 height 14
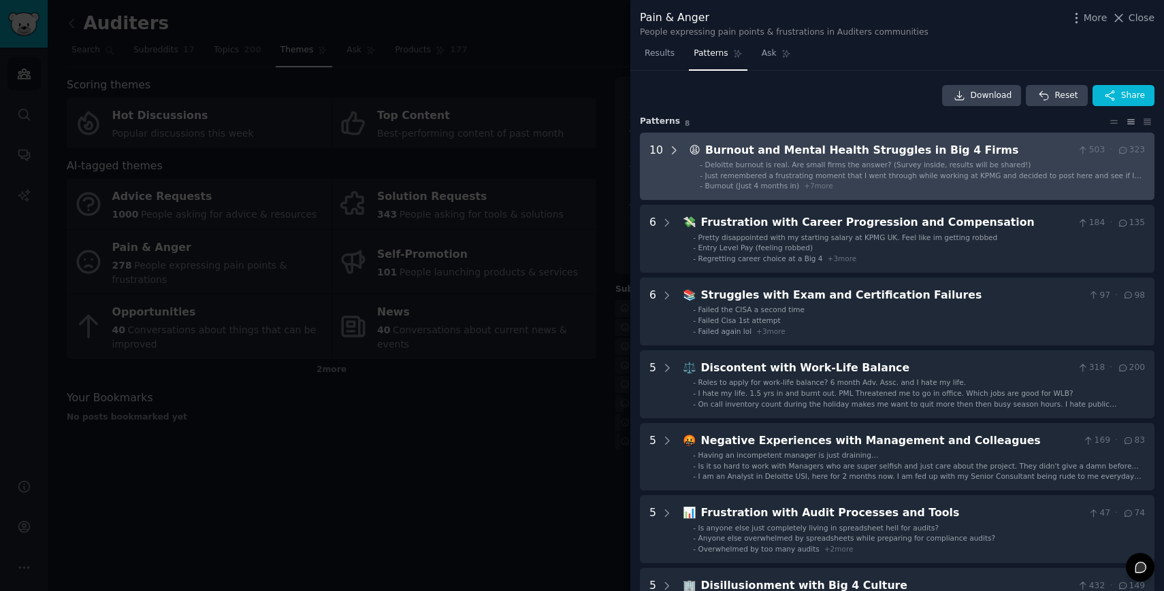
click at [670, 148] on icon at bounding box center [674, 150] width 12 height 12
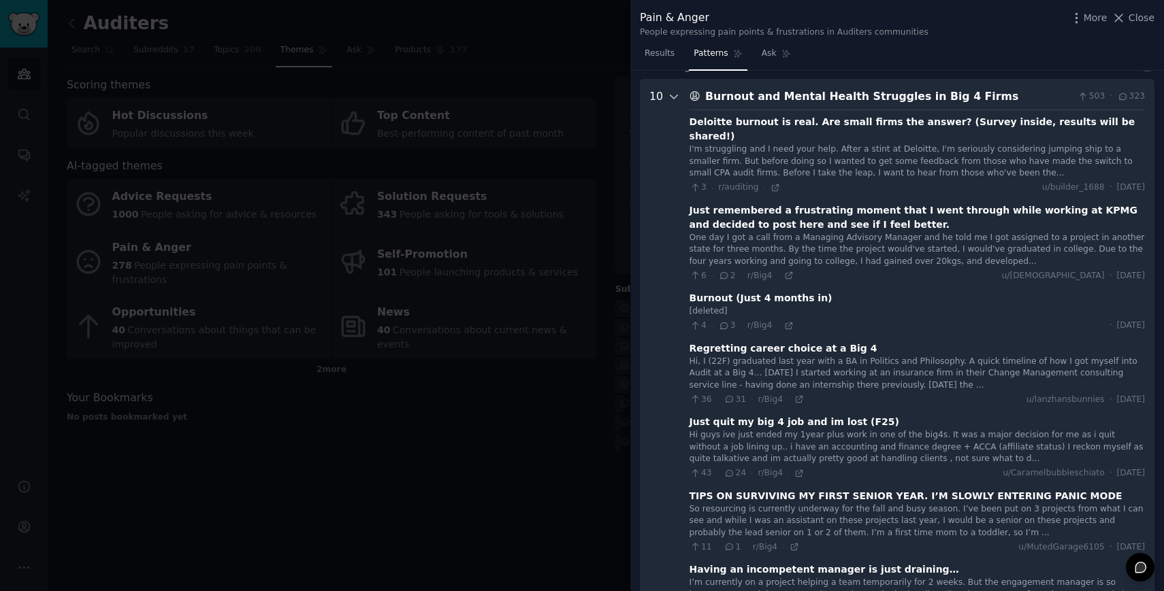
scroll to position [62, 0]
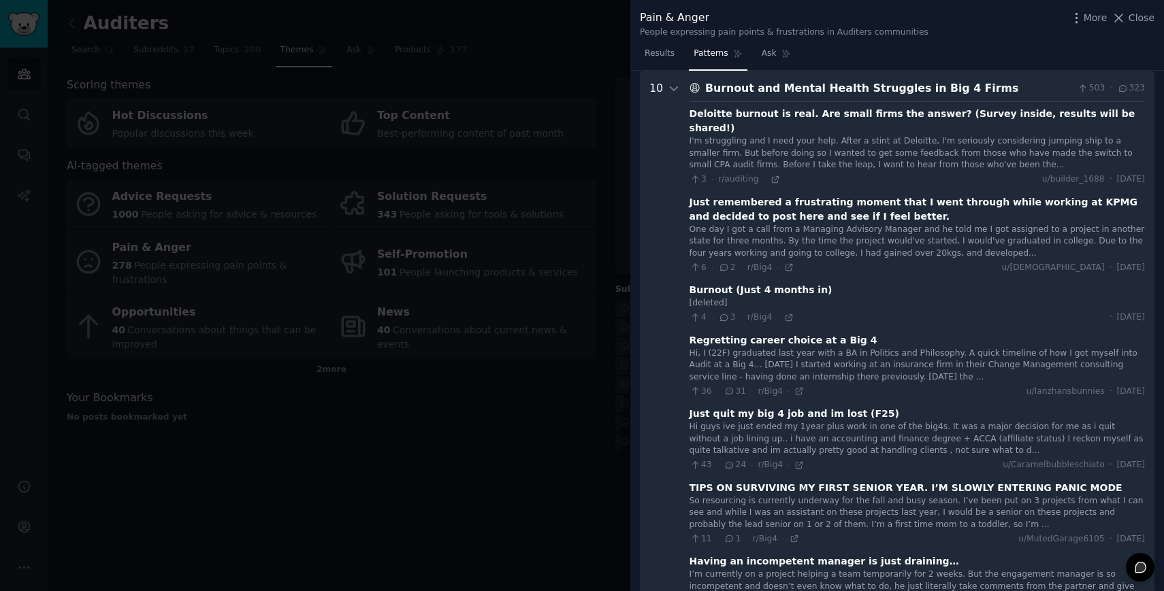
click at [800, 135] on div "I'm struggling and I need your help. After a stint at Deloitte, I'm seriously c…" at bounding box center [916, 153] width 455 height 36
click at [772, 176] on icon at bounding box center [775, 179] width 6 height 6
click at [733, 386] on span "31" at bounding box center [734, 392] width 22 height 12
click at [791, 333] on div "Regretting career choice at a Big 4" at bounding box center [783, 340] width 188 height 14
click at [794, 386] on icon at bounding box center [799, 391] width 10 height 10
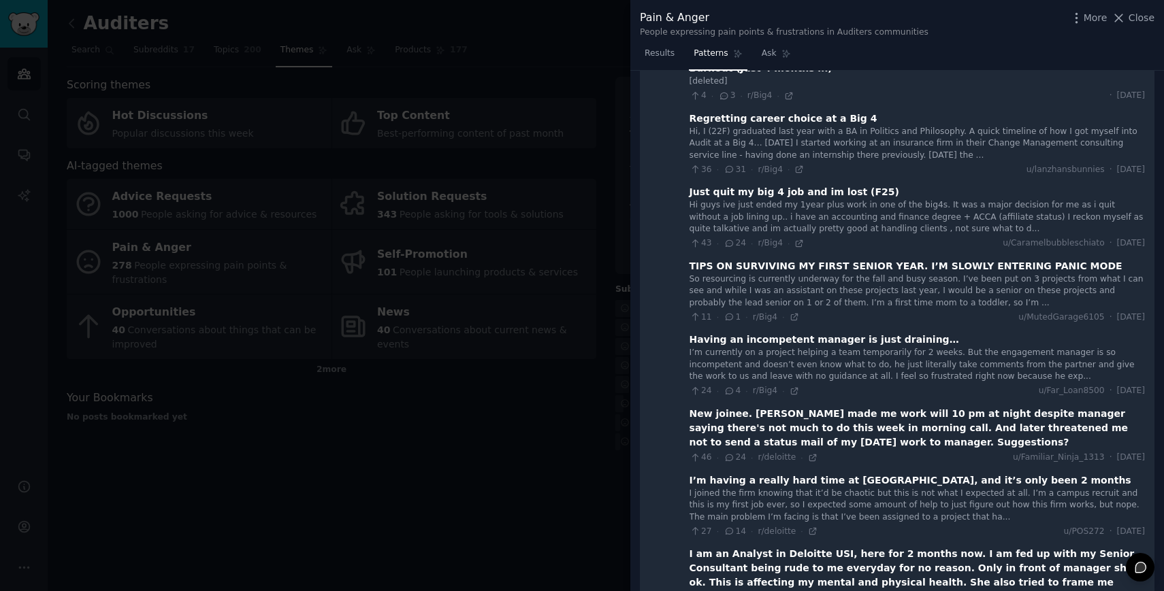
scroll to position [0, 0]
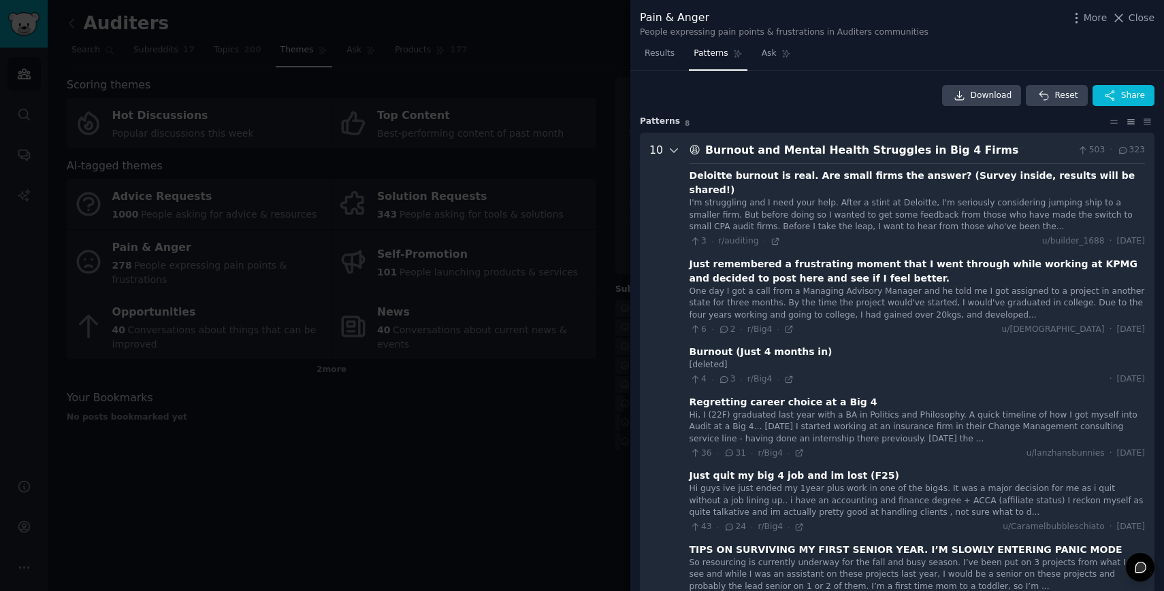
click at [668, 144] on icon at bounding box center [674, 150] width 12 height 12
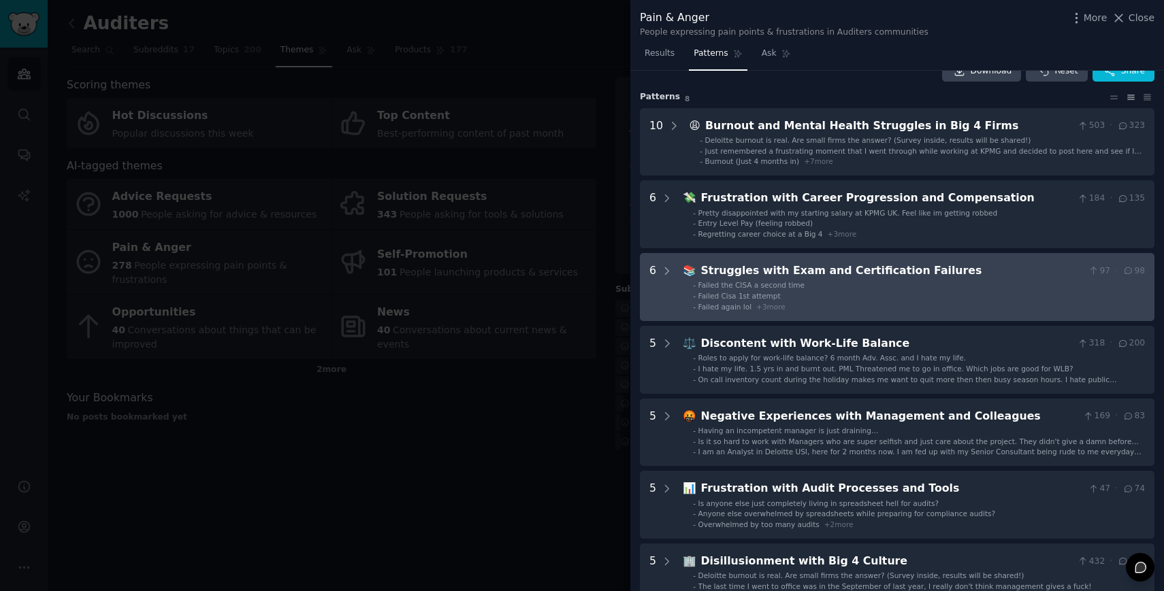
scroll to position [31, 0]
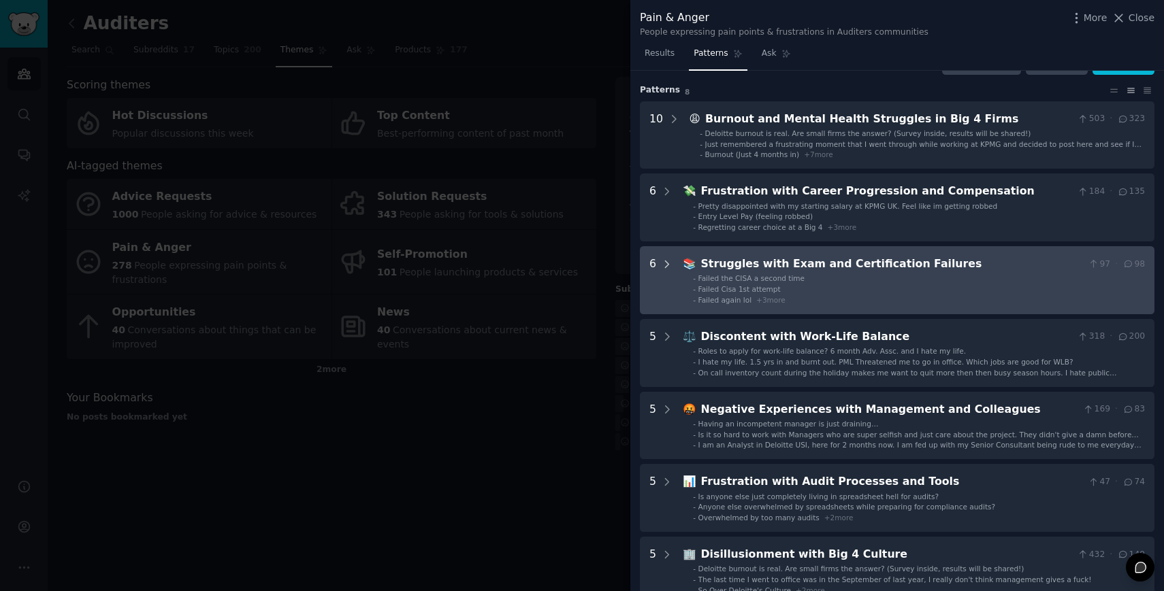
click at [665, 263] on icon at bounding box center [667, 265] width 12 height 12
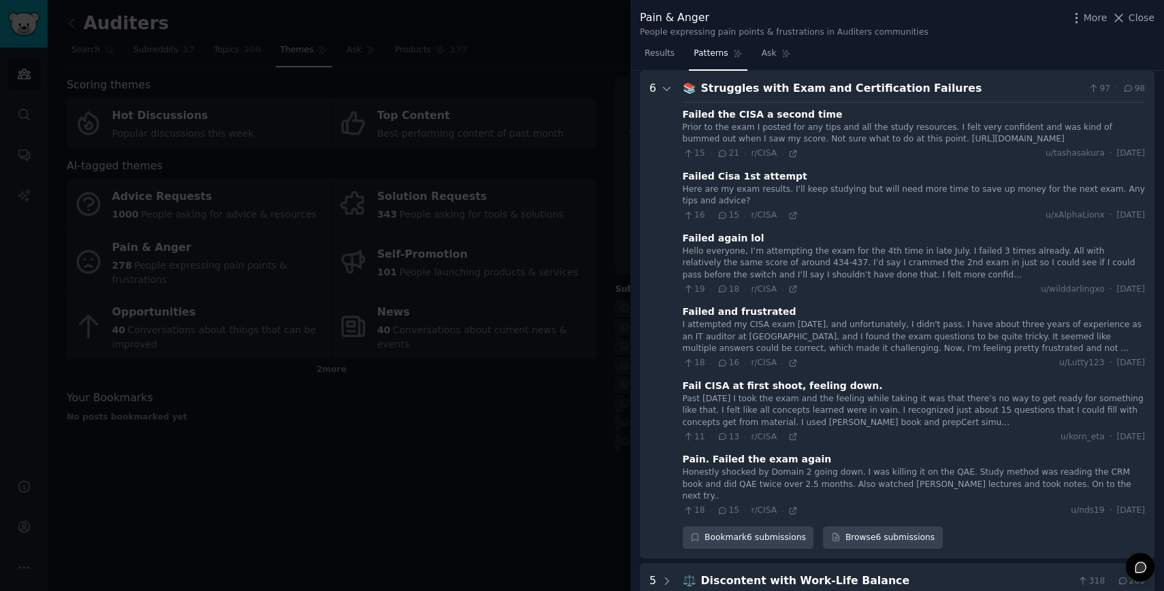
scroll to position [207, 0]
click at [665, 89] on icon at bounding box center [666, 88] width 7 height 3
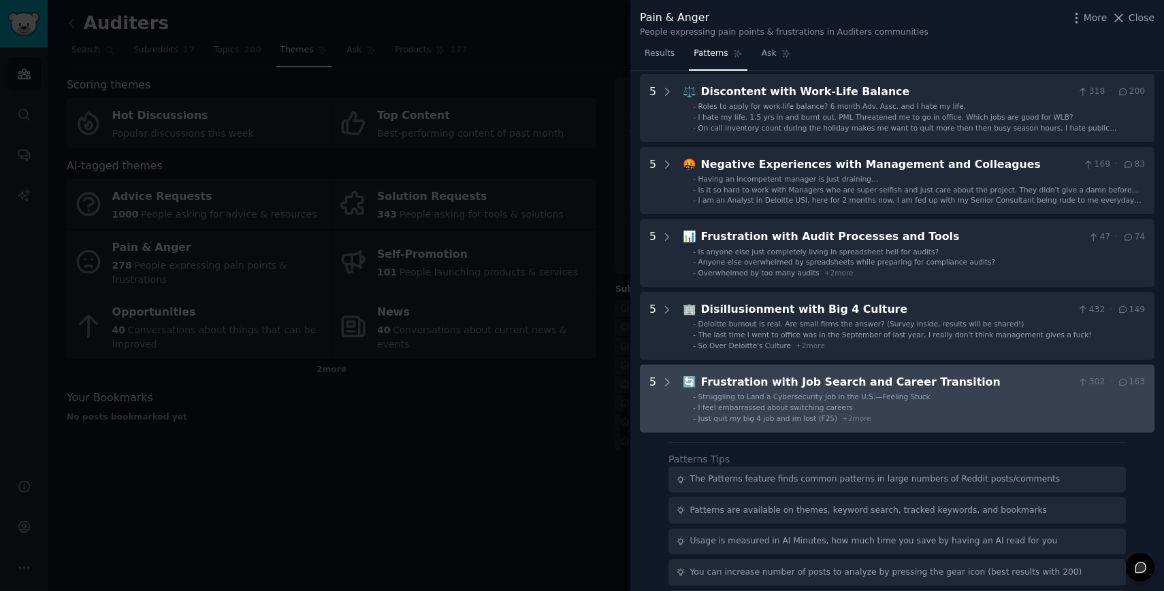
scroll to position [282, 0]
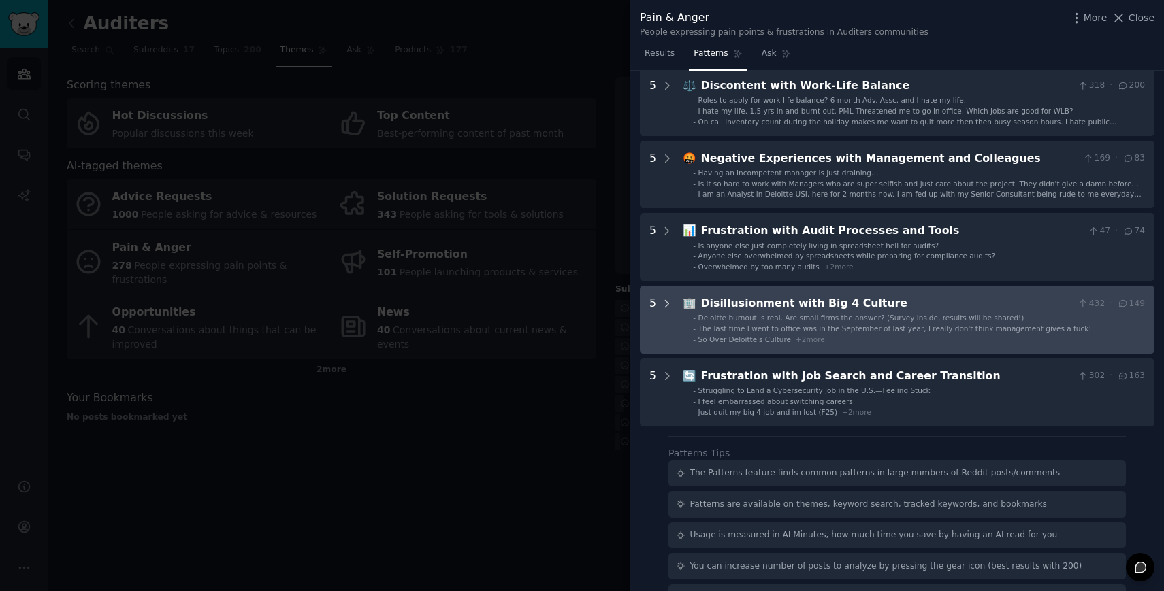
click at [665, 303] on icon at bounding box center [667, 304] width 12 height 12
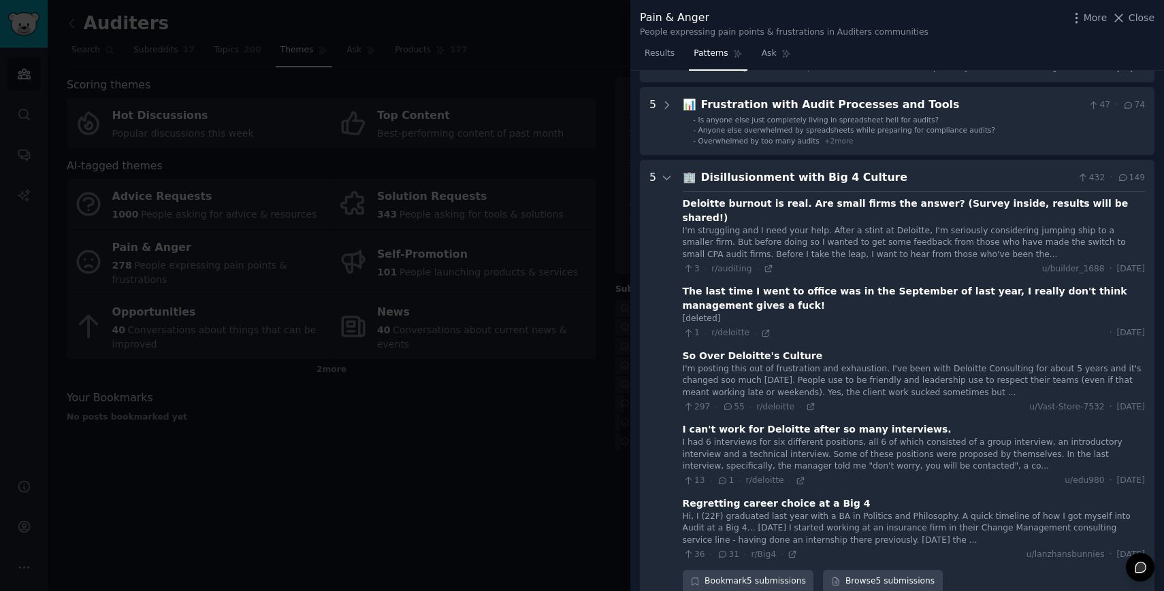
scroll to position [389, 0]
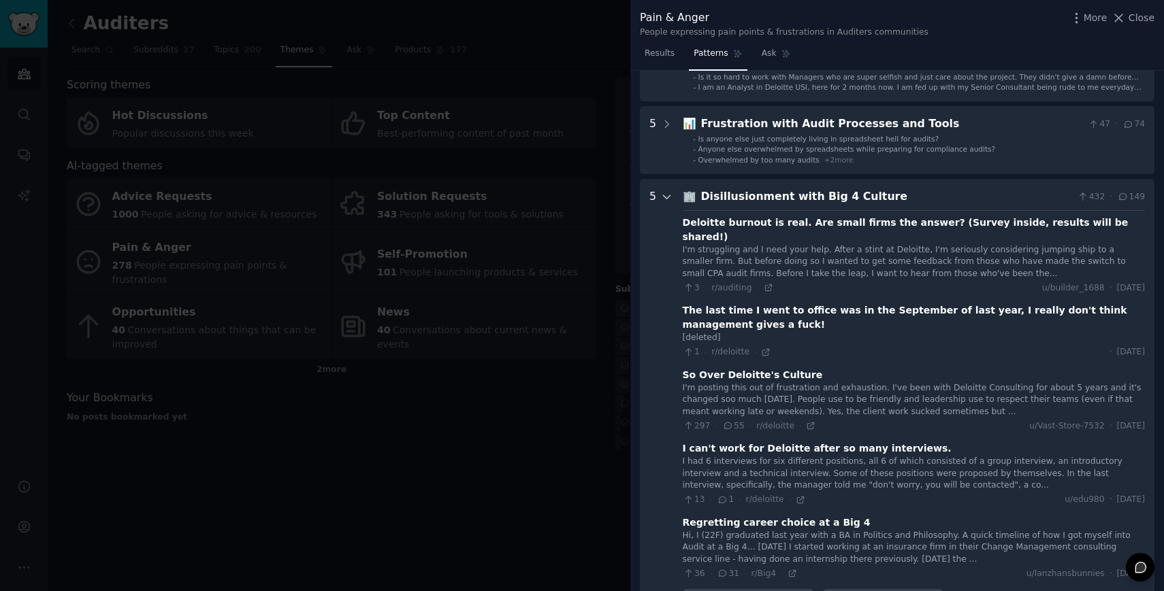
click at [663, 194] on icon at bounding box center [667, 197] width 12 height 12
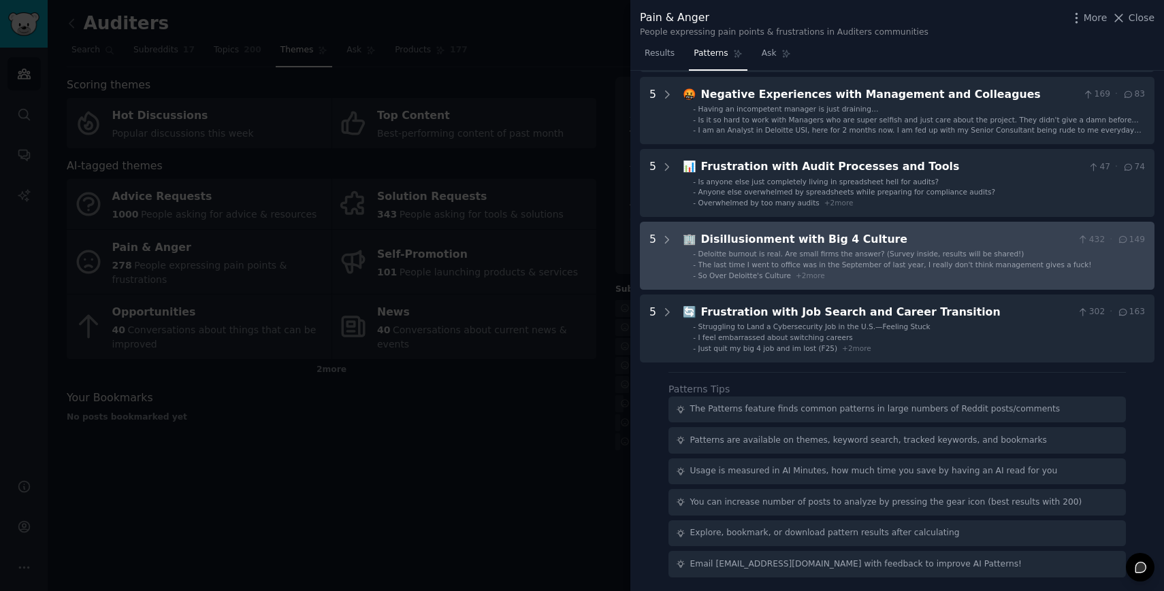
scroll to position [0, 0]
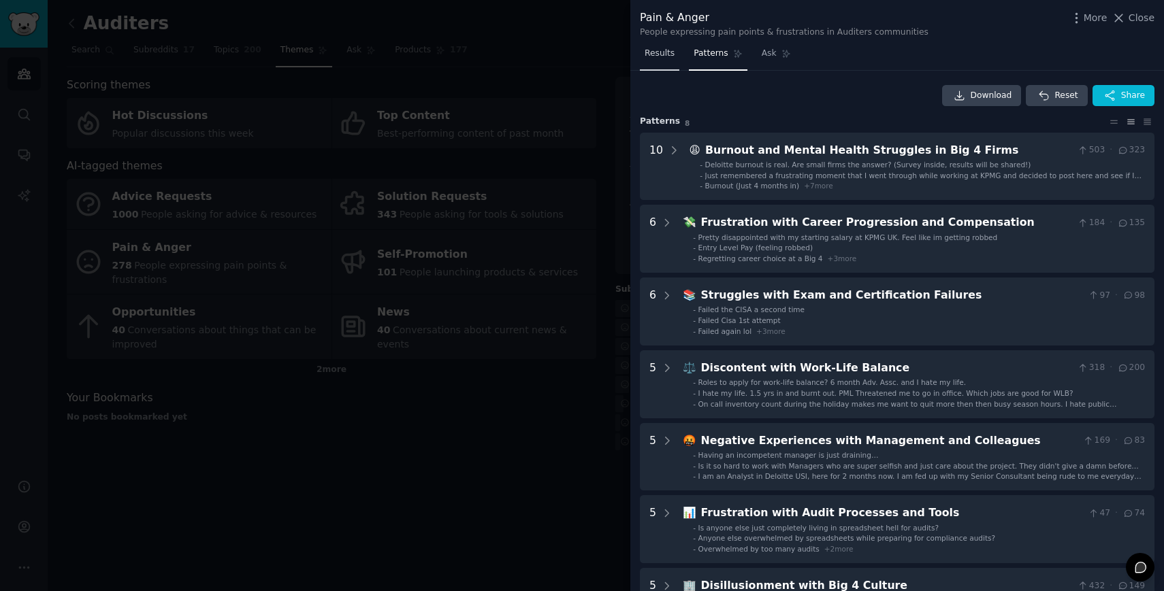
click at [662, 56] on span "Results" at bounding box center [659, 54] width 30 height 12
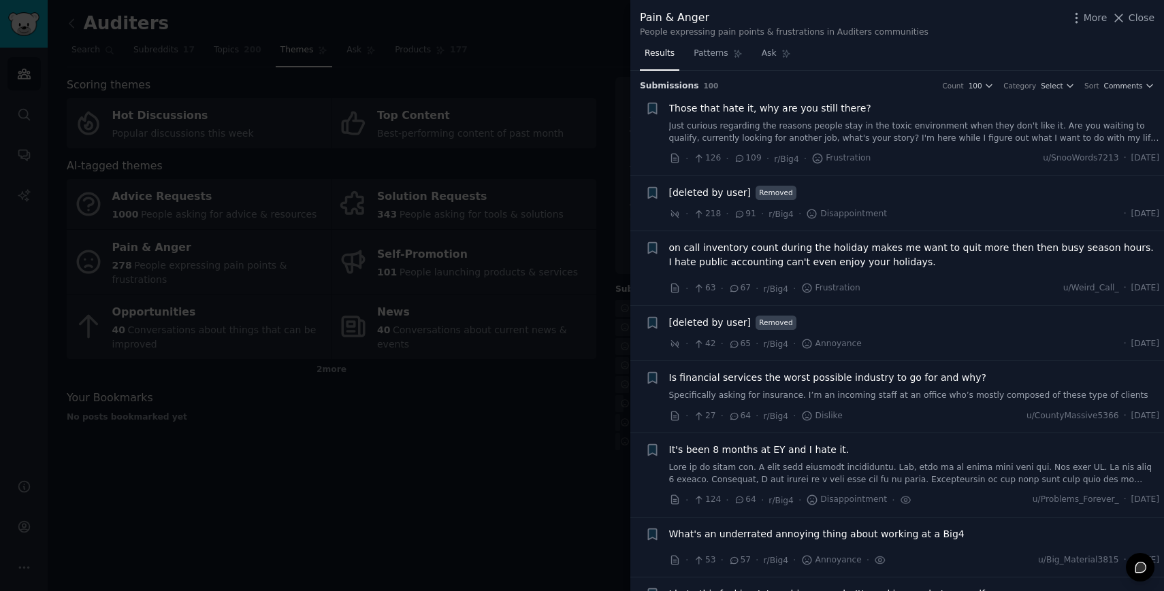
click at [550, 416] on div at bounding box center [582, 295] width 1164 height 591
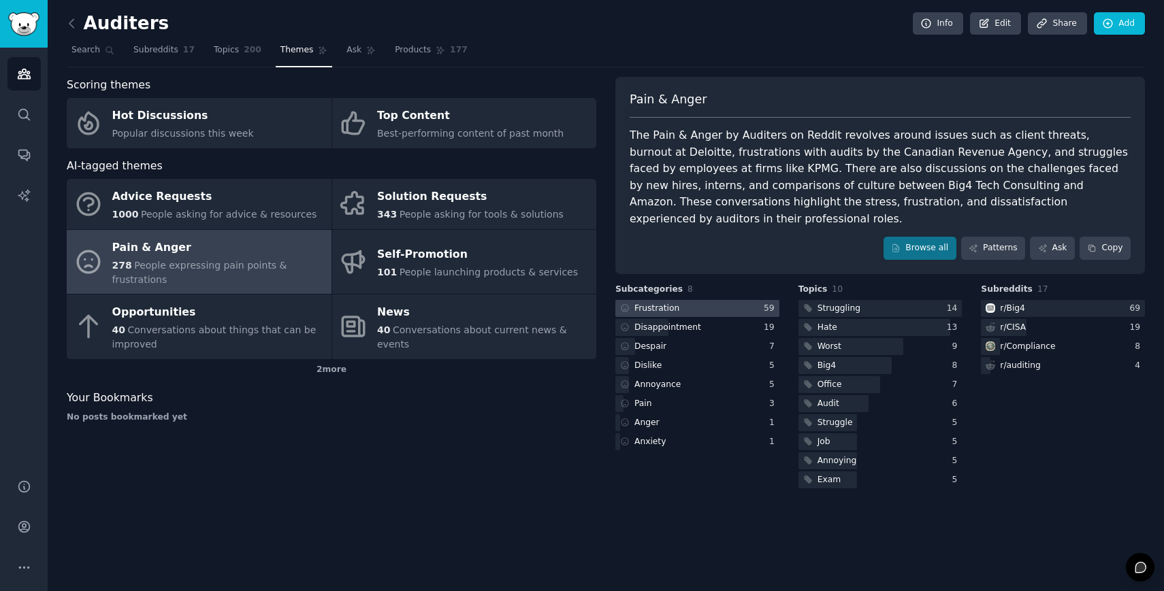
click at [697, 300] on div at bounding box center [697, 308] width 164 height 17
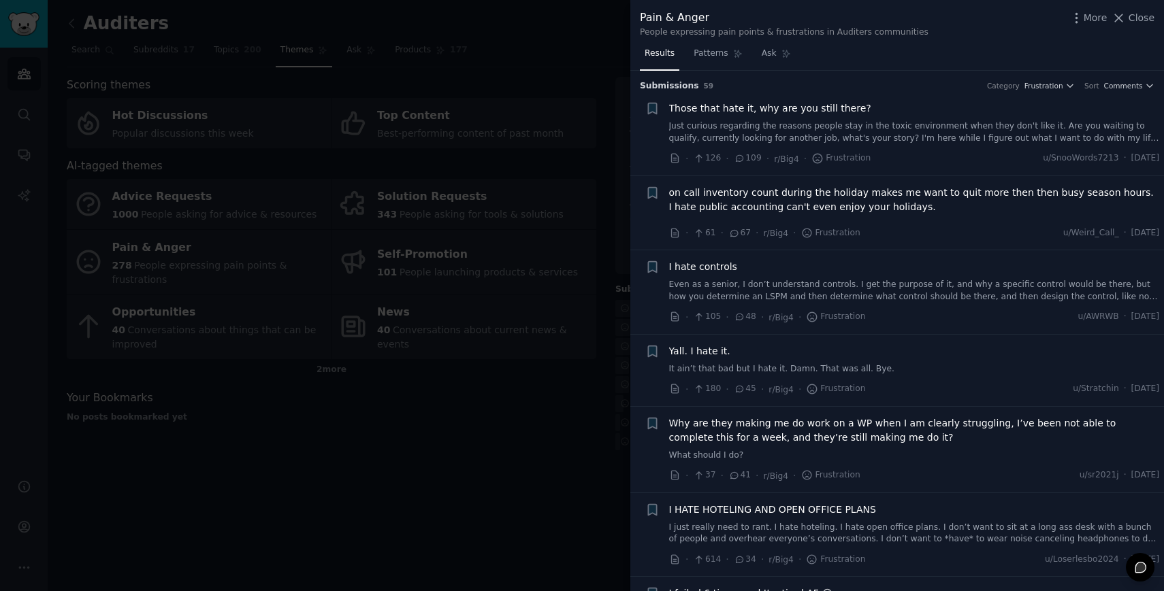
click at [797, 291] on link "Even as a senior, I don’t understand controls. I get the purpose of it, and why…" at bounding box center [914, 291] width 491 height 24
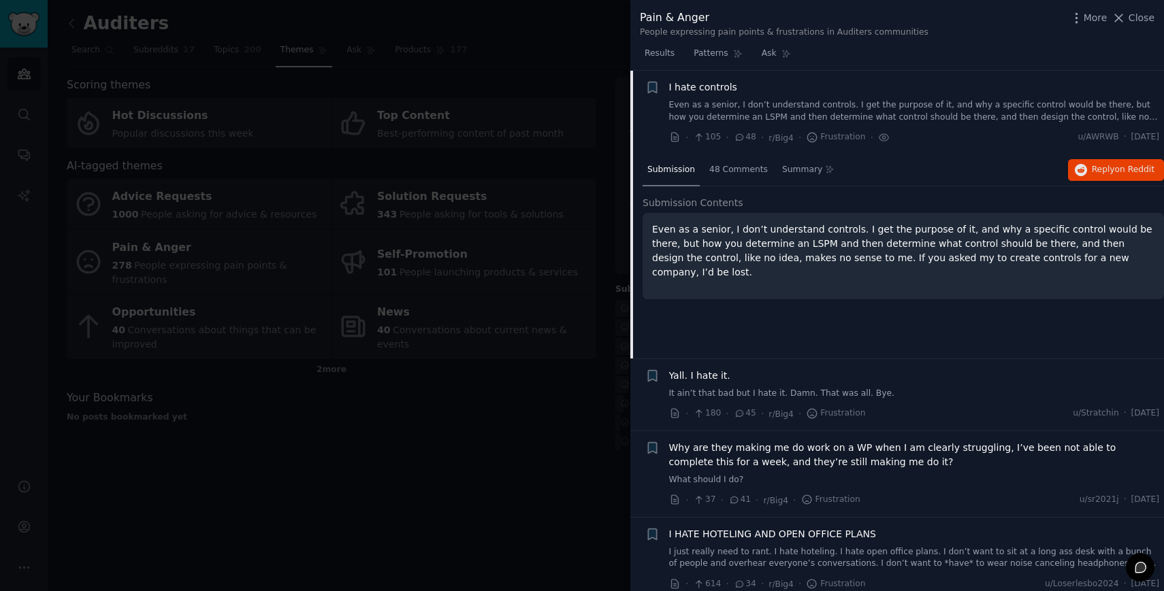
scroll to position [180, 0]
click at [745, 169] on span "48 Comments" at bounding box center [738, 170] width 59 height 12
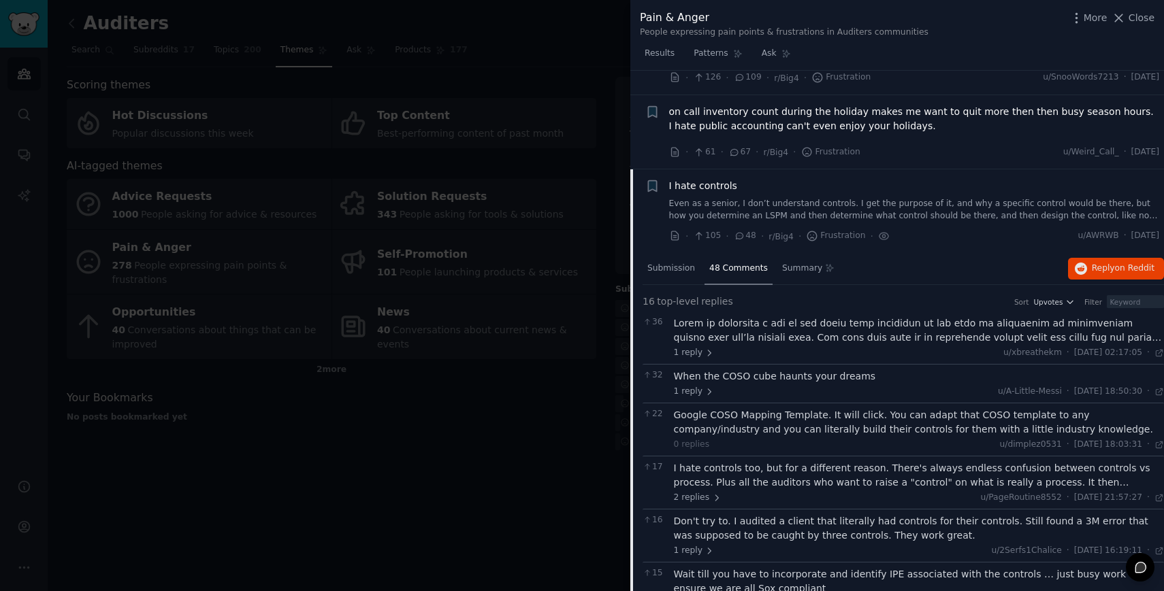
scroll to position [75, 0]
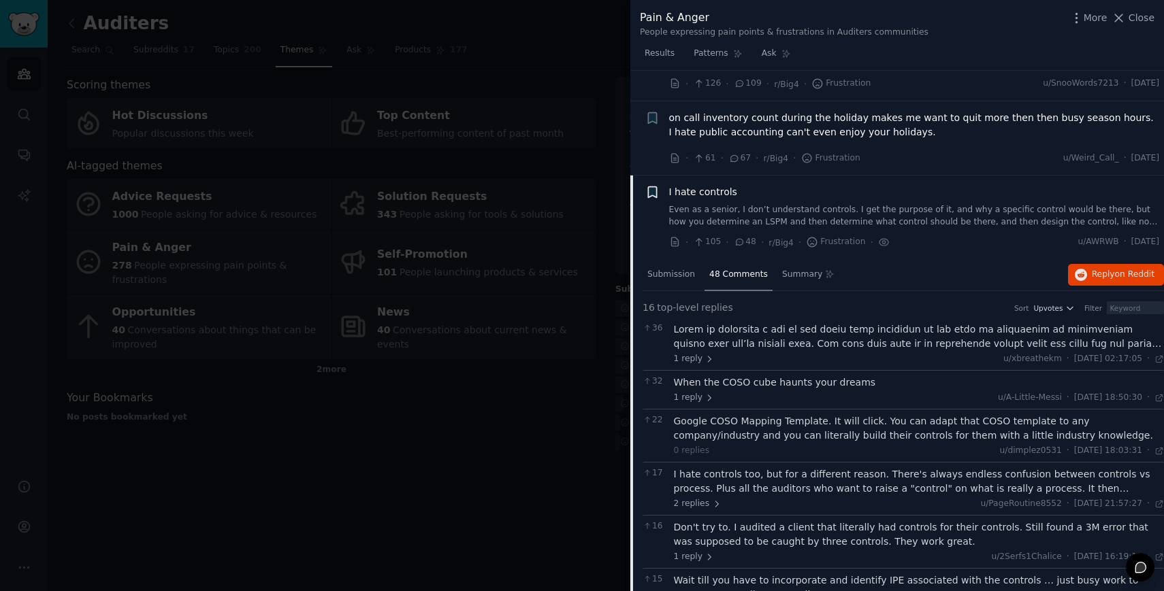
click at [652, 197] on icon "button" at bounding box center [652, 192] width 14 height 14
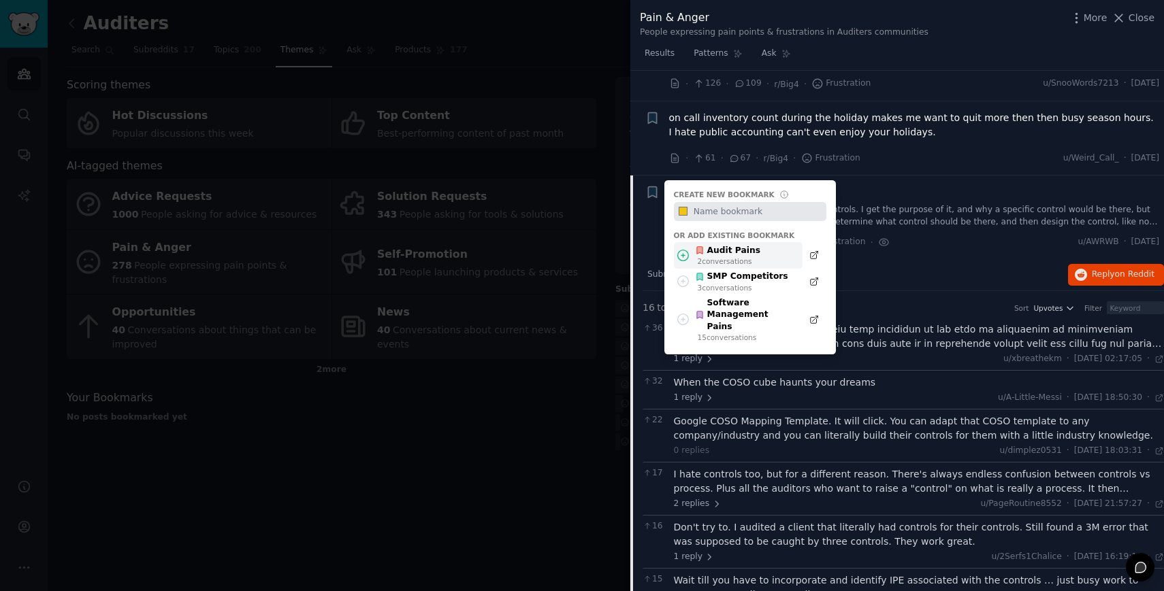
click at [727, 257] on div "2 conversation s" at bounding box center [728, 262] width 63 height 10
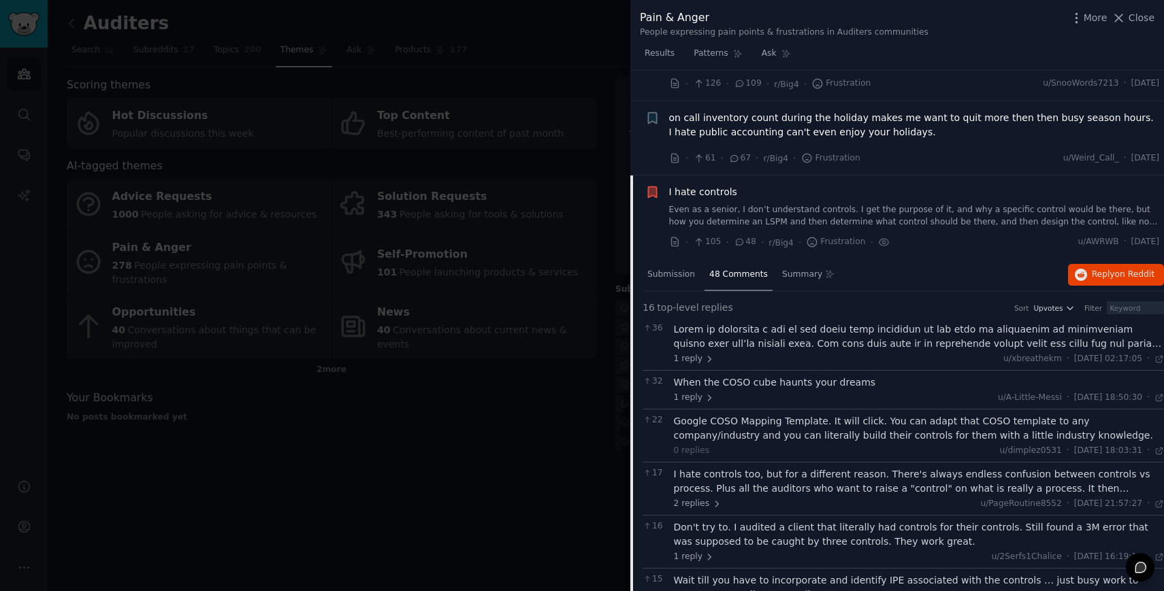
click at [728, 196] on span "I hate controls" at bounding box center [703, 192] width 68 height 14
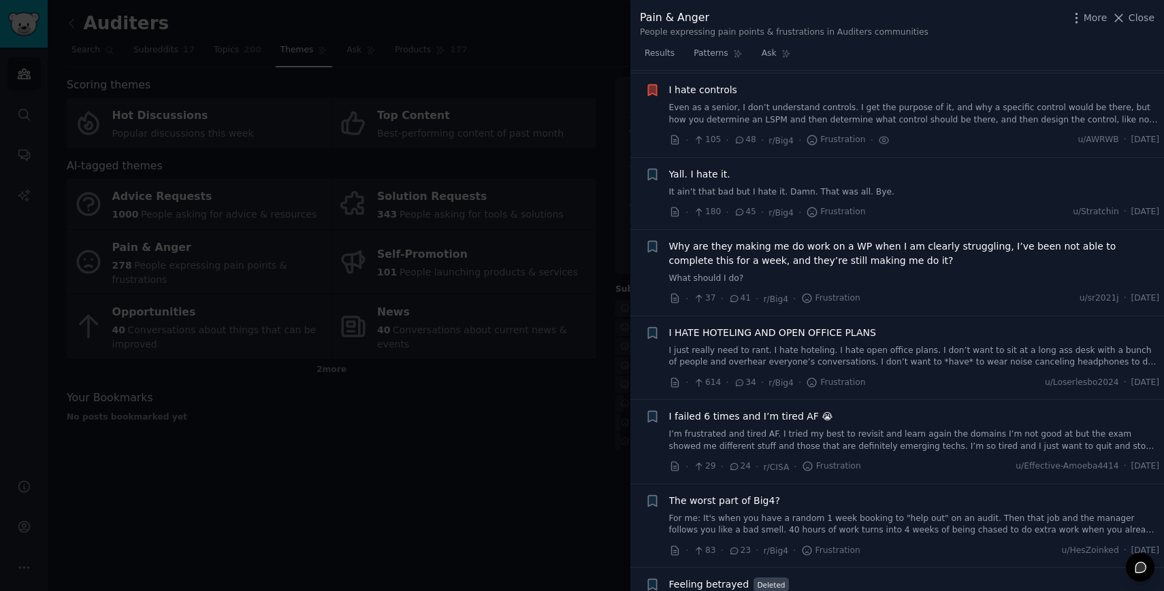
scroll to position [180, 0]
click at [806, 254] on span "Why are they making me do work on a WP when I am clearly struggling, I’ve been …" at bounding box center [914, 251] width 491 height 29
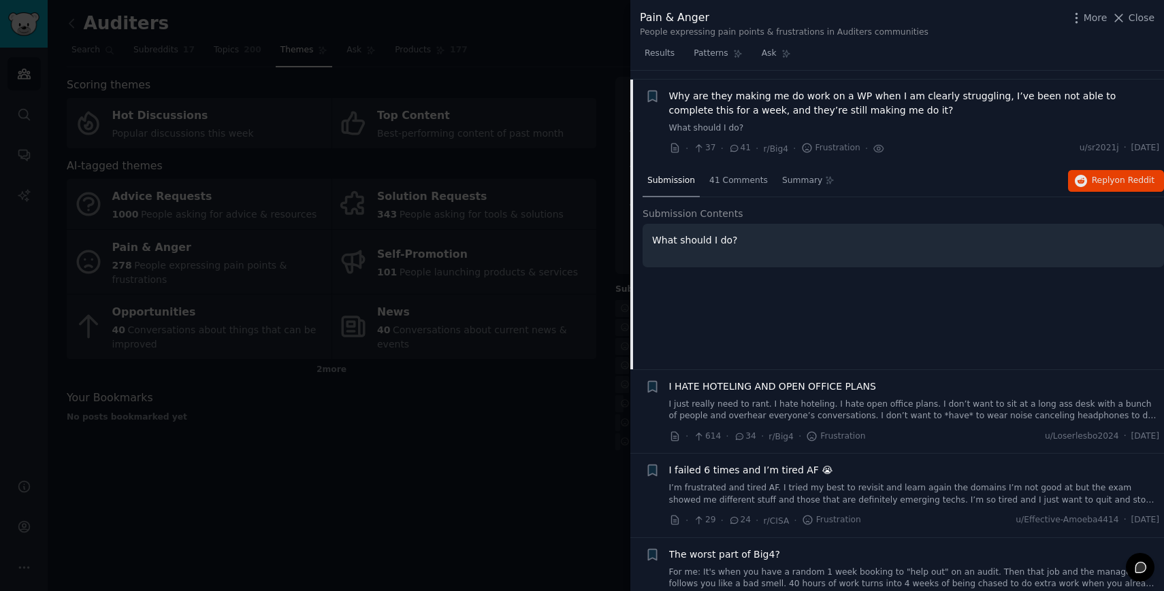
scroll to position [336, 0]
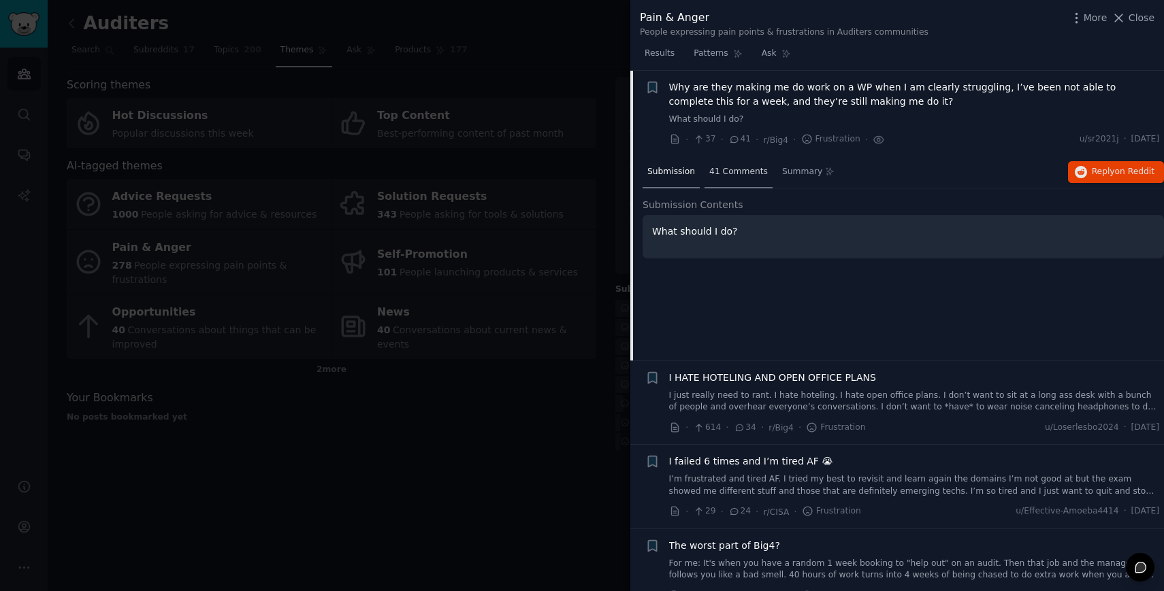
click at [736, 172] on span "41 Comments" at bounding box center [738, 172] width 59 height 12
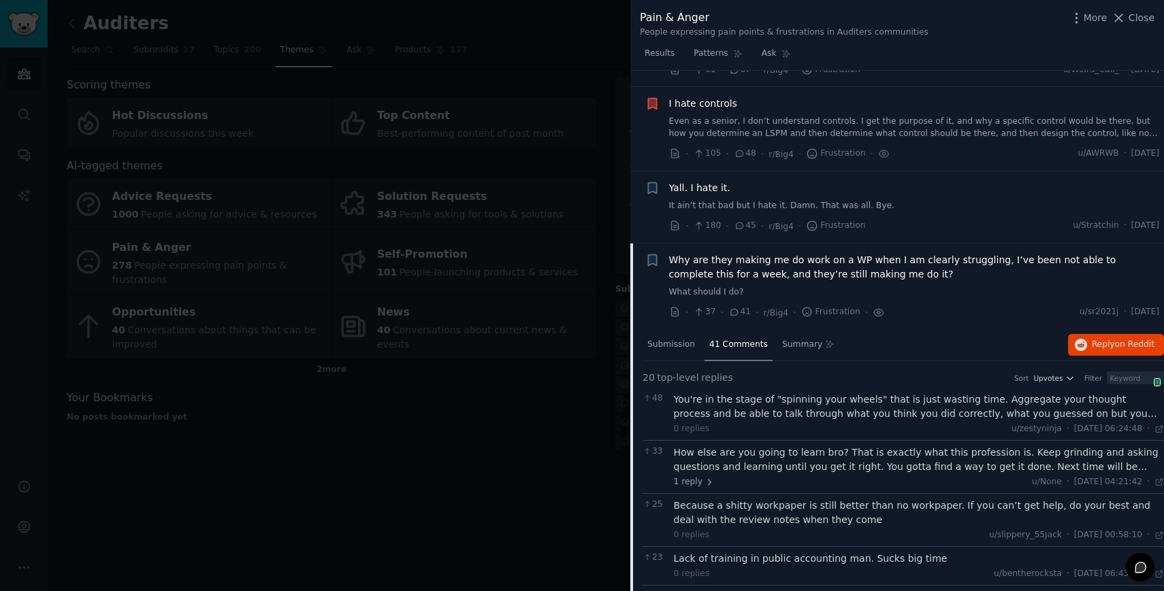
scroll to position [330, 0]
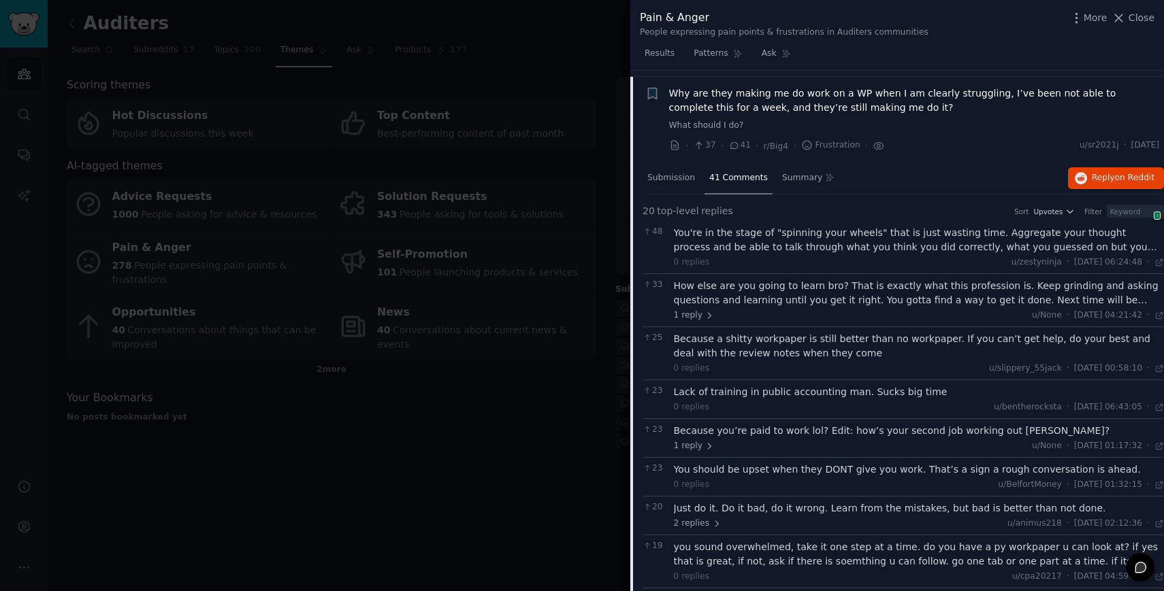
click at [733, 101] on span "Why are they making me do work on a WP when I am clearly struggling, I’ve been …" at bounding box center [914, 100] width 491 height 29
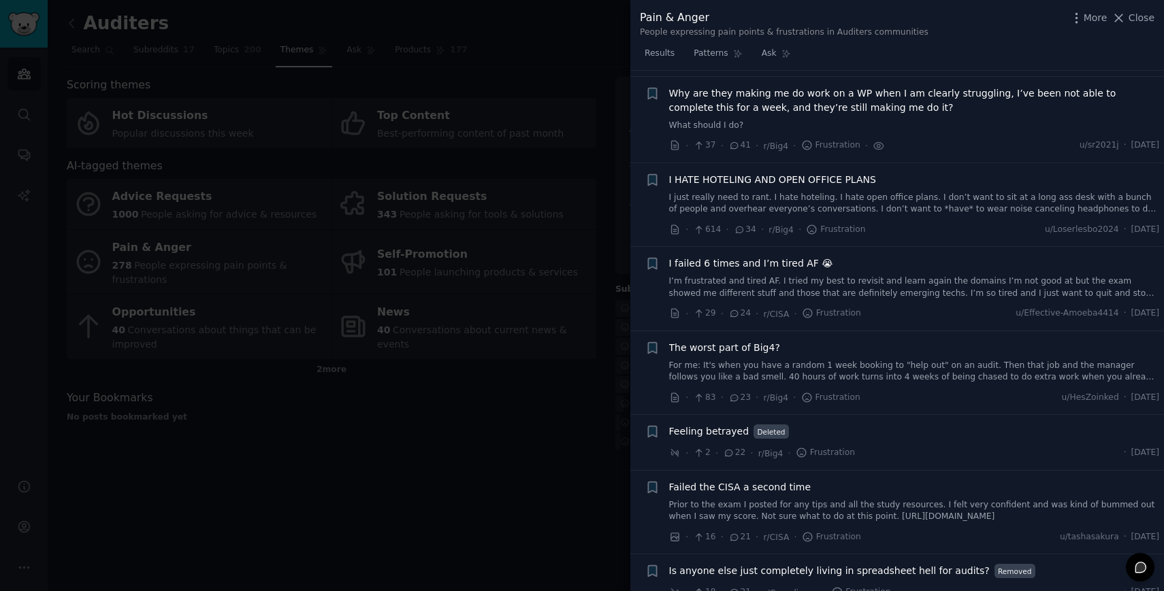
scroll to position [336, 0]
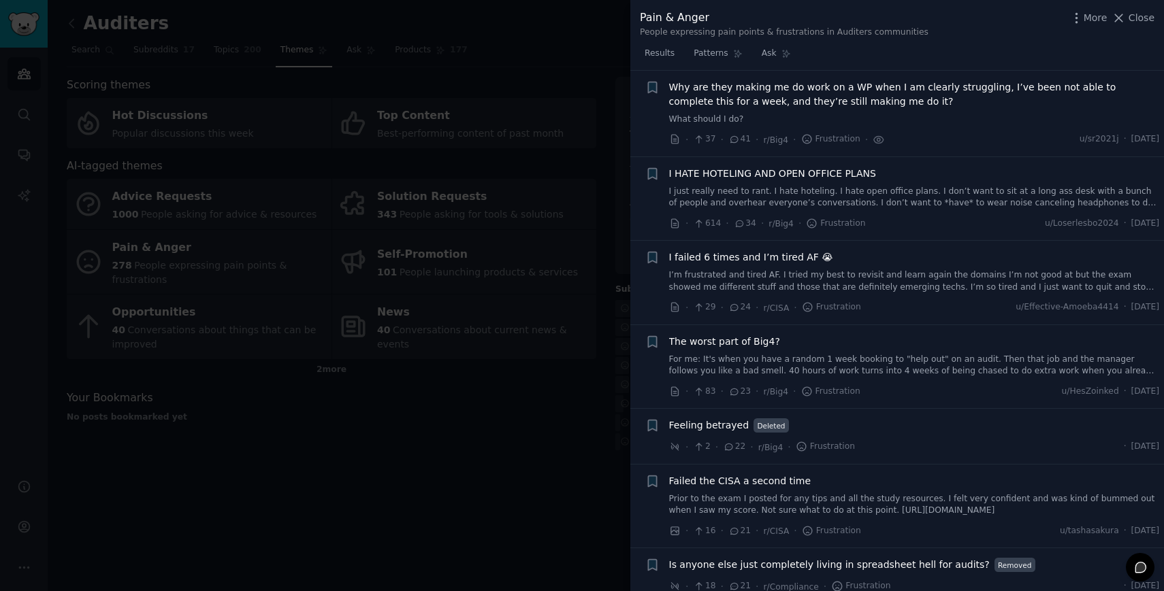
click at [765, 360] on link "For me: It's when you have a random 1 week booking to "help out" on an audit. T…" at bounding box center [914, 366] width 491 height 24
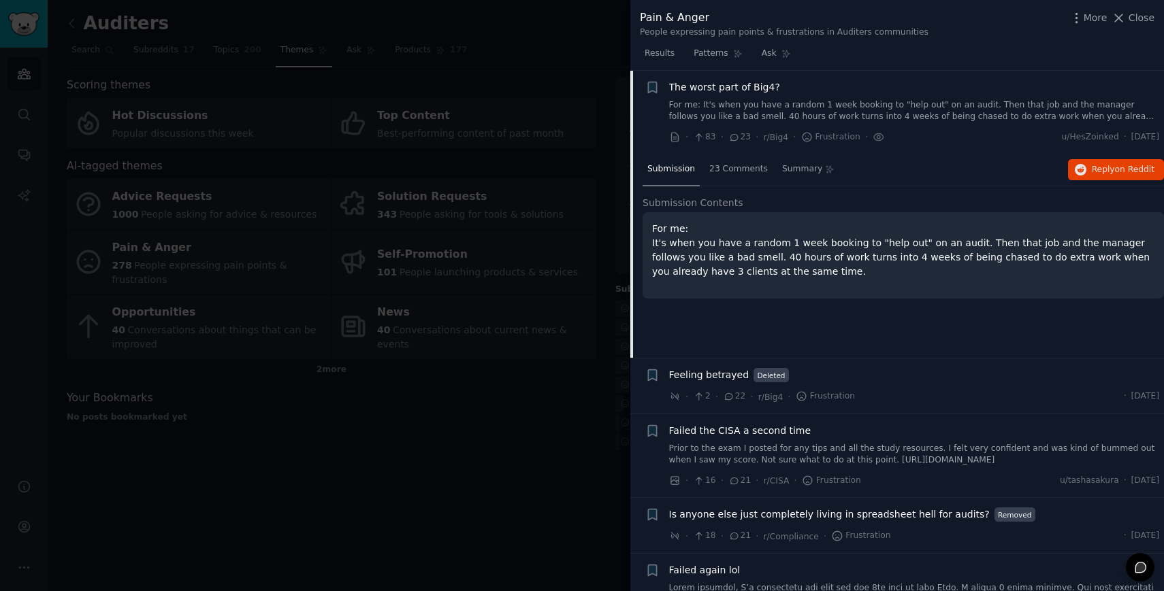
scroll to position [529, 0]
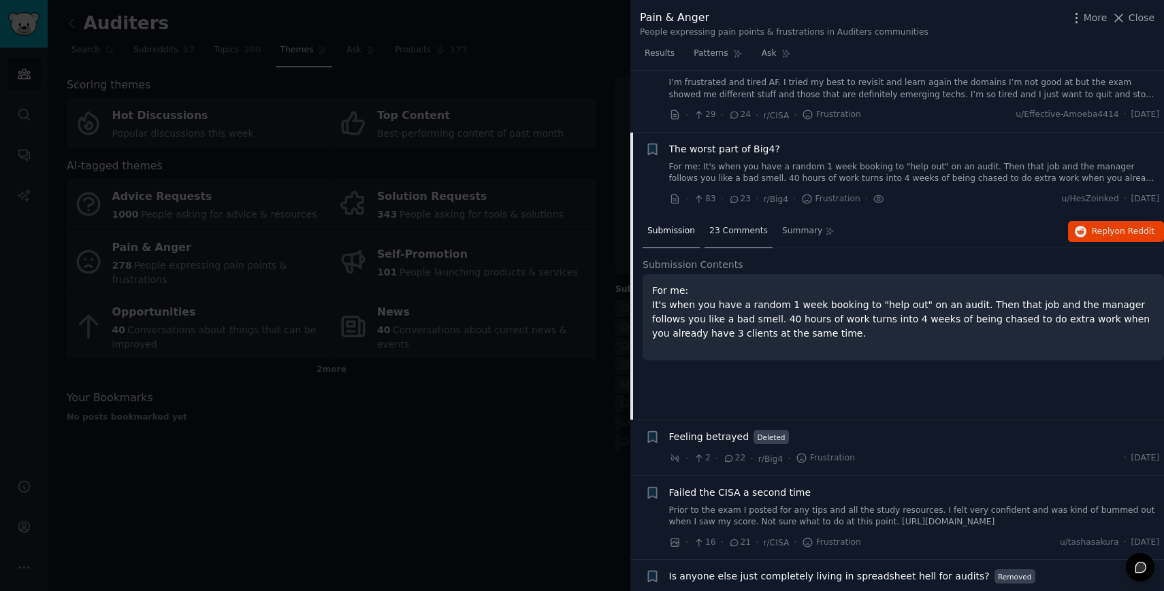
click at [748, 225] on span "23 Comments" at bounding box center [738, 231] width 59 height 12
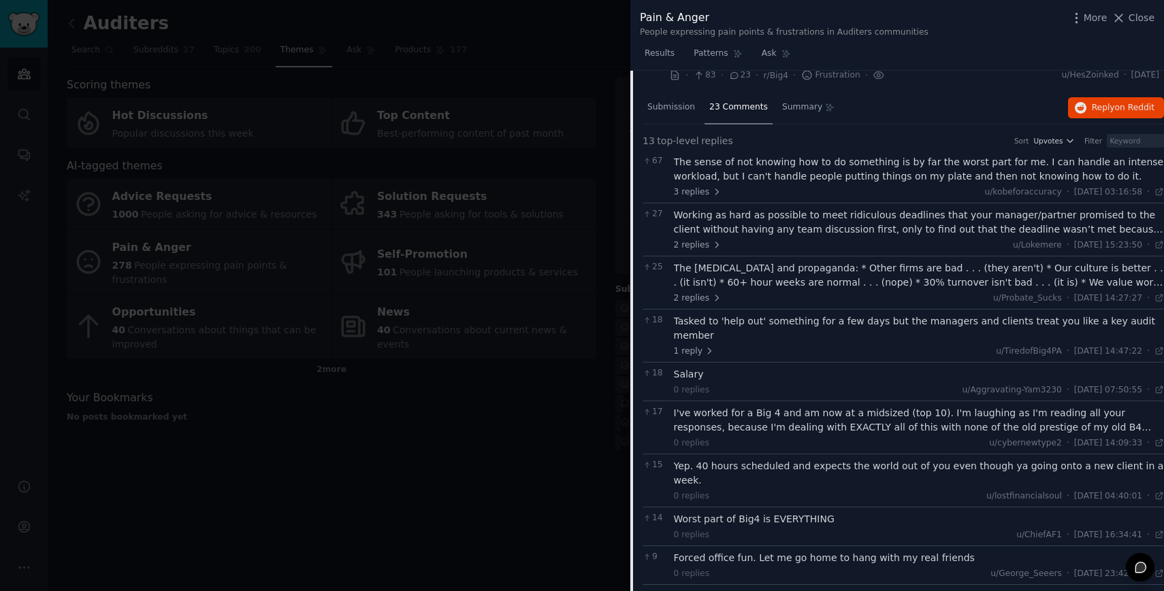
scroll to position [651, 0]
click at [708, 348] on icon at bounding box center [709, 353] width 10 height 10
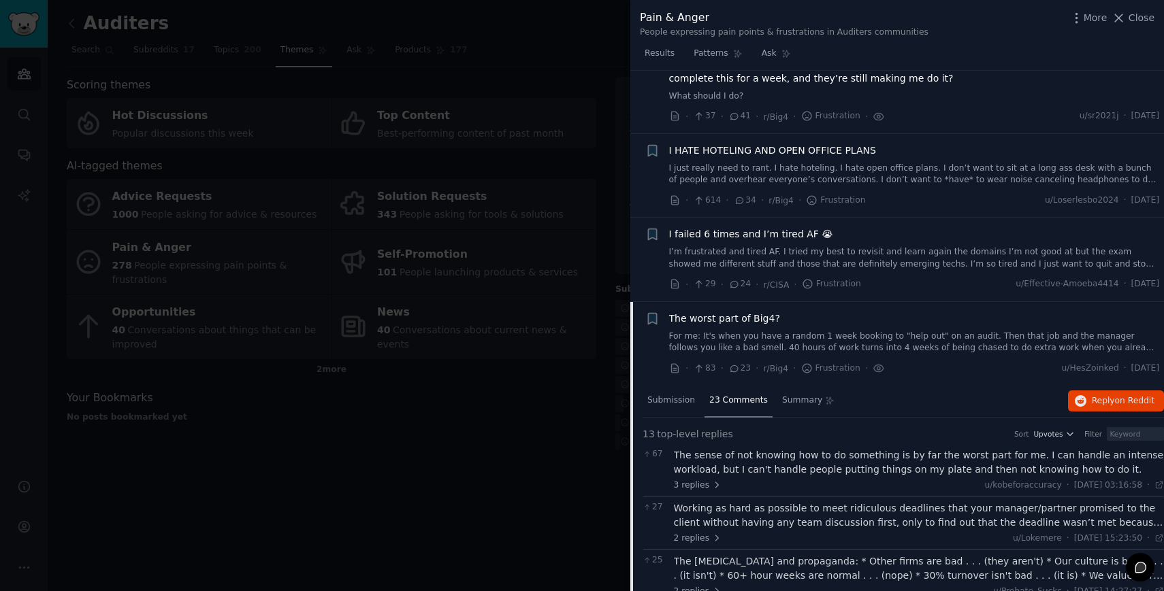
scroll to position [361, 0]
click at [651, 315] on icon "button" at bounding box center [652, 317] width 8 height 11
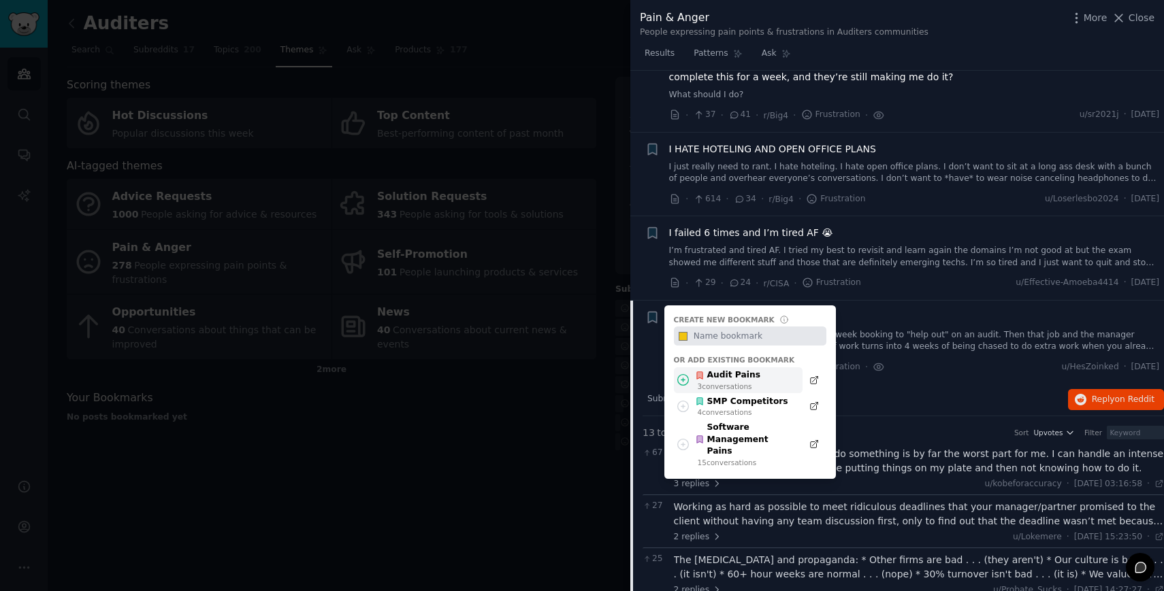
click at [691, 374] on div "Audit Pains 3 conversation s" at bounding box center [738, 380] width 129 height 27
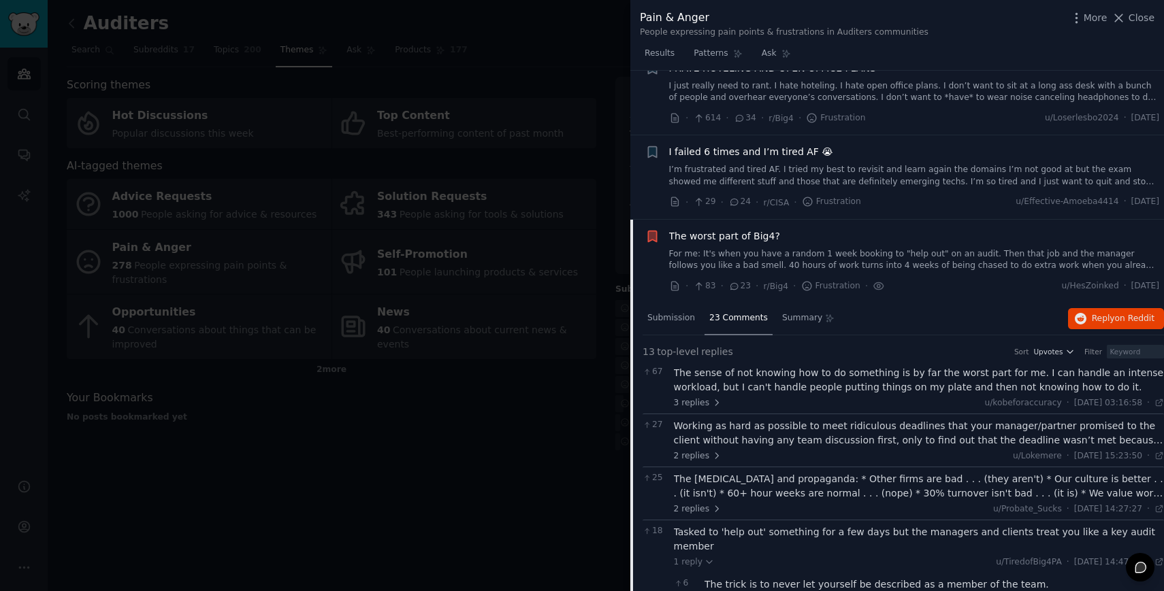
click at [740, 263] on link "For me: It's when you have a random 1 week booking to "help out" on an audit. T…" at bounding box center [914, 260] width 491 height 24
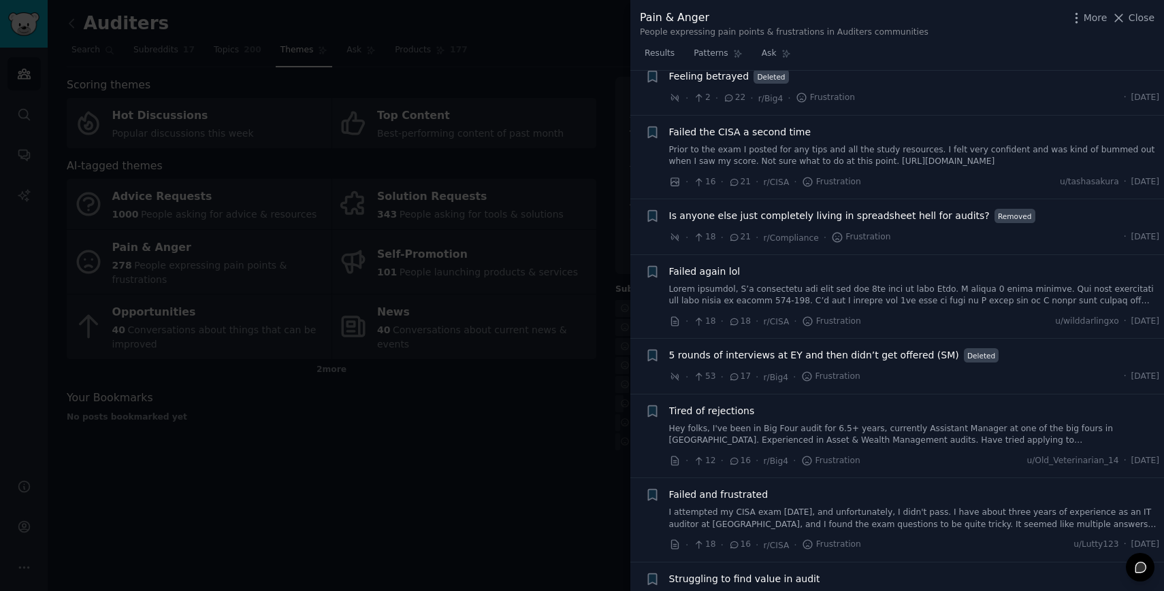
scroll to position [689, 0]
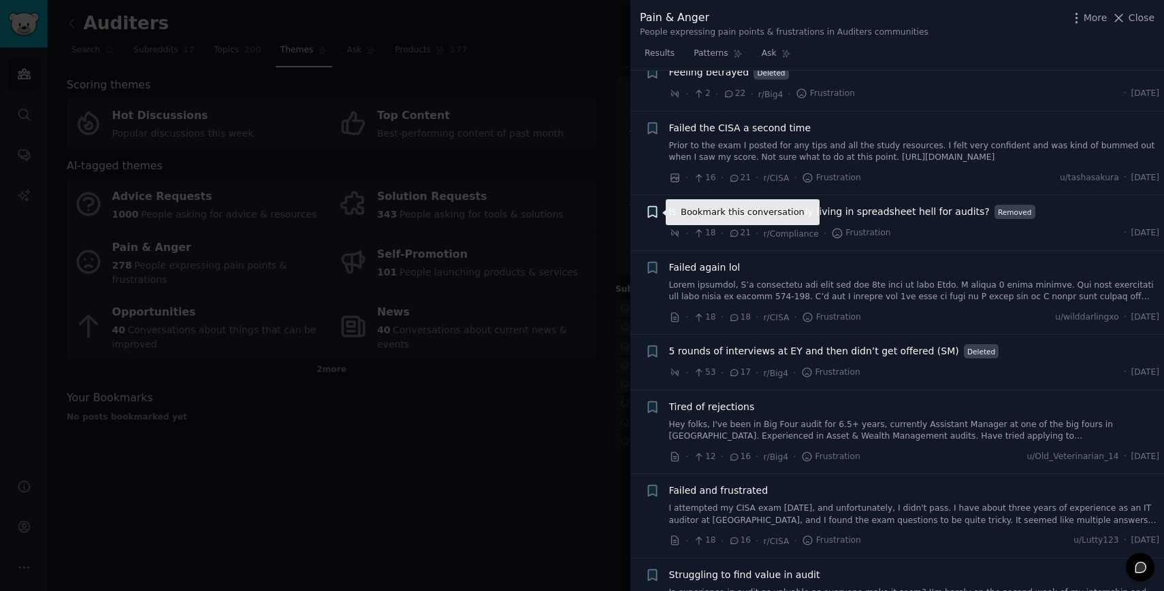
click at [651, 210] on icon "button" at bounding box center [652, 212] width 8 height 11
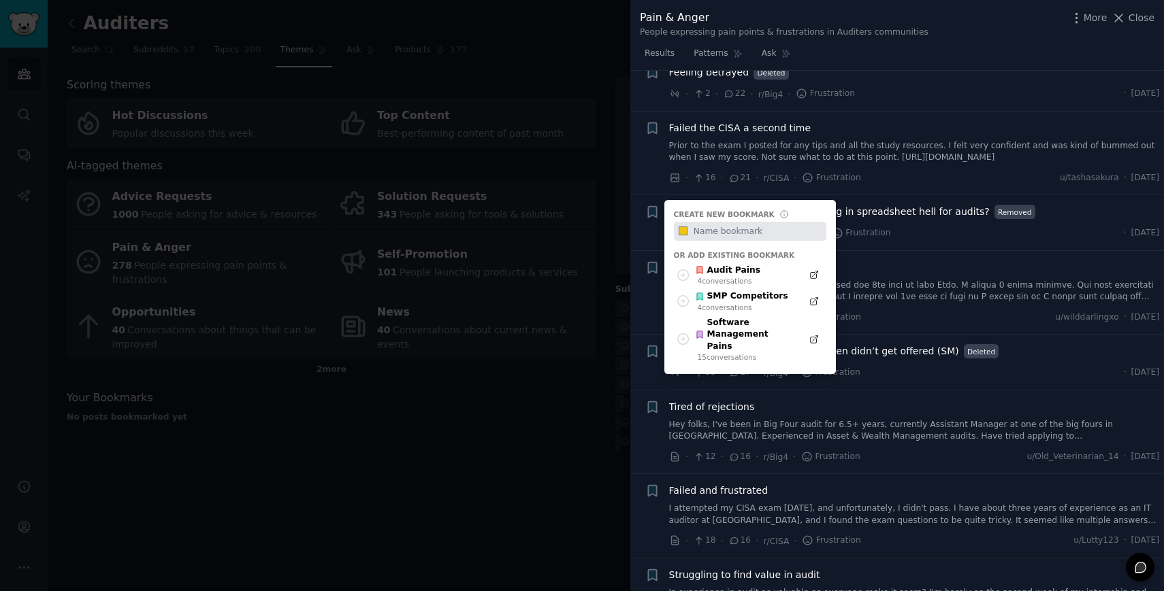
click at [885, 200] on li "Bookmark this conversation + Create new bookmark #f1c40f Or add existing bookma…" at bounding box center [896, 222] width 533 height 55
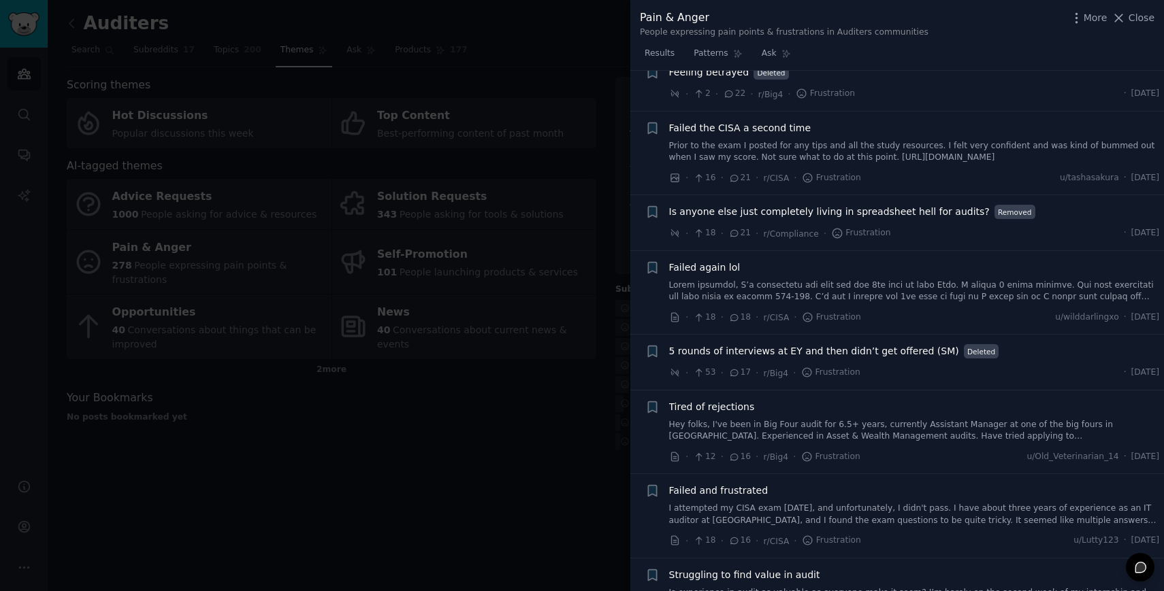
click at [874, 206] on span "Is anyone else just completely living in spreadsheet hell for audits?" at bounding box center [829, 212] width 320 height 14
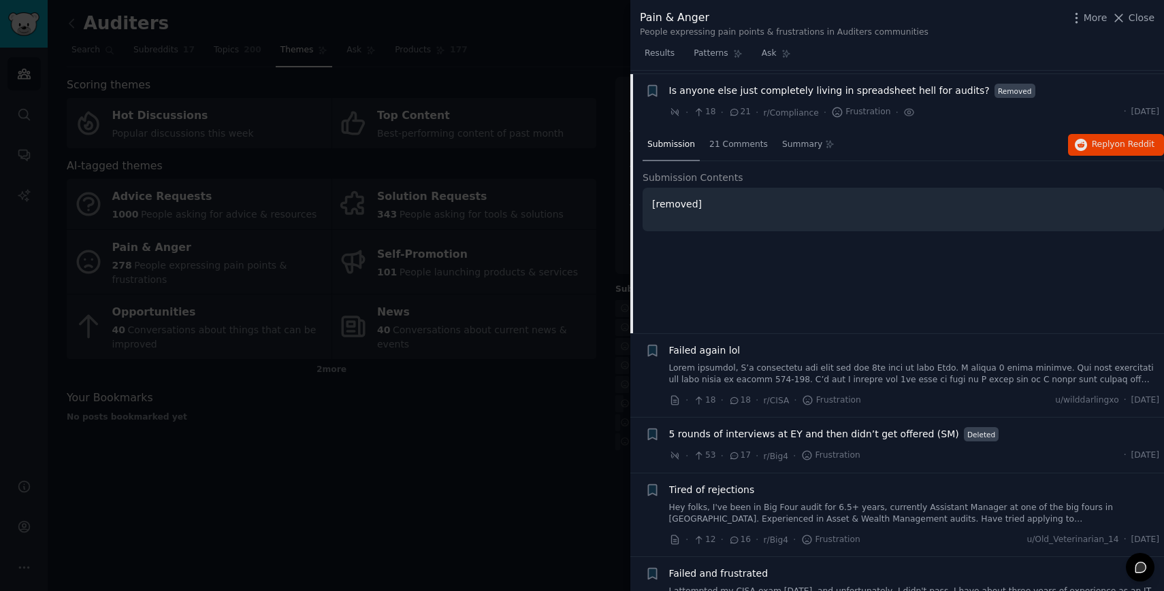
scroll to position [814, 0]
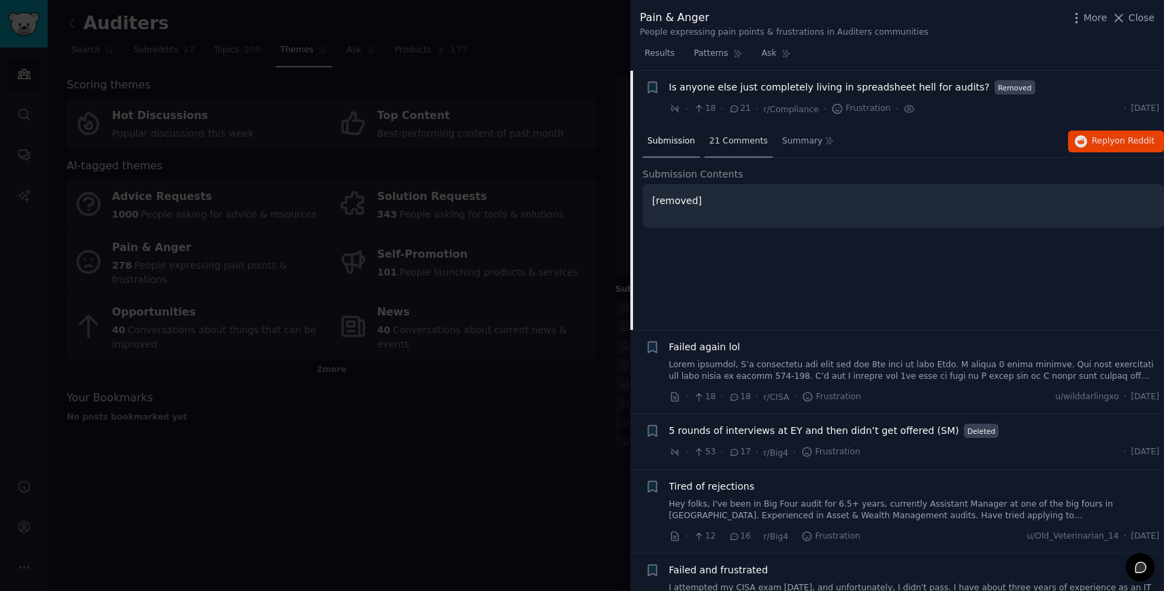
click at [730, 148] on div "21 Comments" at bounding box center [738, 142] width 68 height 33
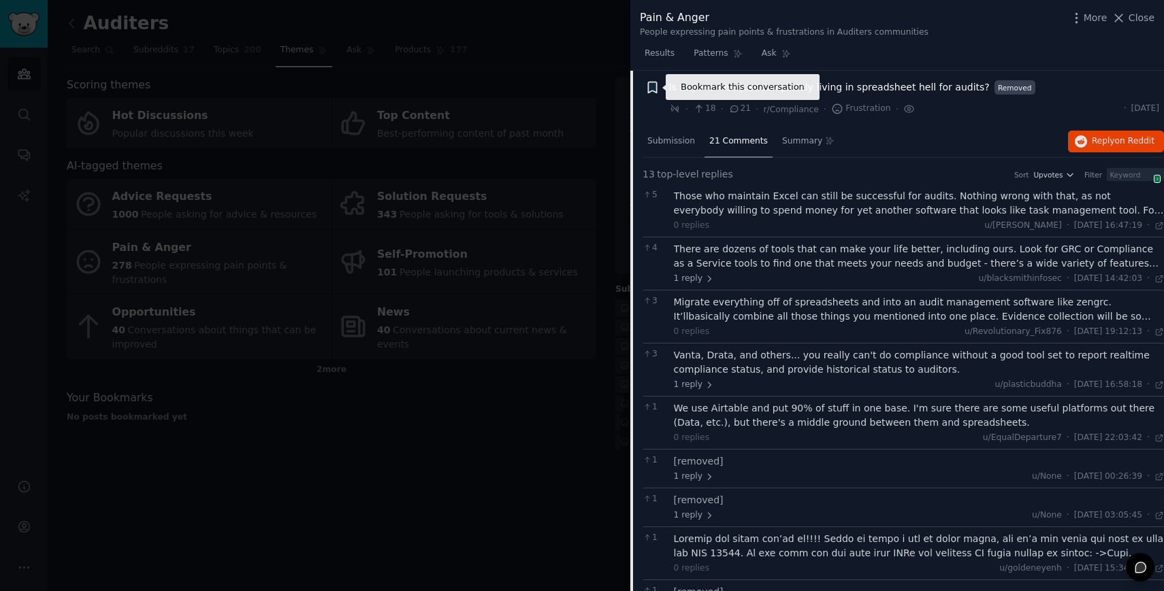
click at [653, 89] on icon "button" at bounding box center [652, 87] width 8 height 11
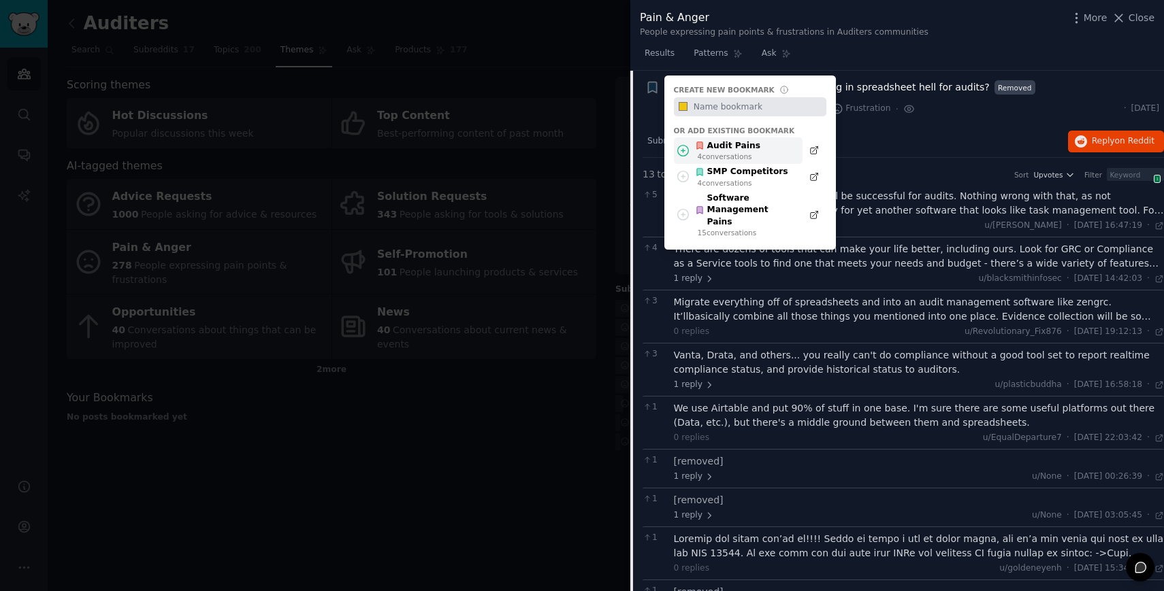
click at [706, 144] on div "Audit Pains" at bounding box center [727, 146] width 65 height 12
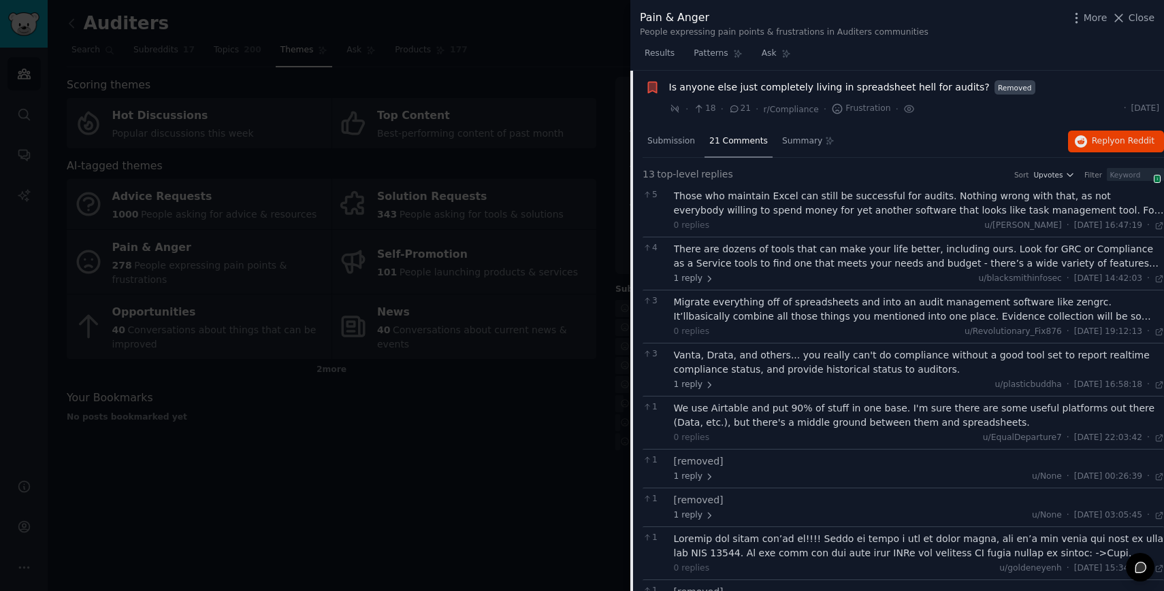
click at [794, 94] on div "Is anyone else just completely living in spreadsheet hell for audits? Removed ·…" at bounding box center [914, 98] width 491 height 36
click at [787, 83] on span "Is anyone else just completely living in spreadsheet hell for audits?" at bounding box center [829, 87] width 320 height 14
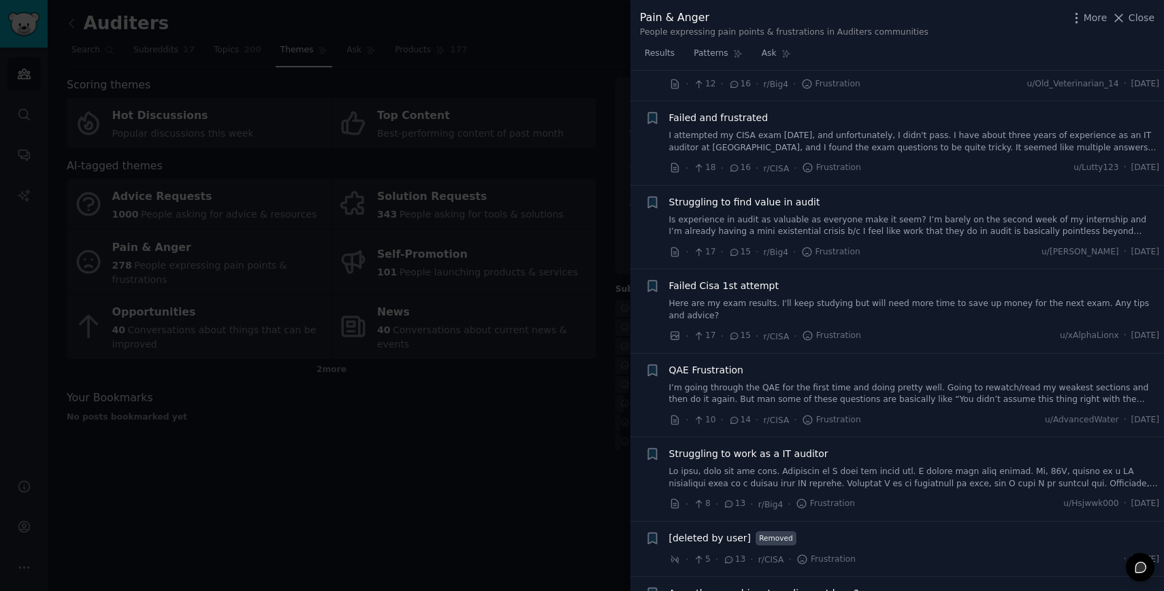
scroll to position [1065, 0]
click at [651, 197] on icon "button" at bounding box center [652, 199] width 8 height 11
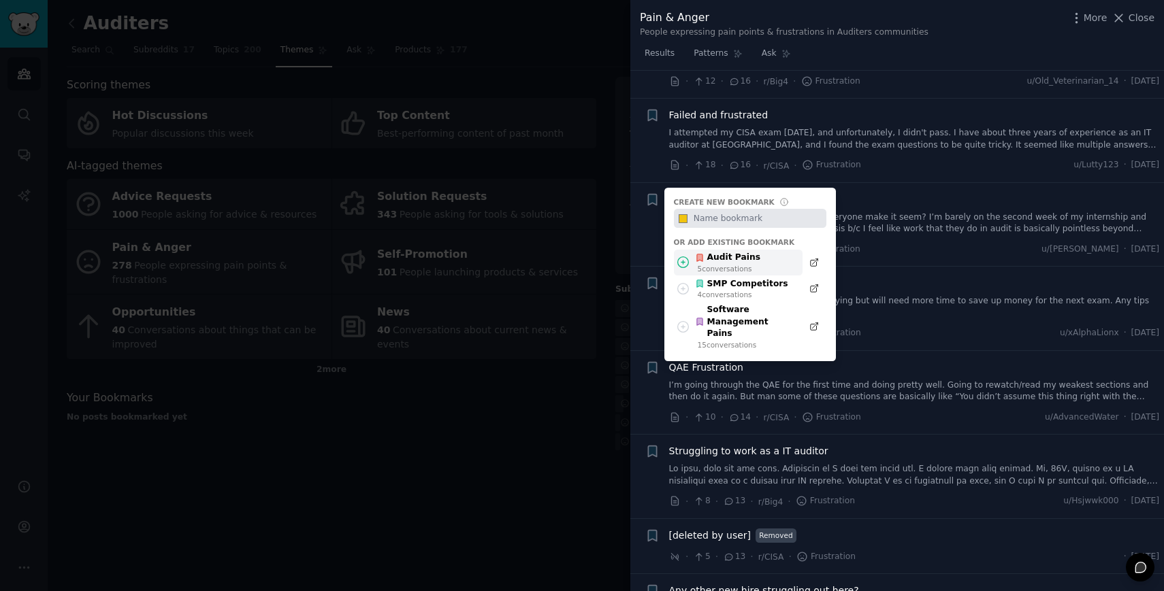
click at [696, 253] on icon at bounding box center [700, 258] width 10 height 10
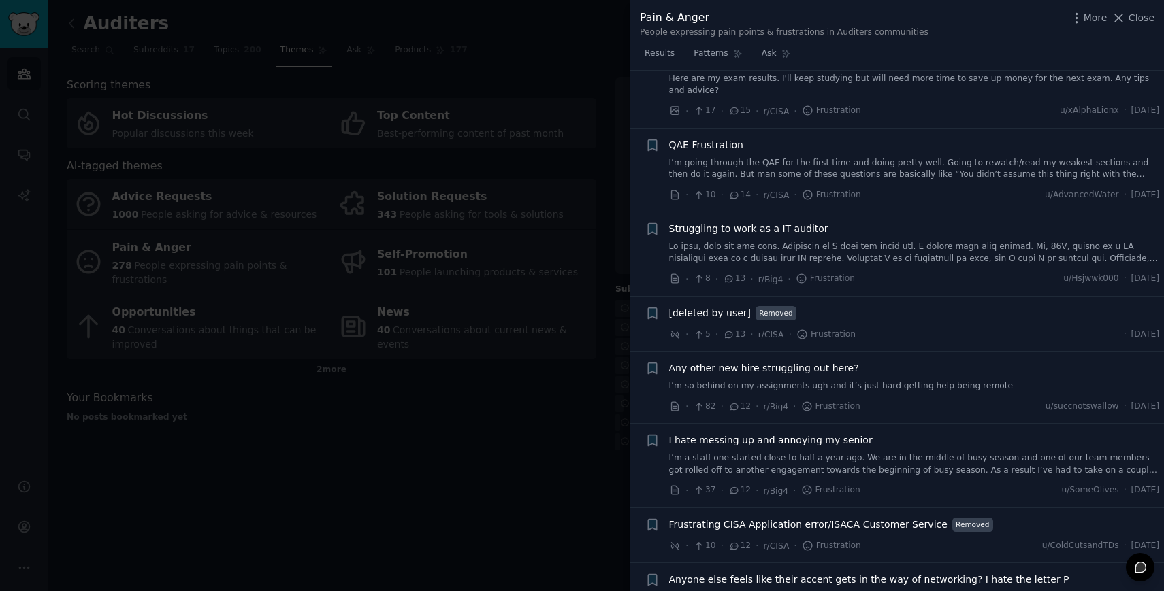
scroll to position [1304, 0]
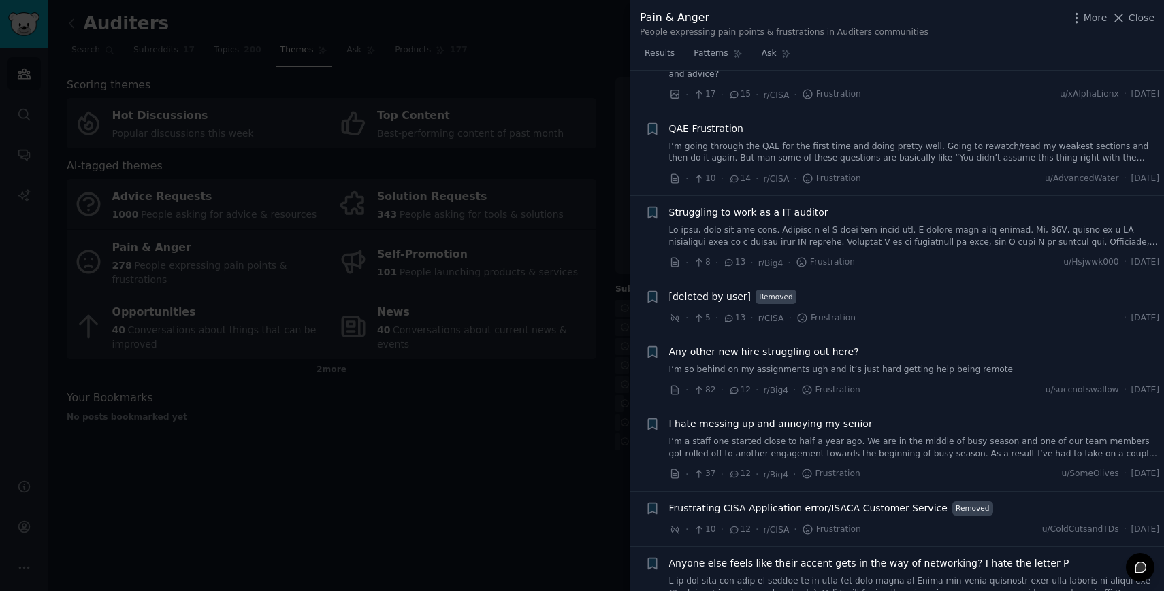
click at [819, 227] on link at bounding box center [914, 237] width 491 height 24
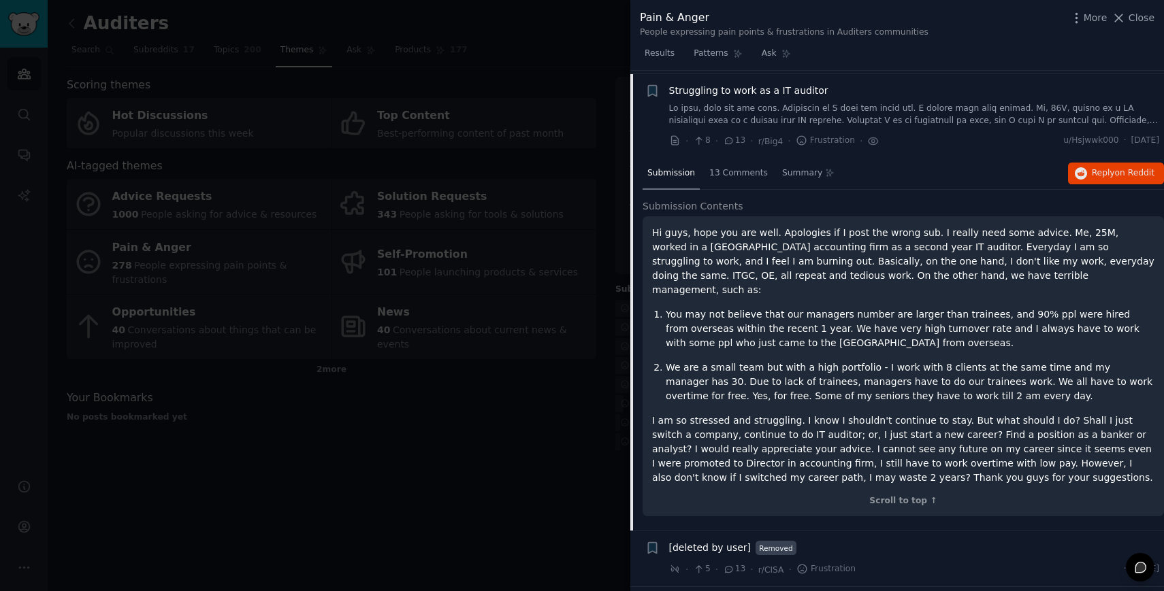
scroll to position [1429, 0]
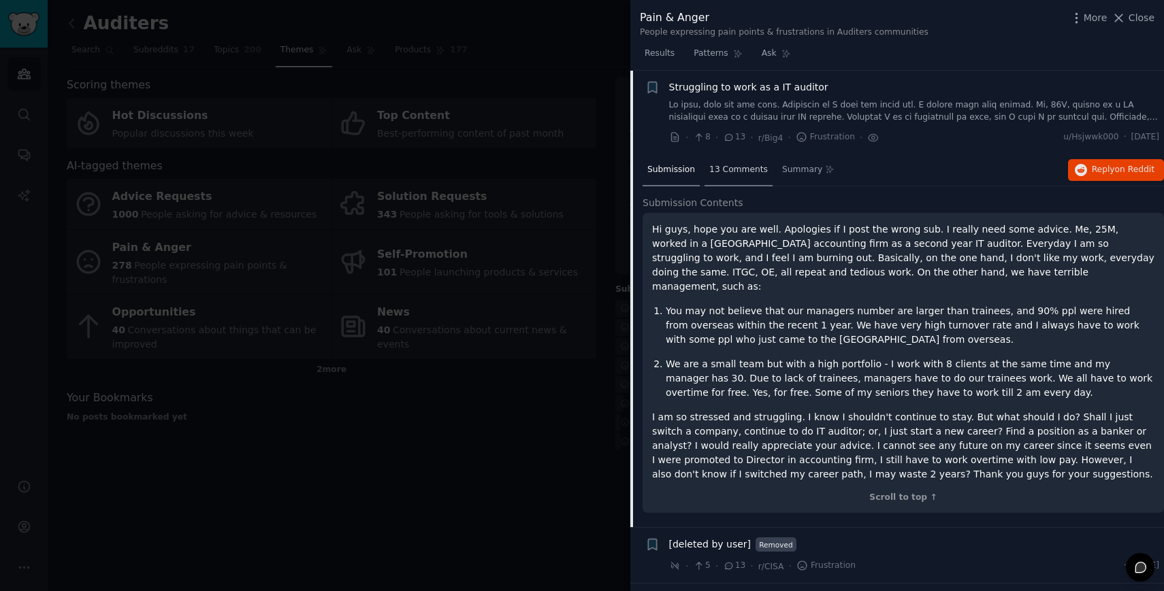
click at [746, 176] on div "13 Comments" at bounding box center [738, 170] width 68 height 33
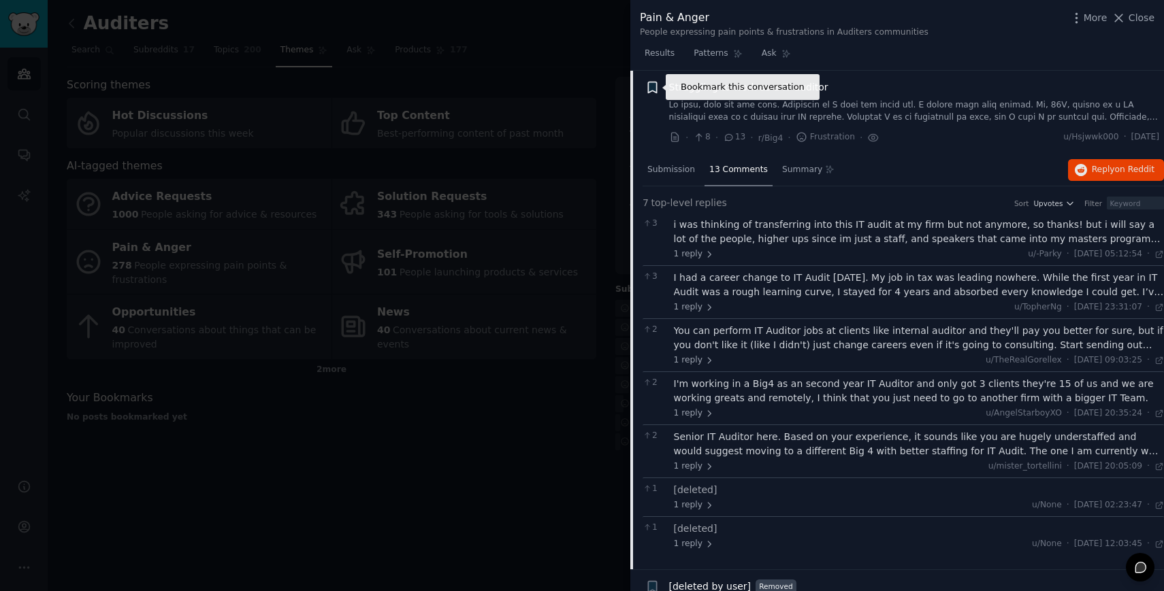
click at [653, 83] on icon "button" at bounding box center [652, 87] width 8 height 11
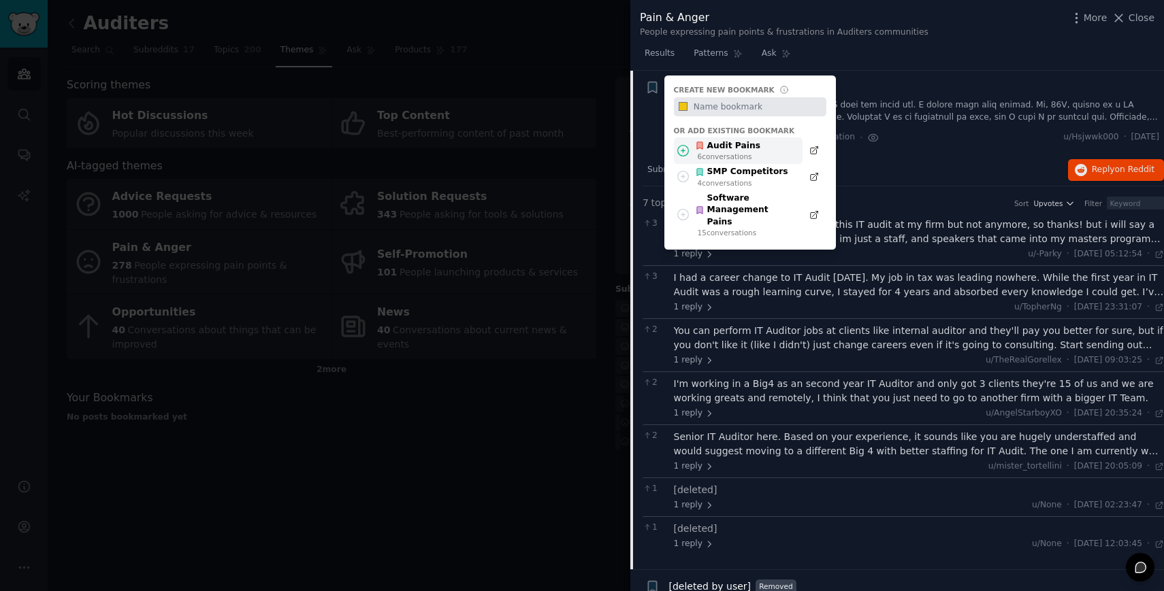
click at [700, 146] on icon at bounding box center [699, 145] width 5 height 7
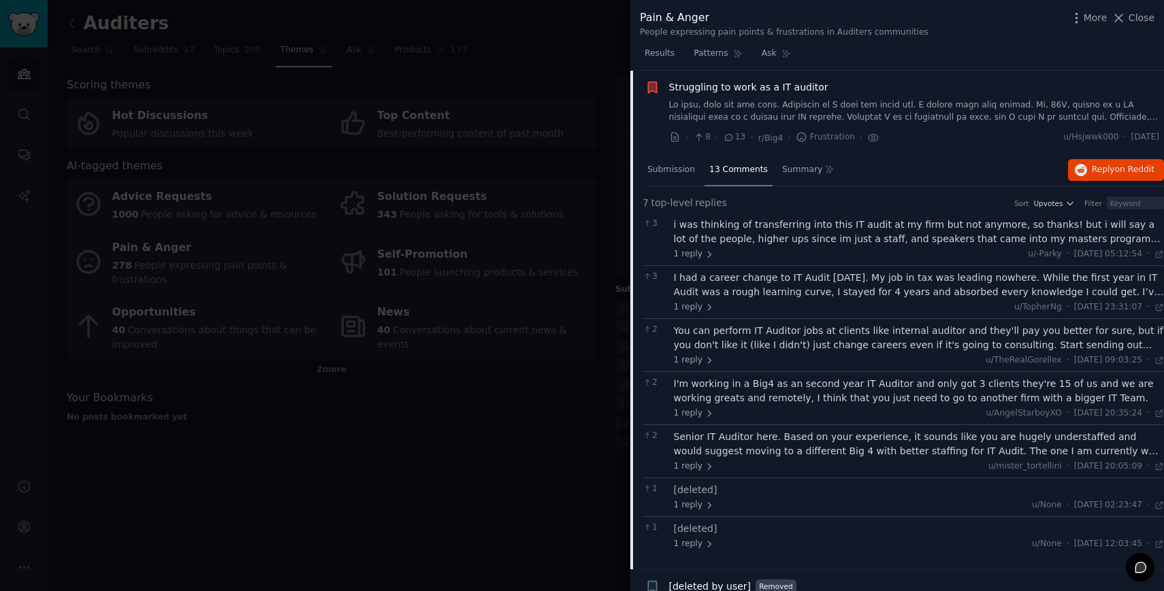
click at [791, 99] on link at bounding box center [914, 111] width 491 height 24
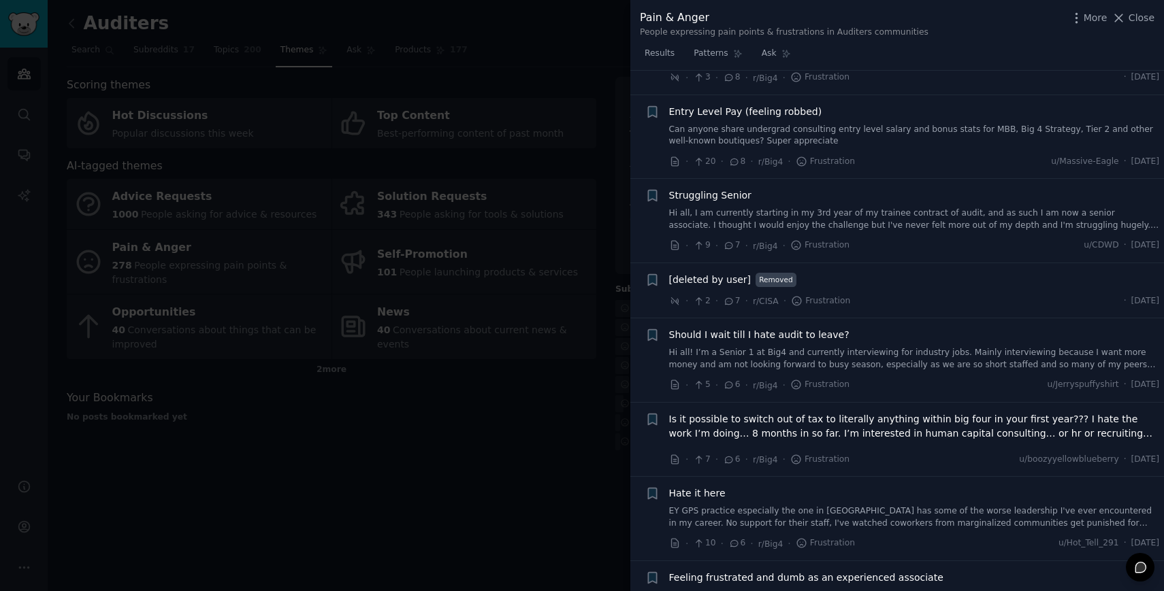
scroll to position [1983, 0]
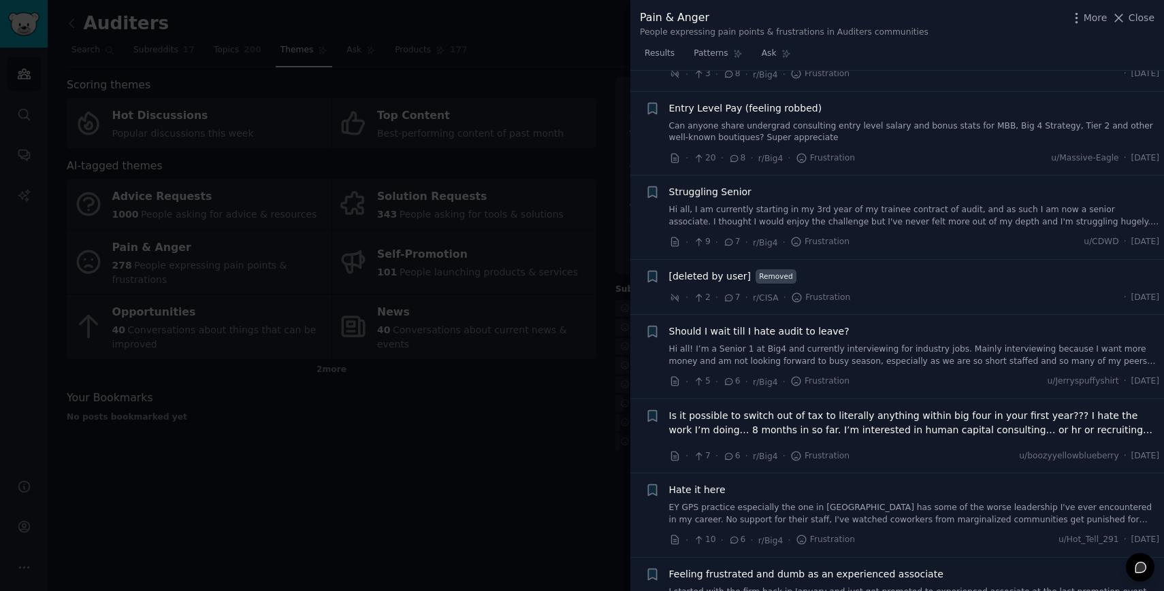
click at [810, 208] on link "Hi all, I am currently starting in my 3rd year of my trainee contract of audit,…" at bounding box center [914, 216] width 491 height 24
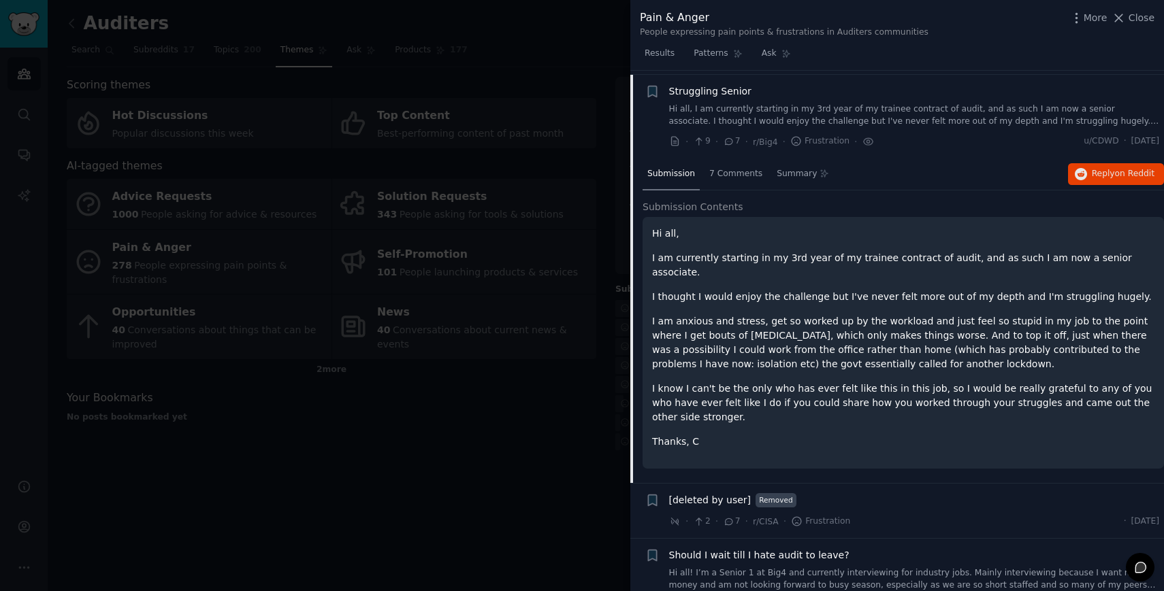
scroll to position [2088, 0]
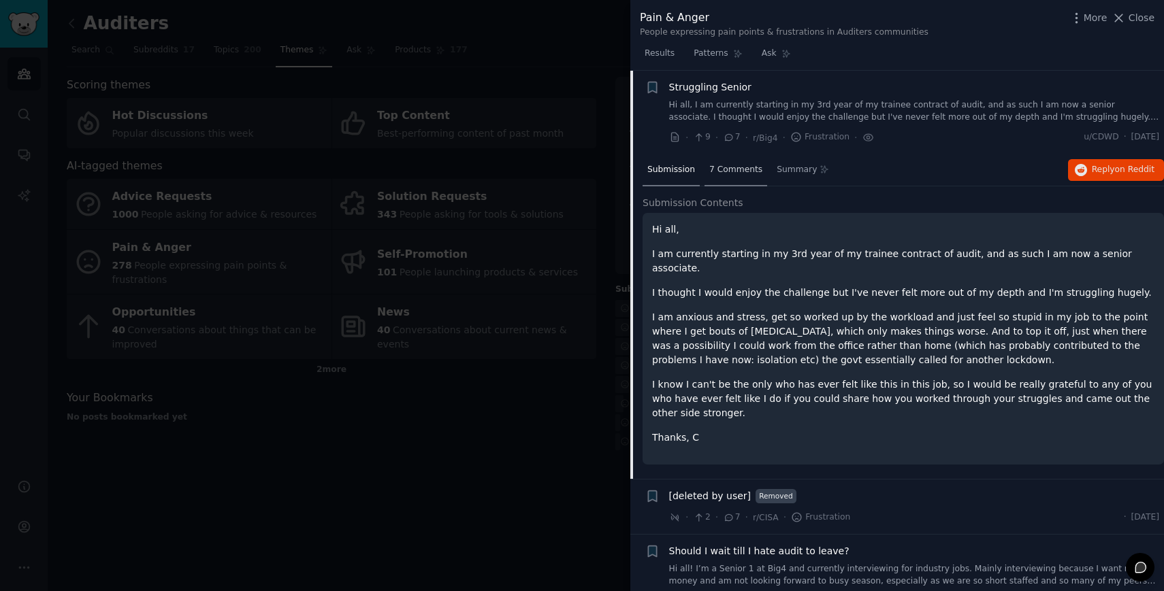
click at [742, 167] on span "7 Comments" at bounding box center [735, 170] width 53 height 12
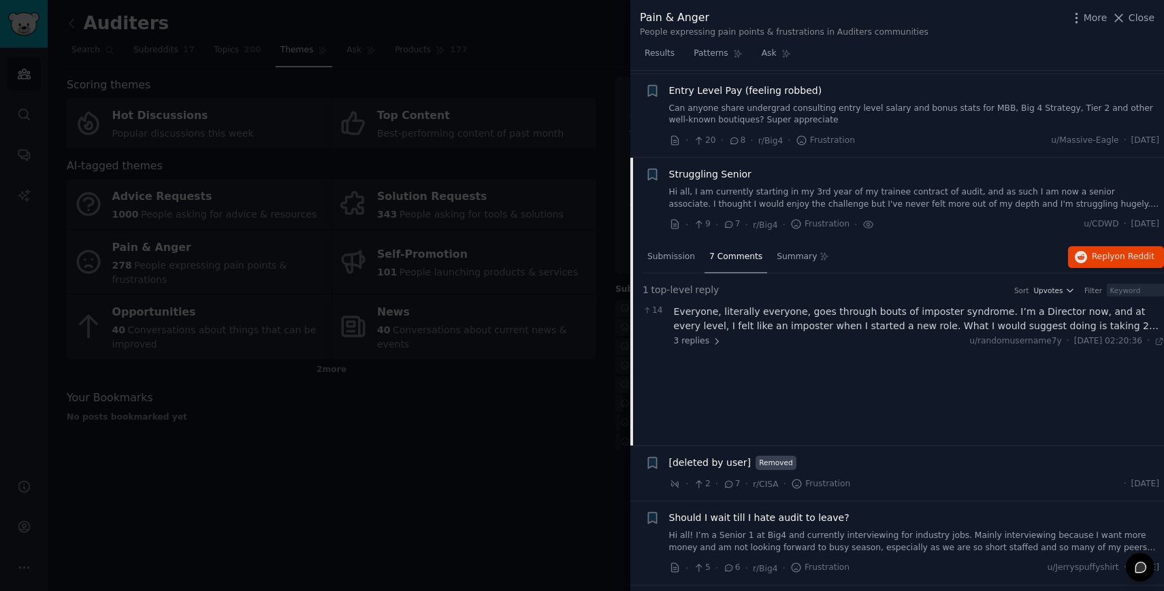
scroll to position [1984, 0]
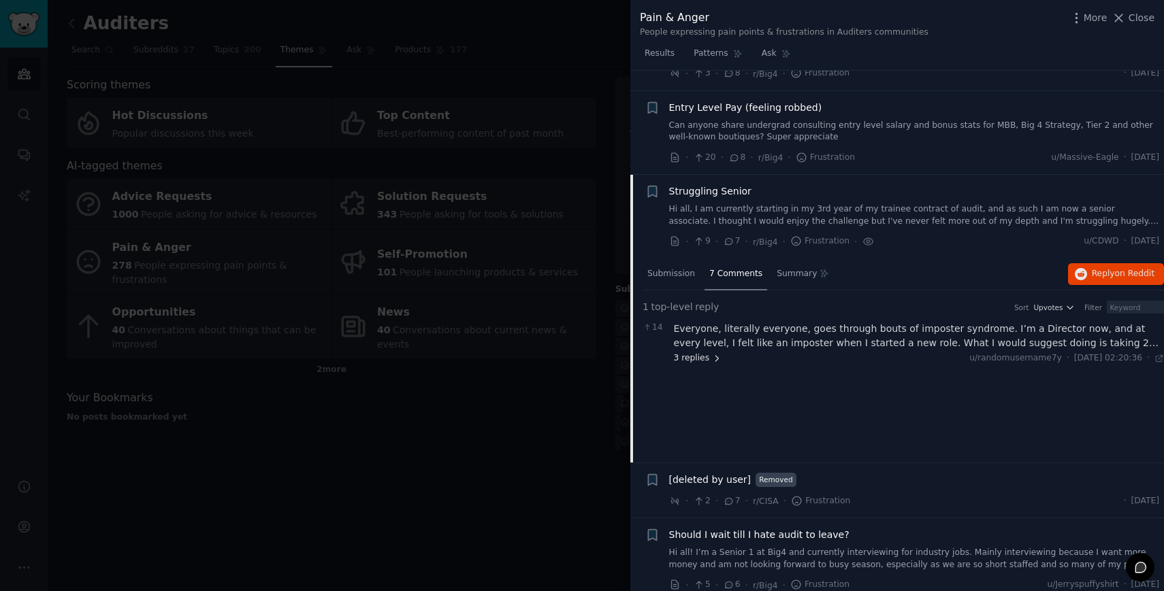
click at [712, 355] on icon at bounding box center [717, 359] width 10 height 10
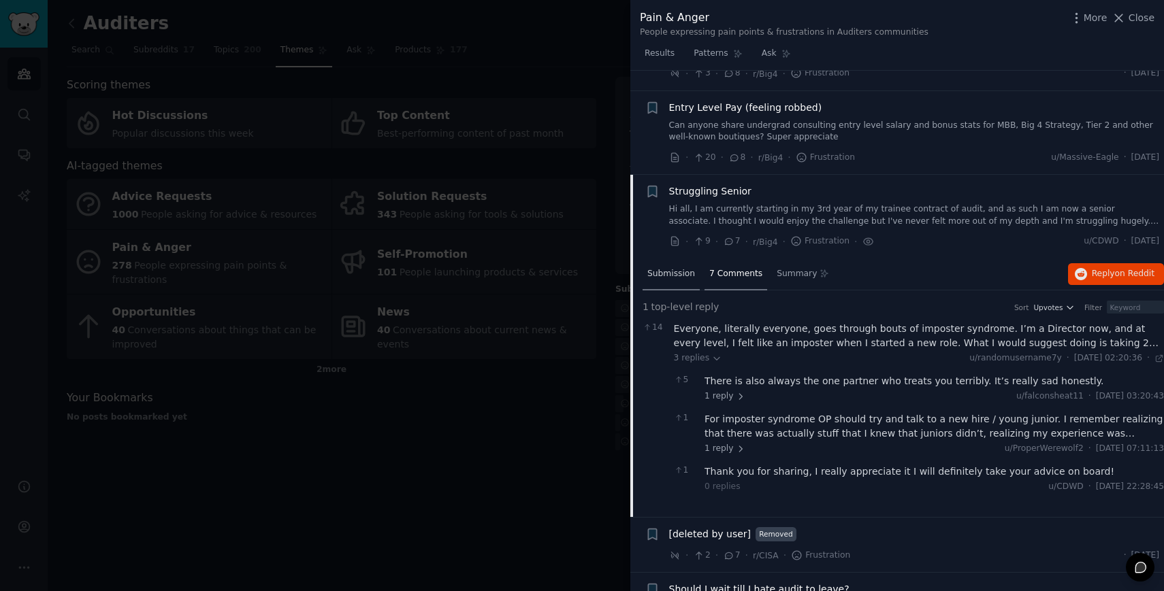
click at [668, 268] on span "Submission" at bounding box center [671, 274] width 48 height 12
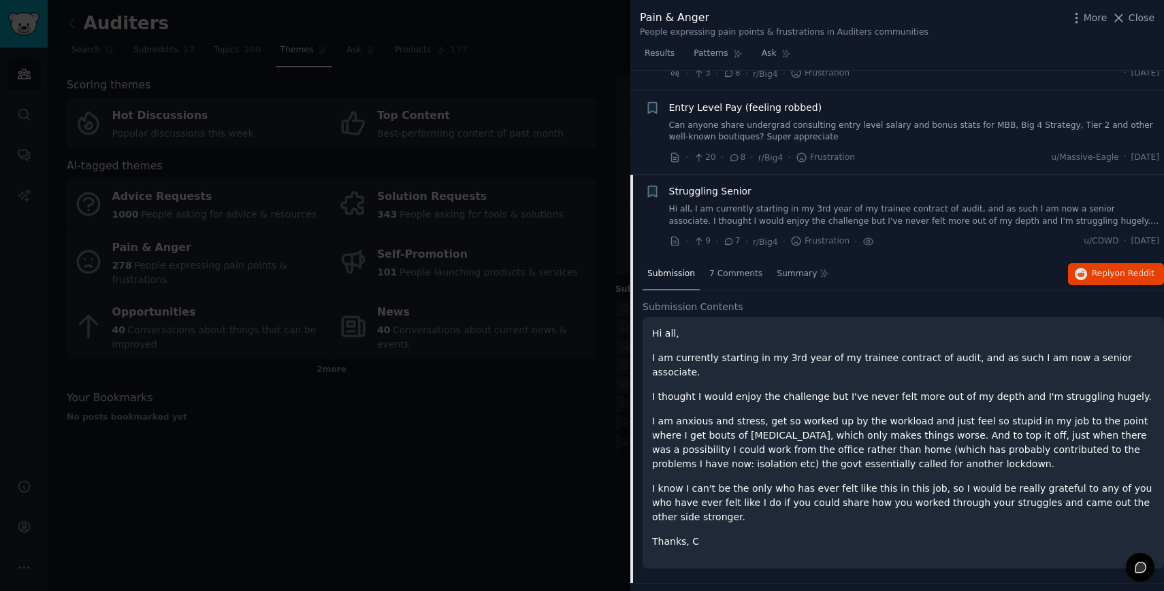
click at [697, 210] on link "Hi all, I am currently starting in my 3rd year of my trainee contract of audit,…" at bounding box center [914, 215] width 491 height 24
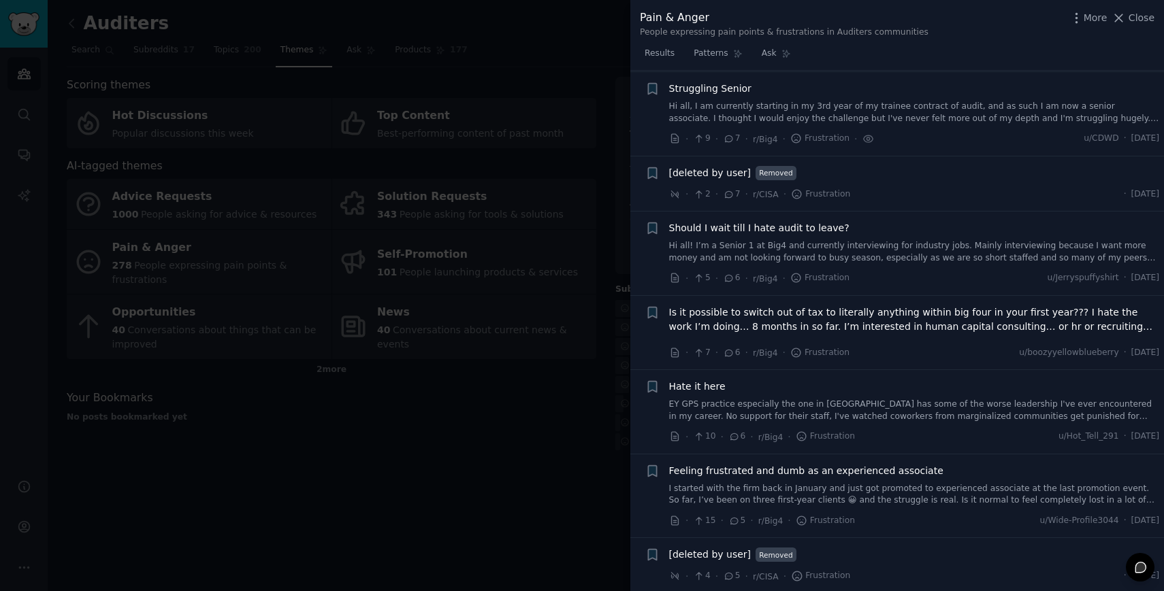
scroll to position [2088, 0]
click at [723, 245] on link "Hi all! I’m a Senior 1 at Big4 and currently interviewing for industry jobs. Ma…" at bounding box center [914, 251] width 491 height 24
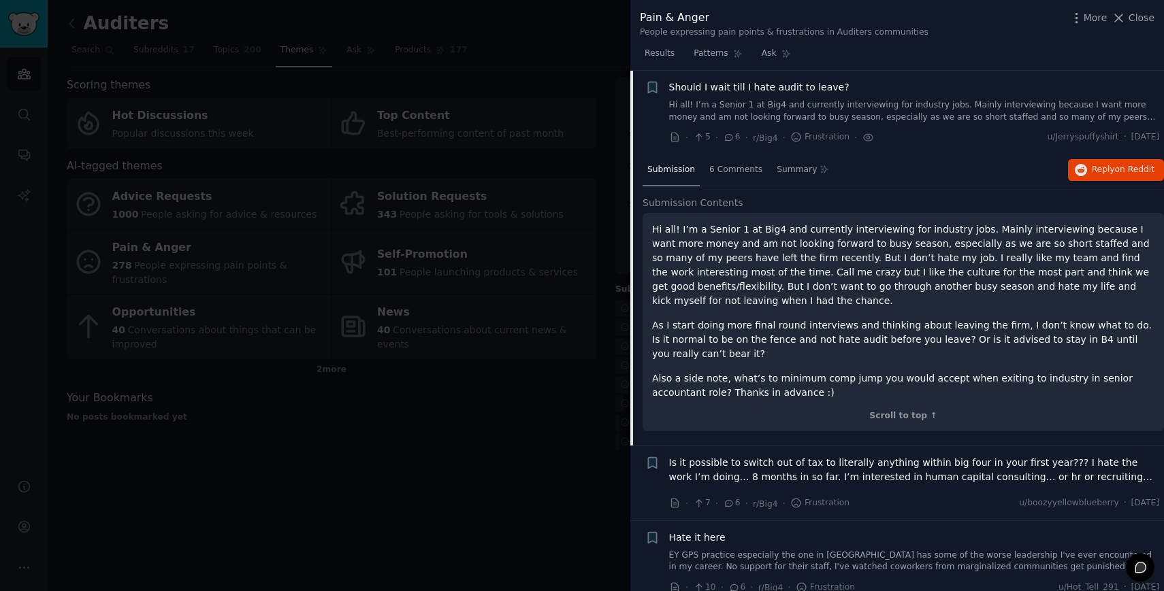
scroll to position [2227, 0]
click at [729, 170] on span "6 Comments" at bounding box center [735, 170] width 53 height 12
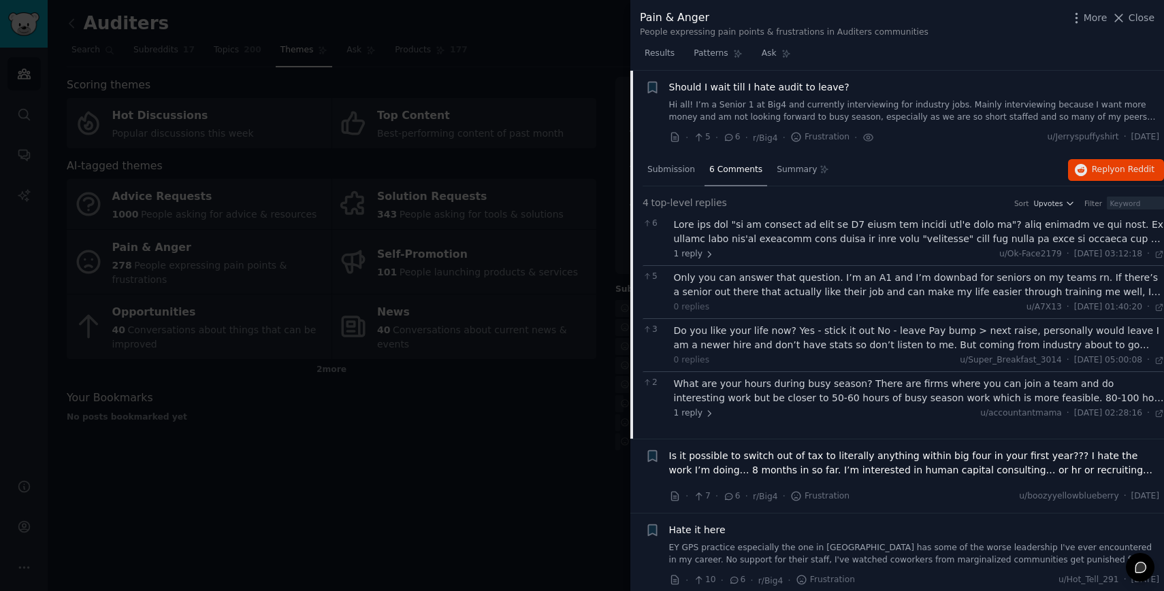
click at [682, 91] on span "Should I wait till I hate audit to leave?" at bounding box center [759, 87] width 180 height 14
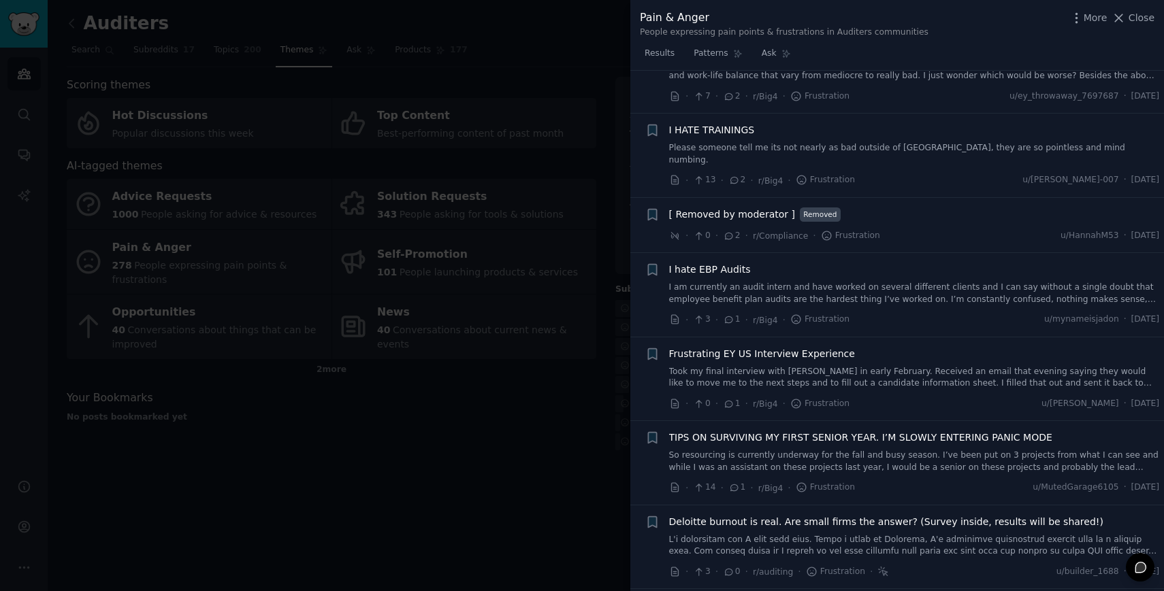
scroll to position [3459, 0]
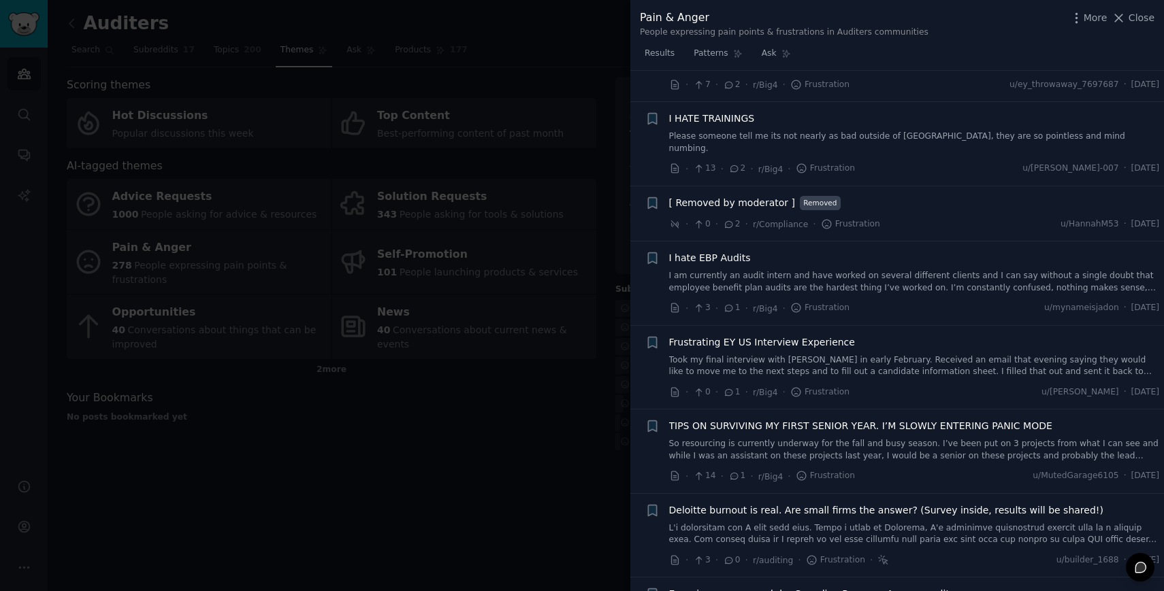
click at [734, 251] on div "I hate EBP Audits I am currently an audit intern and have worked on several dif…" at bounding box center [914, 272] width 491 height 43
click at [742, 270] on link "I am currently an audit intern and have worked on several different clients and…" at bounding box center [914, 282] width 491 height 24
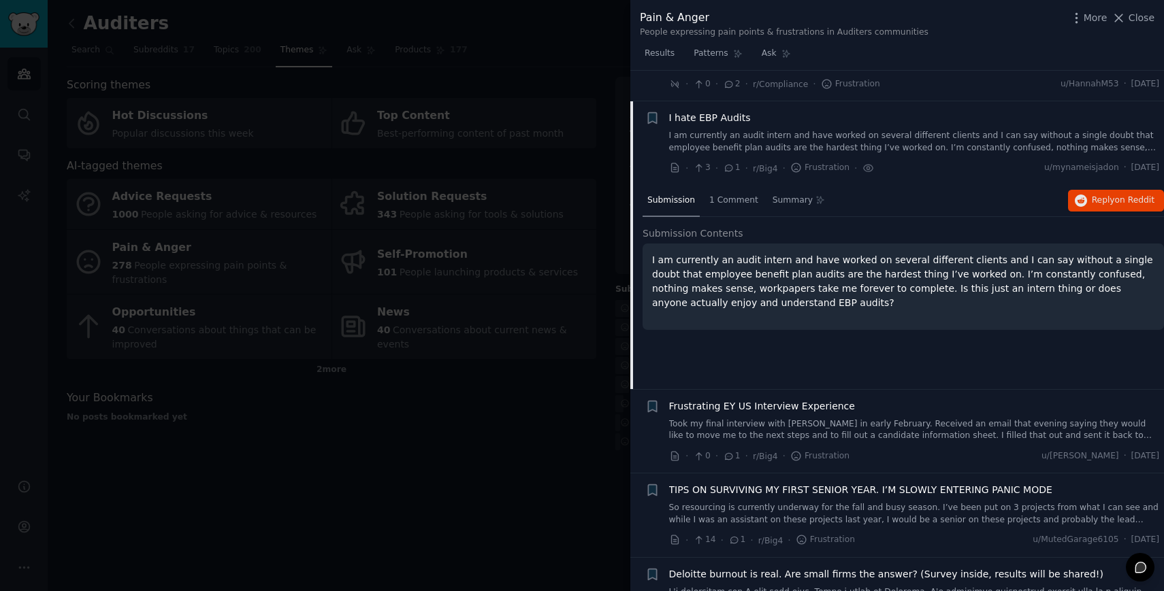
scroll to position [3606, 0]
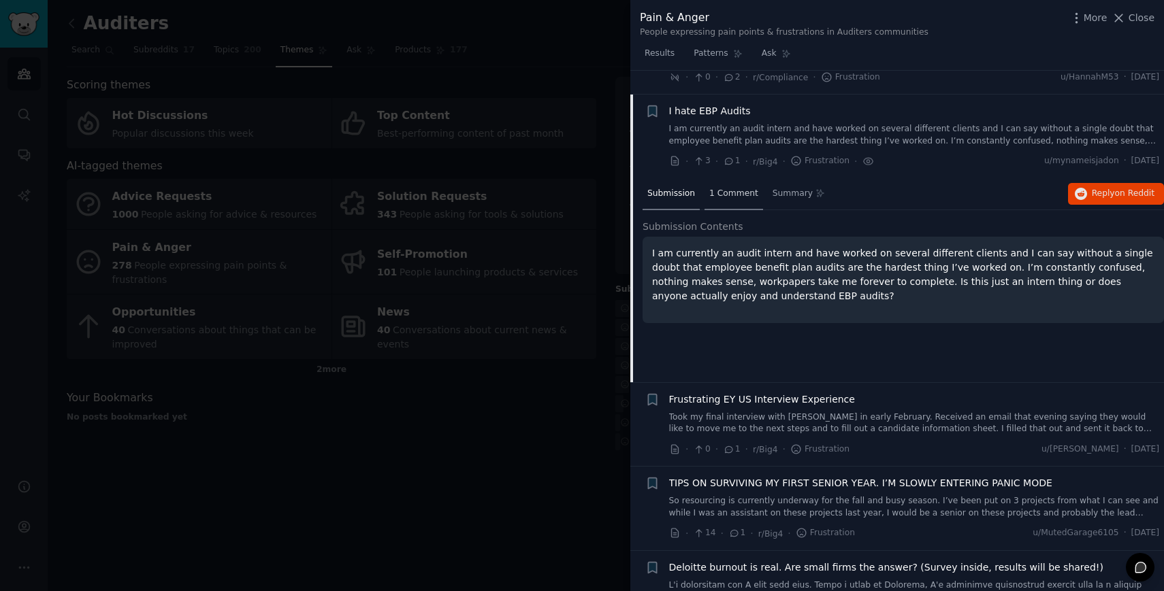
click at [724, 188] on span "1 Comment" at bounding box center [733, 194] width 49 height 12
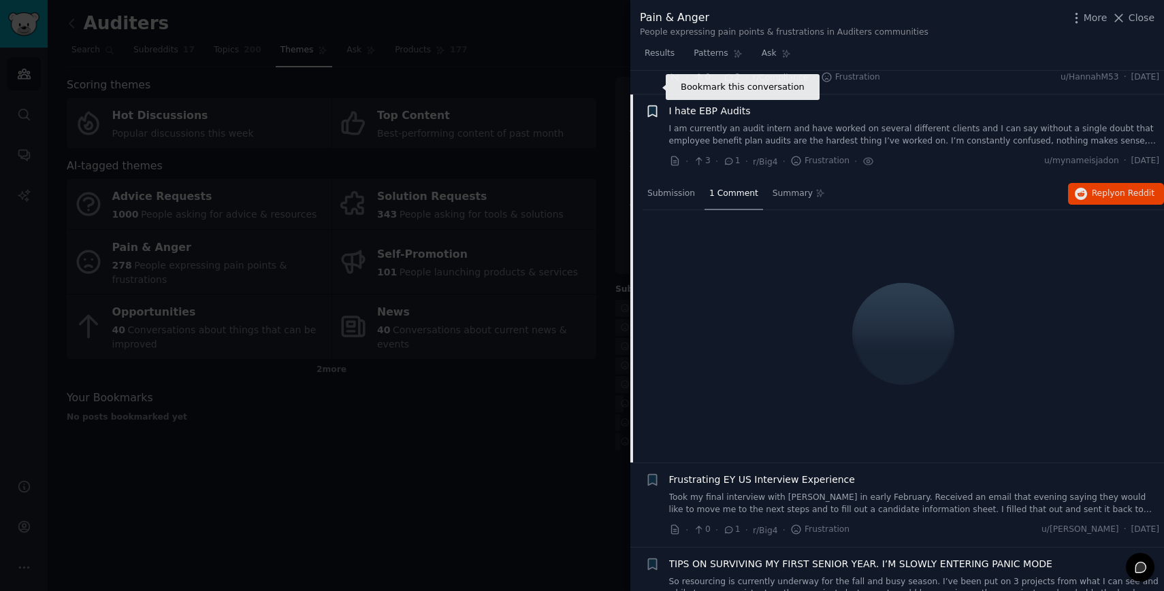
click at [653, 106] on icon "button" at bounding box center [652, 111] width 8 height 11
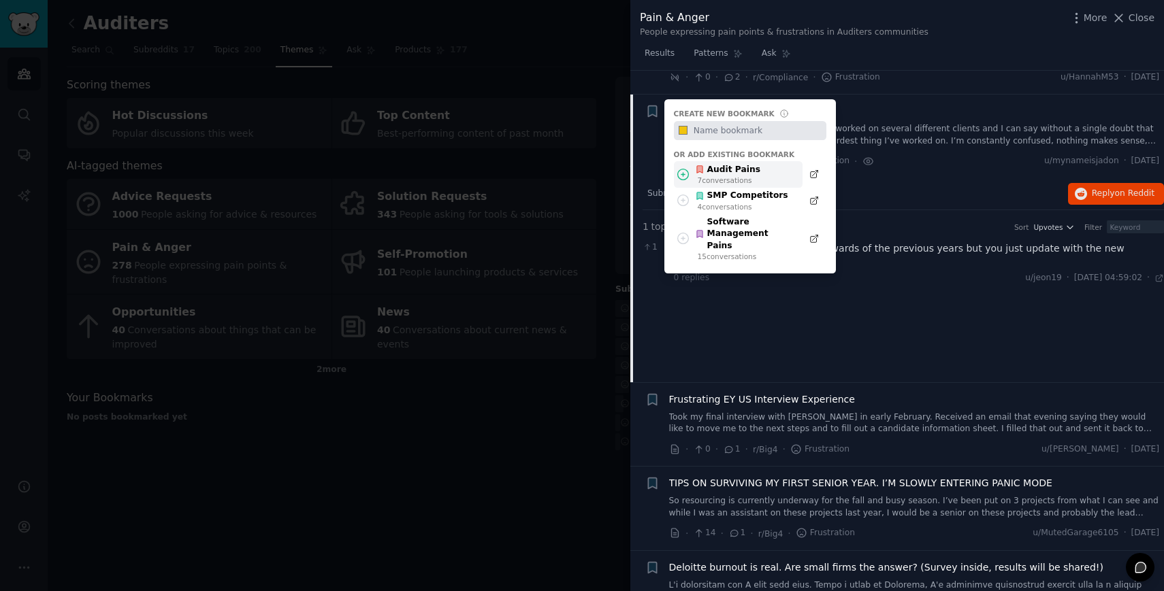
click at [705, 164] on div "Audit Pains" at bounding box center [727, 170] width 65 height 12
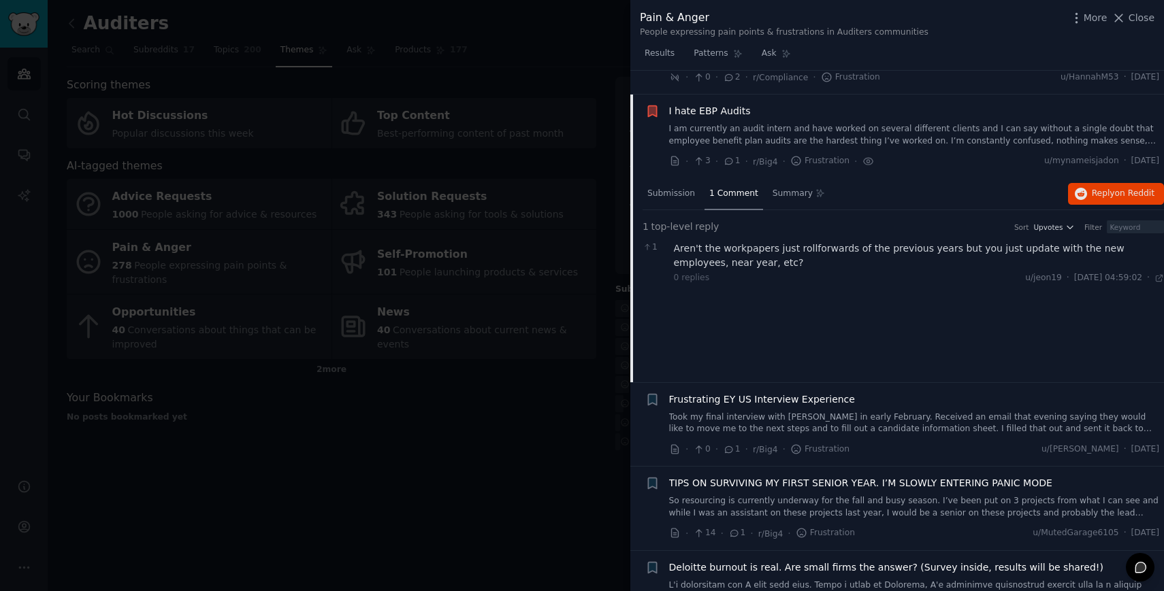
click at [710, 104] on span "I hate EBP Audits" at bounding box center [710, 111] width 82 height 14
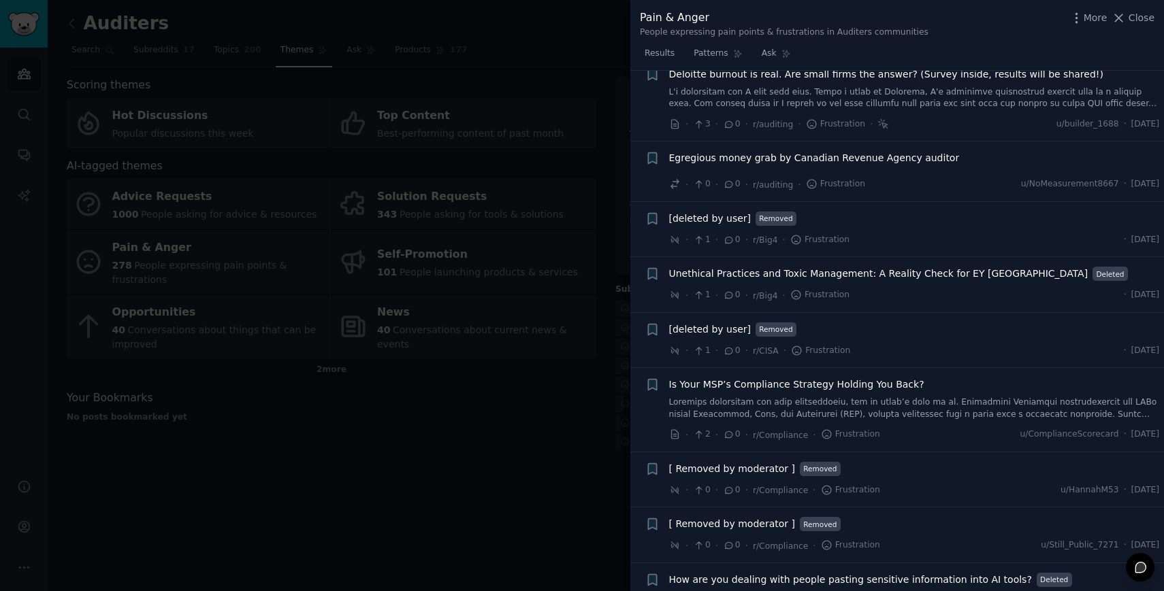
scroll to position [3899, 0]
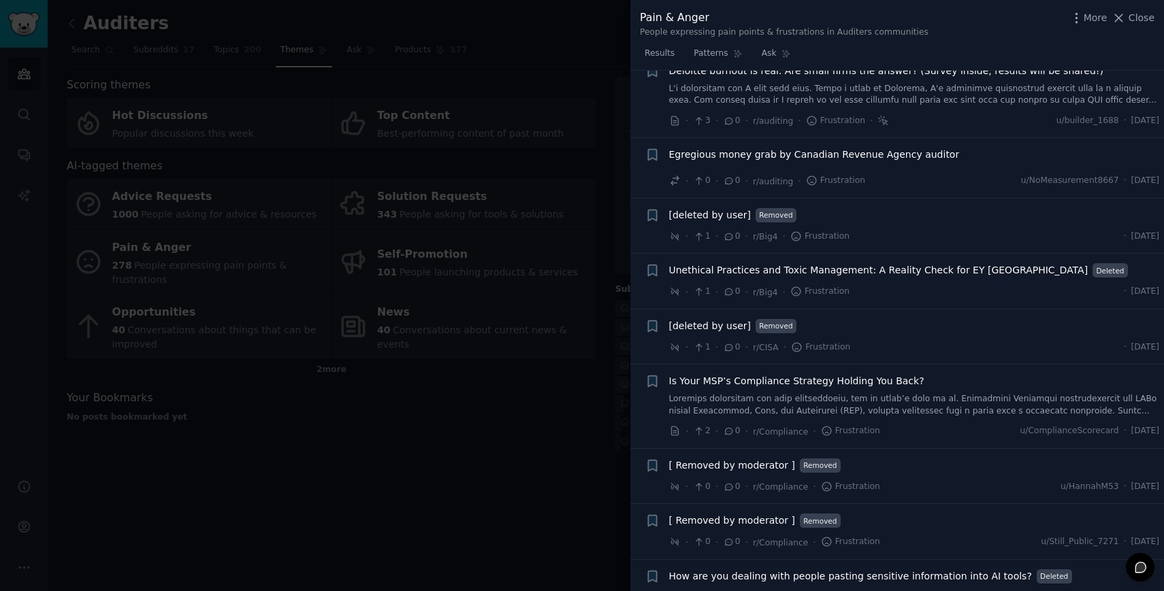
click at [754, 374] on span "Is Your MSP’s Compliance Strategy Holding You Back?" at bounding box center [796, 381] width 255 height 14
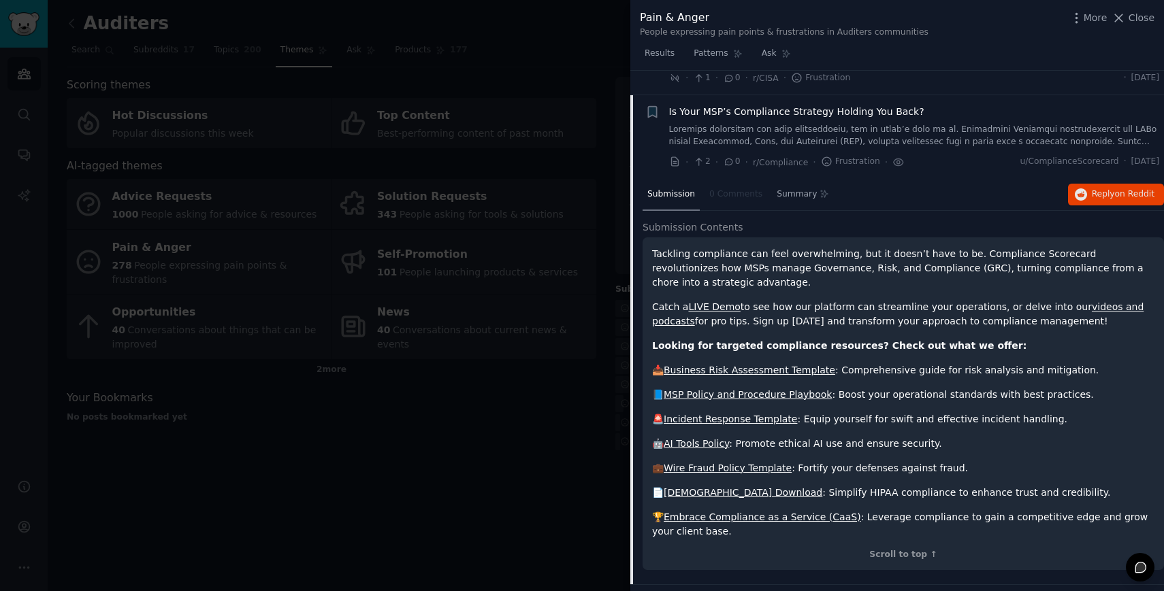
scroll to position [4169, 0]
click at [717, 301] on link "LIVE Demo" at bounding box center [714, 306] width 52 height 11
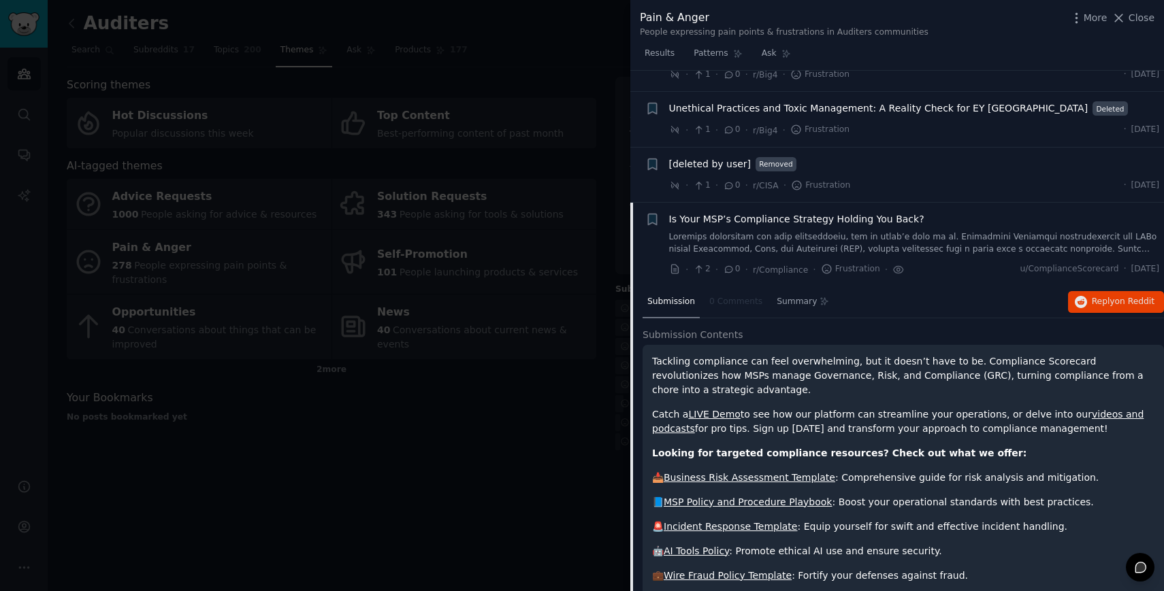
scroll to position [4059, 0]
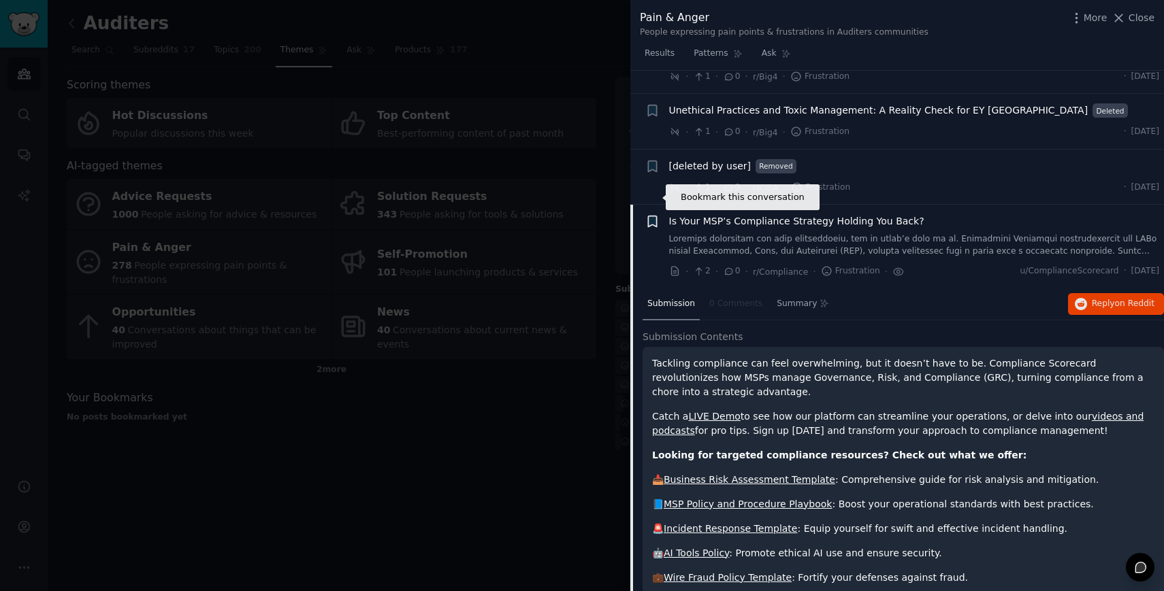
click at [651, 216] on icon "button" at bounding box center [652, 221] width 8 height 11
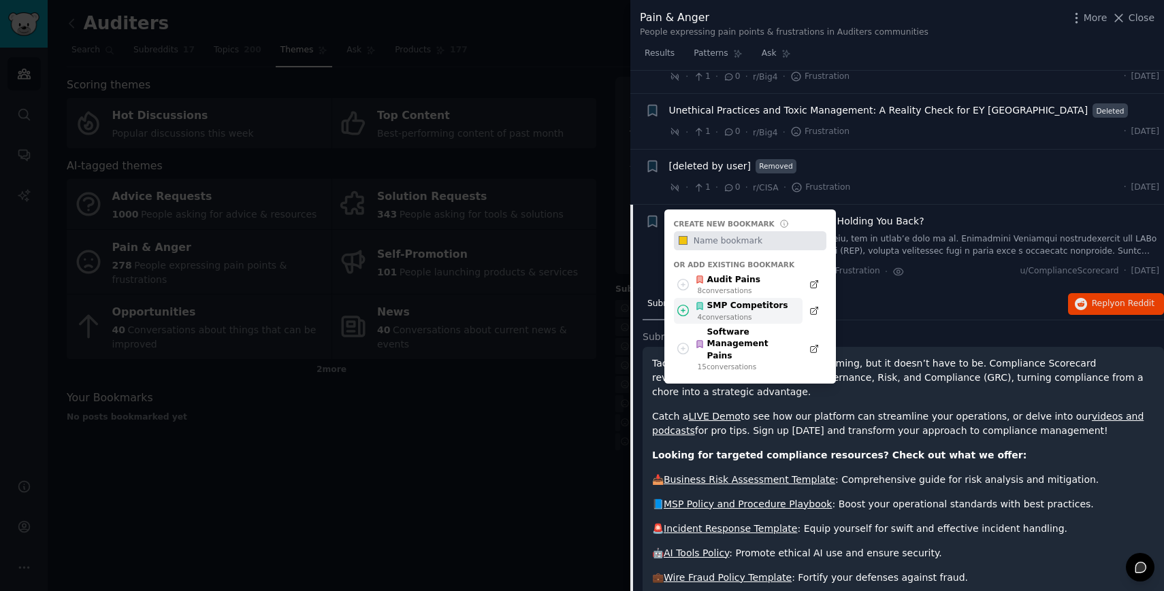
click at [724, 300] on div "SMP Competitors" at bounding box center [741, 306] width 93 height 12
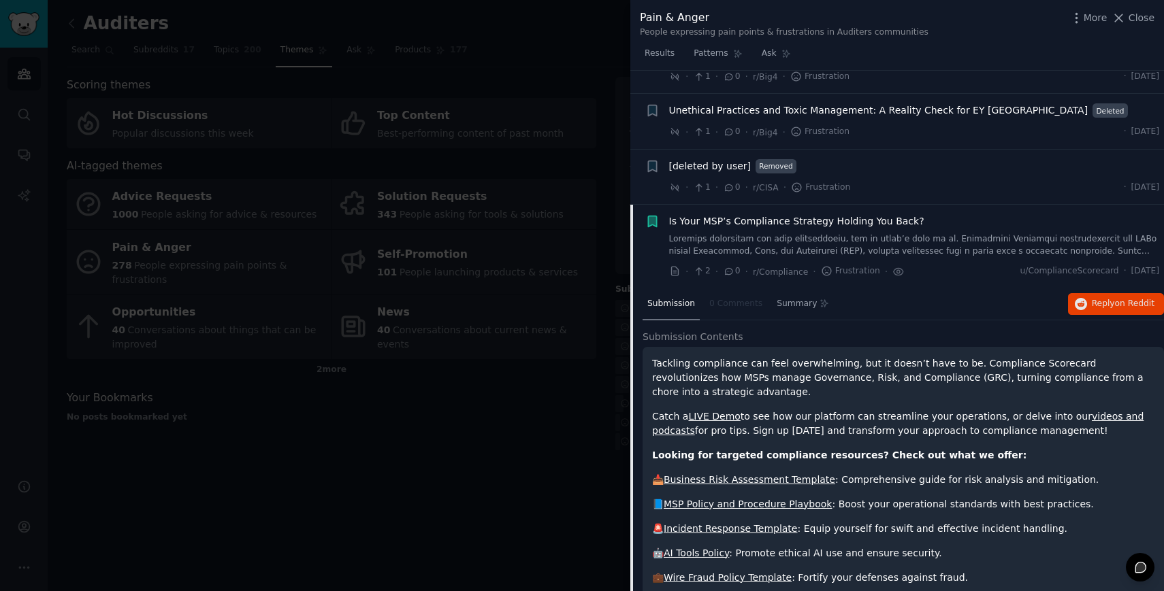
click at [742, 233] on link at bounding box center [914, 245] width 491 height 24
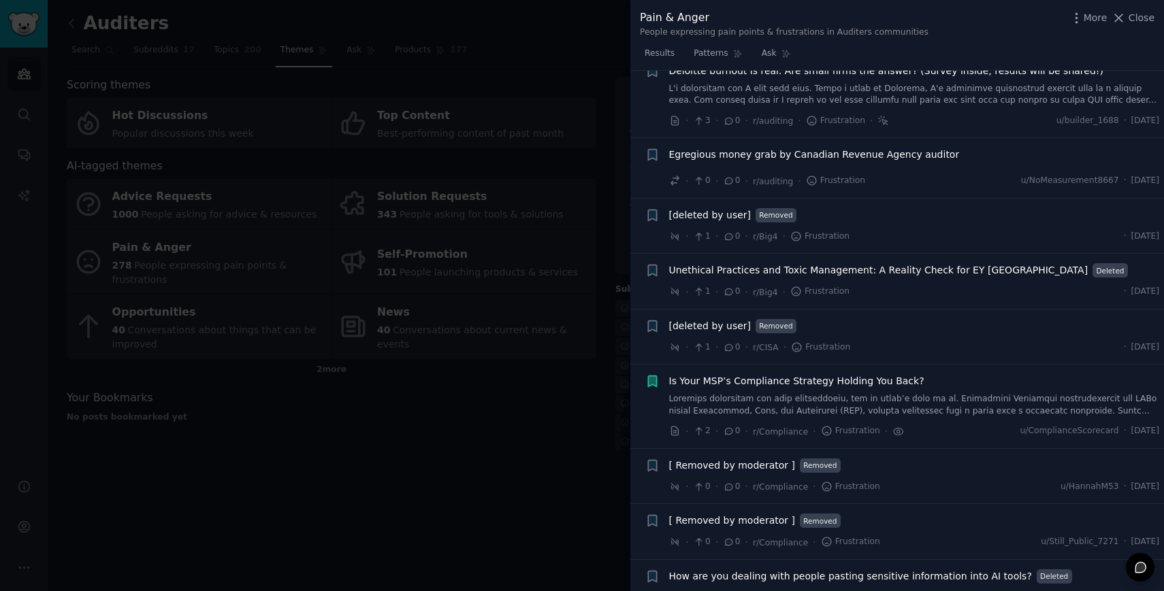
click at [522, 427] on div at bounding box center [582, 295] width 1164 height 591
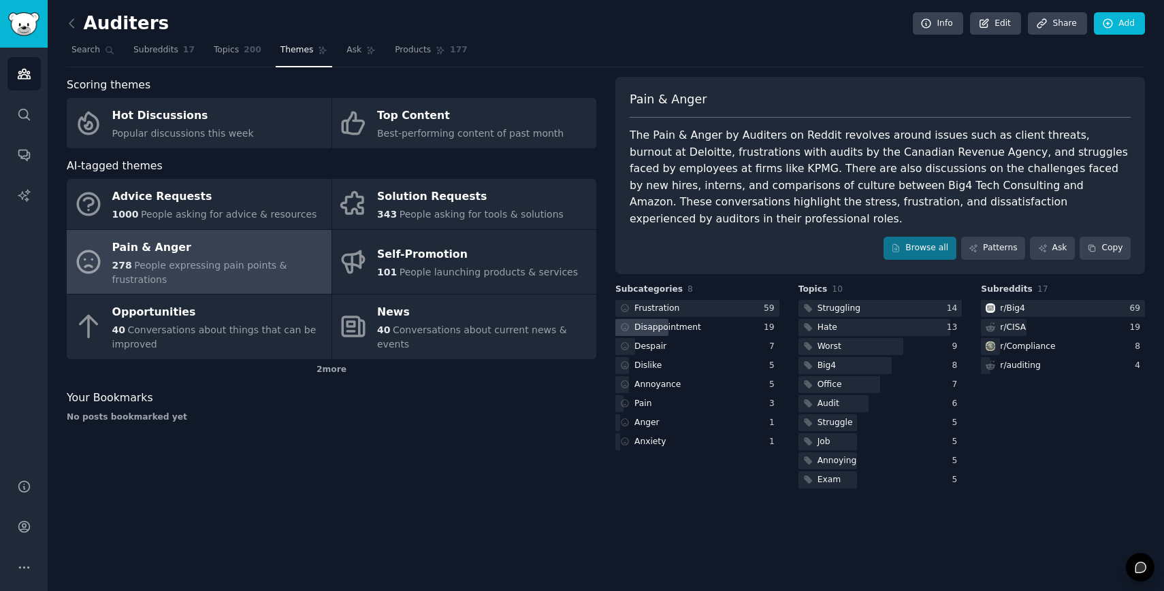
click at [700, 319] on div "Disappointment" at bounding box center [697, 327] width 164 height 17
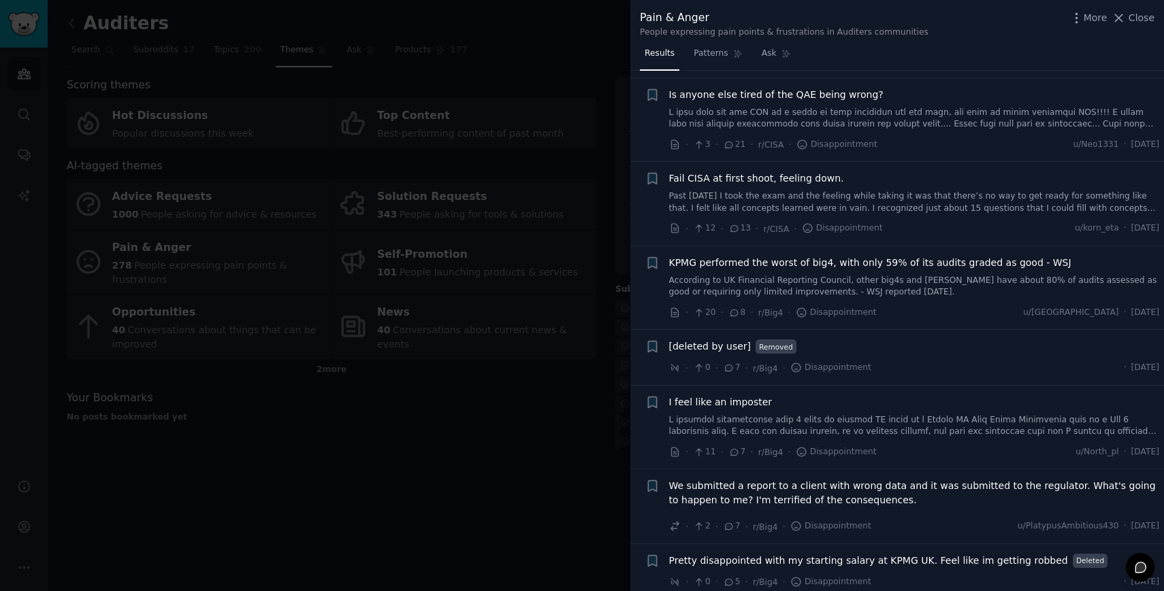
scroll to position [546, 0]
click at [793, 262] on span "KPMG performed the worst of big4, with only 59% of its audits graded as good - …" at bounding box center [870, 261] width 402 height 14
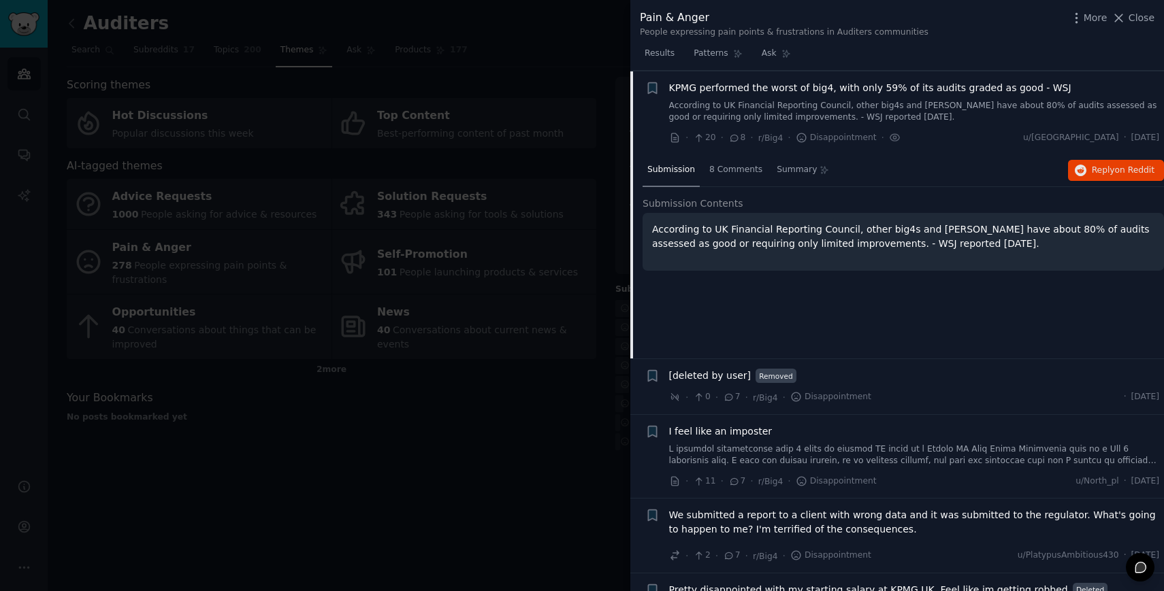
scroll to position [721, 0]
click at [744, 169] on span "8 Comments" at bounding box center [735, 169] width 53 height 12
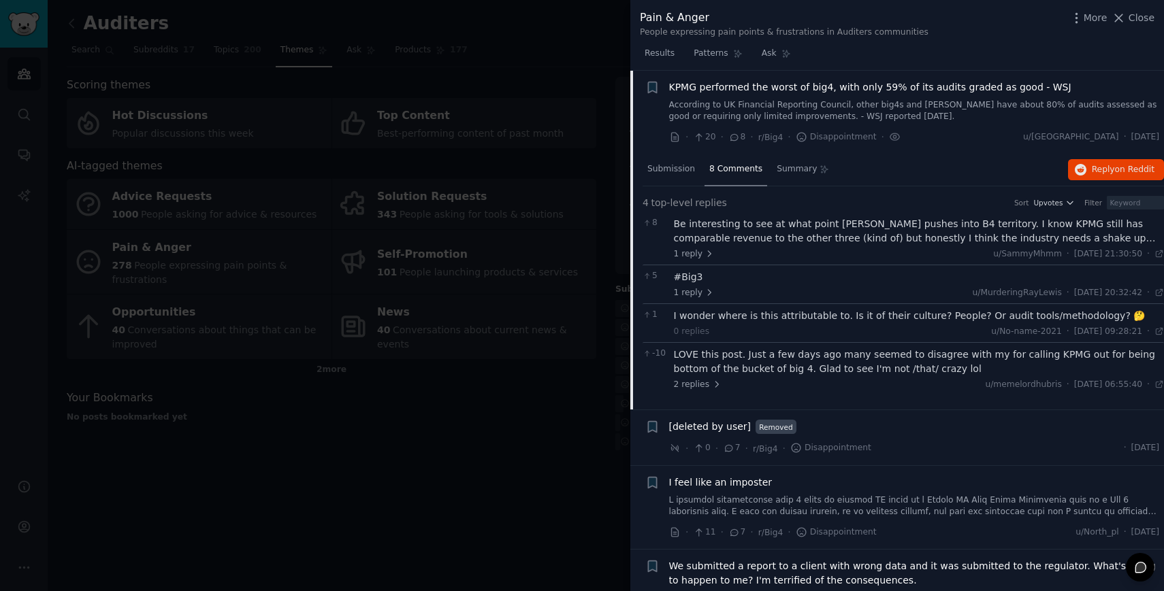
click at [739, 235] on div "Be interesting to see at what point Grant Thornton pushes into B4 territory. I …" at bounding box center [919, 231] width 491 height 29
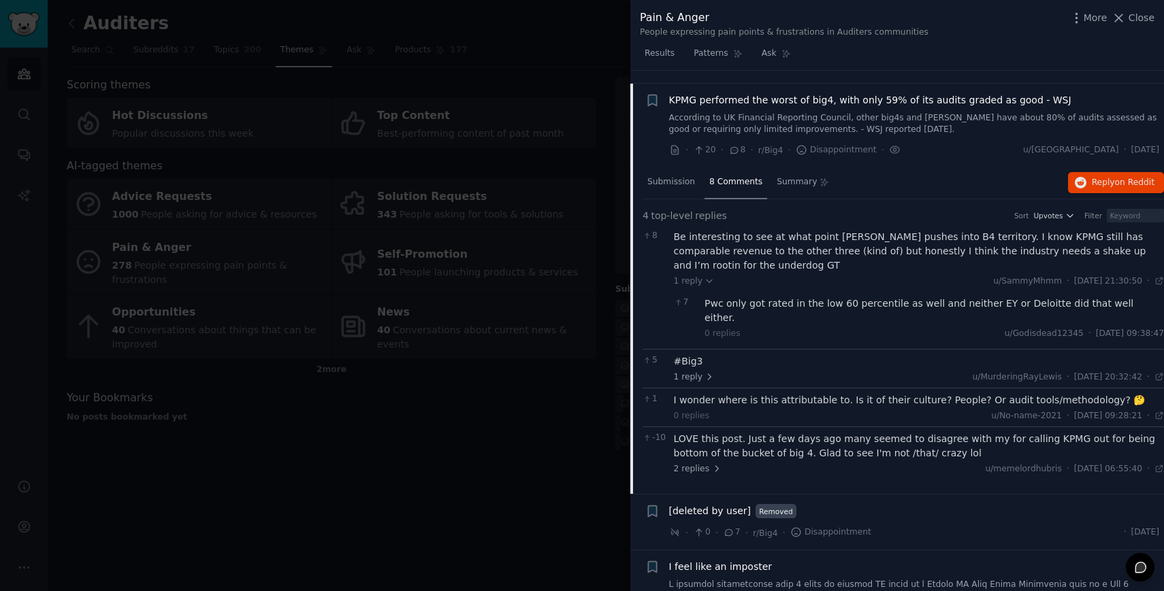
scroll to position [695, 0]
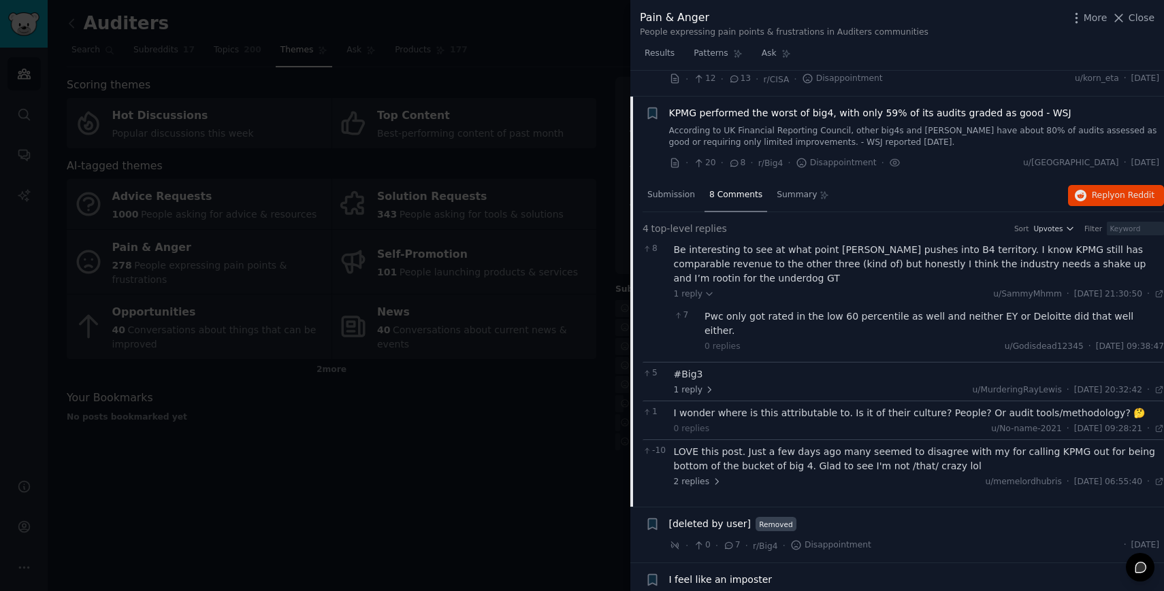
click at [736, 121] on div "KPMG performed the worst of big4, with only 59% of its audits graded as good - …" at bounding box center [914, 127] width 491 height 43
click at [737, 114] on span "KPMG performed the worst of big4, with only 59% of its audits graded as good - …" at bounding box center [870, 113] width 402 height 14
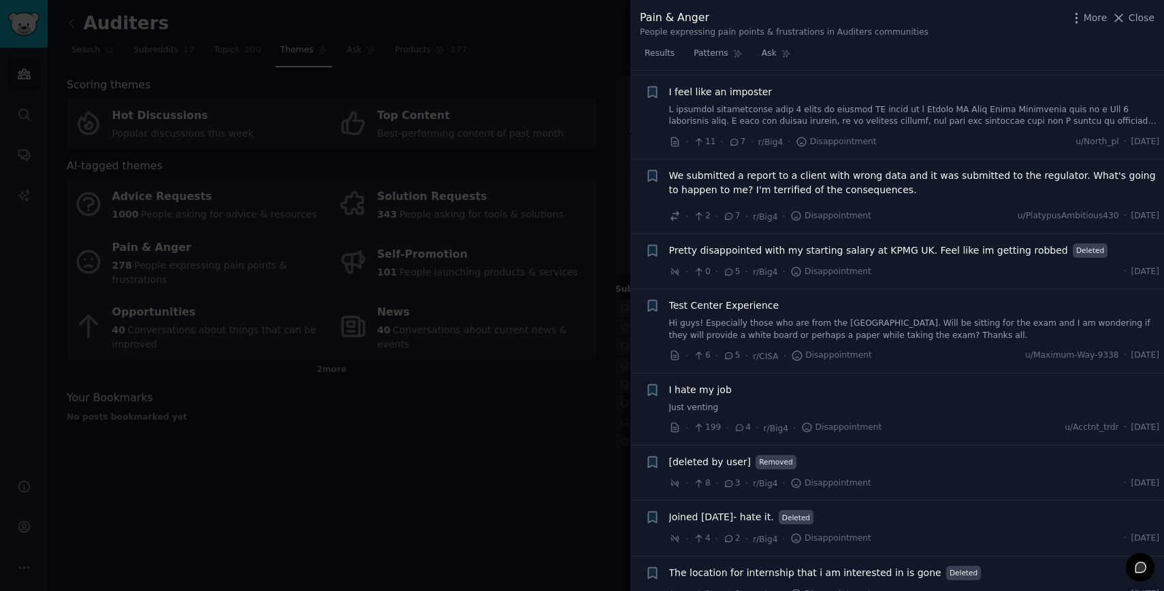
scroll to position [876, 0]
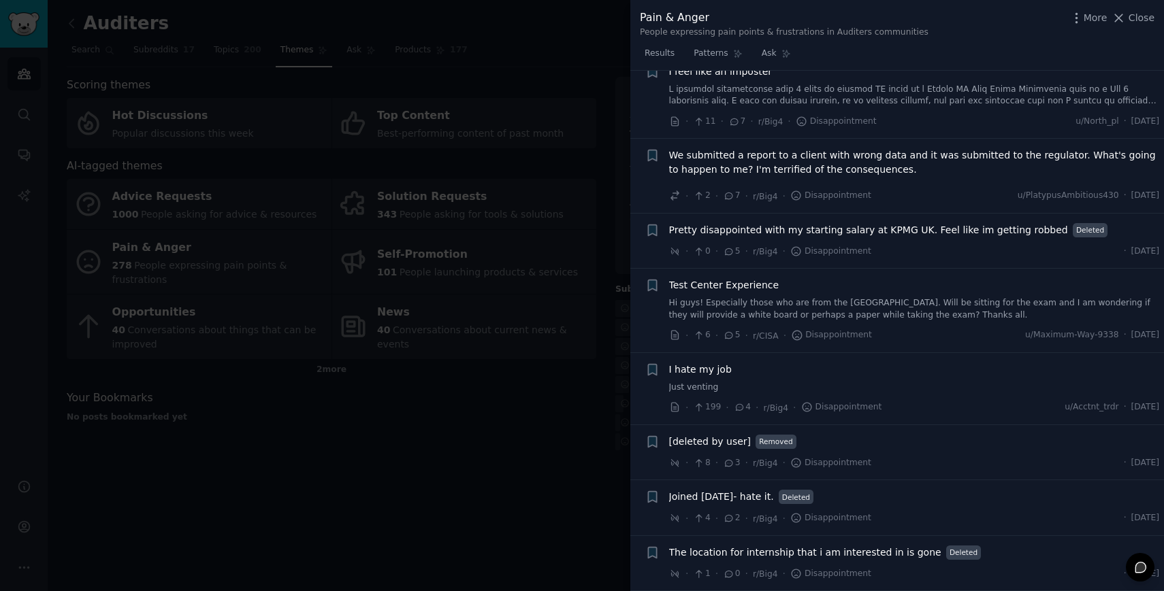
click at [797, 162] on span "We submitted a report to a client with wrong data and it was submitted to the r…" at bounding box center [914, 162] width 491 height 29
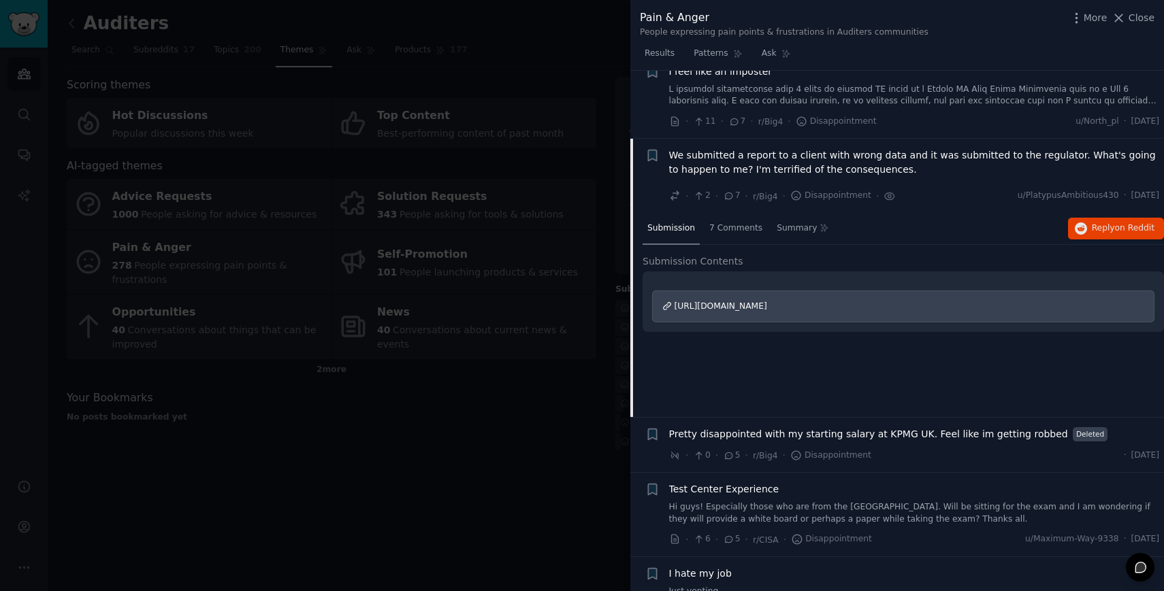
scroll to position [944, 0]
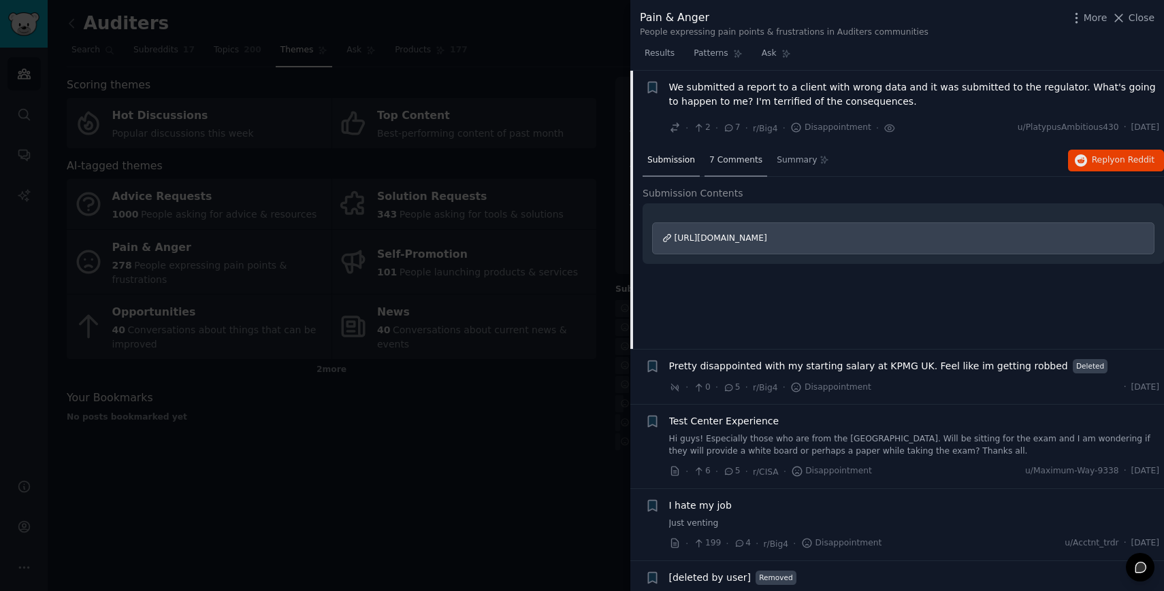
click at [748, 163] on span "7 Comments" at bounding box center [735, 160] width 53 height 12
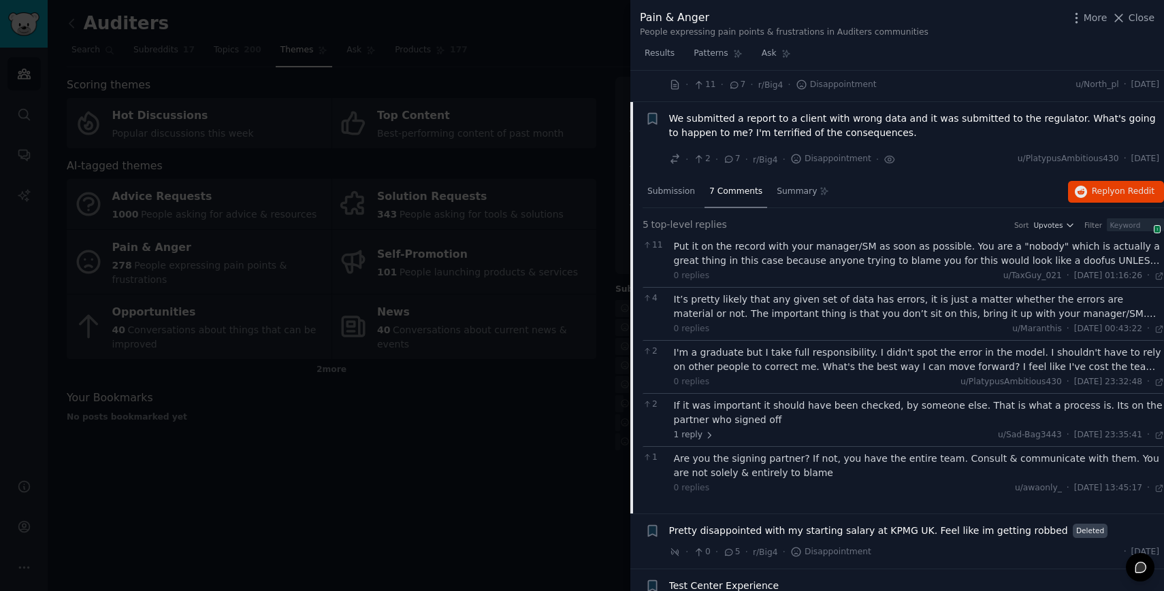
scroll to position [904, 0]
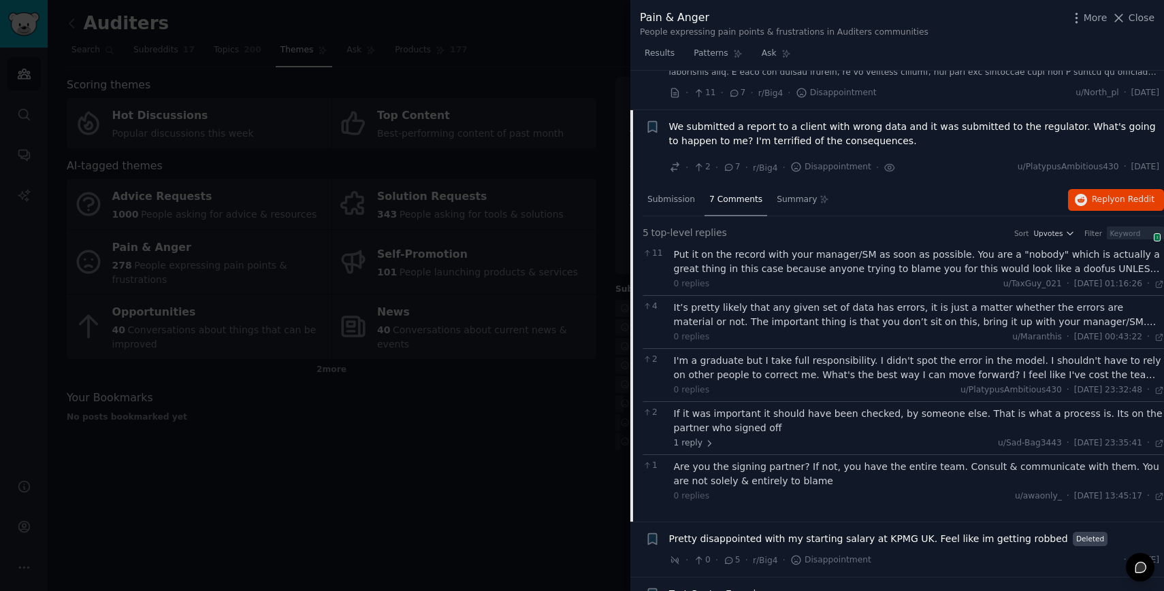
click at [725, 206] on div "7 Comments" at bounding box center [735, 200] width 63 height 33
click at [718, 128] on span "We submitted a report to a client with wrong data and it was submitted to the r…" at bounding box center [914, 134] width 491 height 29
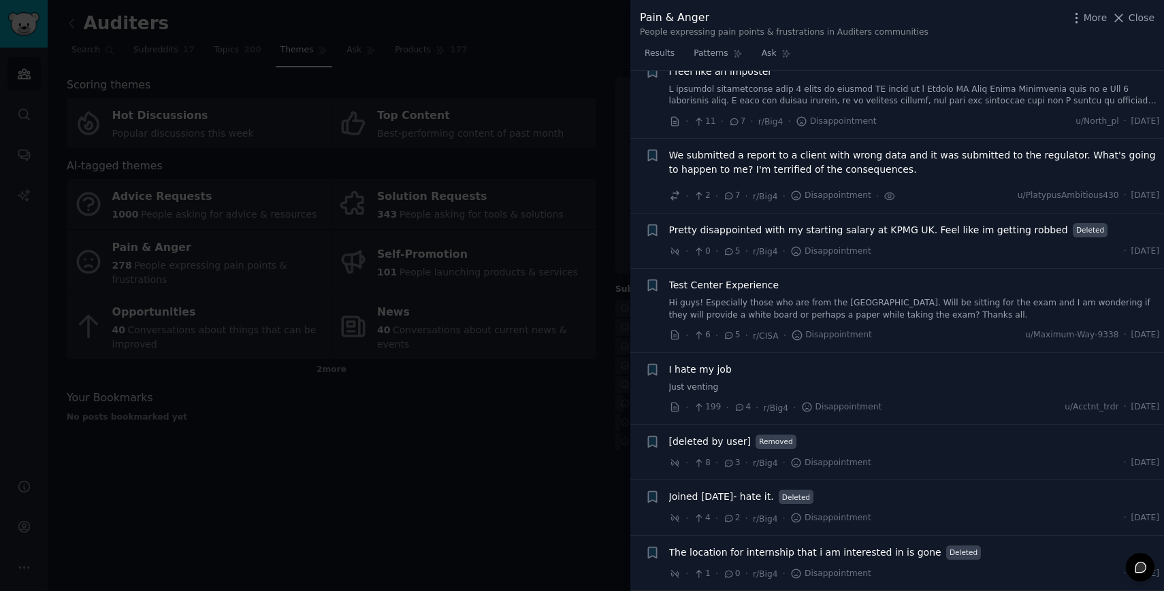
scroll to position [876, 0]
click at [508, 457] on div at bounding box center [582, 295] width 1164 height 591
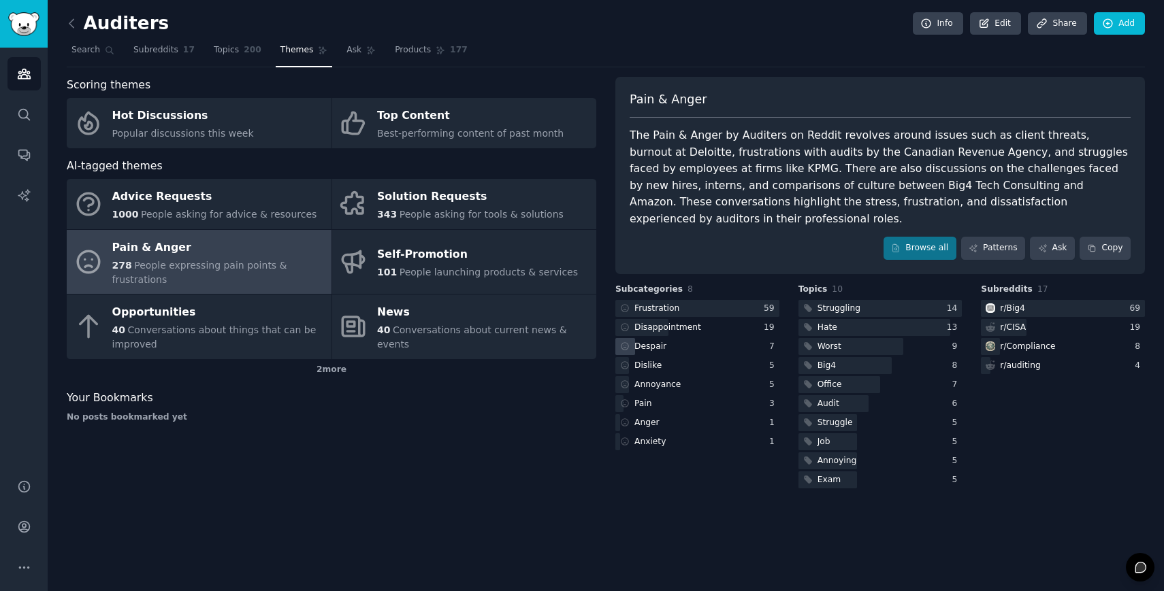
click at [679, 338] on div "Despair" at bounding box center [697, 346] width 164 height 17
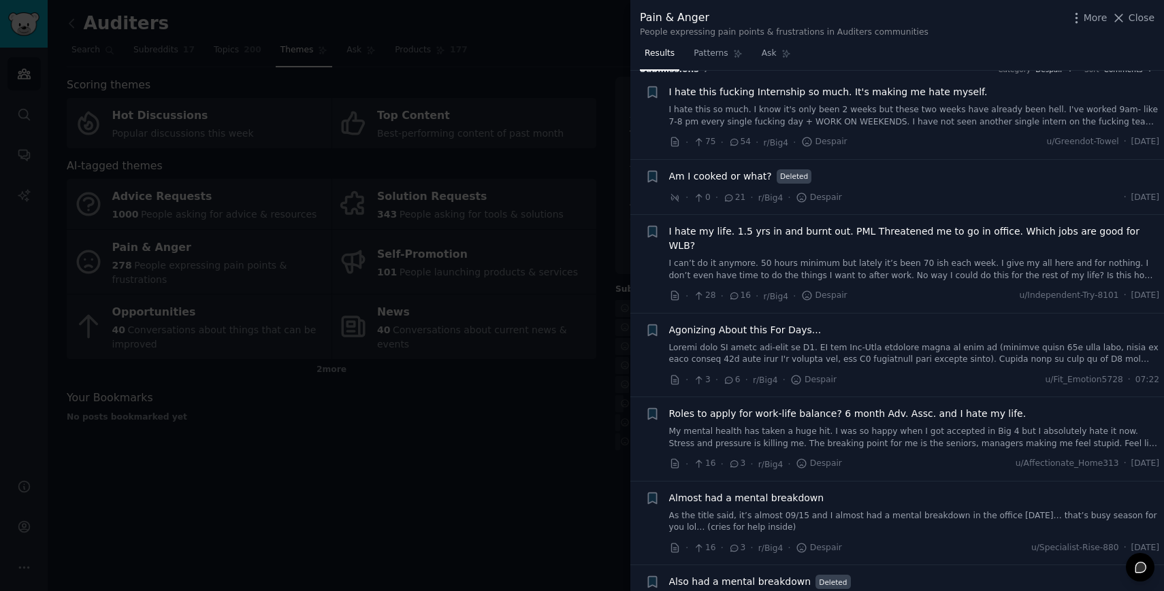
scroll to position [31, 0]
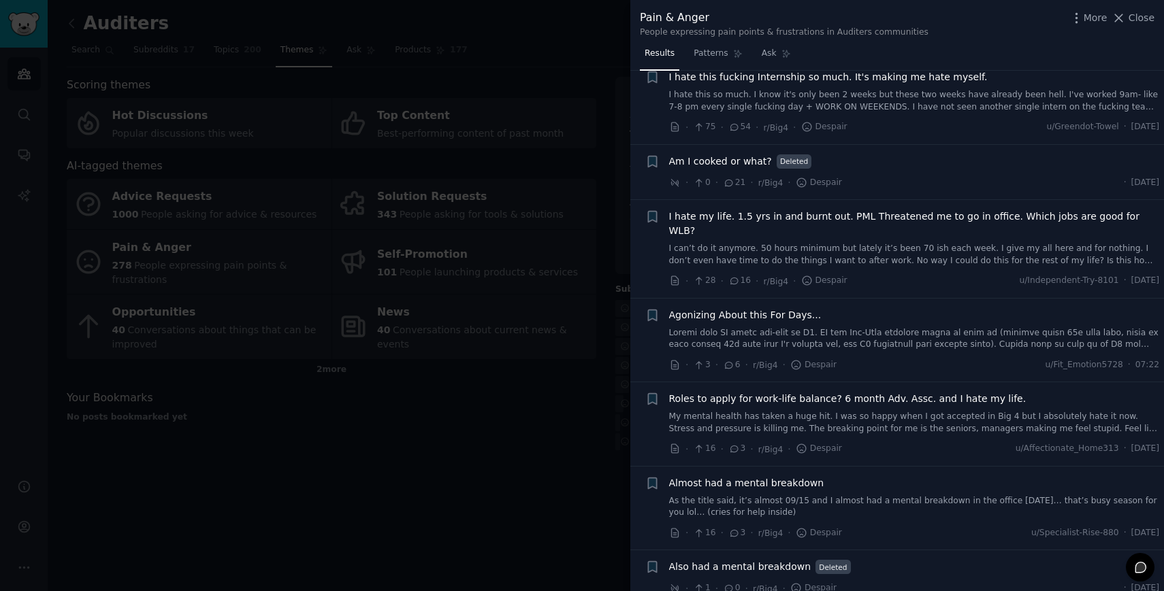
click at [552, 449] on div at bounding box center [582, 295] width 1164 height 591
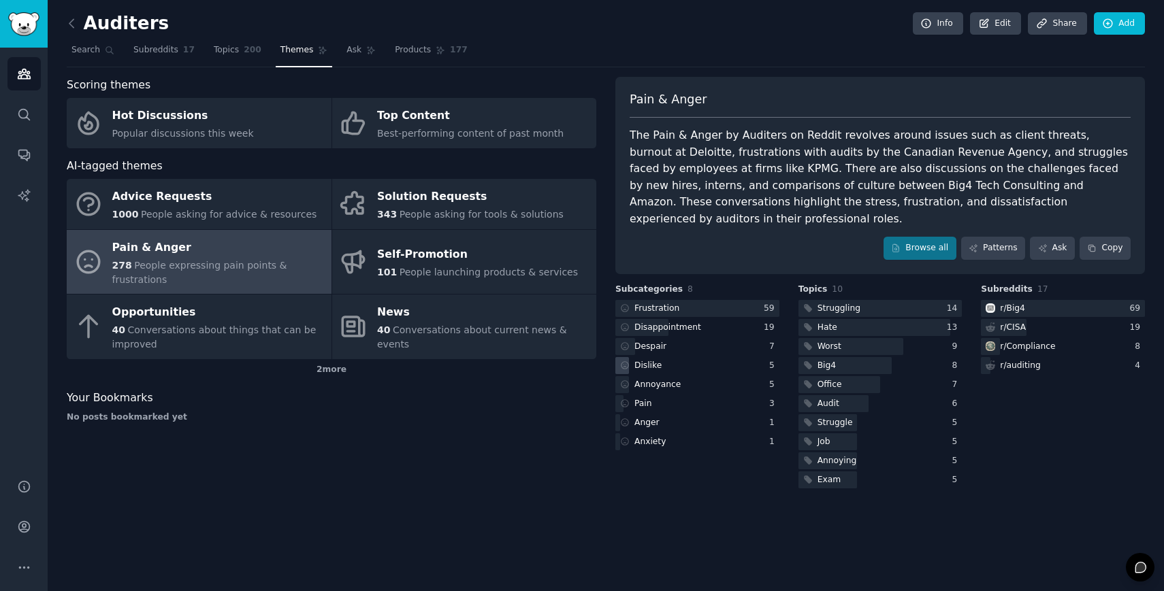
click at [664, 357] on div "Dislike" at bounding box center [697, 365] width 164 height 17
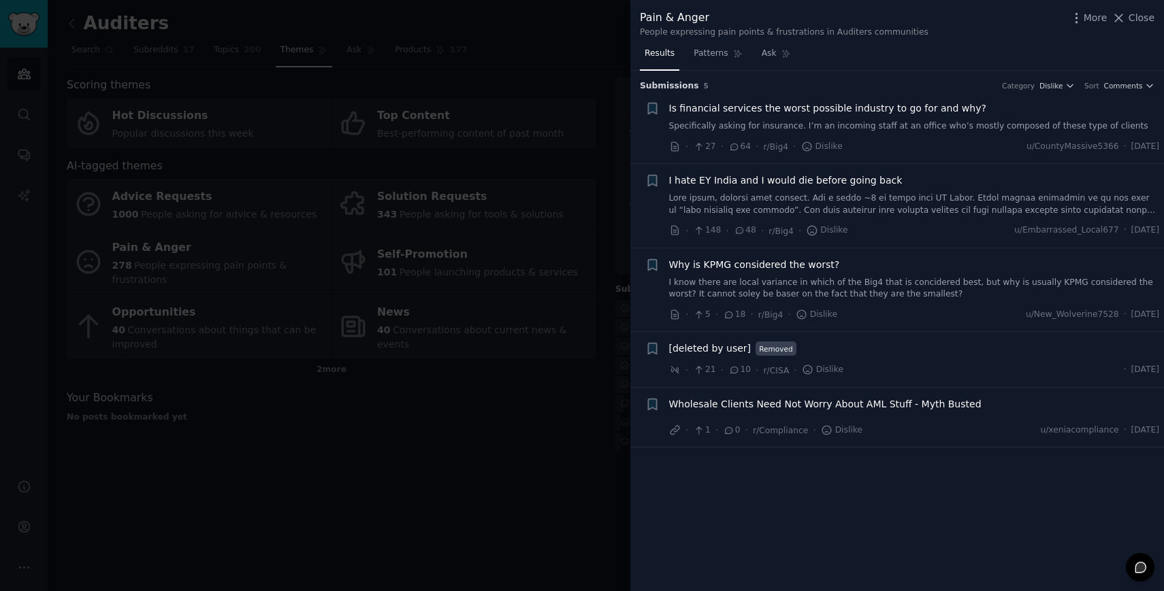
click at [516, 385] on div at bounding box center [582, 295] width 1164 height 591
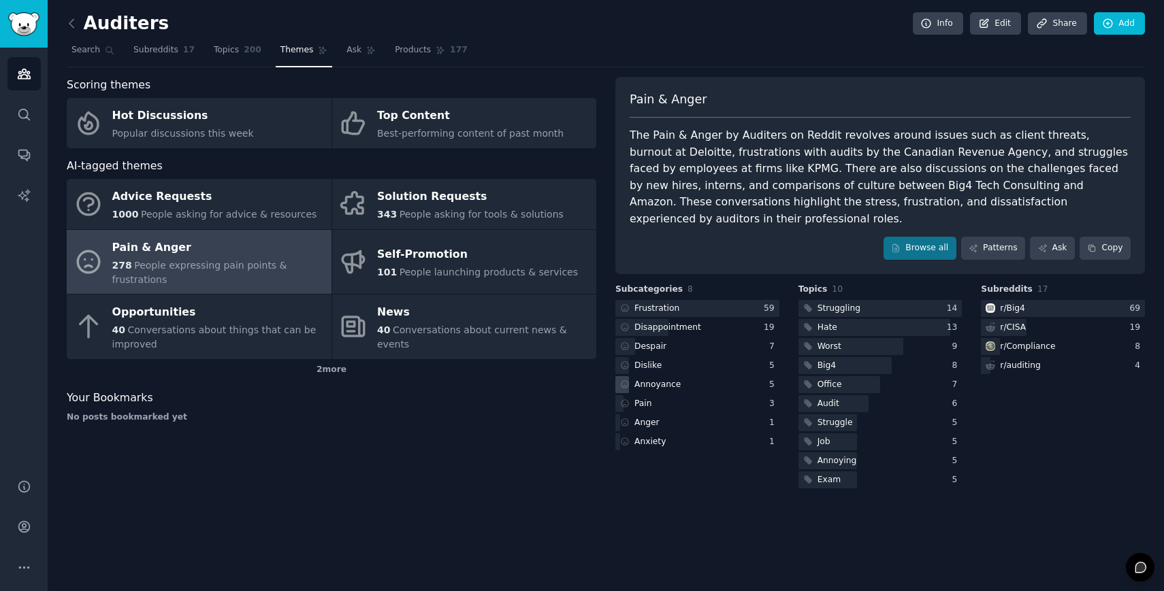
click at [665, 379] on div "Annoyance" at bounding box center [657, 385] width 46 height 12
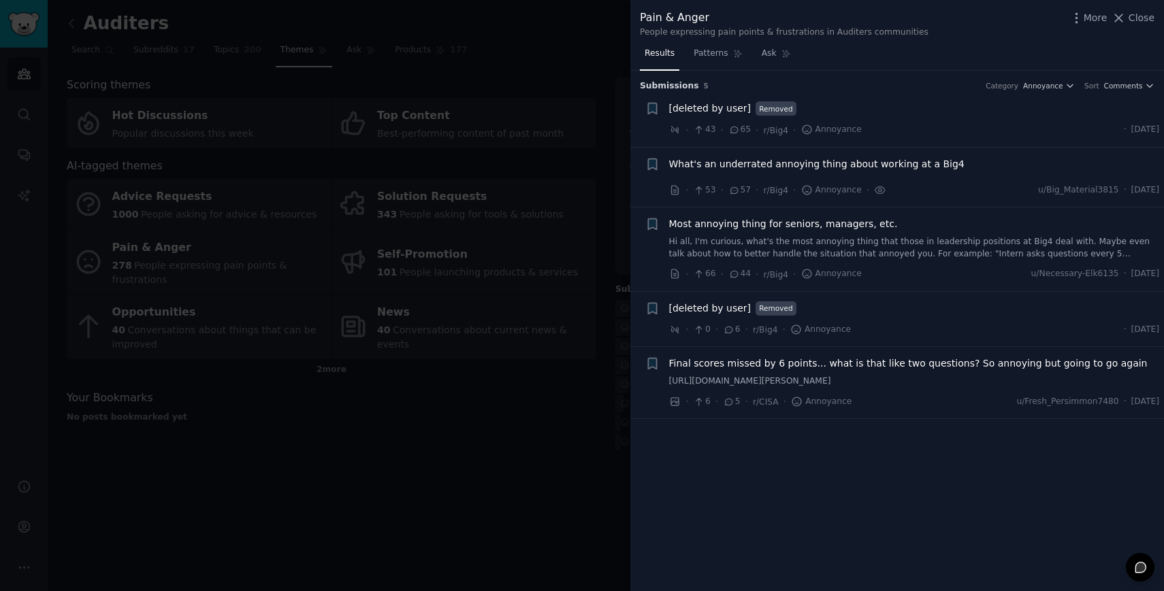
click at [790, 163] on span "What's an underrated annoying thing about working at a Big4" at bounding box center [816, 164] width 295 height 14
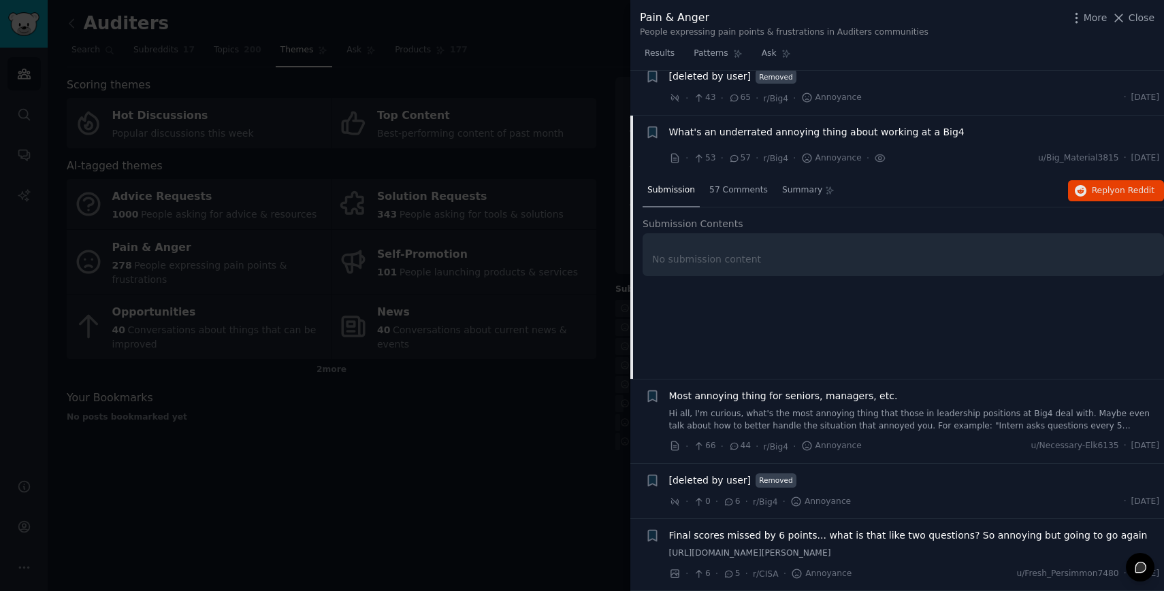
scroll to position [44, 0]
click at [740, 184] on span "57 Comments" at bounding box center [738, 190] width 59 height 12
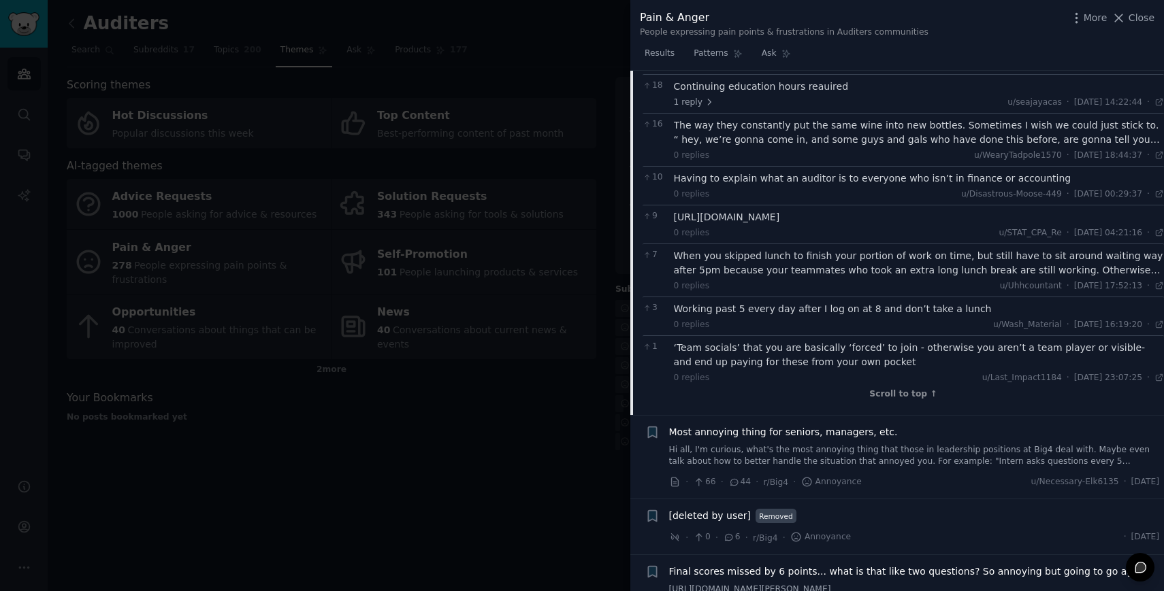
scroll to position [1315, 0]
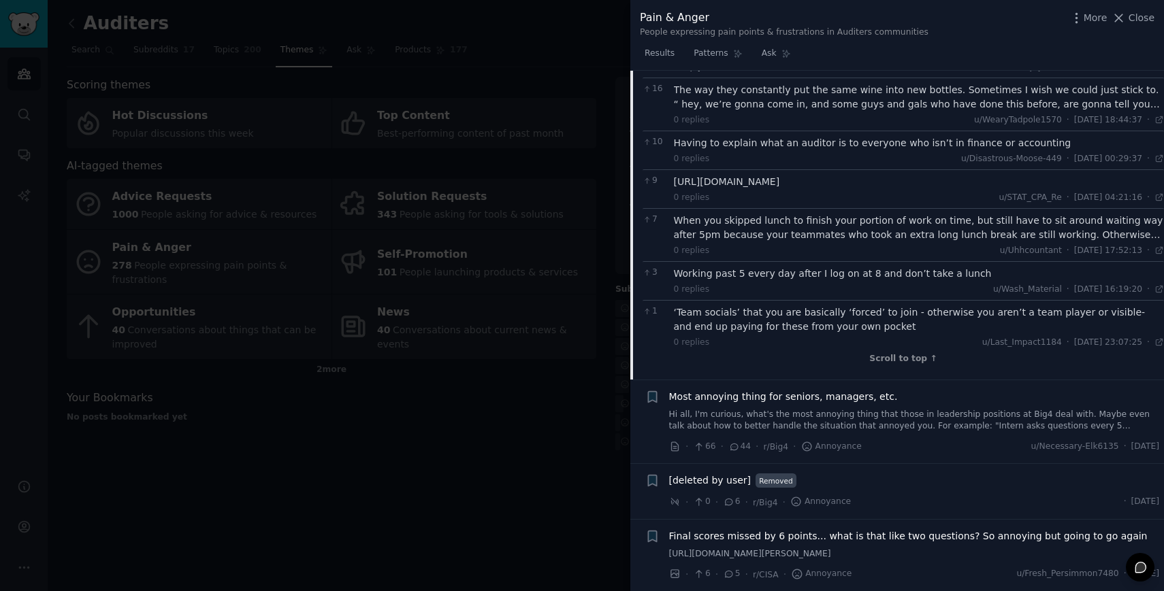
click at [604, 418] on div at bounding box center [582, 295] width 1164 height 591
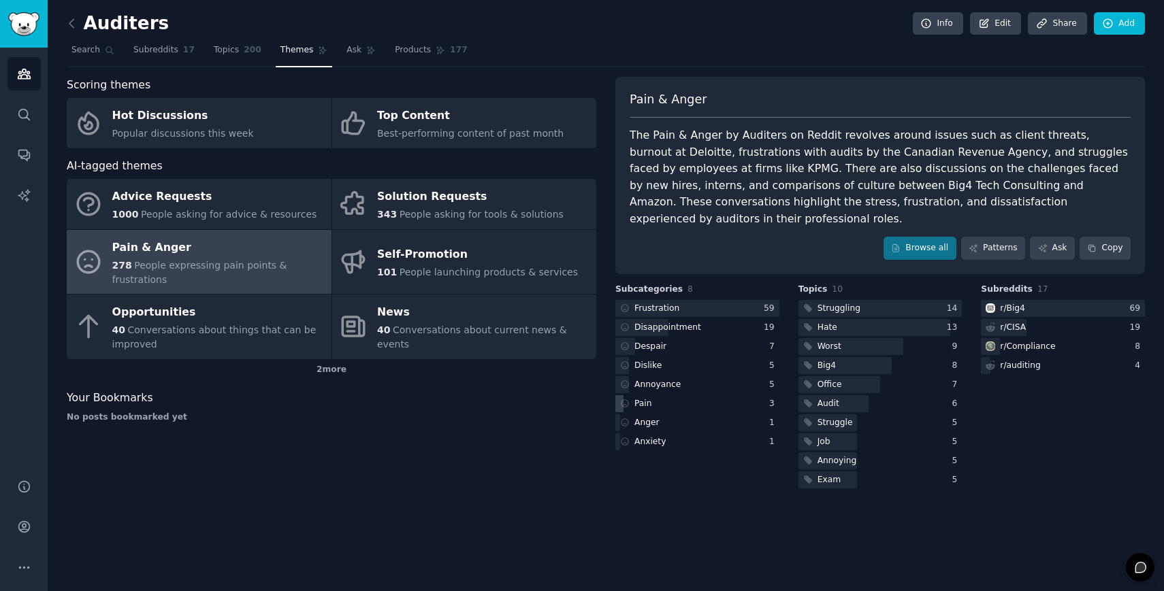
click at [708, 395] on div "Pain" at bounding box center [697, 403] width 164 height 17
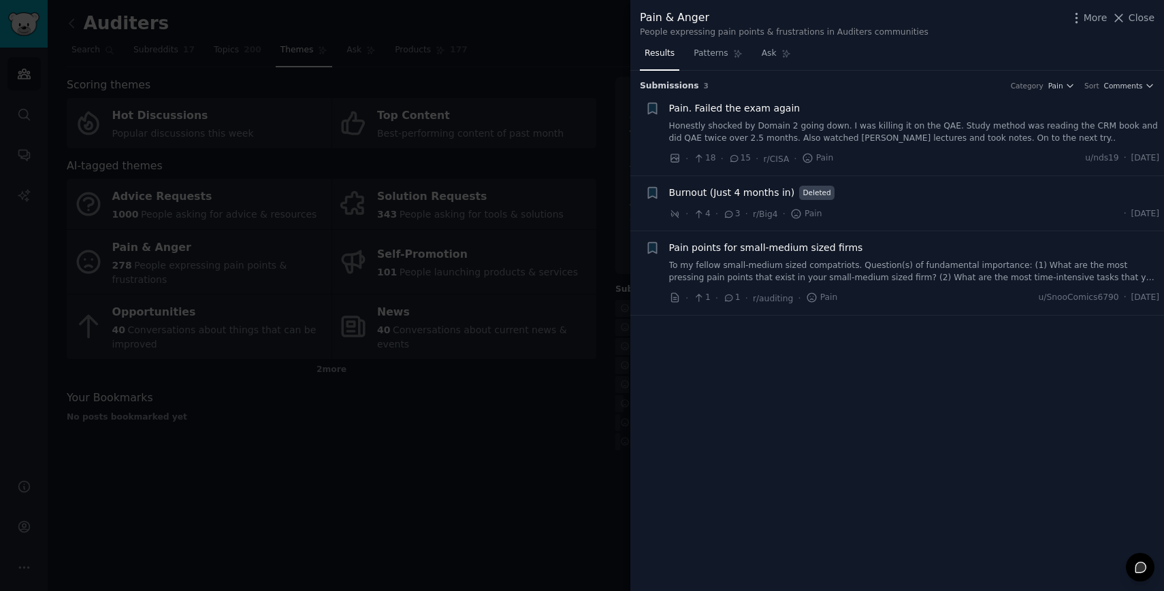
click at [704, 246] on span "Pain points for small-medium sized firms" at bounding box center [766, 248] width 194 height 14
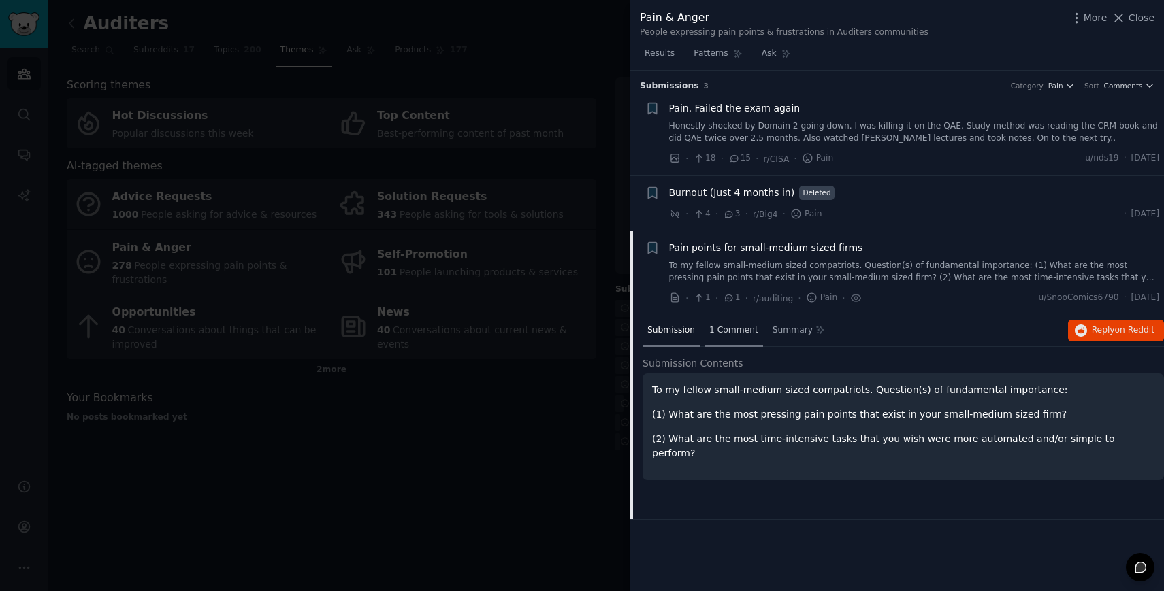
click at [736, 333] on span "1 Comment" at bounding box center [733, 331] width 49 height 12
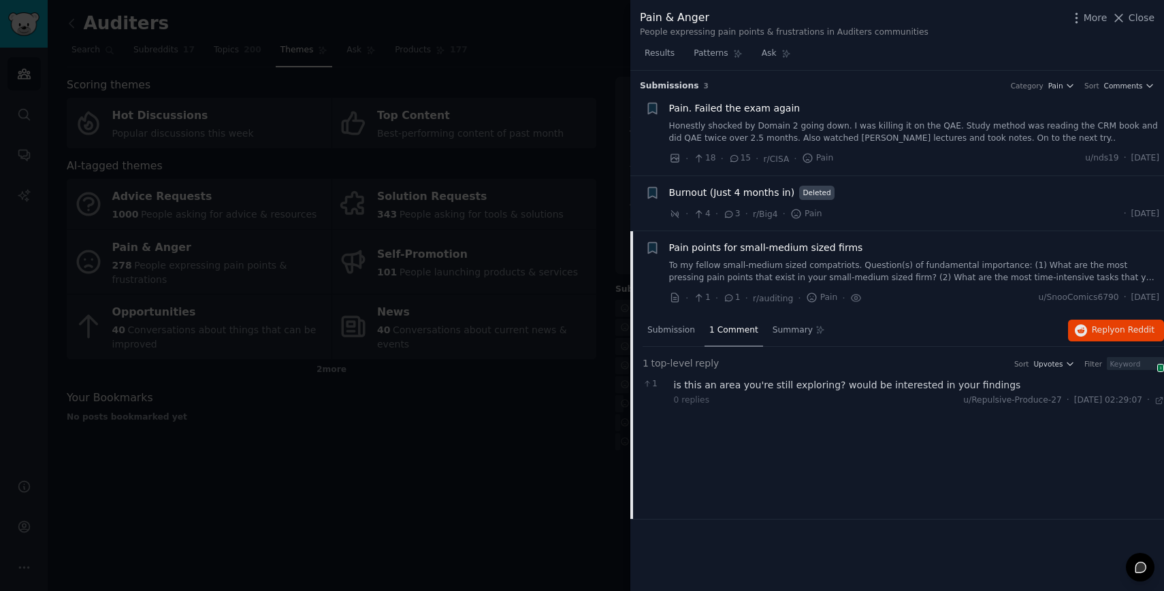
click at [542, 403] on div at bounding box center [582, 295] width 1164 height 591
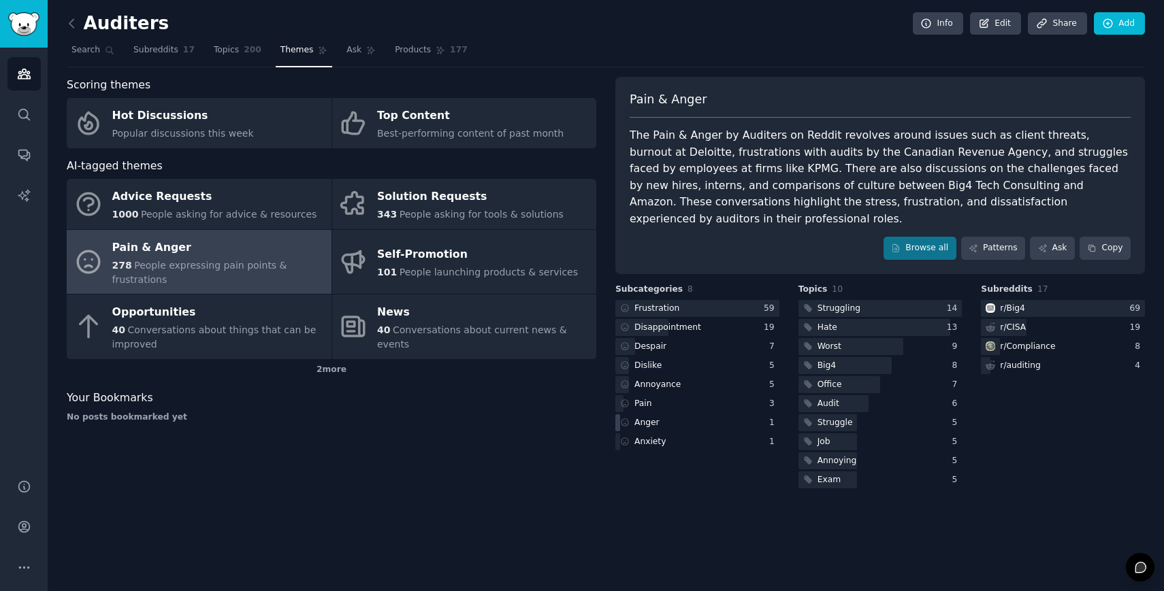
click at [685, 414] on div "Anger" at bounding box center [697, 422] width 164 height 17
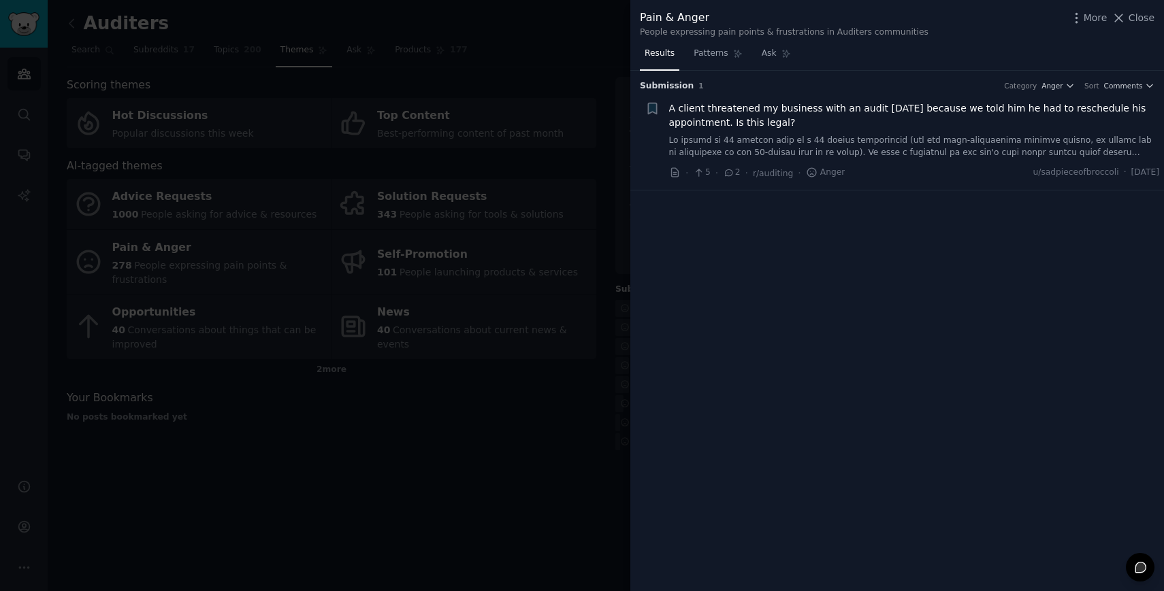
click at [809, 114] on span "A client threatened my business with an audit today because we told him he had …" at bounding box center [914, 115] width 491 height 29
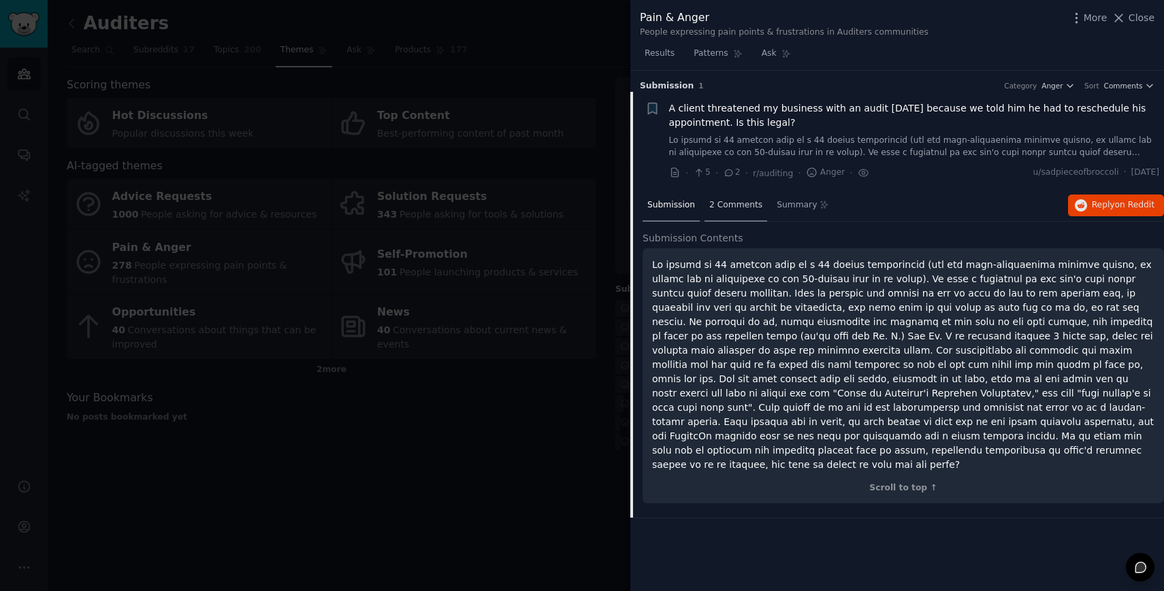
click at [739, 201] on span "2 Comments" at bounding box center [735, 205] width 53 height 12
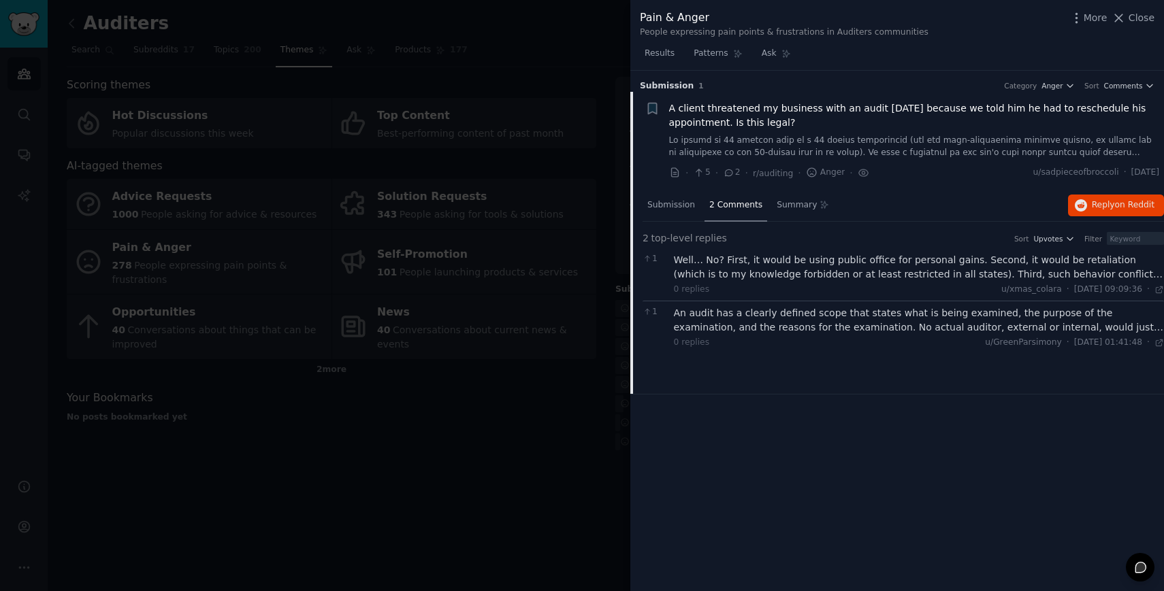
click at [533, 432] on div at bounding box center [582, 295] width 1164 height 591
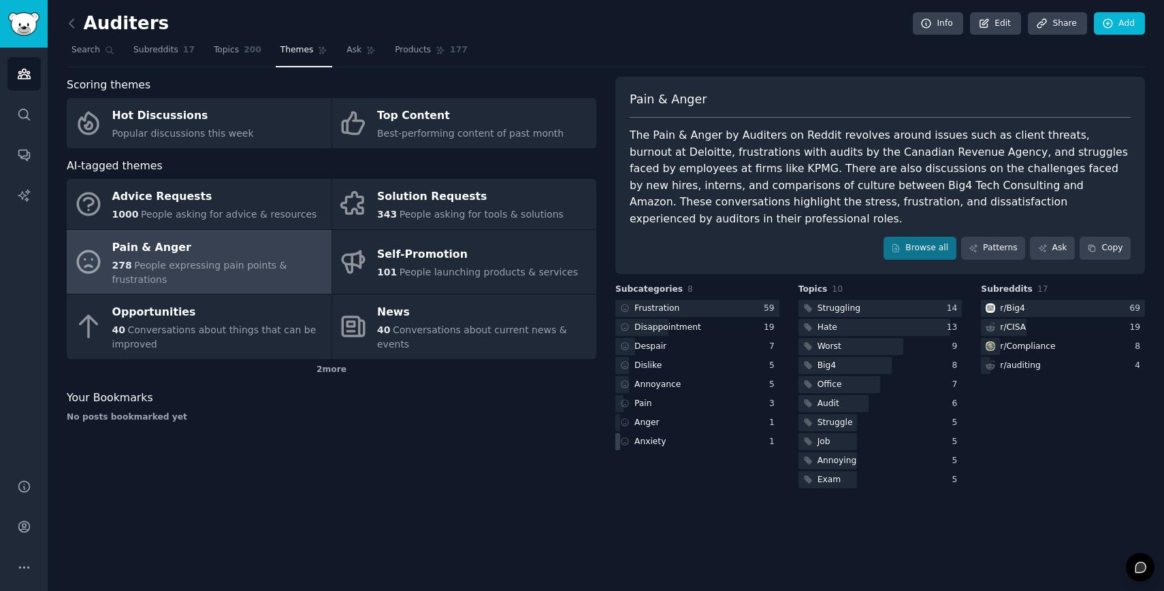
click at [706, 433] on div "Anxiety" at bounding box center [697, 441] width 164 height 17
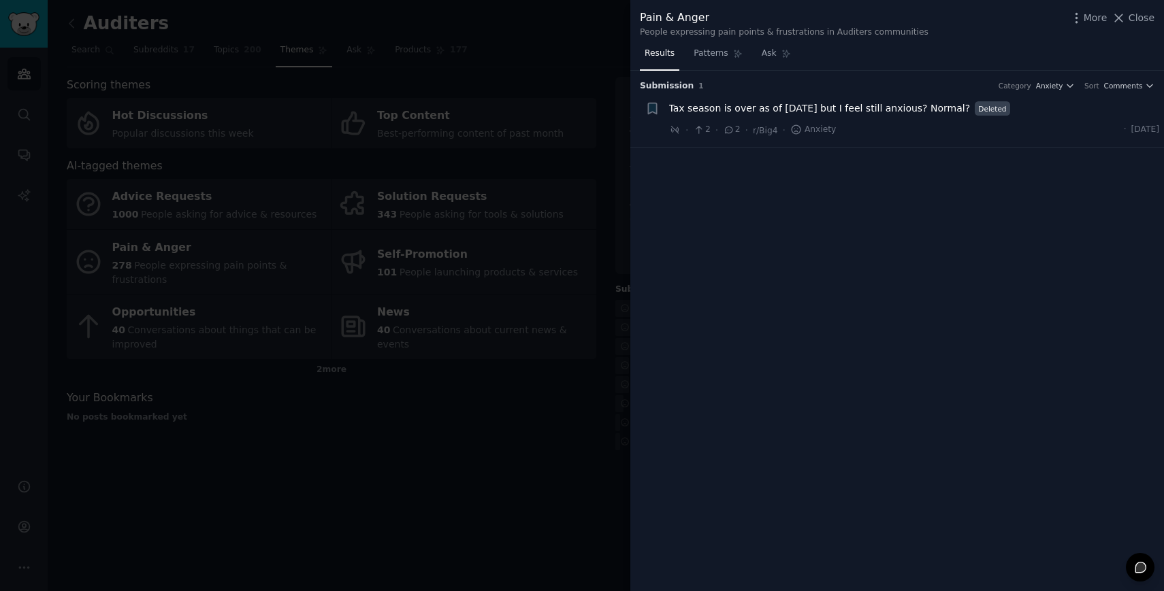
click at [746, 116] on div "Tax season is over as of yesterday but I feel still anxious? Normal? Deleted · …" at bounding box center [914, 119] width 491 height 36
click at [746, 105] on span "Tax season is over as of yesterday but I feel still anxious? Normal?" at bounding box center [819, 108] width 301 height 14
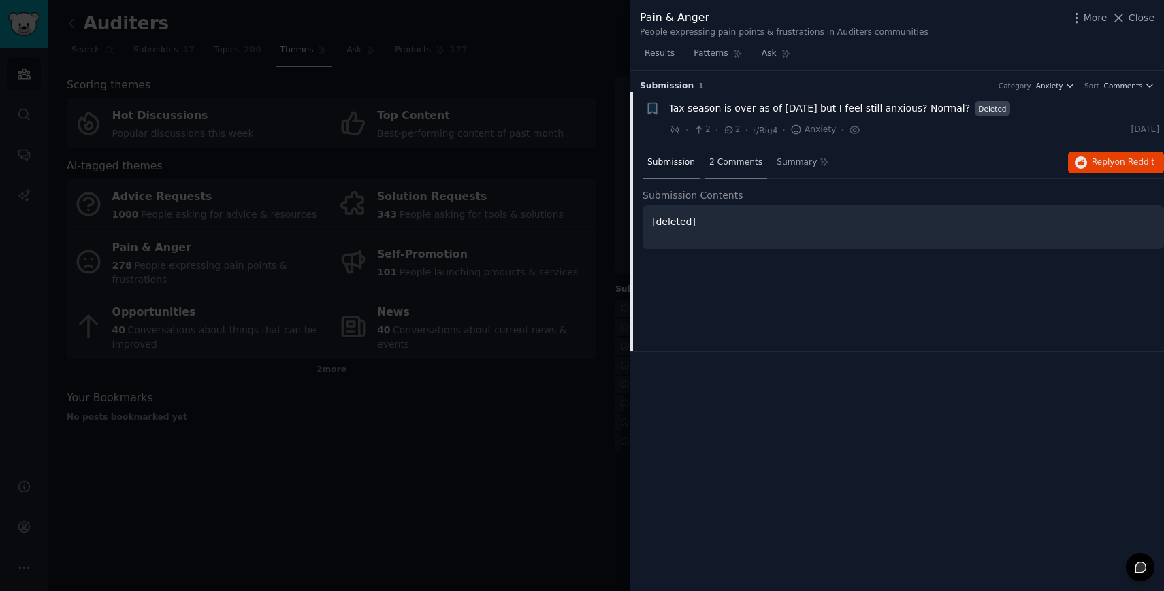
click at [739, 157] on span "2 Comments" at bounding box center [735, 163] width 53 height 12
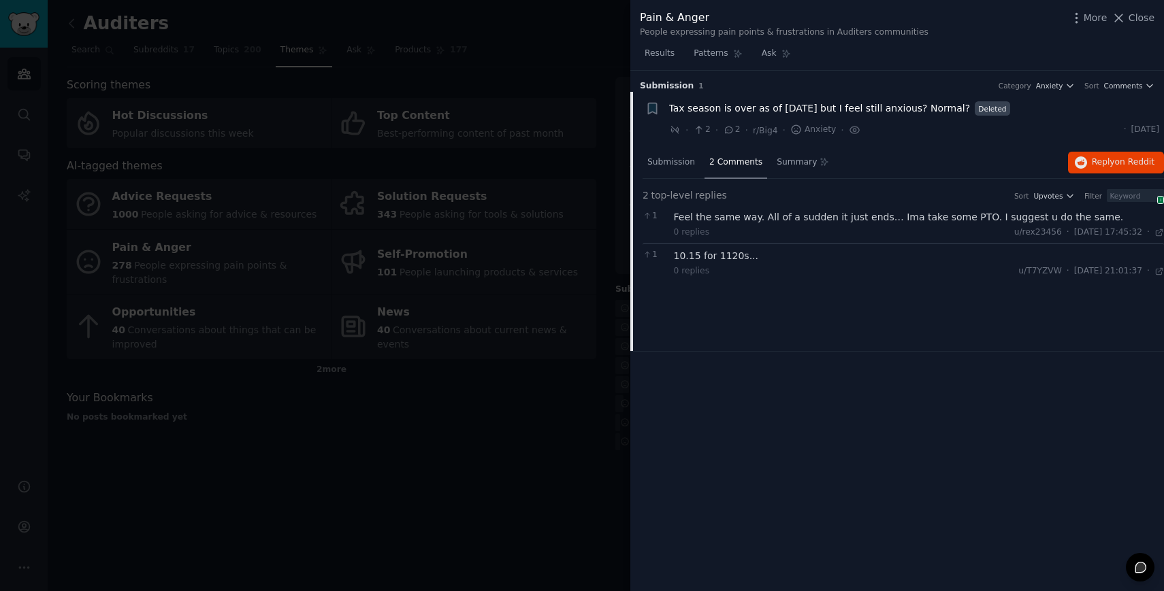
click at [449, 434] on div at bounding box center [582, 295] width 1164 height 591
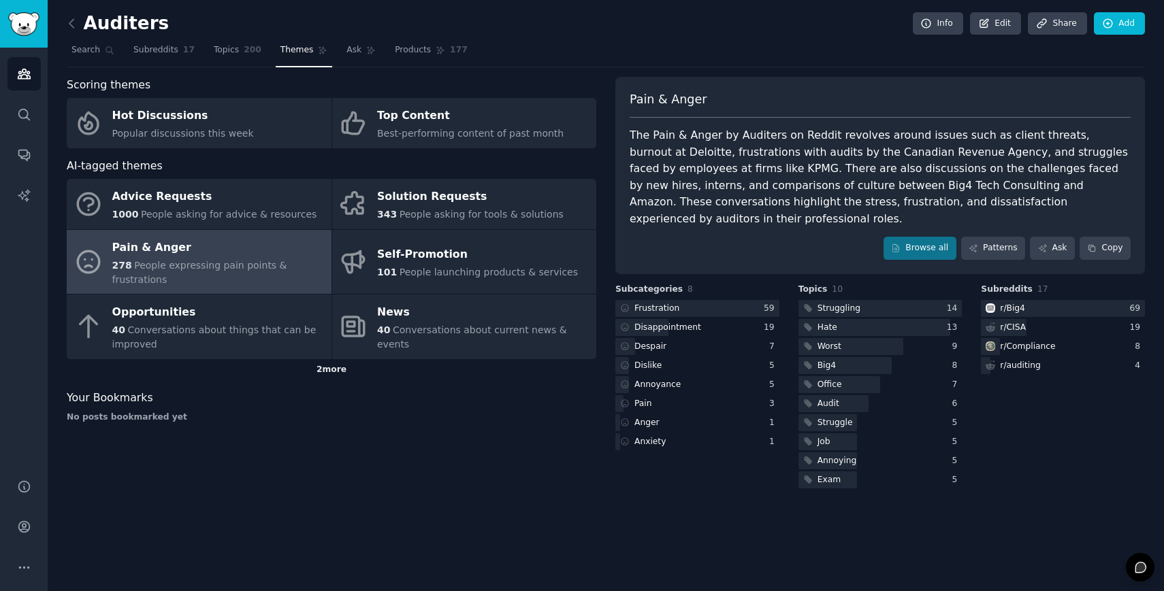
click at [329, 369] on div "2 more" at bounding box center [331, 370] width 529 height 22
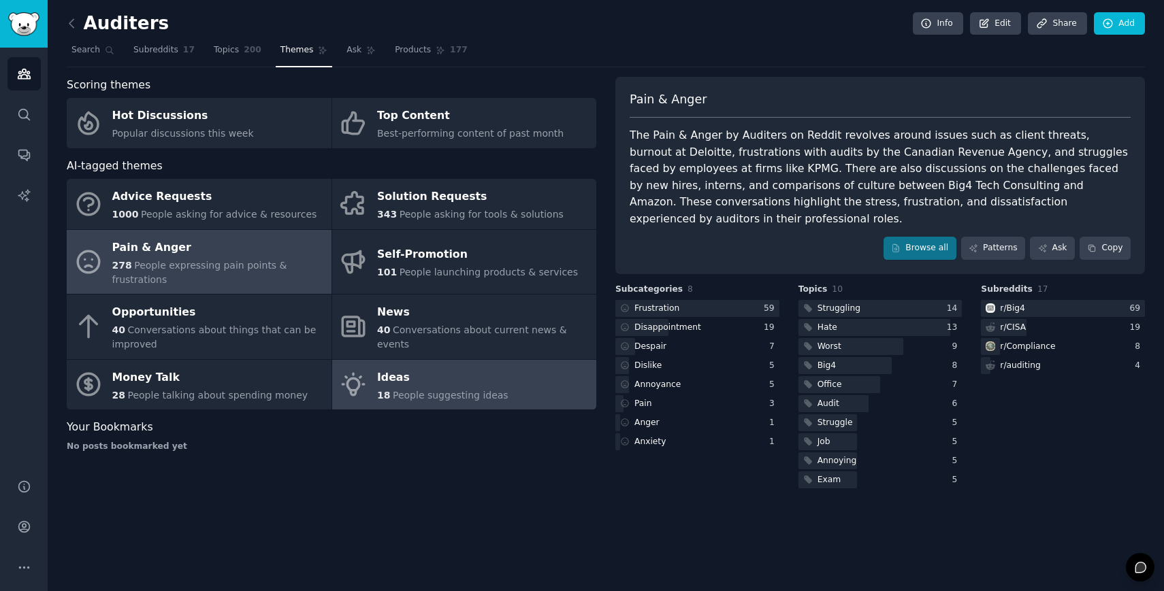
click at [403, 367] on div "Ideas" at bounding box center [442, 378] width 131 height 22
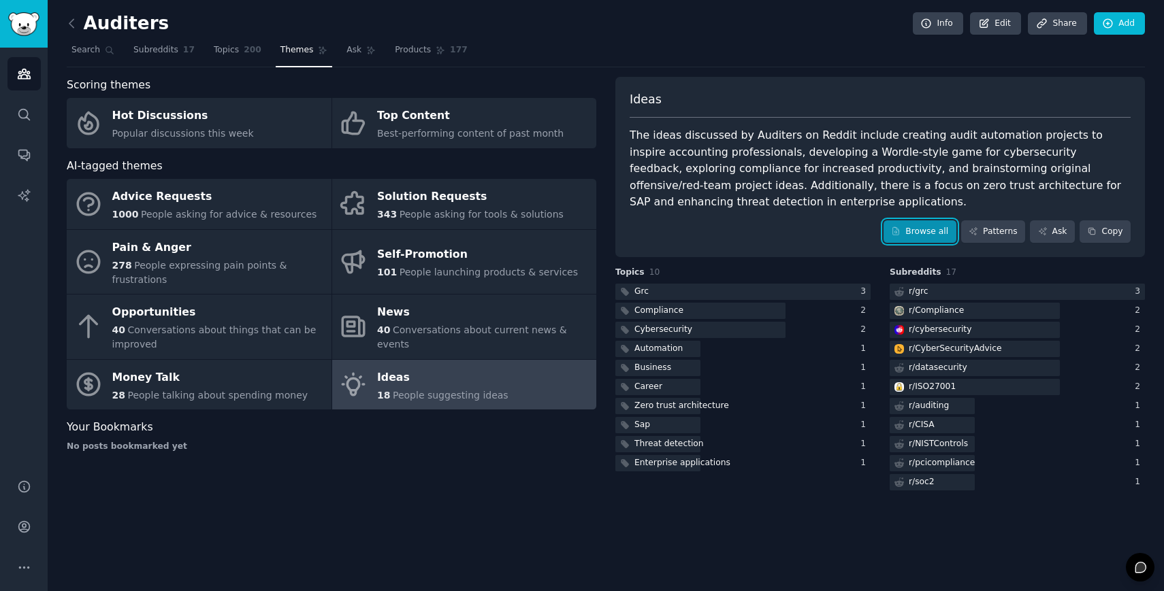
click at [893, 233] on icon at bounding box center [896, 232] width 10 height 10
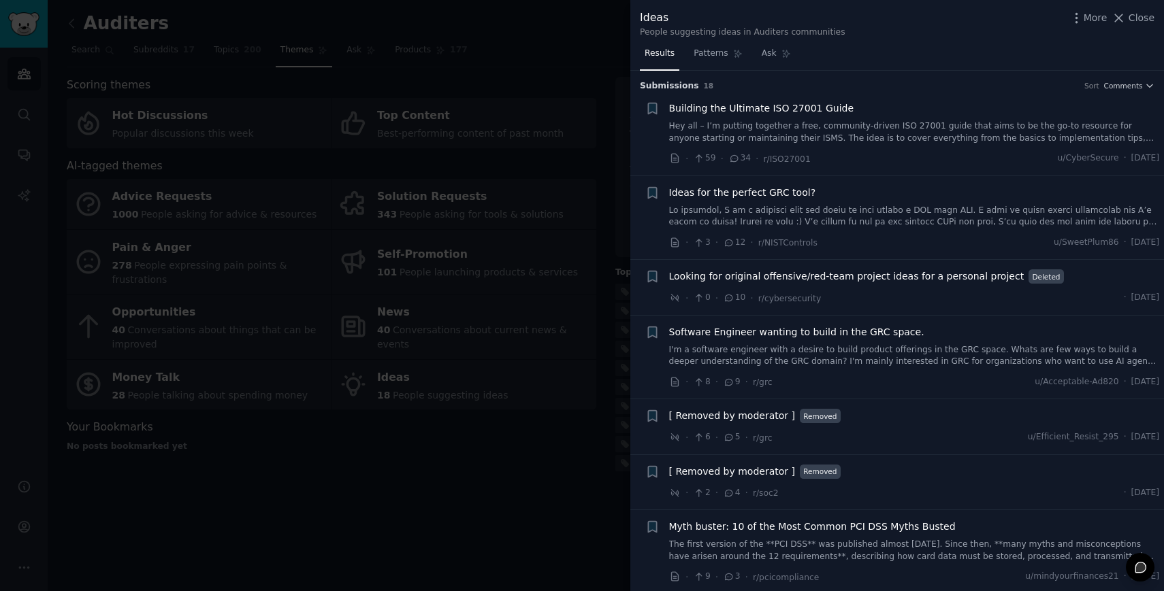
click at [835, 206] on link at bounding box center [914, 217] width 491 height 24
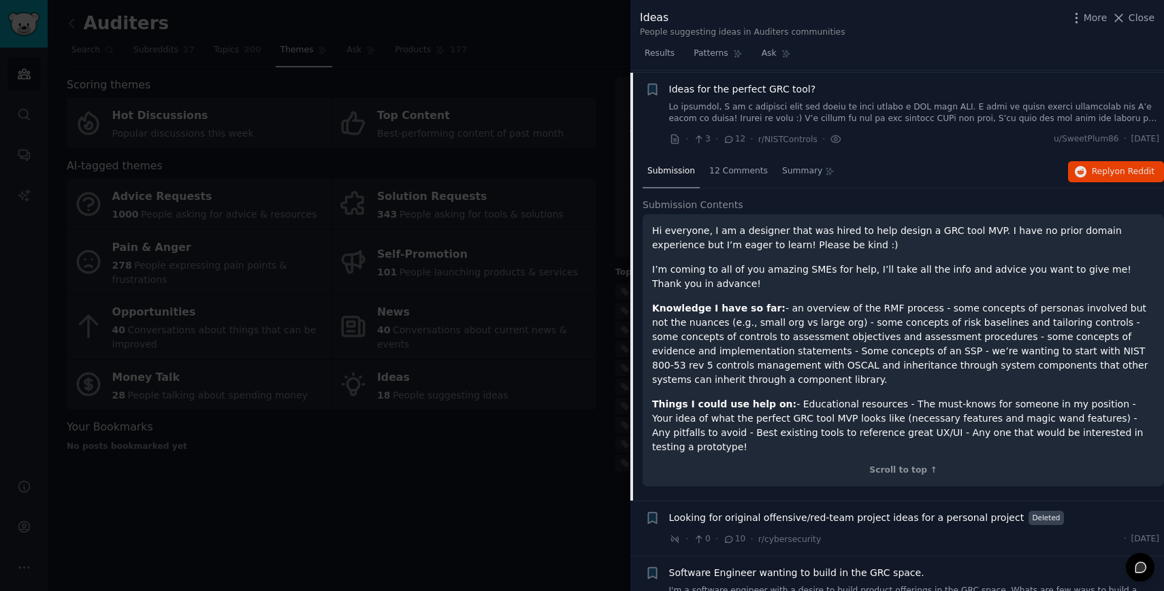
scroll to position [105, 0]
click at [735, 174] on span "12 Comments" at bounding box center [738, 169] width 59 height 12
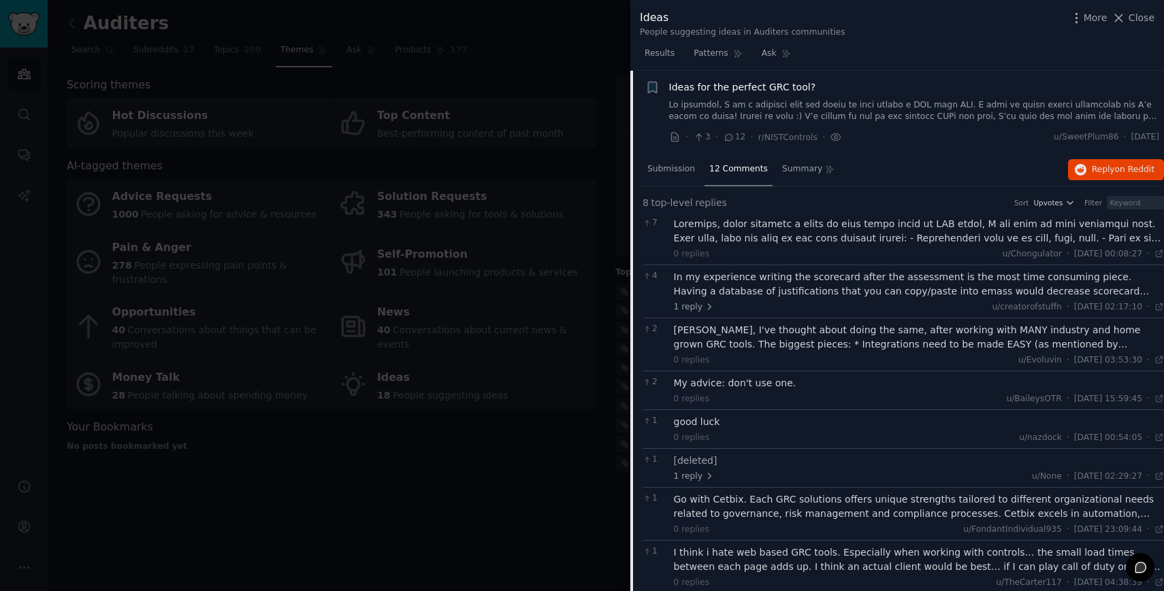
click at [980, 230] on div at bounding box center [919, 231] width 491 height 29
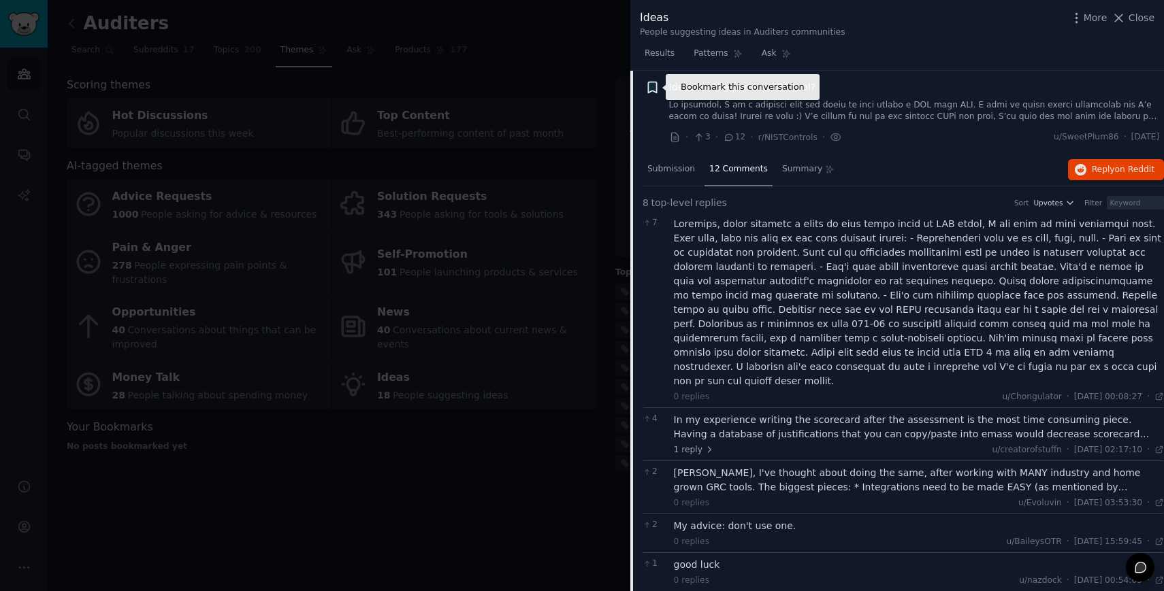
click at [652, 86] on icon "button" at bounding box center [652, 87] width 8 height 11
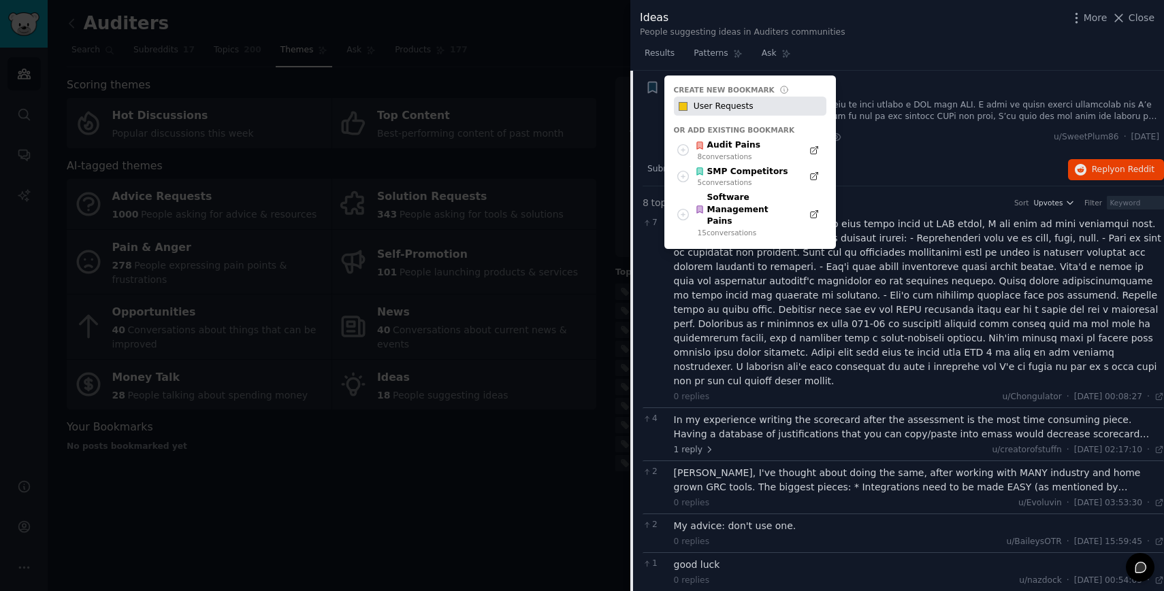
type input "User Requests"
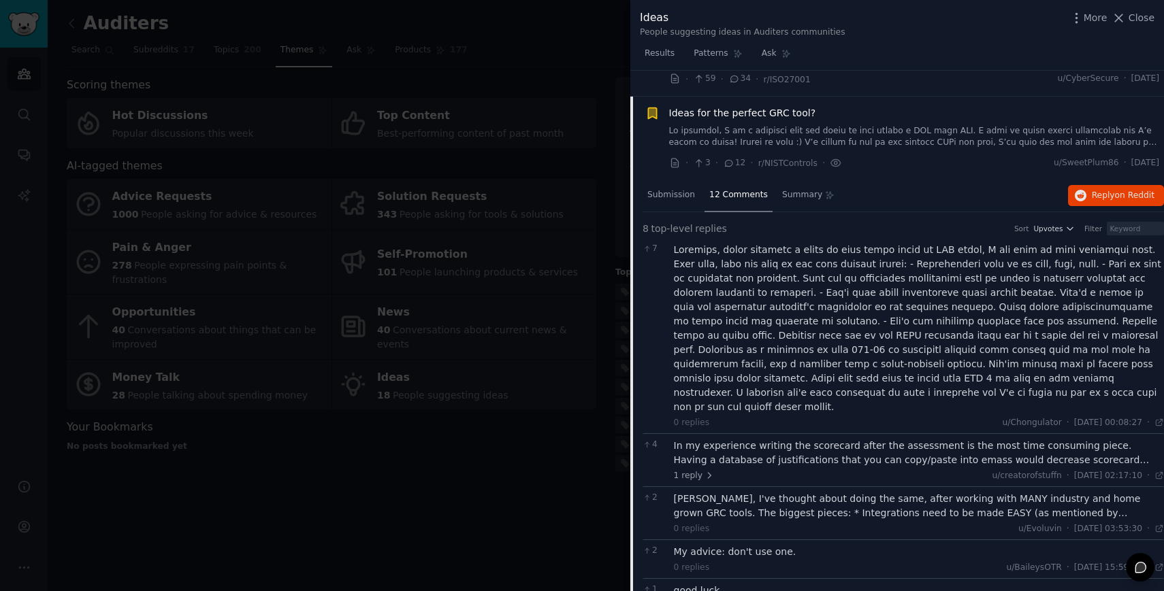
scroll to position [0, 0]
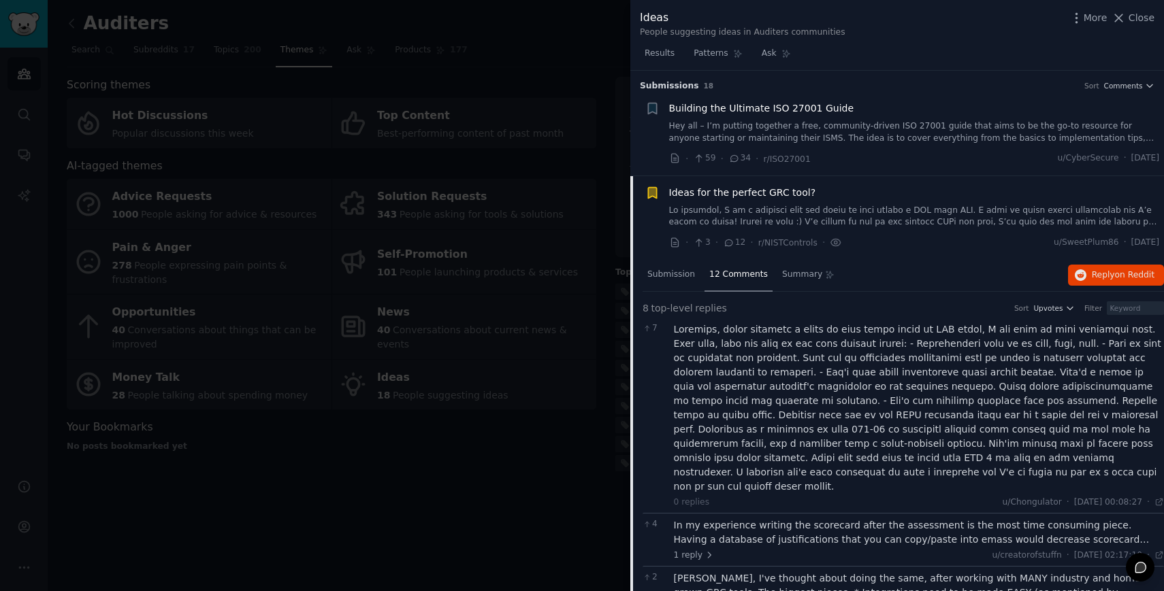
click at [762, 203] on div "Ideas for the perfect GRC tool?" at bounding box center [914, 207] width 491 height 43
click at [787, 194] on span "Ideas for the perfect GRC tool?" at bounding box center [742, 193] width 147 height 14
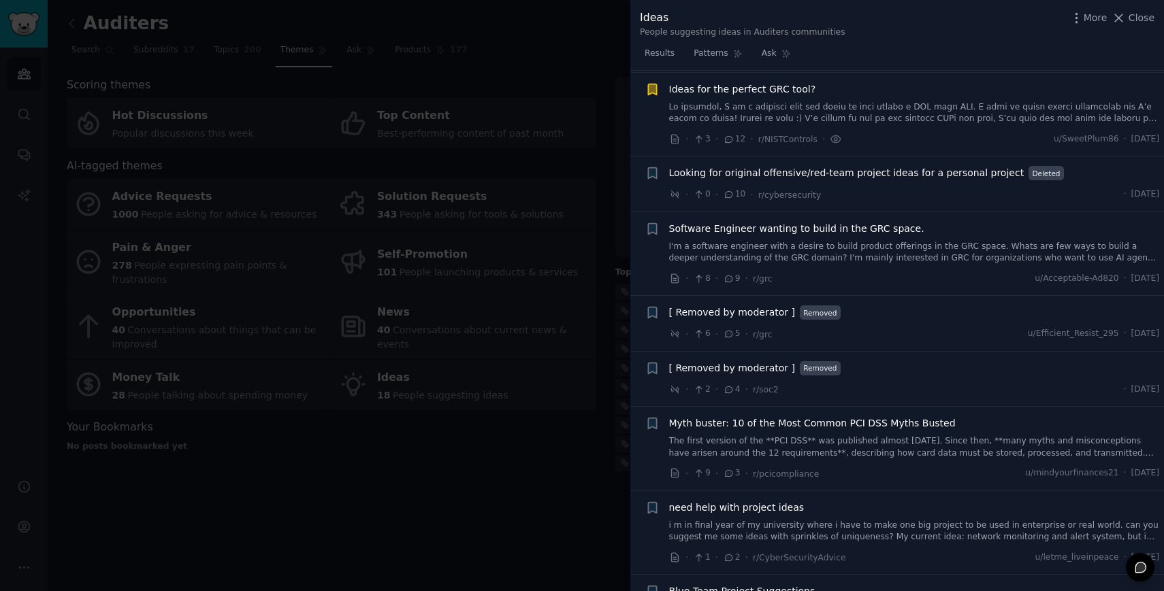
scroll to position [105, 0]
click at [761, 171] on span "Looking for original offensive/red-team project ideas for a personal project" at bounding box center [846, 171] width 355 height 14
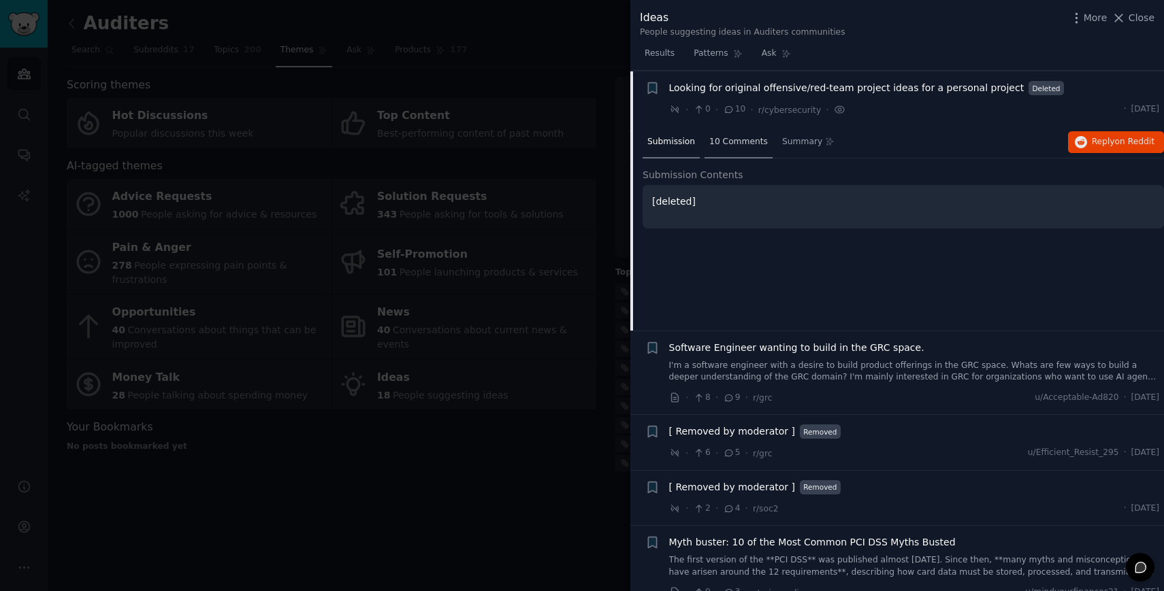
scroll to position [189, 0]
click at [740, 139] on span "10 Comments" at bounding box center [738, 141] width 59 height 12
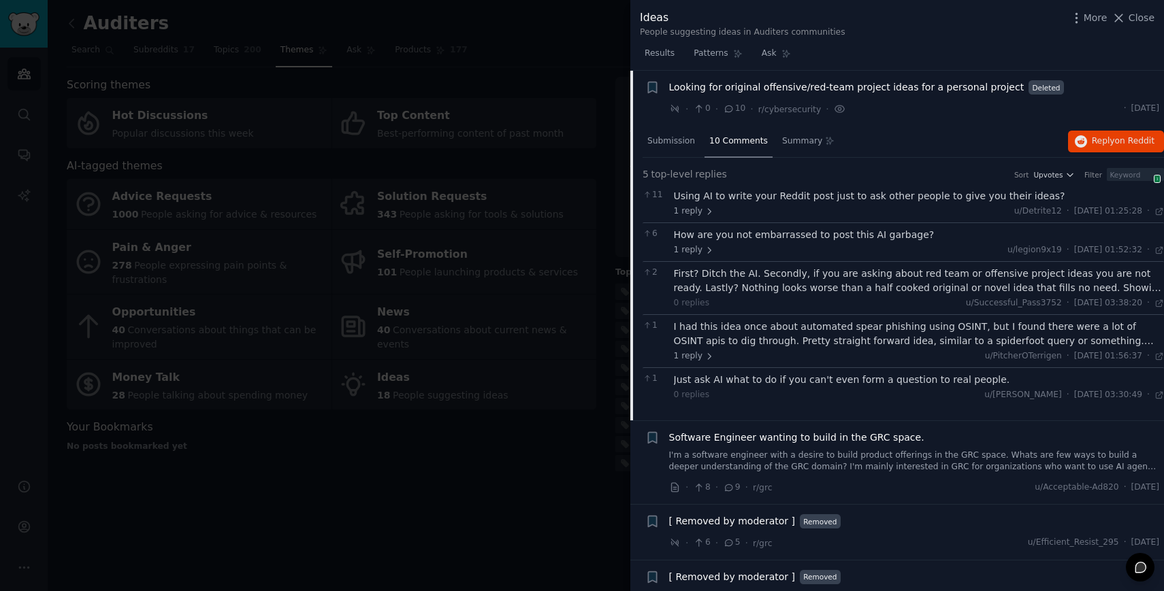
click at [678, 85] on span "Looking for original offensive/red-team project ideas for a personal project" at bounding box center [846, 87] width 355 height 14
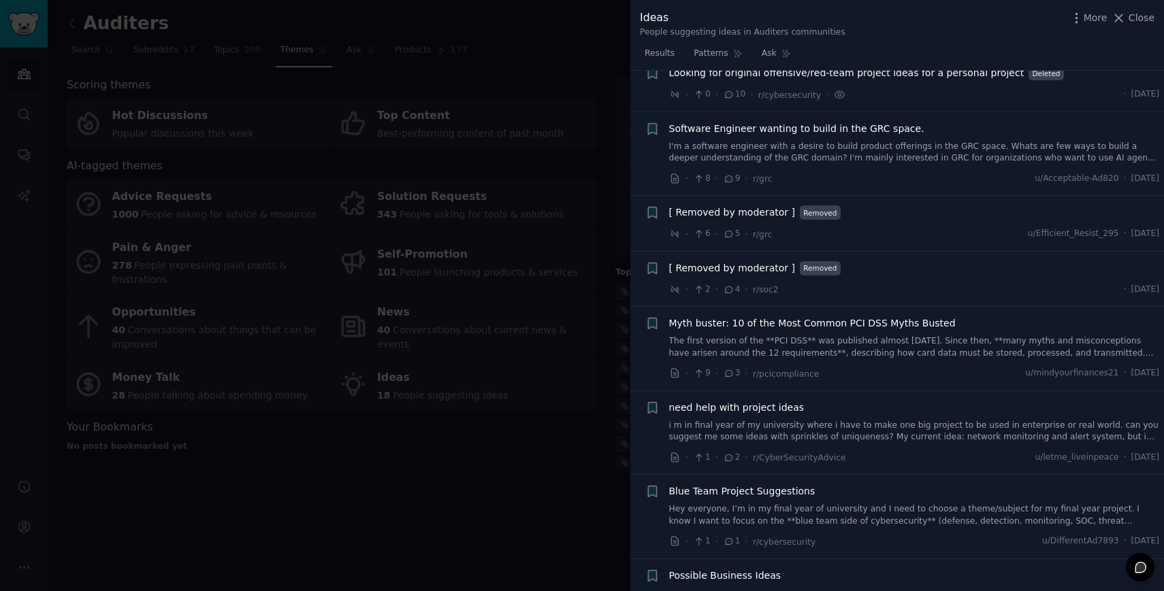
scroll to position [204, 0]
click at [757, 124] on span "Software Engineer wanting to build in the GRC space." at bounding box center [796, 128] width 255 height 14
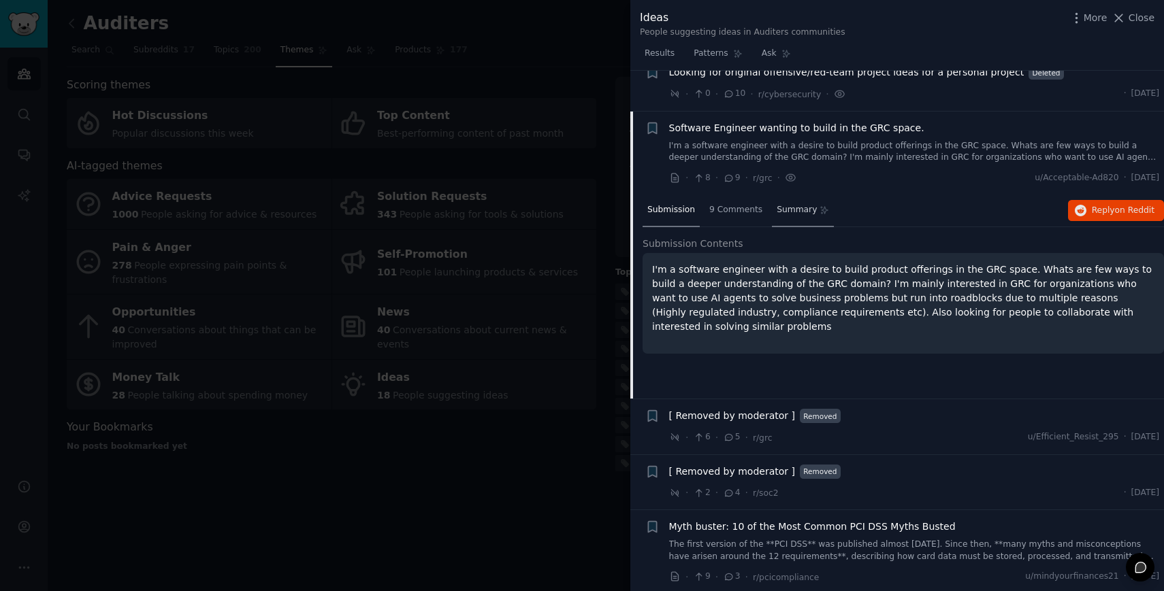
scroll to position [245, 0]
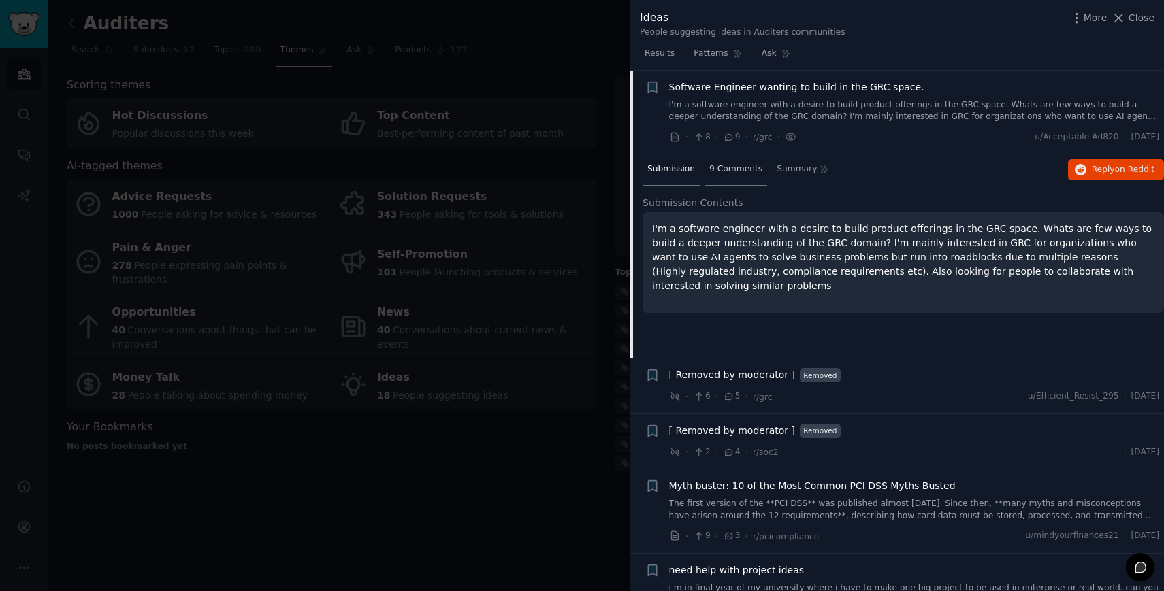
click at [723, 168] on span "9 Comments" at bounding box center [735, 169] width 53 height 12
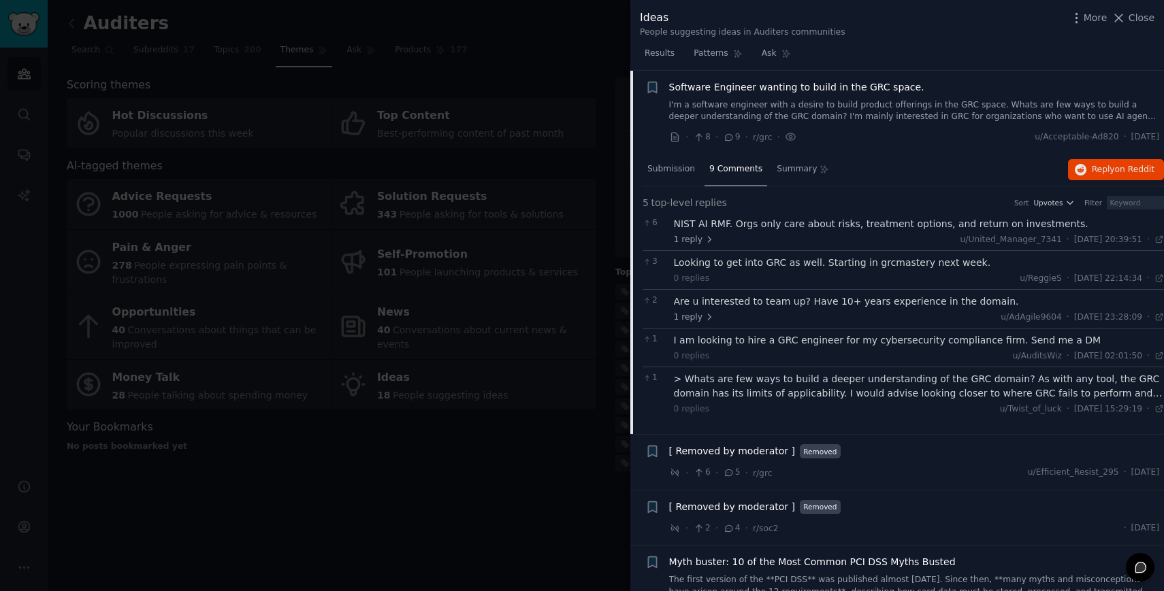
scroll to position [232, 0]
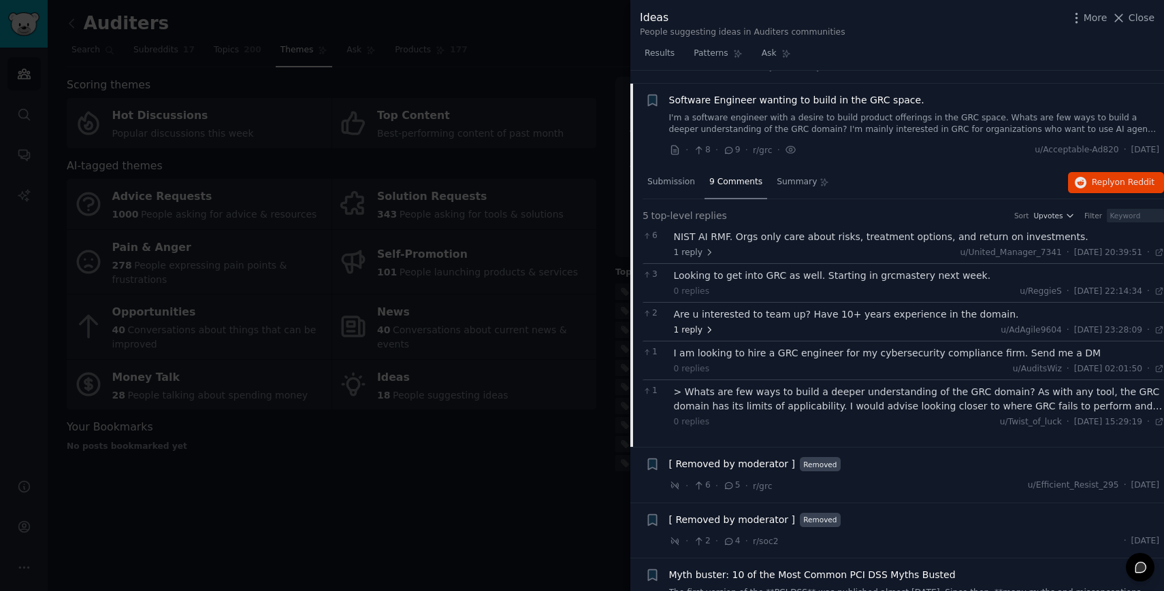
click at [707, 327] on icon at bounding box center [709, 330] width 10 height 10
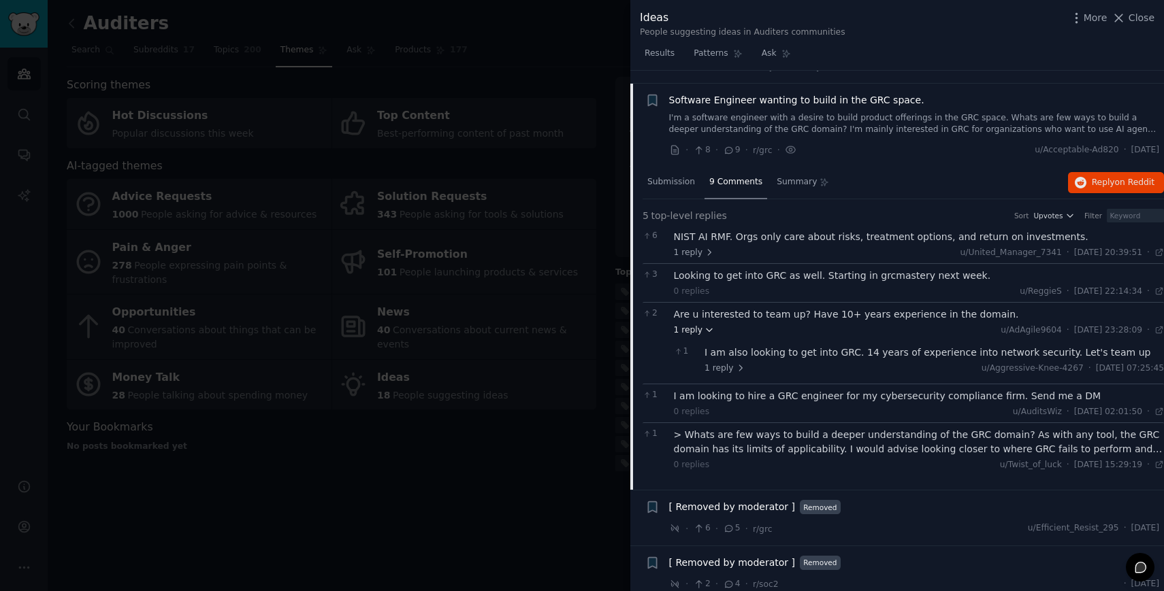
click at [707, 327] on icon at bounding box center [709, 330] width 10 height 10
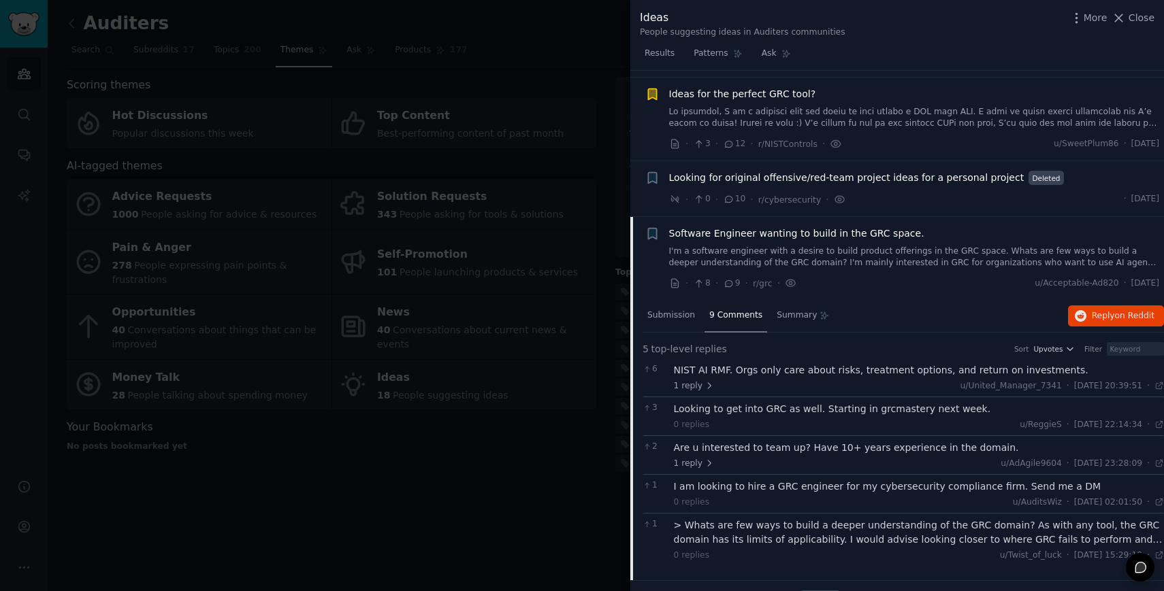
scroll to position [99, 0]
click at [652, 229] on icon "button" at bounding box center [652, 232] width 8 height 11
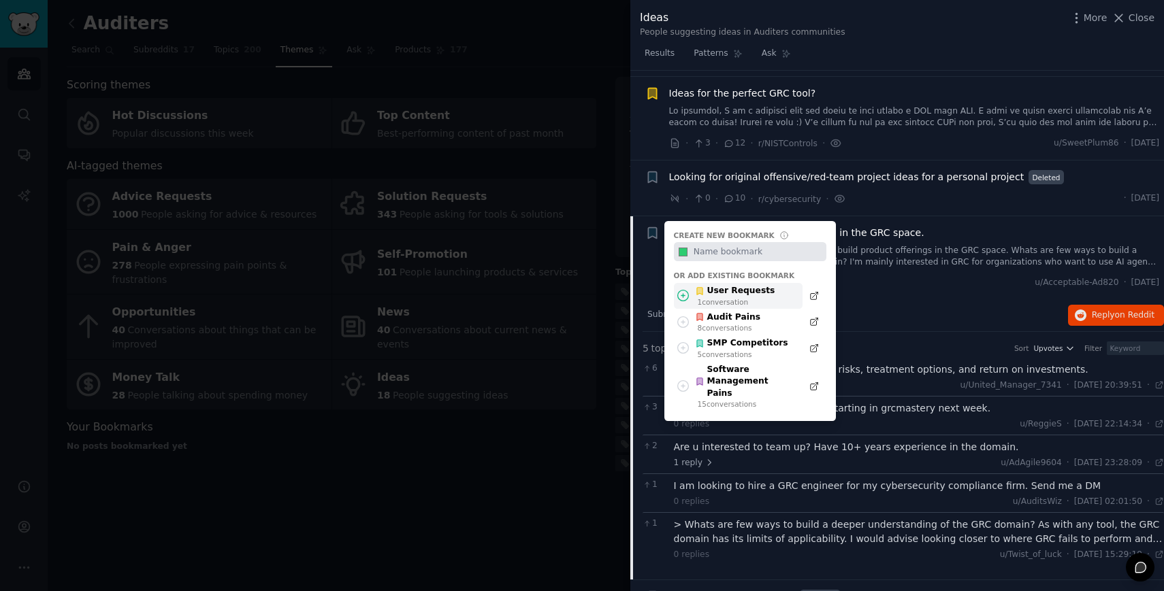
click at [712, 296] on div "User Requests" at bounding box center [735, 291] width 80 height 12
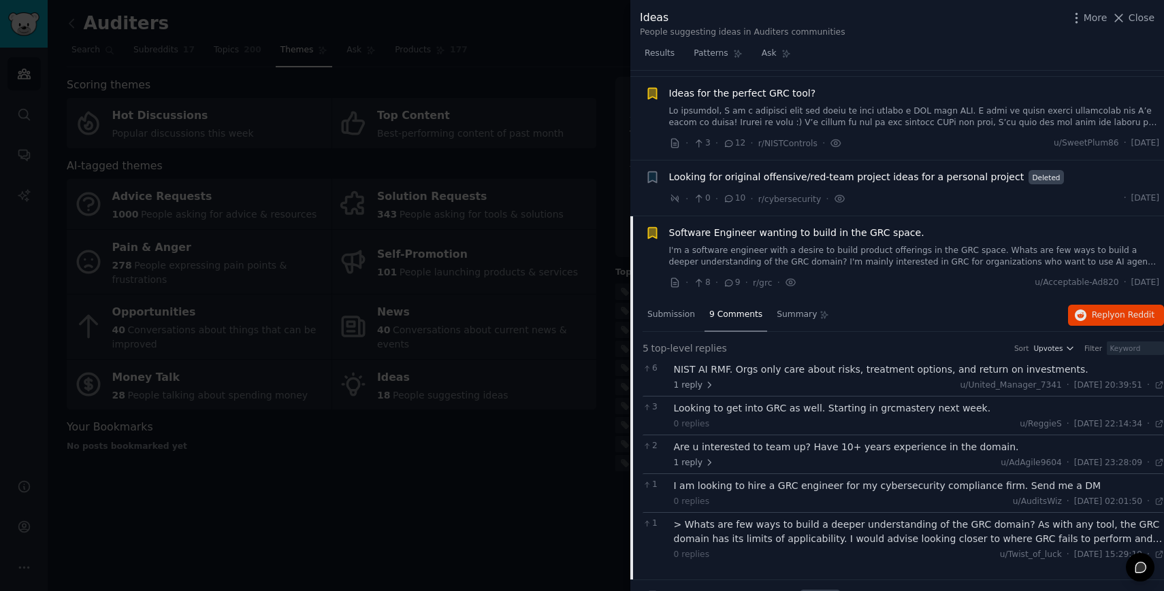
click at [808, 237] on span "Software Engineer wanting to build in the GRC space." at bounding box center [796, 233] width 255 height 14
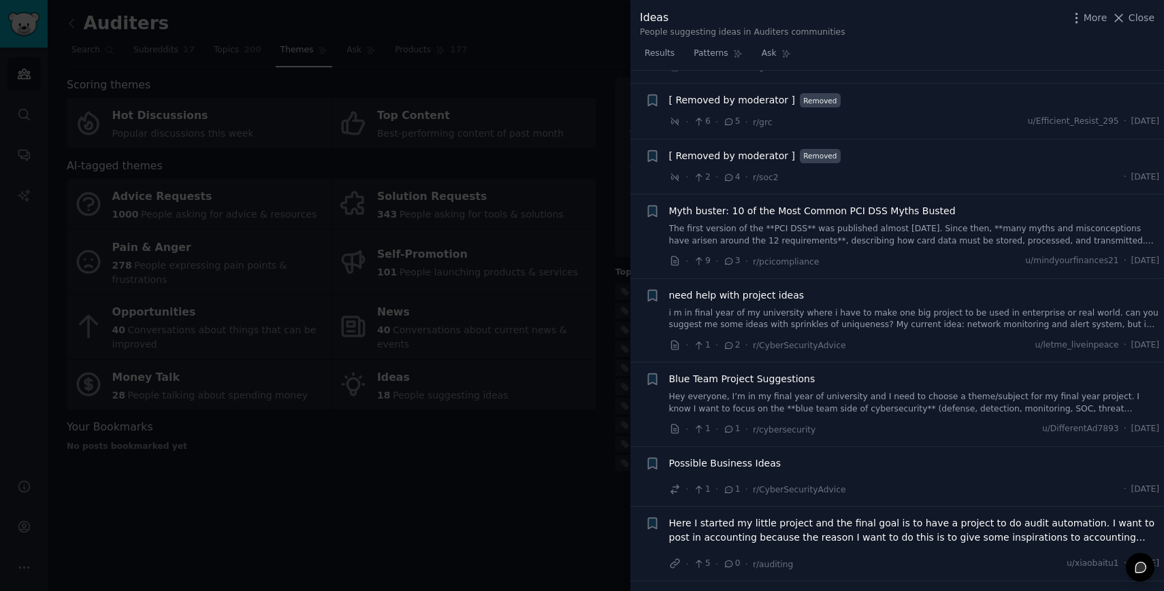
scroll to position [327, 0]
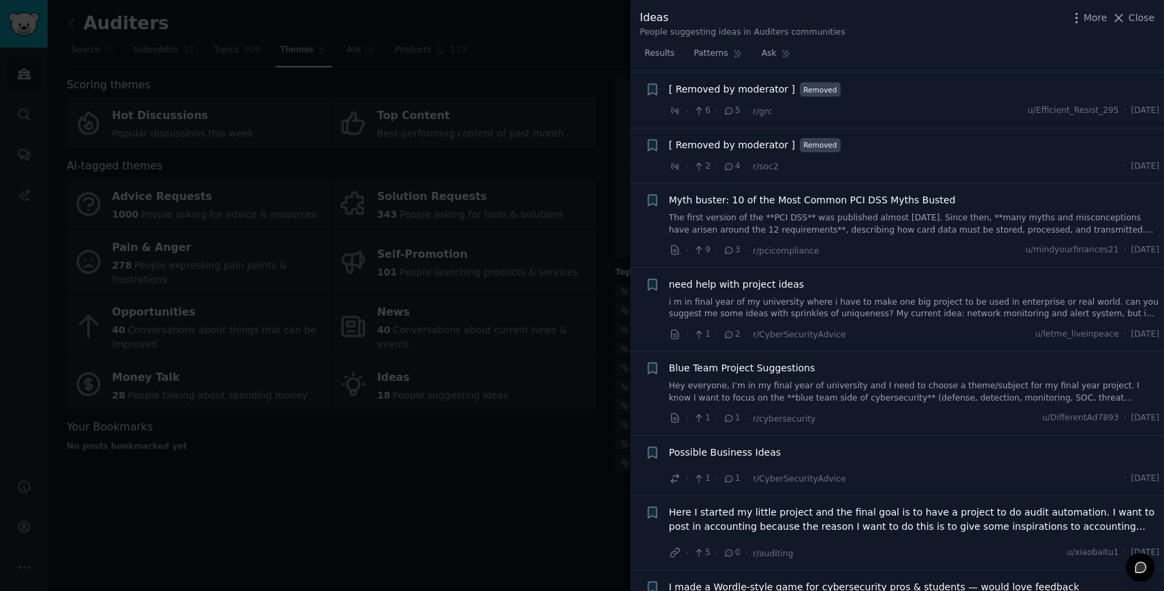
click at [784, 208] on div "Myth buster: 10 of the Most Common PCI DSS Myths Busted The first version of th…" at bounding box center [914, 214] width 491 height 43
click at [819, 196] on span "Myth buster: 10 of the Most Common PCI DSS Myths Busted" at bounding box center [812, 200] width 286 height 14
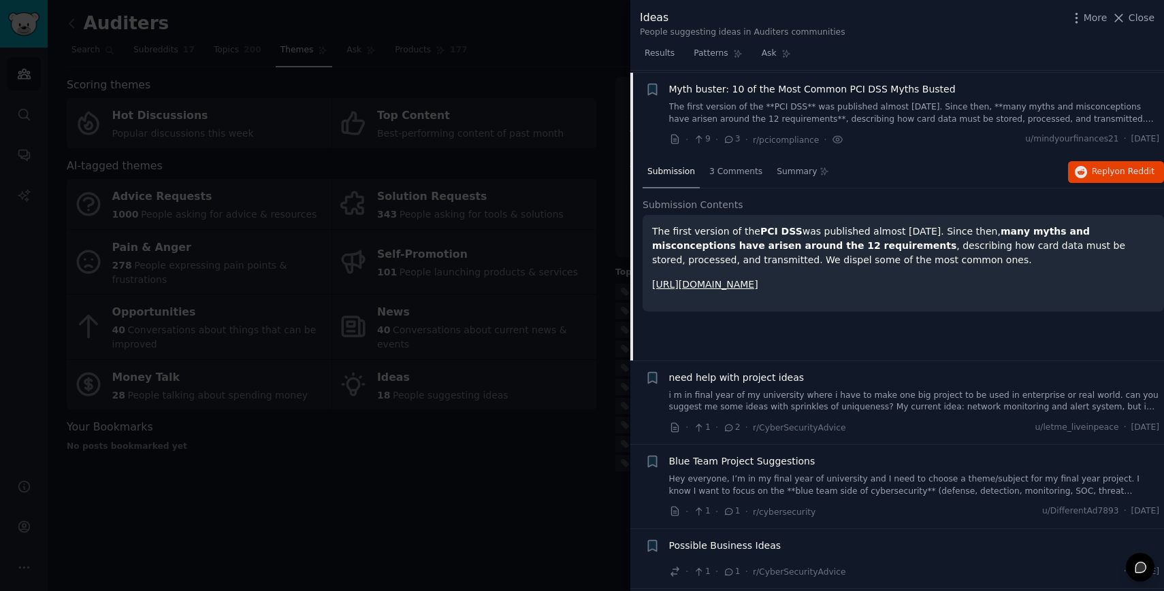
scroll to position [440, 0]
click at [740, 174] on span "3 Comments" at bounding box center [735, 170] width 53 height 12
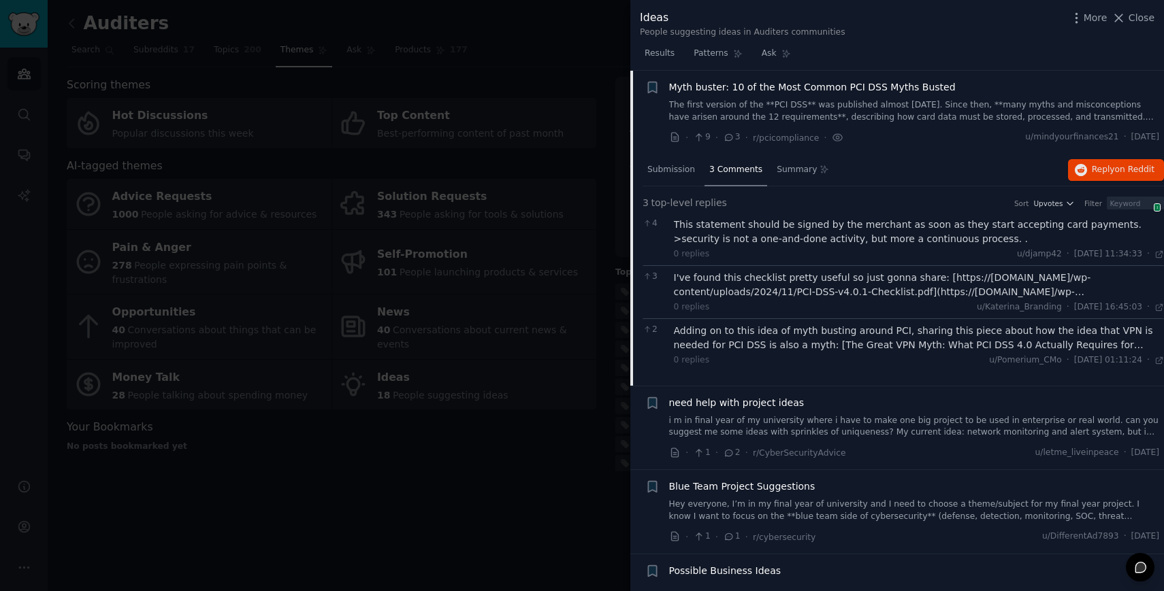
click at [768, 75] on li "+ Myth buster: 10 of the Most Common PCI DSS Myths Busted The first version of …" at bounding box center [896, 113] width 533 height 84
click at [770, 91] on span "Myth buster: 10 of the Most Common PCI DSS Myths Busted" at bounding box center [812, 87] width 286 height 14
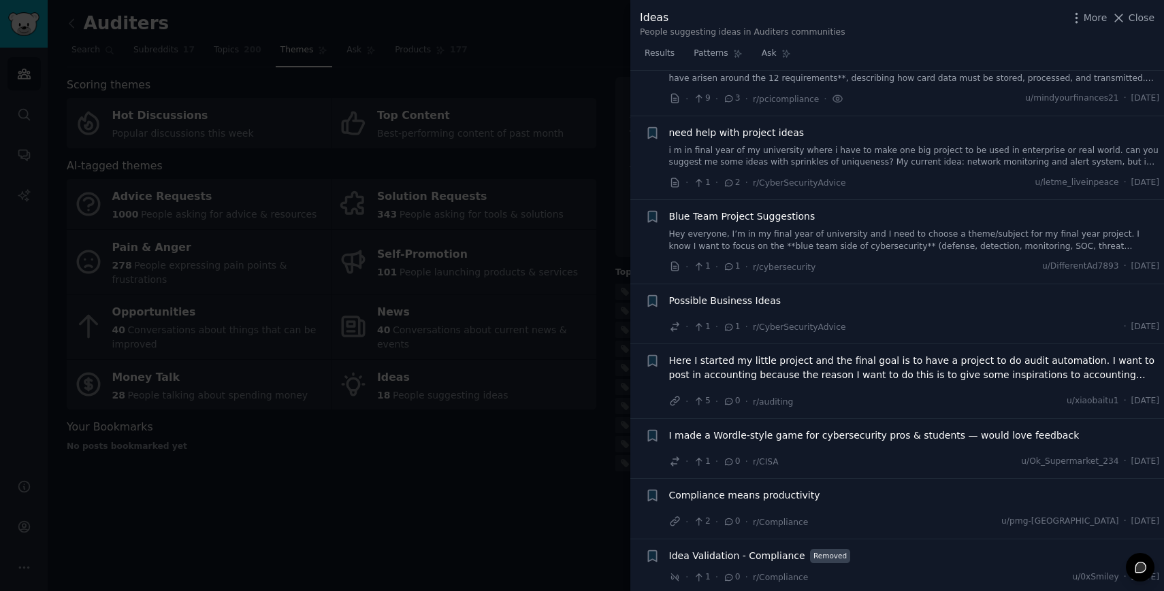
scroll to position [479, 0]
click at [786, 147] on link "i m in final year of my university where i have to make one big project to be u…" at bounding box center [914, 156] width 491 height 24
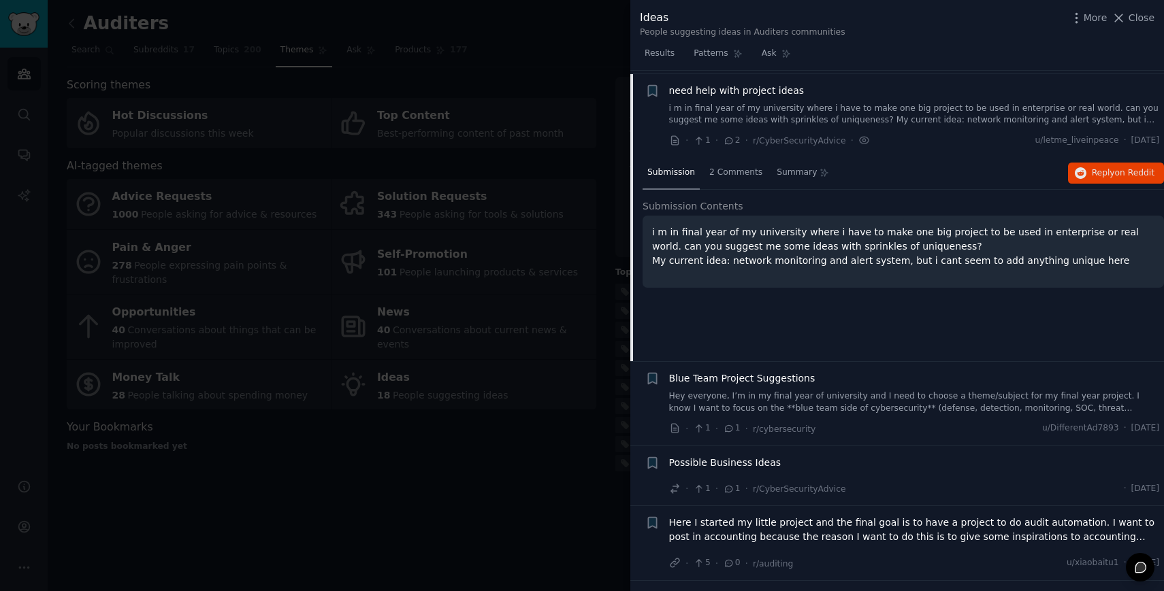
scroll to position [524, 0]
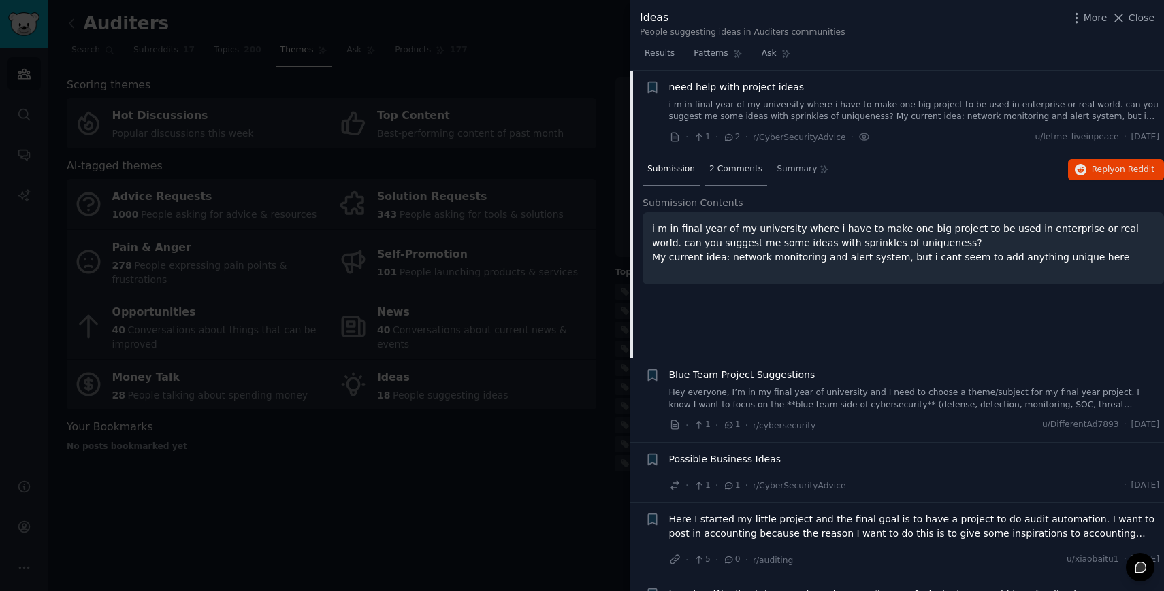
click at [738, 167] on span "2 Comments" at bounding box center [735, 169] width 53 height 12
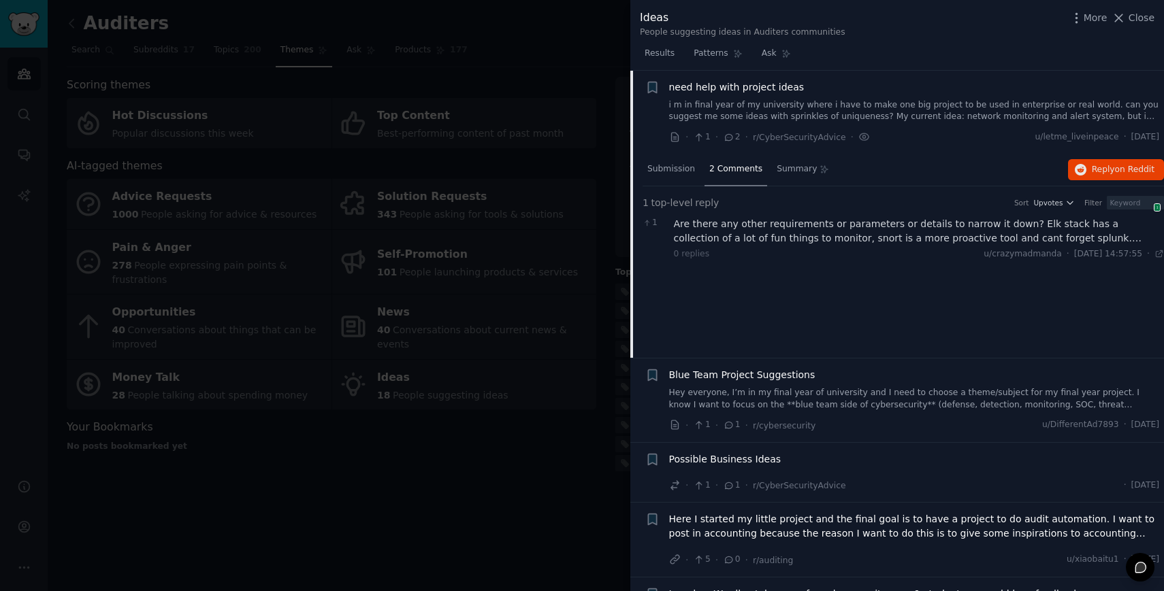
click at [727, 76] on li "+ need help with project ideas i m in final year of my university where i have …" at bounding box center [896, 113] width 533 height 84
click at [727, 85] on span "need help with project ideas" at bounding box center [736, 87] width 135 height 14
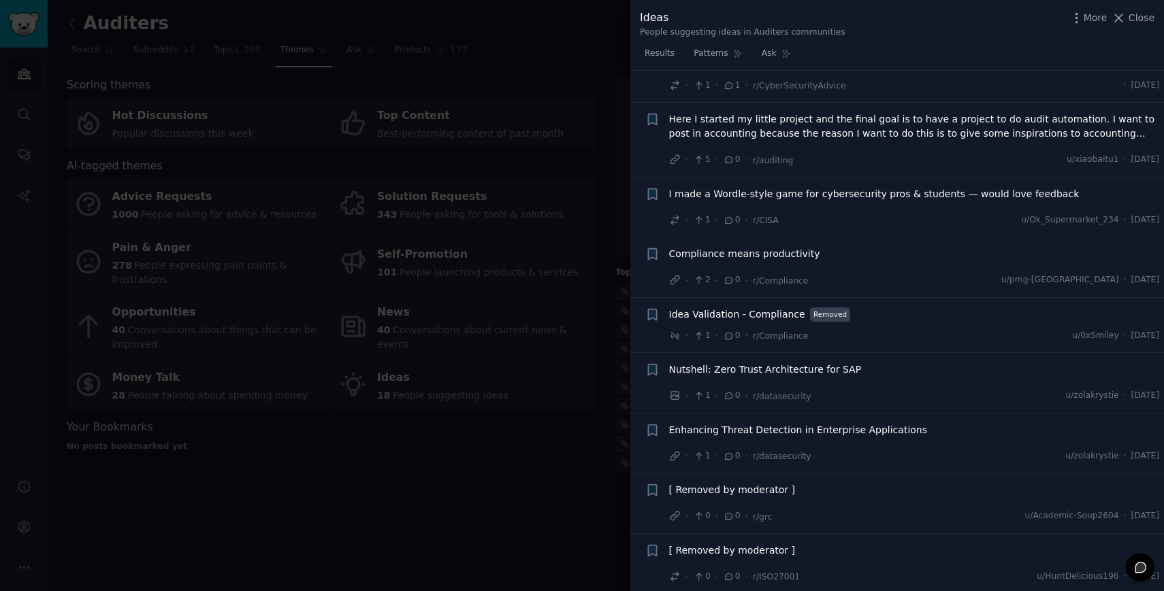
scroll to position [723, 0]
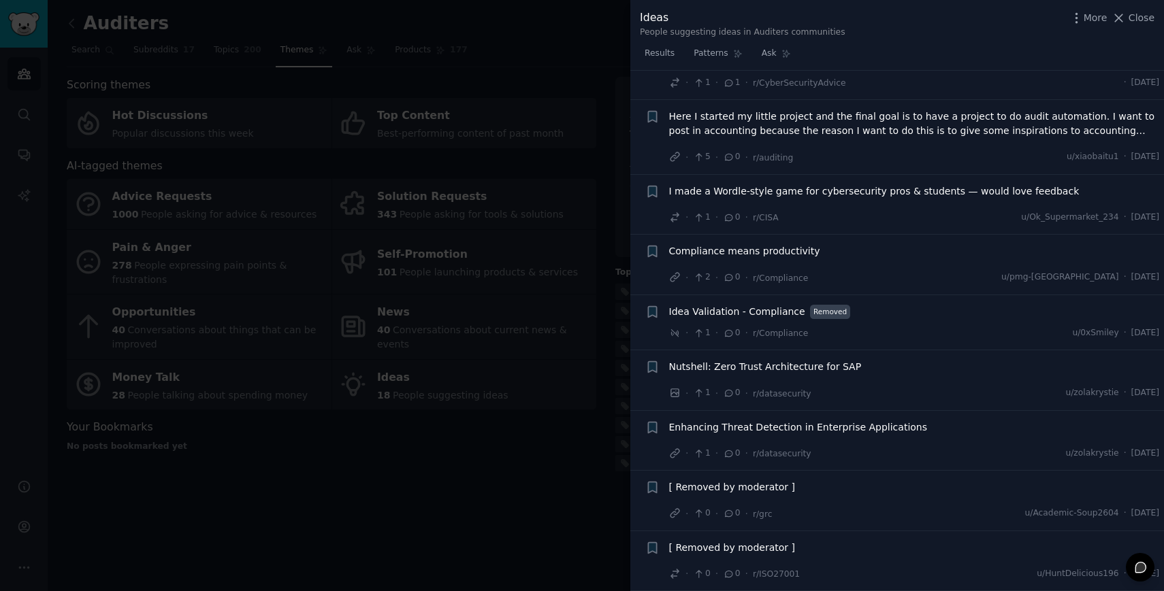
click at [593, 472] on div at bounding box center [582, 295] width 1164 height 591
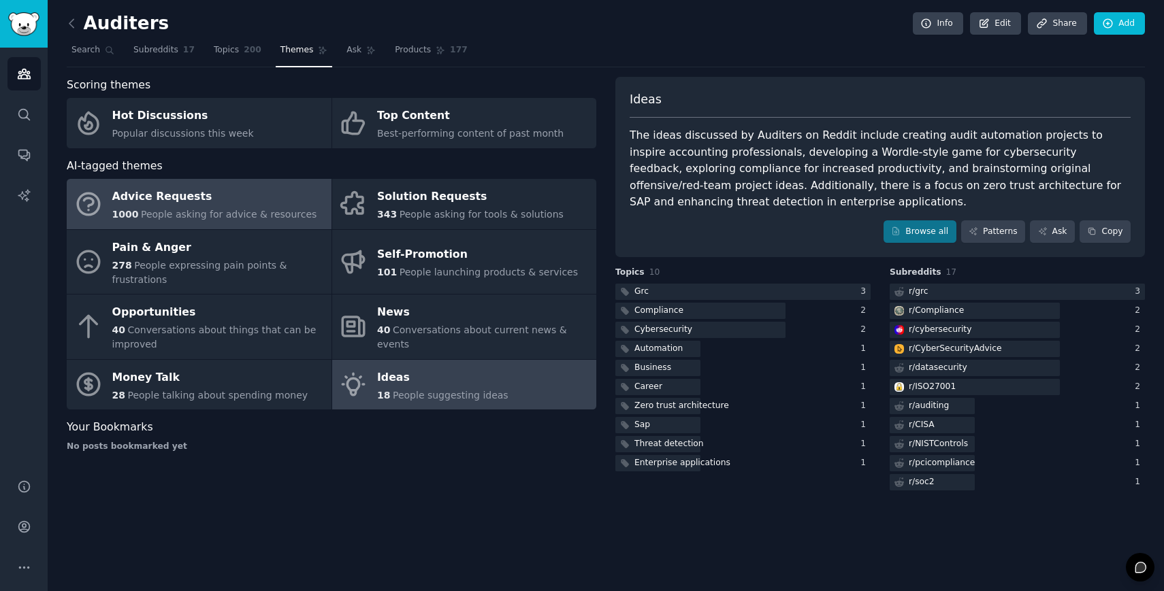
click at [207, 210] on span "People asking for advice & resources" at bounding box center [229, 214] width 176 height 11
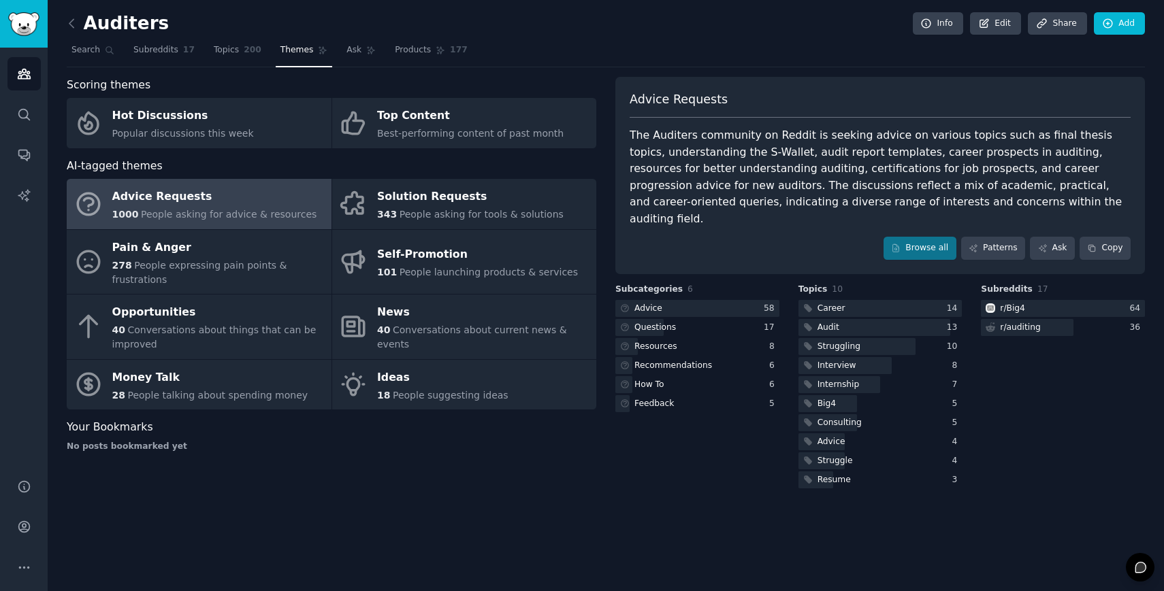
click at [967, 218] on div "Advice Requests The Auditers community on Reddit is seeking advice on various t…" at bounding box center [879, 175] width 529 height 197
click at [969, 244] on icon at bounding box center [973, 249] width 10 height 10
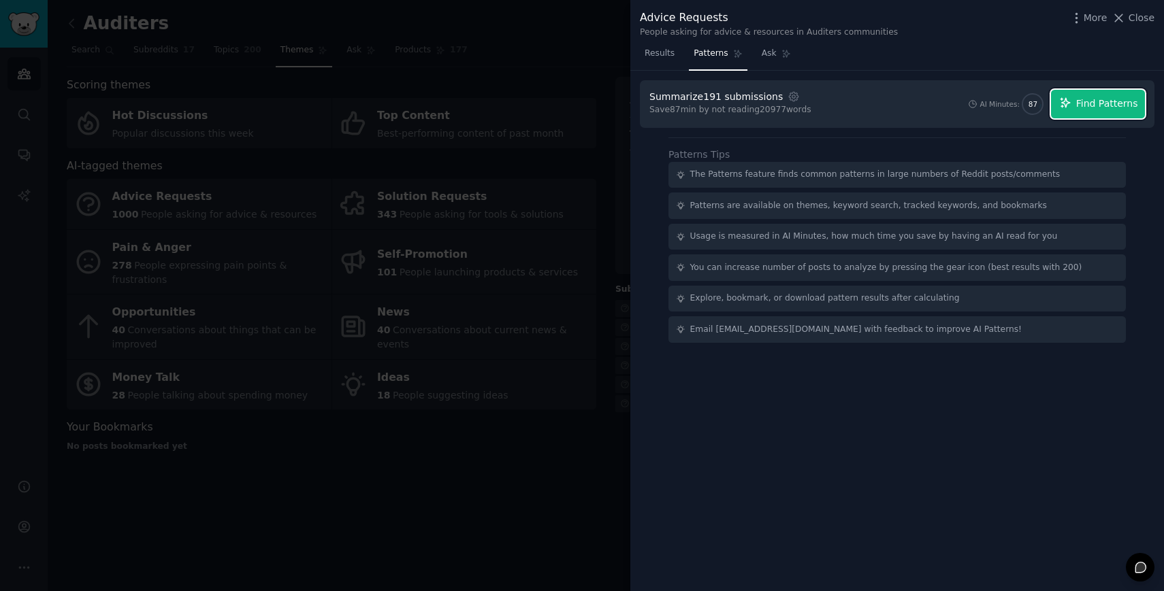
click at [1086, 116] on button "Find Patterns" at bounding box center [1098, 104] width 94 height 29
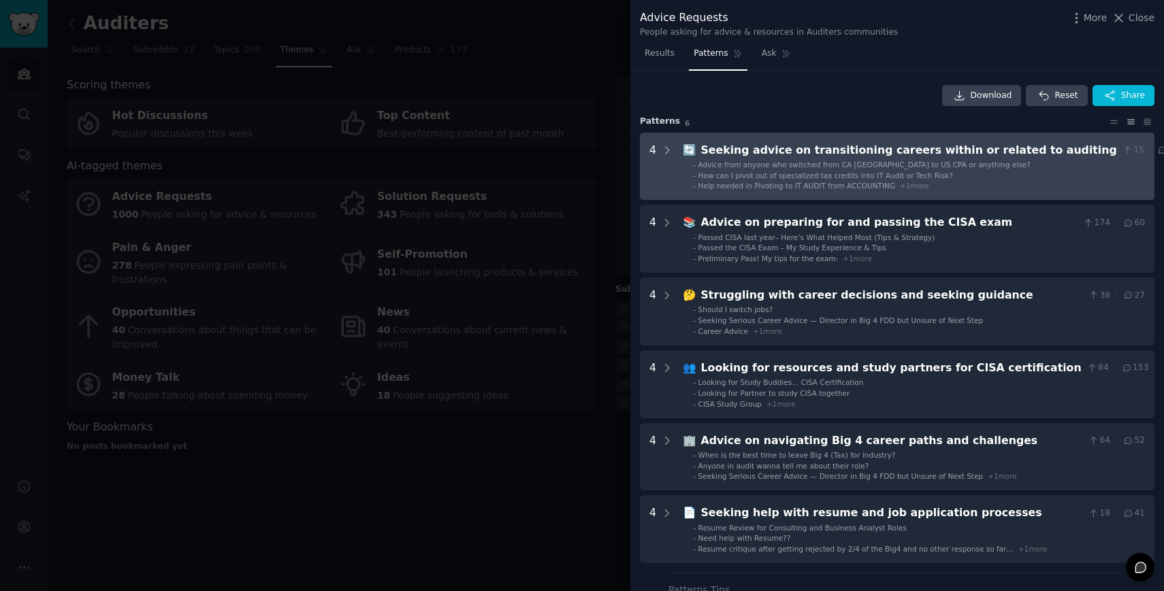
click at [656, 144] on div "4" at bounding box center [661, 166] width 24 height 49
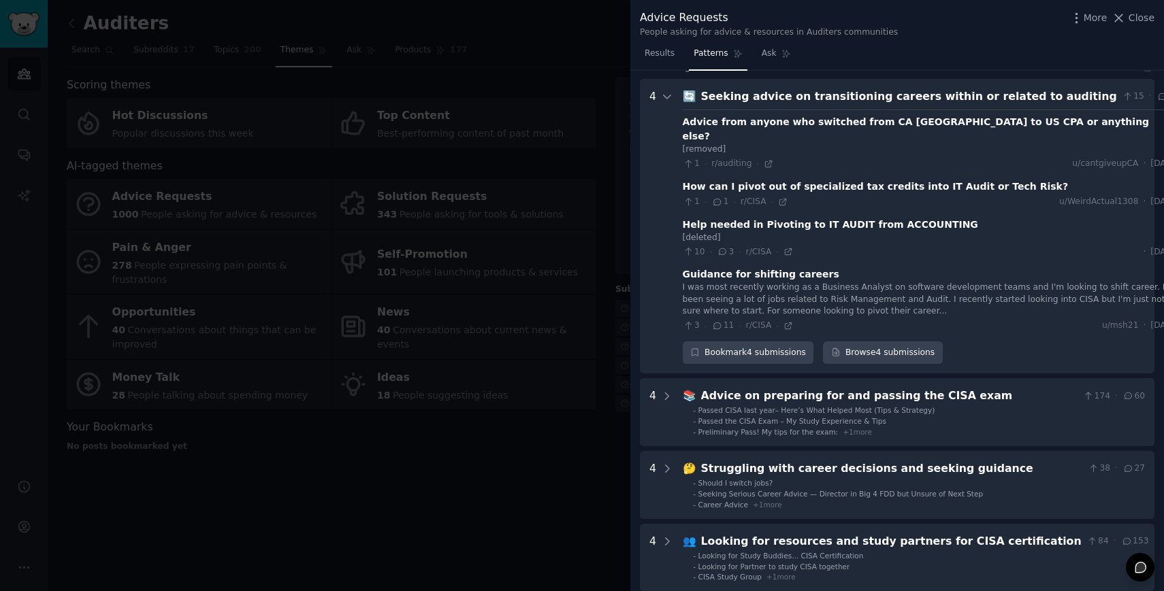
scroll to position [62, 0]
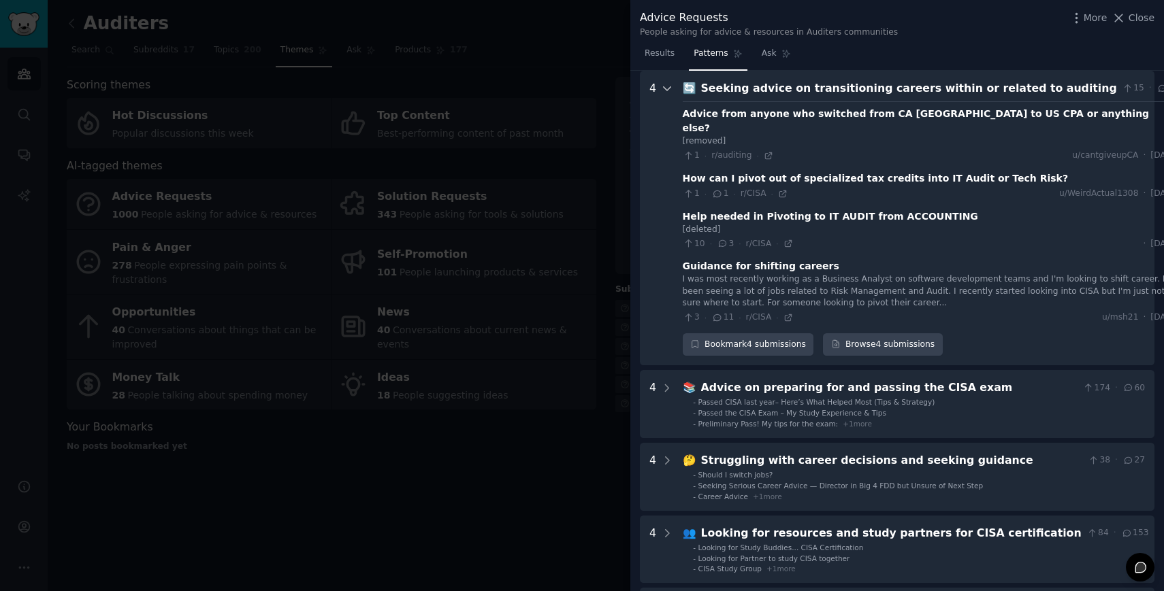
click at [668, 88] on icon at bounding box center [666, 88] width 7 height 3
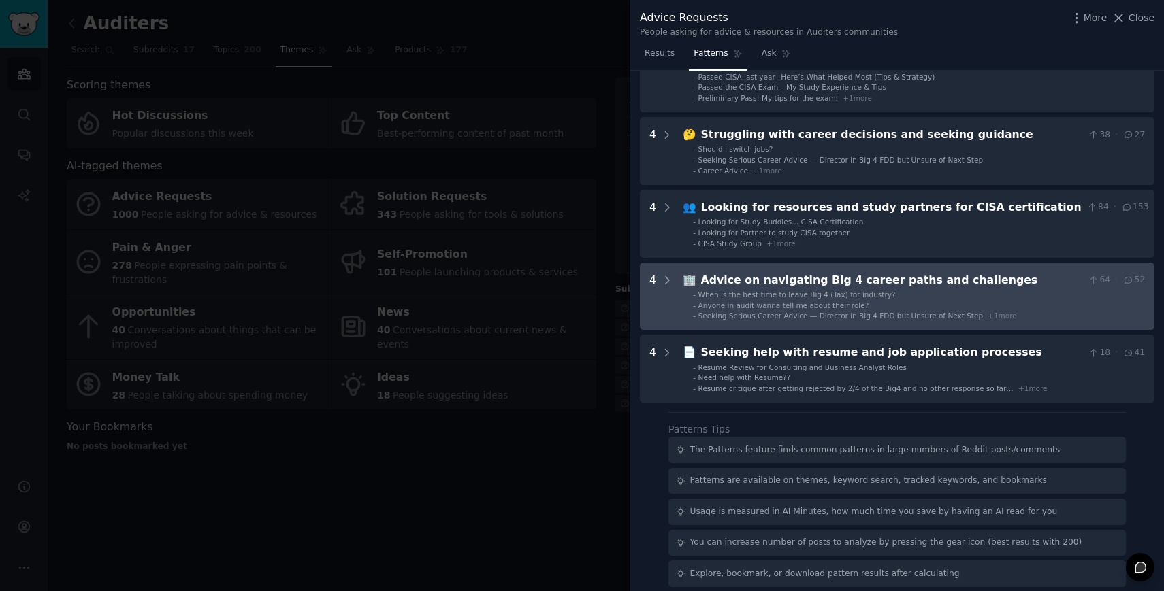
scroll to position [0, 0]
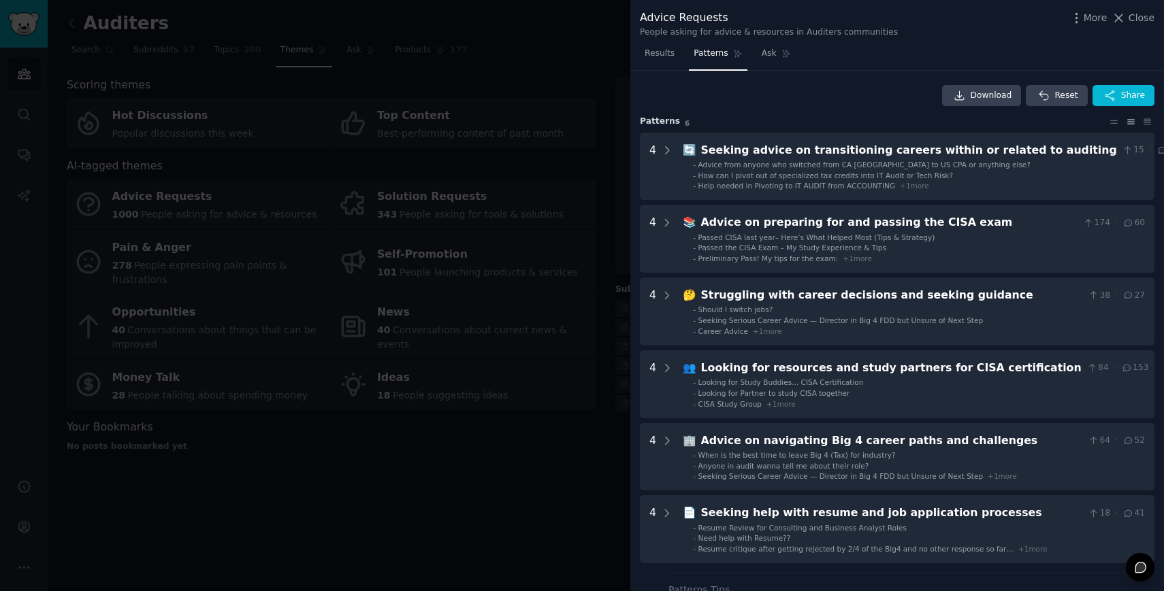
click at [495, 495] on div at bounding box center [582, 295] width 1164 height 591
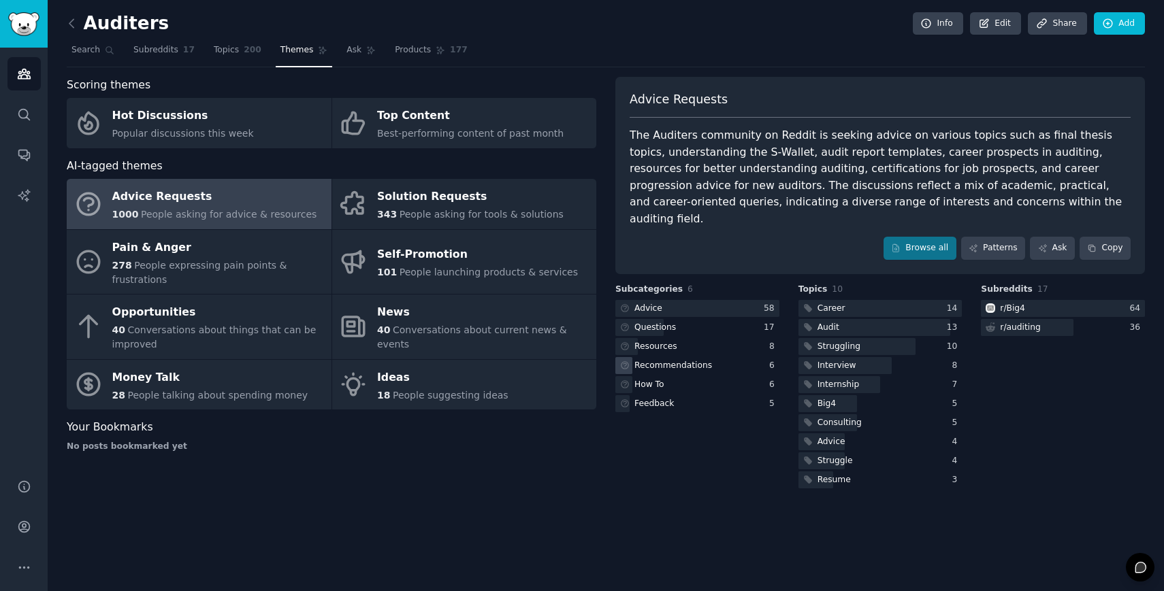
click at [672, 360] on div "Recommendations" at bounding box center [673, 366] width 78 height 12
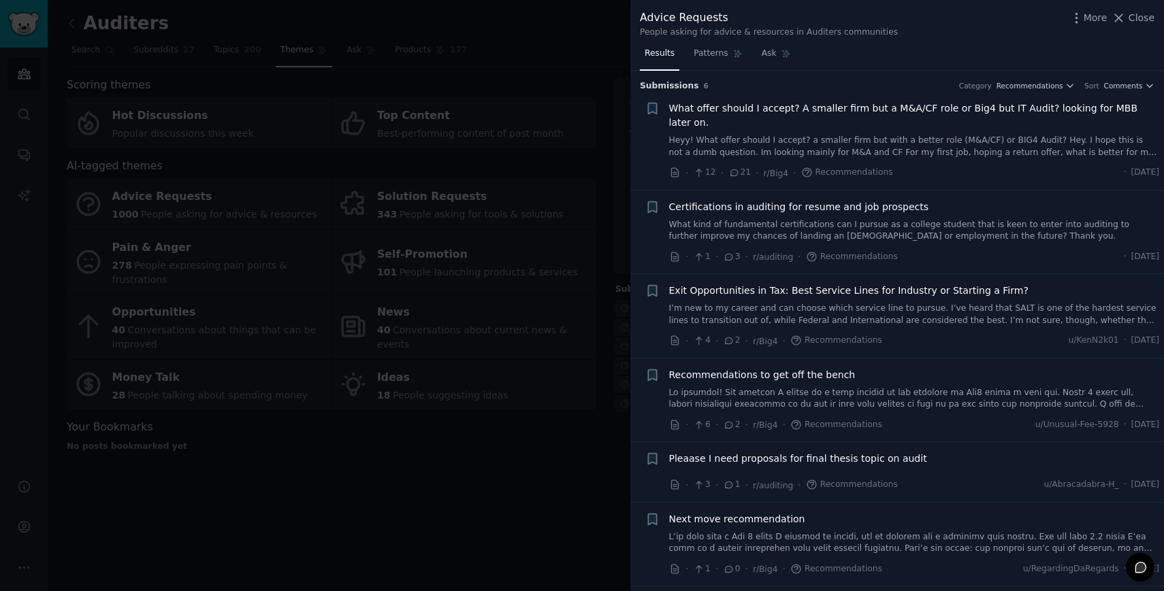
click at [499, 493] on div at bounding box center [582, 295] width 1164 height 591
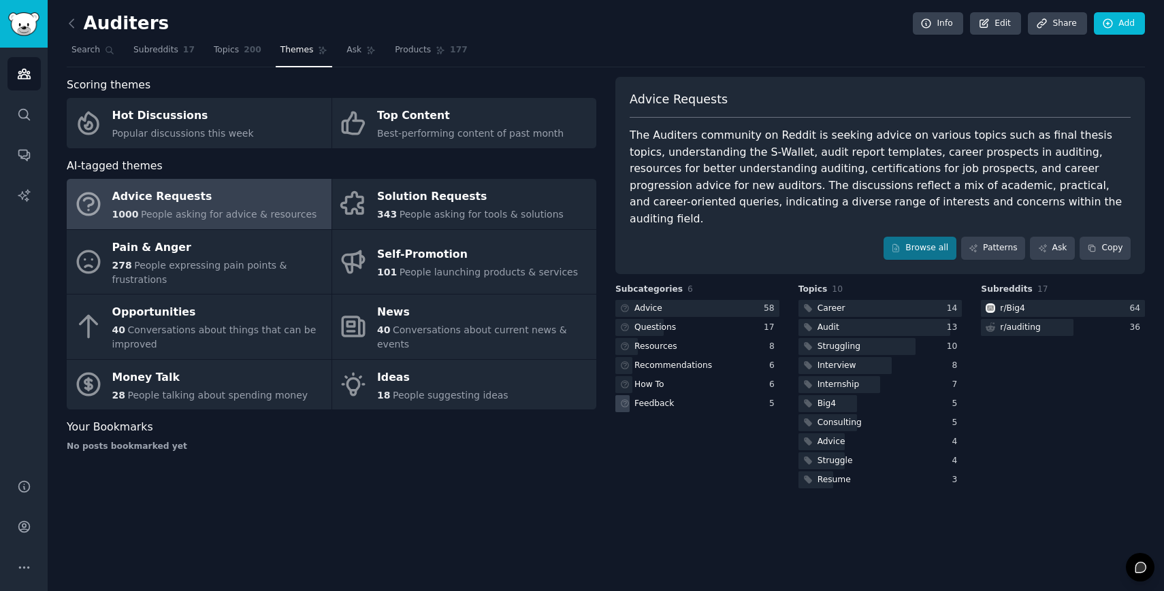
click at [689, 395] on div "Feedback" at bounding box center [697, 403] width 164 height 17
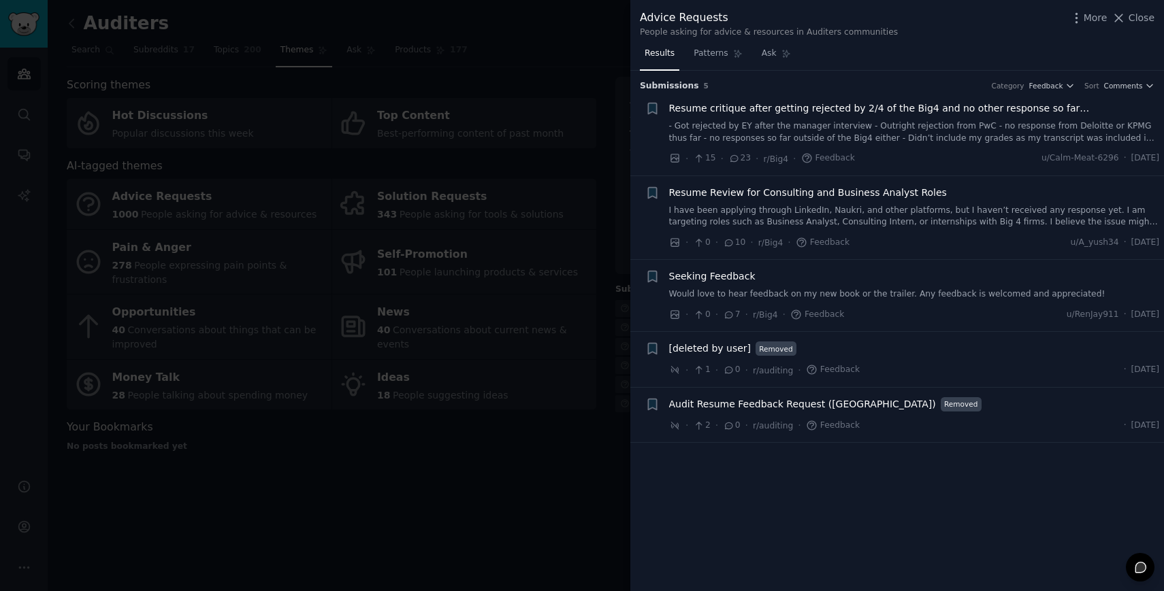
click at [493, 489] on div at bounding box center [582, 295] width 1164 height 591
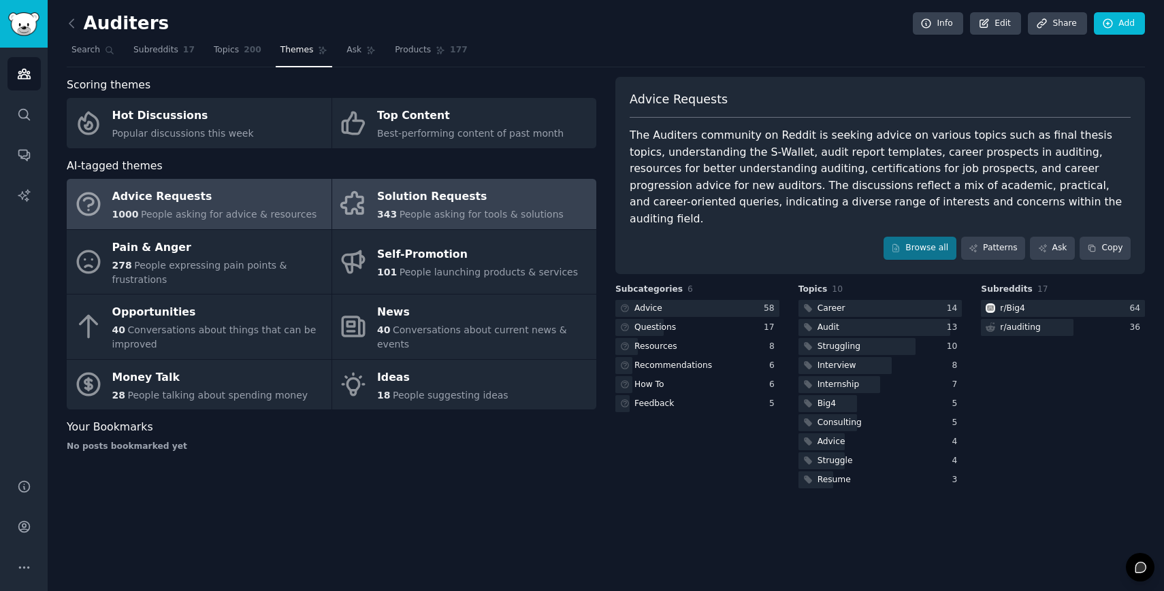
click at [460, 210] on span "People asking for tools & solutions" at bounding box center [481, 214] width 164 height 11
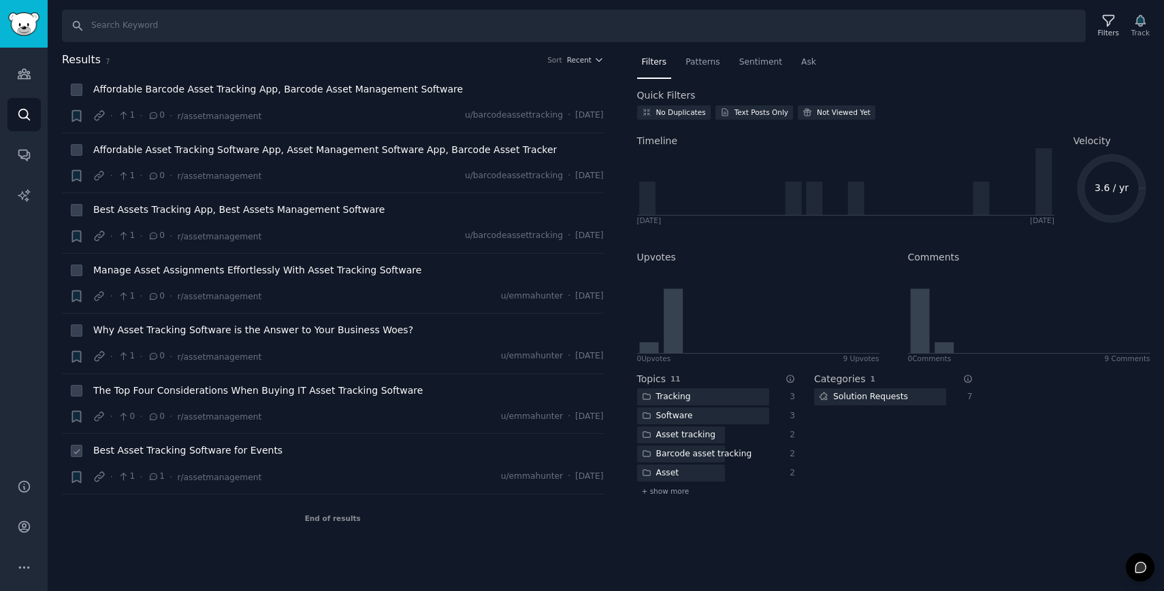
click at [158, 478] on span "1" at bounding box center [156, 477] width 17 height 12
click at [174, 456] on span "Best Asset Tracking Software for Events" at bounding box center [187, 451] width 189 height 14
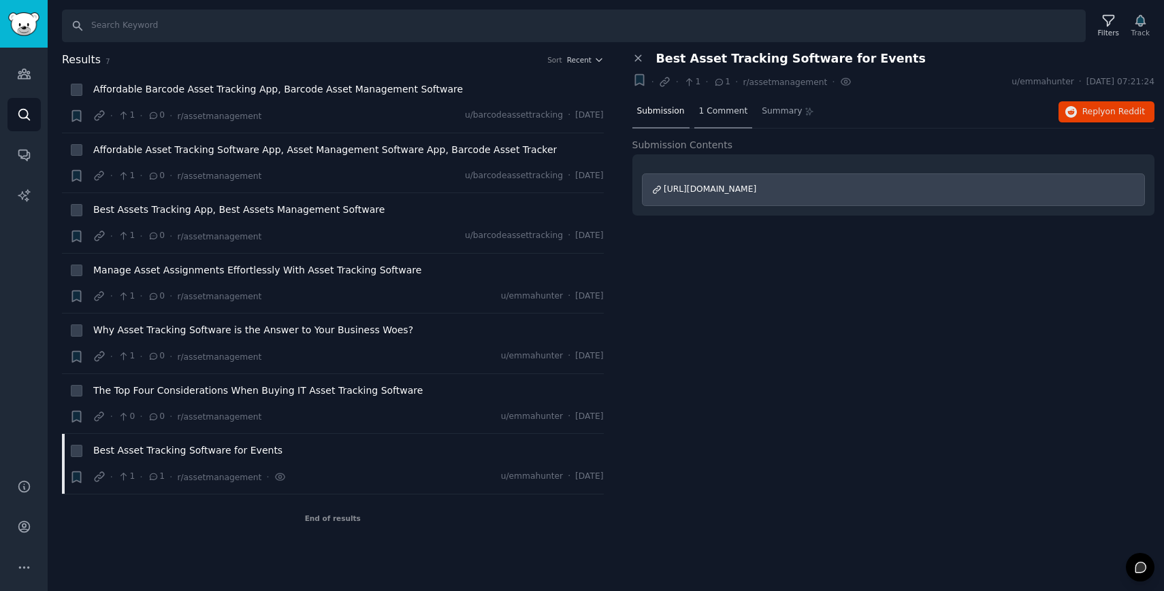
click at [711, 116] on span "1 Comment" at bounding box center [723, 111] width 49 height 12
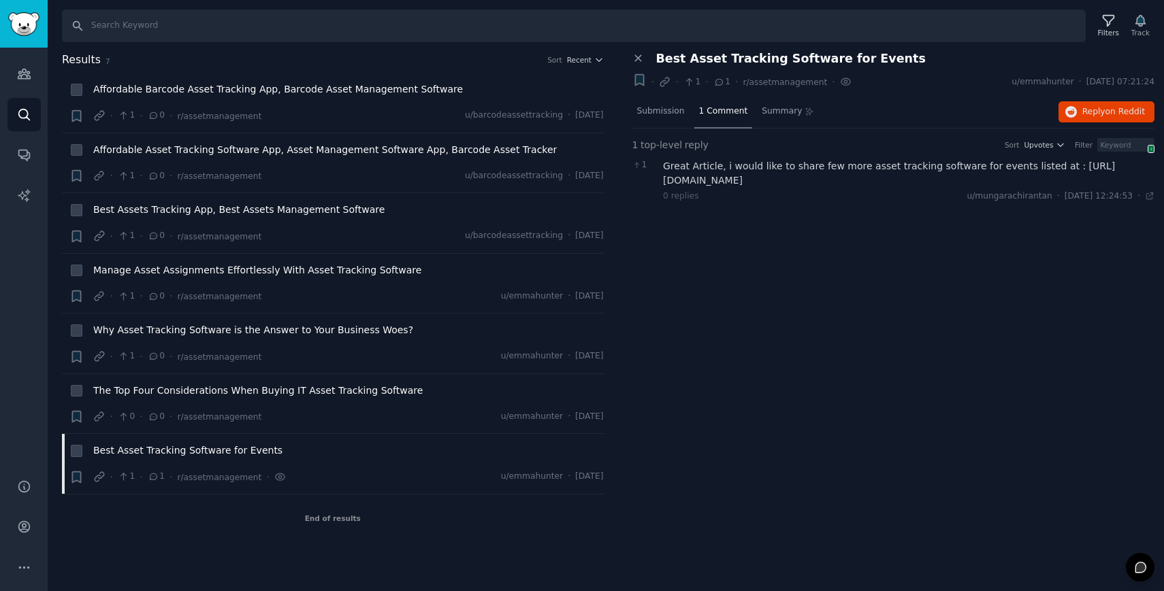
click at [753, 178] on div "Great Article, i would like to share few more asset tracking software for event…" at bounding box center [908, 173] width 491 height 29
click at [642, 108] on span "Submission" at bounding box center [661, 111] width 48 height 12
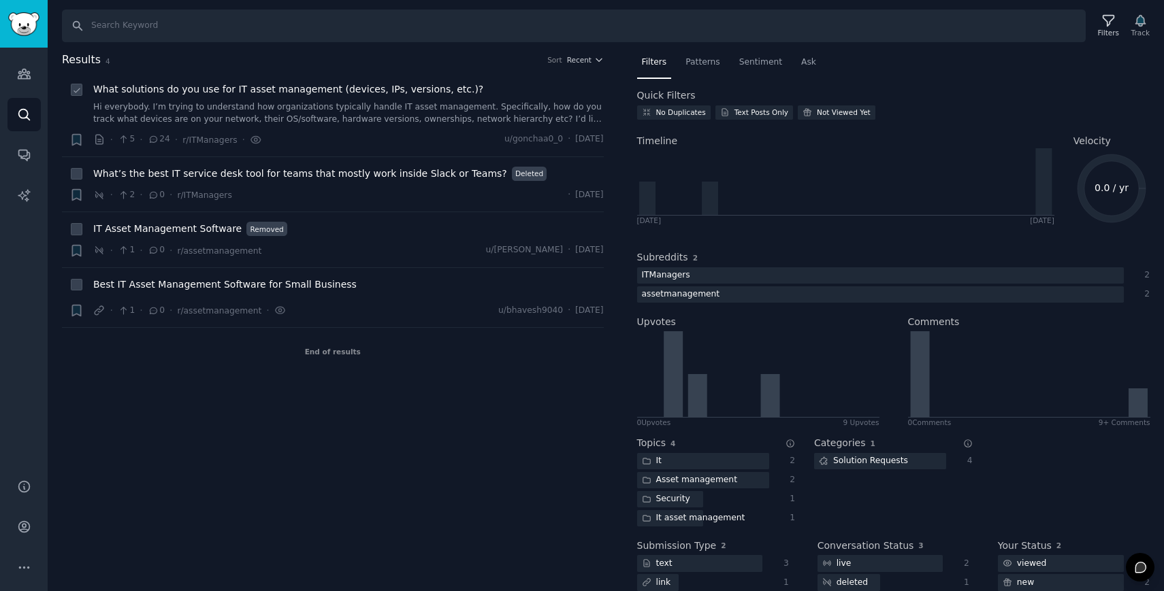
click at [148, 139] on icon at bounding box center [154, 140] width 12 height 10
click at [197, 88] on span "What solutions do you use for IT asset management (devices, IPs, versions, etc.…" at bounding box center [288, 89] width 390 height 14
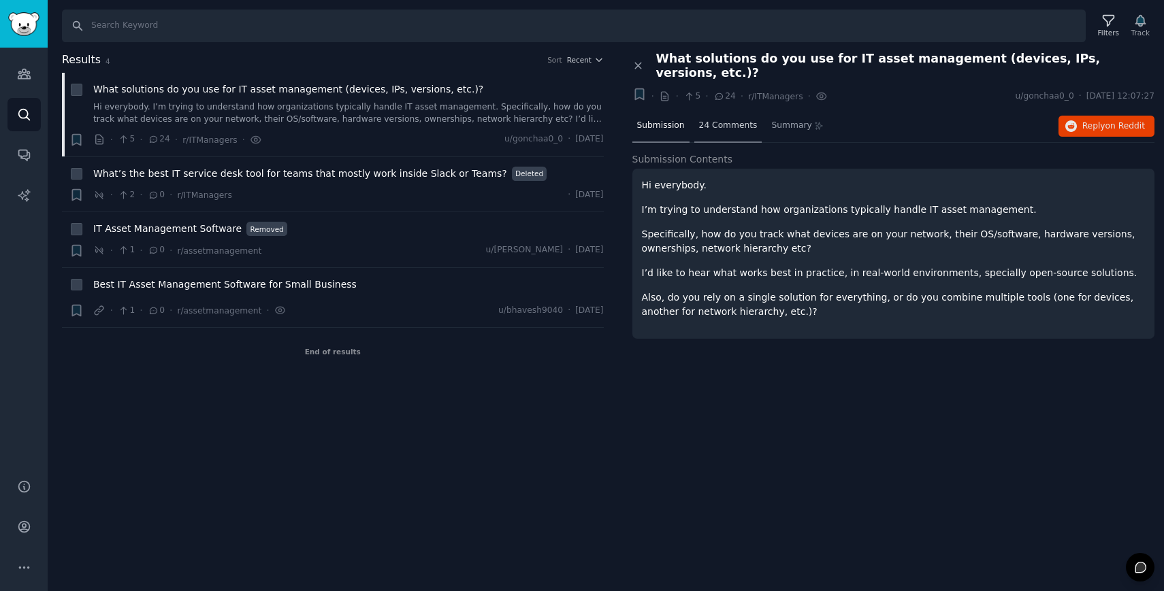
click at [705, 120] on span "24 Comments" at bounding box center [728, 126] width 59 height 12
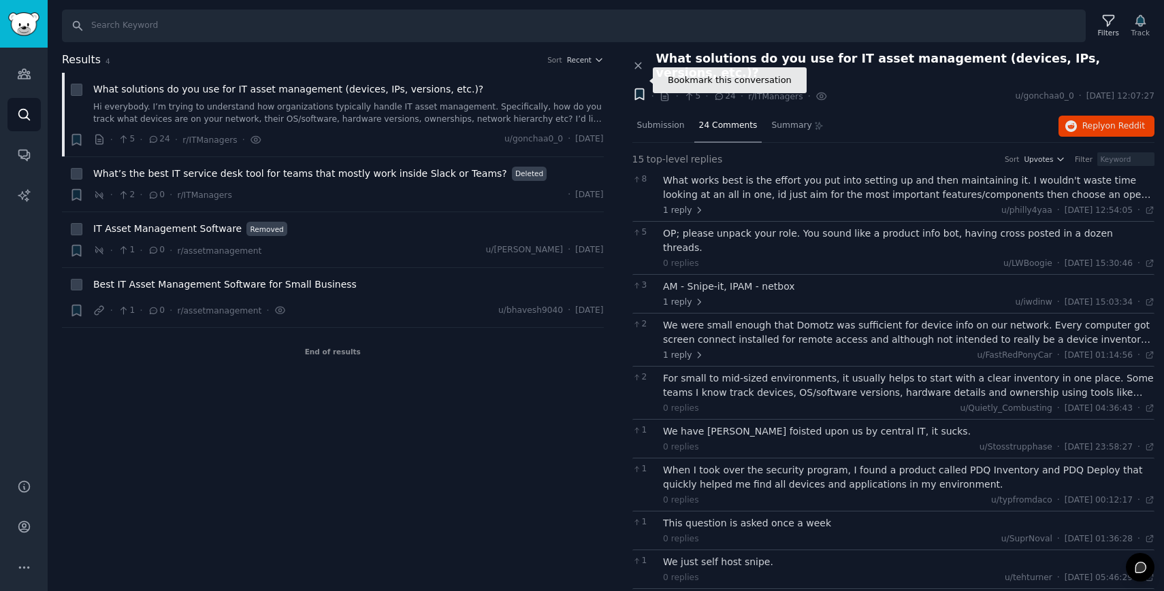
click at [639, 89] on icon "button" at bounding box center [639, 94] width 8 height 11
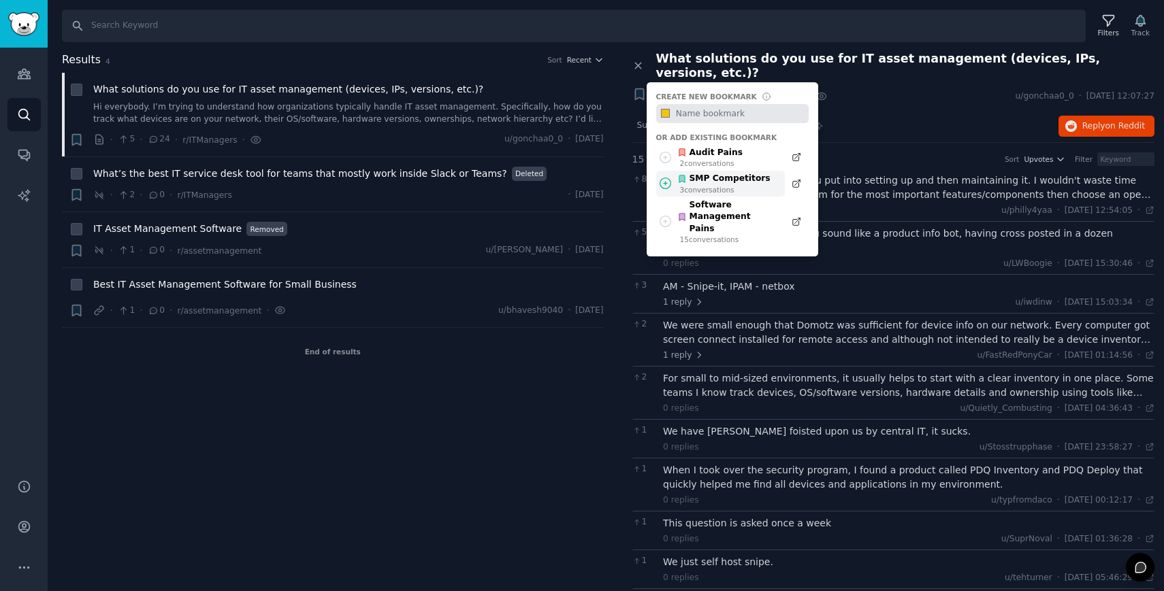
click at [735, 185] on div "3 conversation s" at bounding box center [725, 190] width 91 height 10
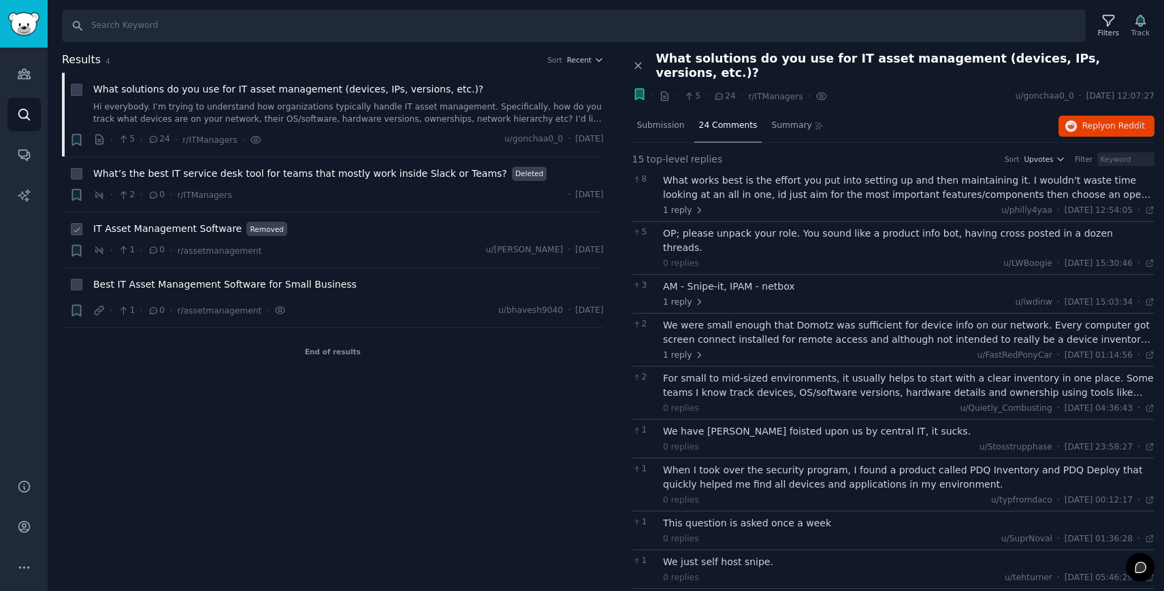
click at [205, 231] on span "IT Asset Management Software" at bounding box center [167, 229] width 148 height 14
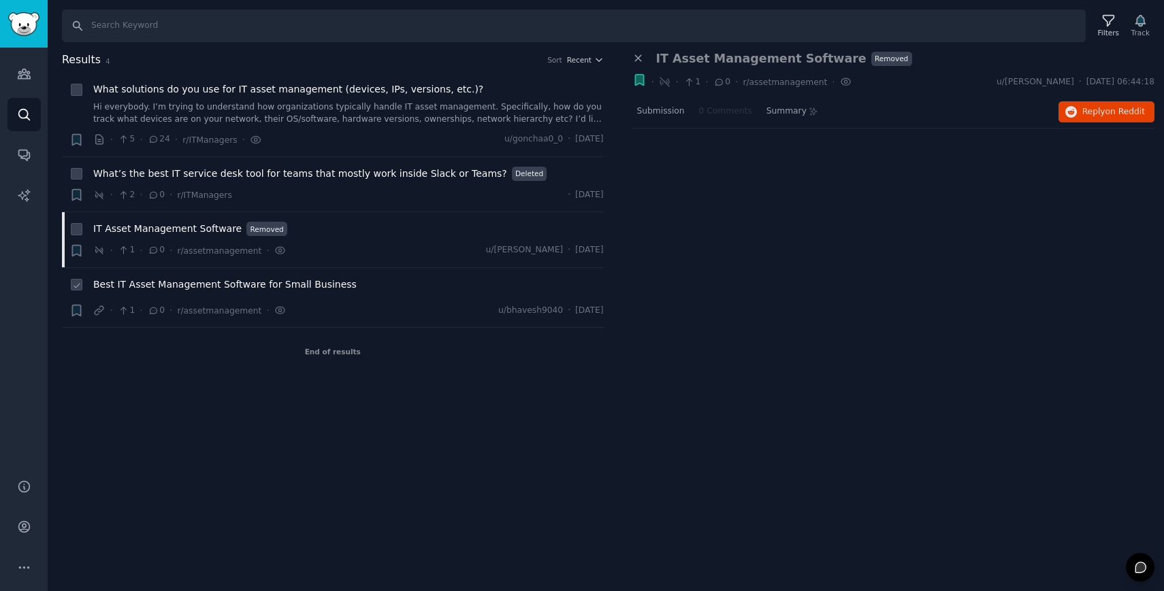
click at [222, 282] on span "Best IT Asset Management Software for Small Business" at bounding box center [224, 285] width 263 height 14
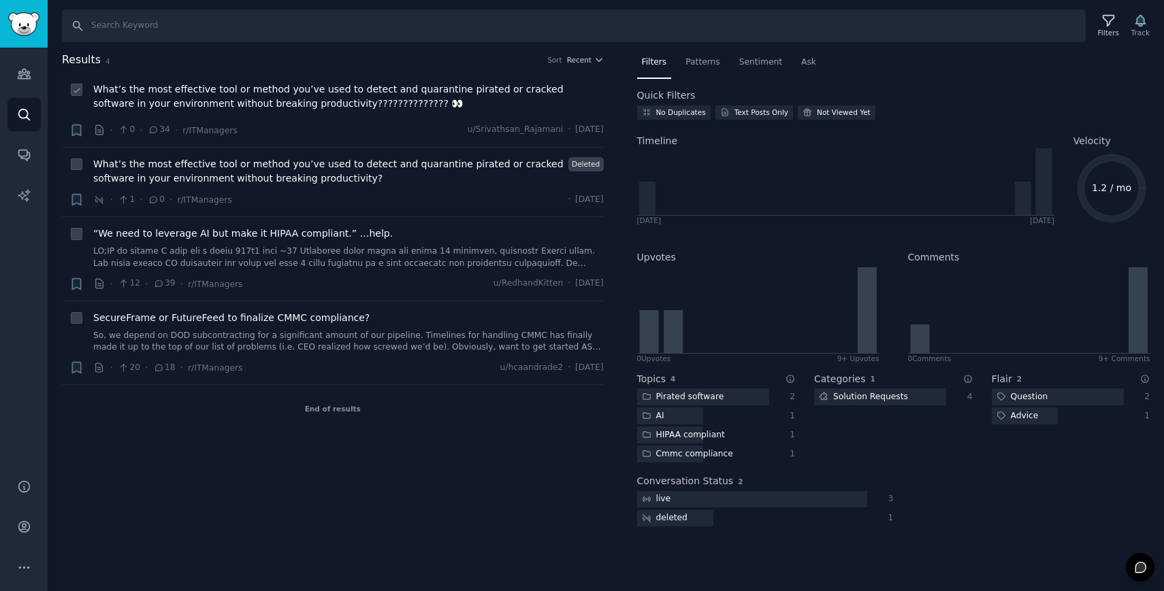
click at [310, 112] on div "What’s the most effective tool or method you’ve used to detect and quarantine p…" at bounding box center [348, 98] width 510 height 33
click at [305, 105] on span "What’s the most effective tool or method you’ve used to detect and quarantine p…" at bounding box center [348, 96] width 510 height 29
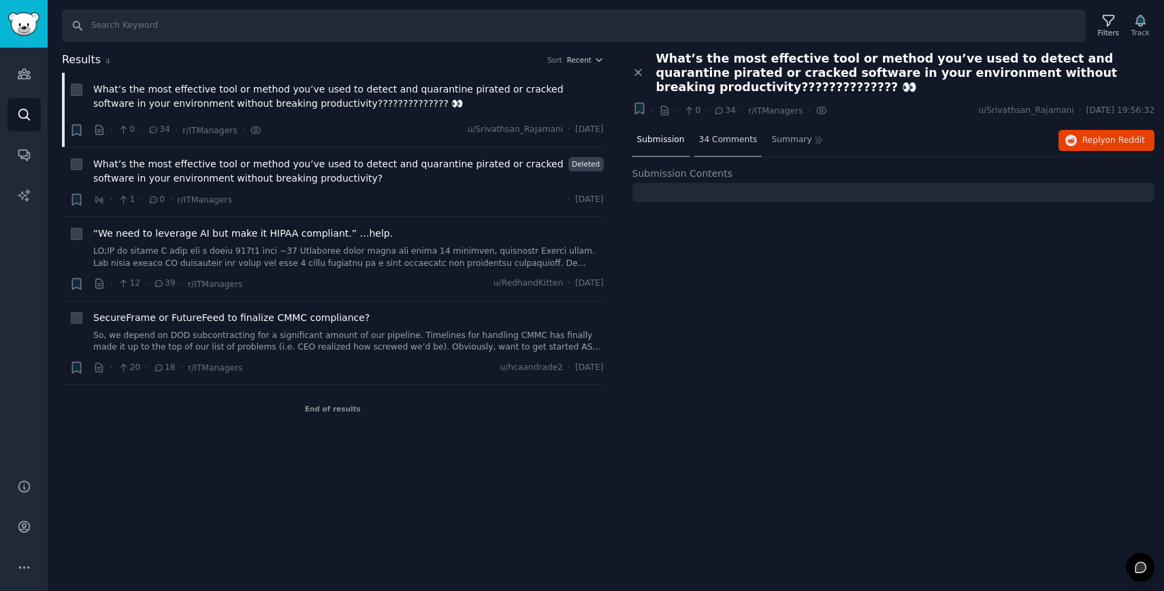
click at [745, 147] on div "34 Comments" at bounding box center [728, 141] width 68 height 33
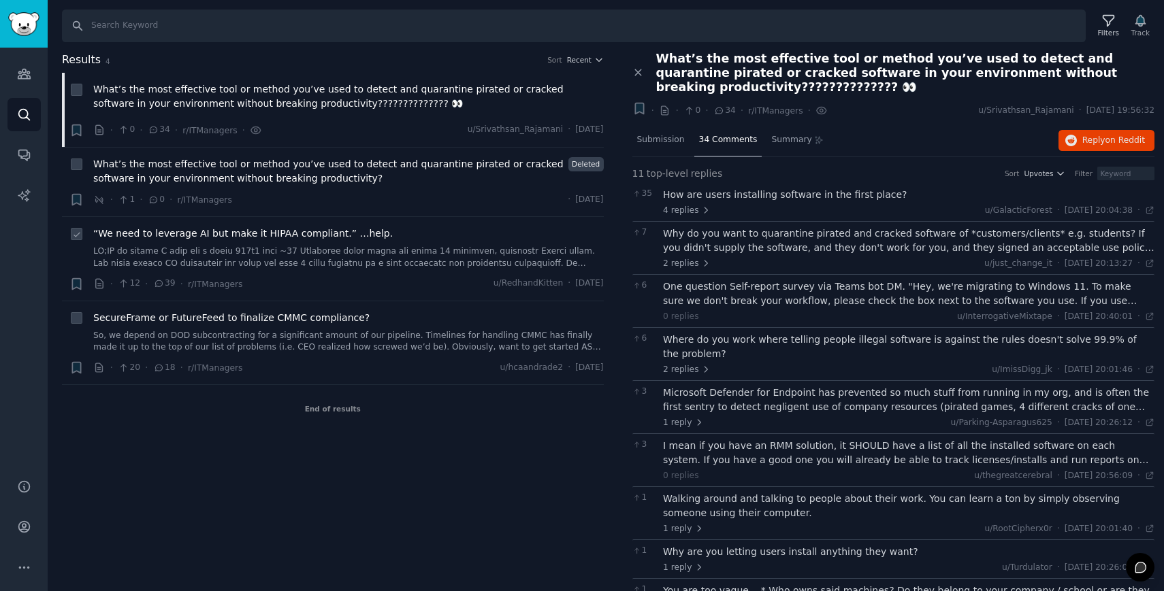
click at [323, 233] on span "“We need to leverage AI but make it HIPAA compliant.” …help." at bounding box center [242, 234] width 299 height 14
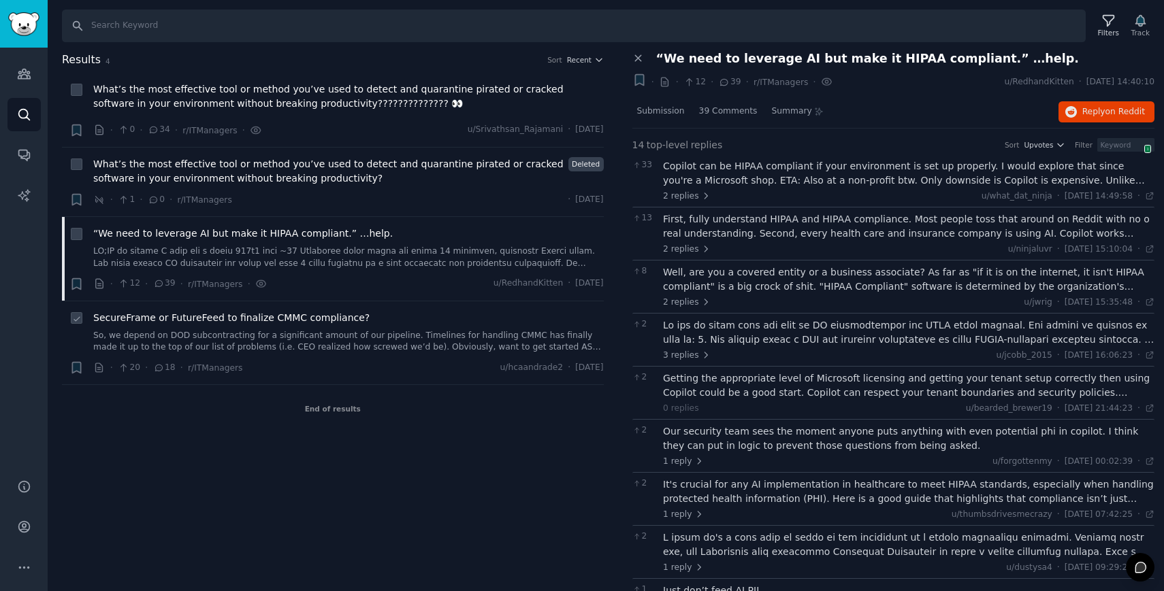
click at [299, 322] on span "SecureFrame or FutureFeed to finalize CMMC compliance?" at bounding box center [231, 318] width 276 height 14
